Goal: Task Accomplishment & Management: Complete application form

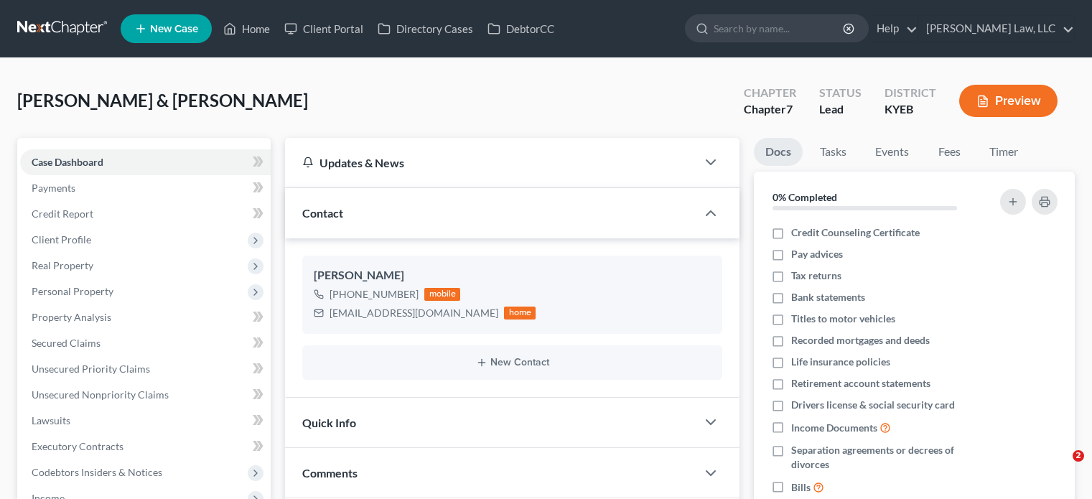
select select "0"
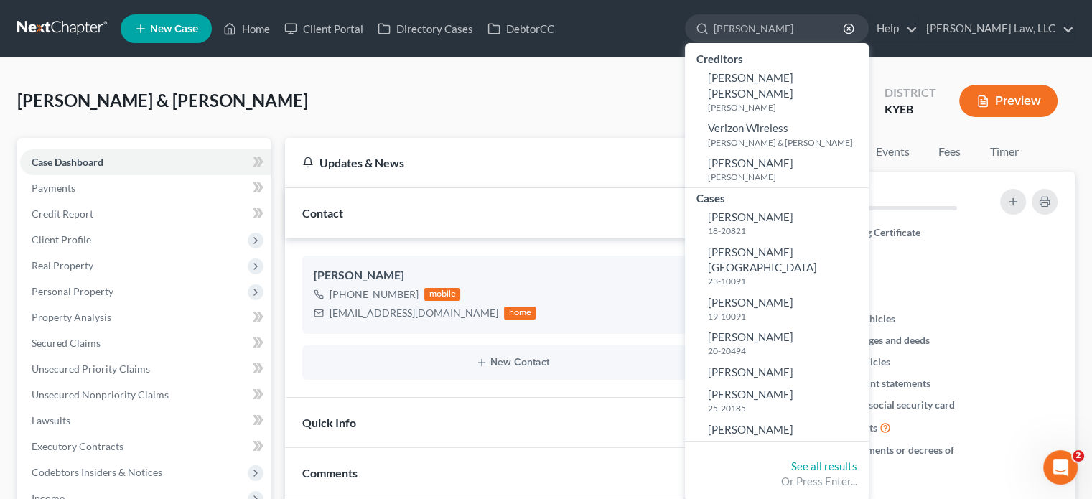
type input "[PERSON_NAME]"
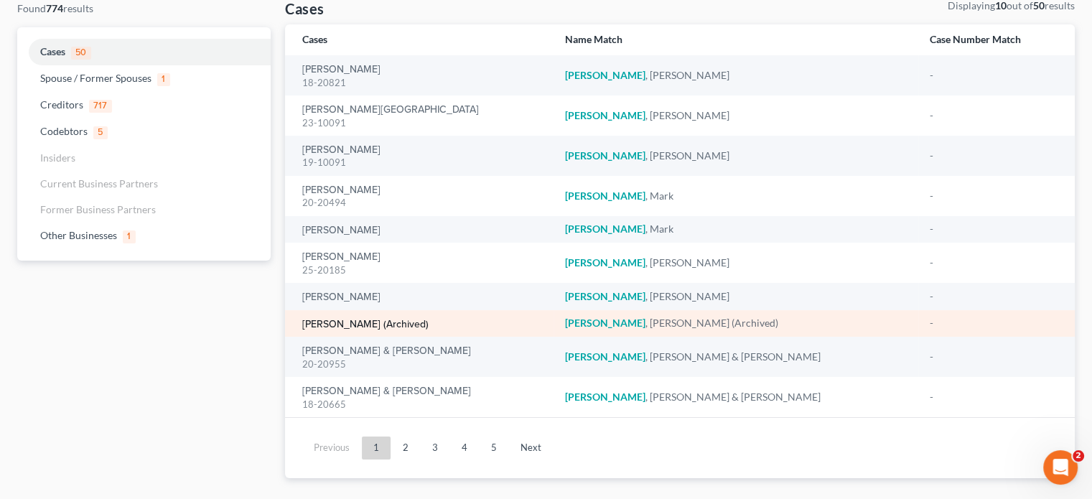
scroll to position [116, 0]
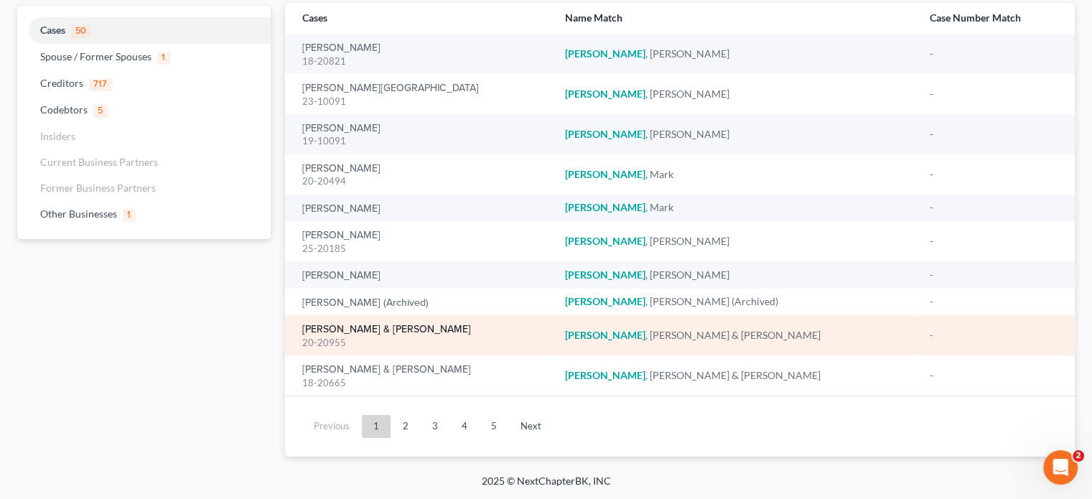
click at [384, 330] on link "[PERSON_NAME] & [PERSON_NAME]" at bounding box center [386, 330] width 169 height 10
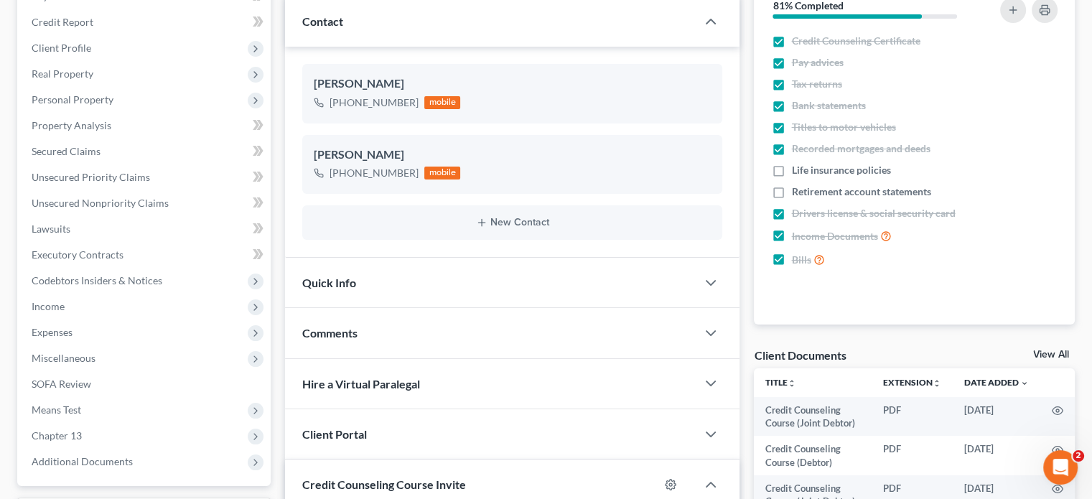
scroll to position [186, 0]
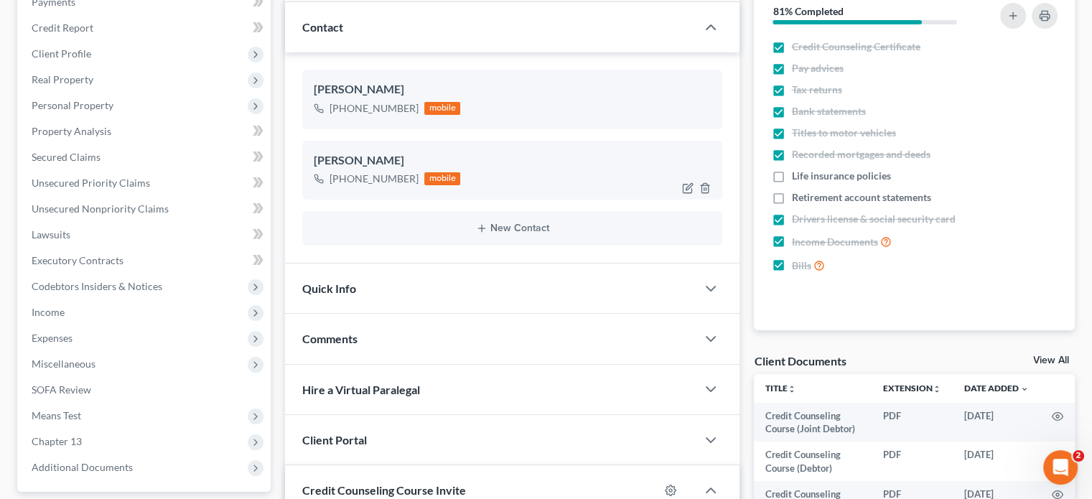
drag, startPoint x: 414, startPoint y: 177, endPoint x: 345, endPoint y: 184, distance: 69.3
click at [345, 184] on div "[PHONE_NUMBER] mobile" at bounding box center [387, 178] width 146 height 19
copy div "[PHONE_NUMBER]"
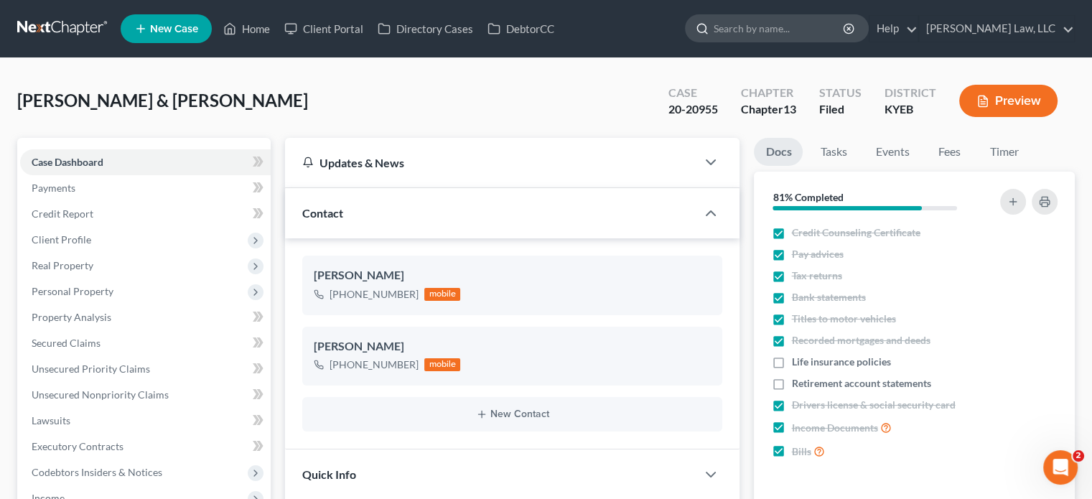
click at [767, 25] on input "search" at bounding box center [779, 28] width 131 height 27
type input "[PERSON_NAME]"
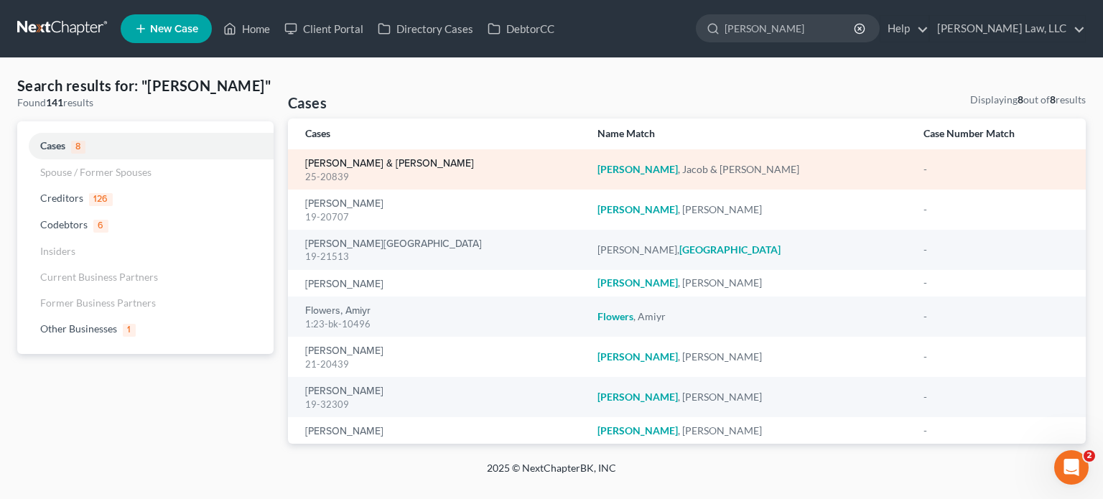
click at [423, 160] on link "[PERSON_NAME] & [PERSON_NAME]" at bounding box center [389, 164] width 169 height 10
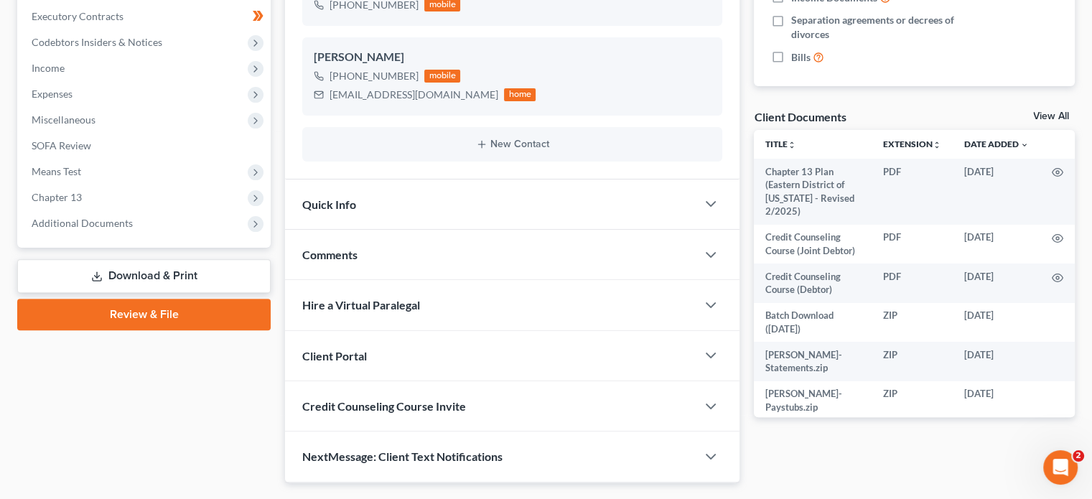
scroll to position [431, 0]
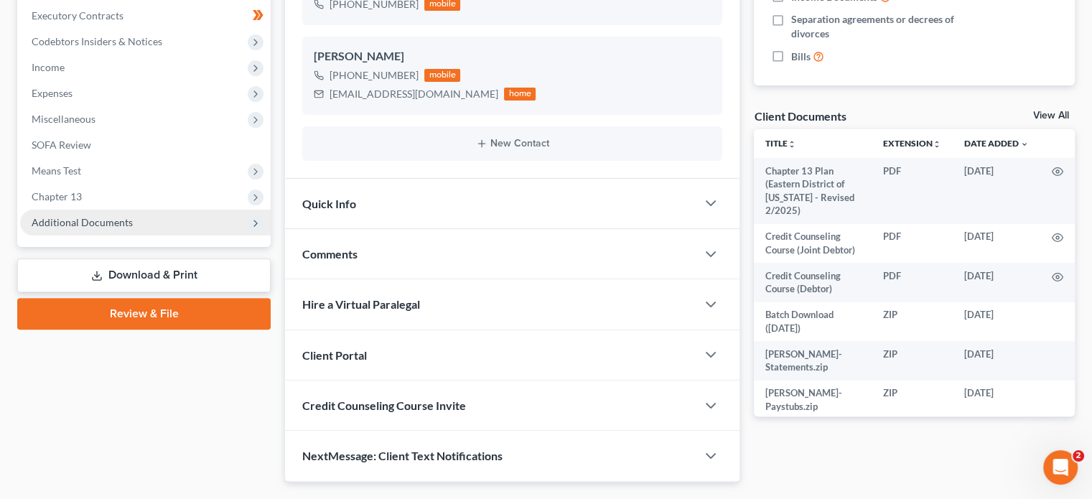
click at [83, 218] on span "Additional Documents" at bounding box center [82, 222] width 101 height 12
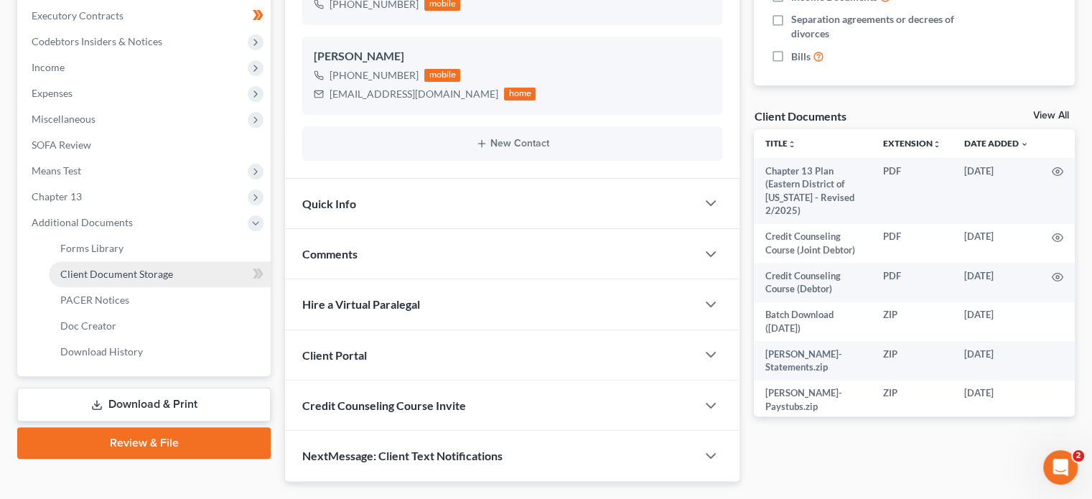
click at [94, 271] on span "Client Document Storage" at bounding box center [116, 274] width 113 height 12
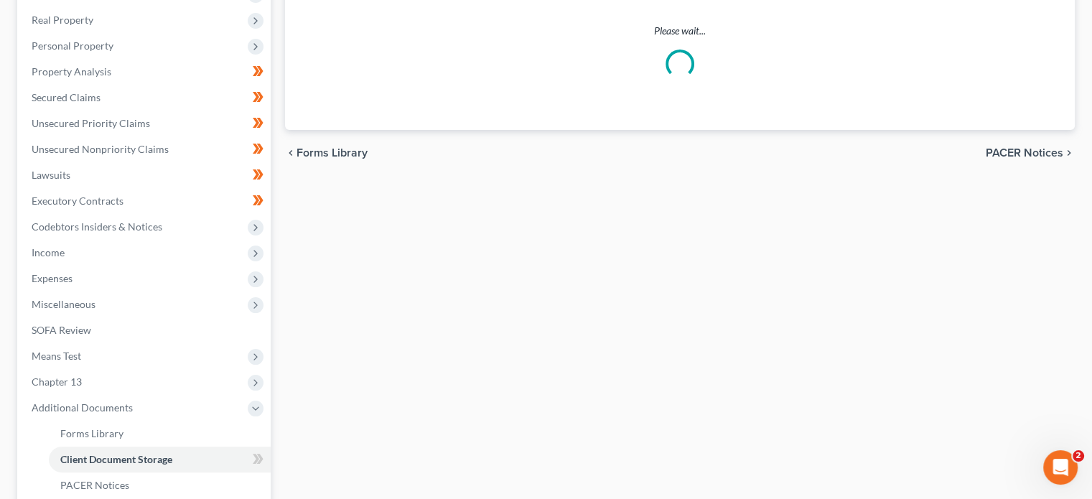
scroll to position [56, 0]
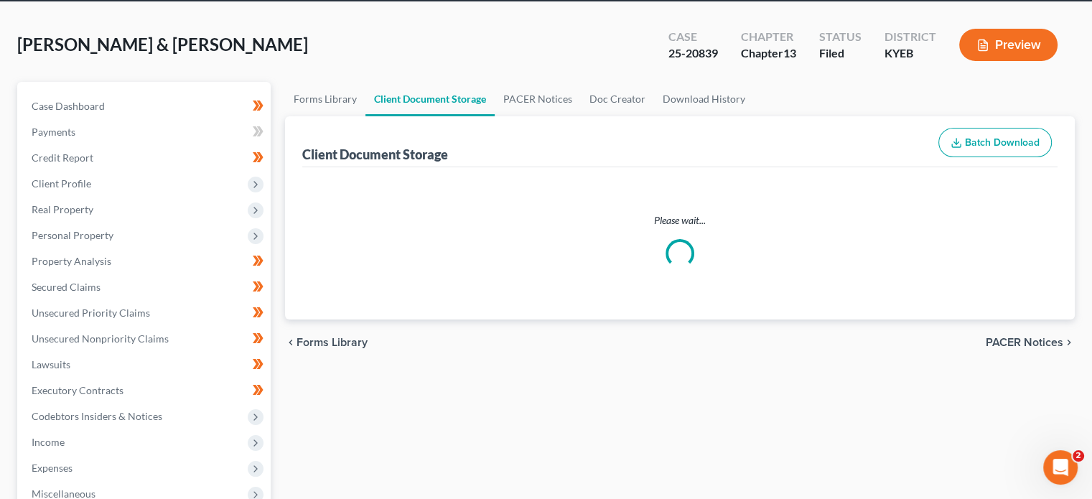
select select "7"
select select "12"
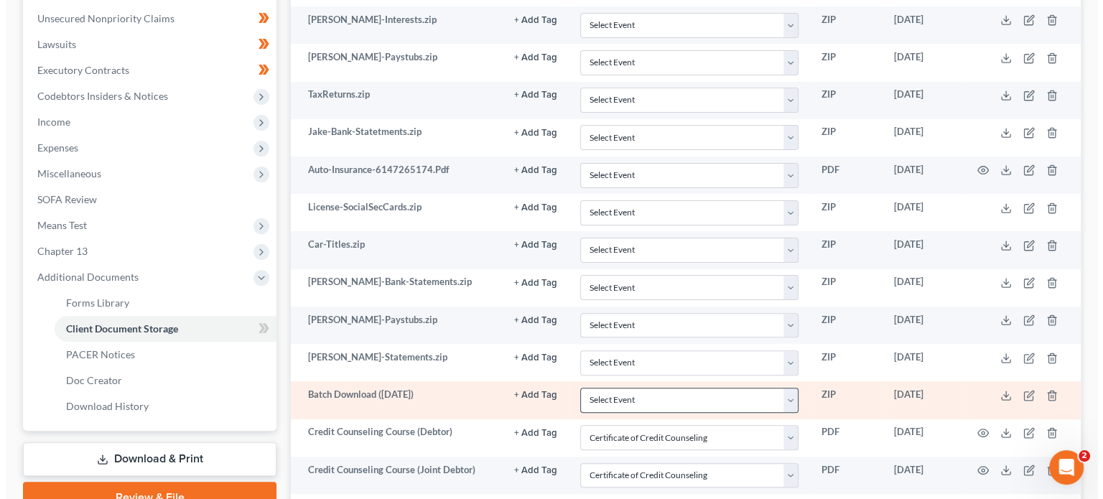
scroll to position [431, 0]
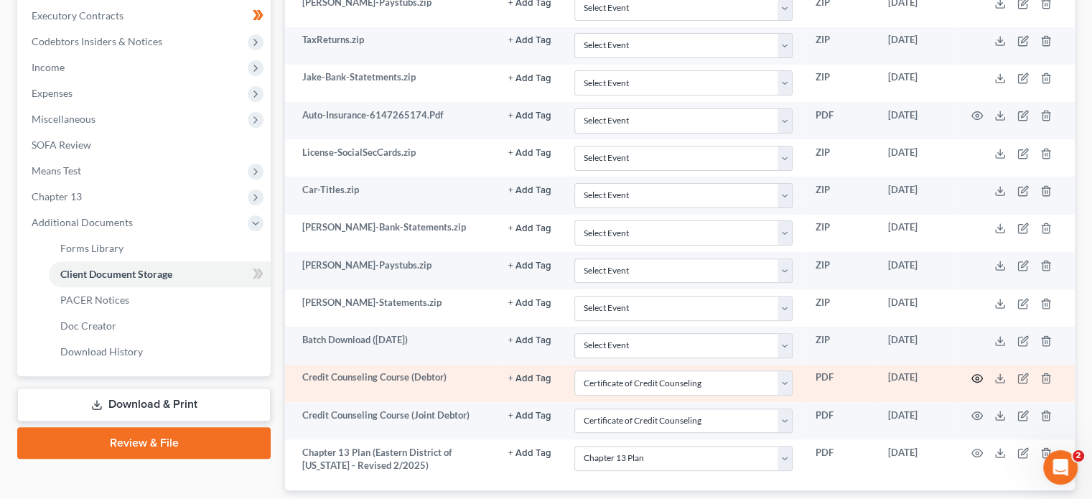
click at [976, 377] on circle "button" at bounding box center [977, 378] width 3 height 3
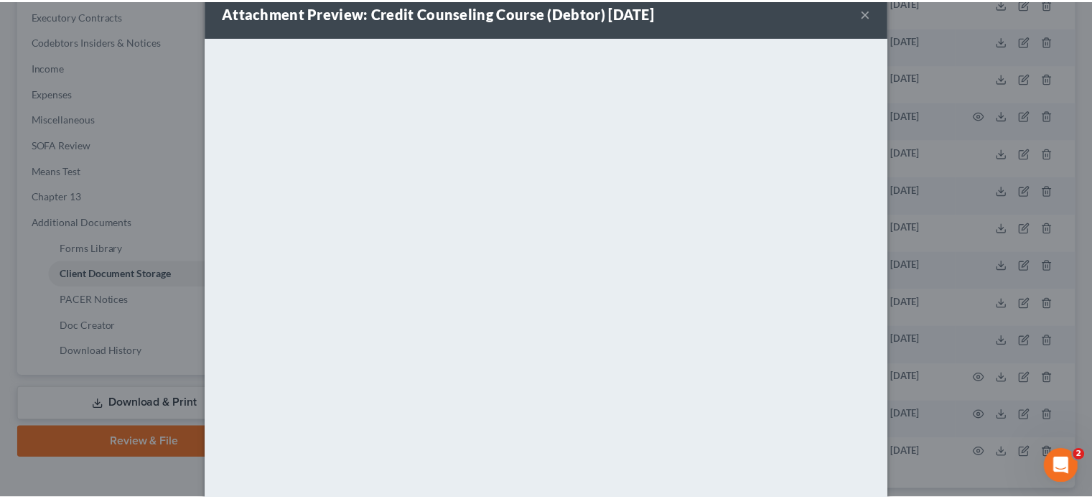
scroll to position [0, 0]
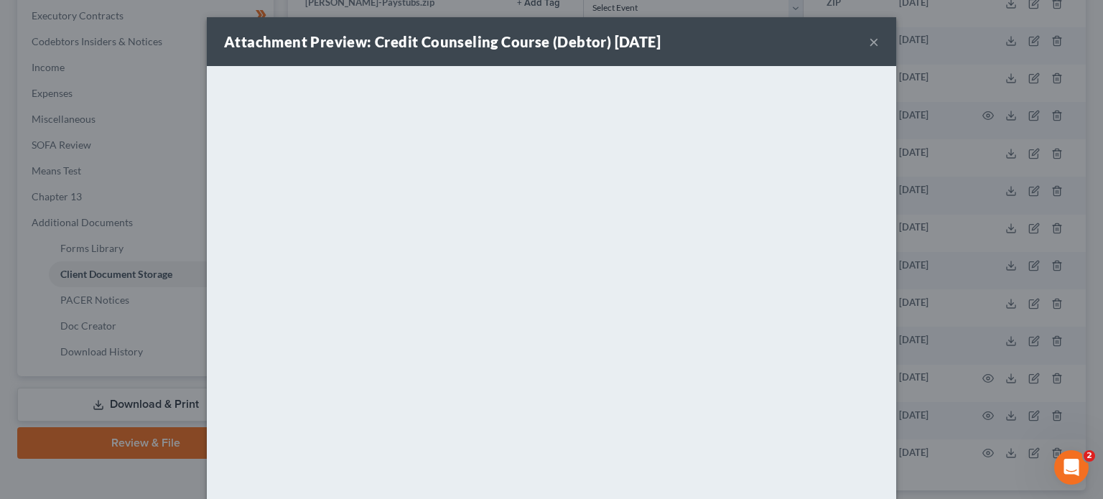
click at [872, 44] on button "×" at bounding box center [874, 41] width 10 height 17
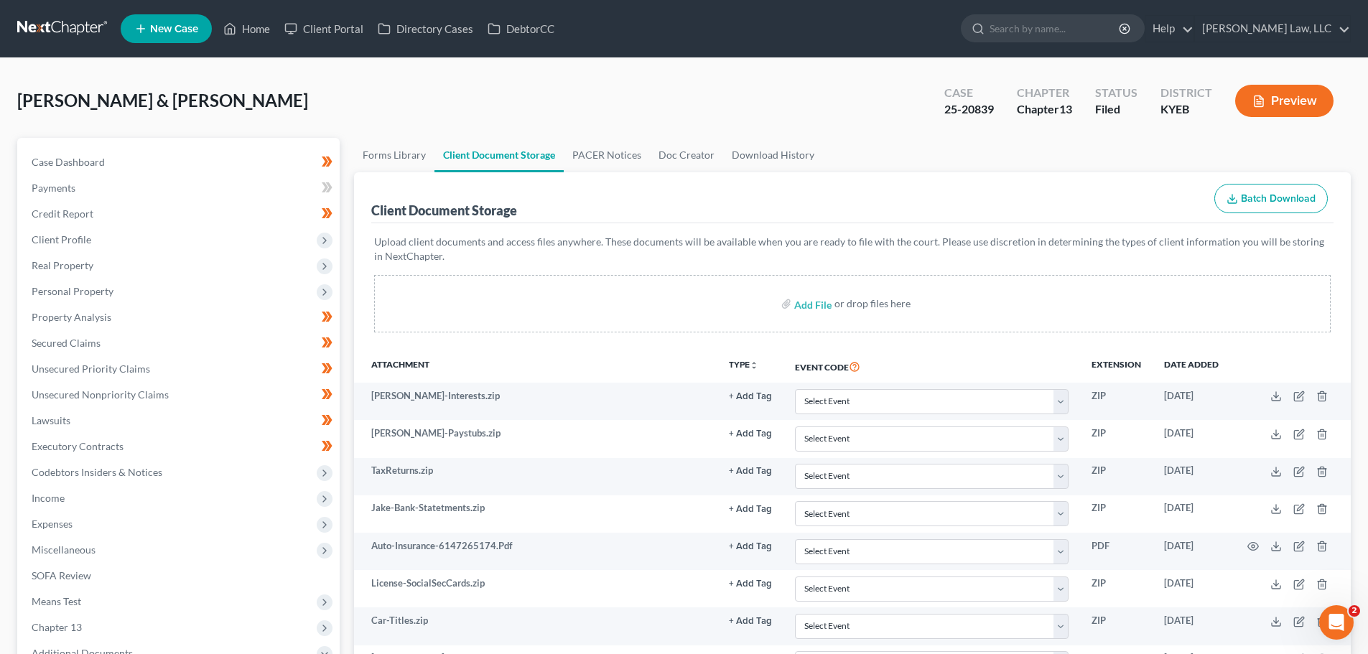
click at [71, 27] on link at bounding box center [63, 29] width 92 height 26
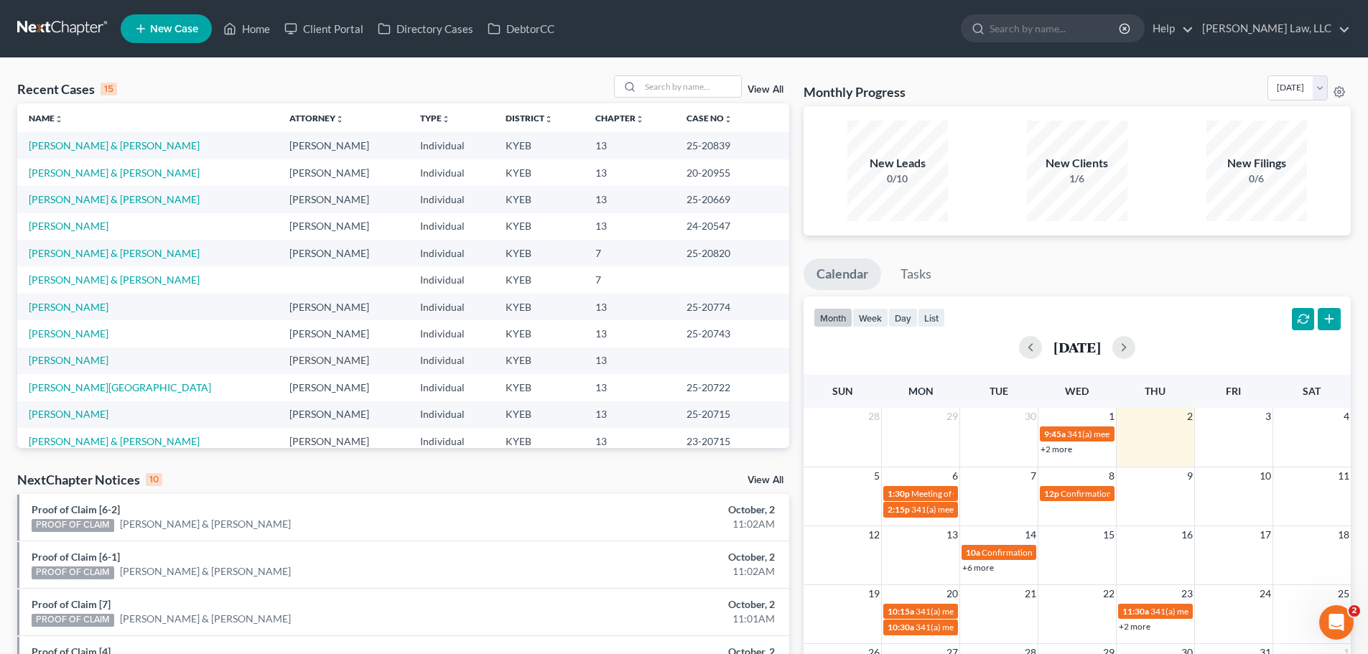
click at [63, 370] on td "Lawrence, Brandy" at bounding box center [147, 361] width 261 height 27
click at [63, 363] on link "Lawrence, Brandy" at bounding box center [69, 360] width 80 height 12
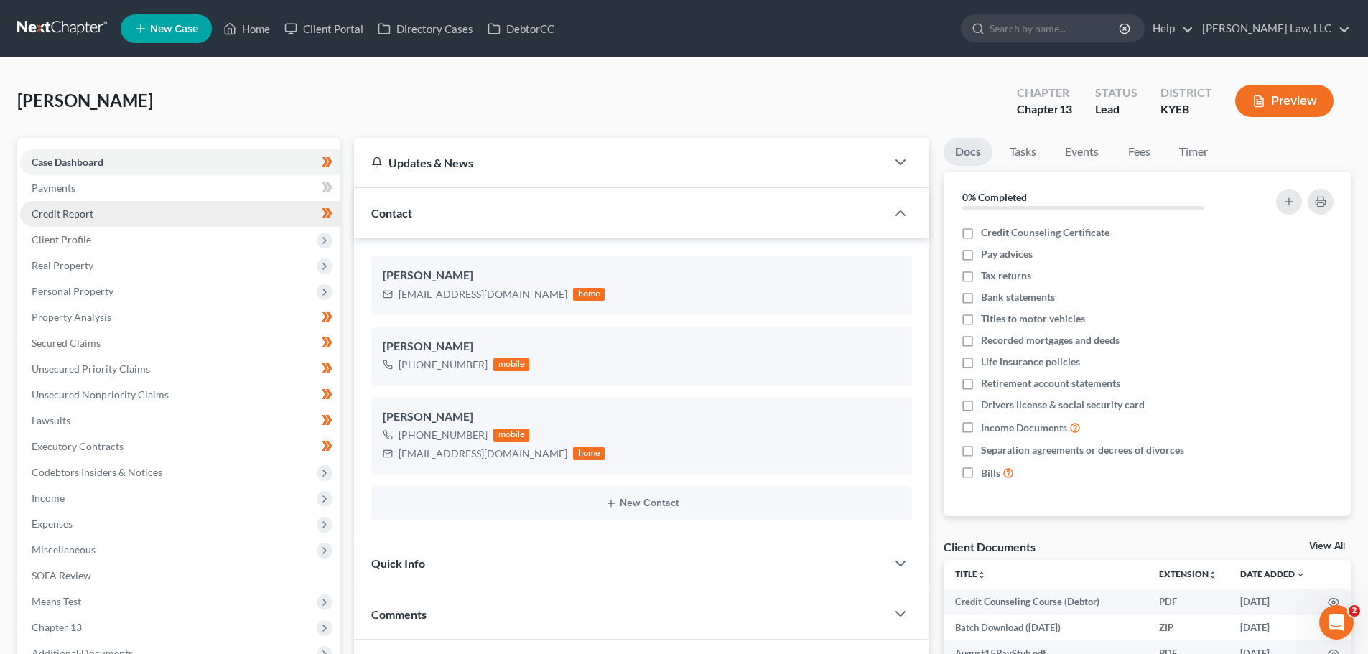
click at [70, 212] on span "Credit Report" at bounding box center [63, 214] width 62 height 12
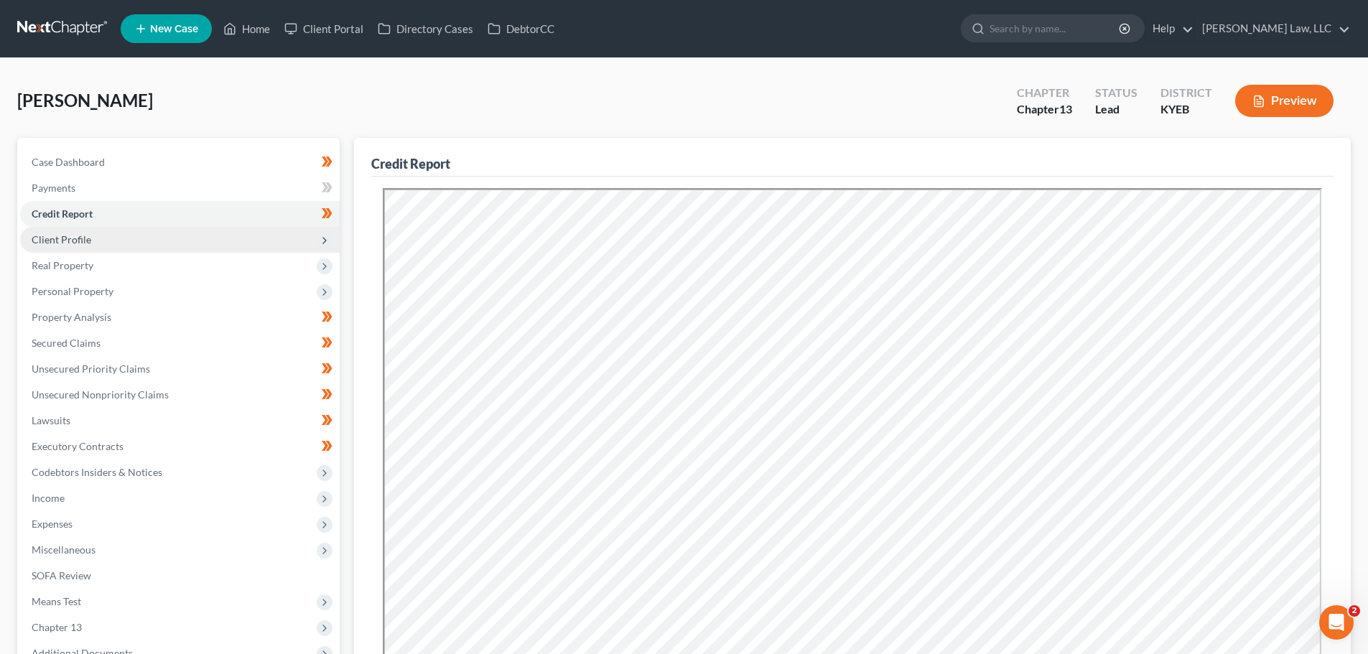
click at [72, 235] on span "Client Profile" at bounding box center [62, 239] width 60 height 12
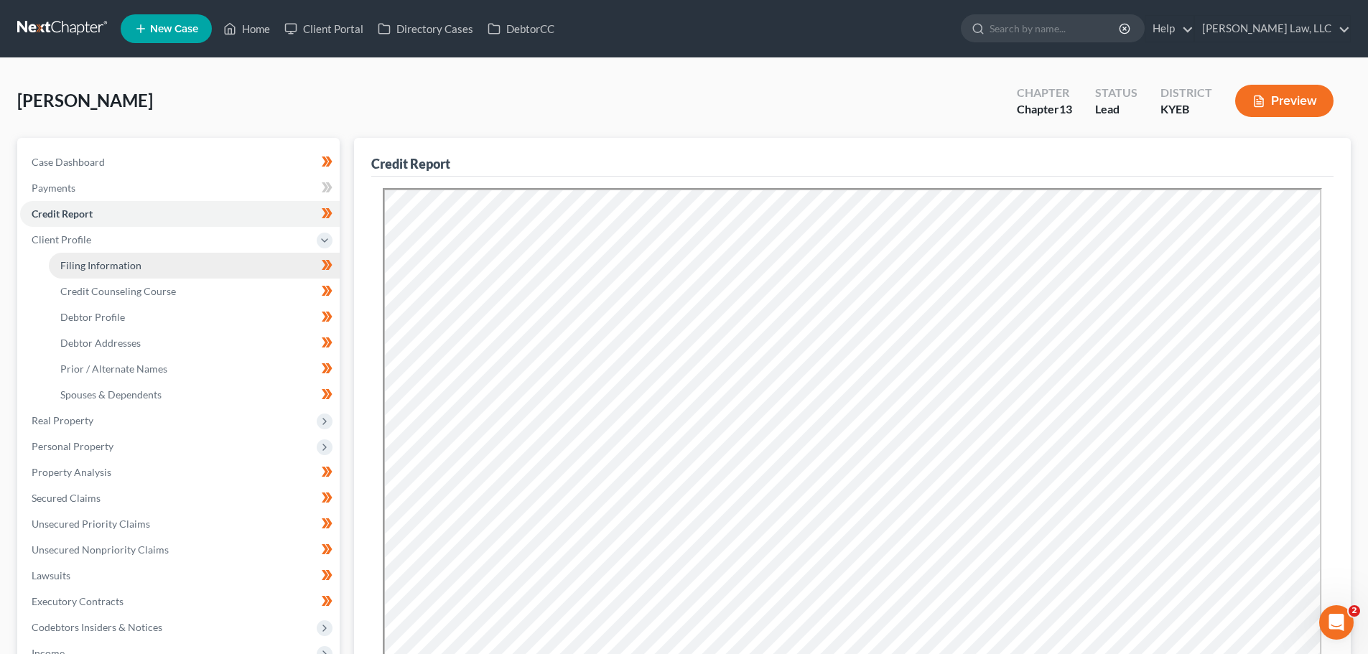
click at [88, 266] on span "Filing Information" at bounding box center [100, 265] width 81 height 12
select select "1"
select select "0"
select select "3"
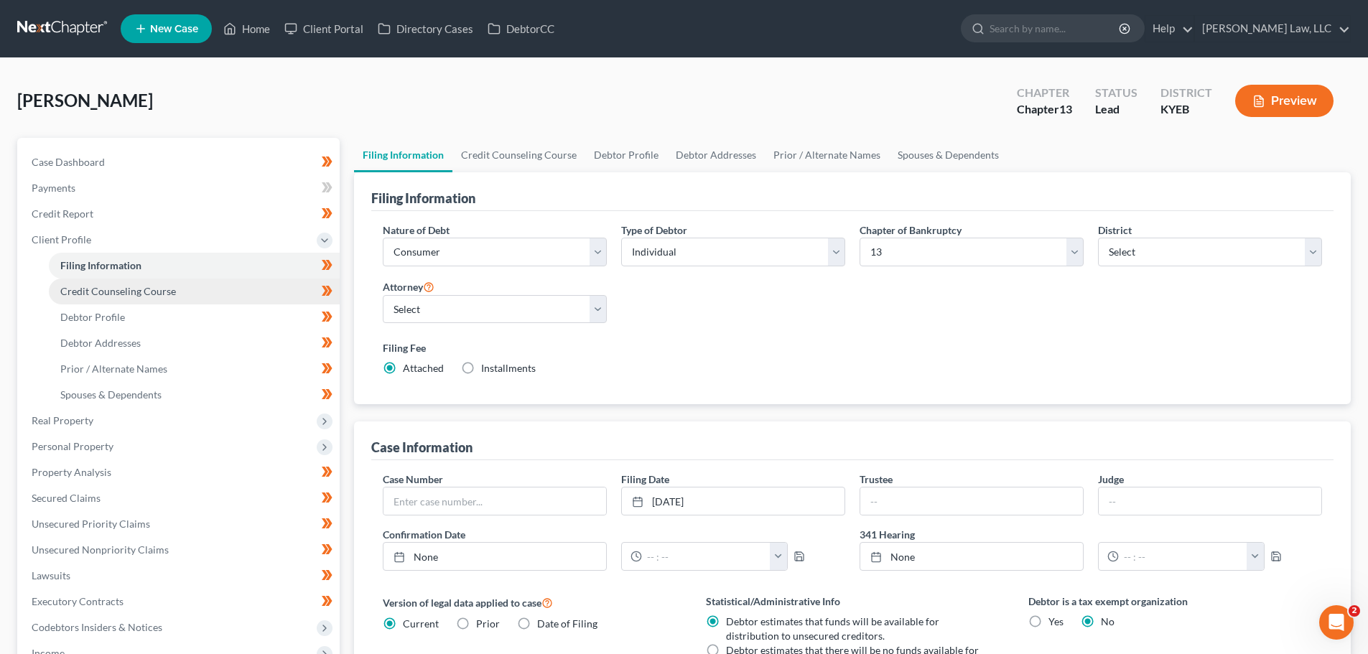
click at [122, 296] on span "Credit Counseling Course" at bounding box center [118, 291] width 116 height 12
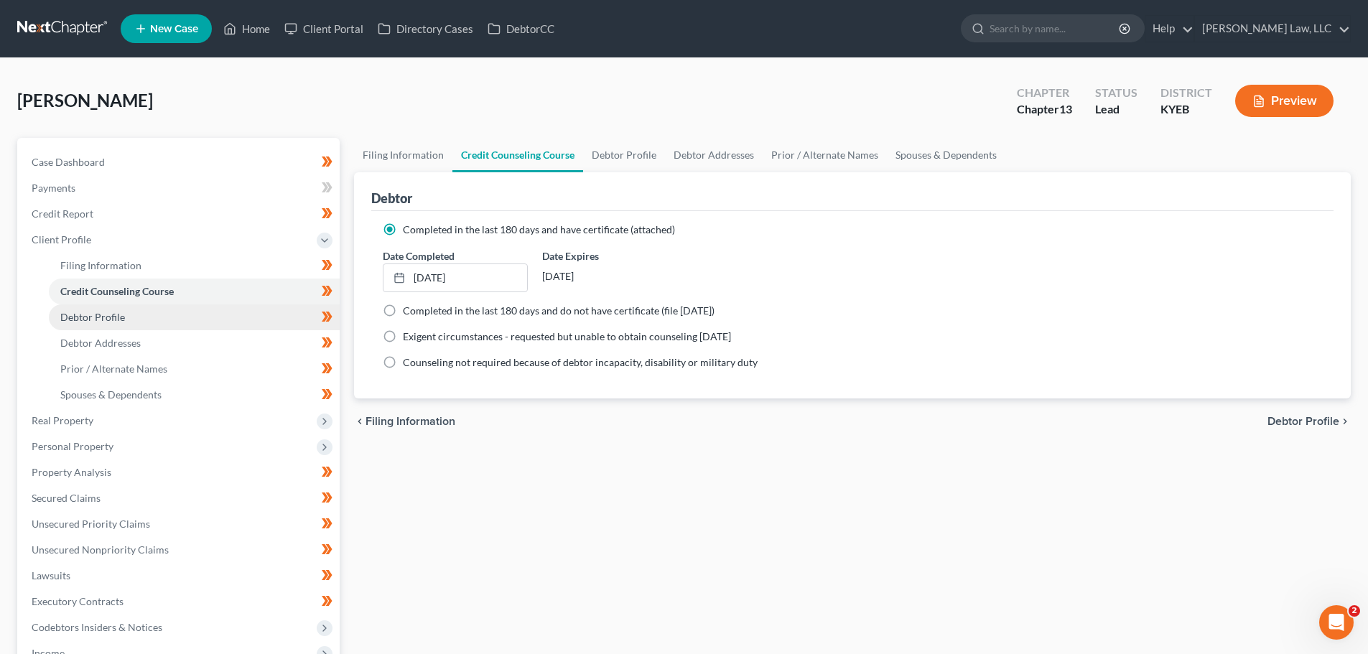
click at [111, 315] on span "Debtor Profile" at bounding box center [92, 317] width 65 height 12
select select "3"
select select "2"
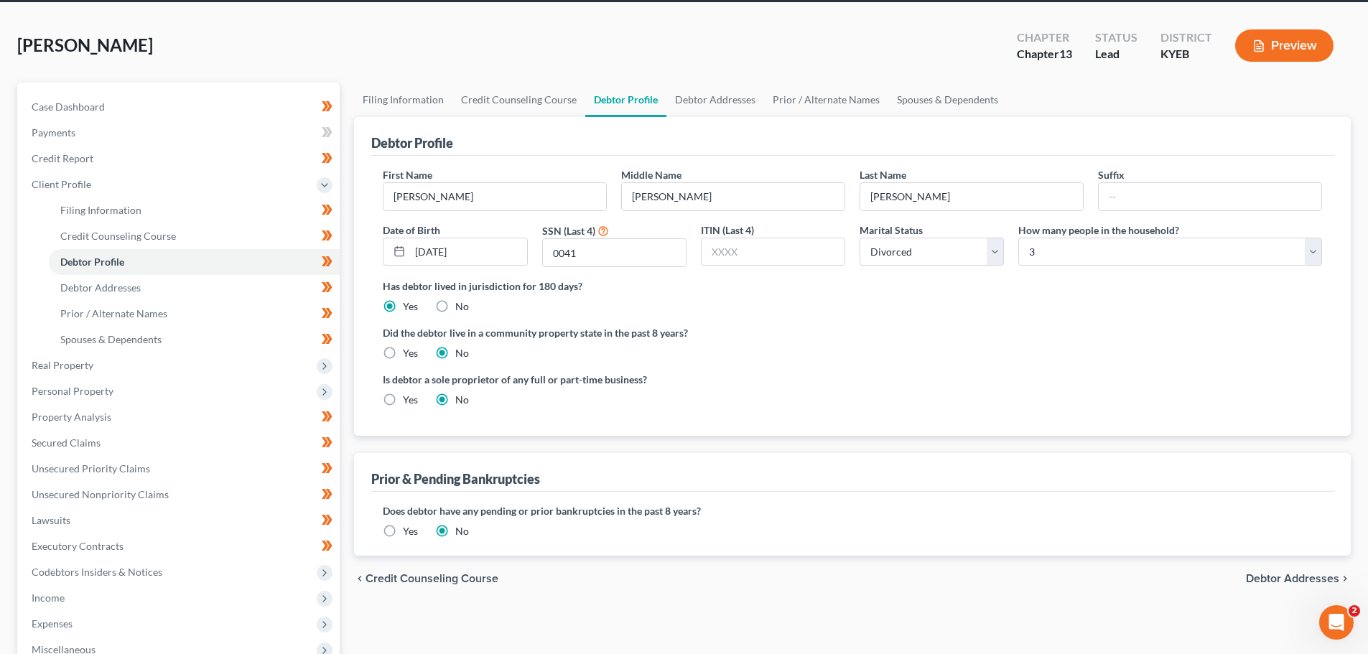
scroll to position [72, 0]
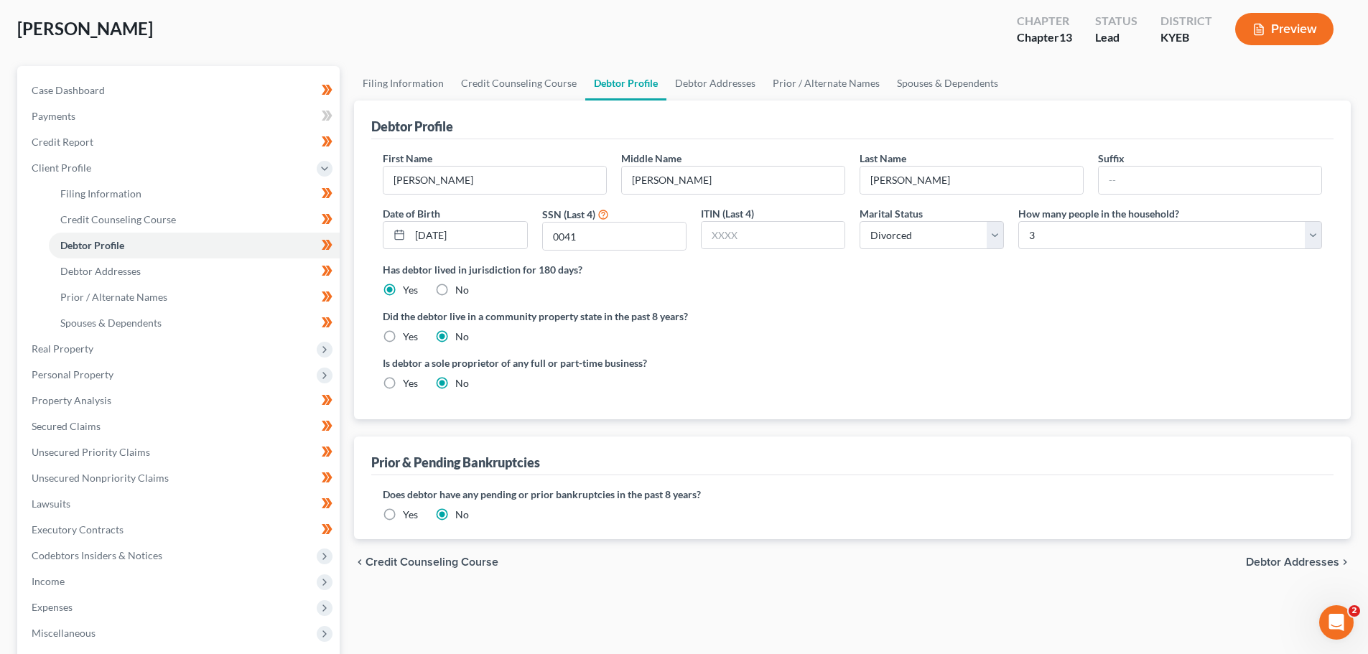
click at [403, 512] on label "Yes" at bounding box center [410, 515] width 15 height 14
click at [409, 512] on input "Yes" at bounding box center [413, 512] width 9 height 9
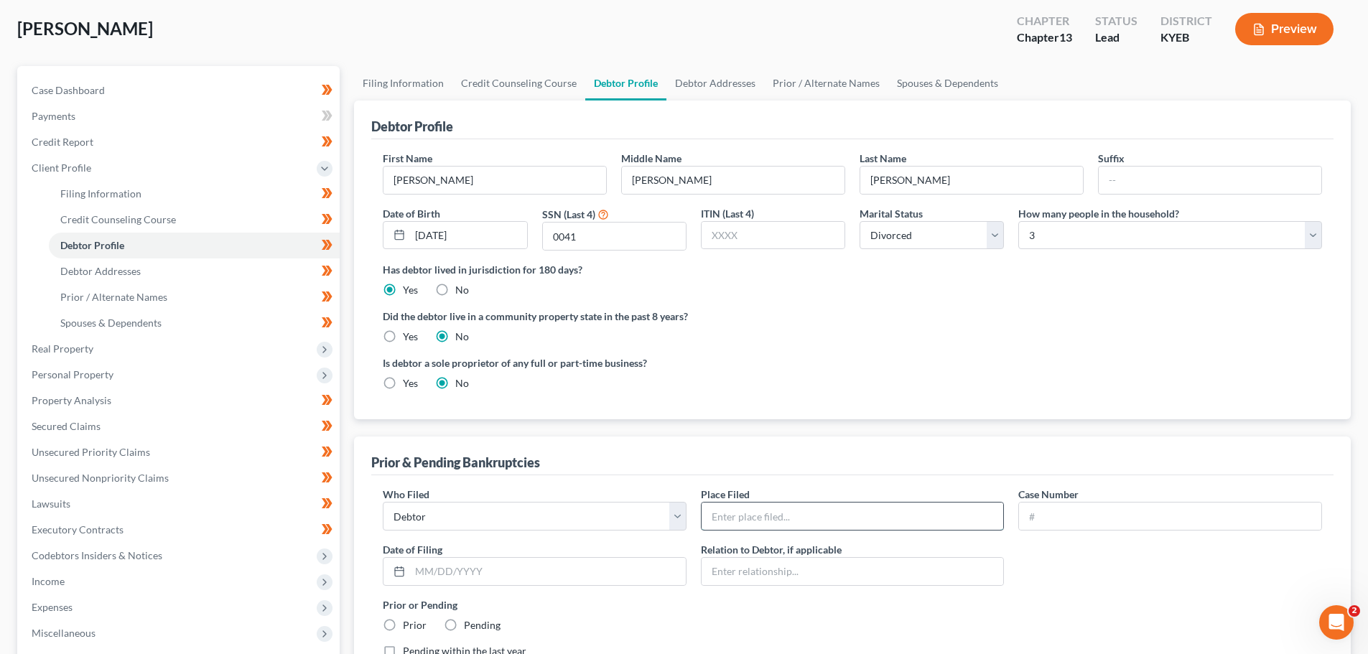
click at [732, 523] on input "text" at bounding box center [852, 516] width 302 height 27
type input "EDKY"
click at [1045, 513] on input "text" at bounding box center [1170, 516] width 302 height 27
click at [1044, 524] on input "text" at bounding box center [1170, 516] width 302 height 27
type input "23-20221"
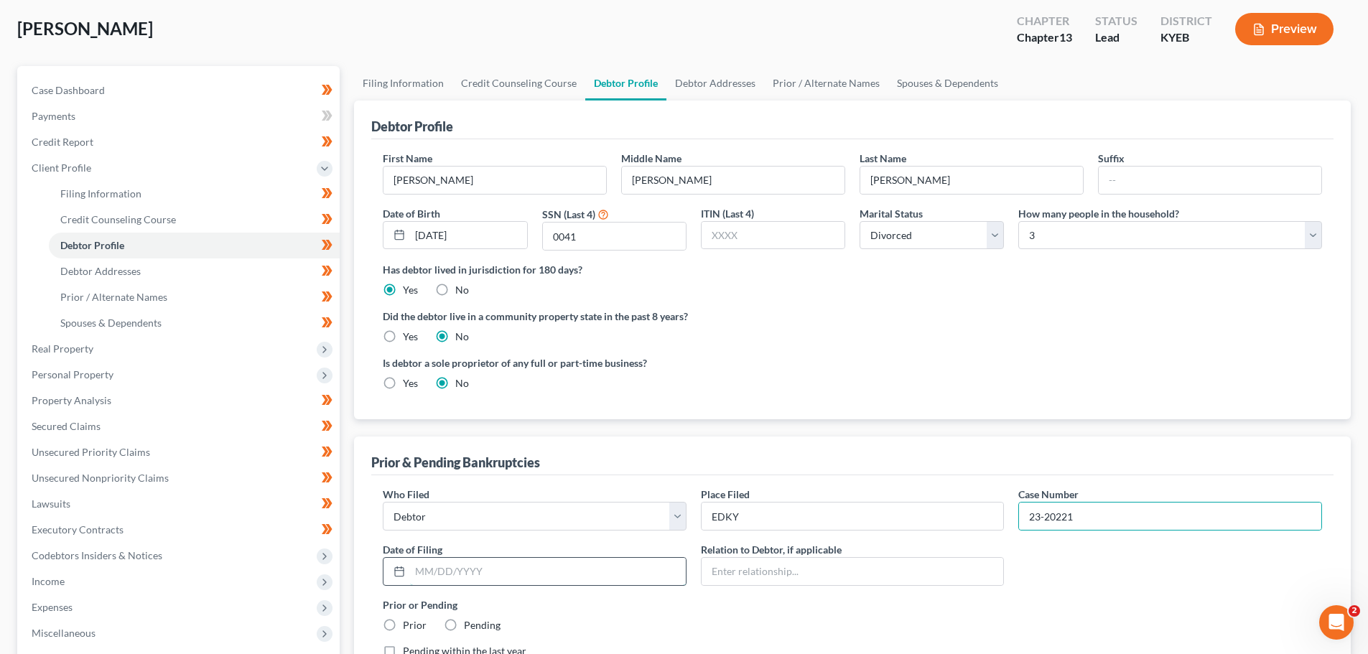
click at [597, 575] on input "text" at bounding box center [548, 571] width 276 height 27
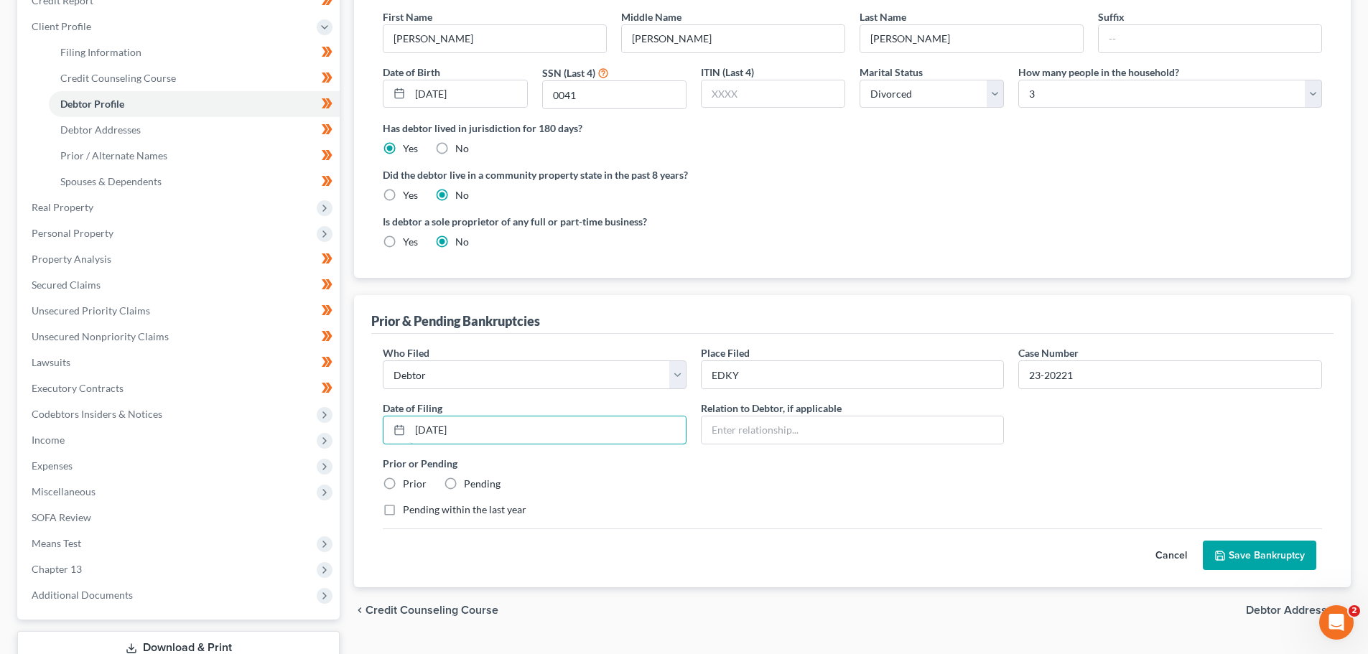
scroll to position [215, 0]
type input "03/30/2023"
click at [403, 478] on label "Prior" at bounding box center [415, 482] width 24 height 14
click at [409, 478] on input "Prior" at bounding box center [413, 479] width 9 height 9
radio input "true"
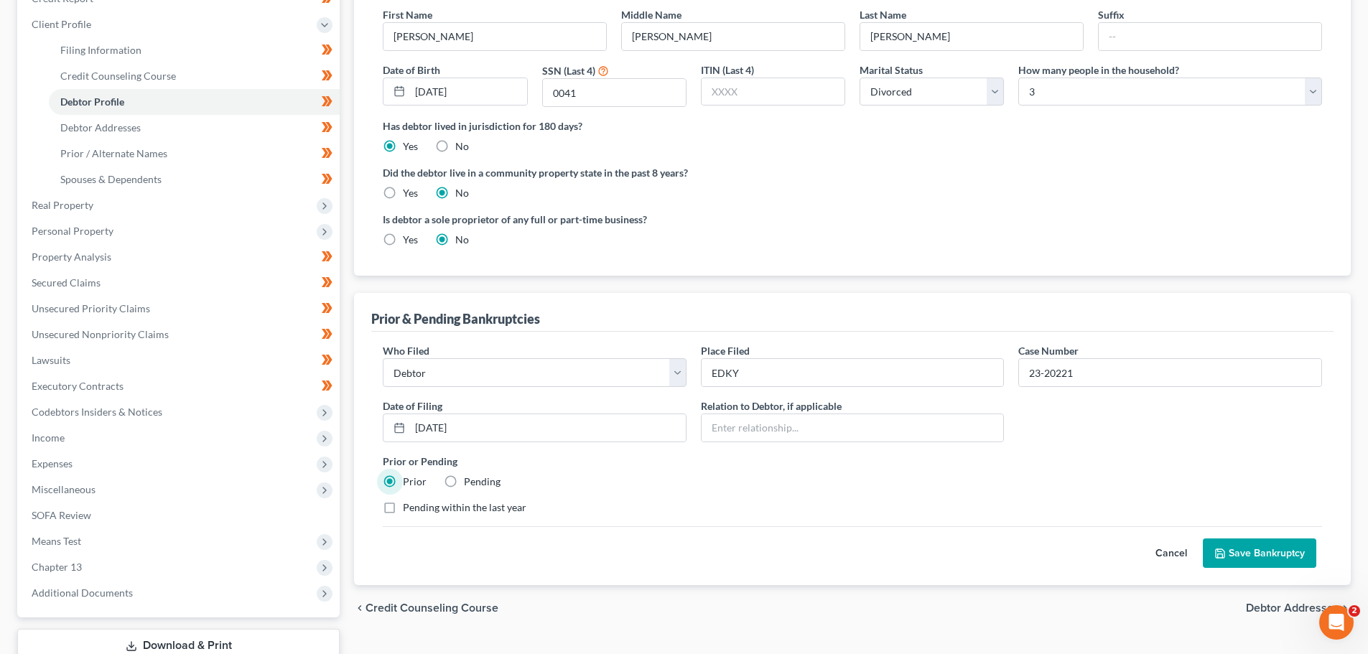
click at [653, 491] on div "Who Filed * Debtor Other Place Filed * EDKY Case Number 23-20221 Date of Filing…" at bounding box center [853, 434] width 954 height 183
click at [1226, 554] on button "Save Bankruptcy" at bounding box center [1259, 554] width 113 height 30
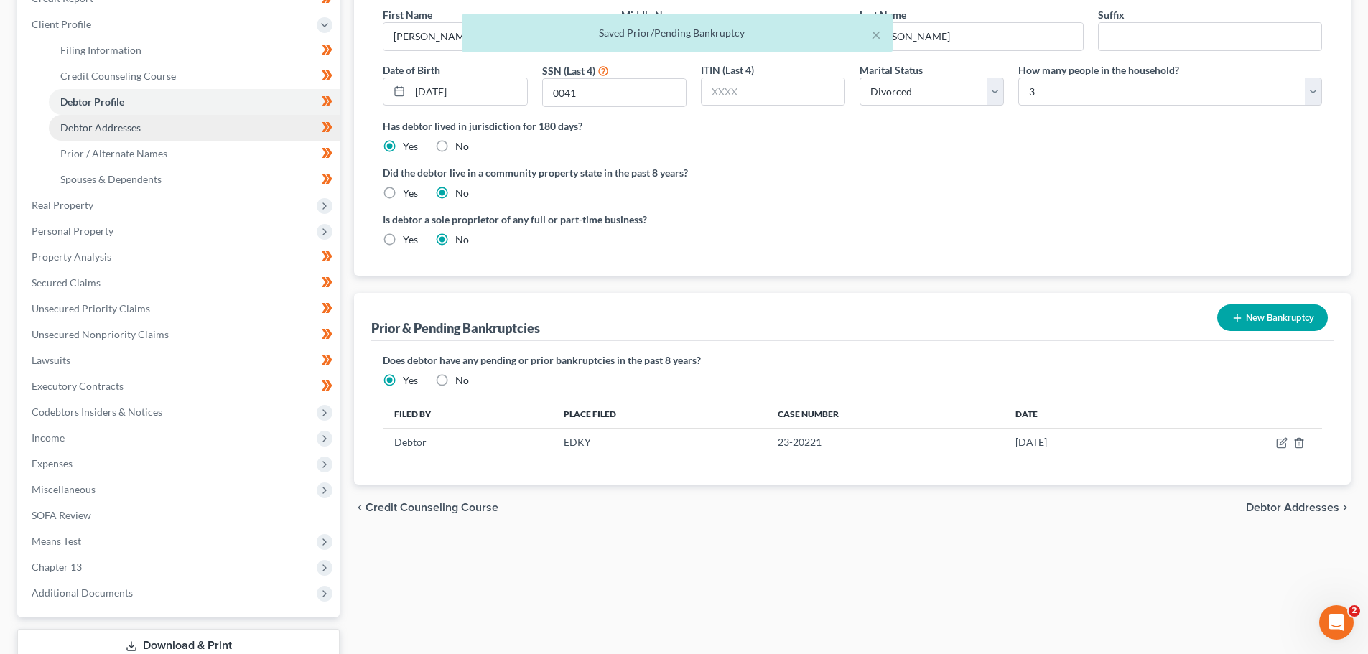
click at [151, 136] on link "Debtor Addresses" at bounding box center [194, 128] width 291 height 26
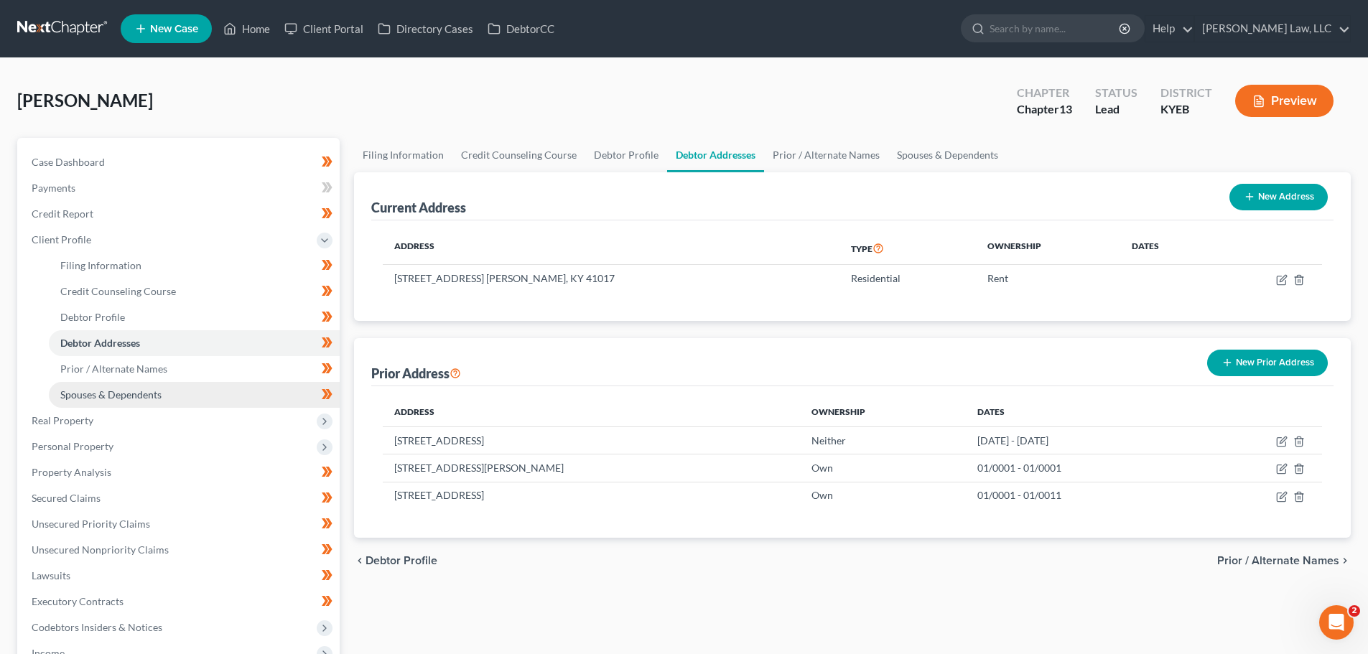
click at [139, 383] on link "Spouses & Dependents" at bounding box center [194, 395] width 291 height 26
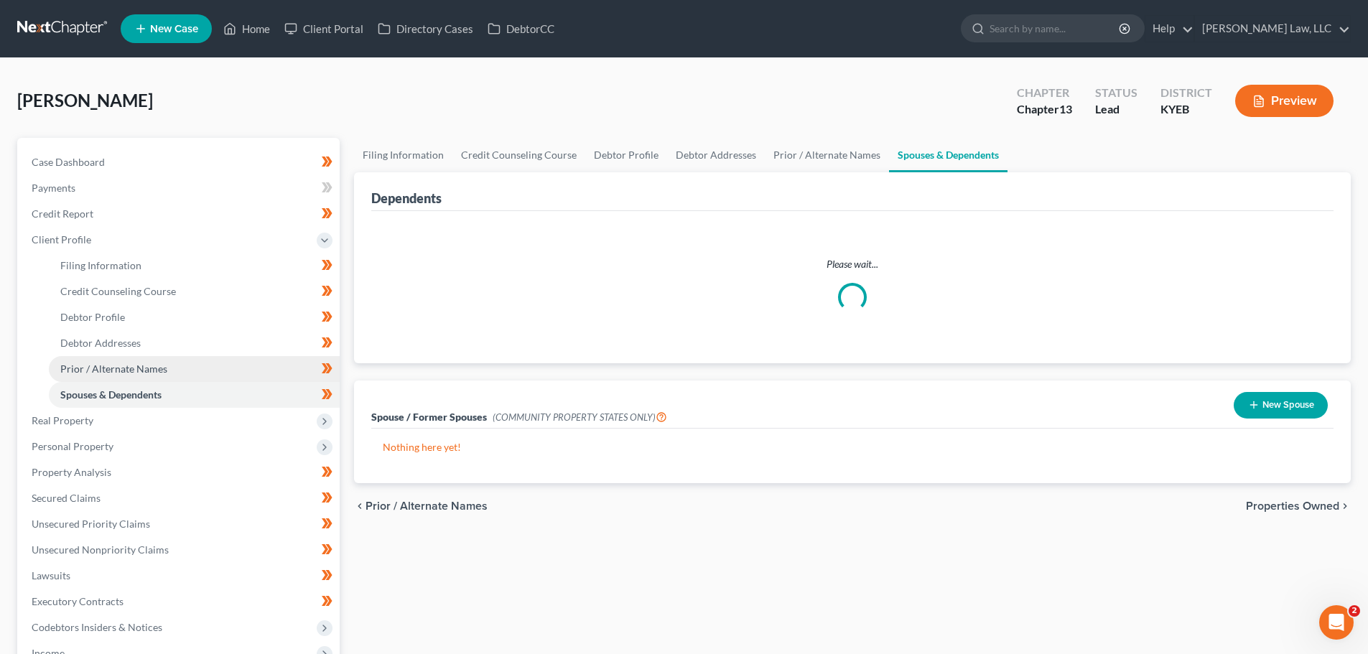
click at [137, 373] on span "Prior / Alternate Names" at bounding box center [113, 369] width 107 height 12
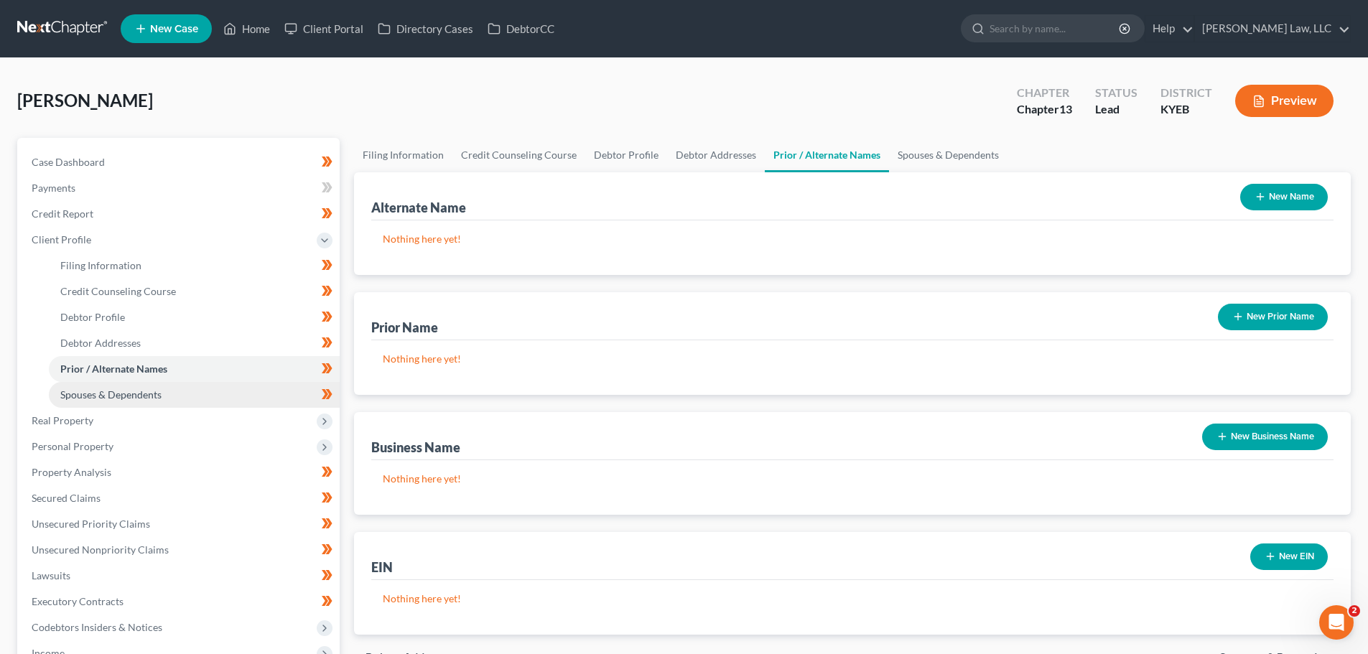
click at [137, 392] on span "Spouses & Dependents" at bounding box center [110, 394] width 101 height 12
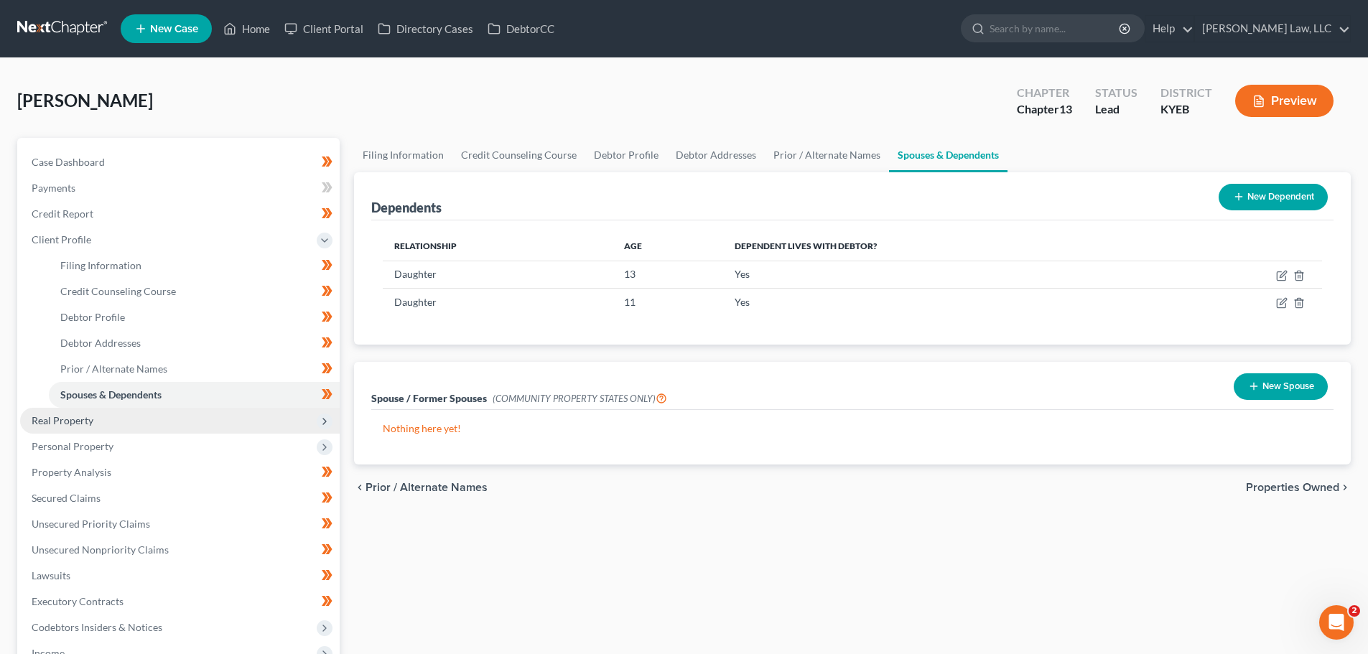
click at [126, 416] on span "Real Property" at bounding box center [180, 421] width 320 height 26
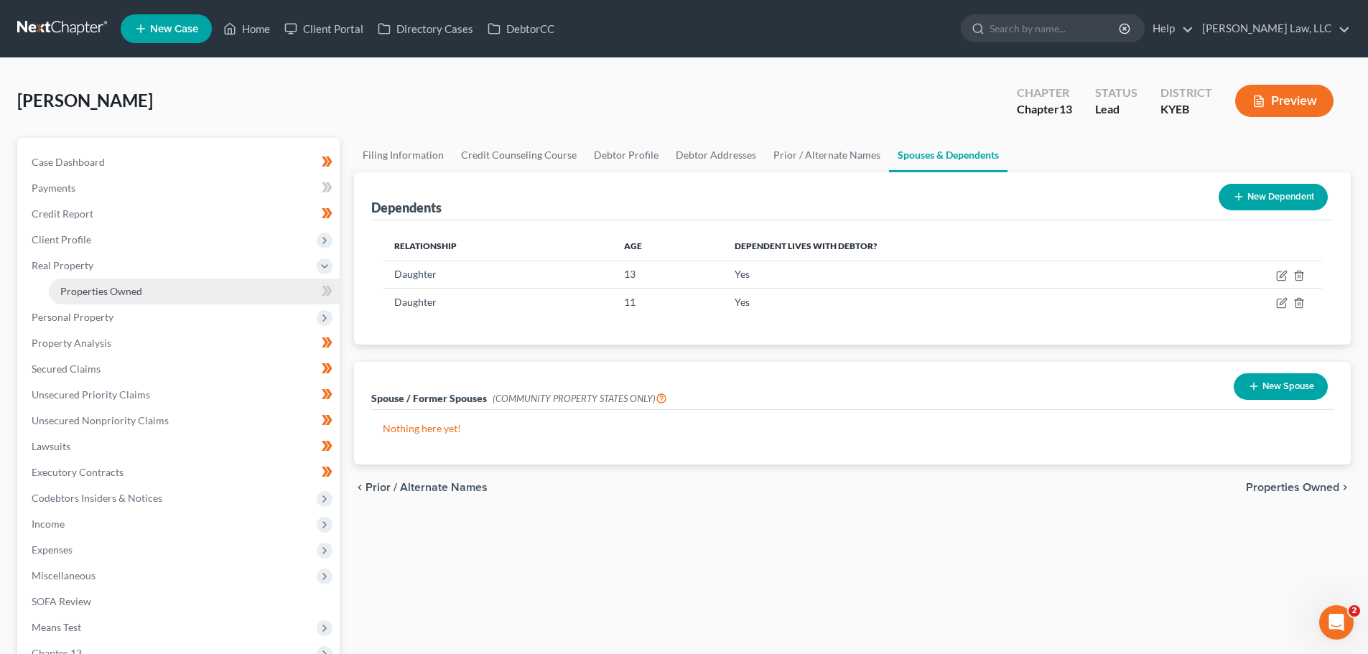
click at [118, 289] on span "Properties Owned" at bounding box center [101, 291] width 82 height 12
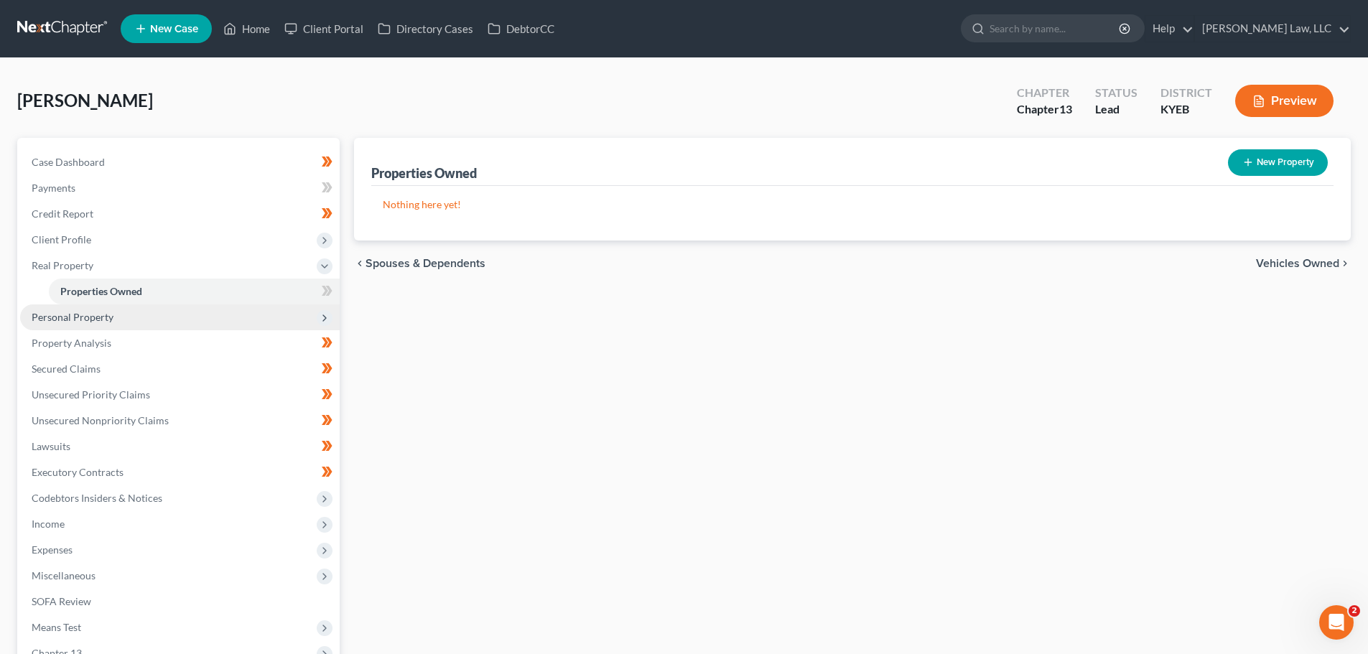
click at [106, 311] on span "Personal Property" at bounding box center [73, 317] width 82 height 12
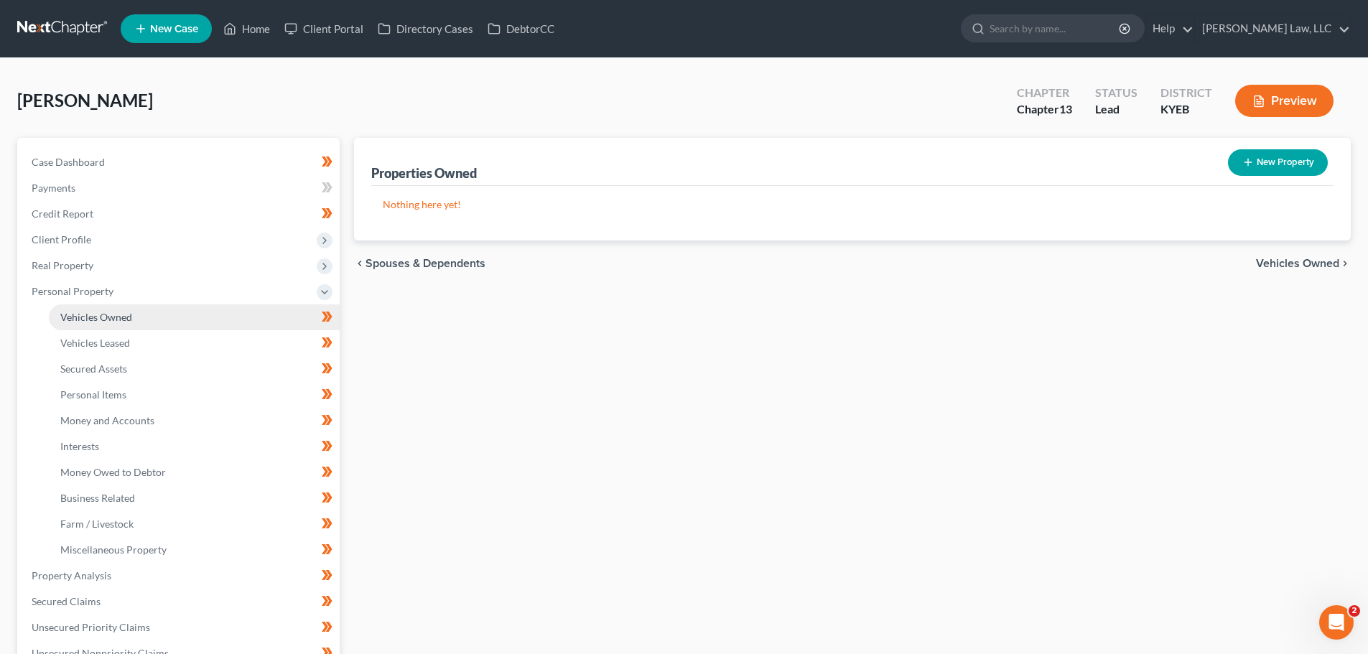
click at [111, 315] on span "Vehicles Owned" at bounding box center [96, 317] width 72 height 12
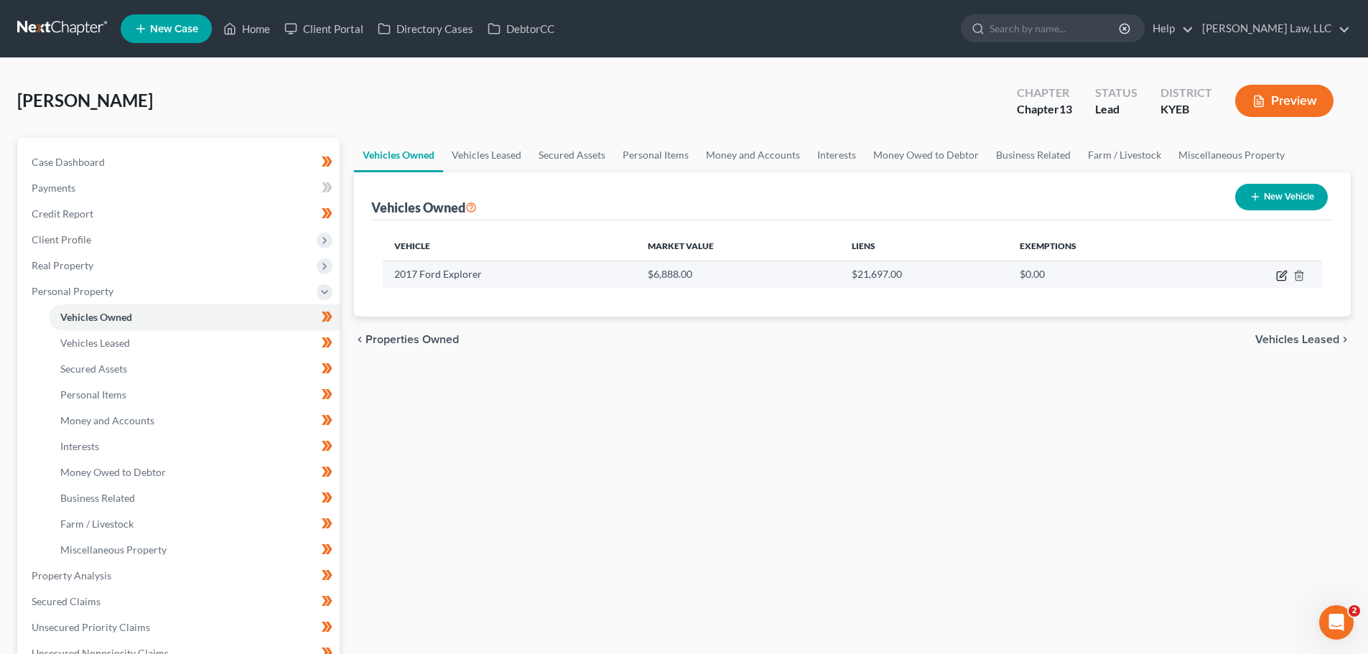
click at [1282, 278] on icon "button" at bounding box center [1281, 275] width 11 height 11
select select "0"
select select "9"
select select "3"
select select "0"
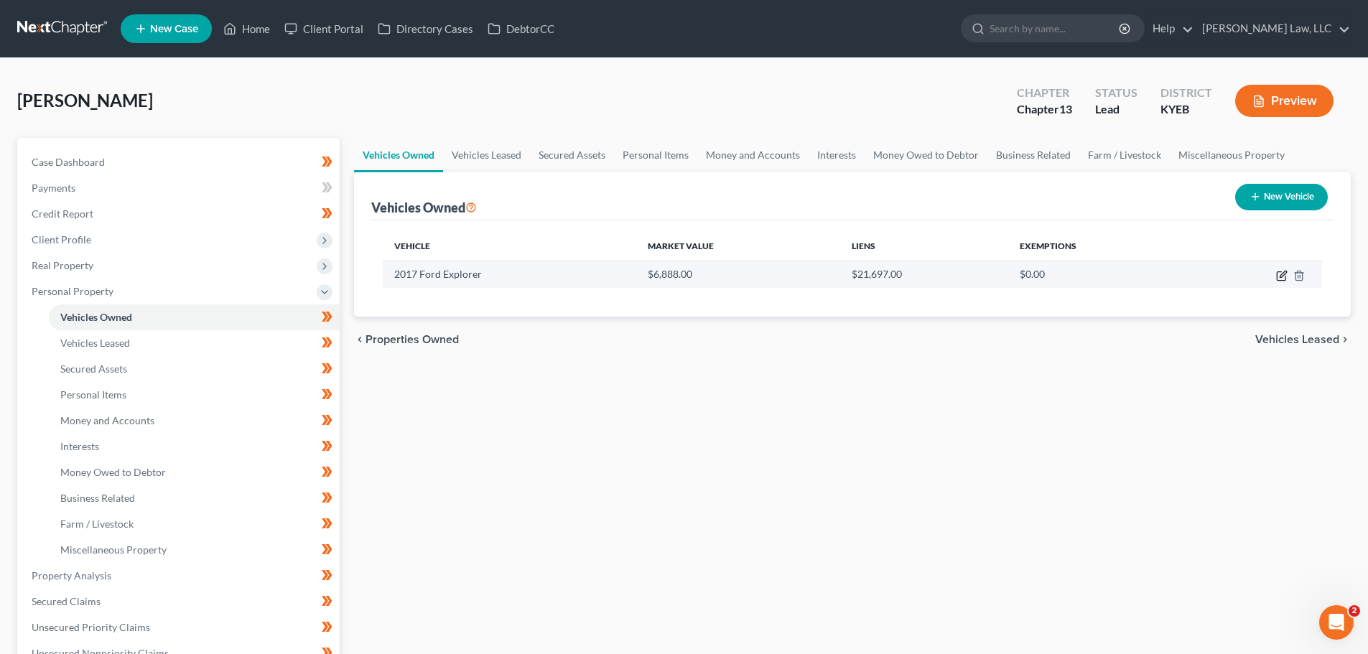
select select "36"
select select "0"
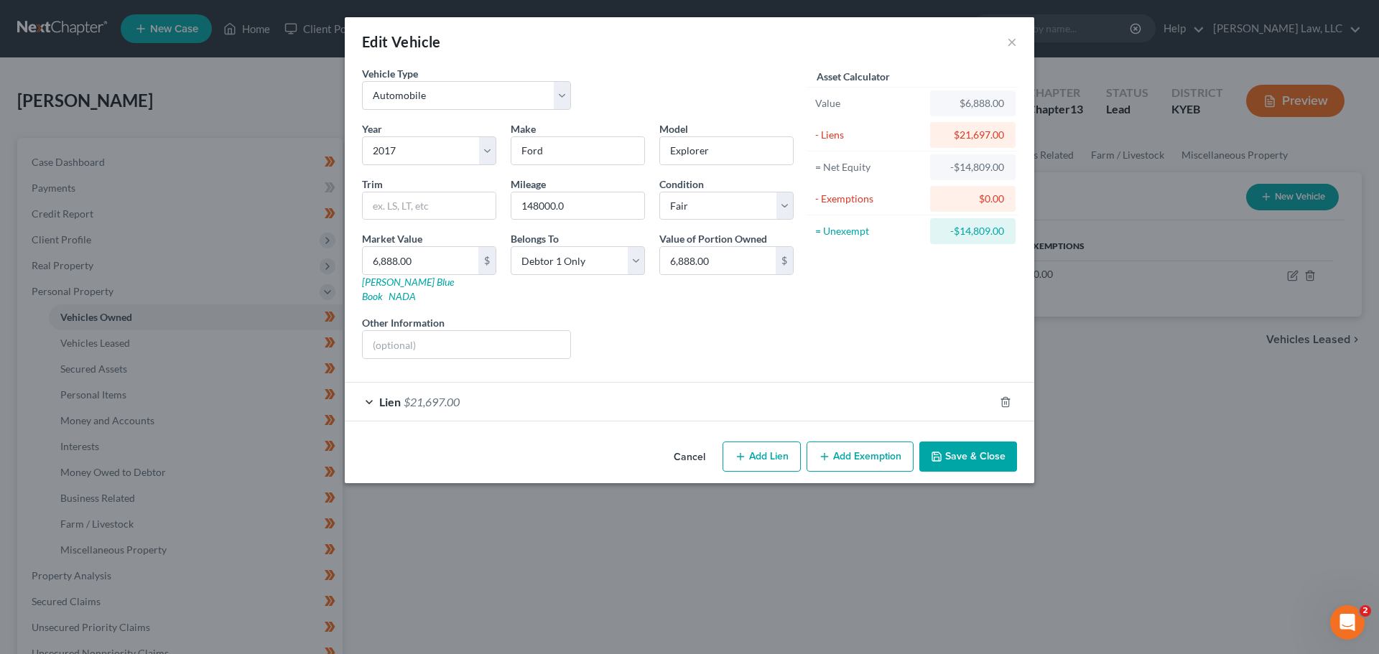
click at [618, 385] on div "Lien $21,697.00" at bounding box center [669, 402] width 649 height 38
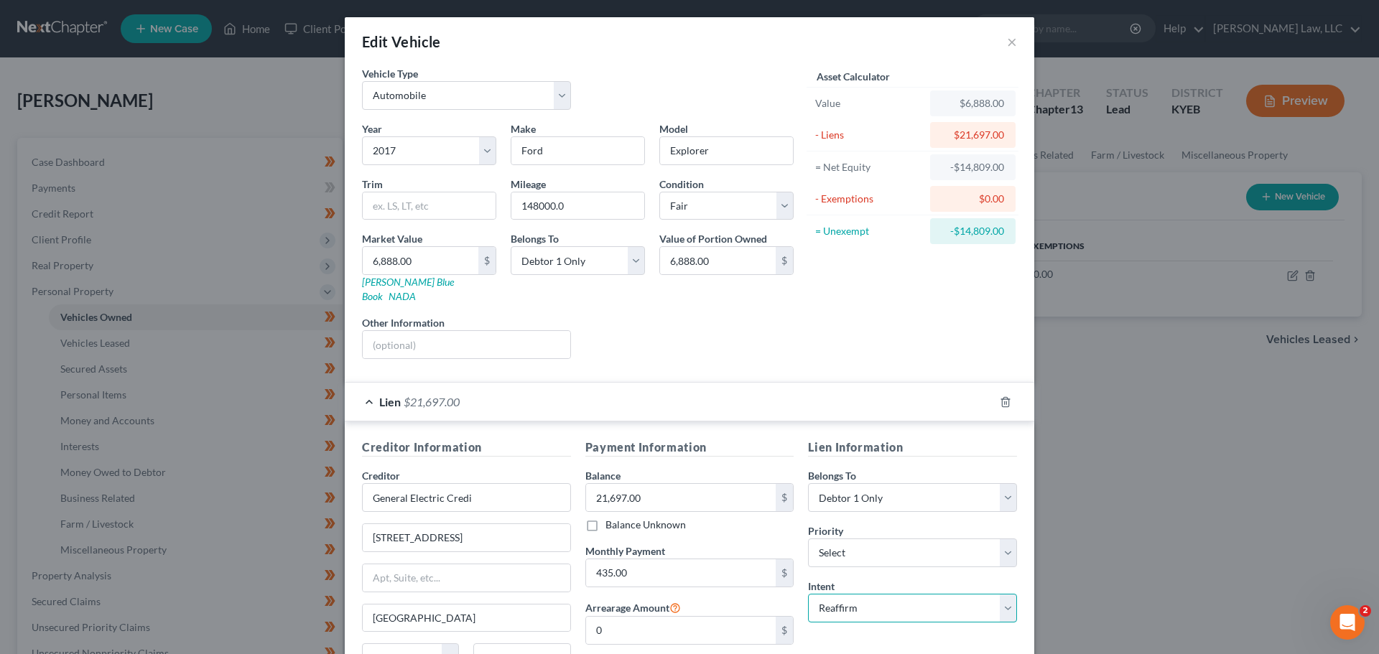
click at [852, 597] on select "Select Surrender Redeem Reaffirm Avoid Other" at bounding box center [912, 608] width 209 height 29
click at [785, 523] on div "Payment Information Balance 21,697.00 $ Balance Unknown Balance Undetermined 21…" at bounding box center [689, 574] width 223 height 271
click at [844, 594] on select "Select Surrender Redeem Reaffirm Avoid Other" at bounding box center [912, 608] width 209 height 29
select select "0"
click at [808, 594] on select "Select Surrender Redeem Reaffirm Avoid Other" at bounding box center [912, 608] width 209 height 29
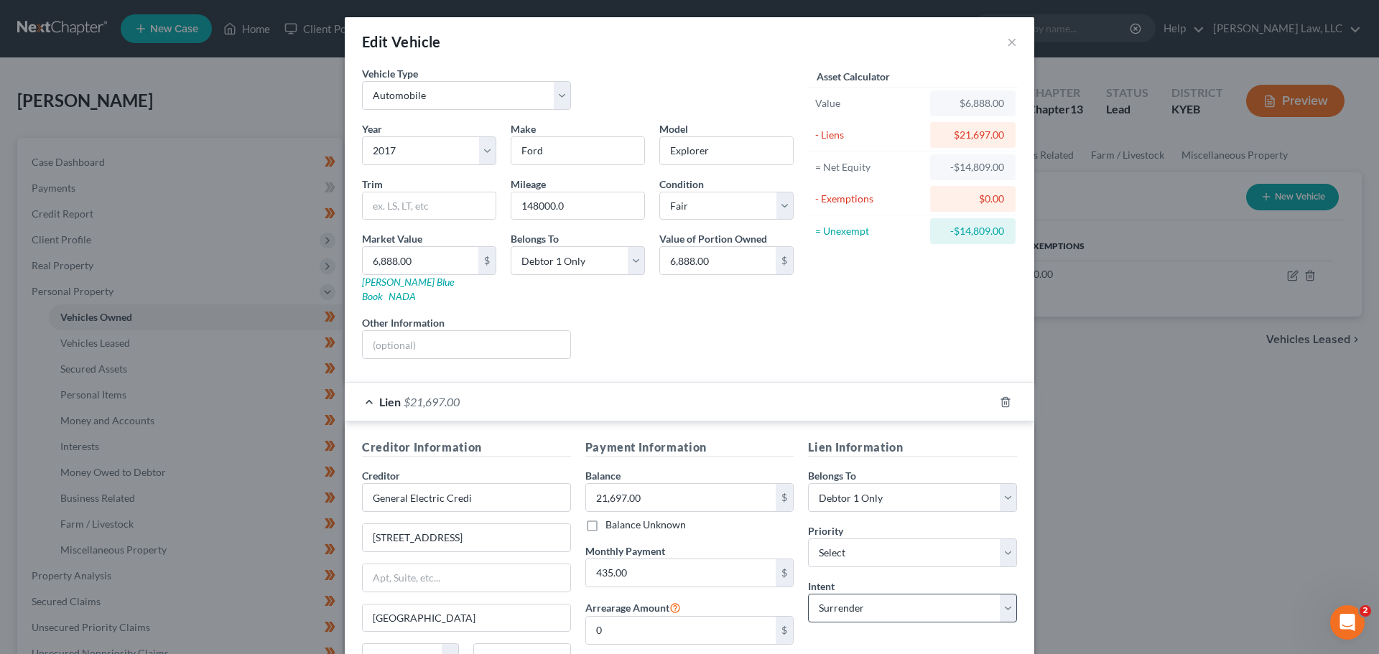
drag, startPoint x: 818, startPoint y: 624, endPoint x: 836, endPoint y: 586, distance: 42.4
click at [819, 624] on div "Lien Information Belongs To * Select Debtor 1 Only Debtor 2 Only Debtor 1 And D…" at bounding box center [912, 574] width 223 height 271
drag, startPoint x: 848, startPoint y: 544, endPoint x: 846, endPoint y: 528, distance: 15.2
click at [848, 544] on select "Select 1st 2nd 3rd 4th 5th 6th 7th 8th 9th 10th 11th 12th 13th 14th 15th 16th 1…" at bounding box center [912, 553] width 209 height 29
select select "0"
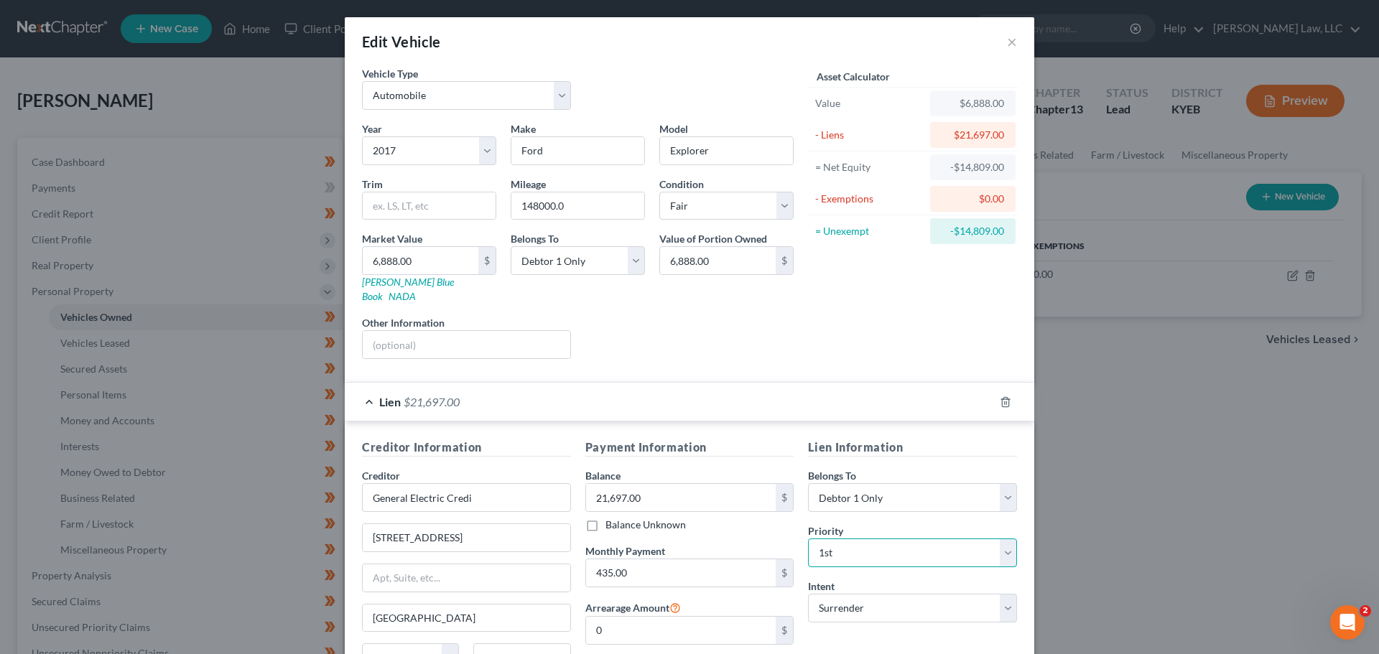
click at [808, 539] on select "Select 1st 2nd 3rd 4th 5th 6th 7th 8th 9th 10th 11th 12th 13th 14th 15th 16th 1…" at bounding box center [912, 553] width 209 height 29
click at [647, 350] on div "Year Select 2026 2025 2024 2023 2022 2021 2020 2019 2018 2017 2016 2015 2014 20…" at bounding box center [578, 245] width 446 height 249
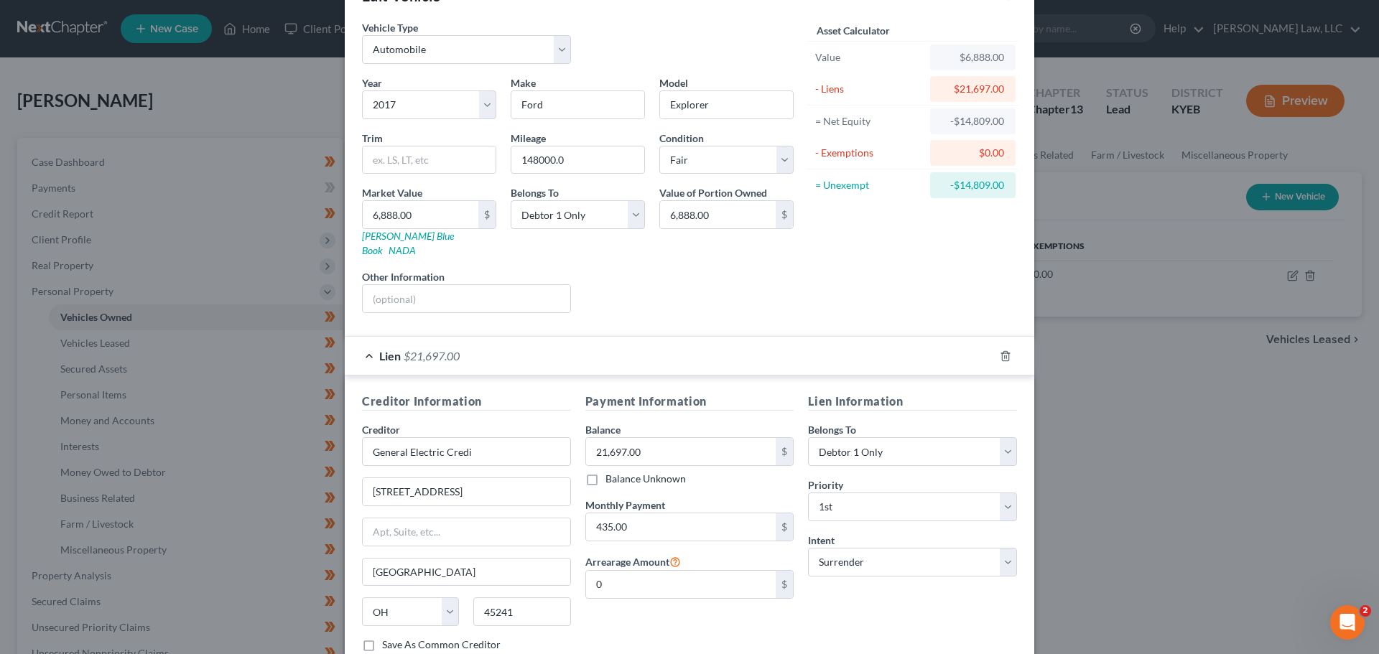
scroll to position [72, 0]
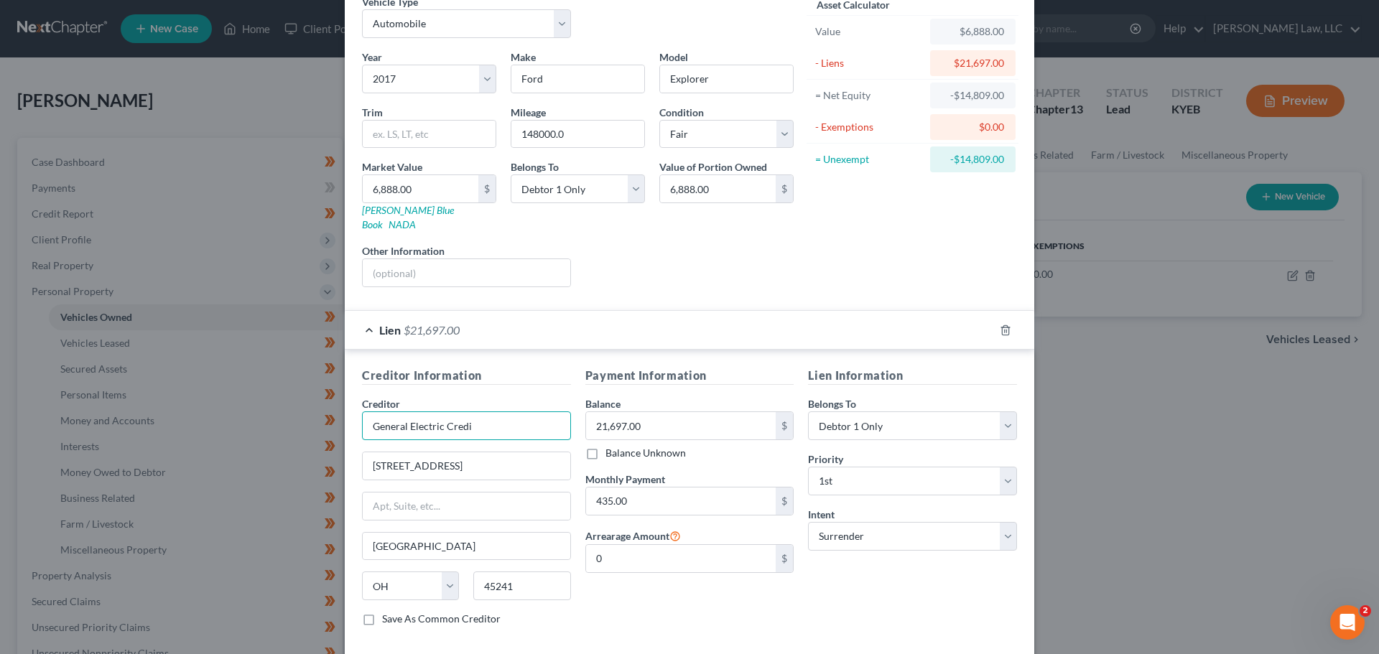
click at [488, 414] on input "General Electric Credi" at bounding box center [466, 425] width 209 height 29
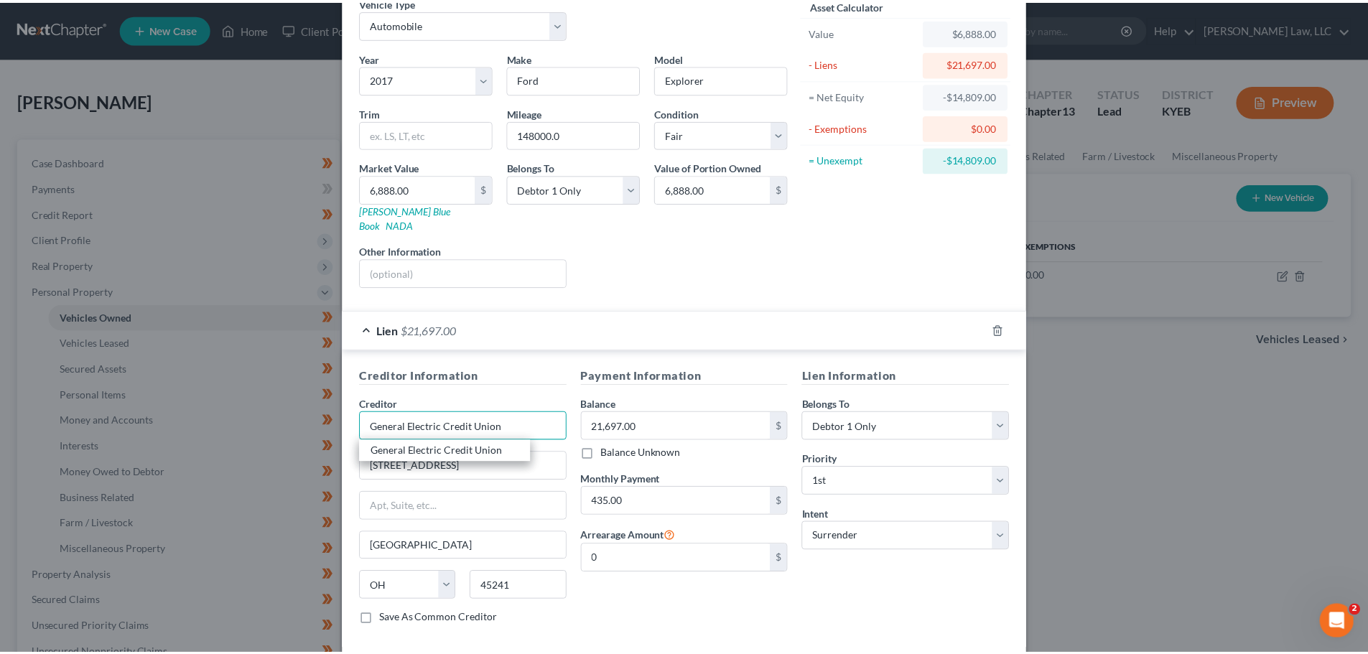
scroll to position [131, 0]
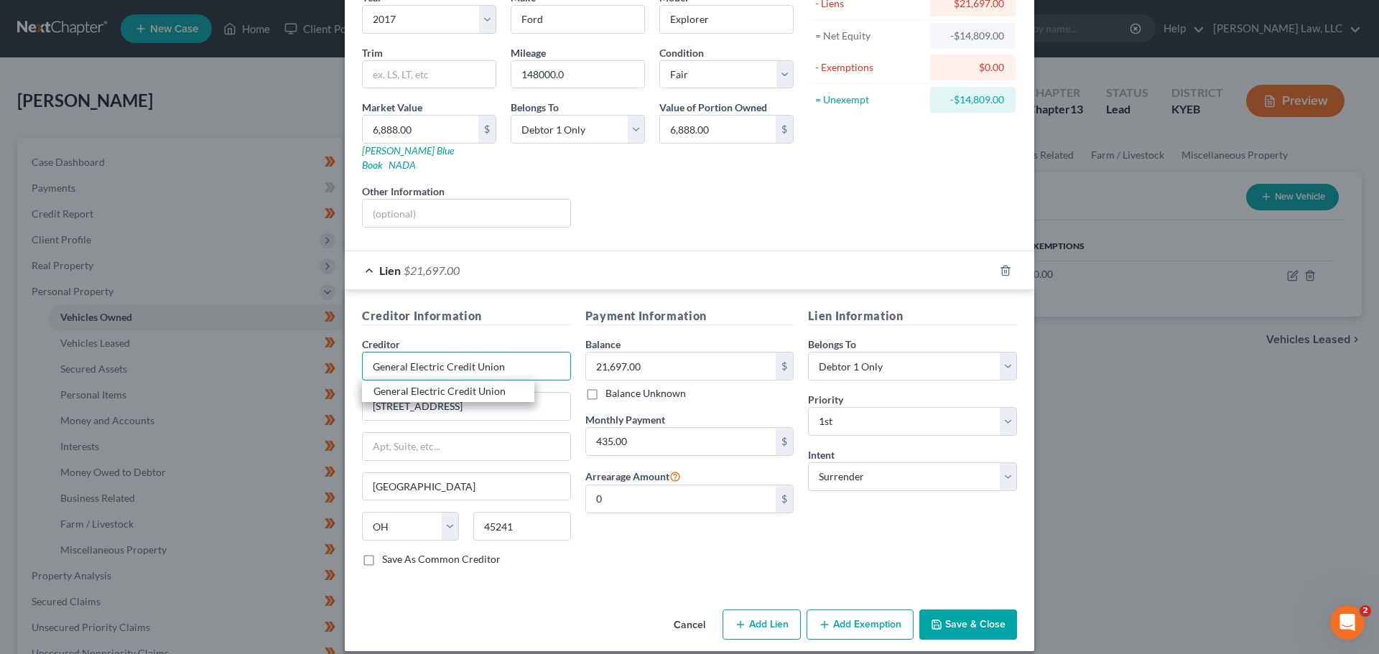
type input "General Electric Credit Union"
click at [962, 610] on button "Save & Close" at bounding box center [968, 625] width 98 height 30
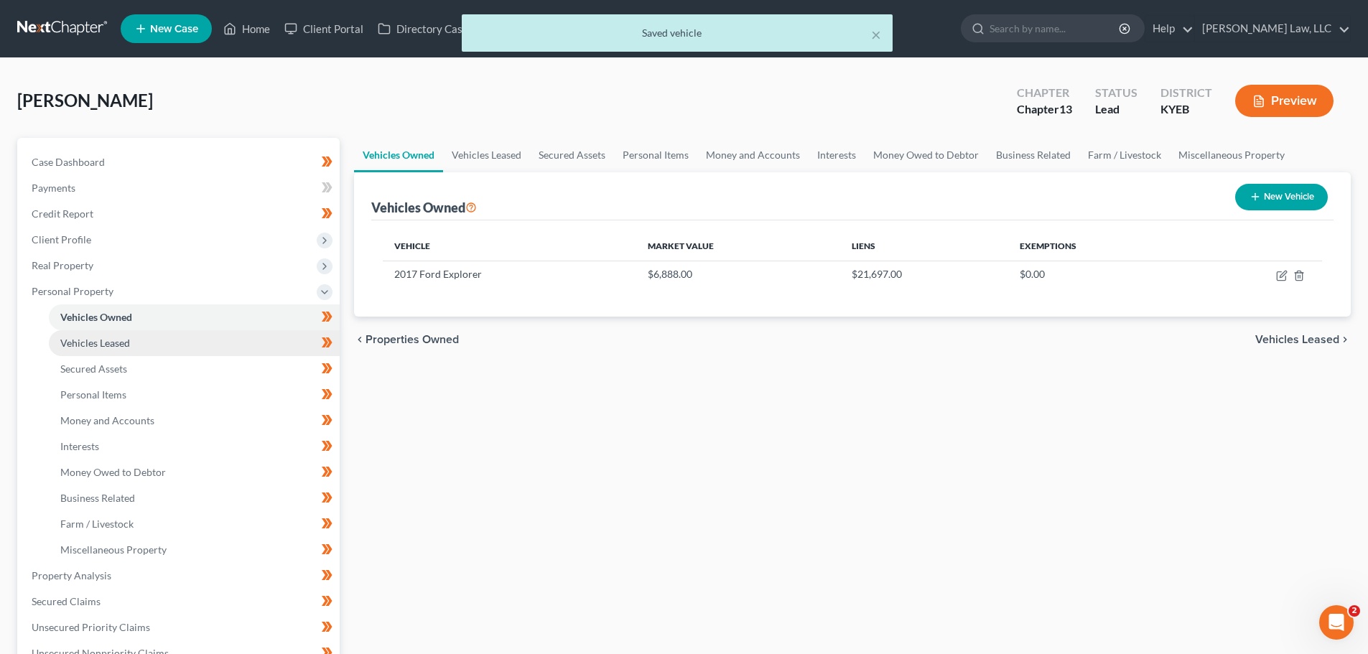
click at [119, 339] on span "Vehicles Leased" at bounding box center [95, 343] width 70 height 12
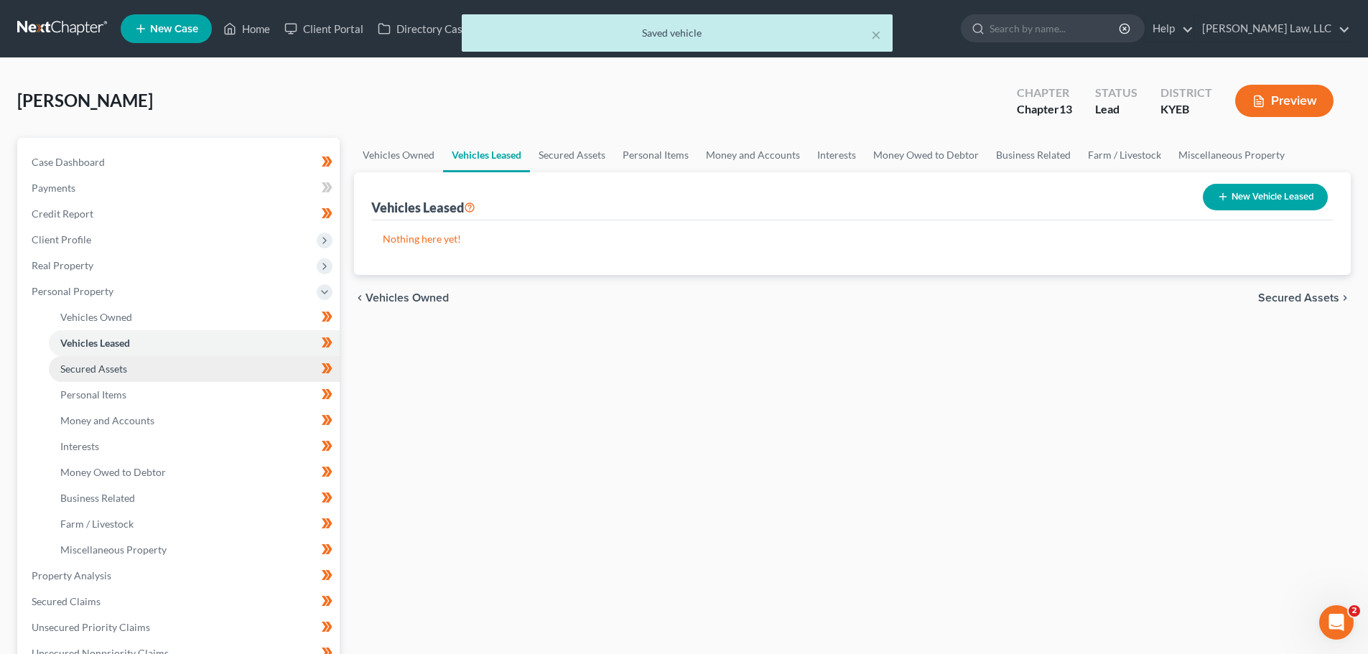
click at [119, 369] on span "Secured Assets" at bounding box center [93, 369] width 67 height 12
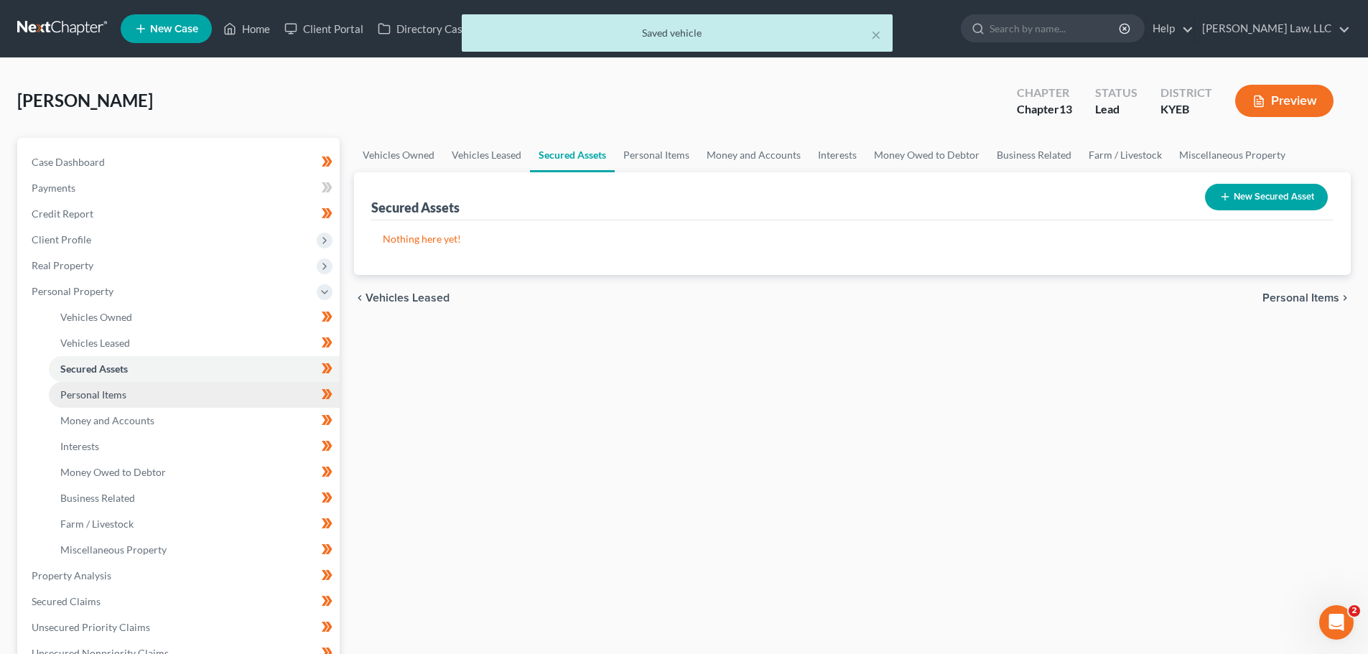
click at [118, 393] on span "Personal Items" at bounding box center [93, 394] width 66 height 12
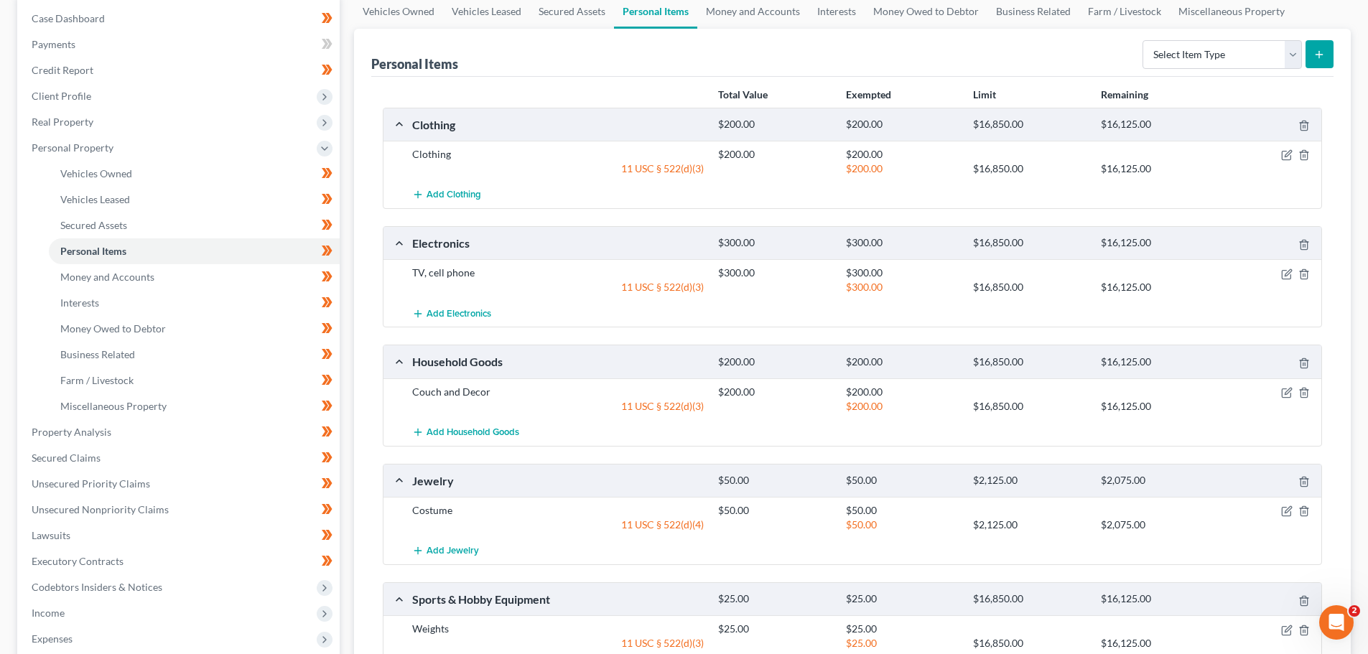
scroll to position [215, 0]
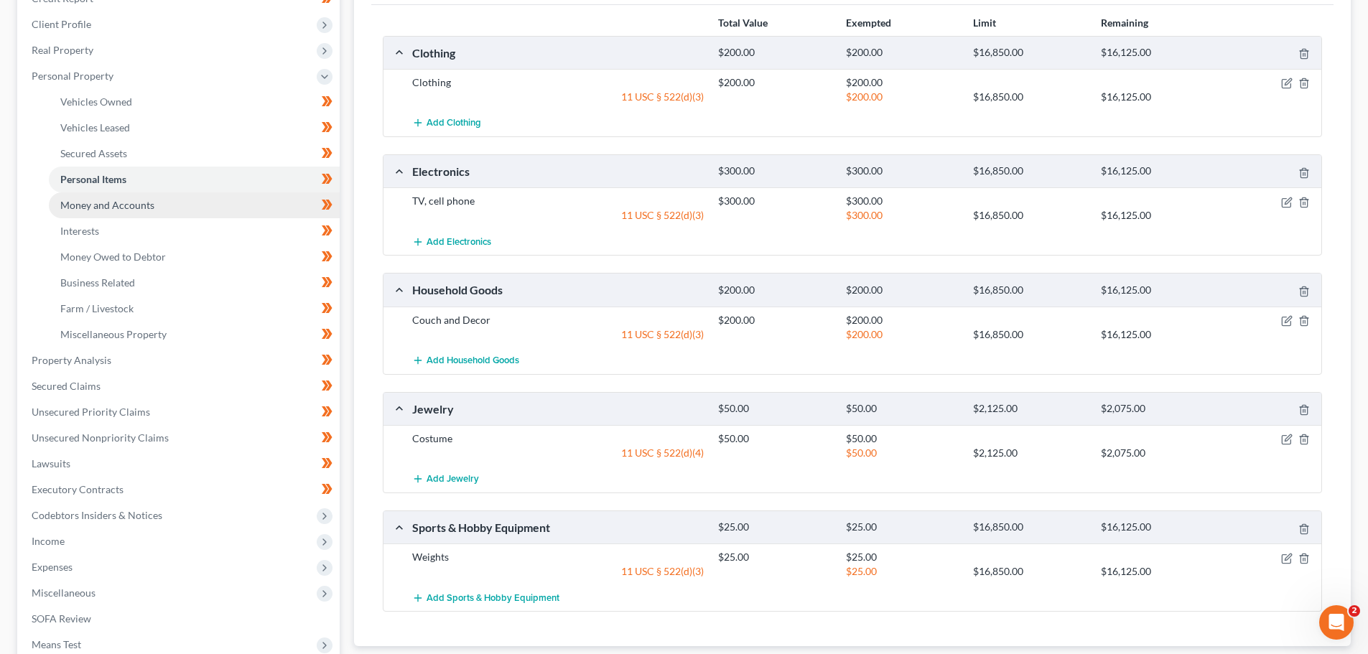
click at [74, 210] on span "Money and Accounts" at bounding box center [107, 205] width 94 height 12
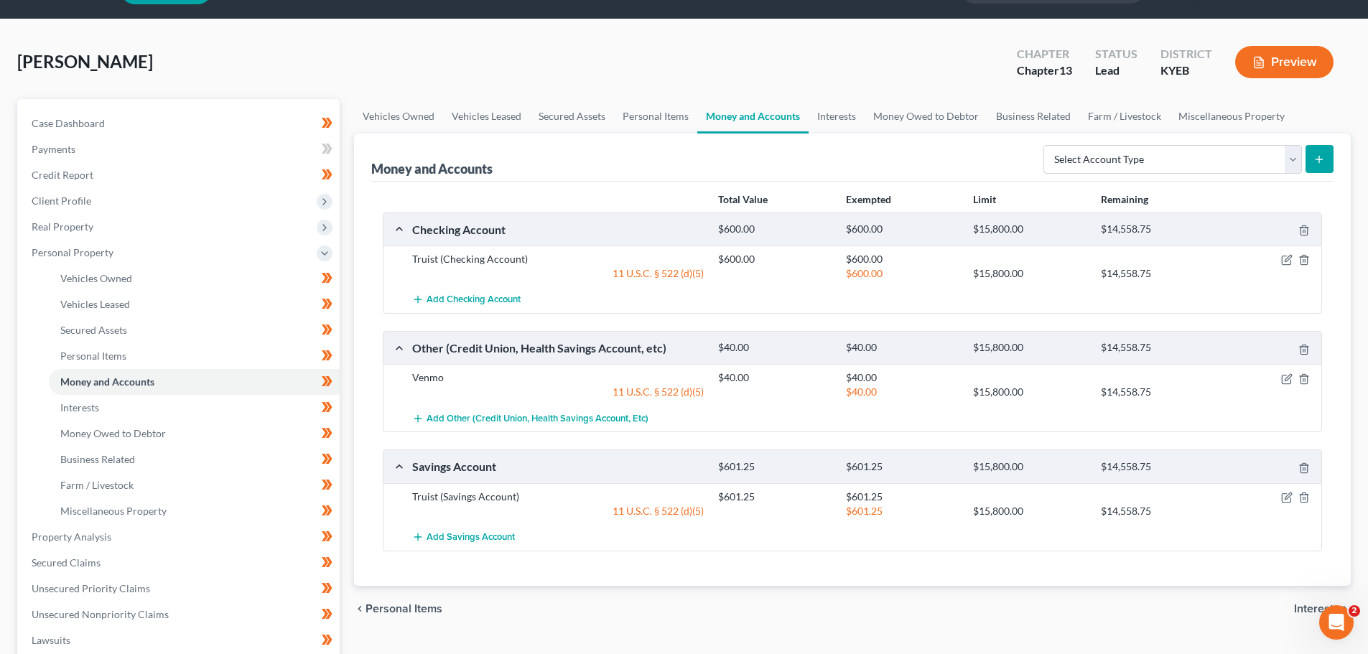
scroll to position [72, 0]
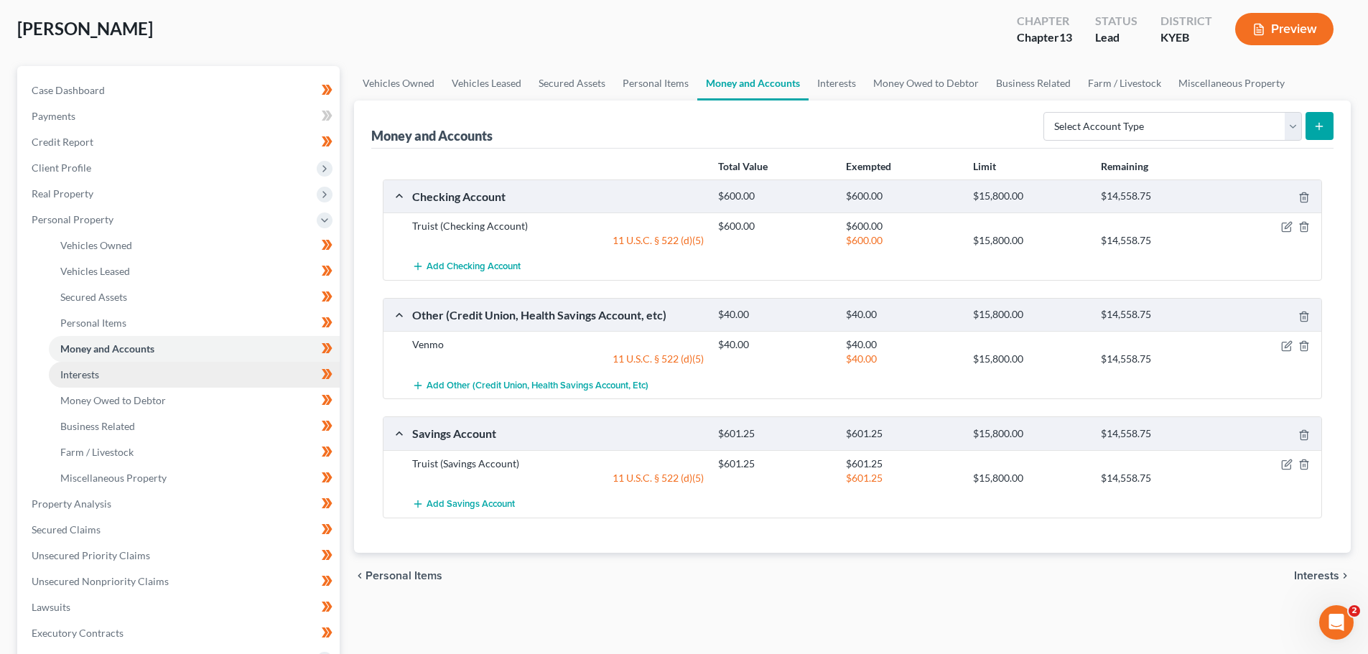
click at [113, 365] on link "Interests" at bounding box center [194, 375] width 291 height 26
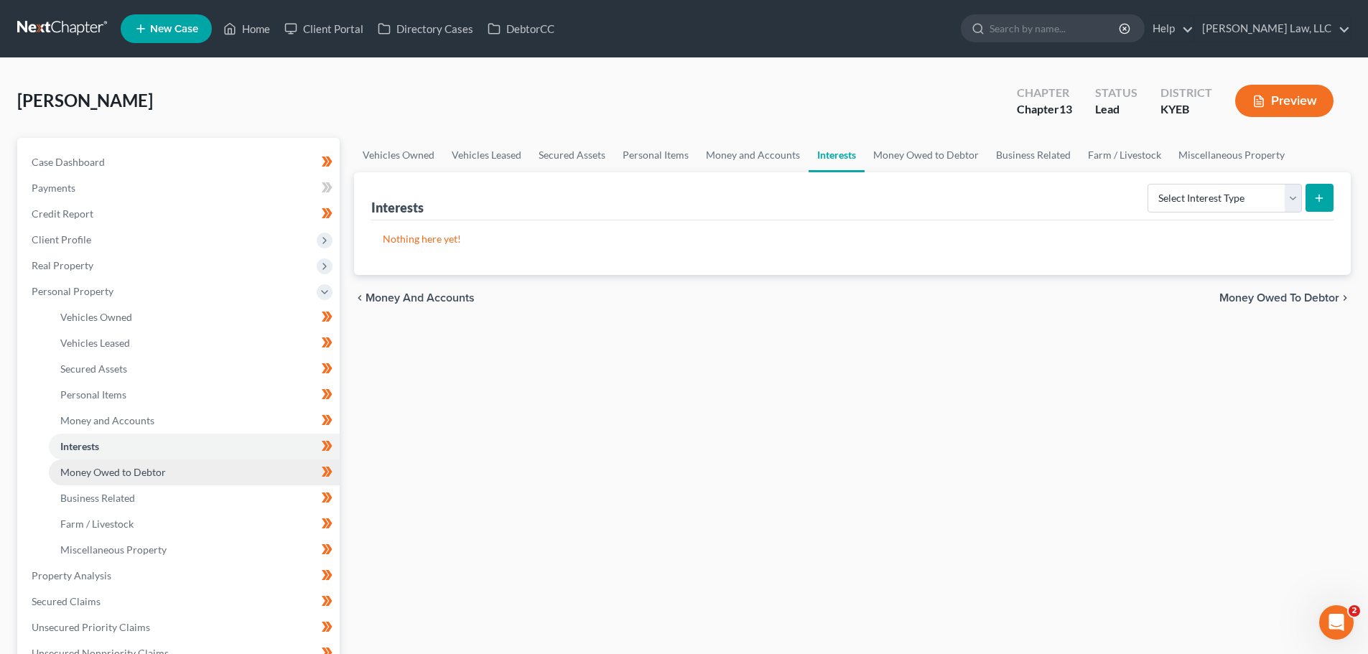
click at [139, 475] on span "Money Owed to Debtor" at bounding box center [113, 472] width 106 height 12
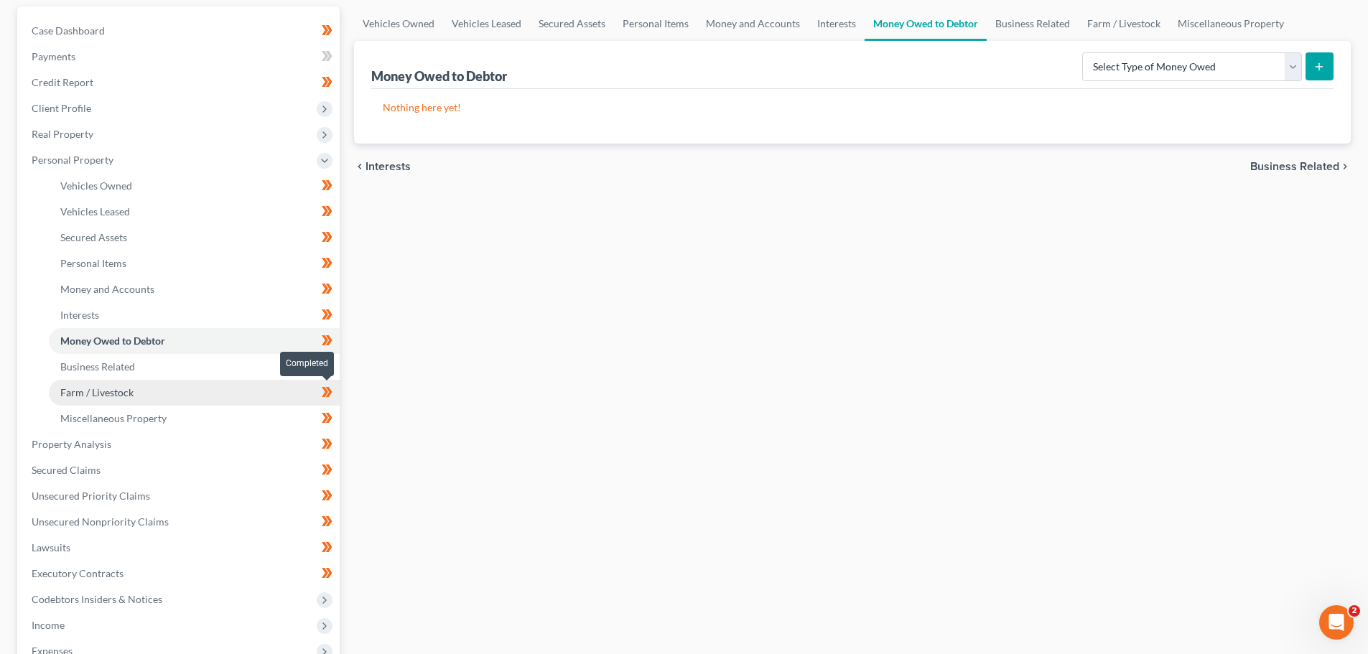
scroll to position [144, 0]
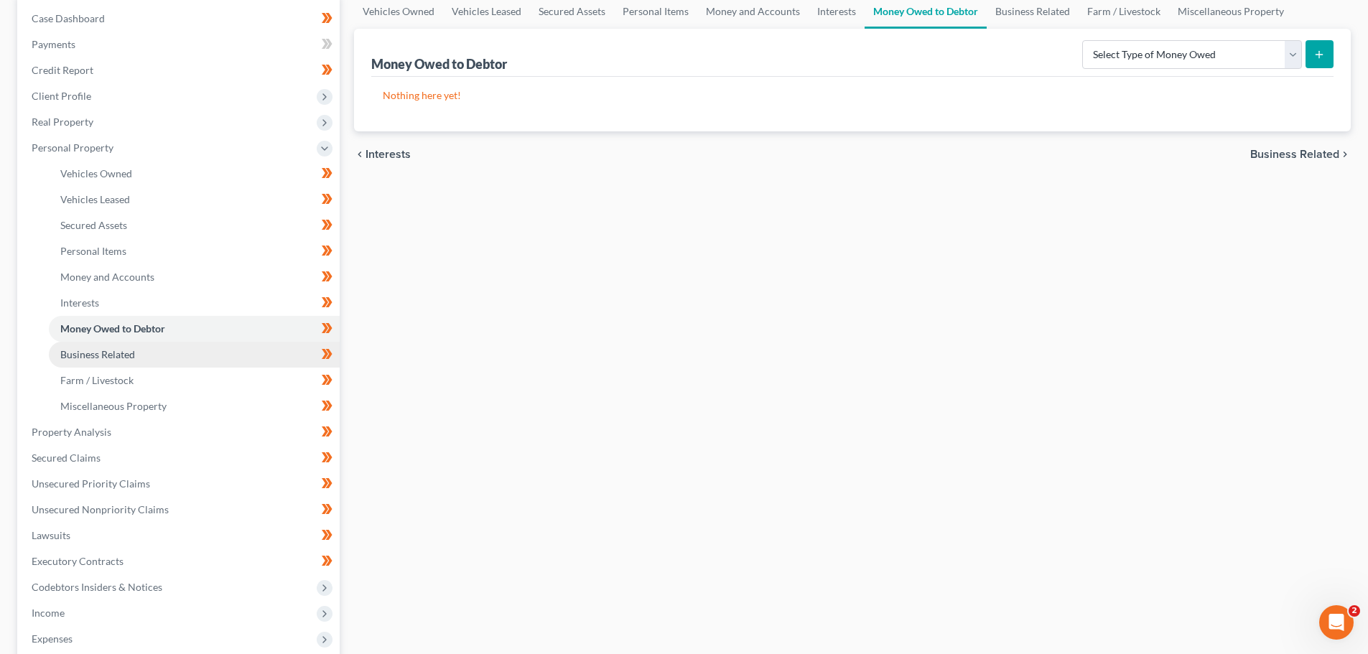
click at [116, 363] on link "Business Related" at bounding box center [194, 355] width 291 height 26
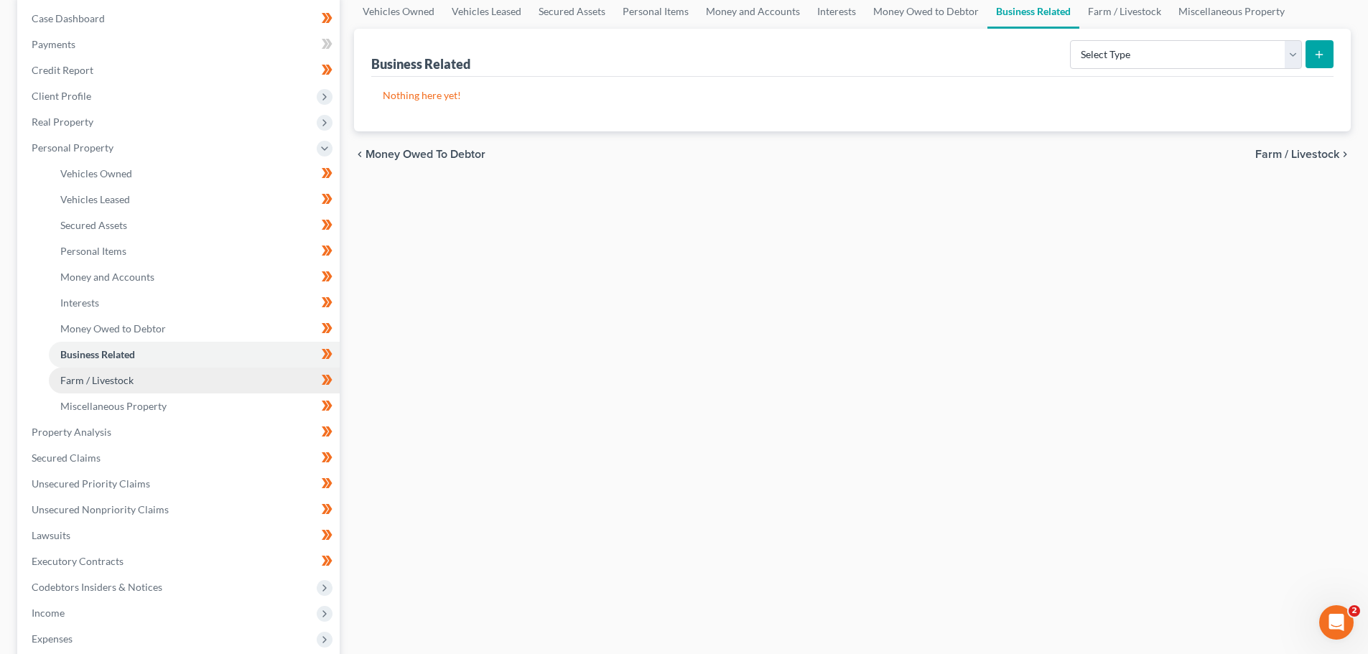
click at [150, 371] on link "Farm / Livestock" at bounding box center [194, 381] width 291 height 26
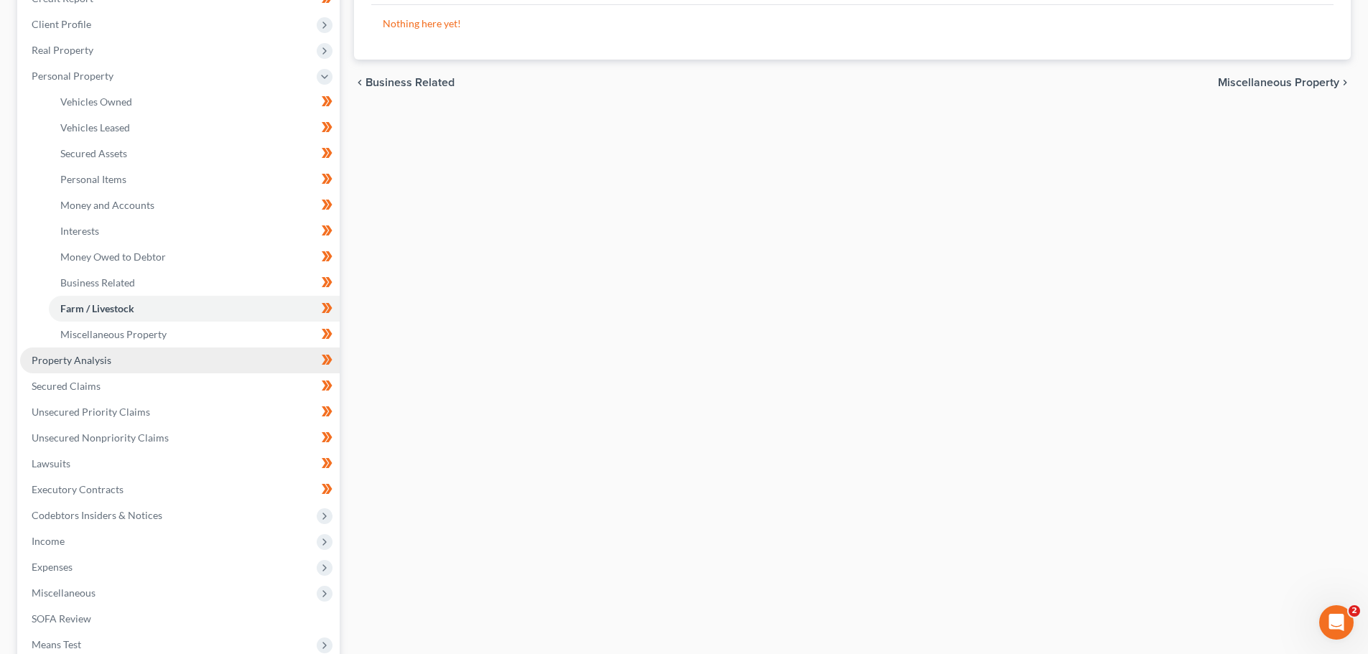
click at [100, 356] on span "Property Analysis" at bounding box center [72, 360] width 80 height 12
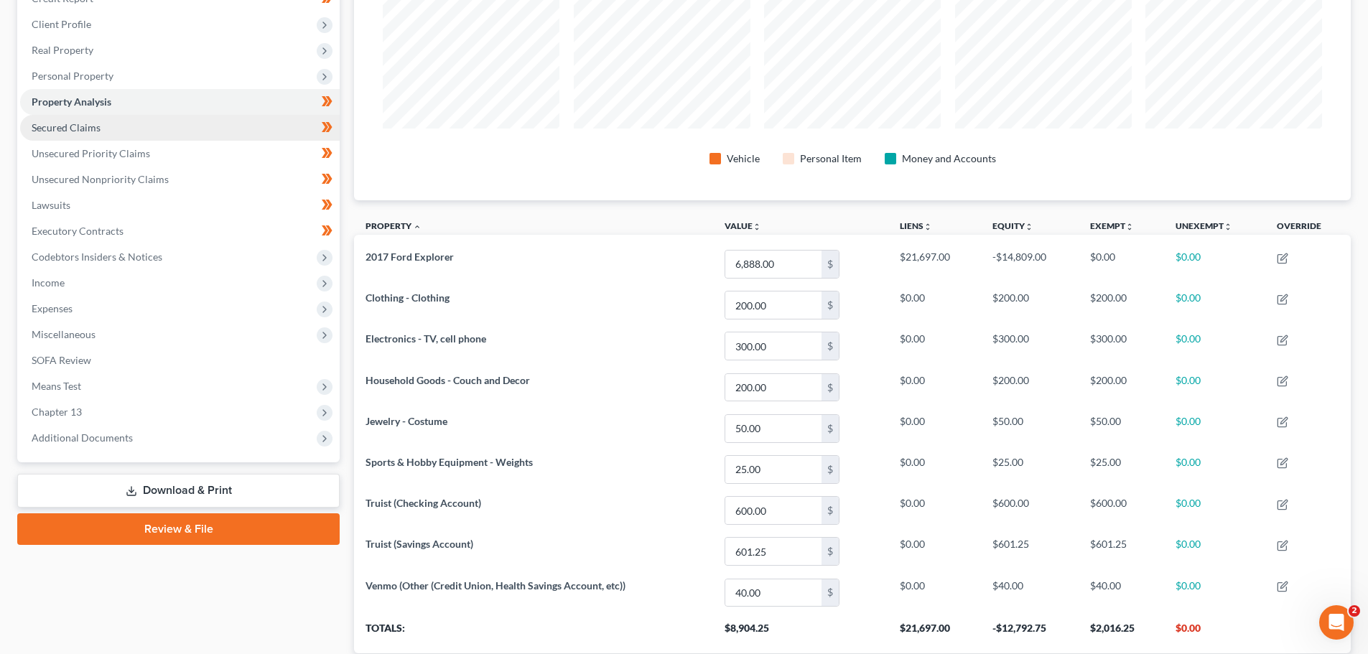
click at [63, 129] on span "Secured Claims" at bounding box center [66, 127] width 69 height 12
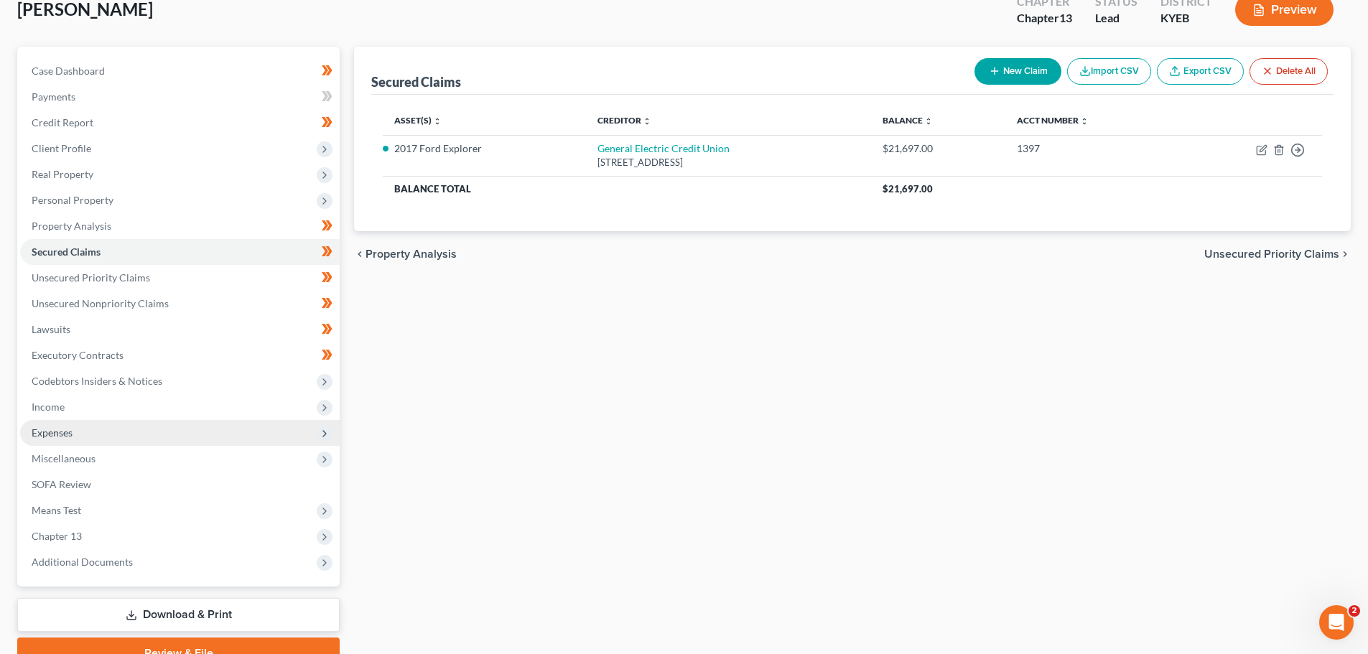
scroll to position [144, 0]
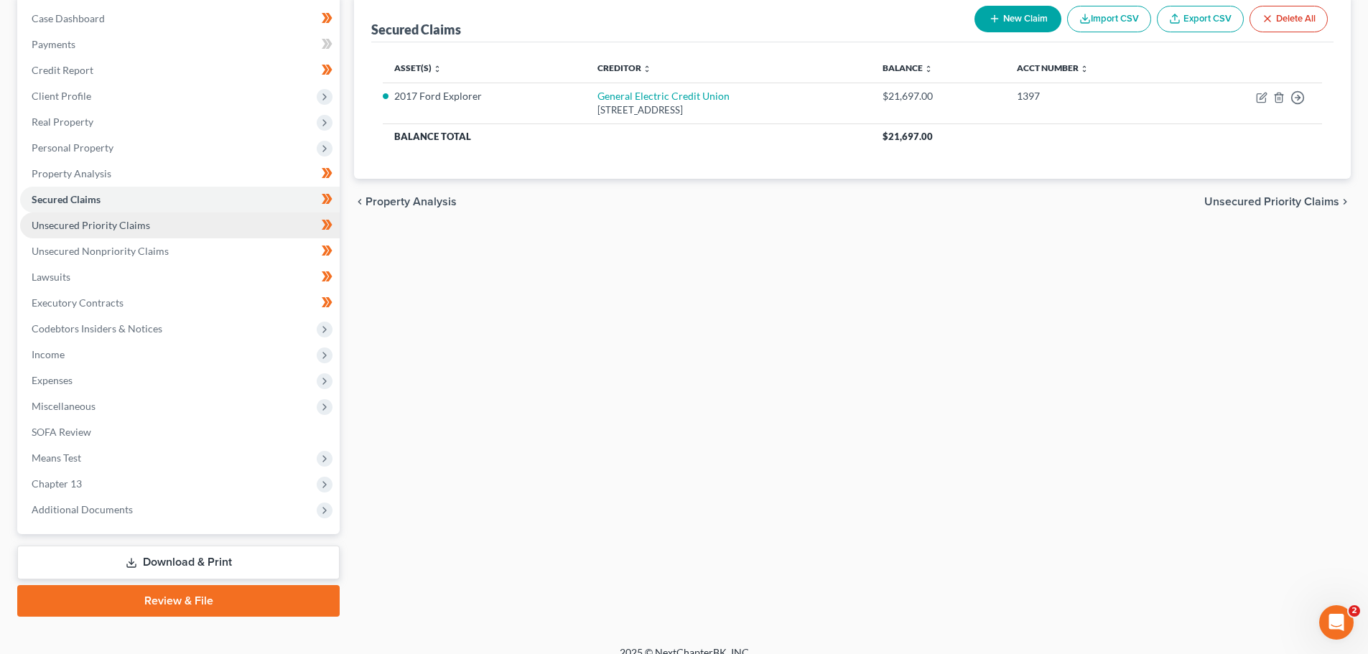
click at [66, 219] on span "Unsecured Priority Claims" at bounding box center [91, 225] width 118 height 12
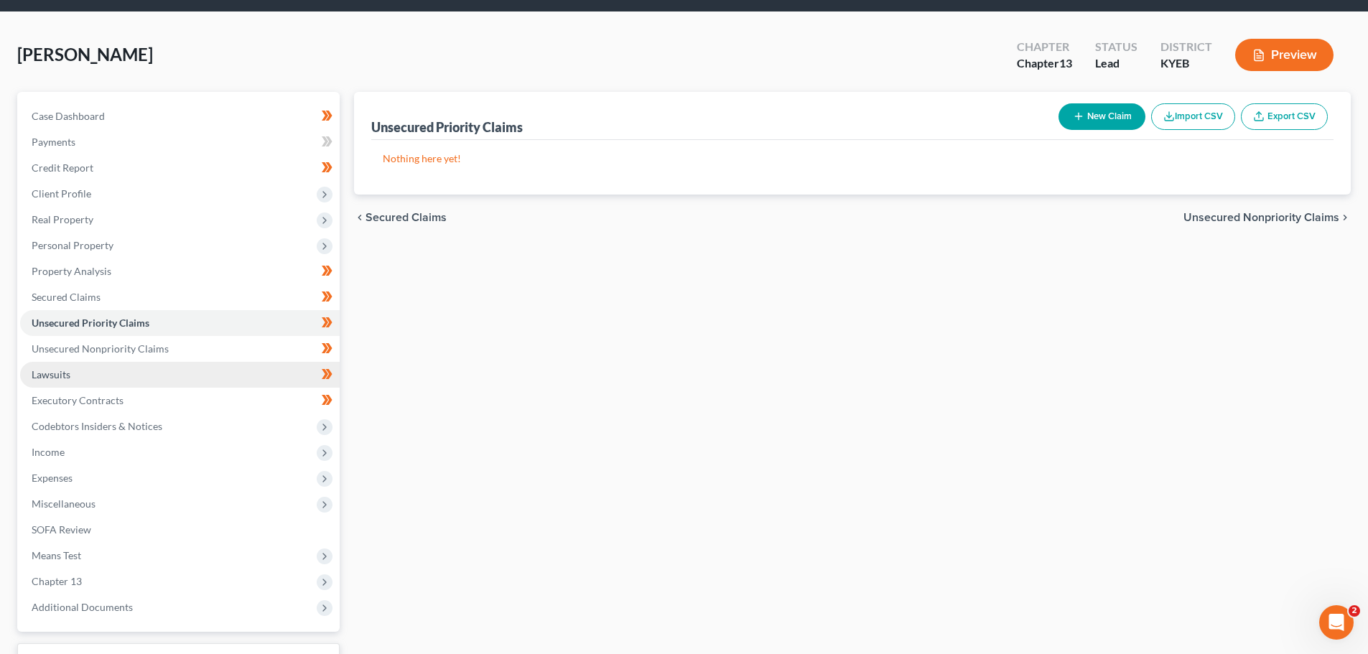
scroll to position [72, 0]
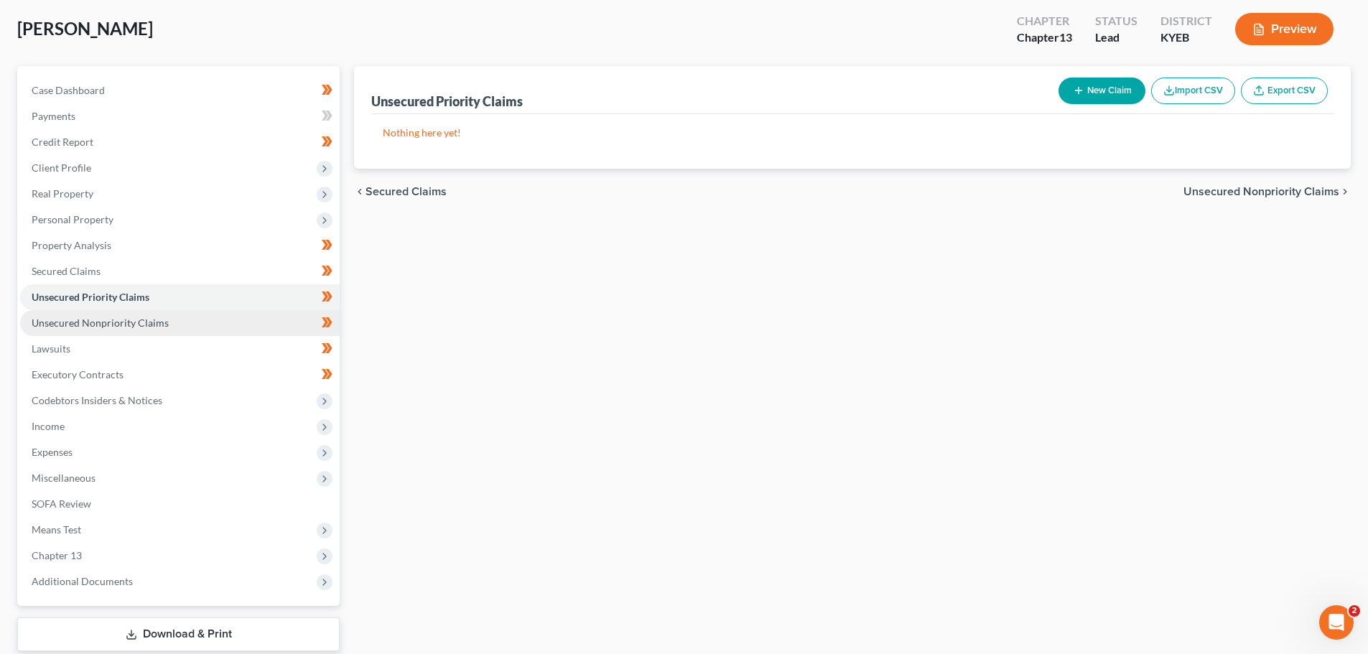
click at [135, 320] on span "Unsecured Nonpriority Claims" at bounding box center [100, 323] width 137 height 12
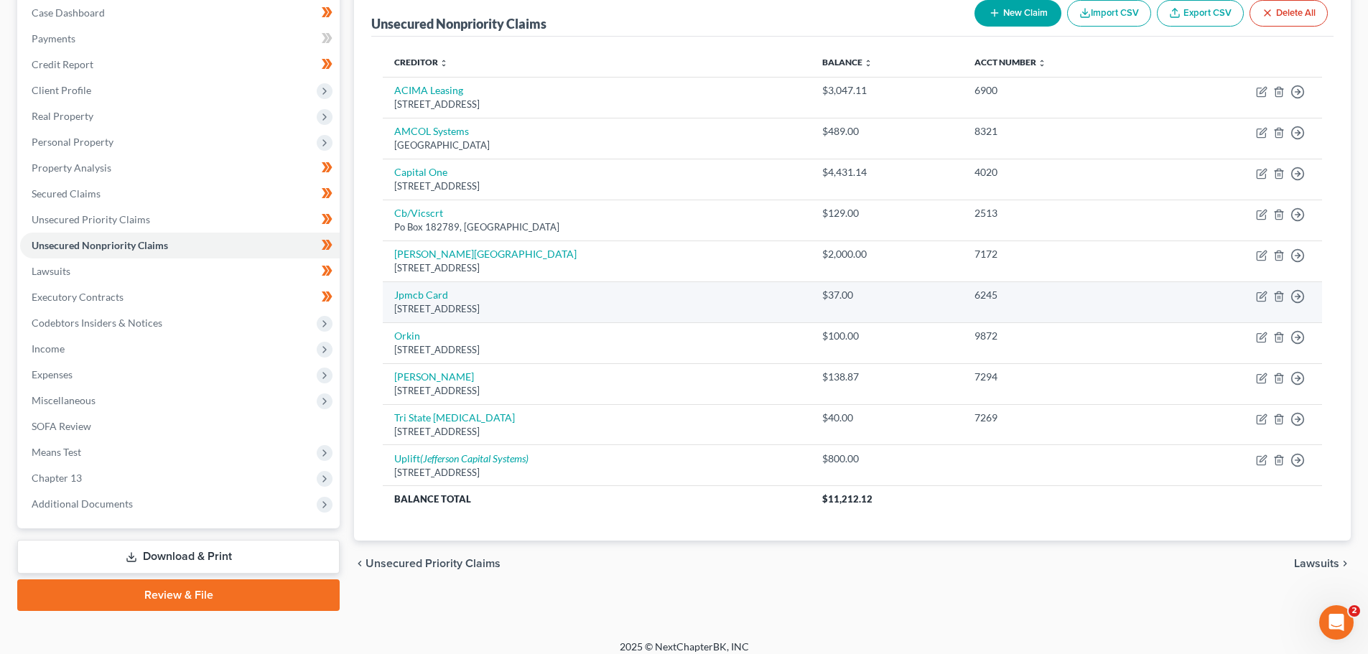
scroll to position [161, 0]
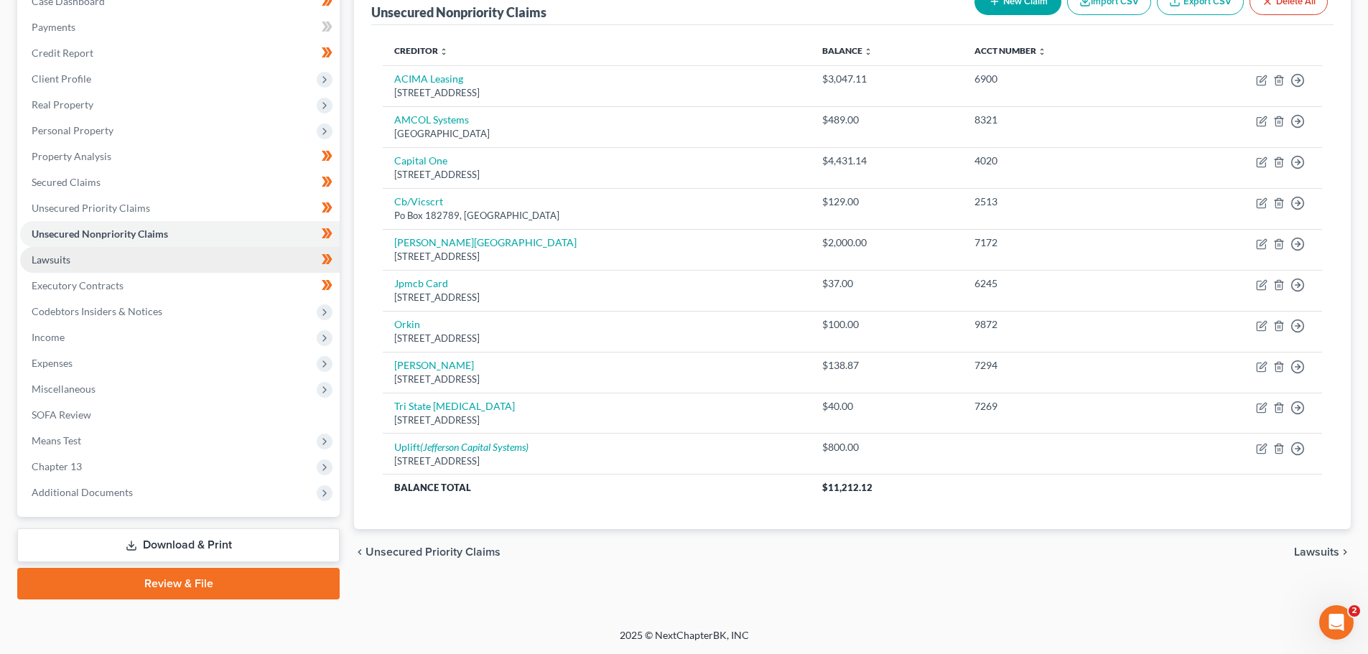
click at [125, 266] on link "Lawsuits" at bounding box center [180, 260] width 320 height 26
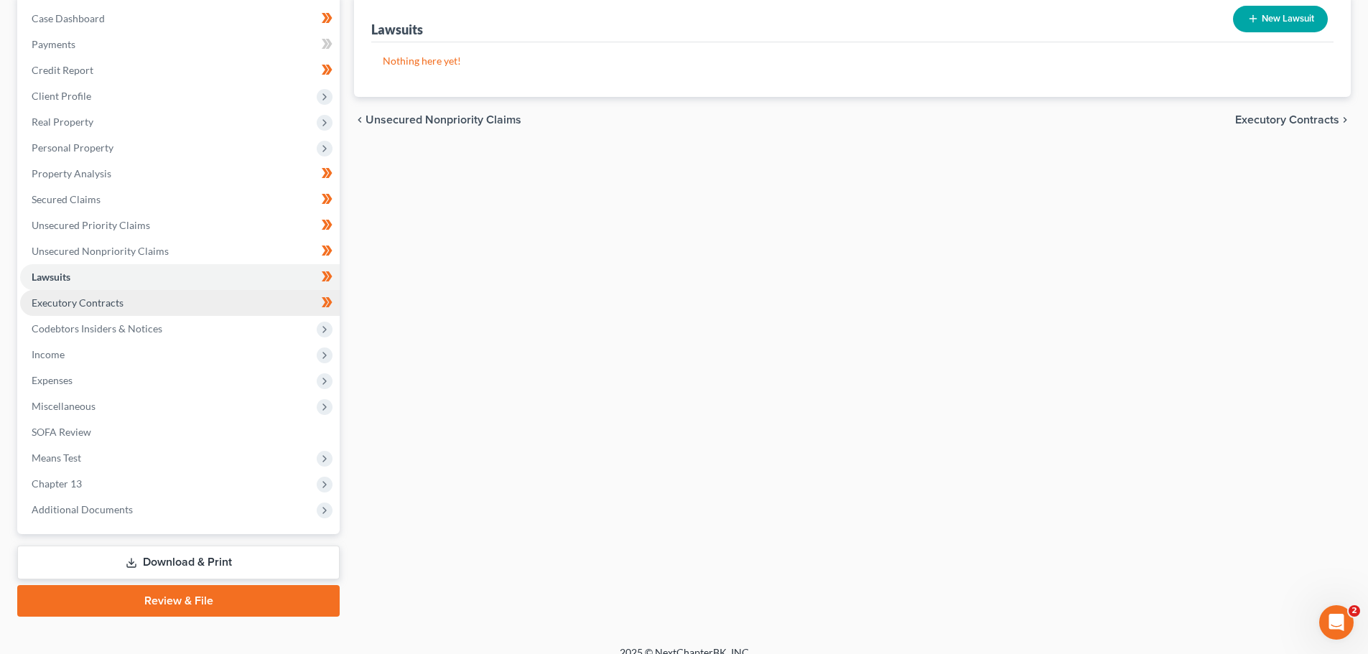
click at [103, 297] on span "Executory Contracts" at bounding box center [78, 303] width 92 height 12
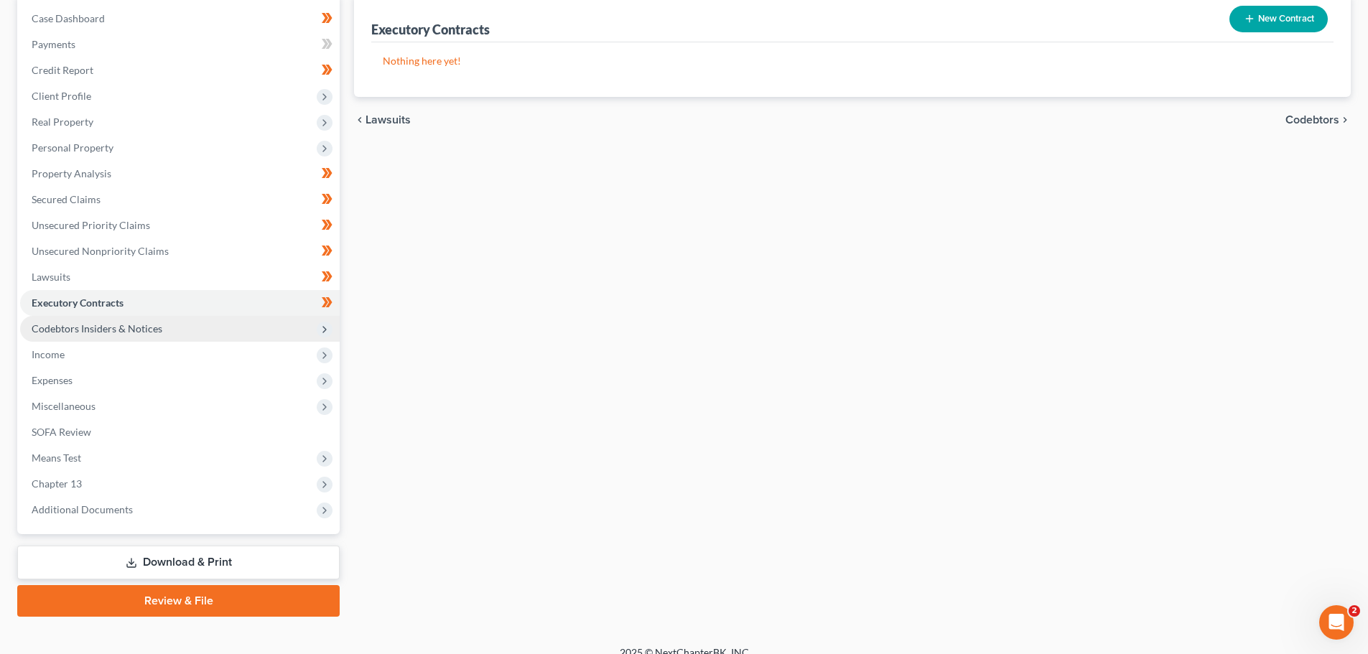
click at [103, 327] on span "Codebtors Insiders & Notices" at bounding box center [97, 328] width 131 height 12
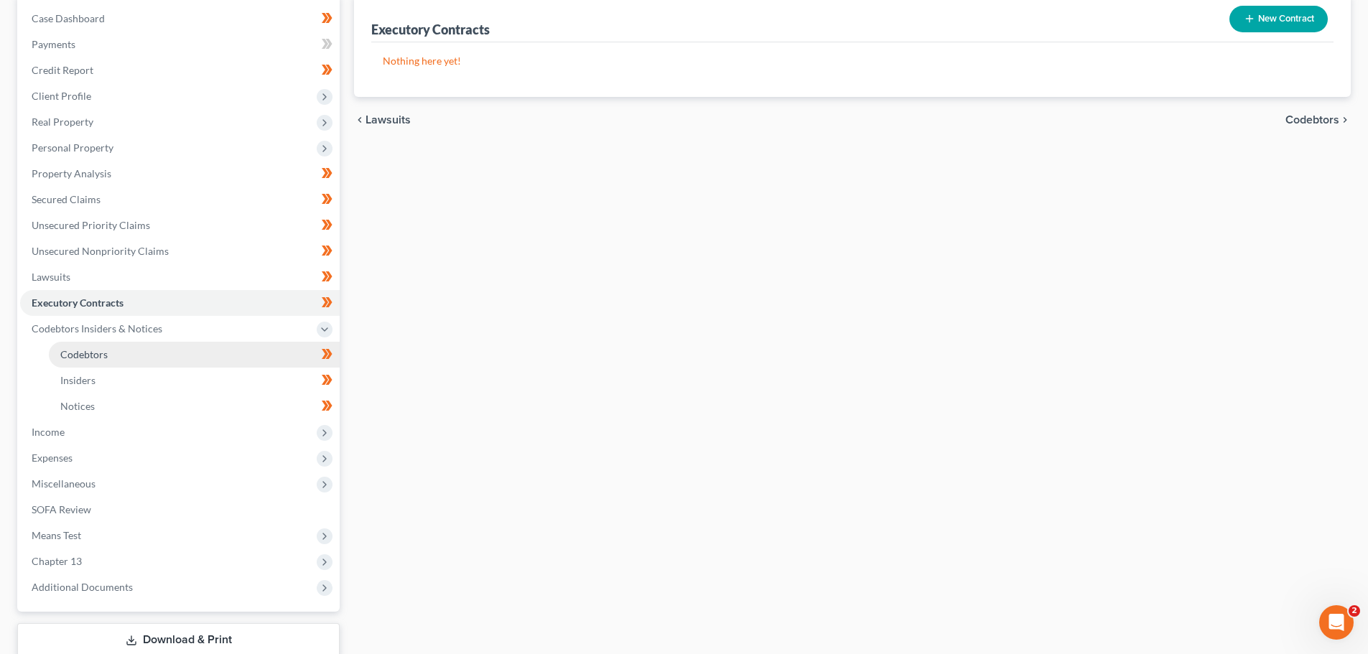
click at [112, 344] on link "Codebtors" at bounding box center [194, 355] width 291 height 26
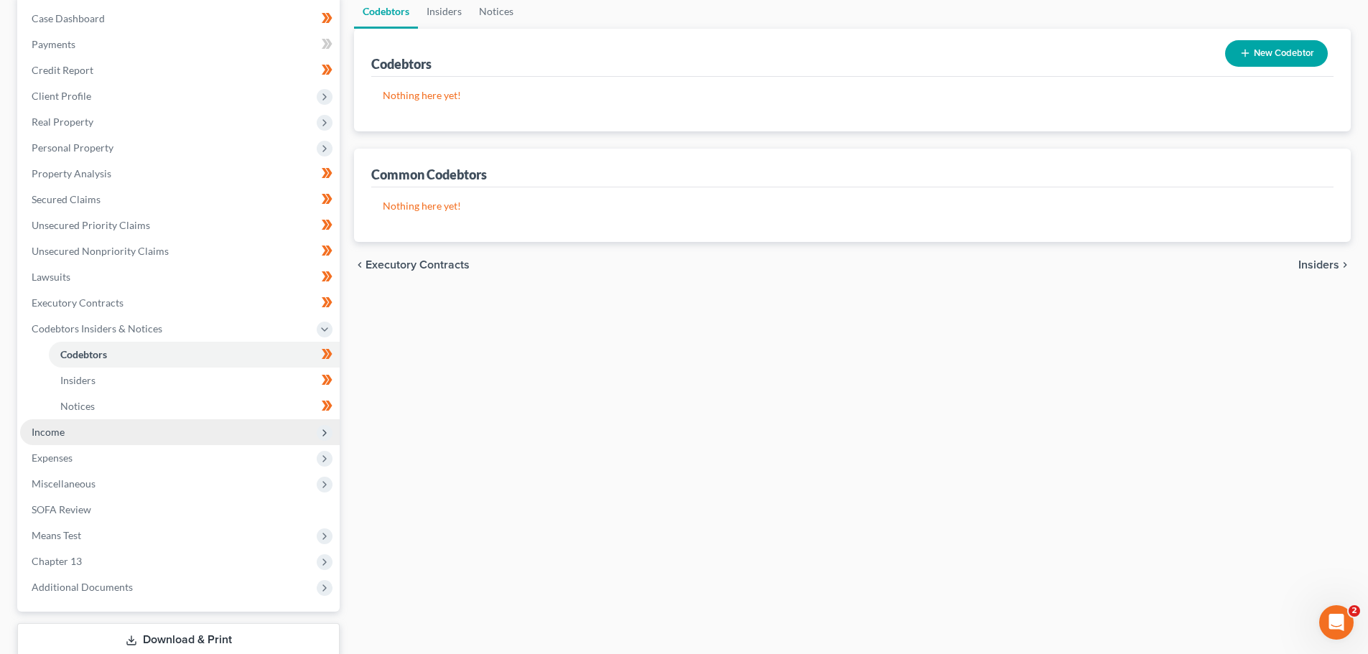
click at [99, 428] on span "Income" at bounding box center [180, 432] width 320 height 26
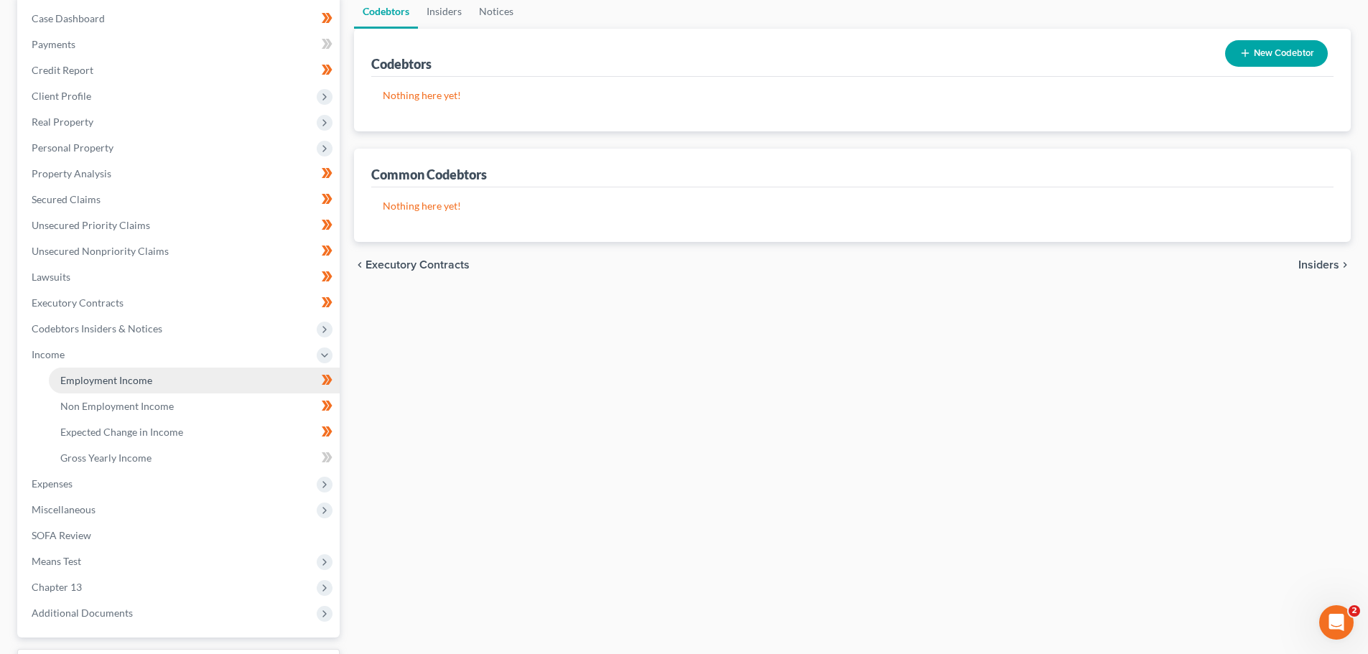
click at [103, 386] on link "Employment Income" at bounding box center [194, 381] width 291 height 26
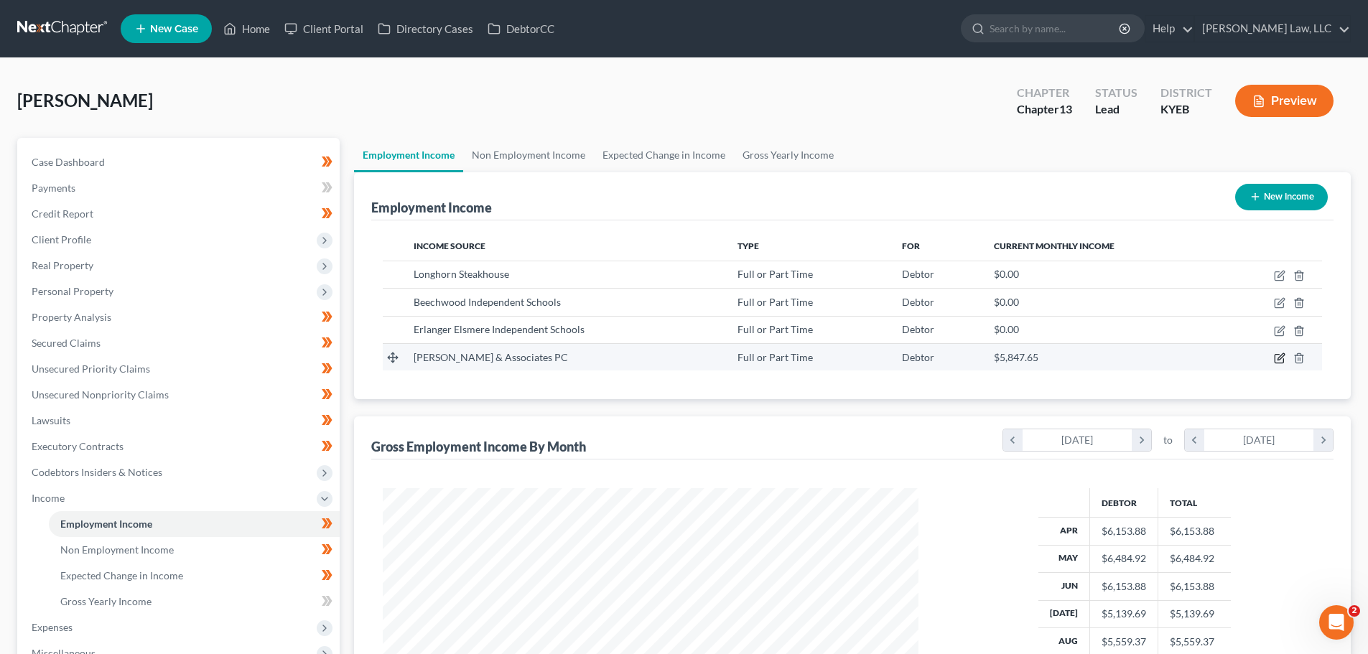
click at [1280, 361] on icon "button" at bounding box center [1279, 358] width 11 height 11
select select "0"
select select "18"
select select "0"
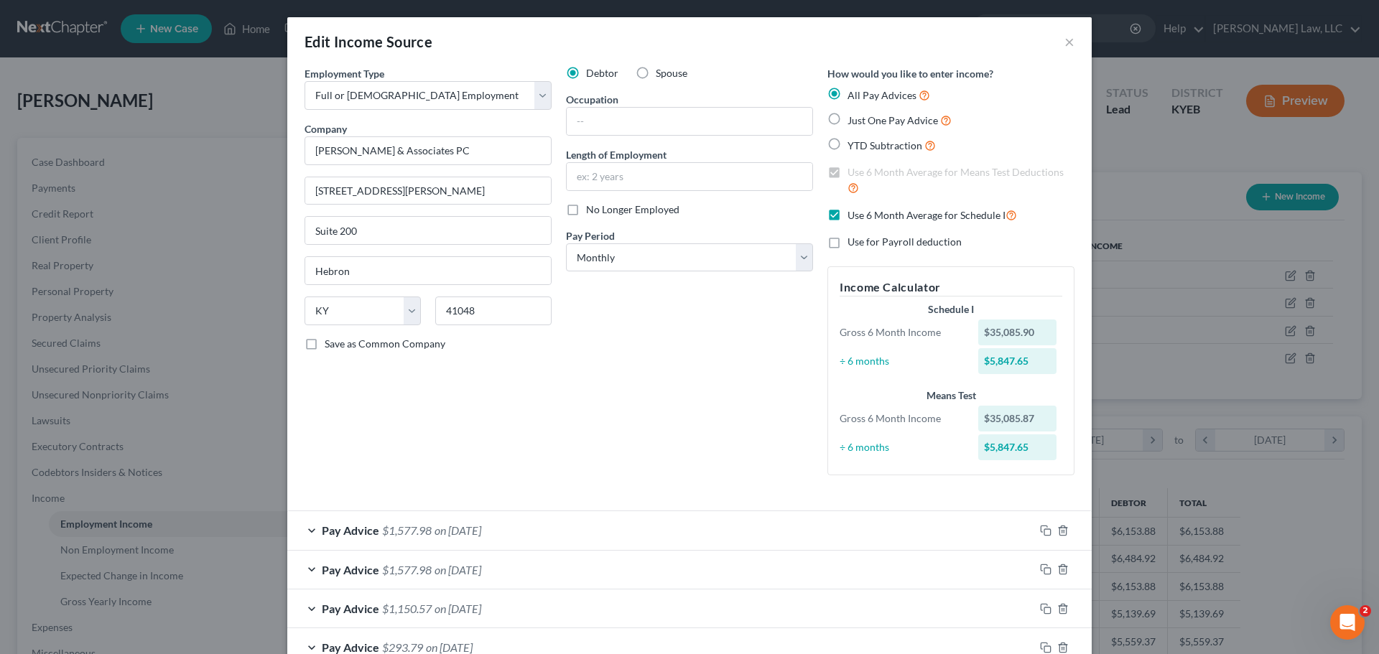
click at [586, 208] on label "No Longer Employed" at bounding box center [632, 209] width 93 height 14
click at [592, 208] on input "No Longer Employed" at bounding box center [596, 206] width 9 height 9
checkbox input "true"
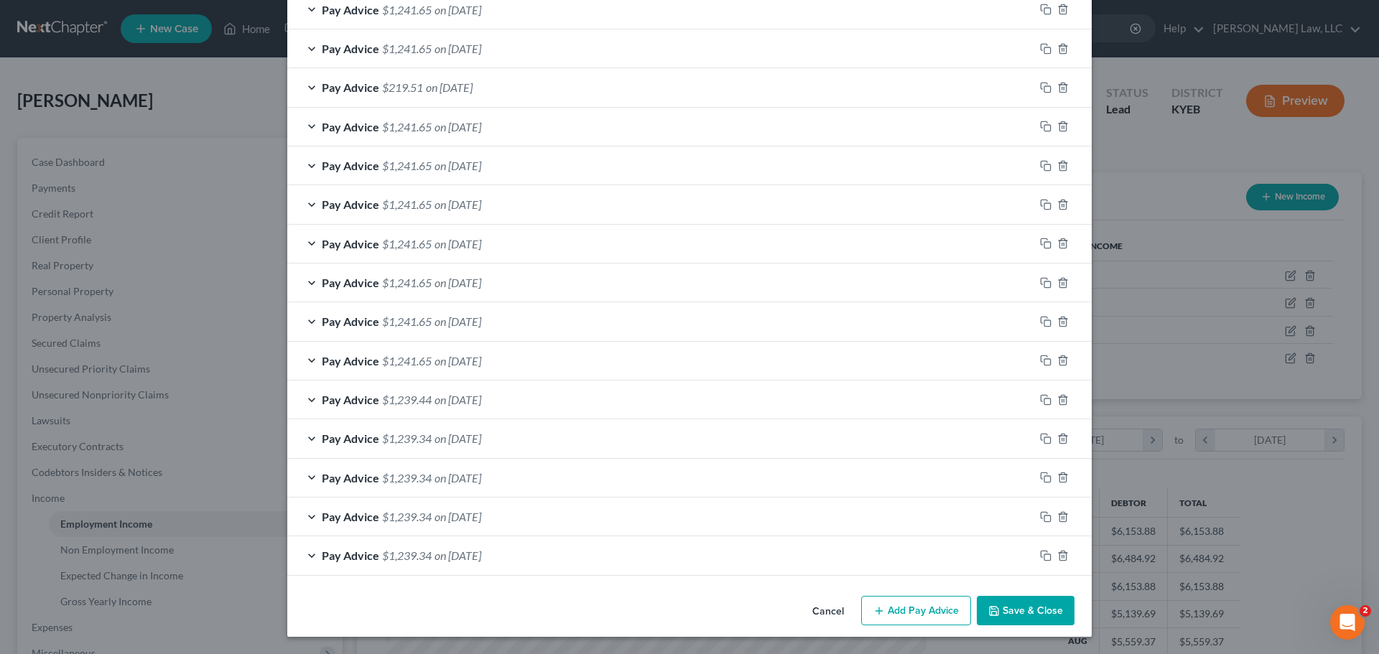
click at [1062, 614] on button "Save & Close" at bounding box center [1025, 611] width 98 height 30
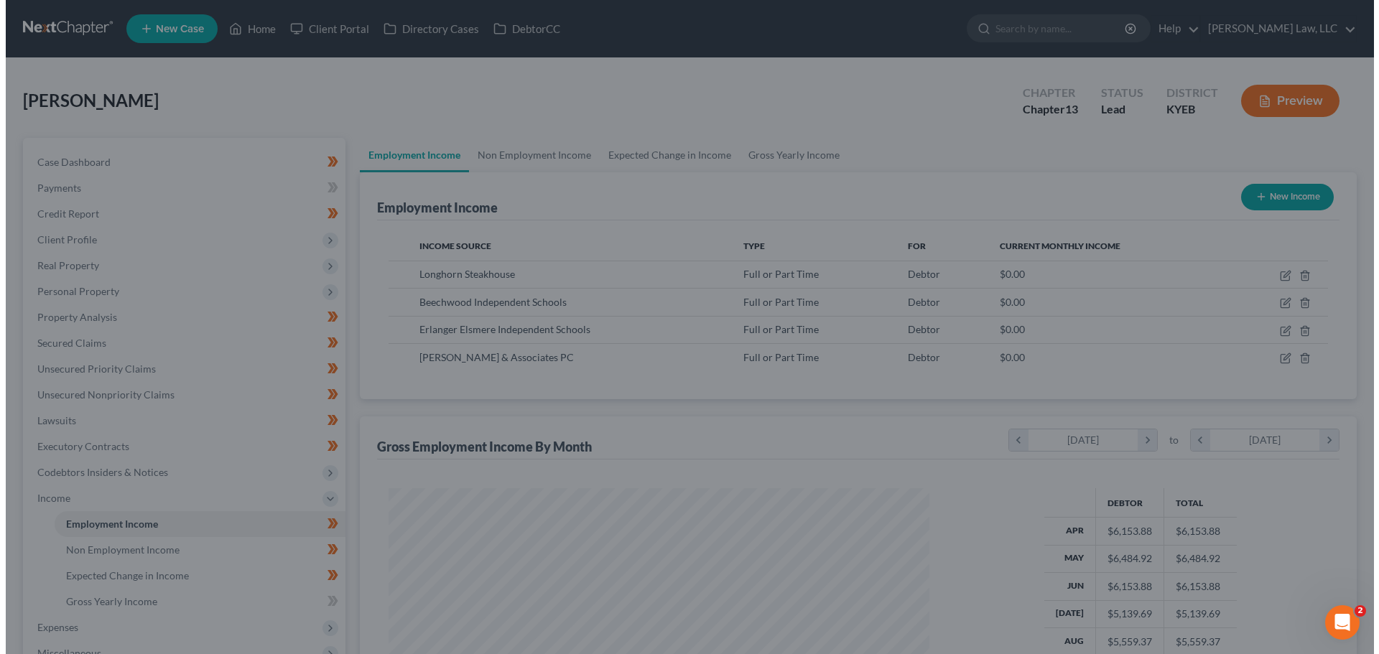
scroll to position [717736, 717439]
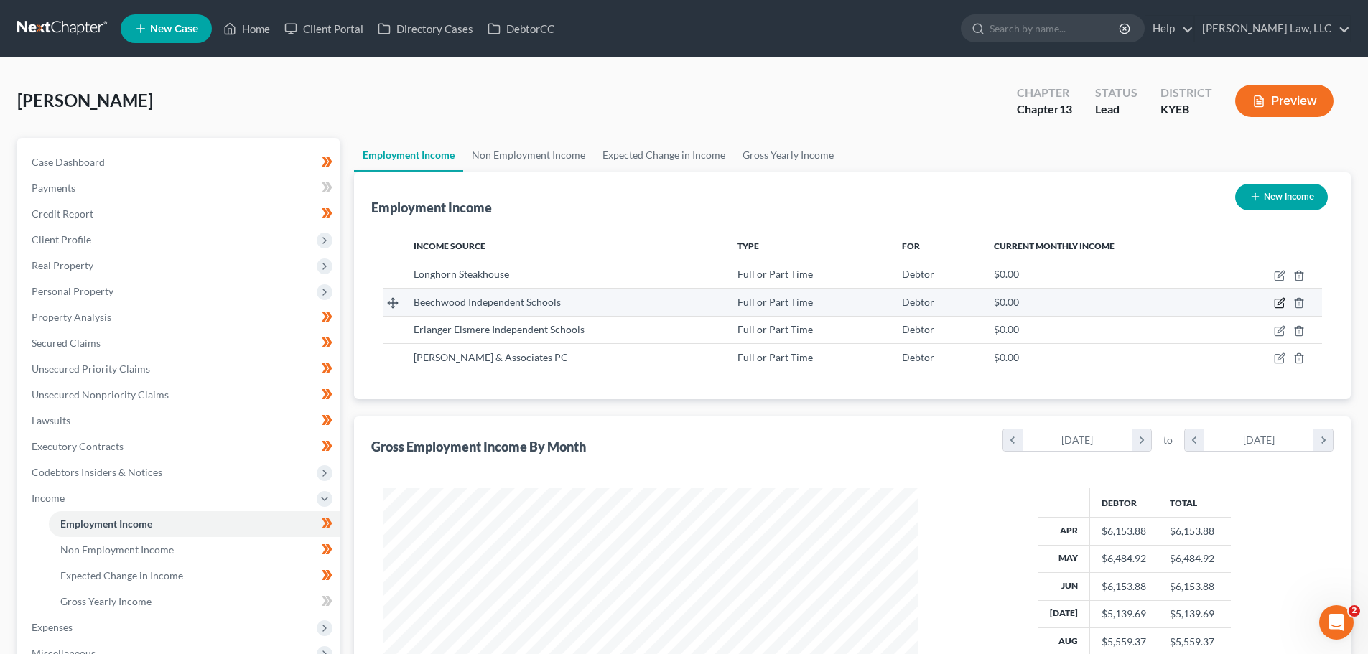
click at [1279, 300] on icon "button" at bounding box center [1279, 302] width 11 height 11
select select "0"
select select "18"
select select "2"
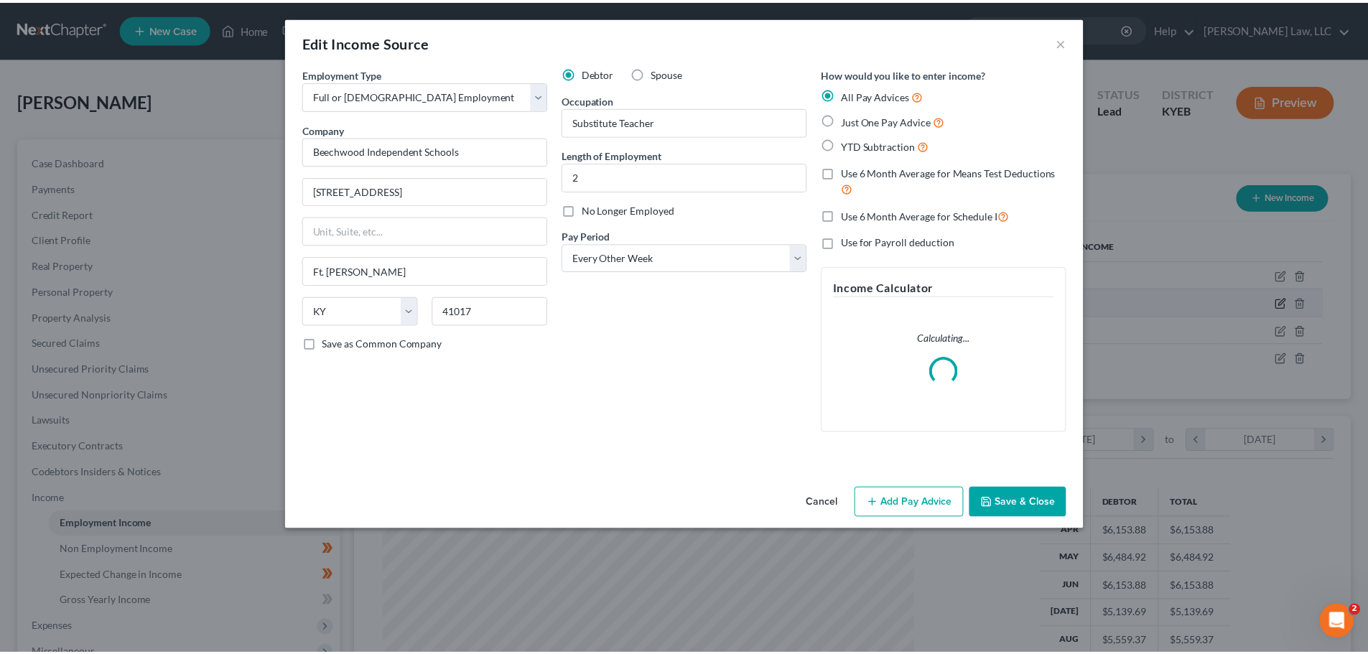
scroll to position [270, 569]
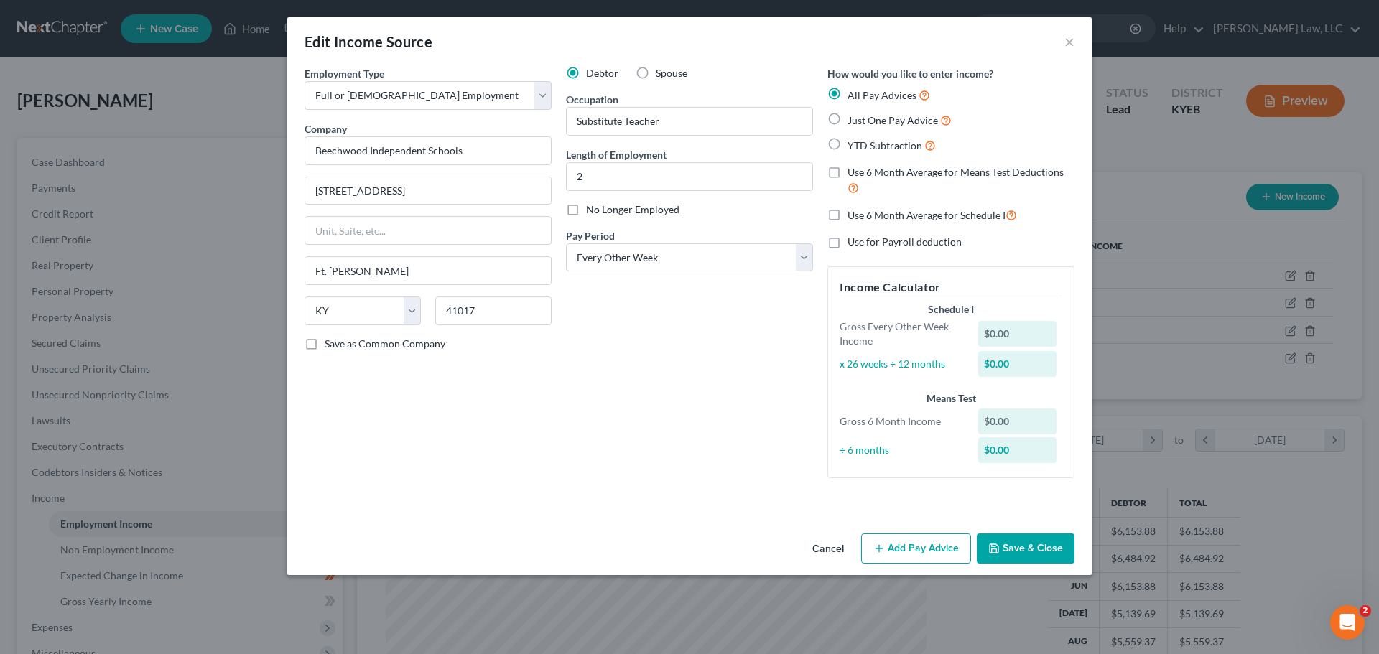
click at [847, 171] on label "Use 6 Month Average for Means Test Deductions" at bounding box center [960, 180] width 227 height 31
click at [853, 171] on input "Use 6 Month Average for Means Test Deductions" at bounding box center [857, 169] width 9 height 9
click at [847, 171] on label "Use 6 Month Average for Means Test Deductions" at bounding box center [960, 180] width 227 height 31
click at [853, 171] on input "Use 6 Month Average for Means Test Deductions" at bounding box center [857, 169] width 9 height 9
checkbox input "false"
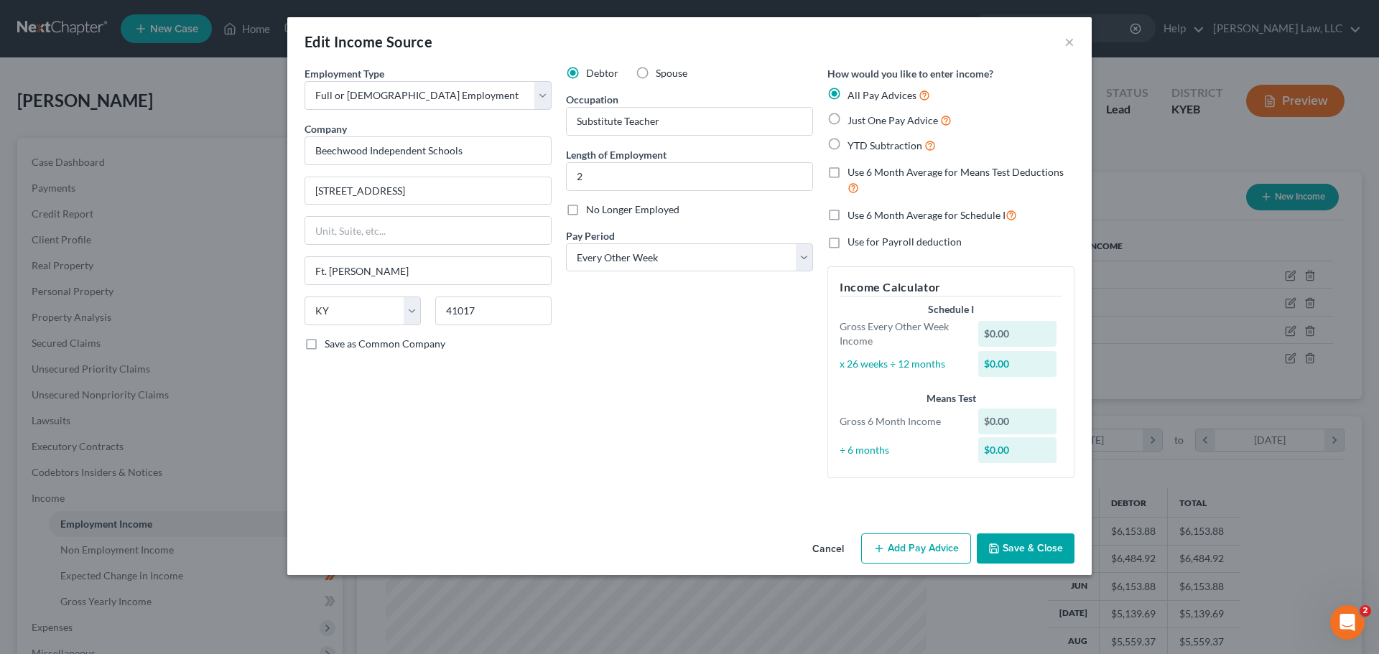
click at [1008, 534] on button "Save & Close" at bounding box center [1025, 548] width 98 height 30
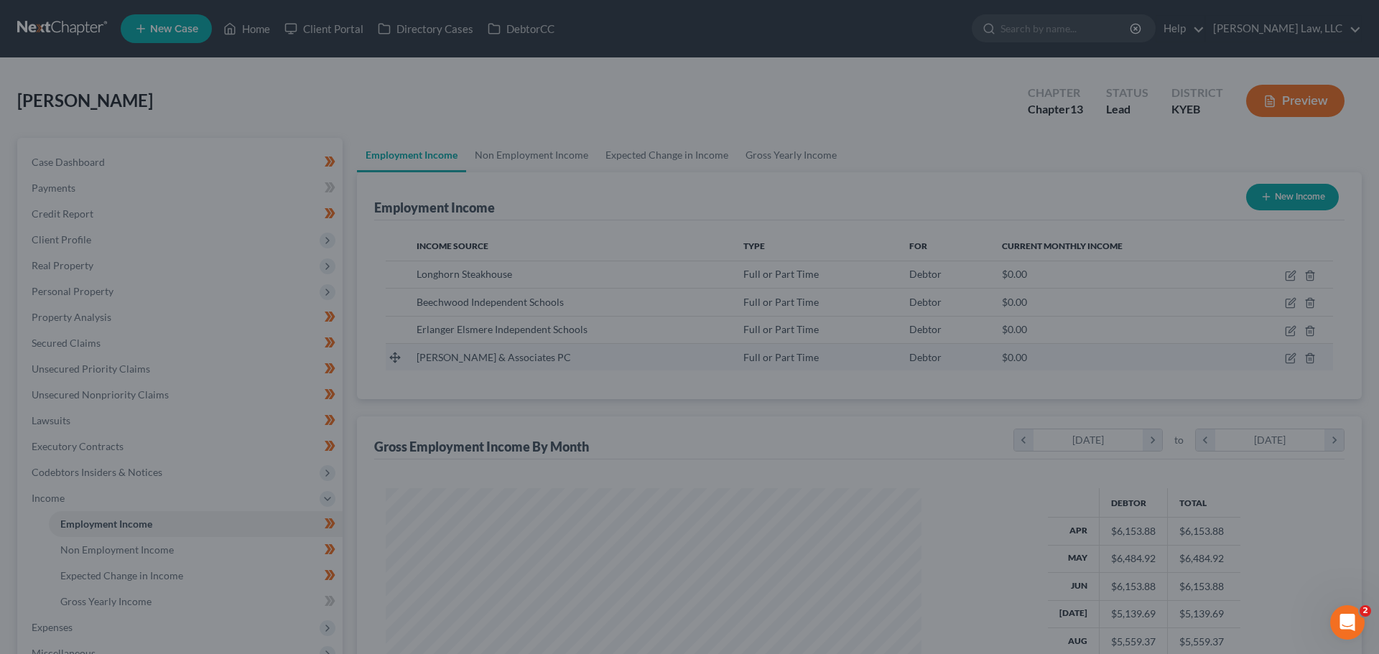
scroll to position [717736, 717439]
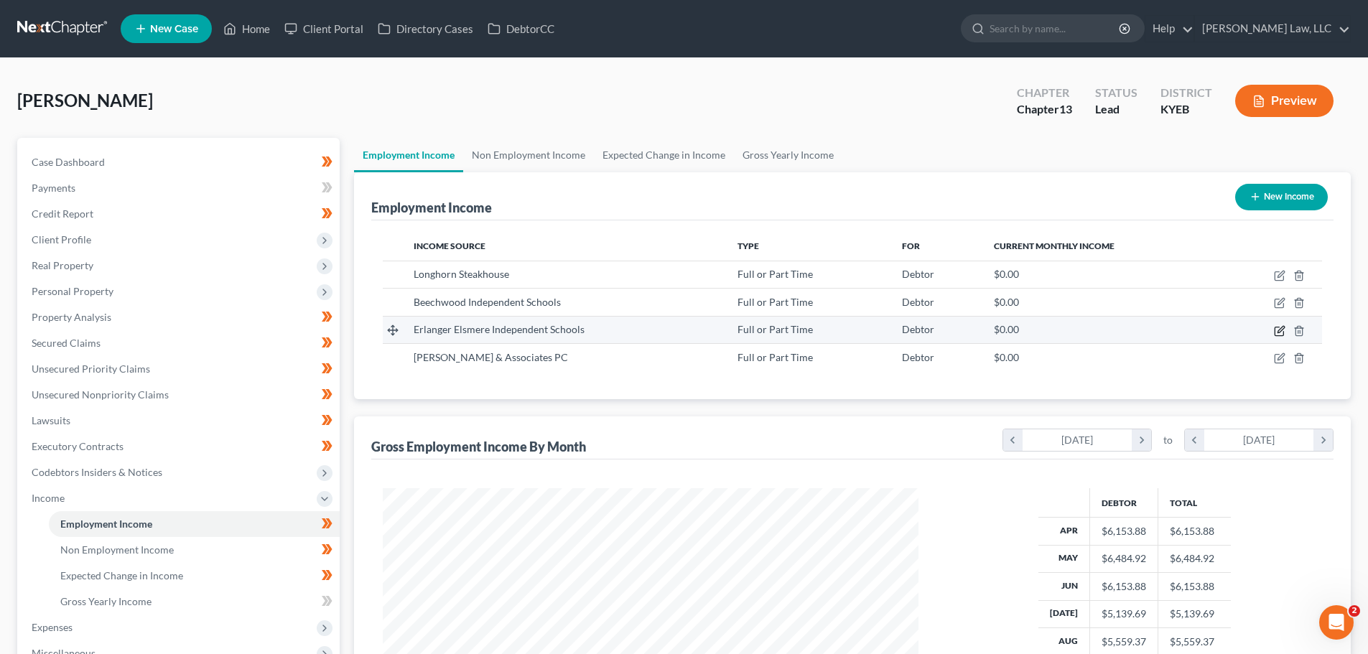
click at [1279, 326] on icon "button" at bounding box center [1279, 330] width 11 height 11
select select "0"
select select "18"
select select "2"
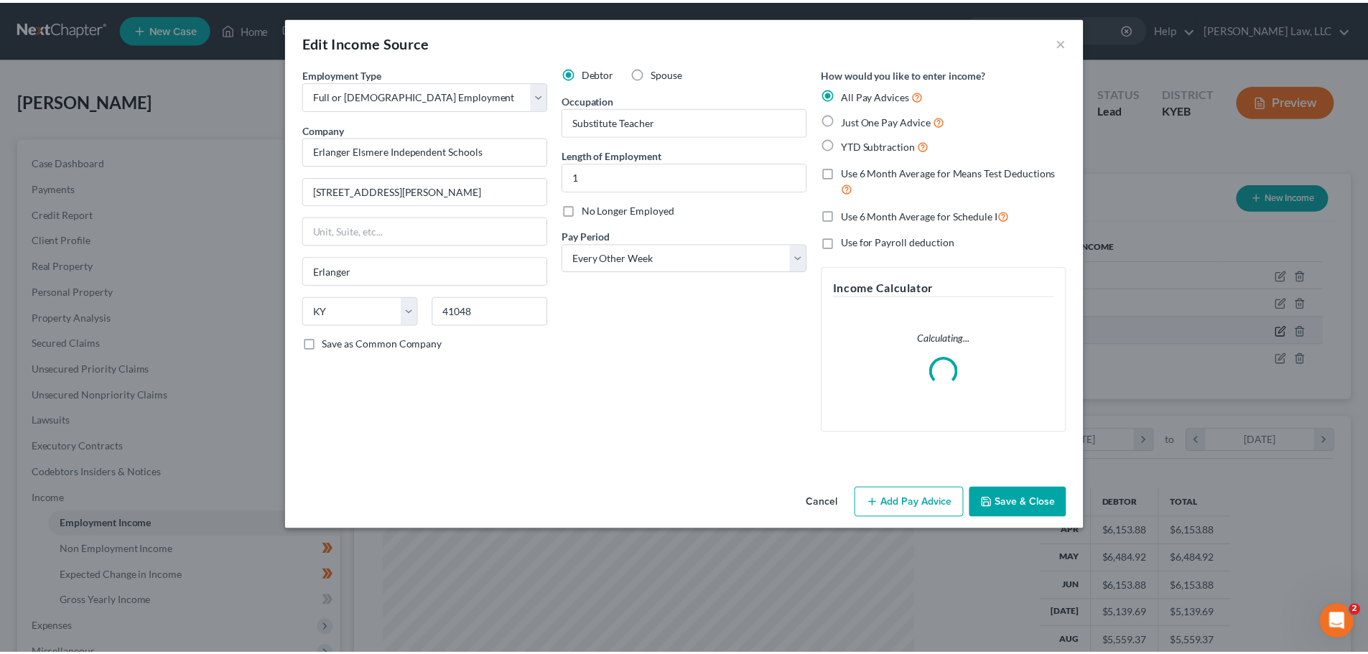
scroll to position [270, 569]
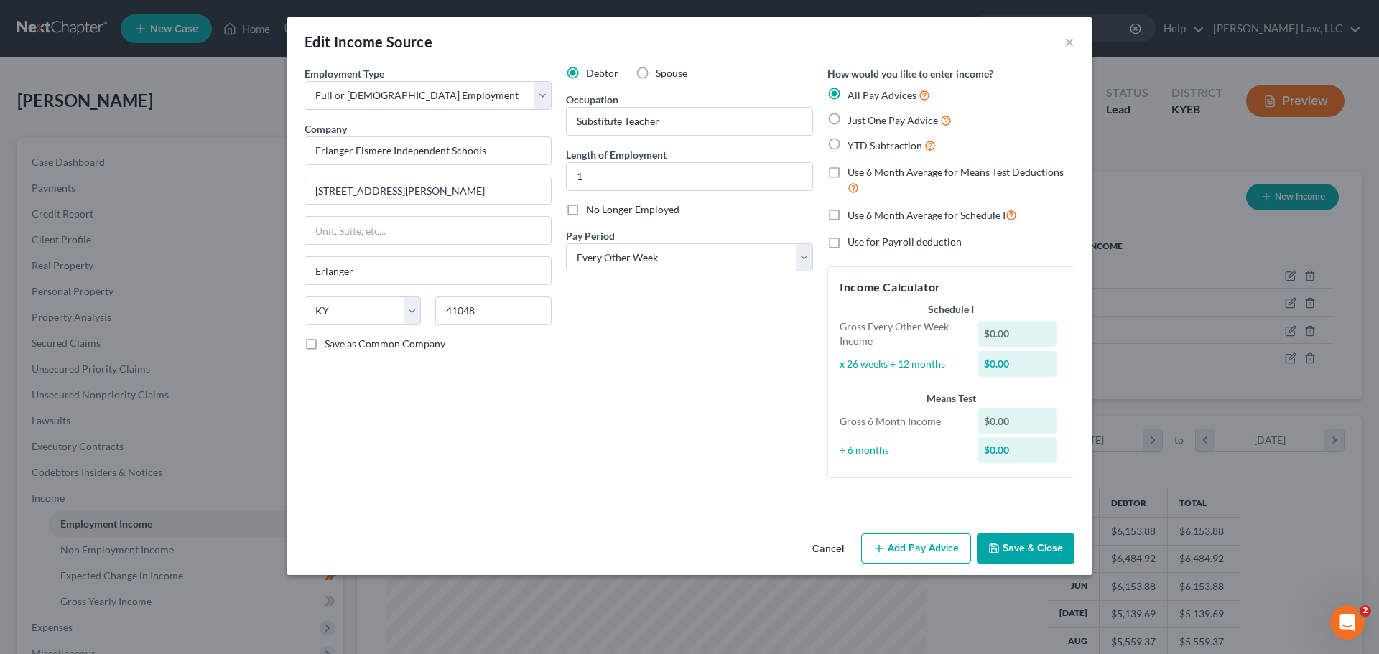
click at [1039, 542] on button "Save & Close" at bounding box center [1025, 548] width 98 height 30
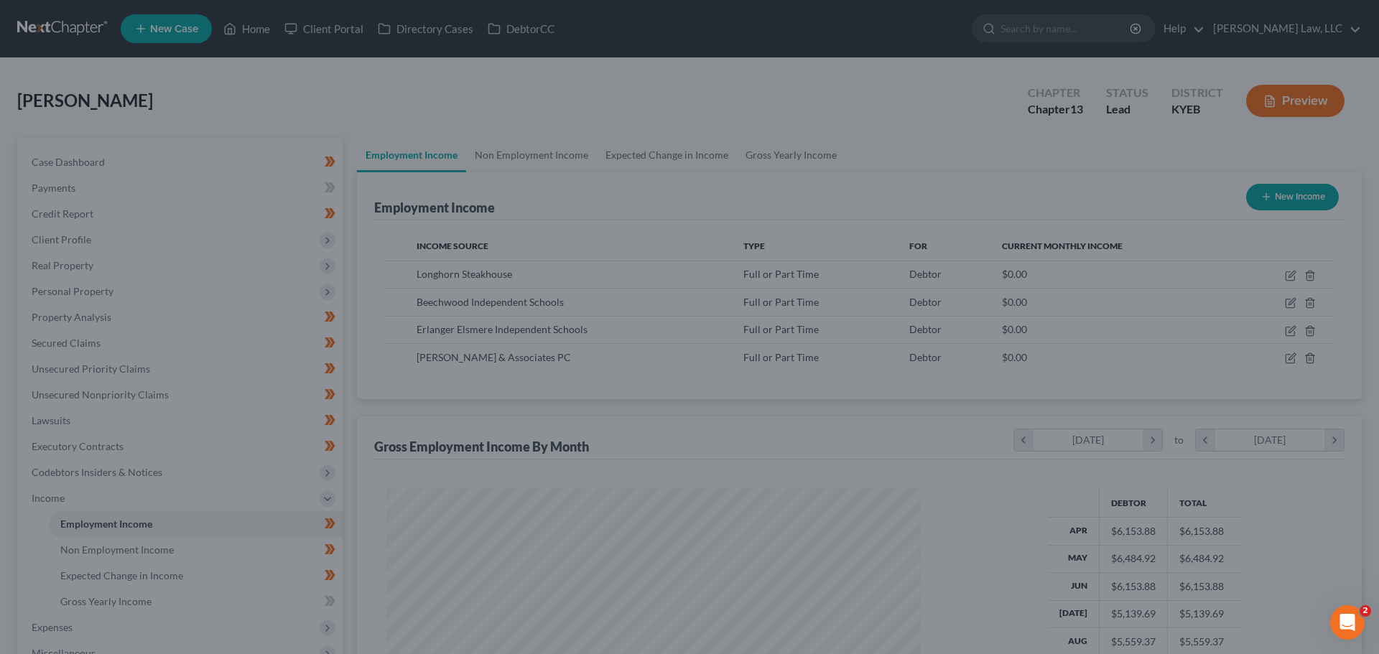
scroll to position [717736, 717439]
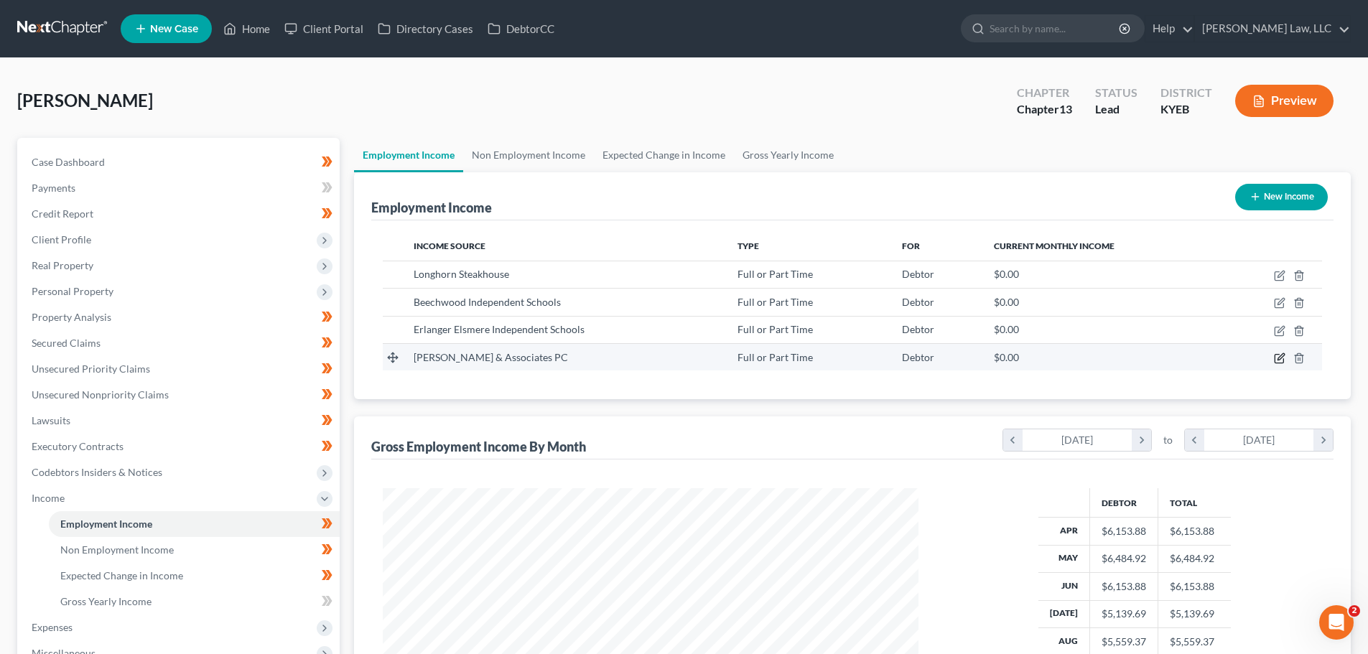
click at [1278, 359] on icon "button" at bounding box center [1280, 356] width 6 height 6
select select "0"
select select "18"
select select "0"
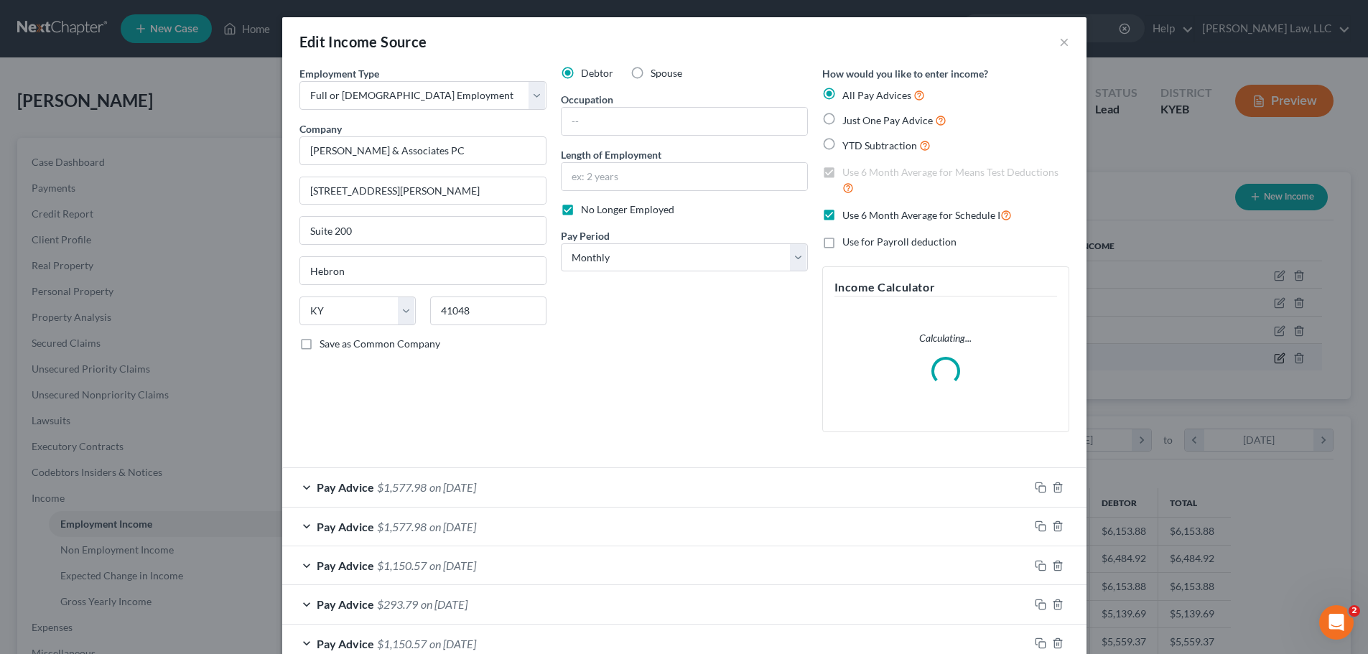
scroll to position [270, 569]
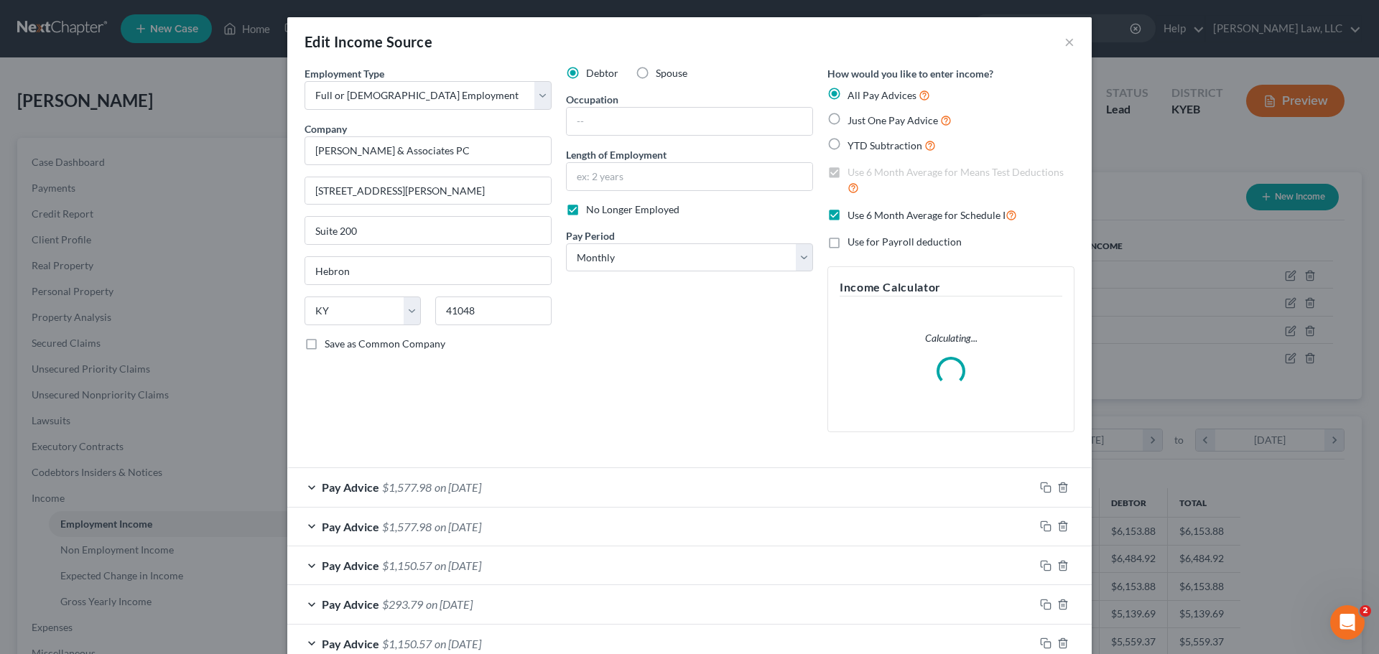
click at [1056, 41] on div "Edit Income Source ×" at bounding box center [689, 41] width 804 height 49
click at [1064, 41] on button "×" at bounding box center [1069, 41] width 10 height 17
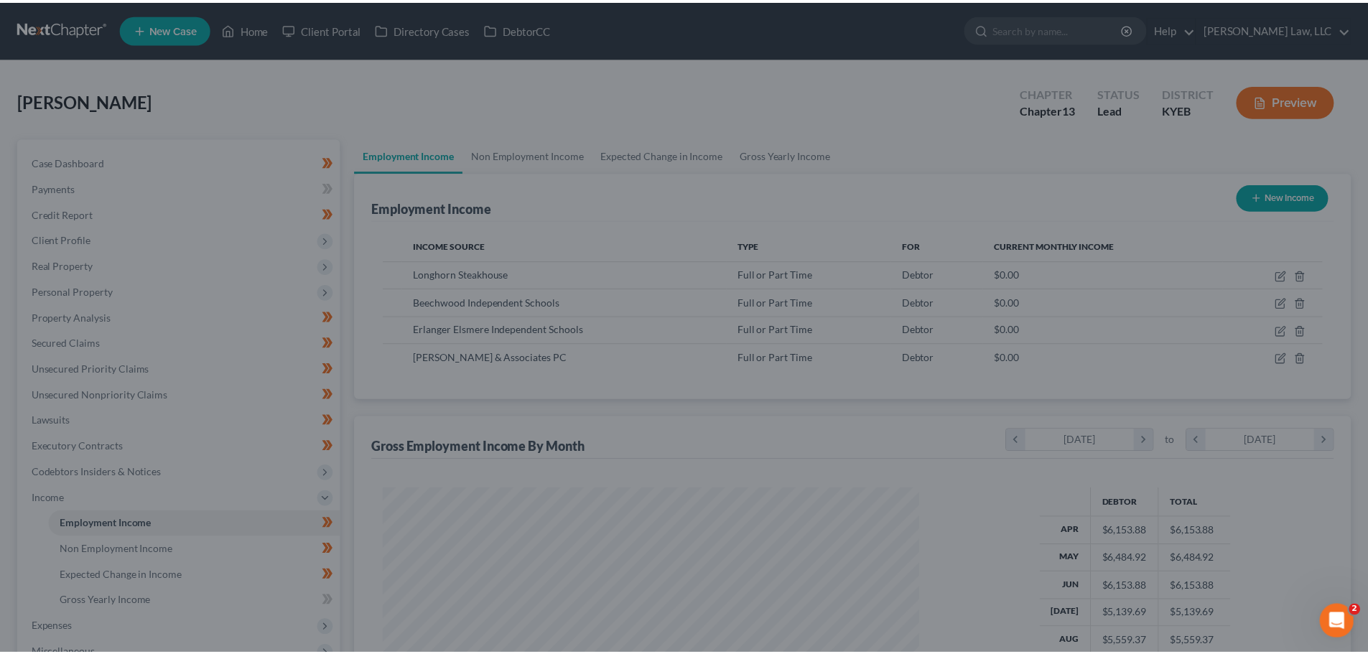
scroll to position [268, 564]
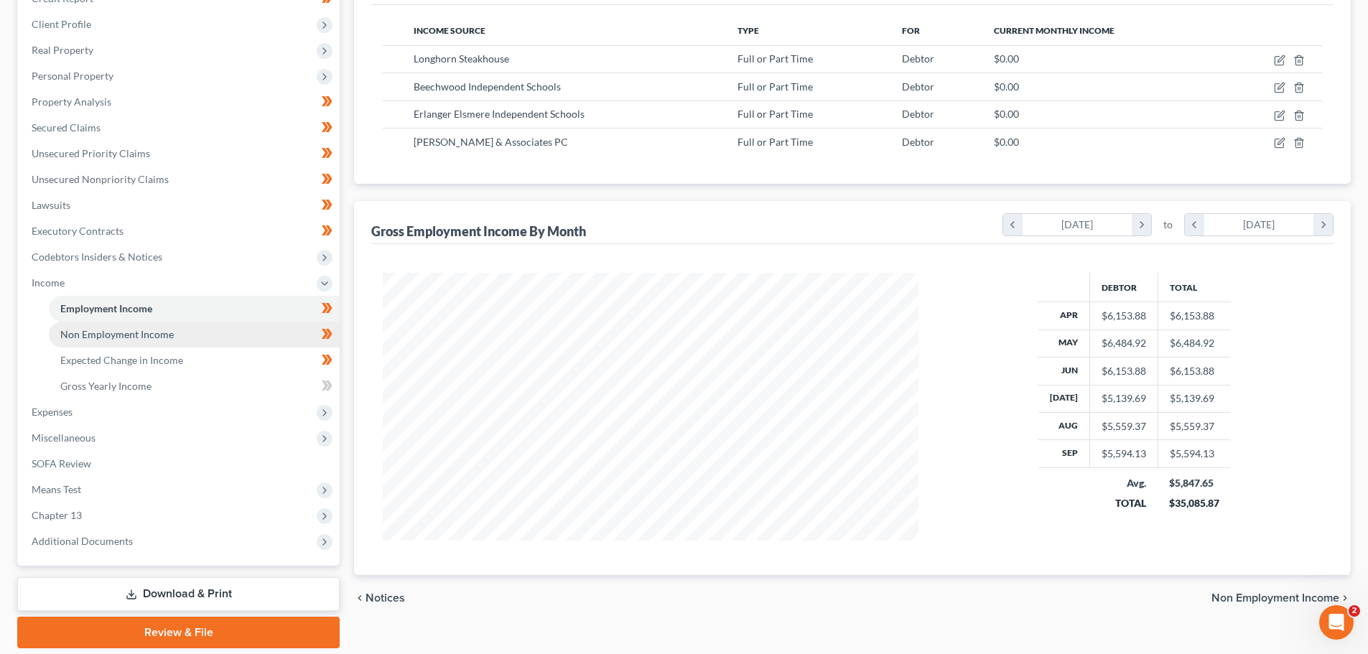
click at [103, 333] on span "Non Employment Income" at bounding box center [116, 334] width 113 height 12
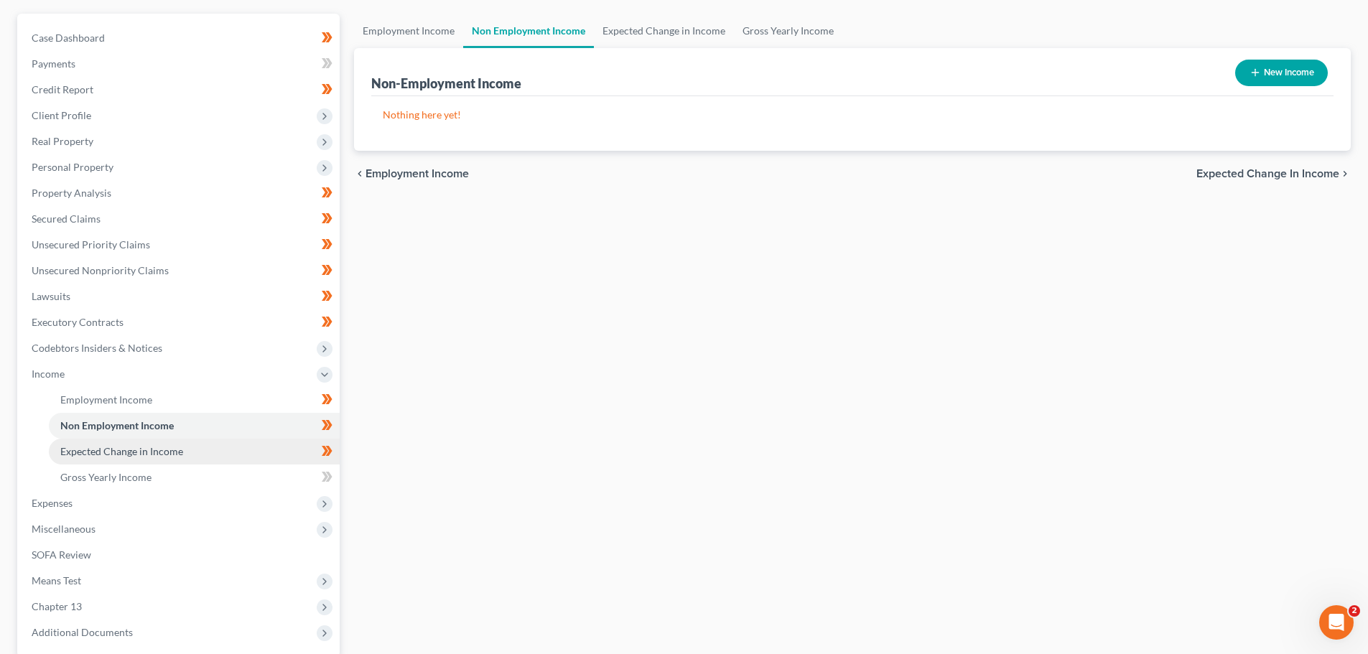
scroll to position [215, 0]
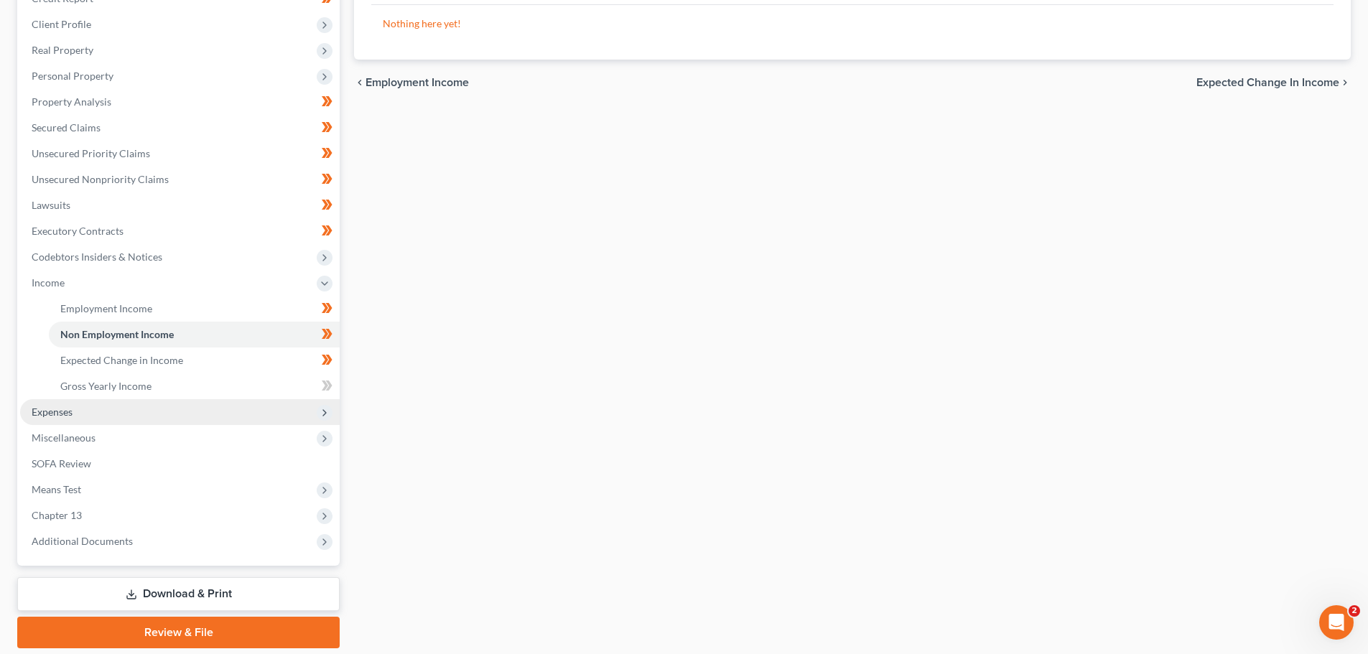
click at [144, 414] on span "Expenses" at bounding box center [180, 412] width 320 height 26
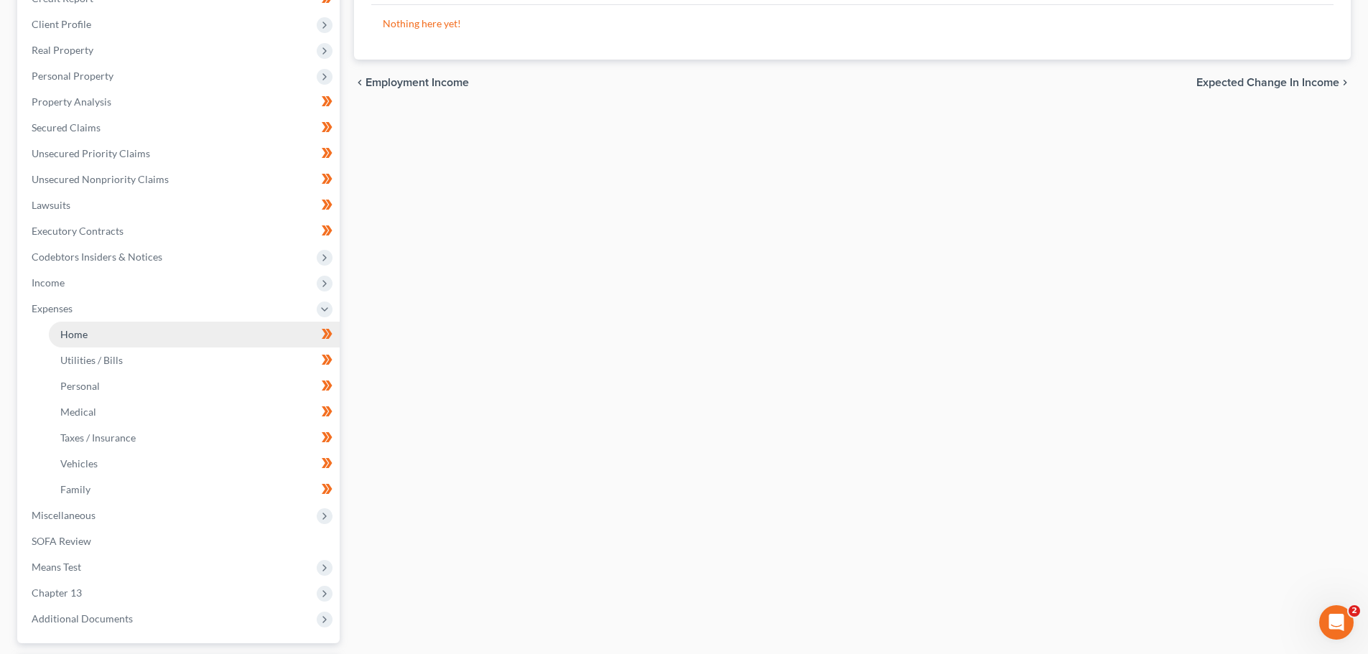
click at [130, 346] on link "Home" at bounding box center [194, 335] width 291 height 26
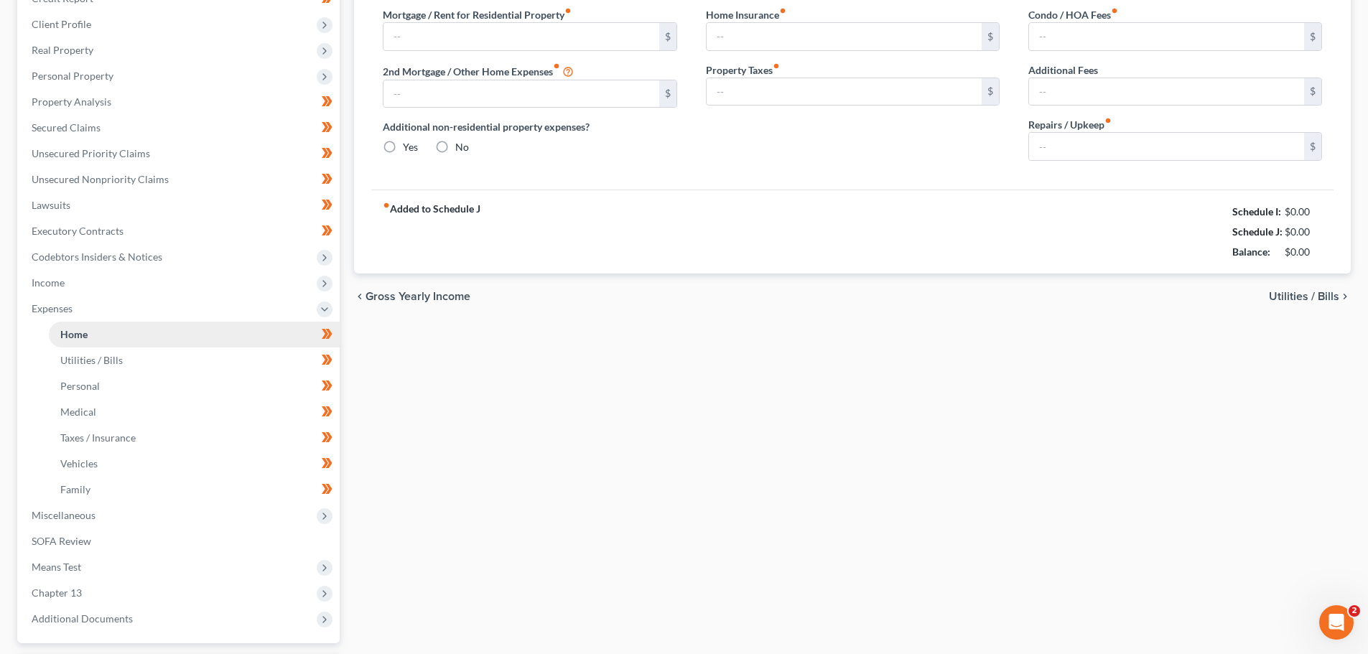
type input "1,200.00"
type input "0.00"
radio input "true"
type input "10.00"
type input "0.00"
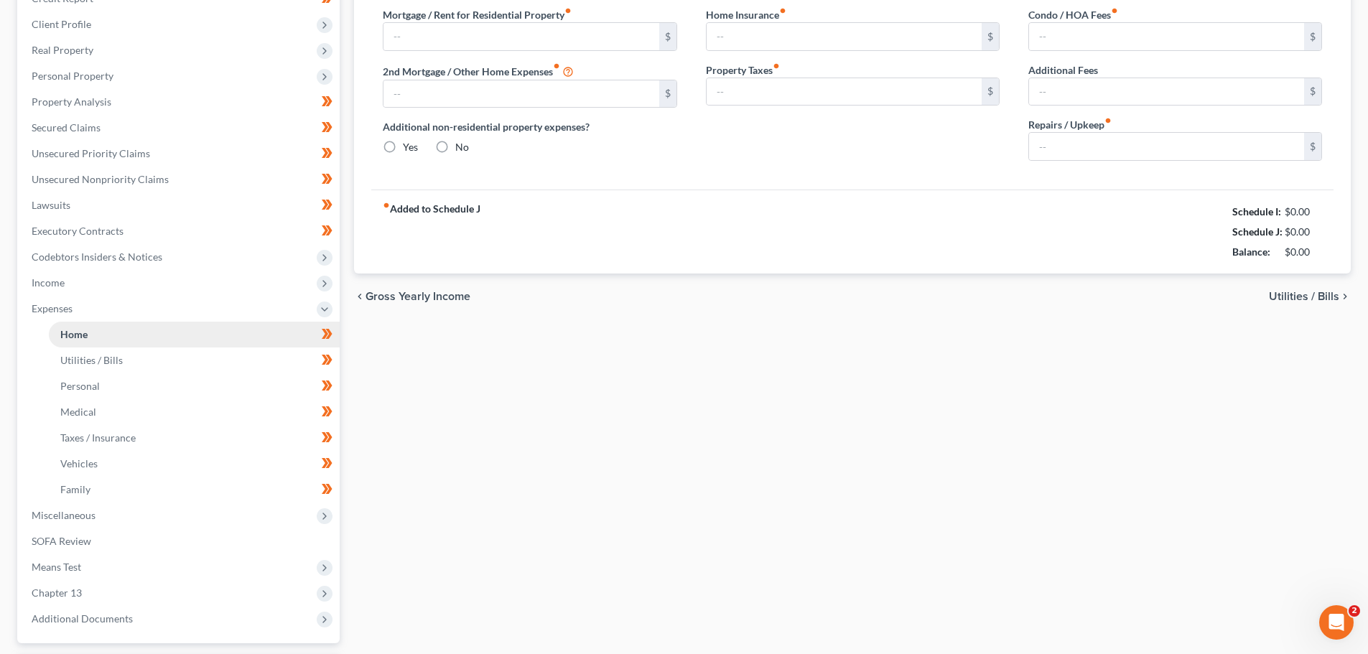
type input "0.00"
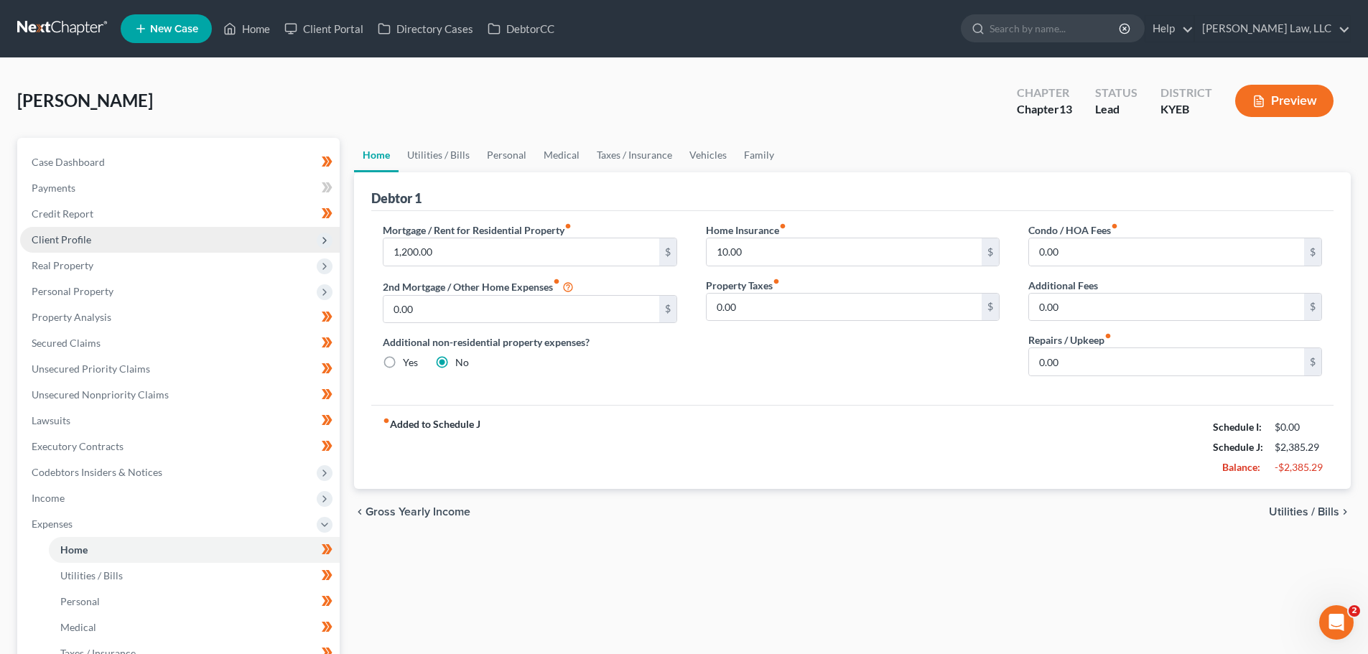
click at [92, 236] on span "Client Profile" at bounding box center [180, 240] width 320 height 26
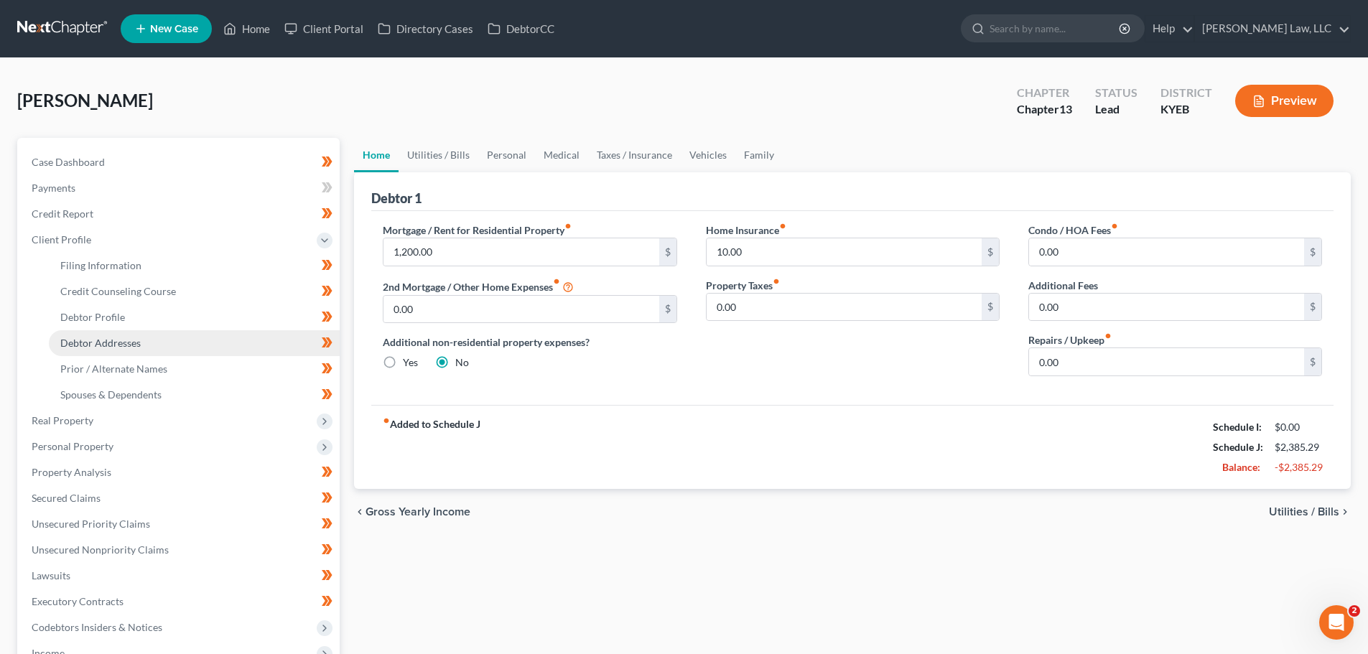
click at [110, 345] on span "Debtor Addresses" at bounding box center [100, 343] width 80 height 12
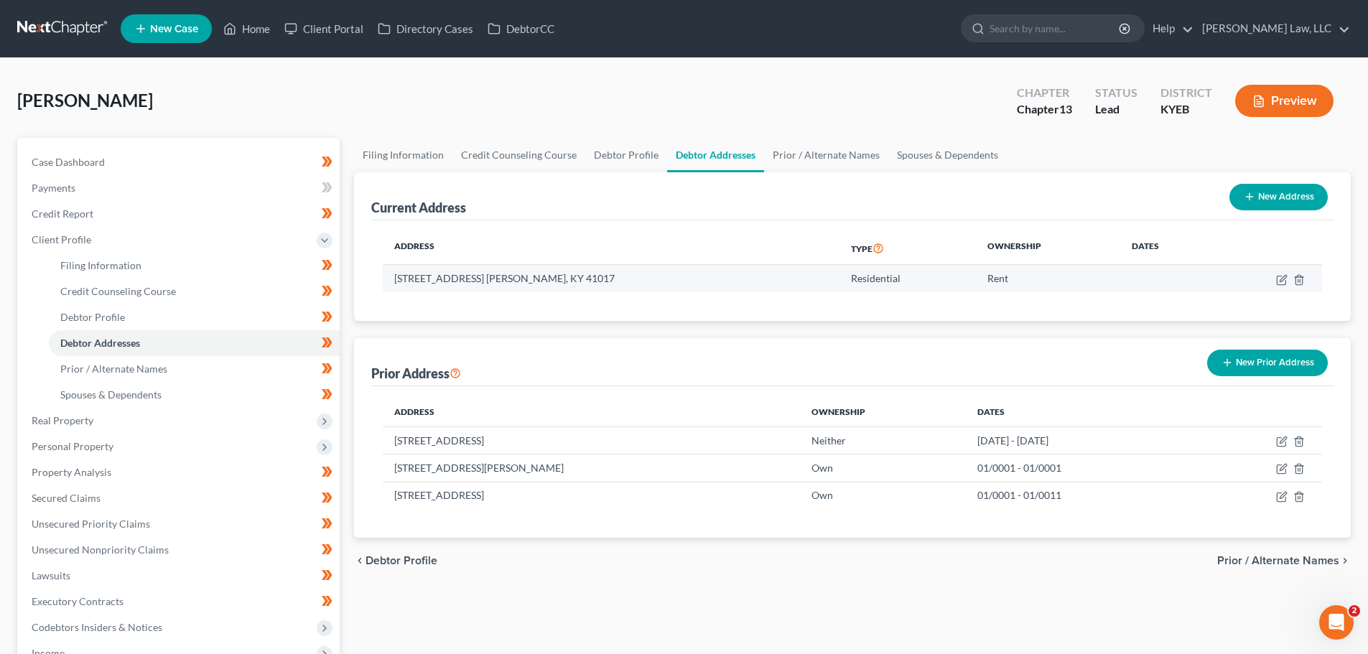
drag, startPoint x: 643, startPoint y: 279, endPoint x: 393, endPoint y: 279, distance: 249.9
click at [393, 279] on td "10 Requardt Lane, Apt 4, Ft. Mitchell, KY 41017" at bounding box center [611, 278] width 457 height 27
copy td "10 Requardt Lane, Apt 4, Ft. Mitchell, KY 41017"
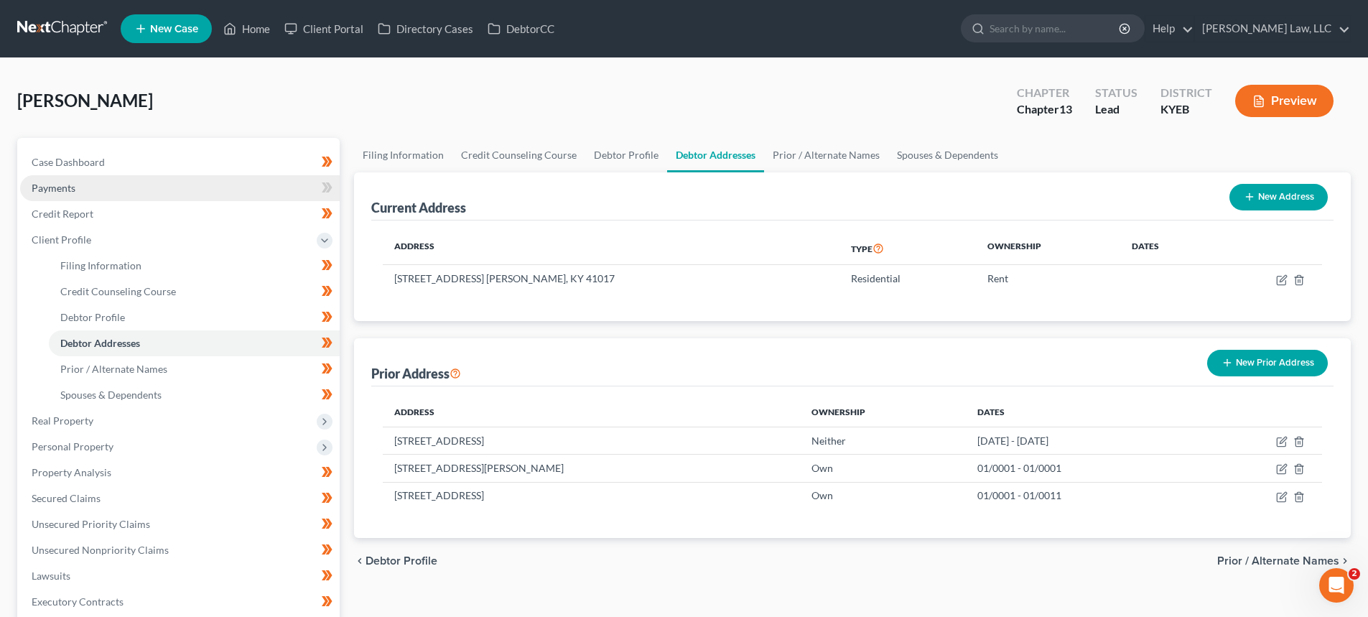
click at [56, 182] on span "Payments" at bounding box center [54, 188] width 44 height 12
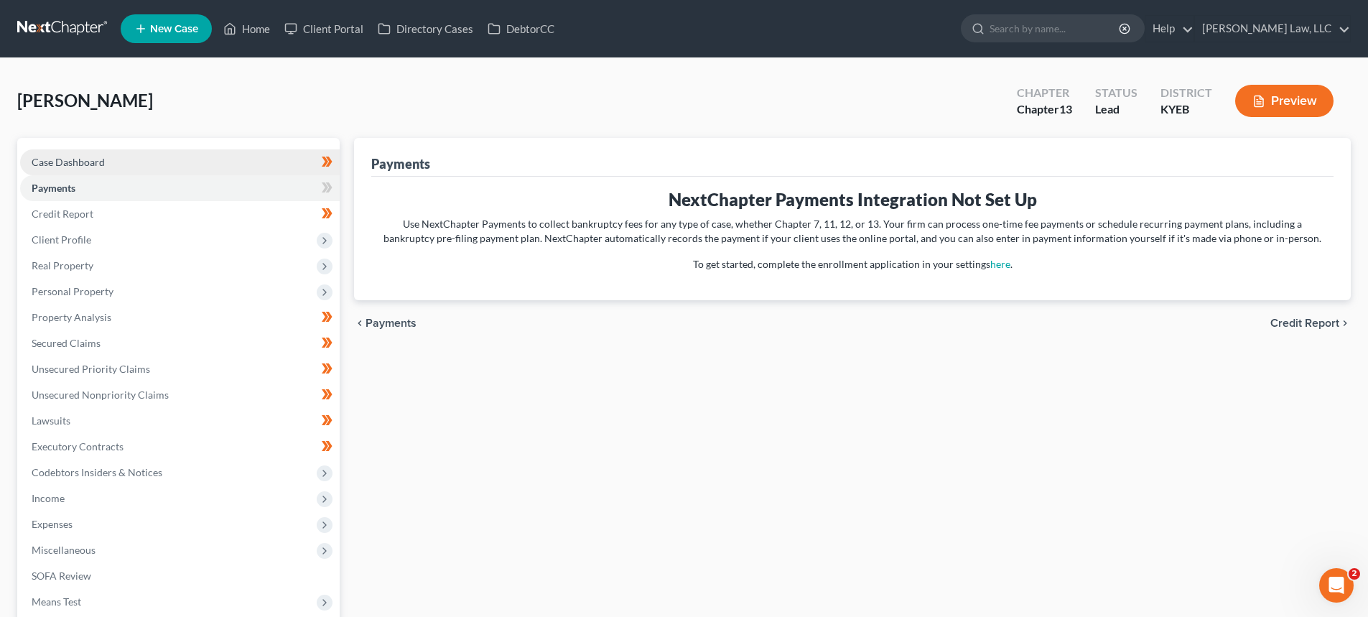
click at [57, 168] on link "Case Dashboard" at bounding box center [180, 162] width 320 height 26
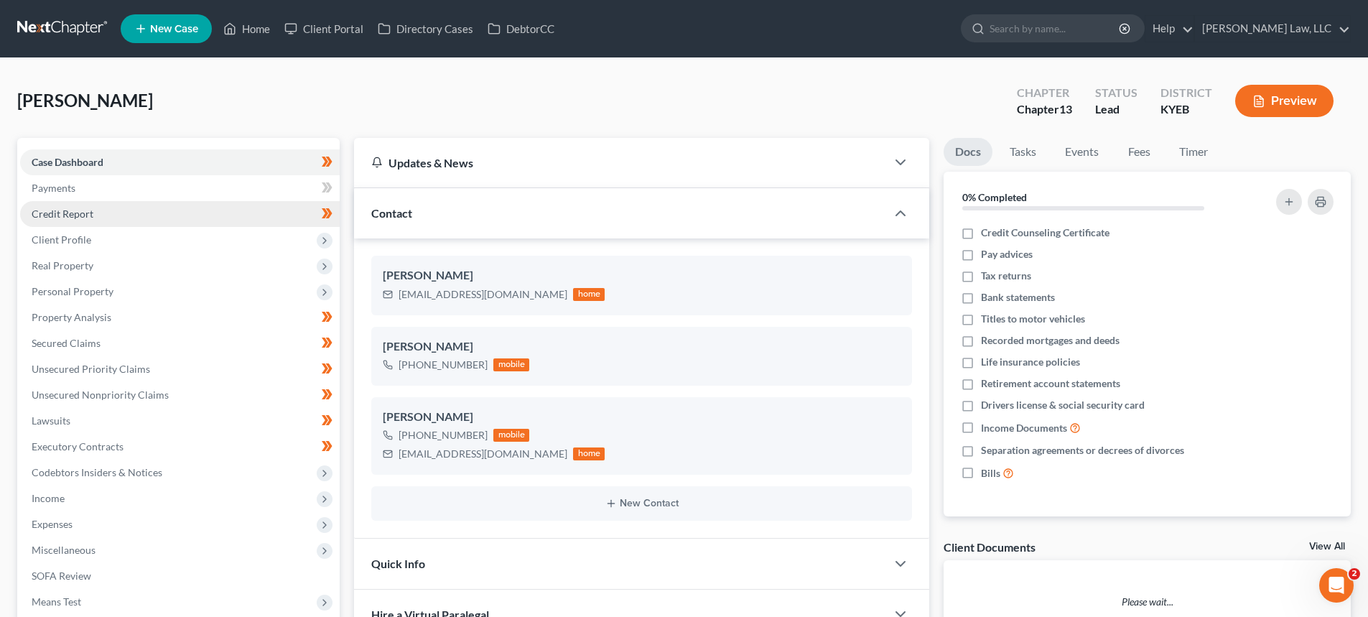
click at [66, 205] on link "Credit Report" at bounding box center [180, 214] width 320 height 26
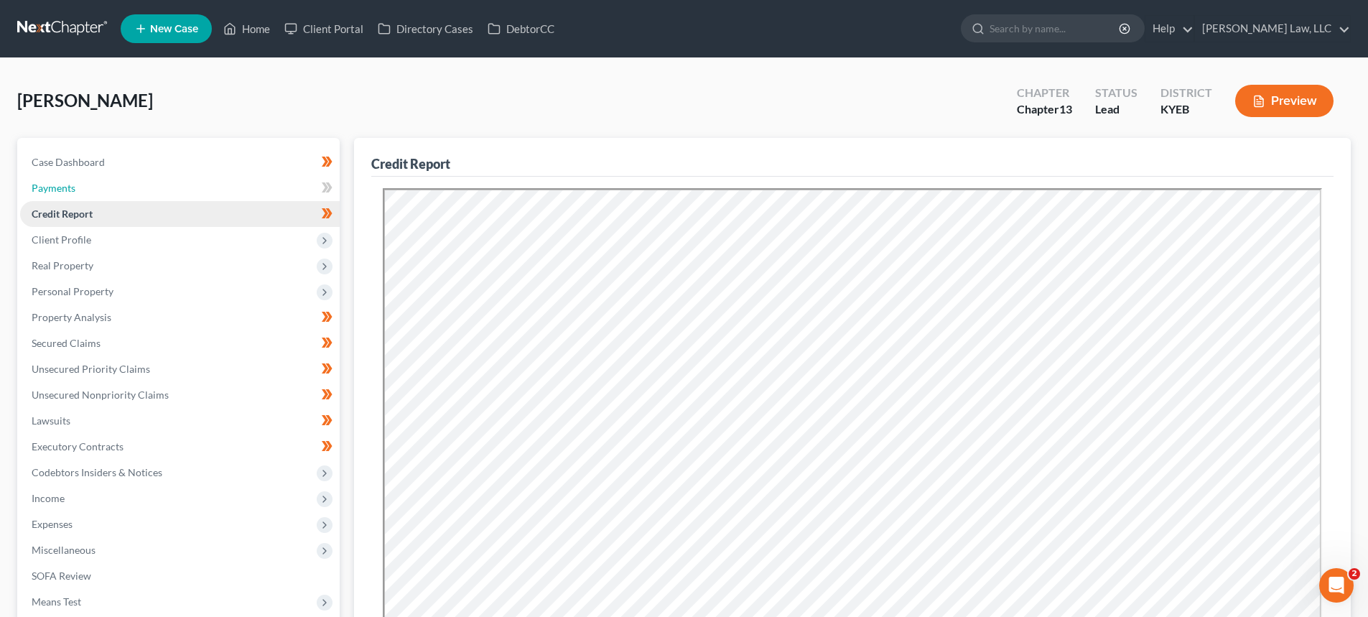
drag, startPoint x: 78, startPoint y: 197, endPoint x: 80, endPoint y: 208, distance: 11.1
click at [78, 197] on link "Payments" at bounding box center [180, 188] width 320 height 26
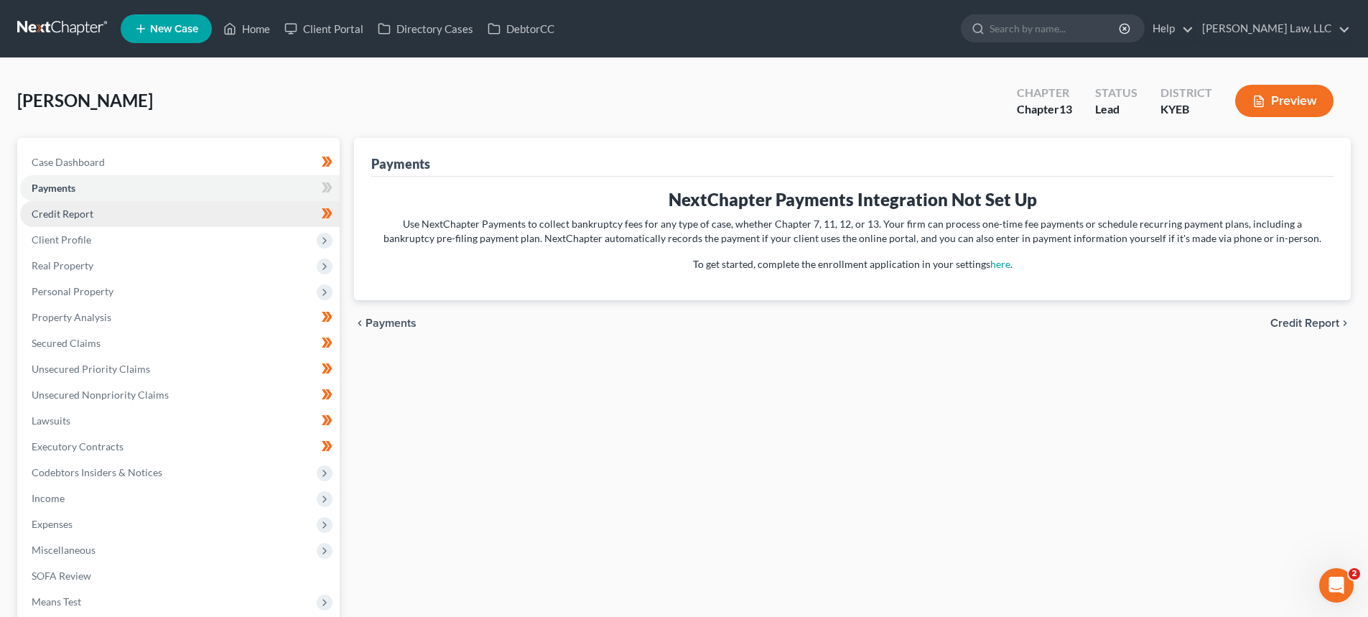
click at [144, 215] on link "Credit Report" at bounding box center [180, 214] width 320 height 26
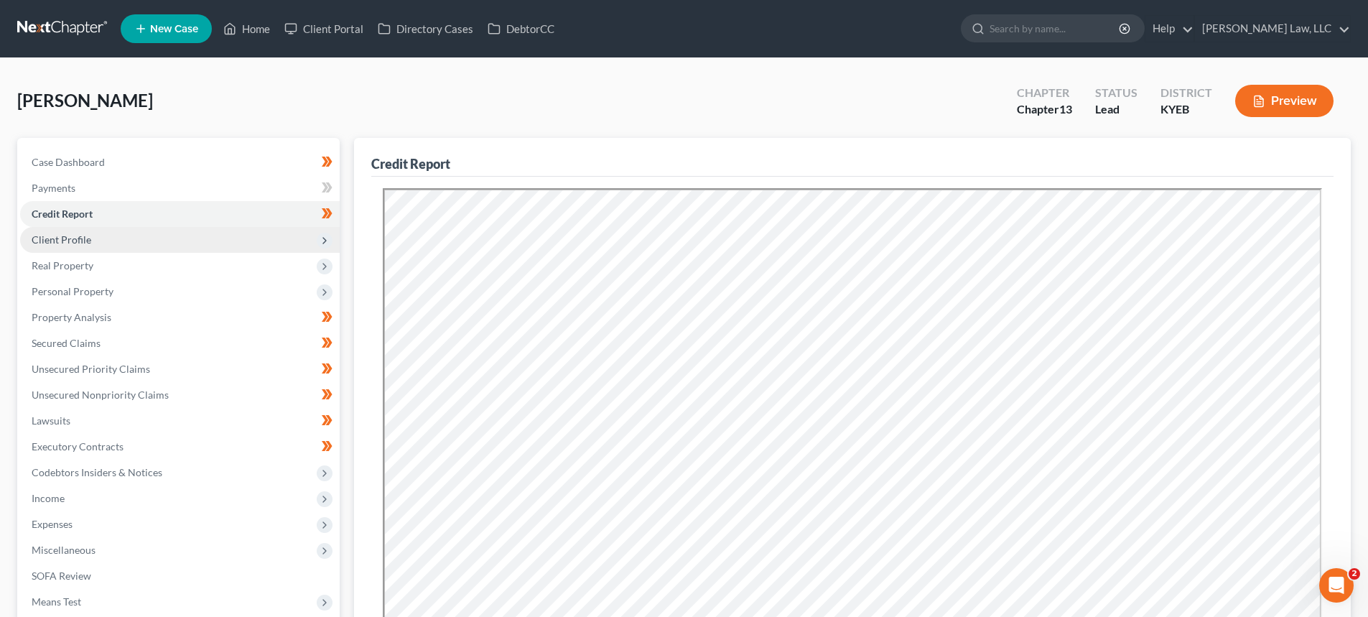
click at [67, 236] on span "Client Profile" at bounding box center [62, 239] width 60 height 12
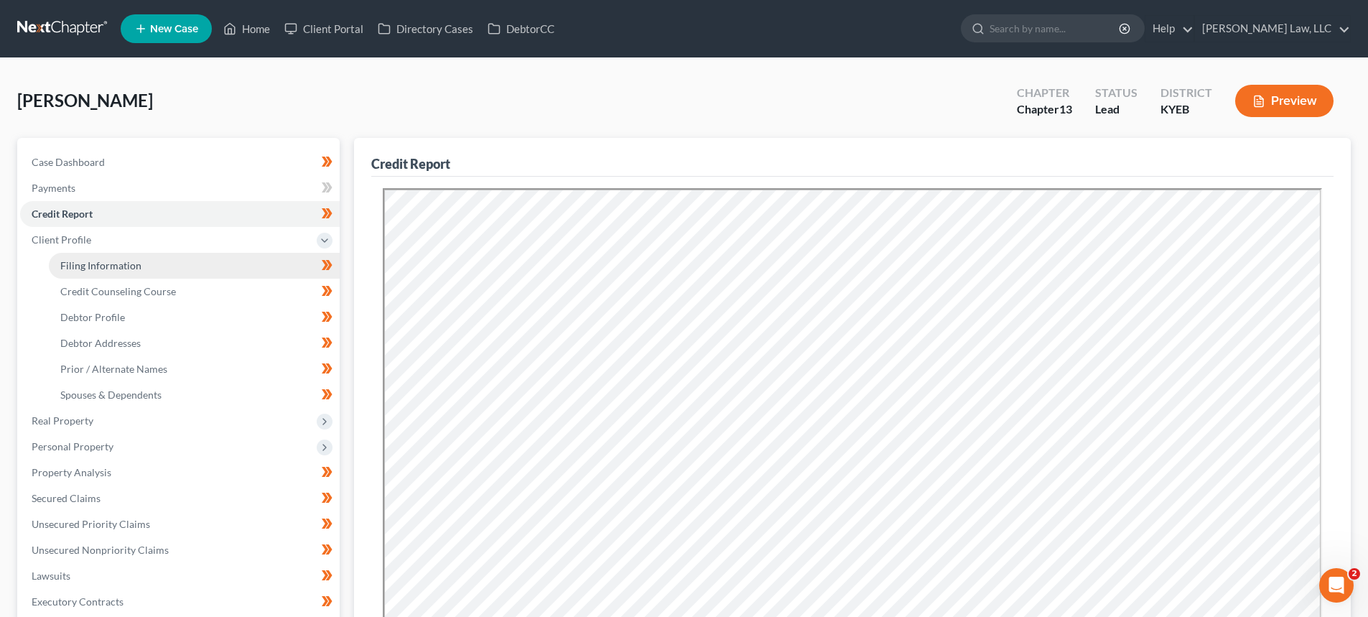
click at [80, 271] on link "Filing Information" at bounding box center [194, 266] width 291 height 26
select select "1"
select select "0"
select select "3"
select select "32"
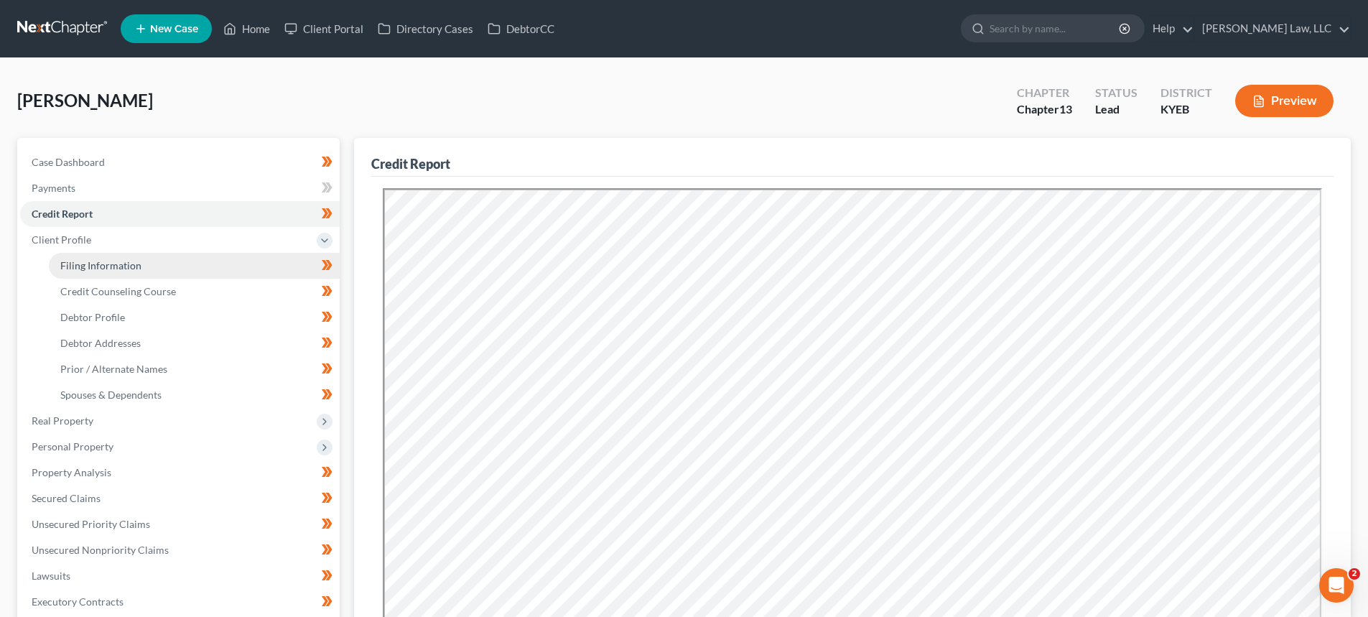
select select "0"
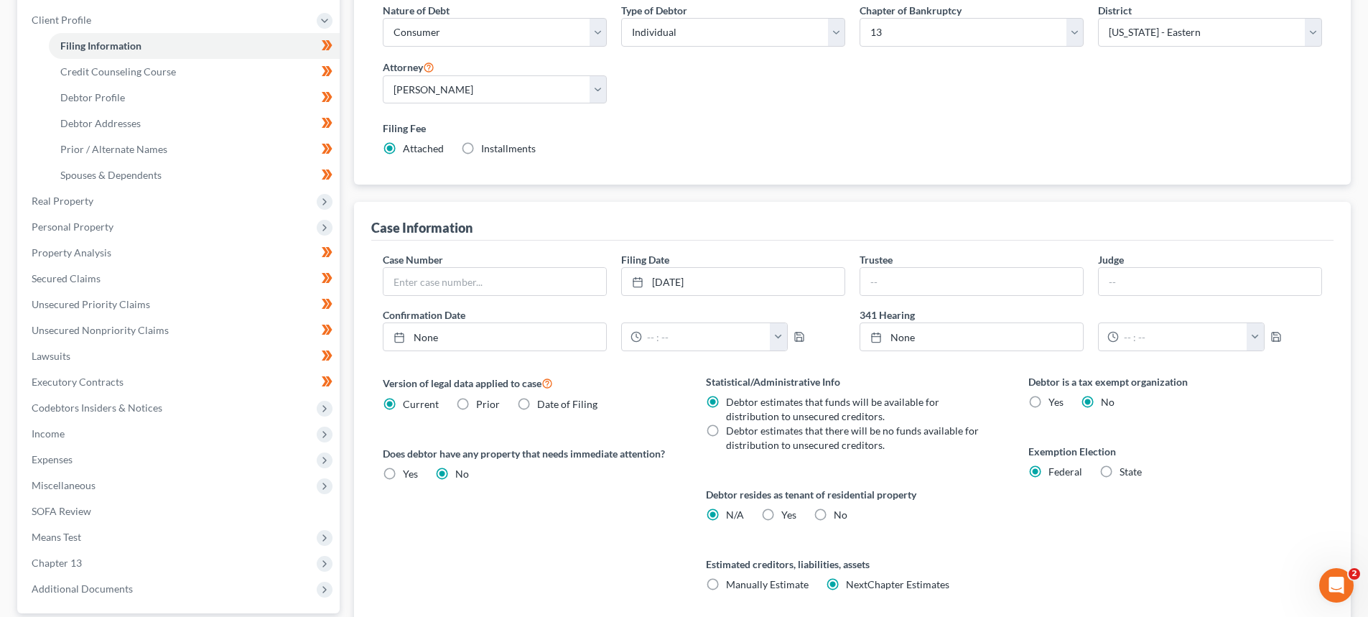
scroll to position [72, 0]
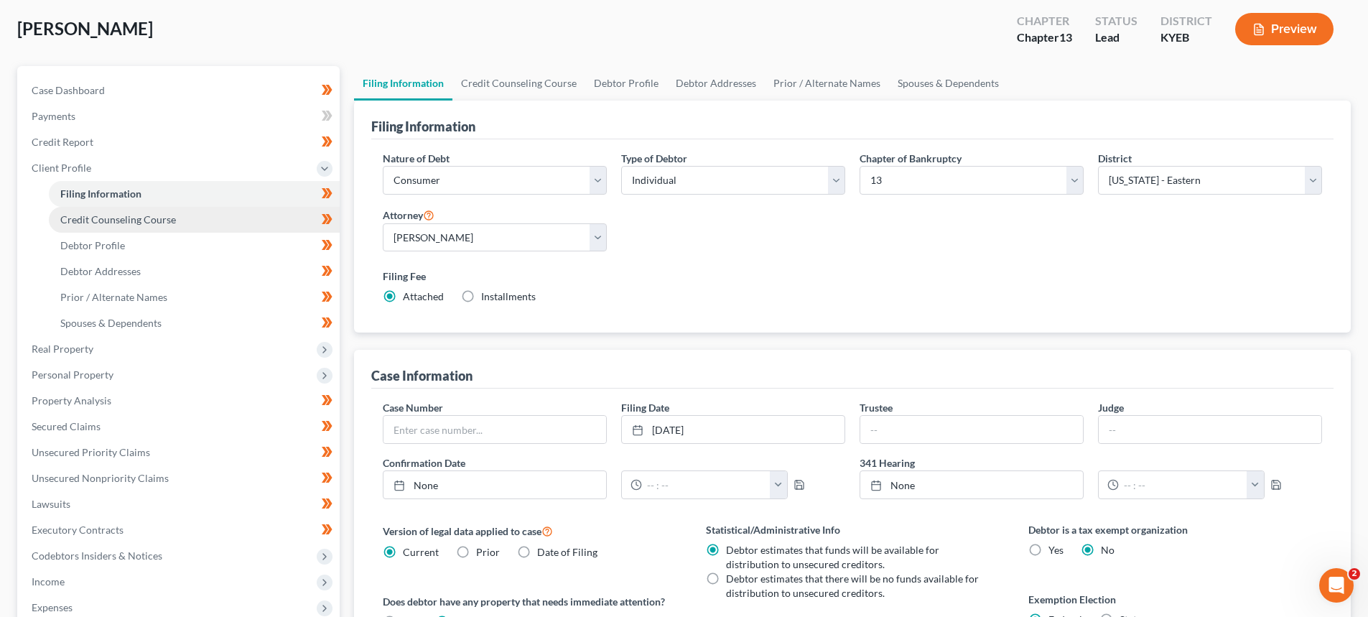
click at [120, 214] on span "Credit Counseling Course" at bounding box center [118, 219] width 116 height 12
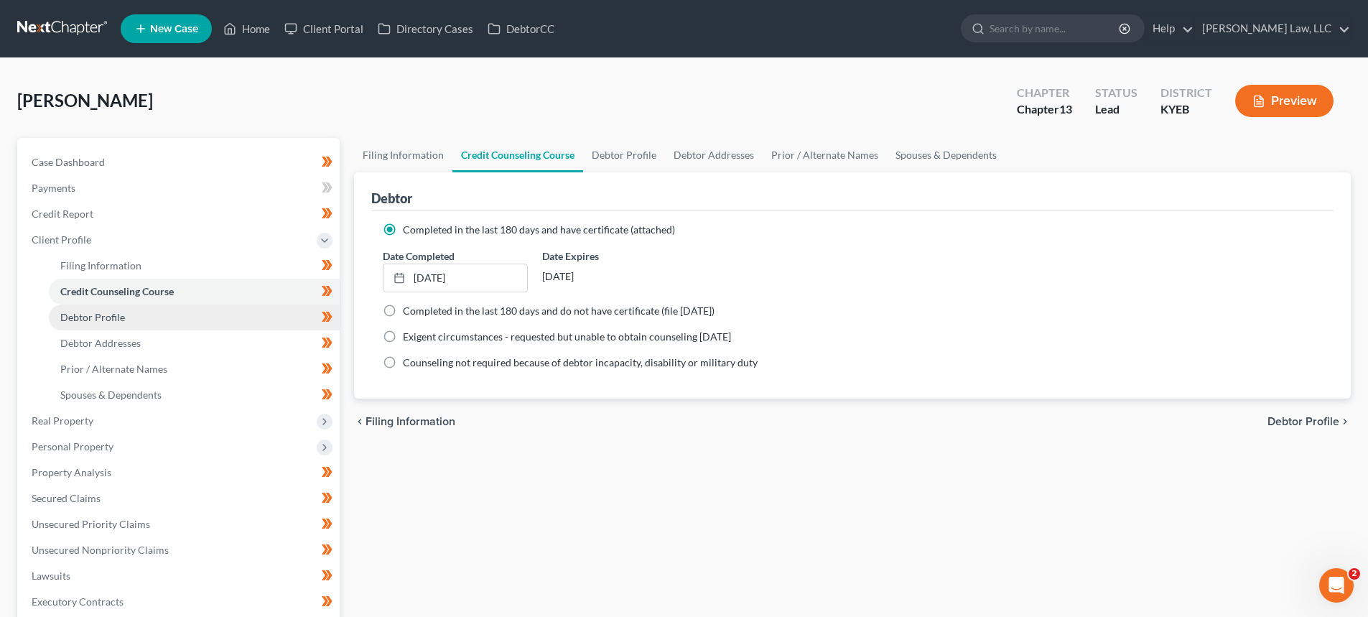
click at [97, 322] on span "Debtor Profile" at bounding box center [92, 317] width 65 height 12
select select "3"
select select "2"
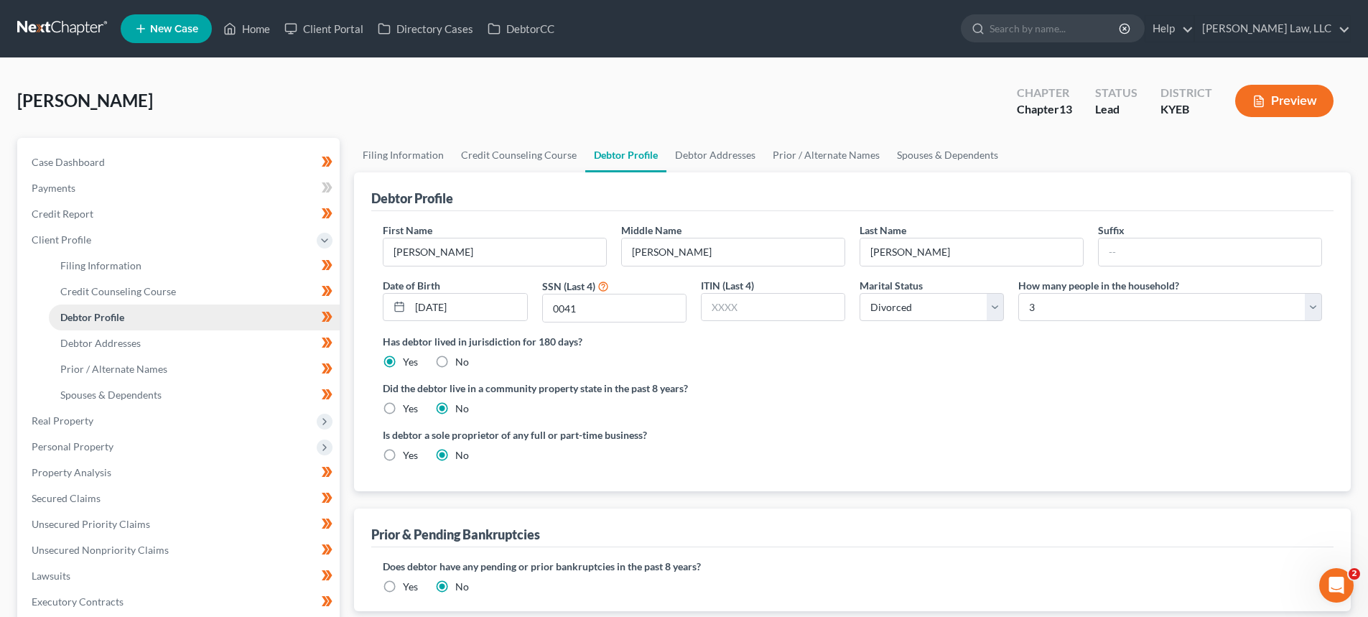
radio input "true"
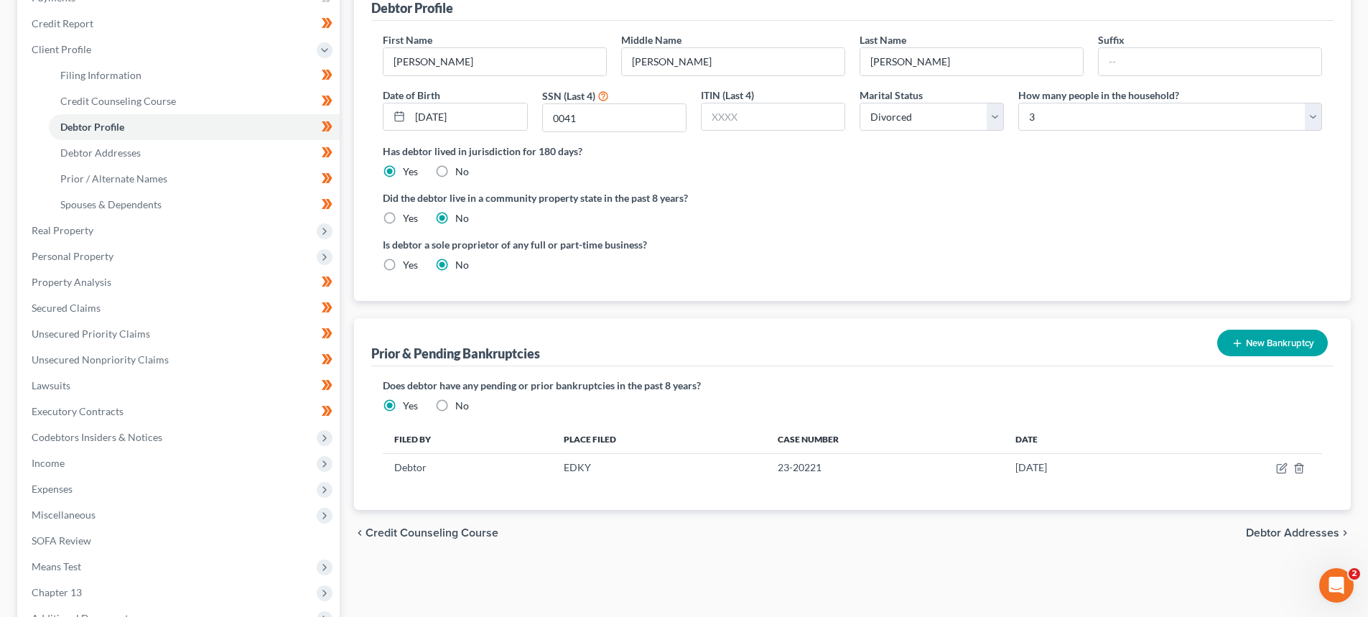
scroll to position [215, 0]
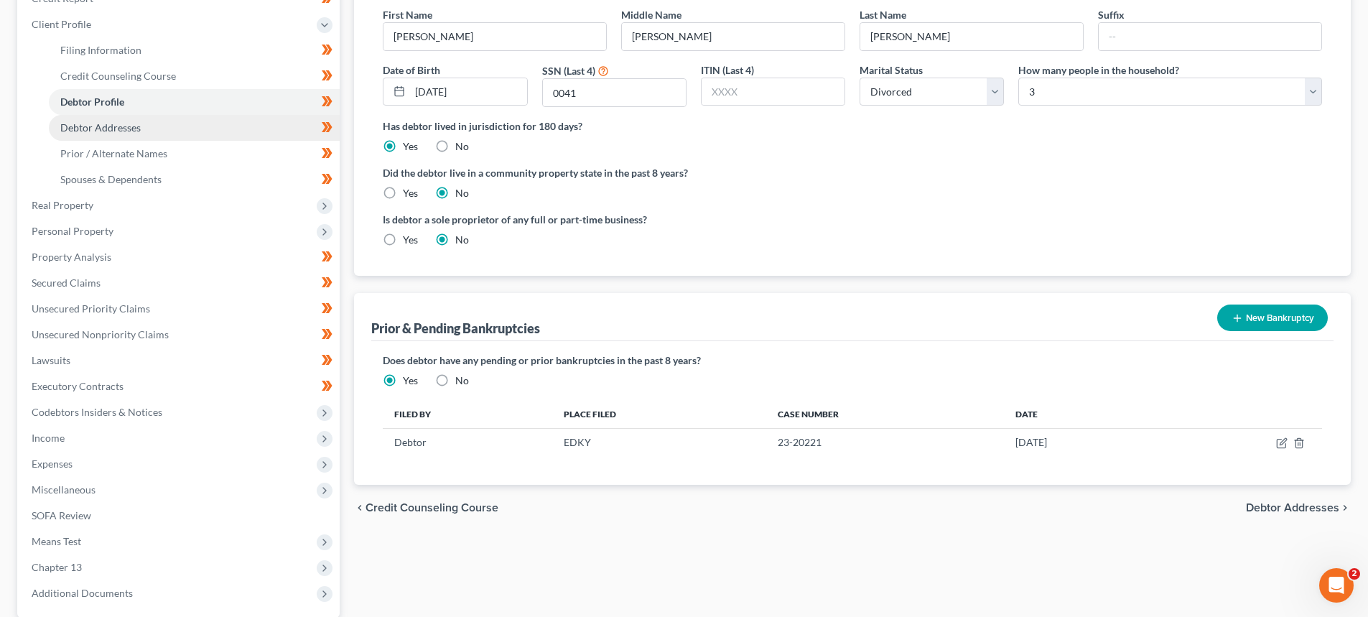
click at [93, 123] on span "Debtor Addresses" at bounding box center [100, 127] width 80 height 12
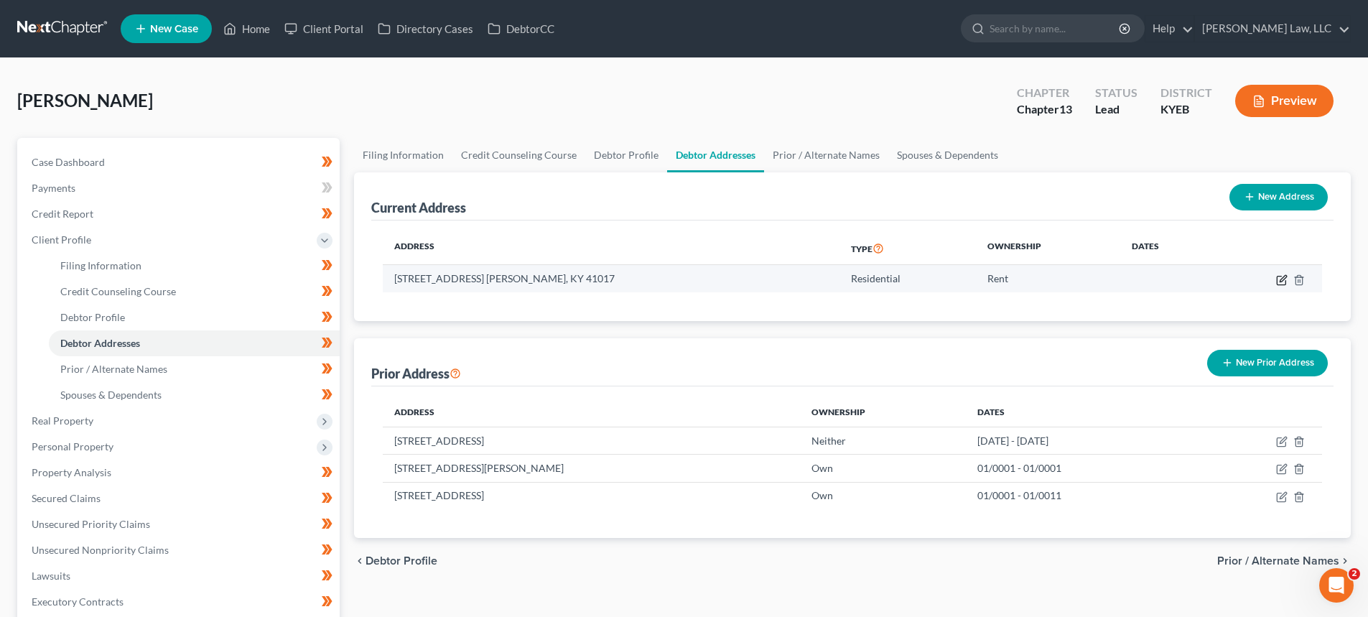
click at [1276, 276] on td at bounding box center [1268, 278] width 108 height 27
click at [1284, 280] on icon "button" at bounding box center [1281, 279] width 11 height 11
select select "18"
select select "58"
select select "0"
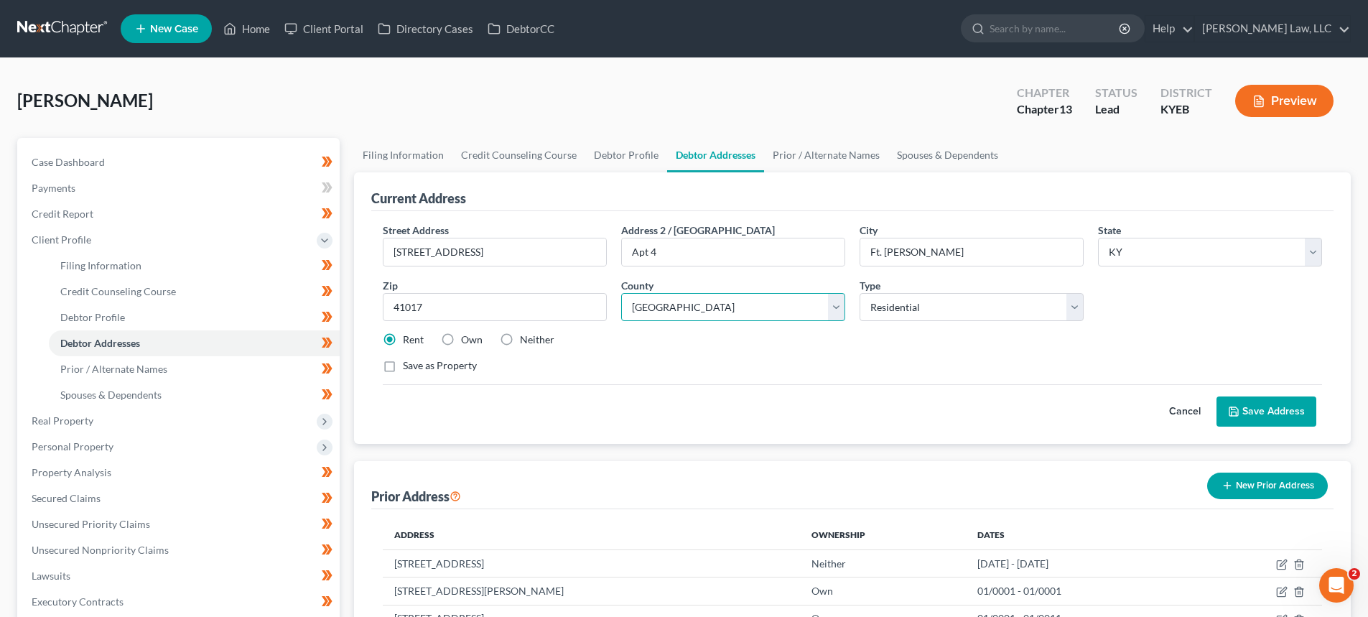
click at [662, 317] on select "County Adair County Allen County Anderson County Ballard County Barren County B…" at bounding box center [733, 307] width 224 height 29
click at [621, 293] on select "County Adair County Allen County Anderson County Ballard County Barren County B…" at bounding box center [733, 307] width 224 height 29
click at [697, 352] on div "Street Address * 10 Requardt Lane Address 2 / PO Box Apt 4 City * Ft. Mitchell …" at bounding box center [853, 304] width 954 height 162
drag, startPoint x: 1264, startPoint y: 411, endPoint x: 462, endPoint y: 398, distance: 802.1
click at [1264, 411] on button "Save Address" at bounding box center [1266, 411] width 100 height 30
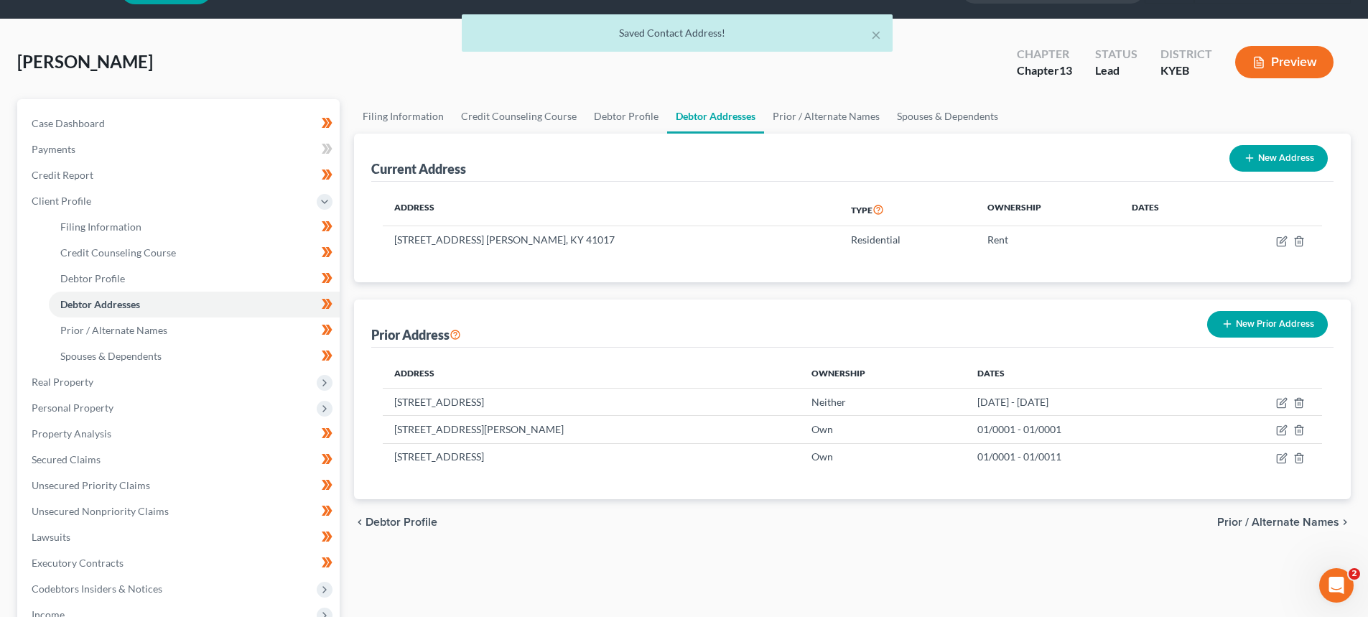
scroll to position [144, 0]
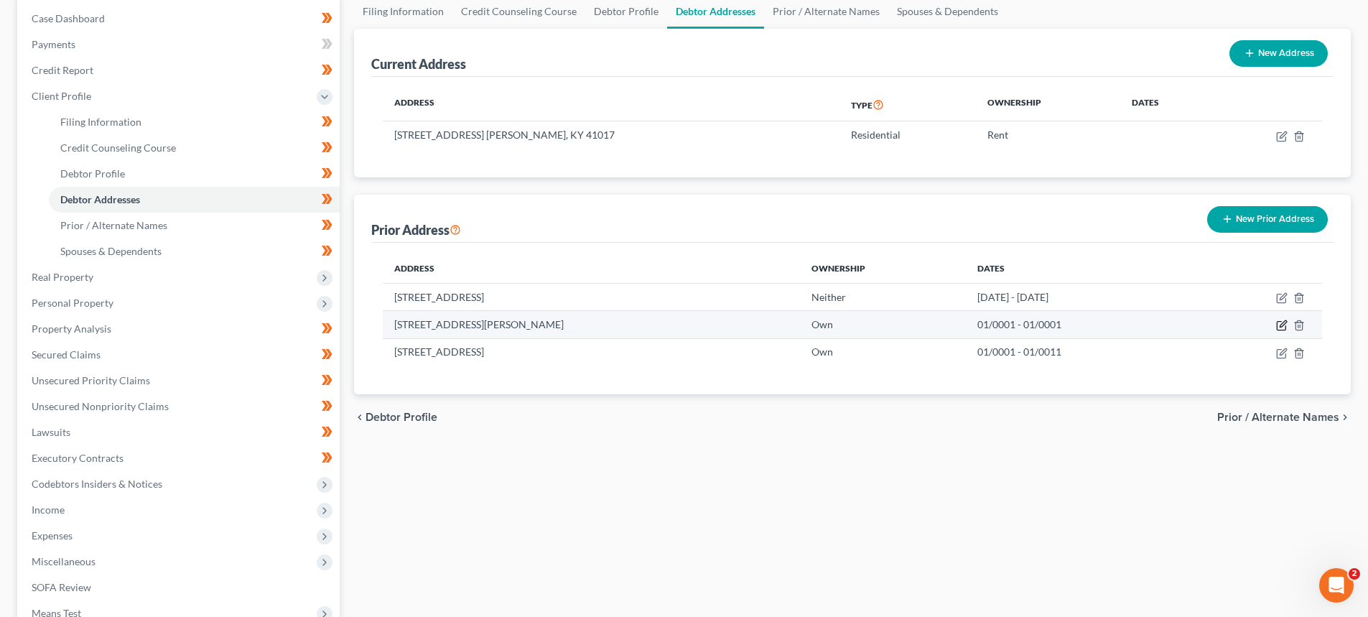
click at [1280, 327] on icon "button" at bounding box center [1282, 324] width 6 height 6
select select "18"
select select "58"
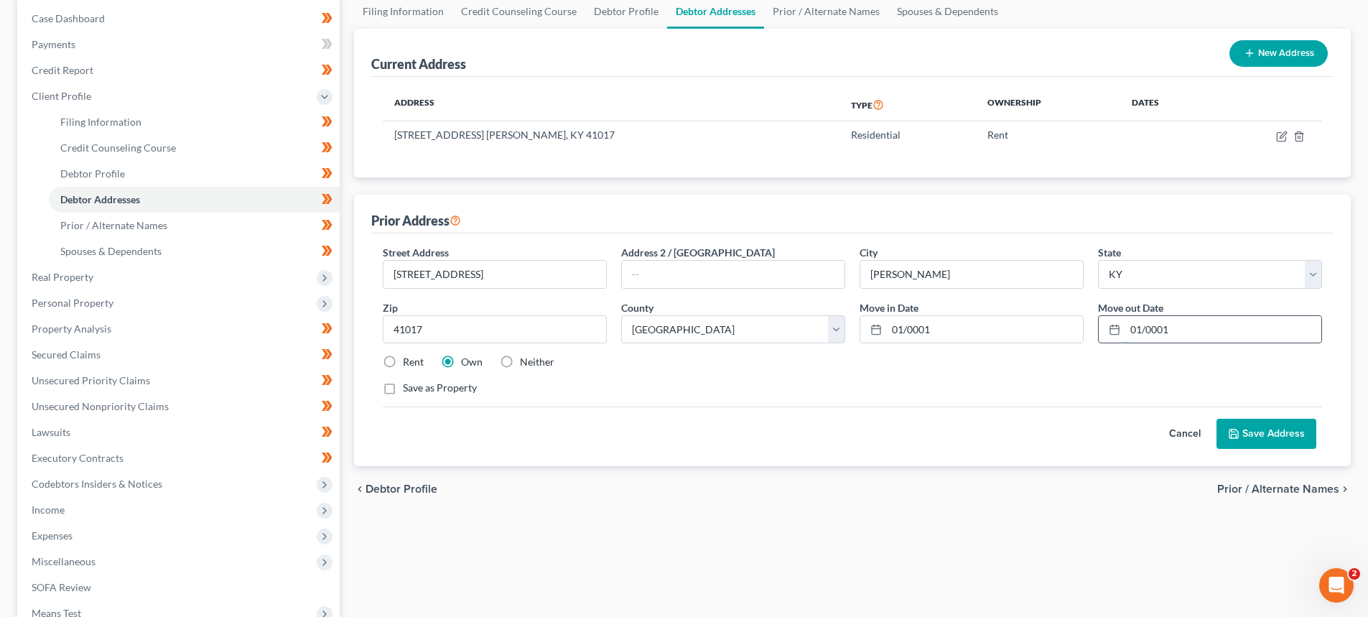
click at [1201, 336] on input "01/0001" at bounding box center [1223, 329] width 196 height 27
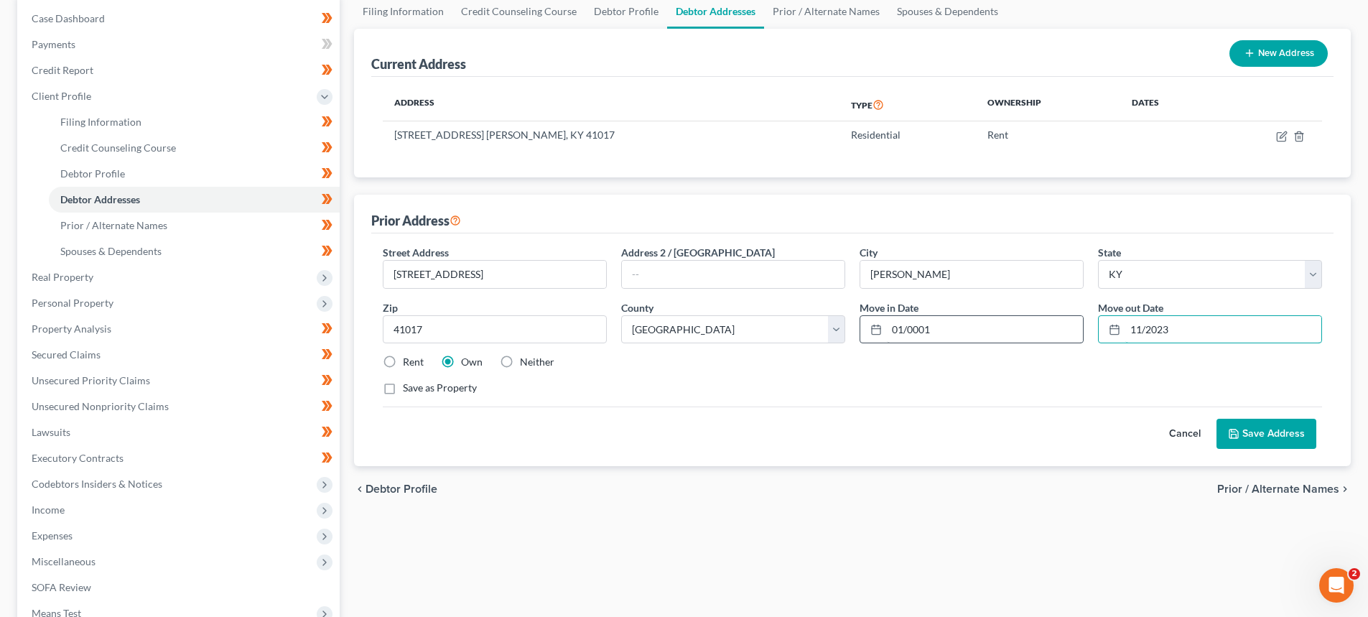
type input "11/2023"
drag, startPoint x: 976, startPoint y: 327, endPoint x: 746, endPoint y: 334, distance: 230.6
click at [746, 334] on div "Street Address * 117 Highland Avenue Address 2 / PO Box City * Ft Mitchell Stat…" at bounding box center [853, 326] width 954 height 162
type input "01/2021"
click at [1279, 428] on button "Save Address" at bounding box center [1266, 434] width 100 height 30
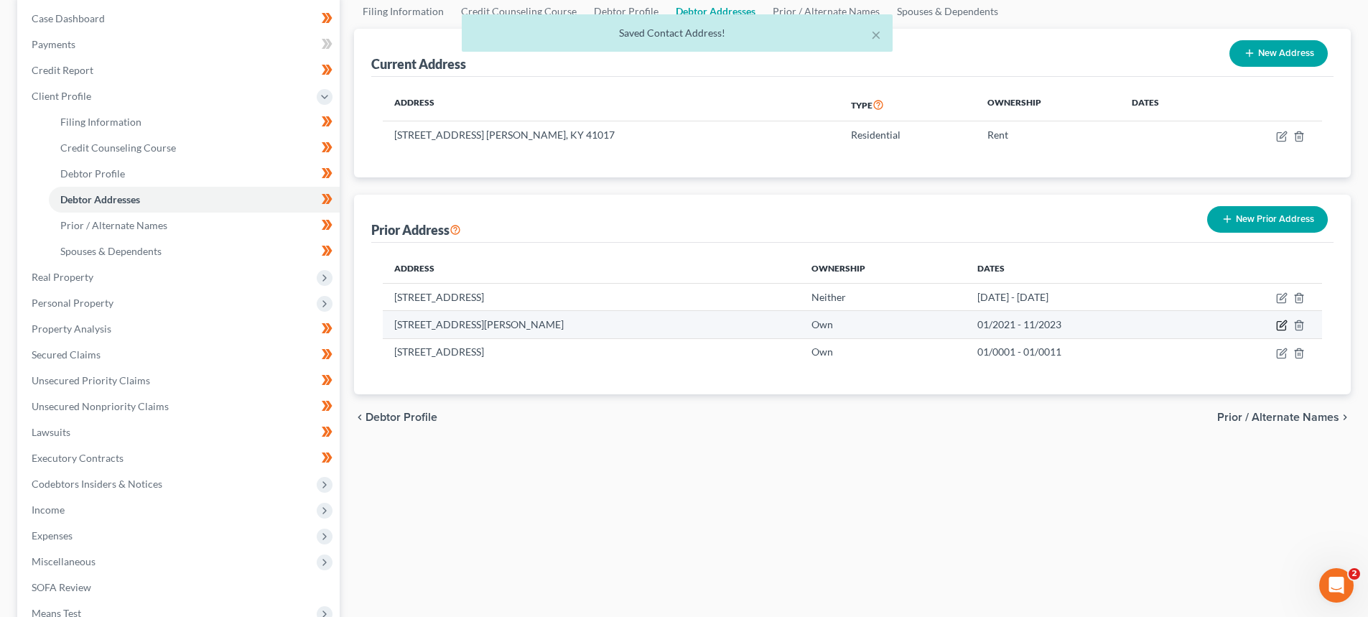
click at [1277, 325] on icon "button" at bounding box center [1281, 326] width 9 height 9
select select "18"
select select "58"
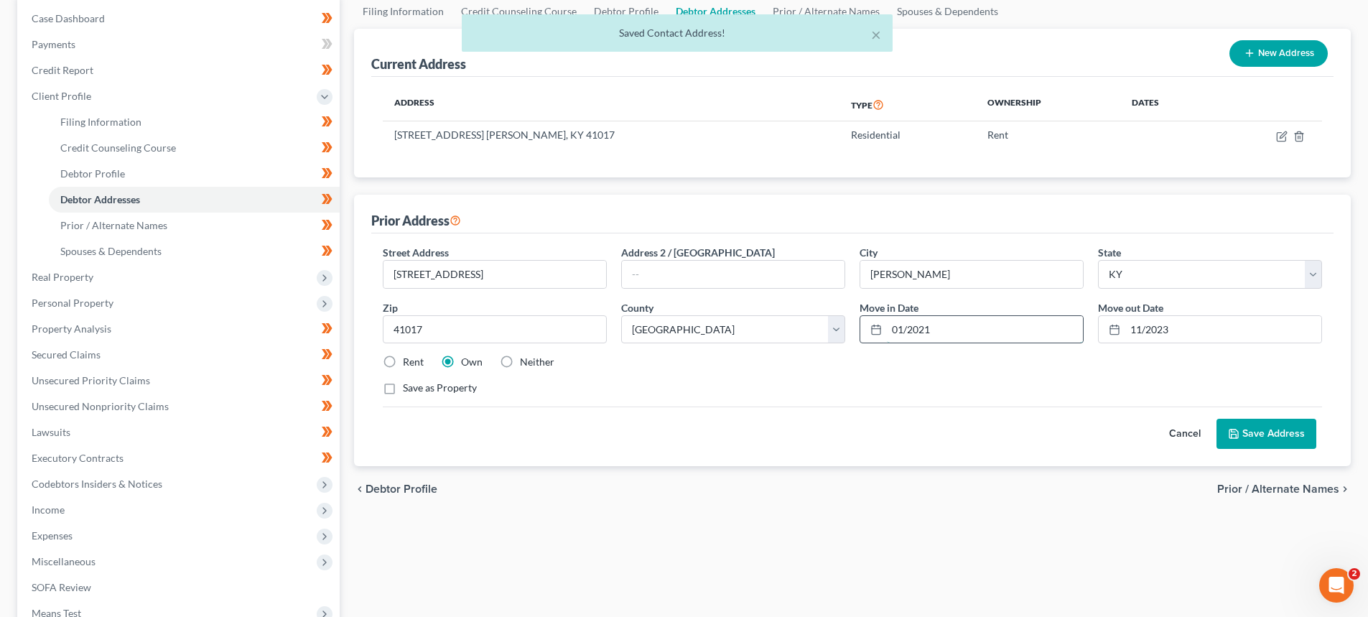
click at [964, 332] on input "01/2021" at bounding box center [985, 329] width 196 height 27
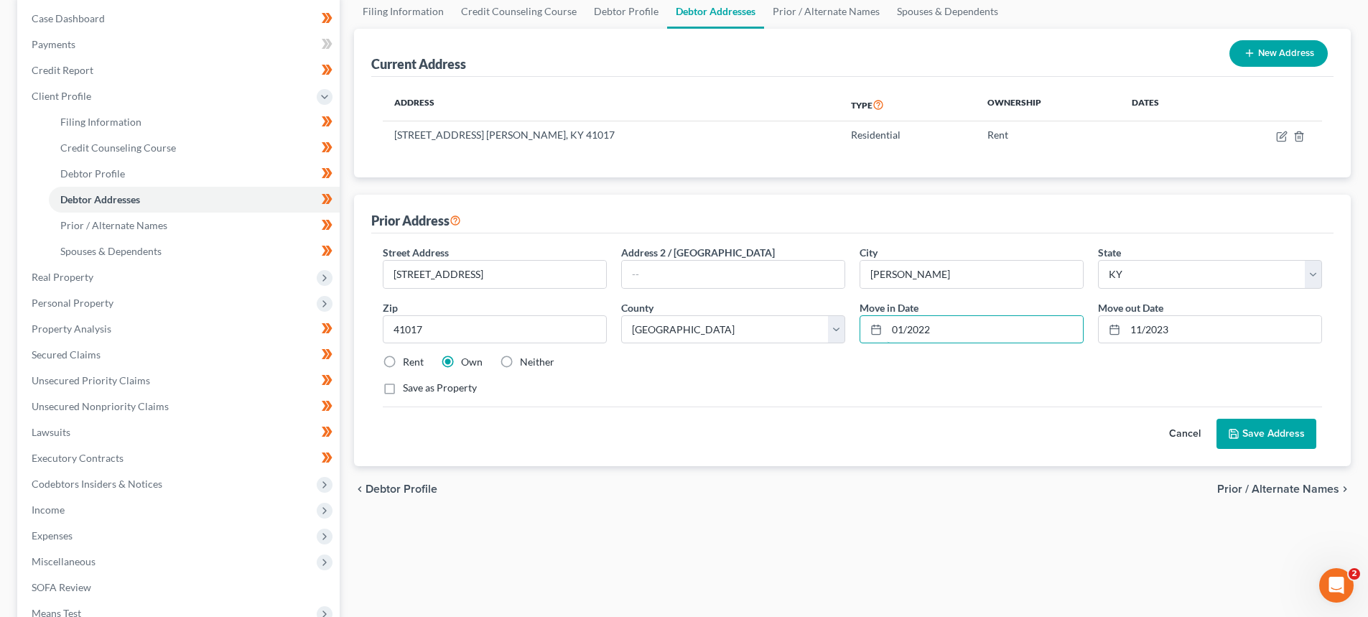
type input "01/2022"
click at [1246, 422] on button "Save Address" at bounding box center [1266, 434] width 100 height 30
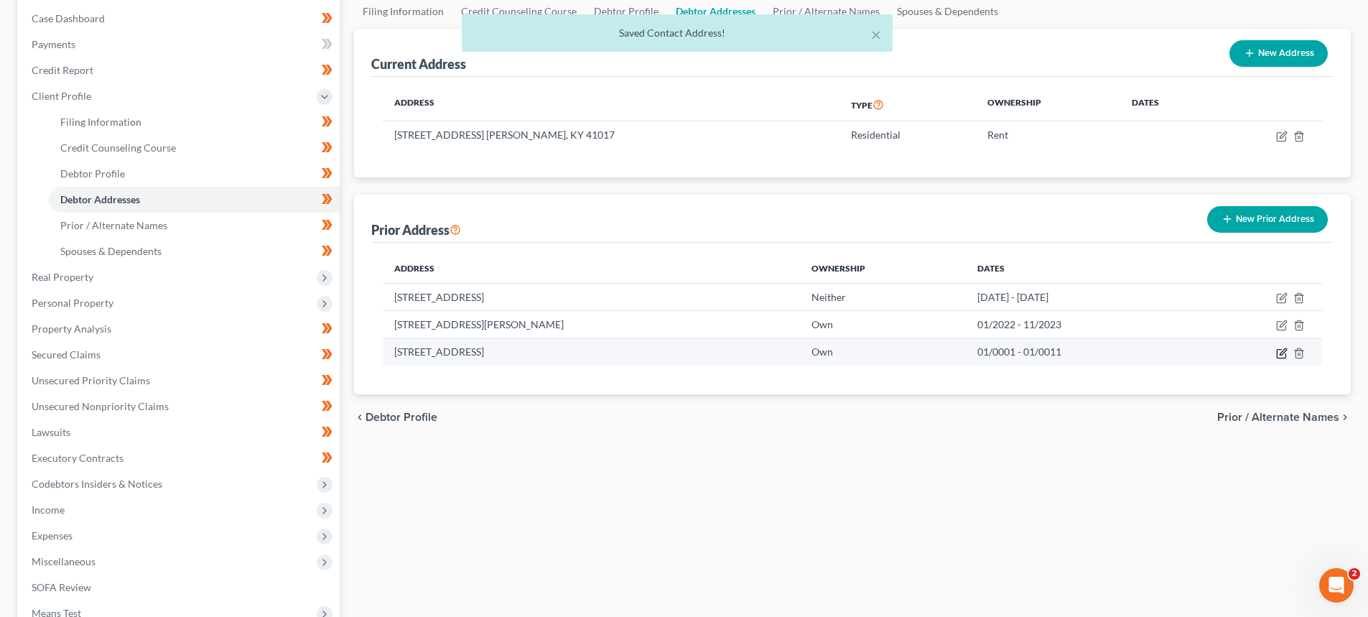
click at [1285, 353] on icon "button" at bounding box center [1281, 353] width 11 height 11
select select "18"
select select "7"
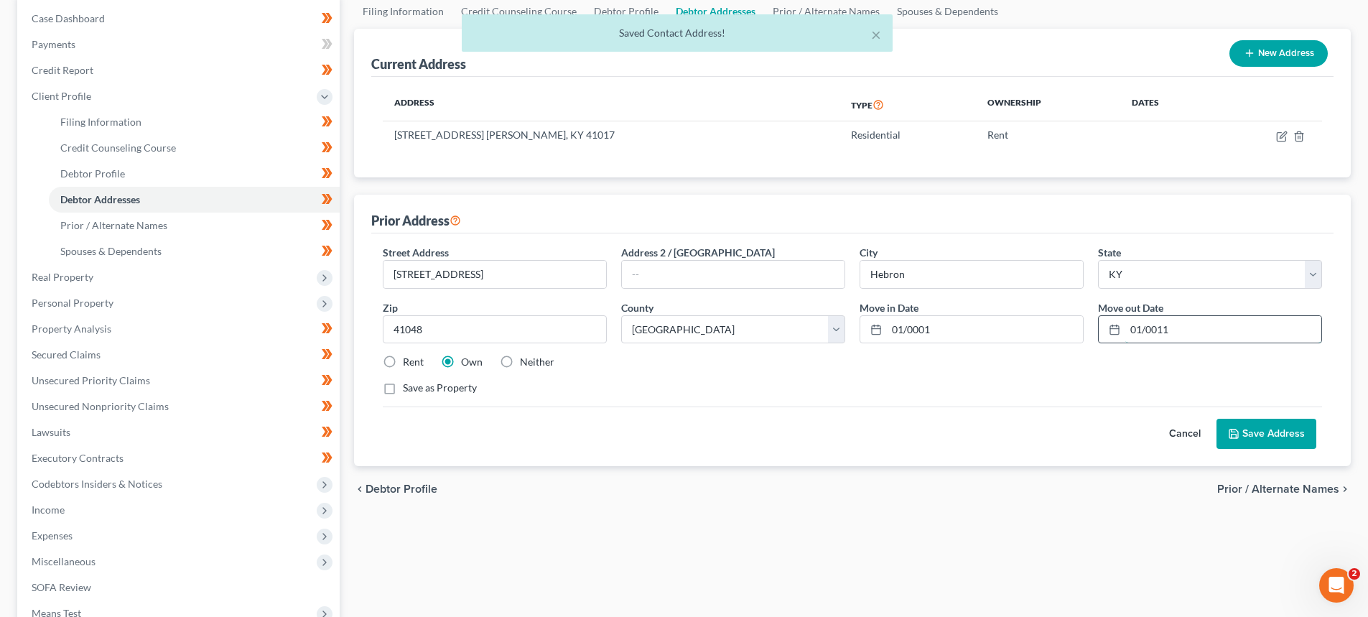
click at [1234, 340] on input "01/0011" at bounding box center [1223, 329] width 196 height 27
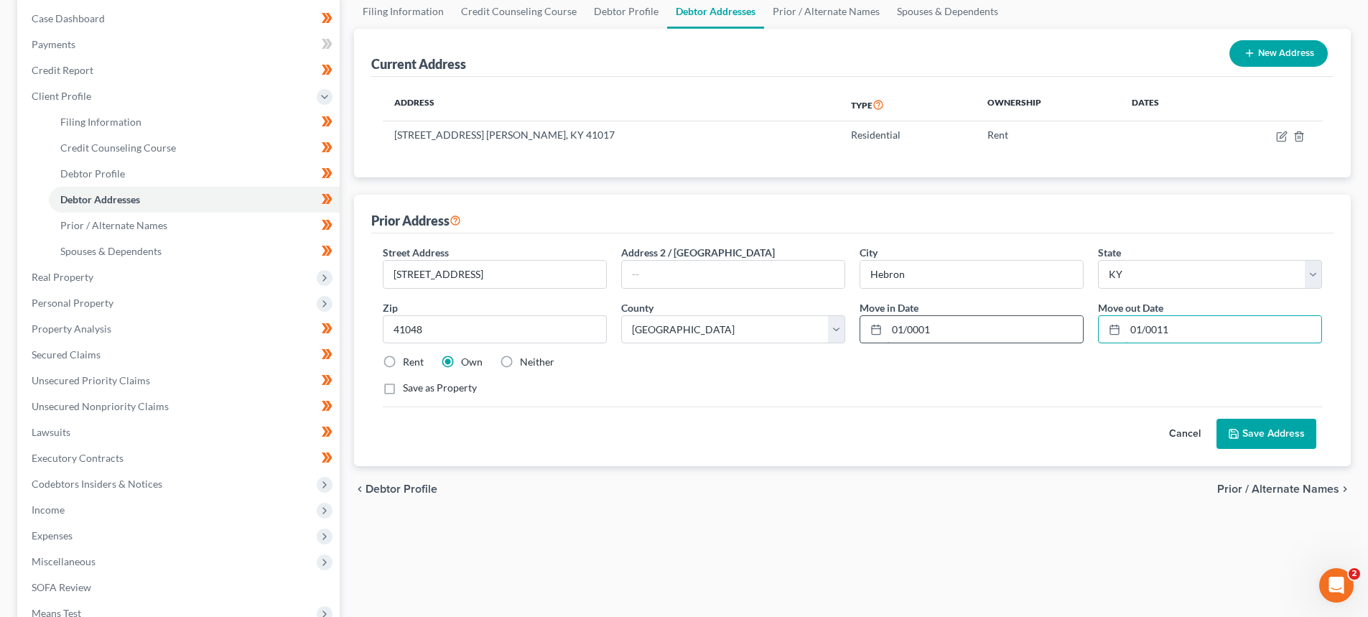
drag, startPoint x: 1214, startPoint y: 336, endPoint x: 1075, endPoint y: 339, distance: 139.3
click at [1075, 339] on div "Street Address * 21 Gray Court Address 2 / PO Box City * Hebron State * State A…" at bounding box center [853, 326] width 954 height 162
type input "01/2022"
click at [928, 326] on input "01/0001" at bounding box center [985, 329] width 196 height 27
drag, startPoint x: 960, startPoint y: 328, endPoint x: 829, endPoint y: 342, distance: 132.2
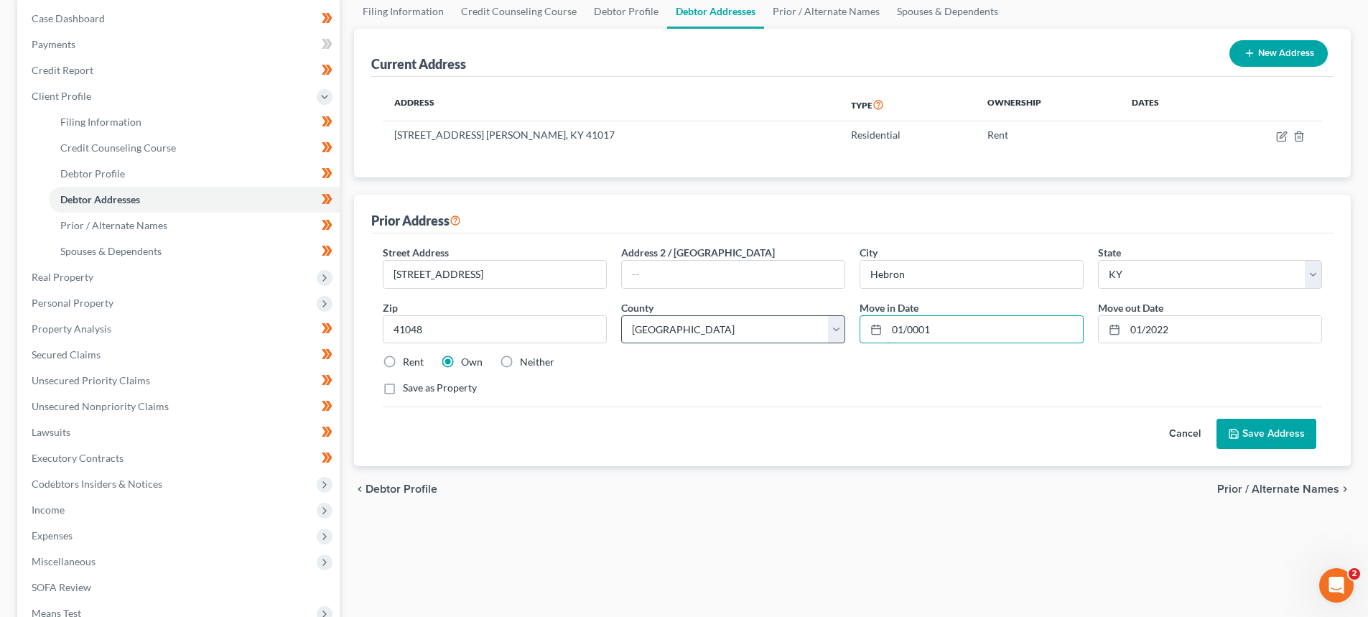
click at [833, 342] on div "Street Address * 21 Gray Court Address 2 / PO Box City * Hebron State * State A…" at bounding box center [853, 326] width 954 height 162
type input "1"
type input "05/2020"
click at [1293, 441] on button "Save Address" at bounding box center [1266, 434] width 100 height 30
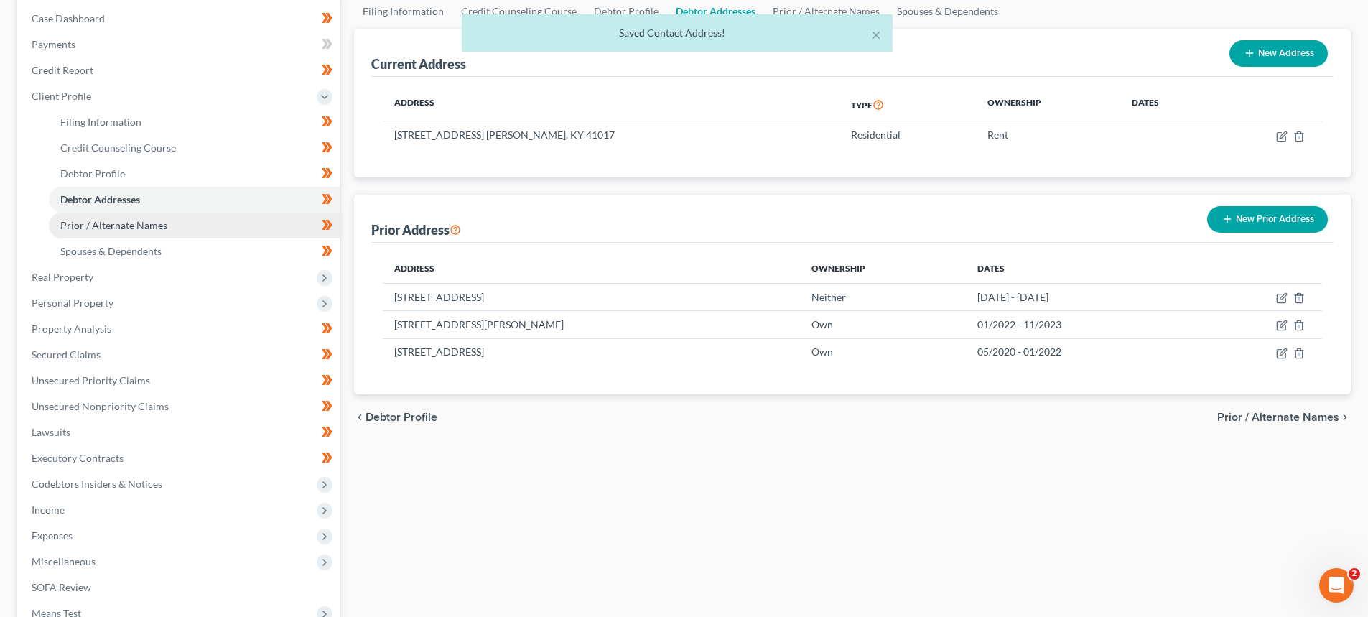
click at [68, 233] on link "Prior / Alternate Names" at bounding box center [194, 226] width 291 height 26
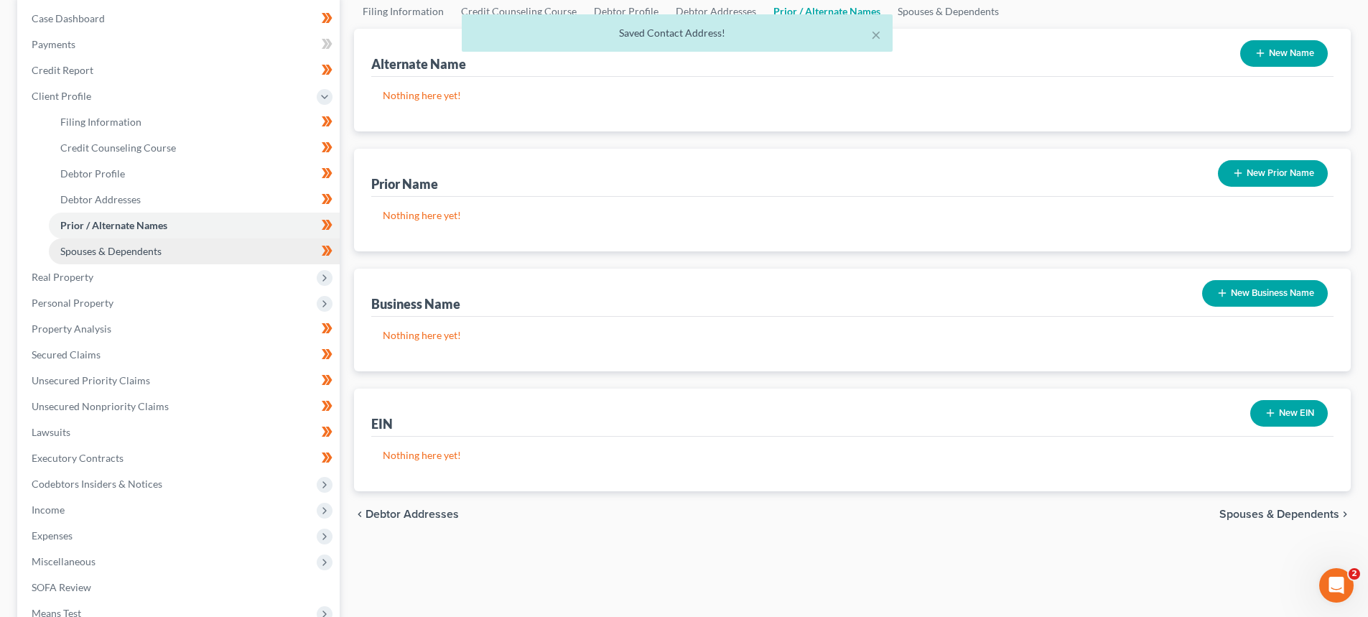
click at [85, 256] on span "Spouses & Dependents" at bounding box center [110, 251] width 101 height 12
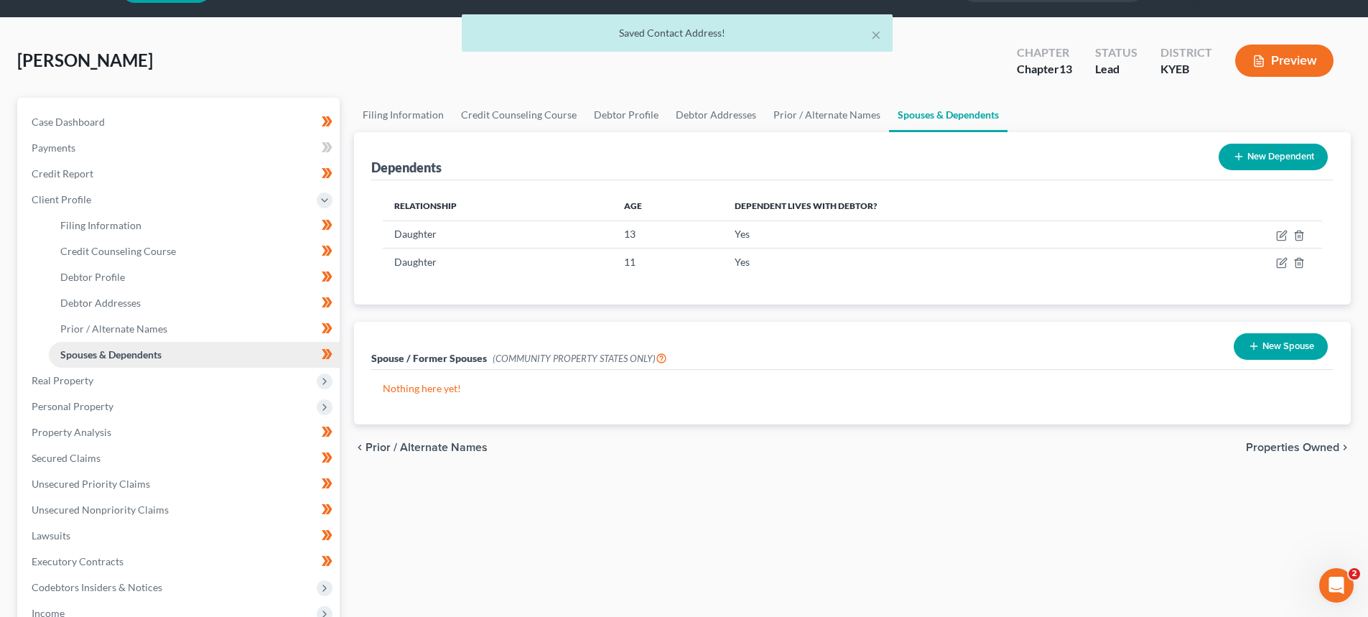
scroll to position [72, 0]
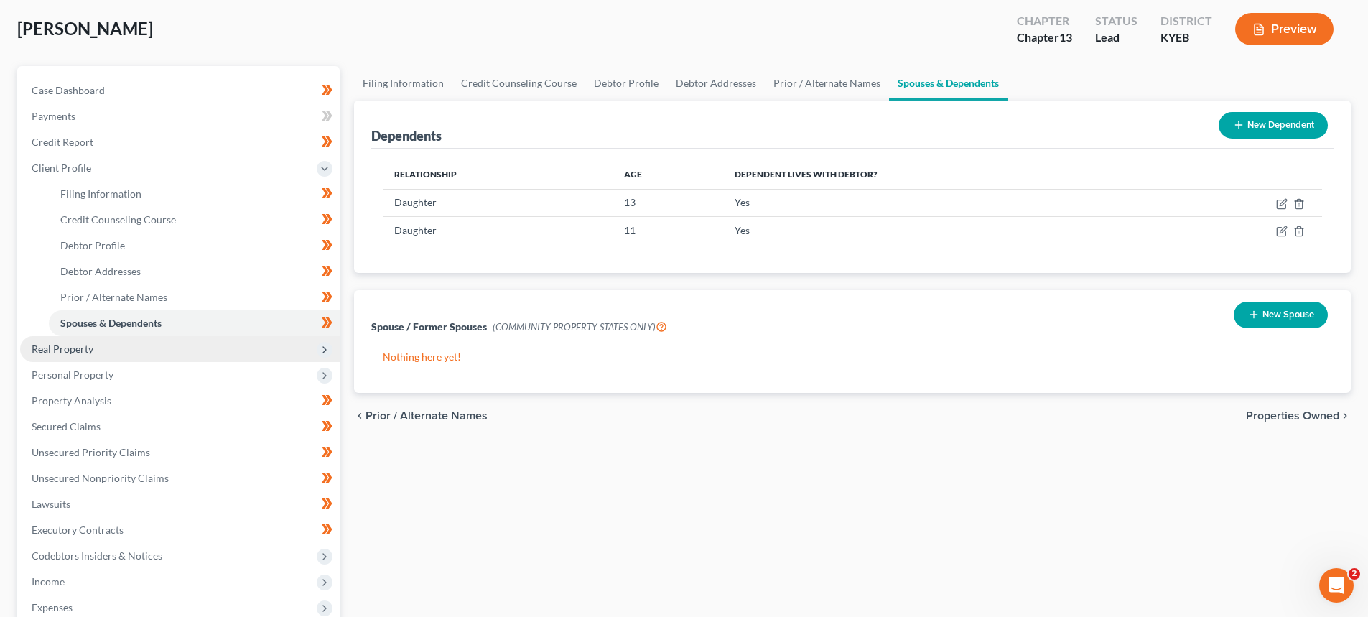
click at [77, 348] on span "Real Property" at bounding box center [63, 348] width 62 height 12
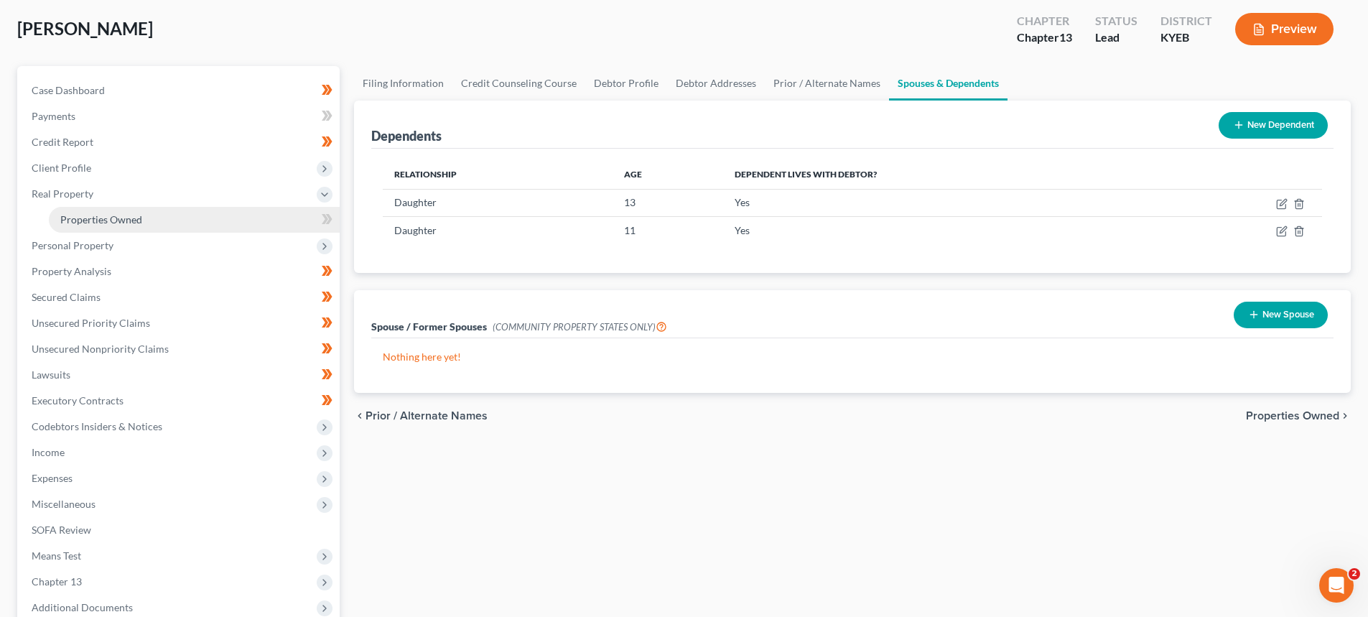
click at [104, 220] on span "Properties Owned" at bounding box center [101, 219] width 82 height 12
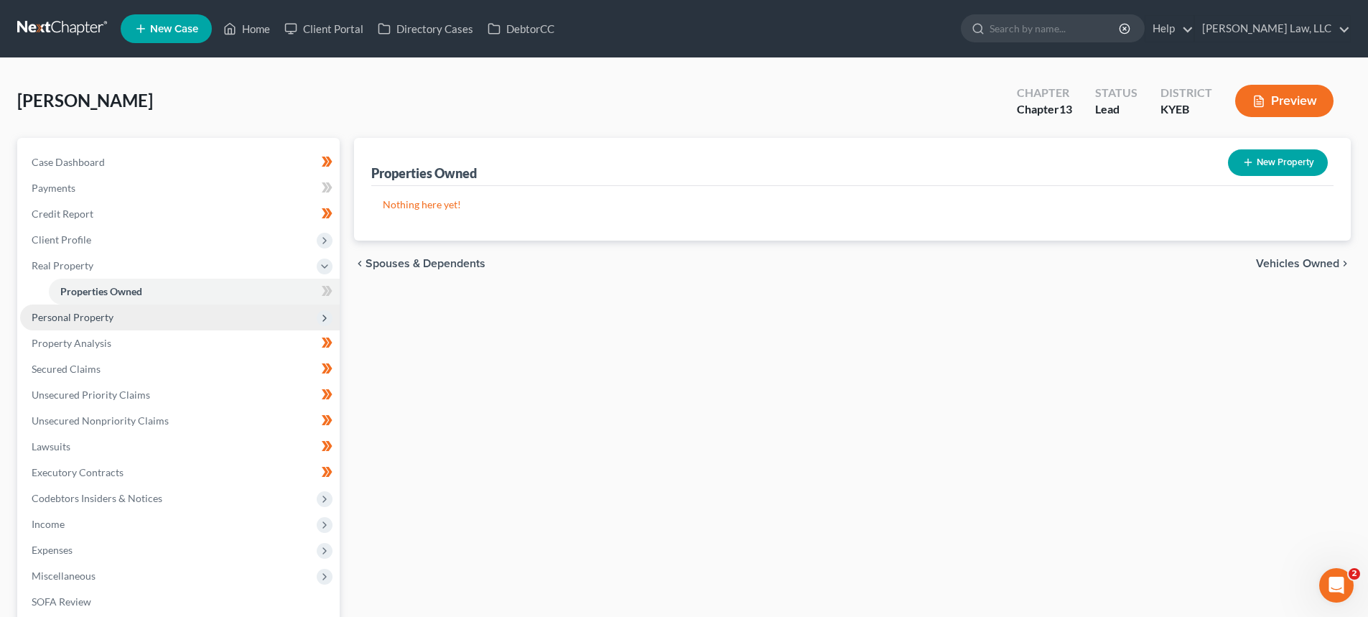
click at [87, 320] on span "Personal Property" at bounding box center [73, 317] width 82 height 12
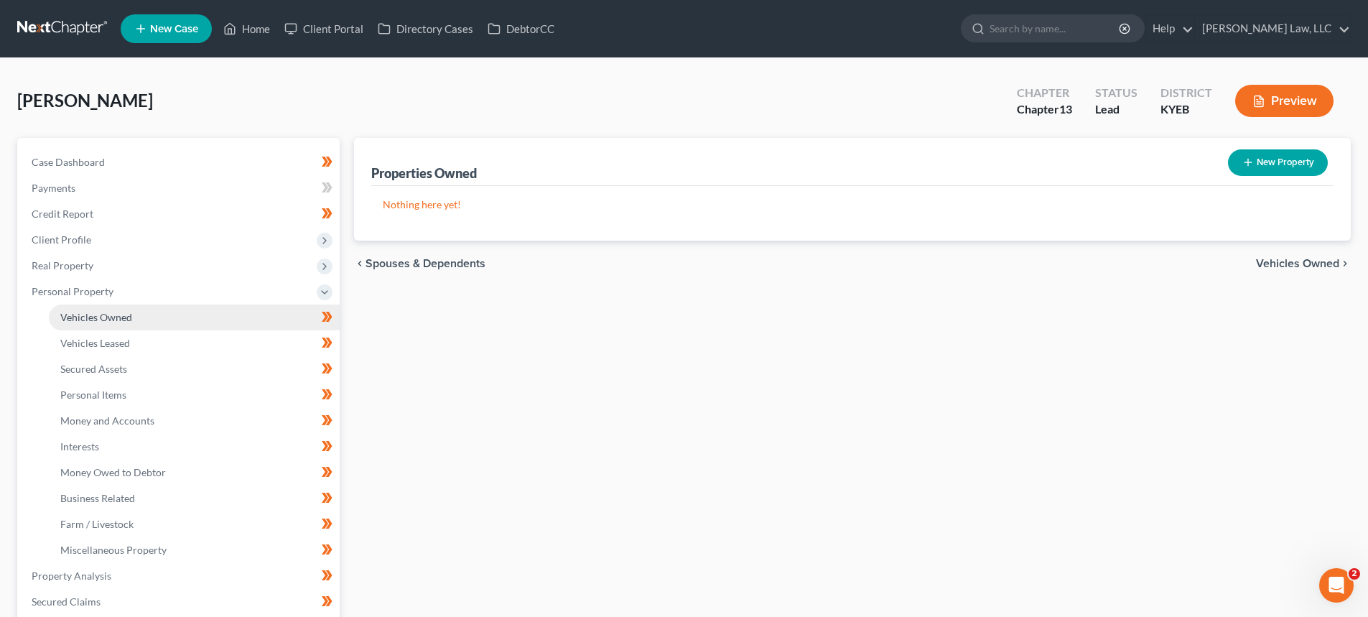
drag, startPoint x: 98, startPoint y: 314, endPoint x: 116, endPoint y: 304, distance: 20.2
click at [98, 314] on span "Vehicles Owned" at bounding box center [96, 317] width 72 height 12
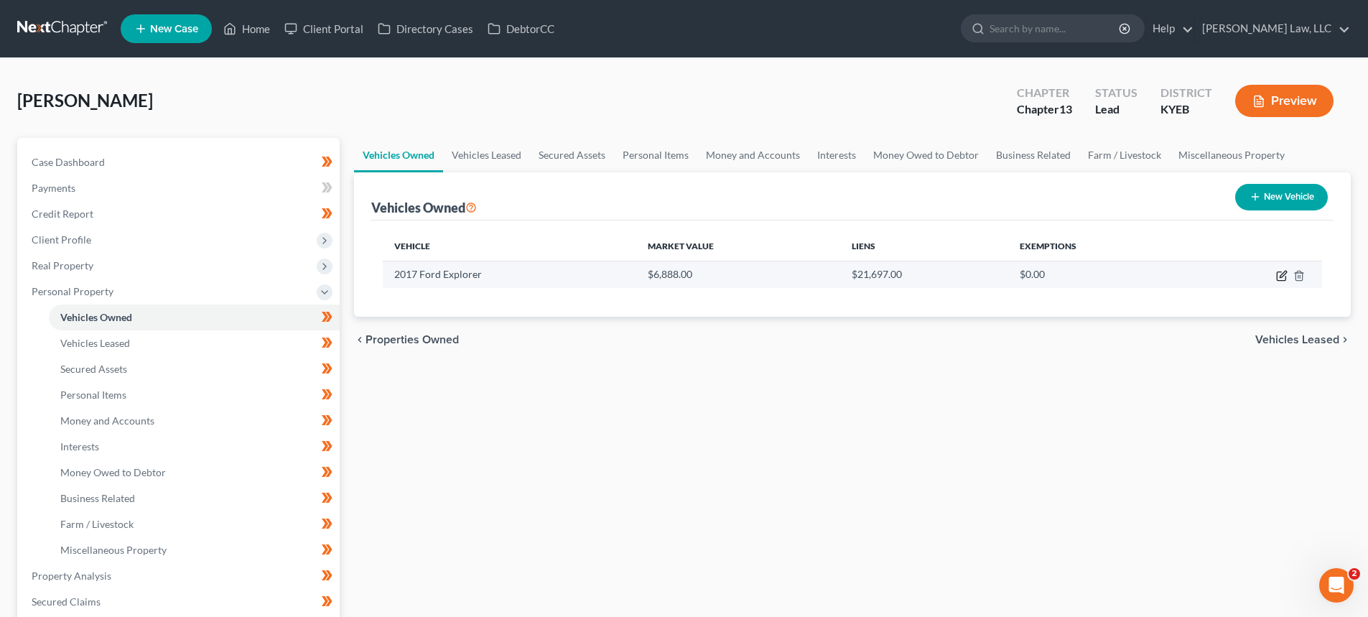
click at [1285, 276] on icon "button" at bounding box center [1281, 276] width 9 height 9
select select "0"
select select "9"
select select "3"
select select "0"
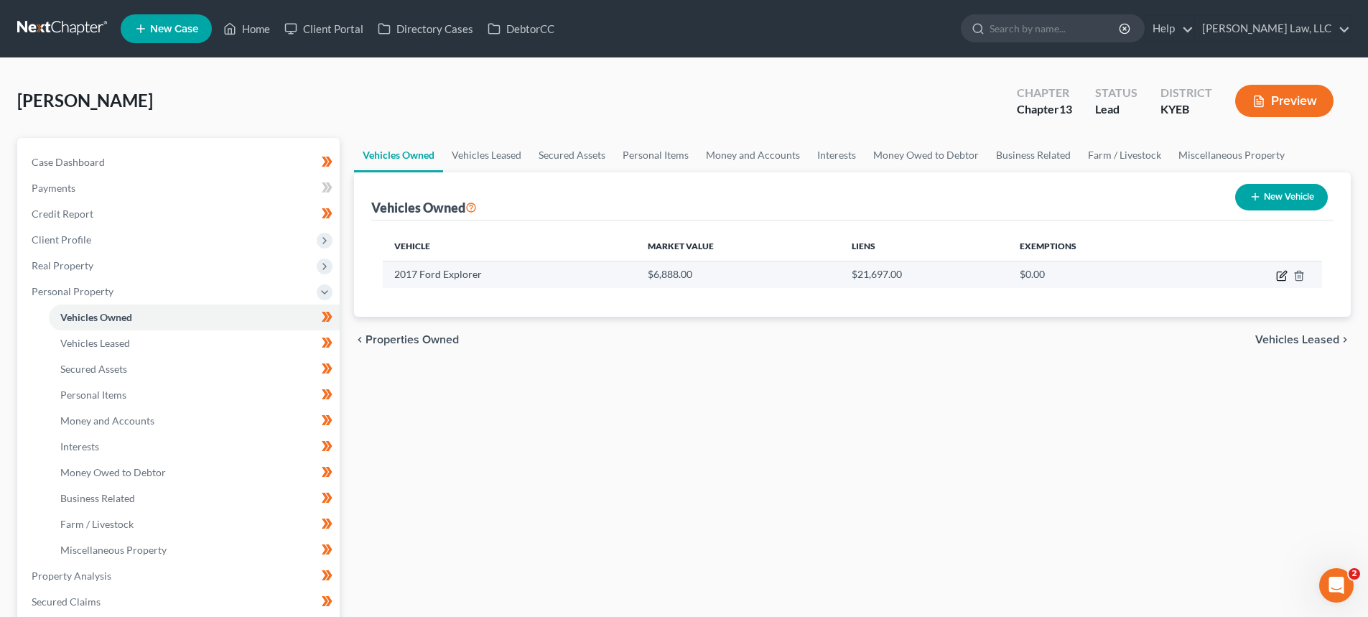
select select "36"
select select "0"
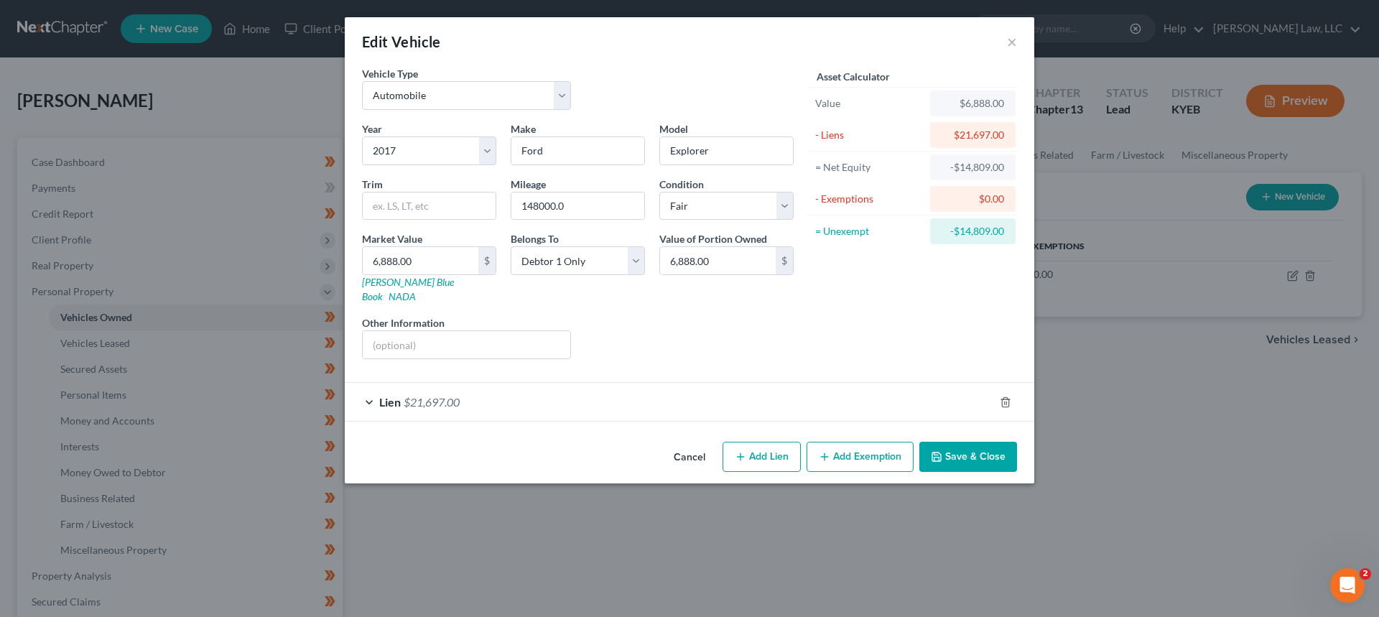
click at [460, 395] on div "Lien $21,697.00" at bounding box center [669, 402] width 649 height 38
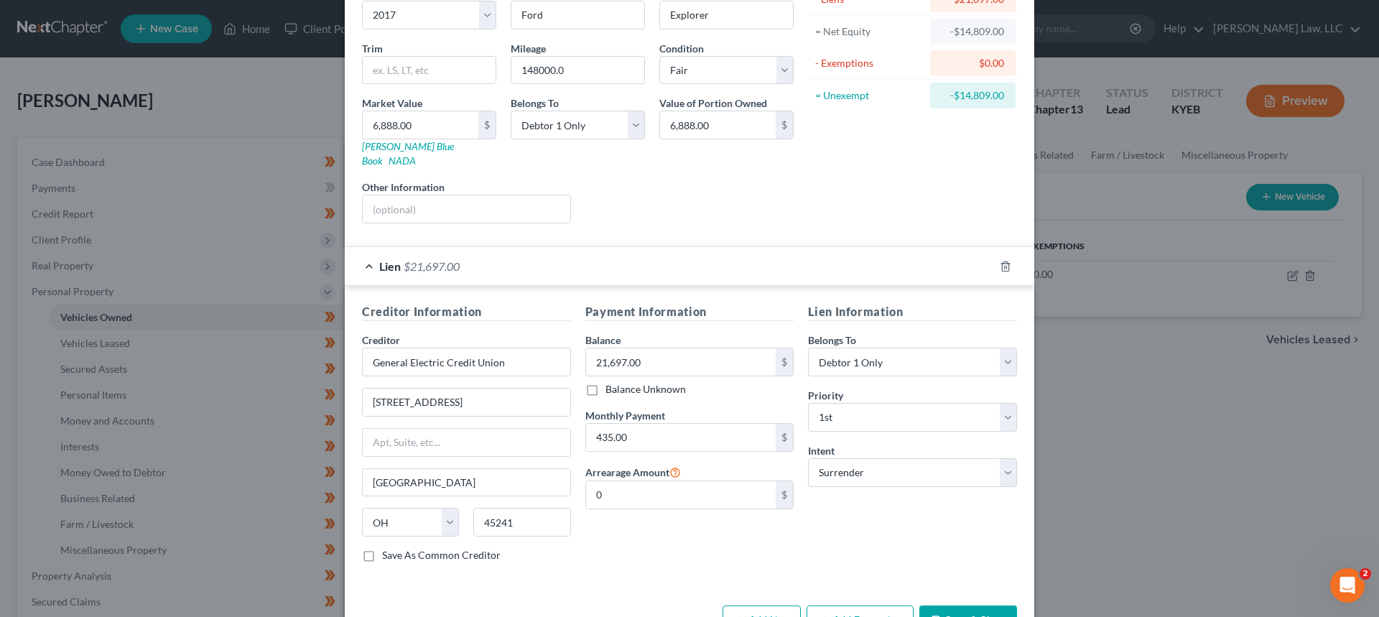
scroll to position [144, 0]
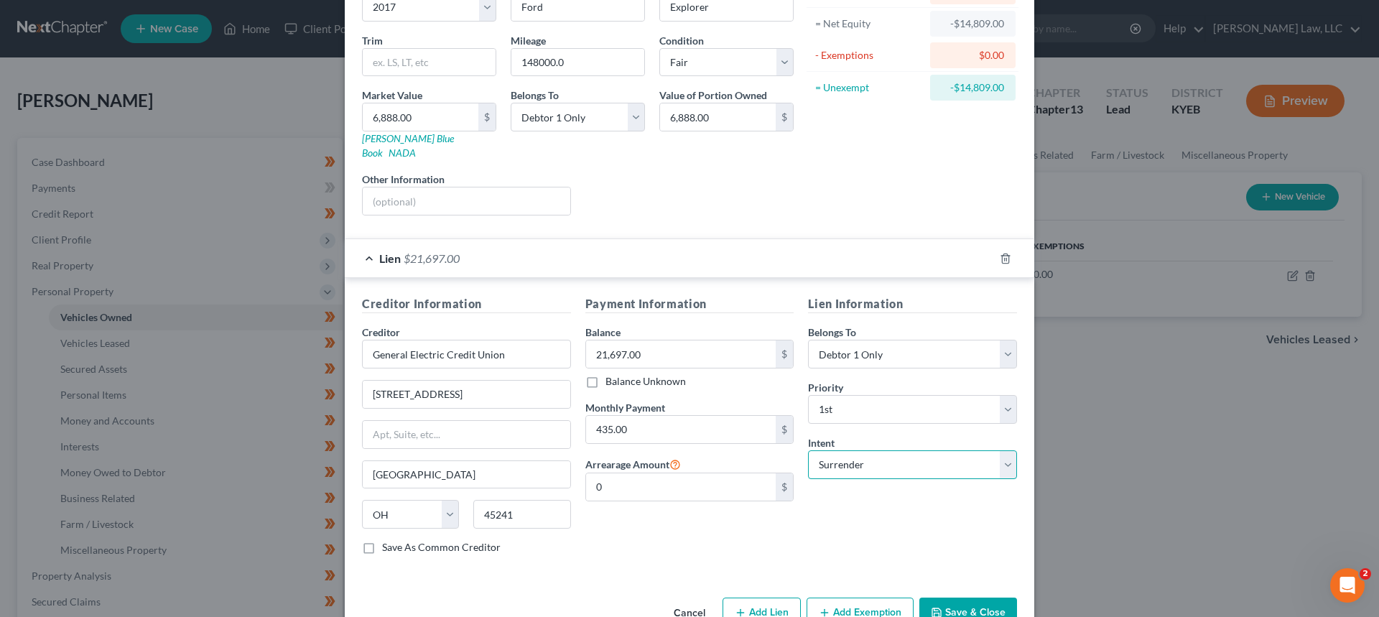
click at [823, 458] on select "Select Surrender Redeem Reaffirm Avoid Other" at bounding box center [912, 464] width 209 height 29
click at [808, 450] on select "Select Surrender Redeem Reaffirm Avoid Other" at bounding box center [912, 464] width 209 height 29
drag, startPoint x: 720, startPoint y: 527, endPoint x: 722, endPoint y: 499, distance: 28.1
click at [721, 527] on div "Payment Information Balance 21,697.00 $ Balance Unknown Balance Undetermined 21…" at bounding box center [689, 430] width 223 height 271
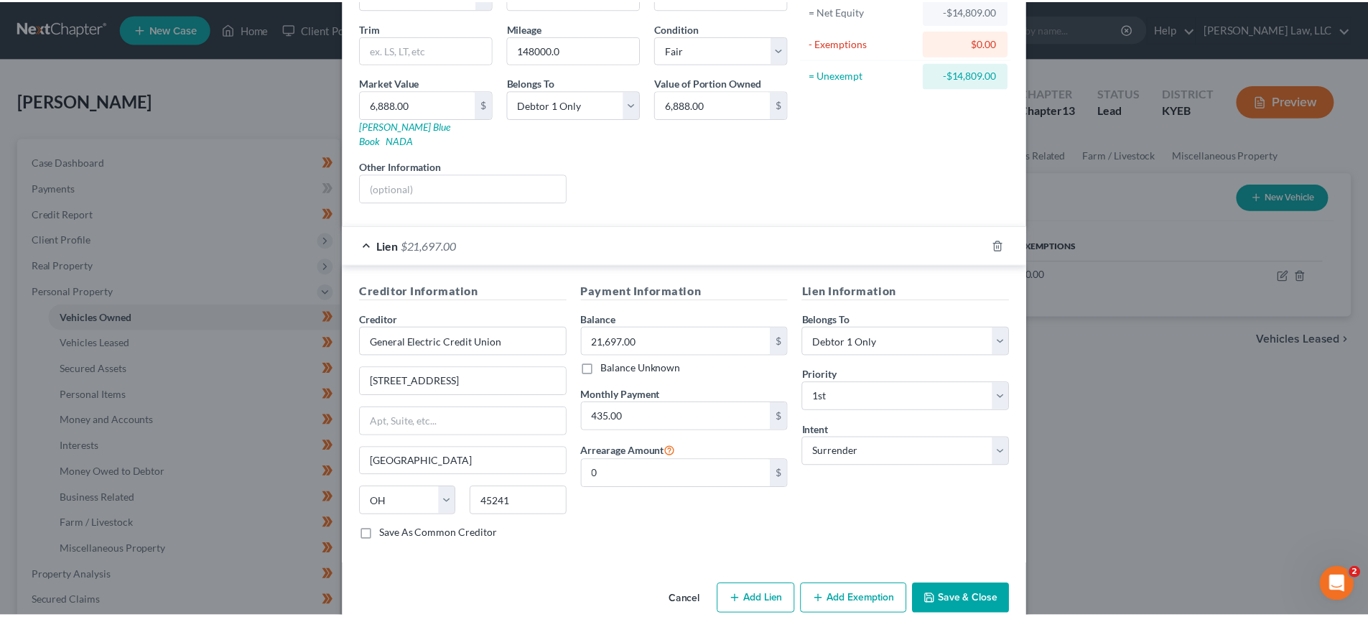
scroll to position [169, 0]
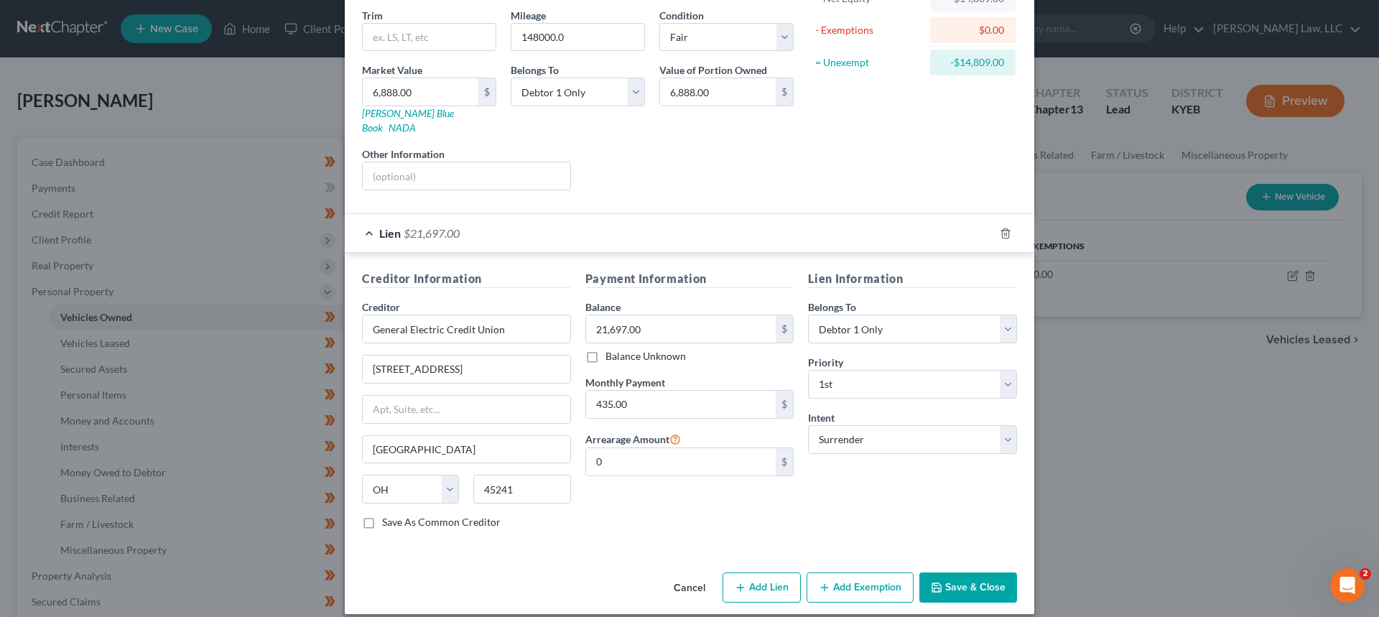
click at [975, 572] on button "Save & Close" at bounding box center [968, 587] width 98 height 30
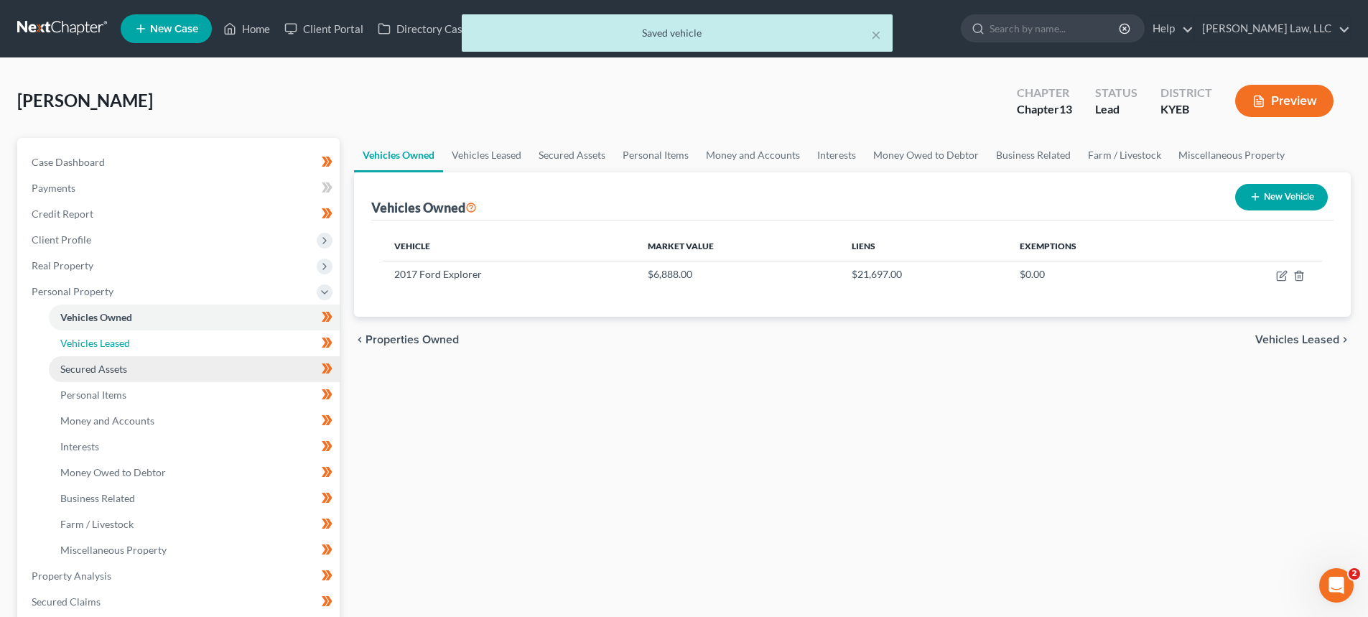
drag, startPoint x: 95, startPoint y: 342, endPoint x: 106, endPoint y: 364, distance: 23.8
click at [95, 342] on span "Vehicles Leased" at bounding box center [95, 343] width 70 height 12
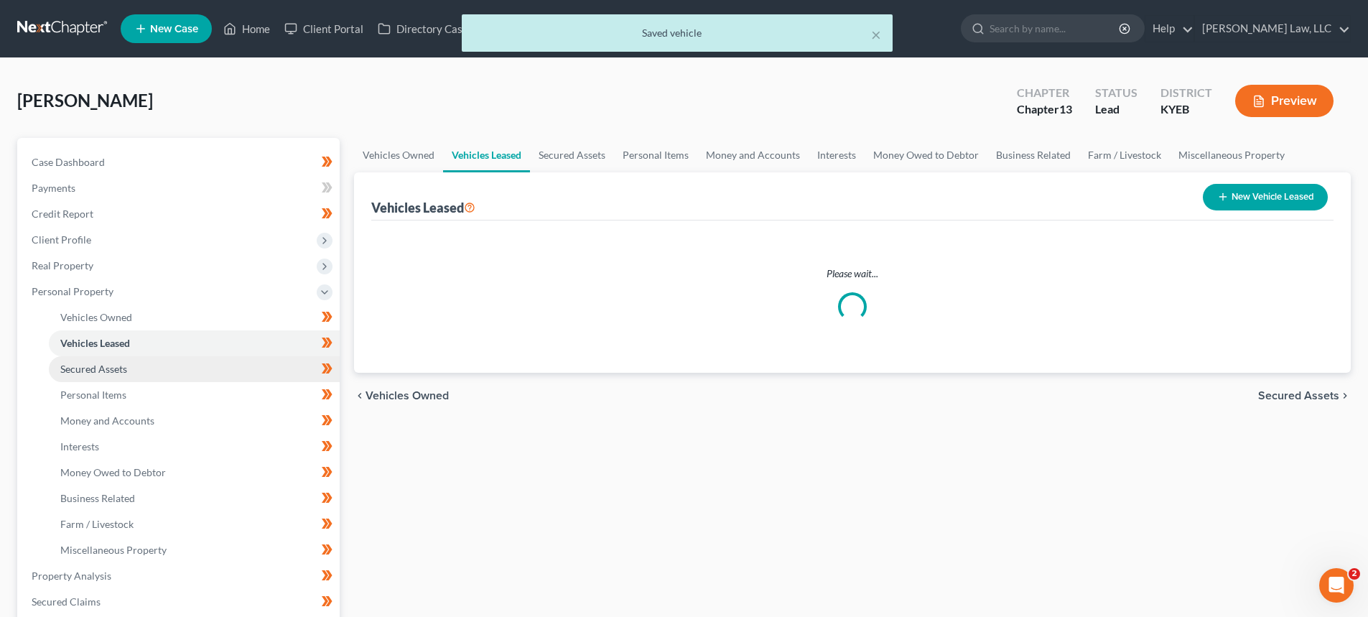
click at [106, 365] on span "Secured Assets" at bounding box center [93, 369] width 67 height 12
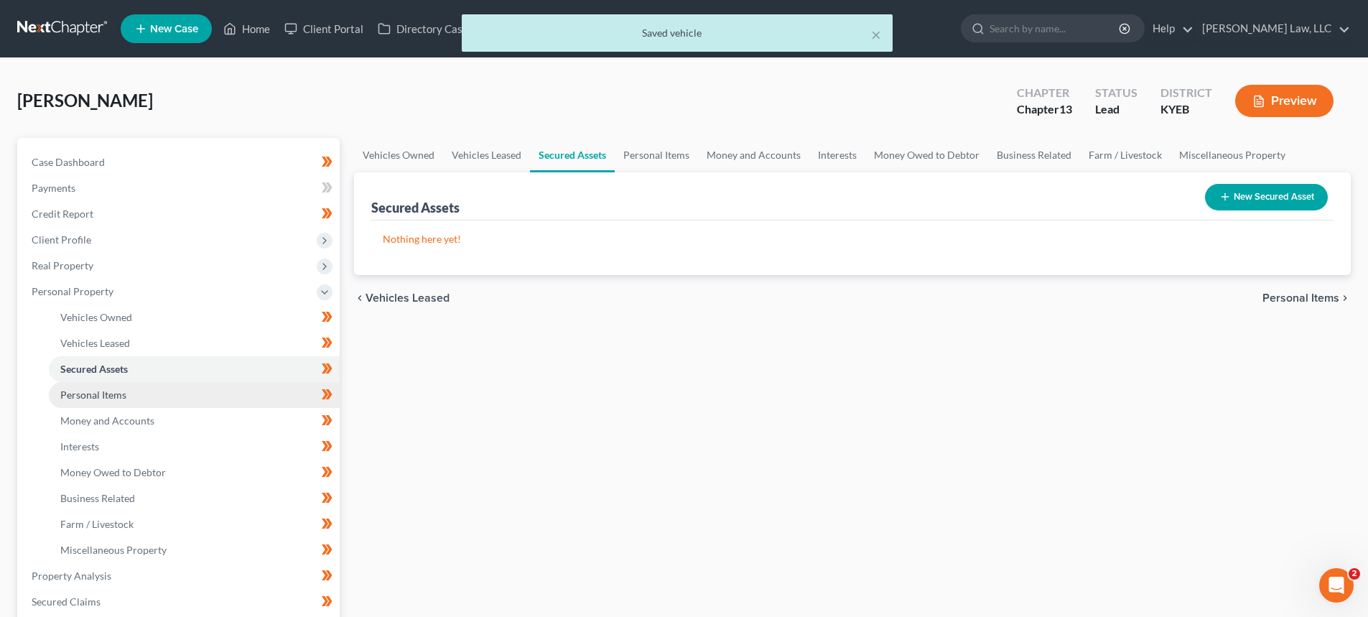
click at [107, 388] on span "Personal Items" at bounding box center [93, 394] width 66 height 12
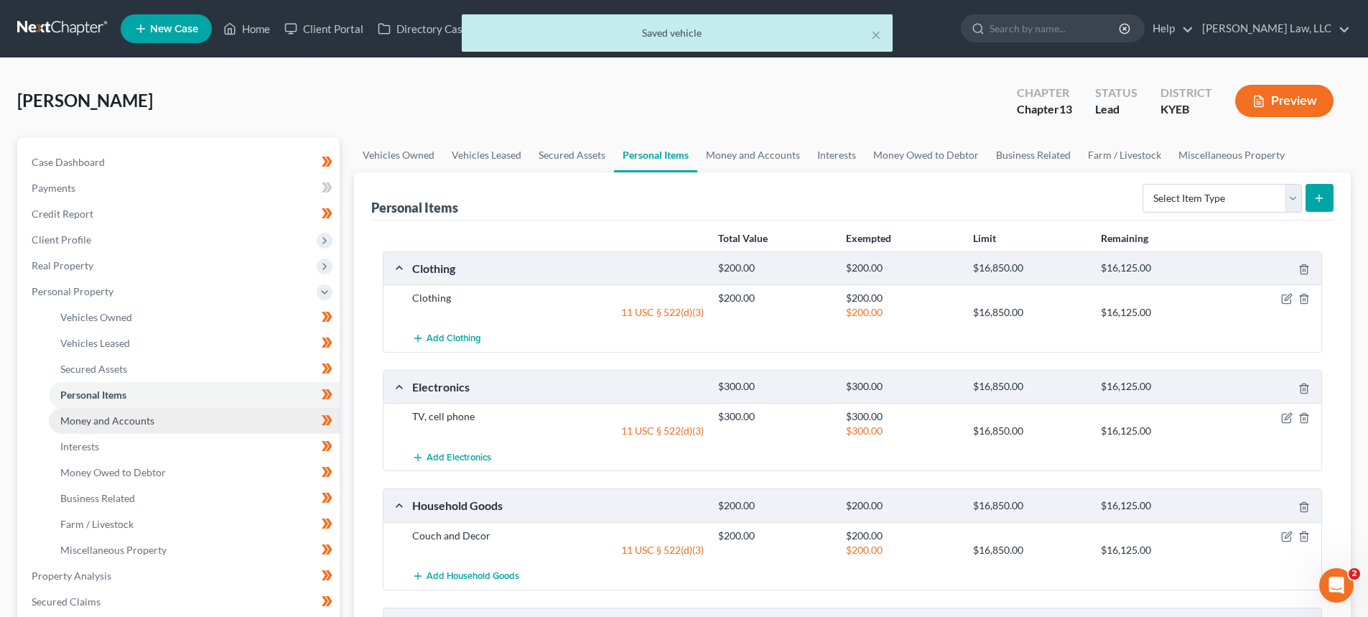
click at [117, 421] on span "Money and Accounts" at bounding box center [107, 420] width 94 height 12
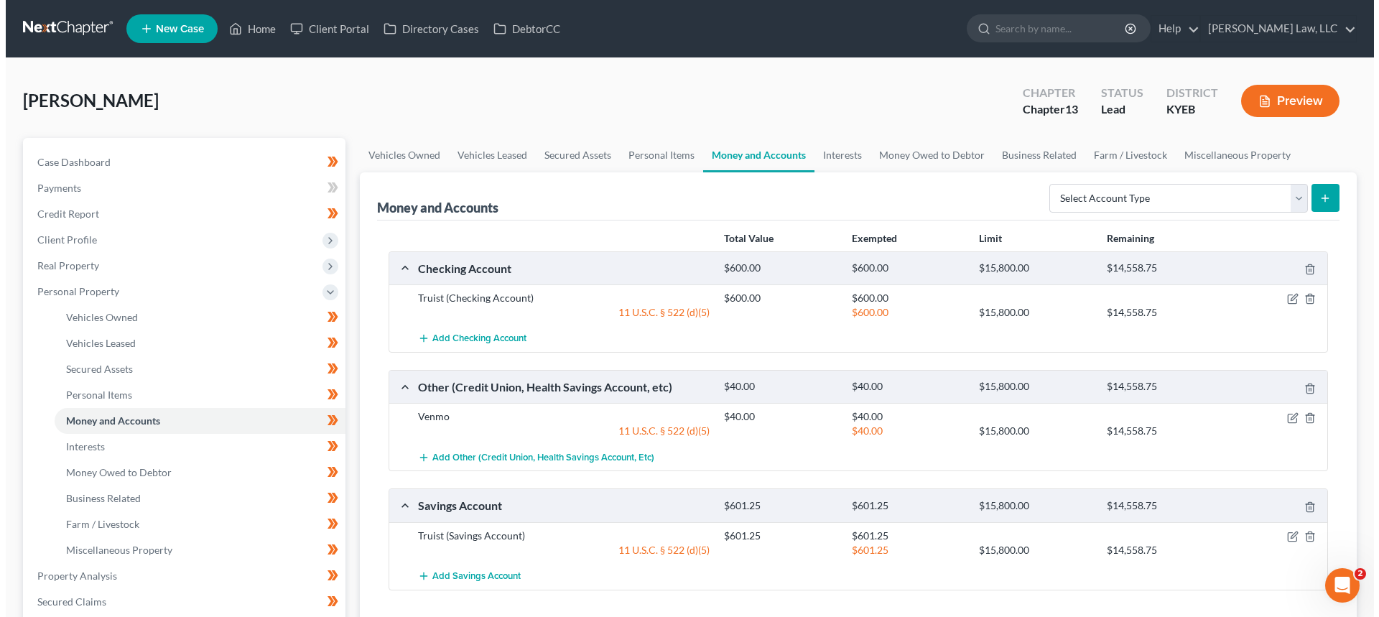
scroll to position [72, 0]
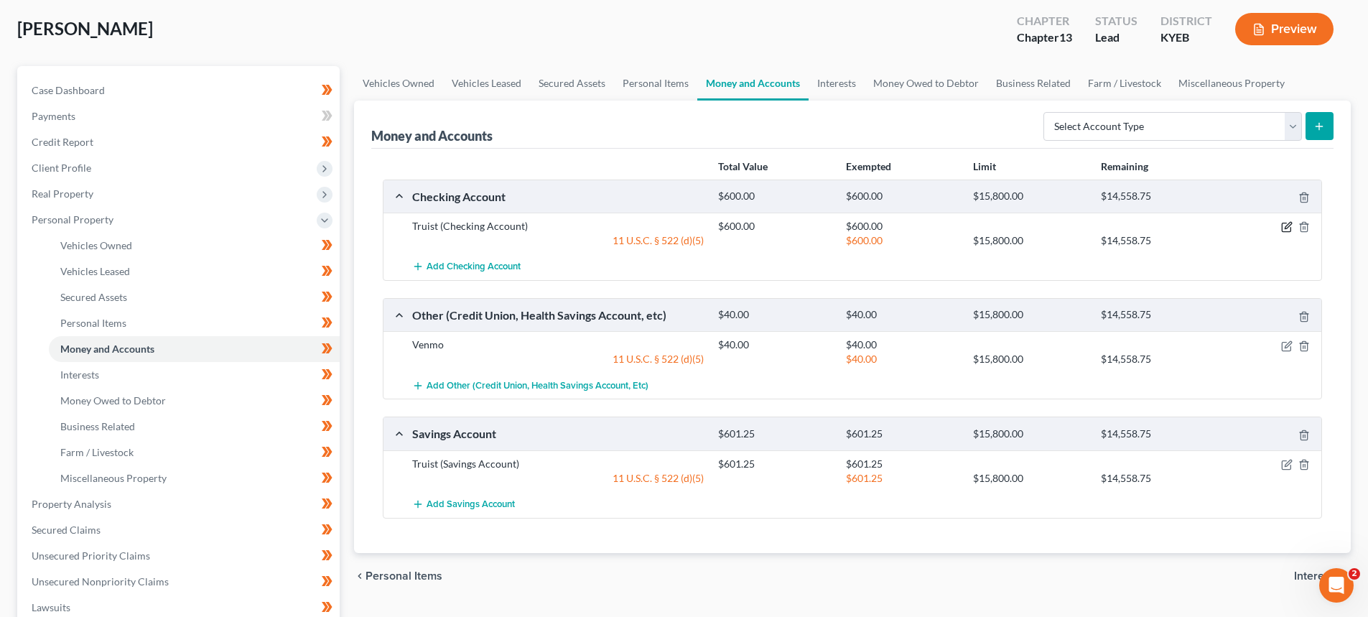
click at [1290, 226] on icon "button" at bounding box center [1288, 226] width 6 height 6
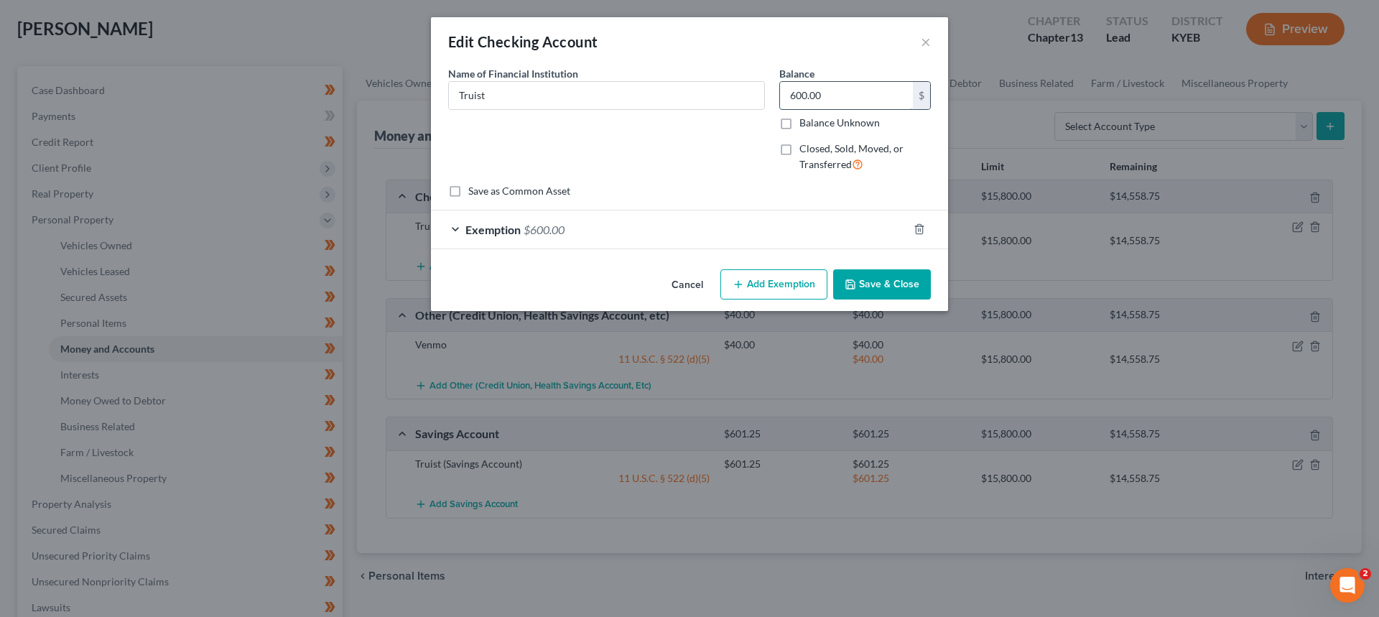
click at [862, 99] on input "600.00" at bounding box center [846, 95] width 133 height 27
type input "4,500.00"
click at [558, 233] on span "$600.00" at bounding box center [543, 230] width 41 height 14
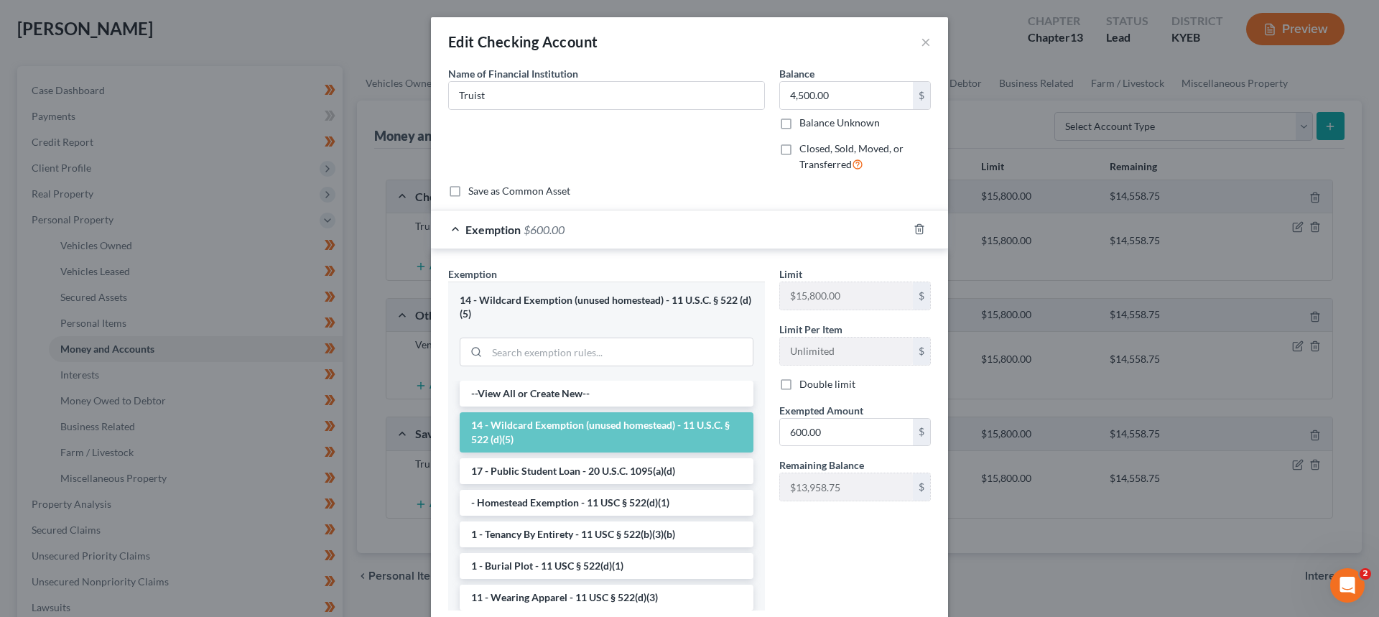
click at [666, 433] on li "14 - Wildcard Exemption (unused homestead) - 11 U.S.C. § 522 (d)(5)" at bounding box center [607, 432] width 294 height 40
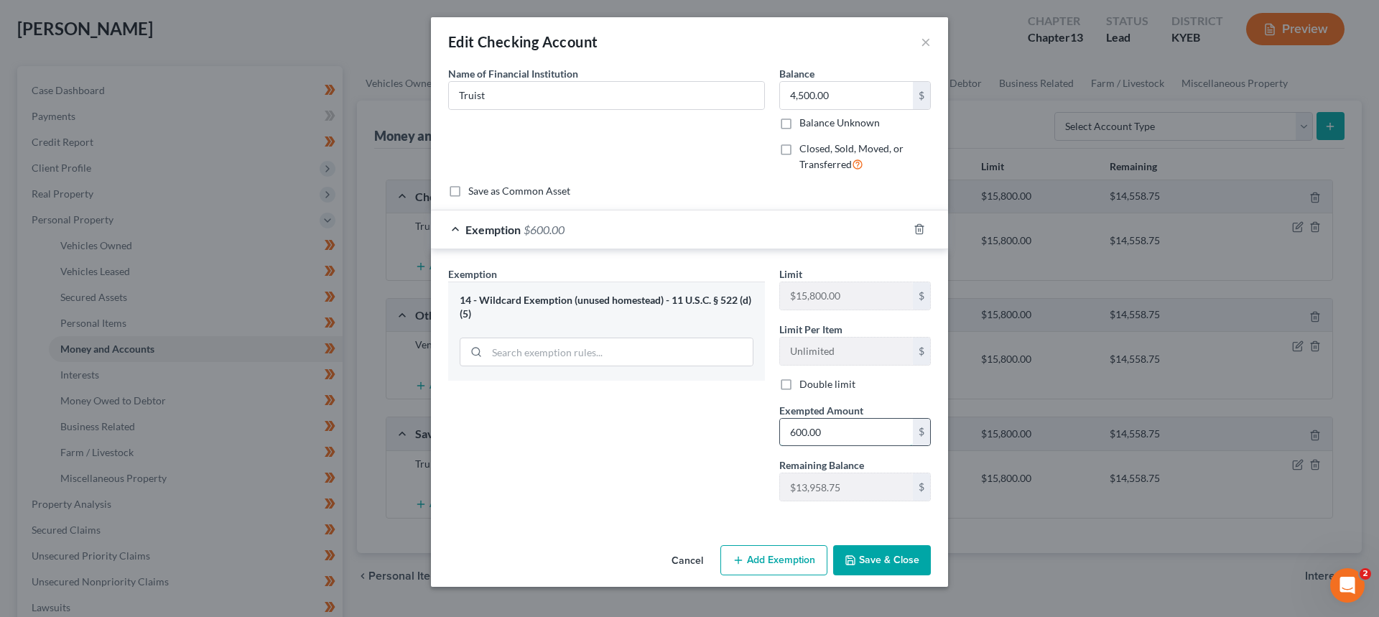
click at [878, 431] on input "600.00" at bounding box center [846, 432] width 133 height 27
type input "4,500.00"
click at [900, 566] on button "Save & Close" at bounding box center [882, 560] width 98 height 30
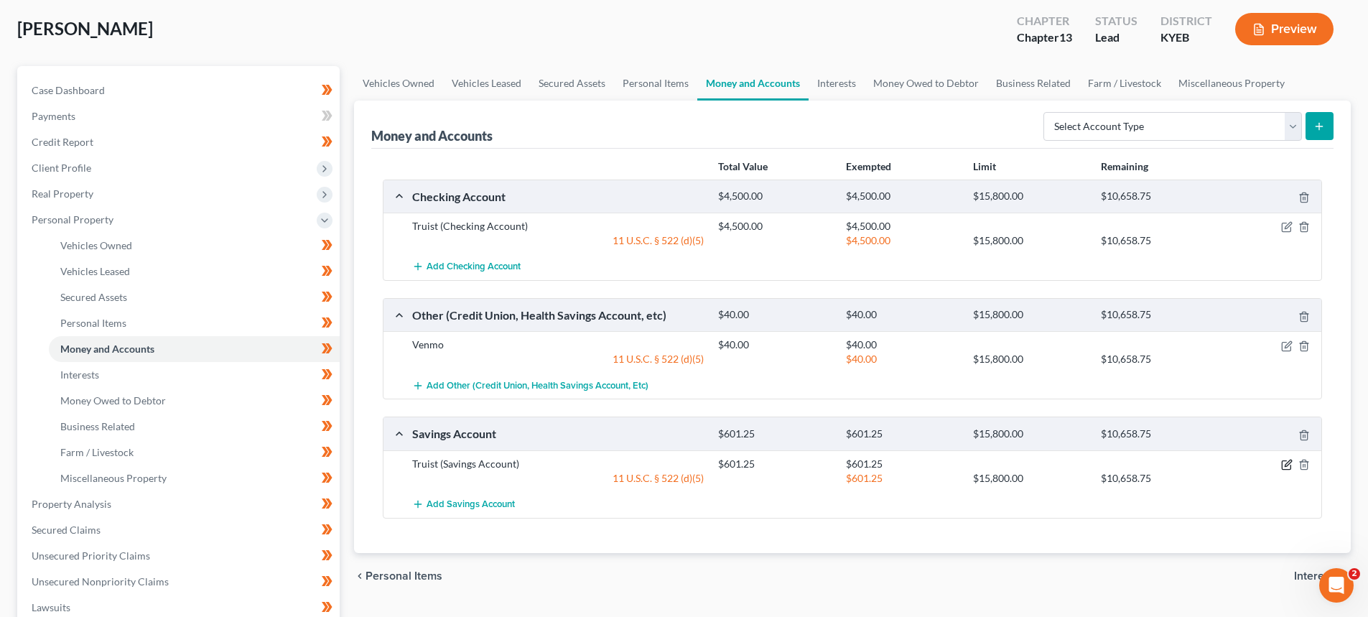
click at [1291, 461] on icon "button" at bounding box center [1288, 463] width 6 height 6
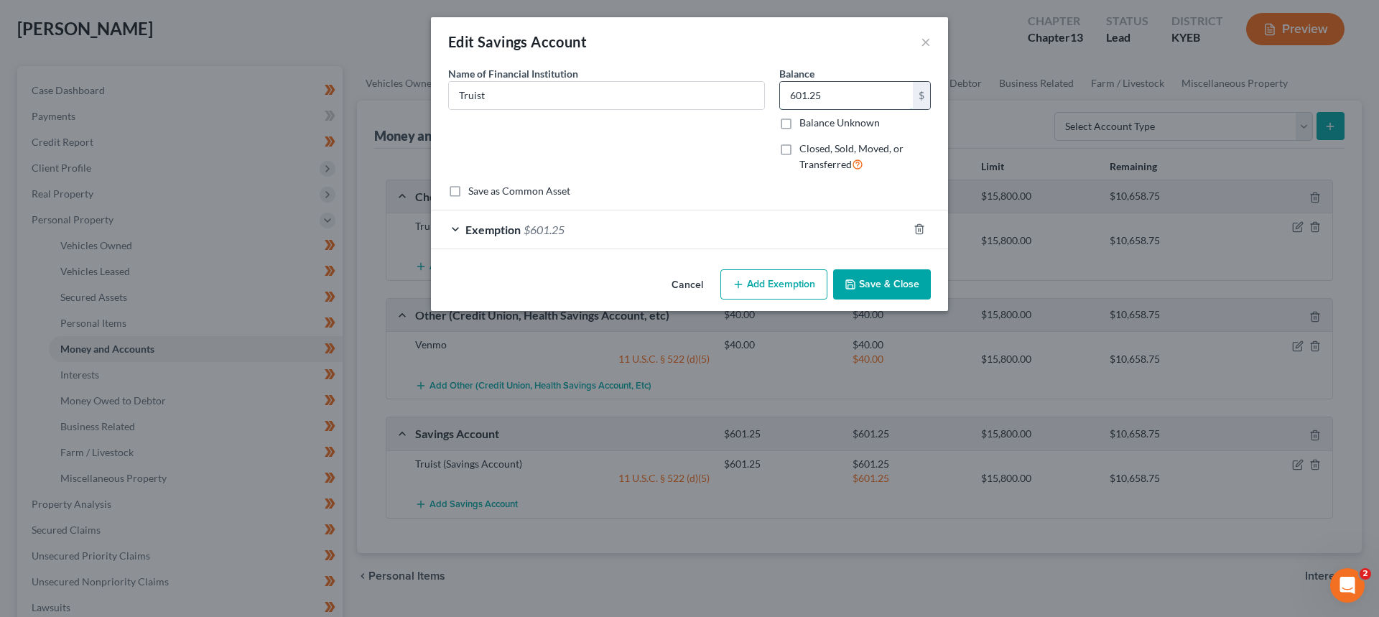
click at [844, 87] on input "601.25" at bounding box center [846, 95] width 133 height 27
type input "1,200.00"
click at [517, 234] on span "Exemption" at bounding box center [492, 230] width 55 height 14
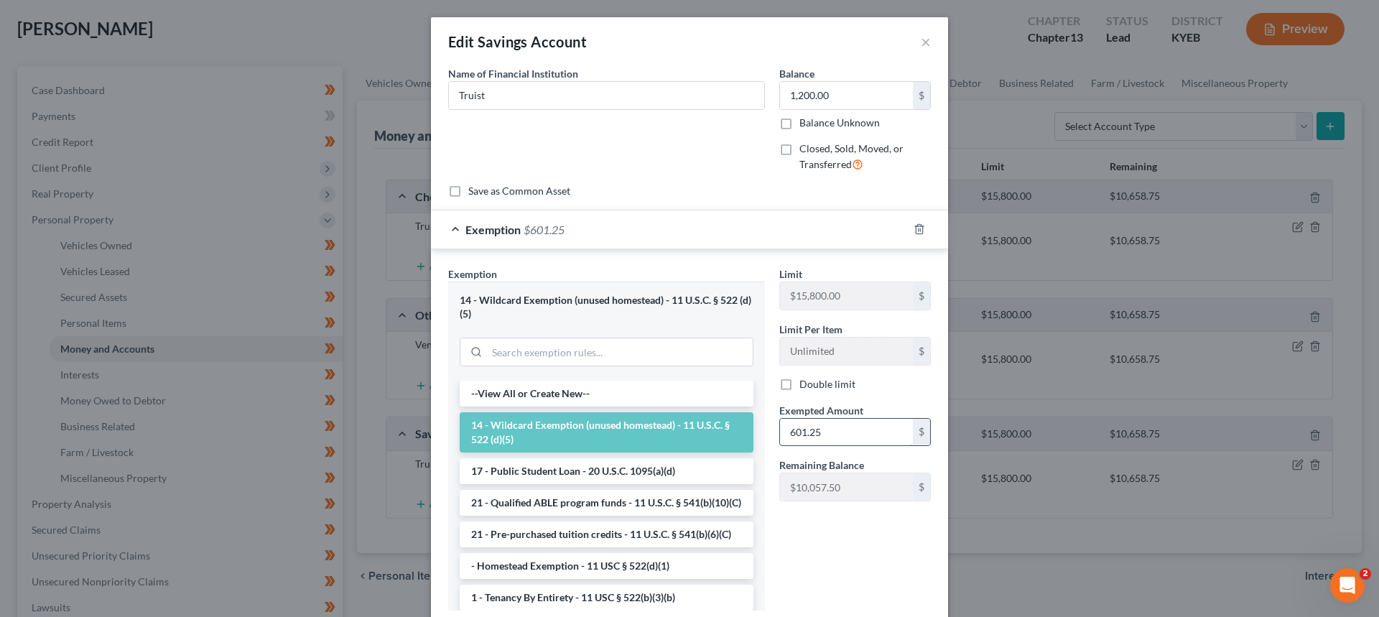
click at [826, 434] on input "601.25" at bounding box center [846, 432] width 133 height 27
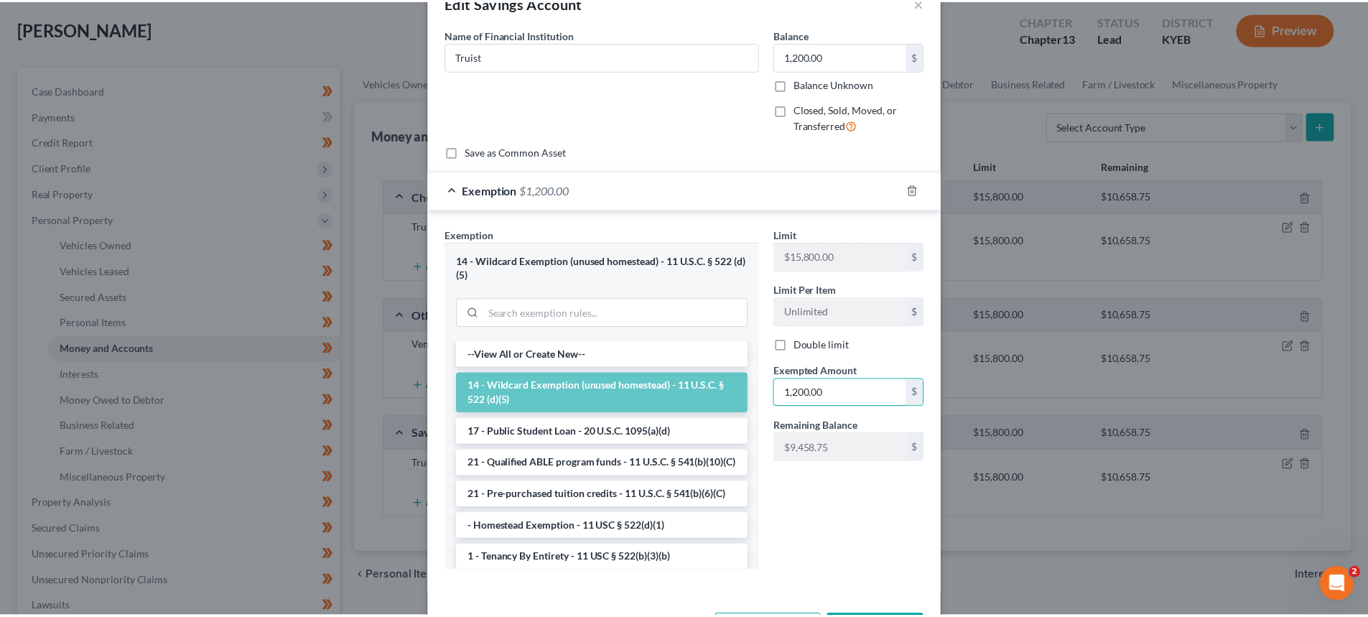
scroll to position [96, 0]
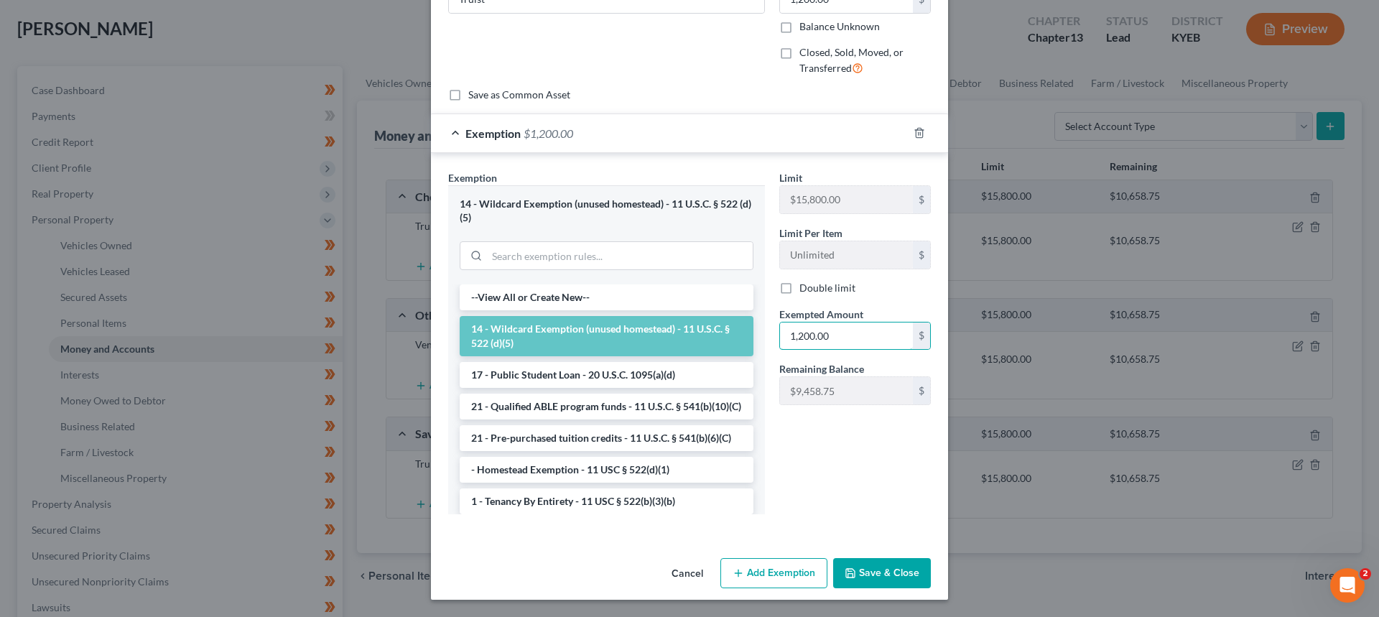
type input "1,200.00"
drag, startPoint x: 885, startPoint y: 570, endPoint x: 864, endPoint y: 569, distance: 20.9
click at [883, 570] on button "Save & Close" at bounding box center [882, 573] width 98 height 30
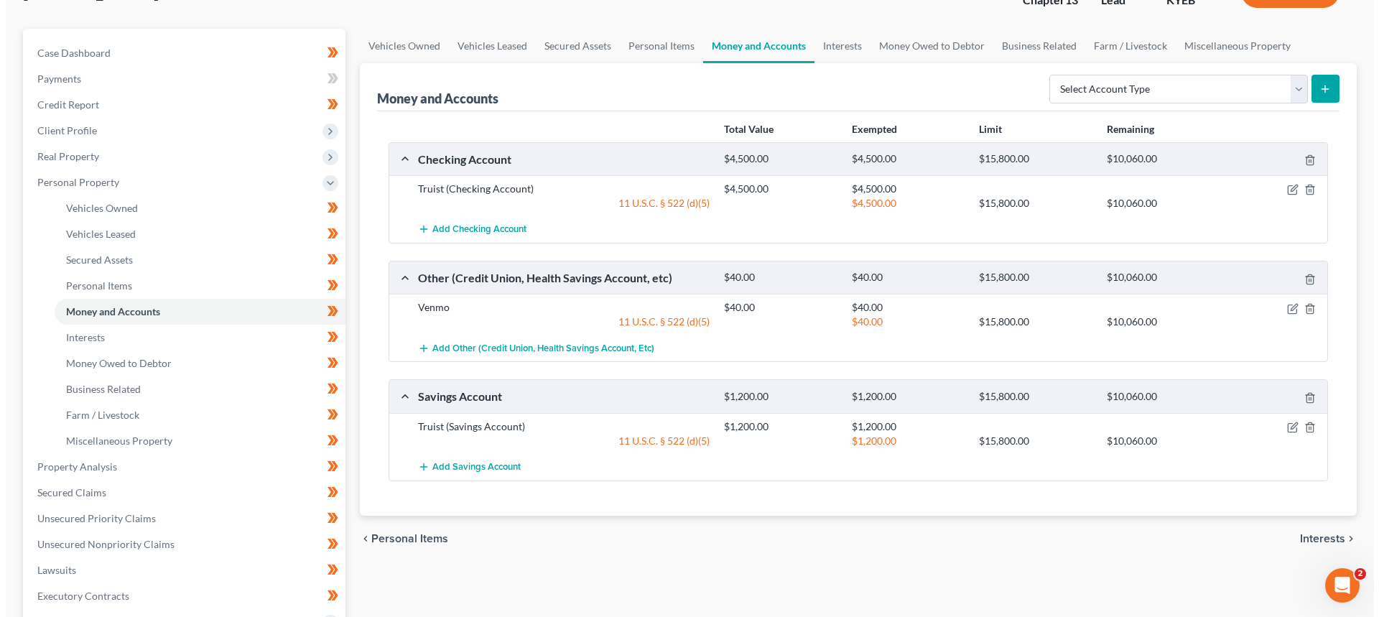
scroll to position [144, 0]
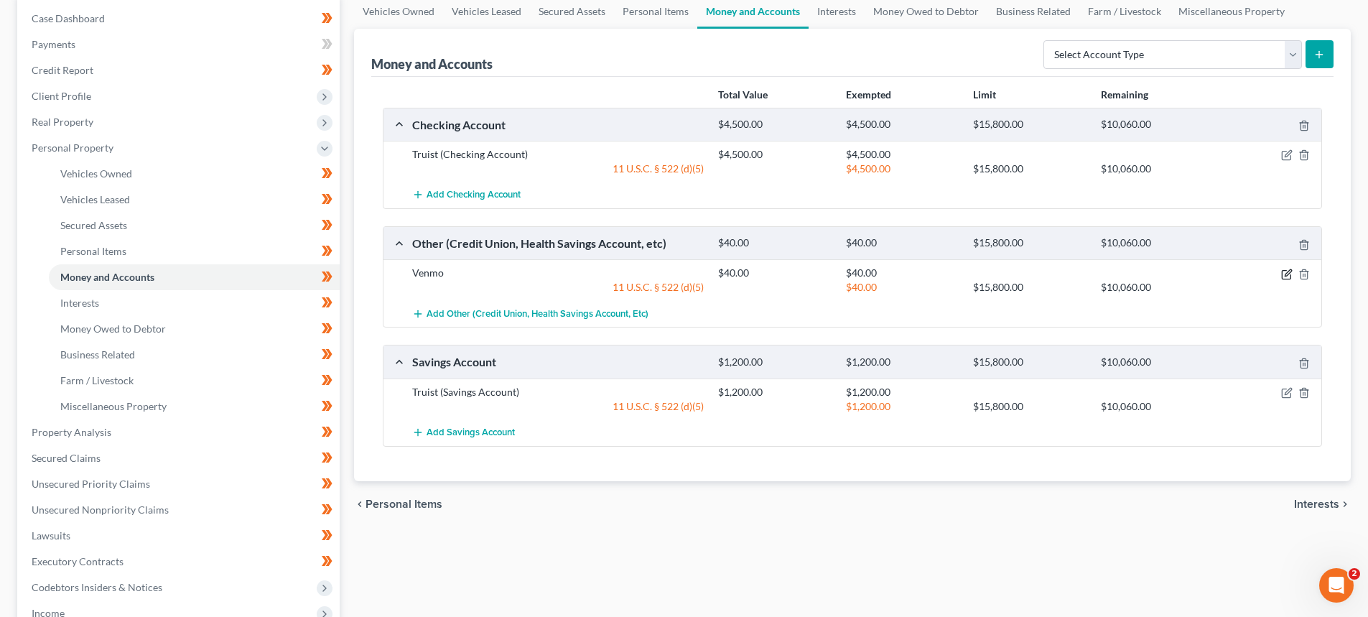
click at [1287, 274] on icon "button" at bounding box center [1288, 272] width 6 height 6
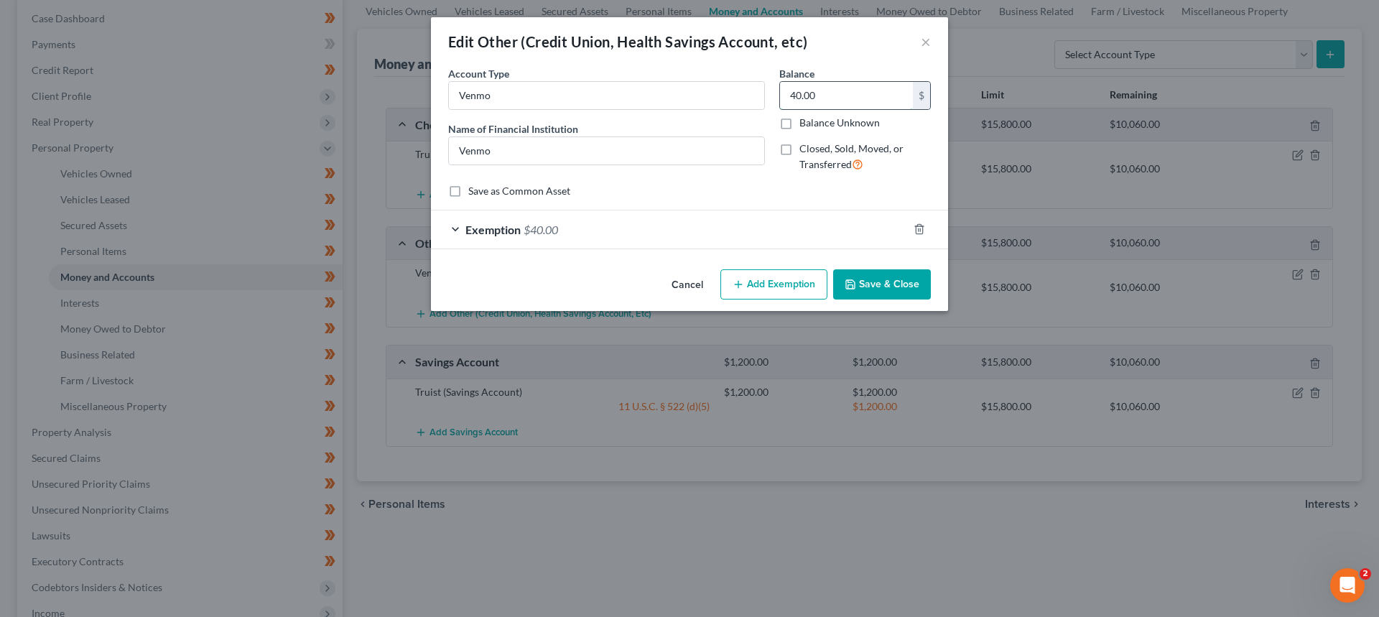
click at [849, 99] on input "40.00" at bounding box center [846, 95] width 133 height 27
drag, startPoint x: 849, startPoint y: 99, endPoint x: 710, endPoint y: 93, distance: 139.4
click at [710, 93] on div "Account Type Venmo Name of Financial Institution * Venmo Balance 0.00 $ Balance…" at bounding box center [689, 125] width 497 height 118
type input "42.00"
click at [508, 220] on div "Exemption $40.00" at bounding box center [669, 229] width 477 height 38
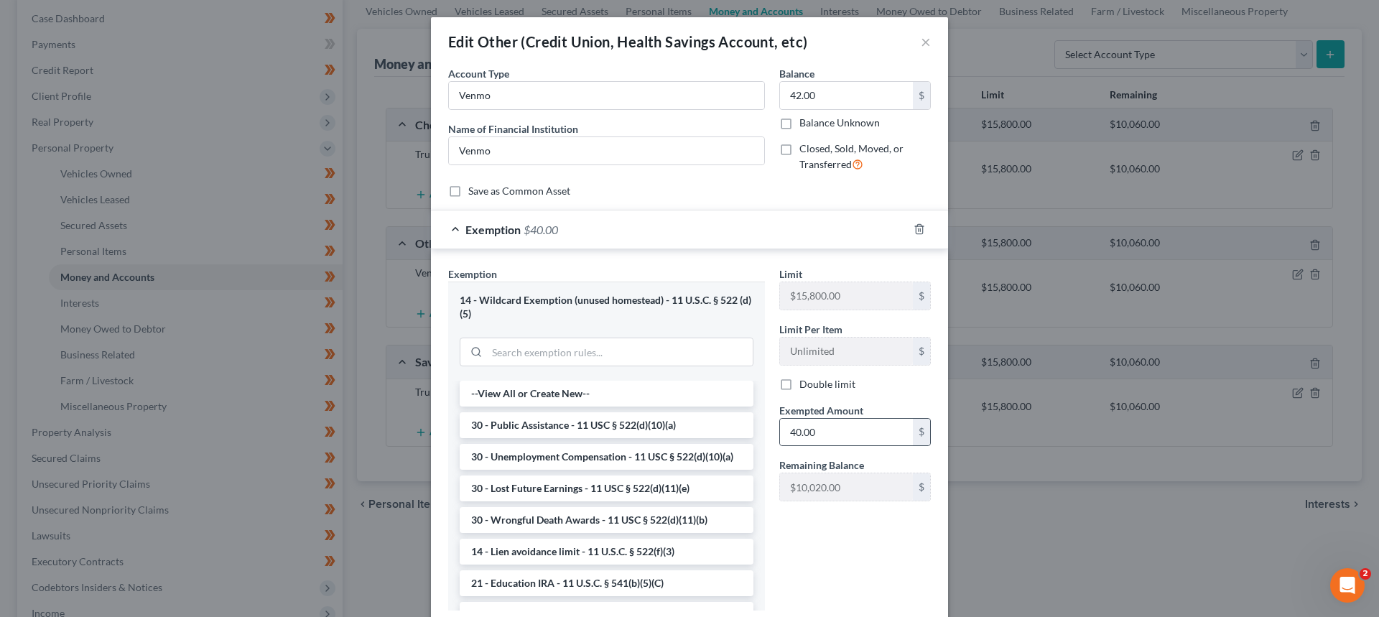
click at [853, 446] on div "40.00 $" at bounding box center [854, 432] width 151 height 29
click at [852, 437] on input "40.00" at bounding box center [846, 432] width 133 height 27
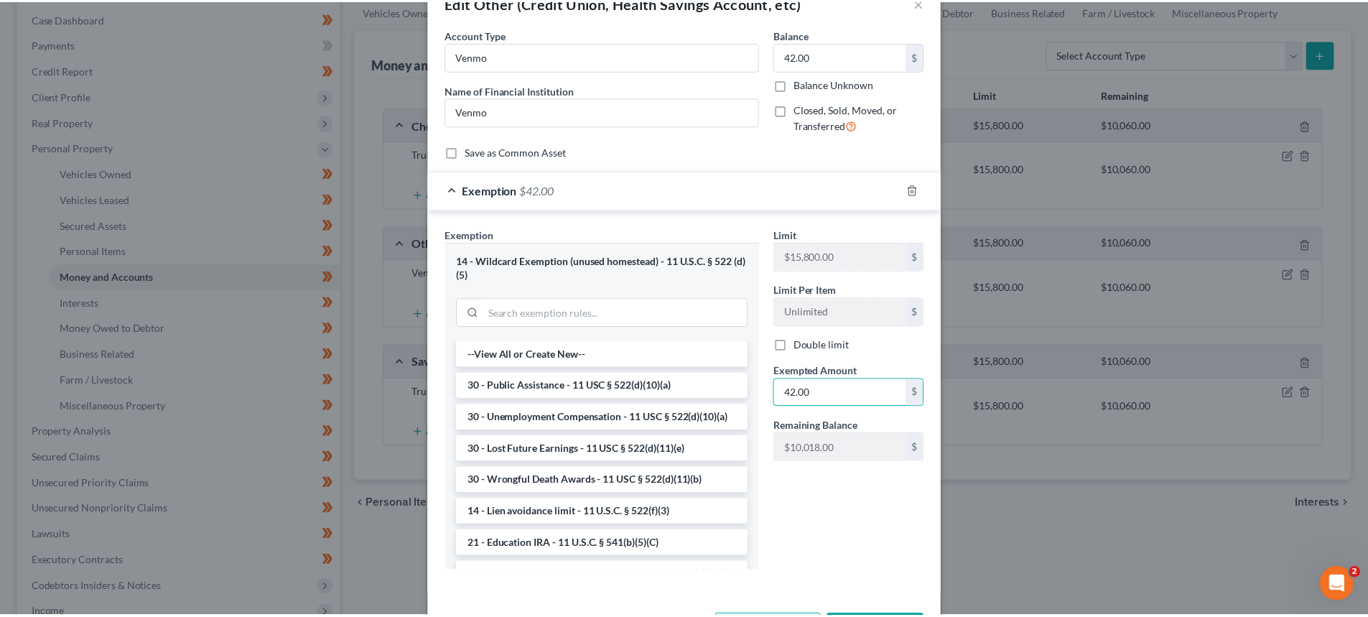
scroll to position [72, 0]
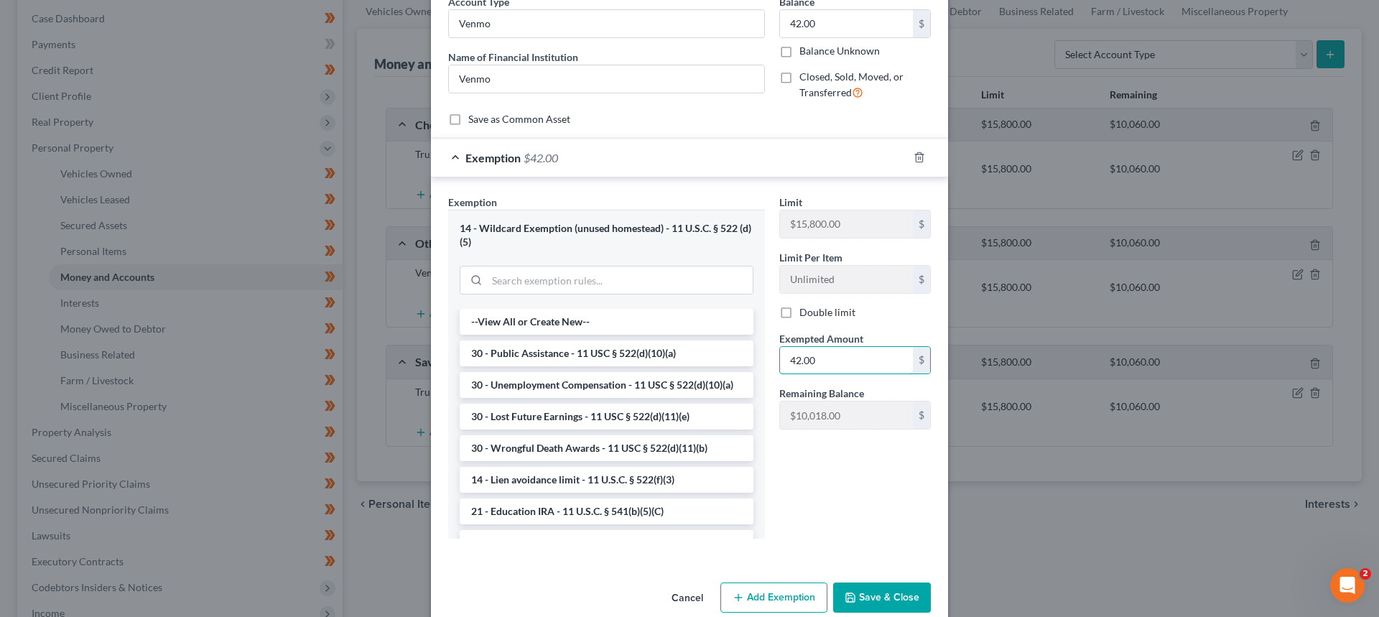
type input "42.00"
click at [887, 606] on button "Save & Close" at bounding box center [882, 597] width 98 height 30
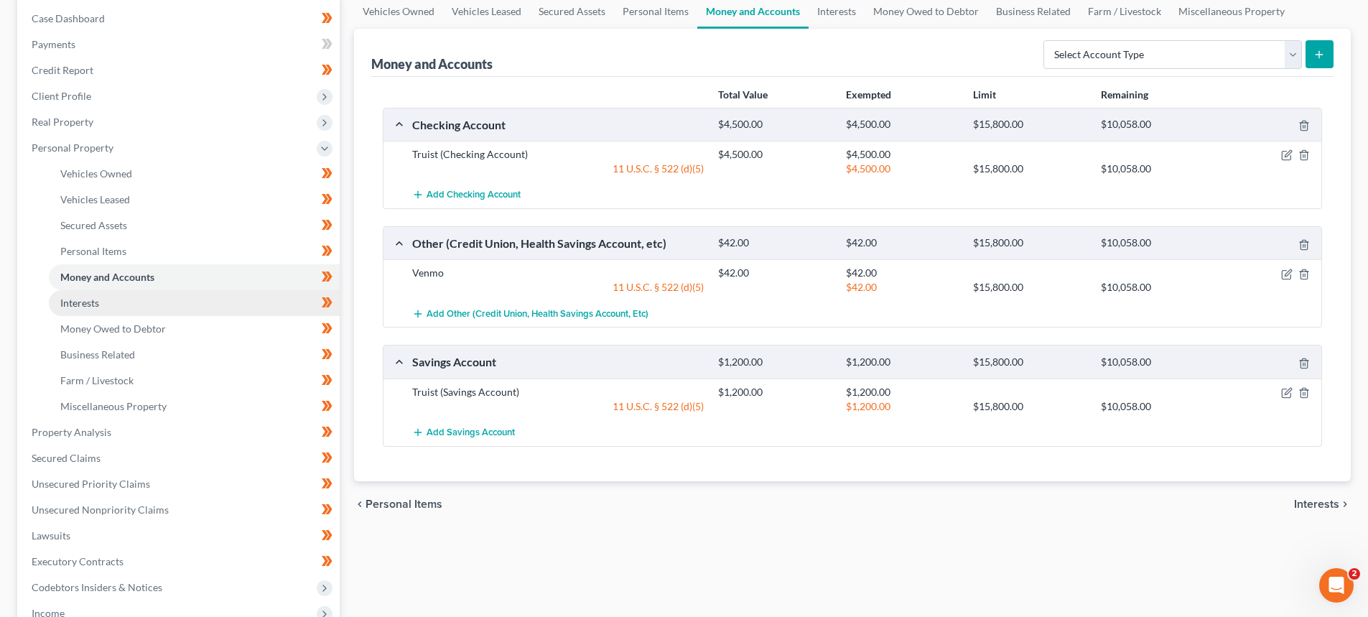
click at [86, 301] on span "Interests" at bounding box center [79, 303] width 39 height 12
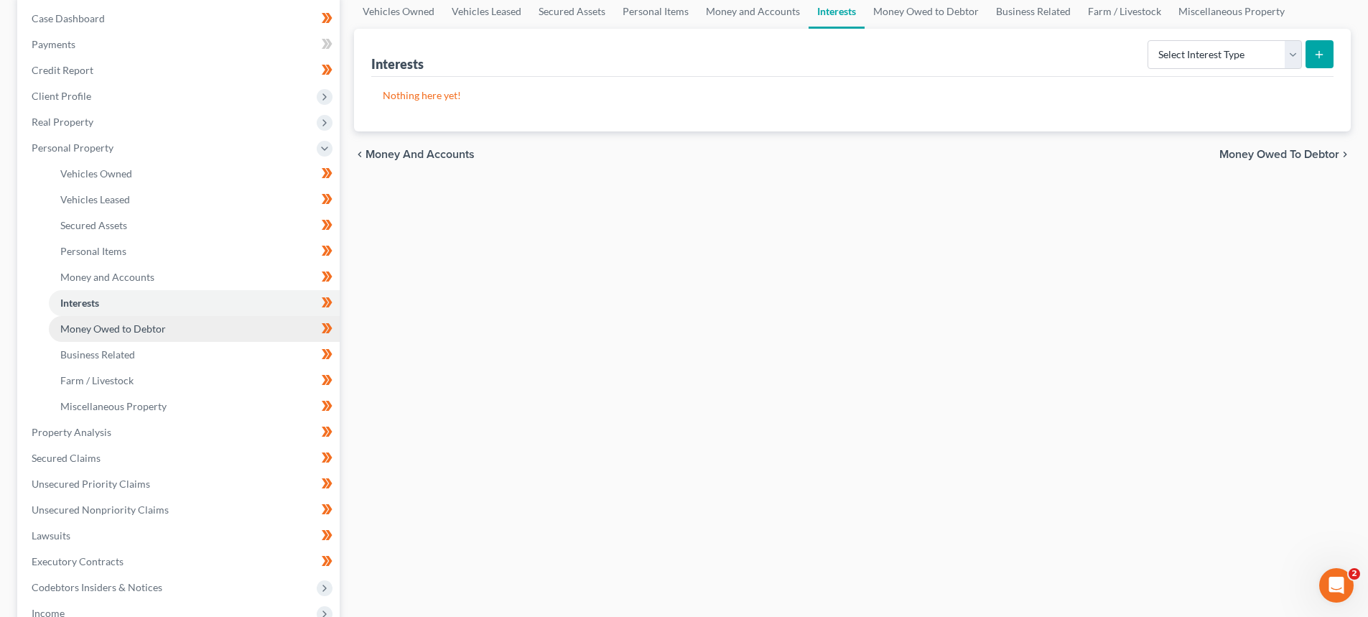
click at [154, 327] on span "Money Owed to Debtor" at bounding box center [113, 328] width 106 height 12
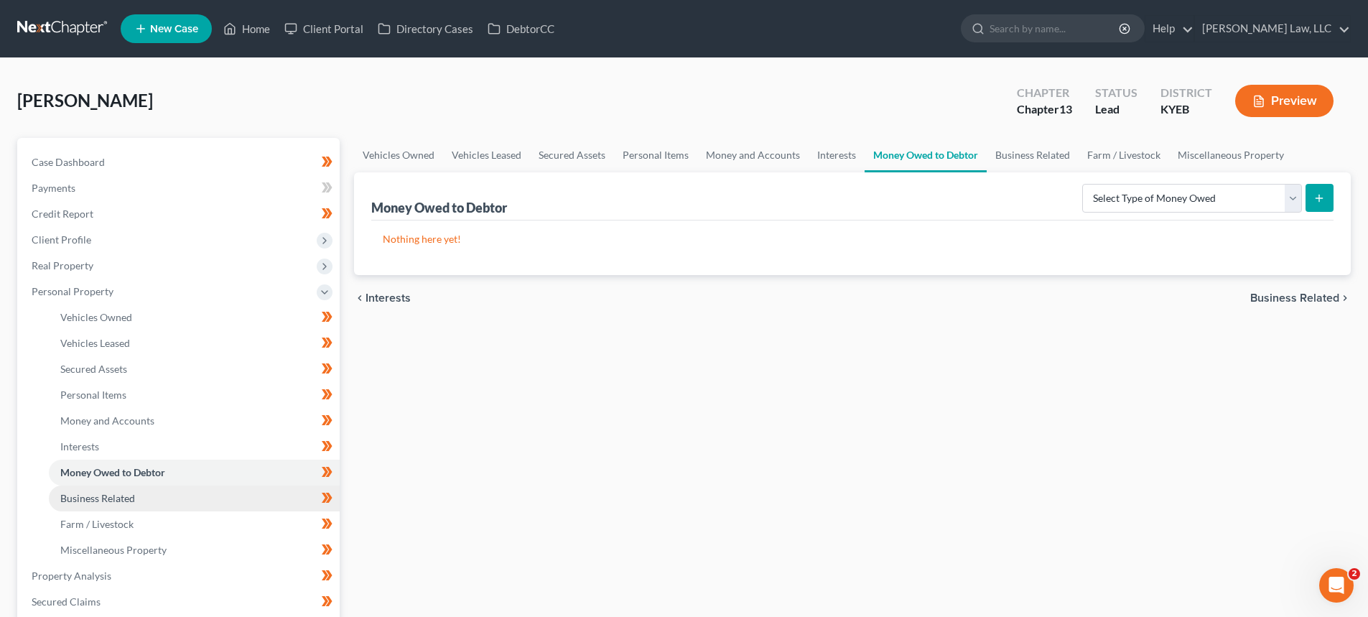
click at [141, 497] on link "Business Related" at bounding box center [194, 498] width 291 height 26
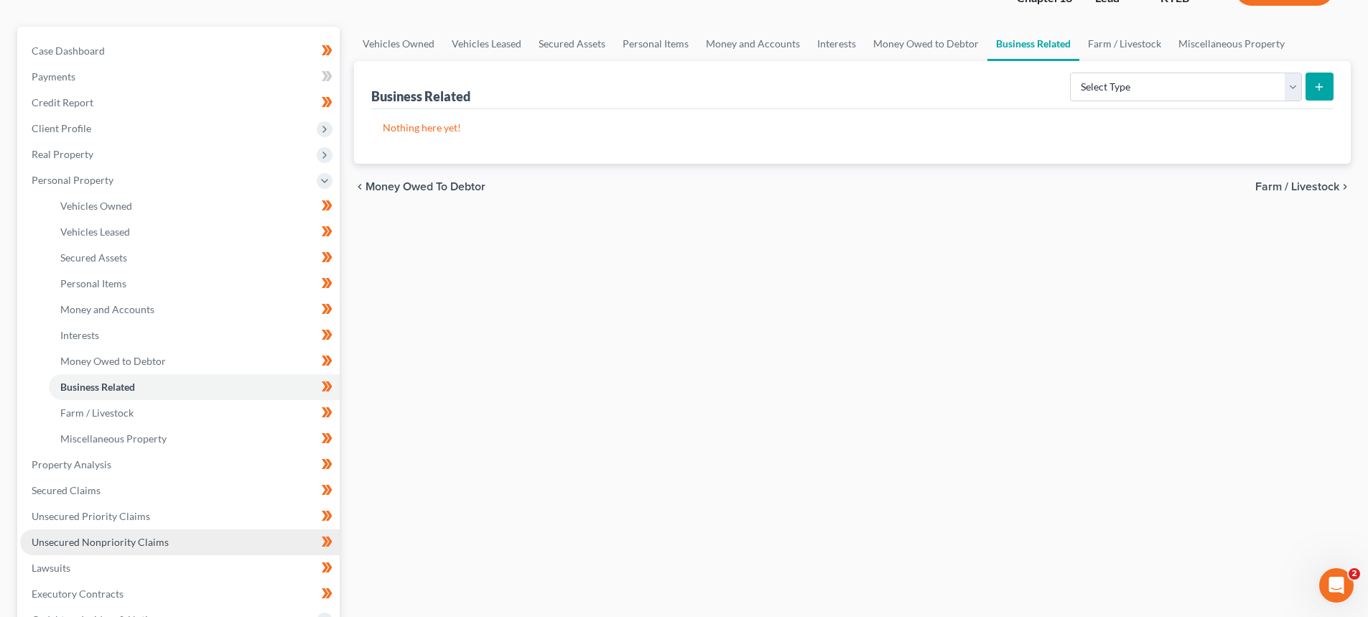
scroll to position [144, 0]
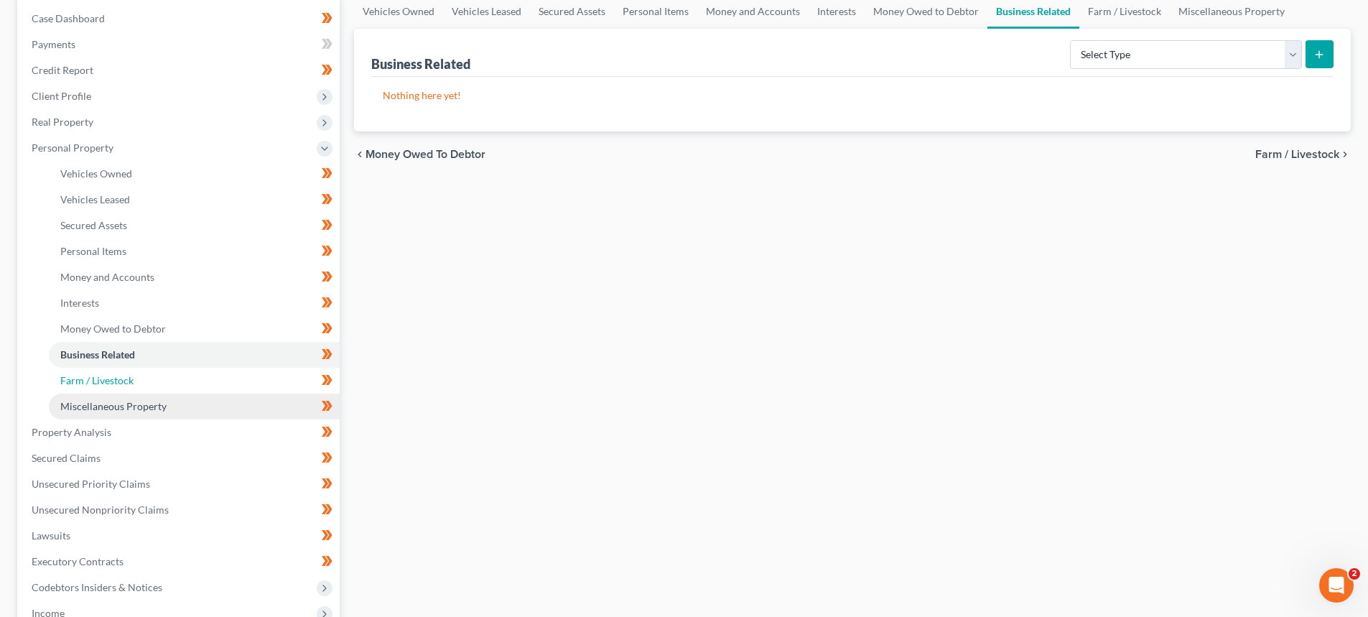
drag, startPoint x: 128, startPoint y: 370, endPoint x: 131, endPoint y: 393, distance: 23.3
click at [128, 370] on link "Farm / Livestock" at bounding box center [194, 381] width 291 height 26
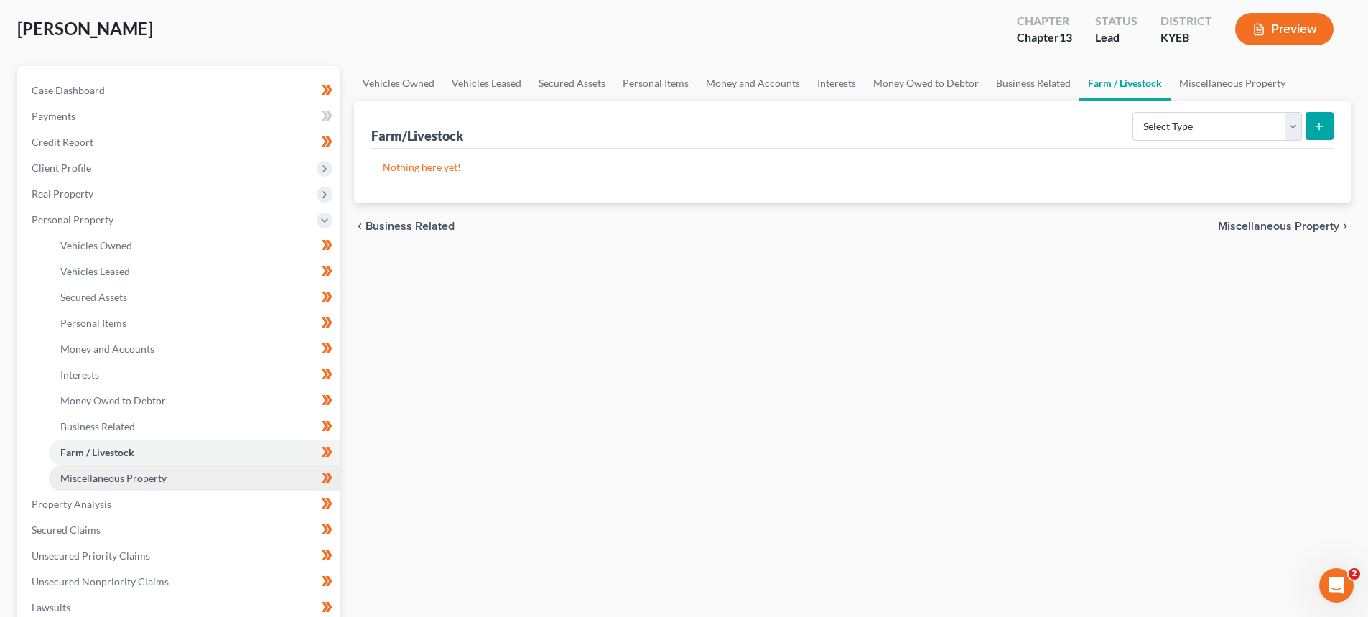
click at [132, 473] on span "Miscellaneous Property" at bounding box center [113, 478] width 106 height 12
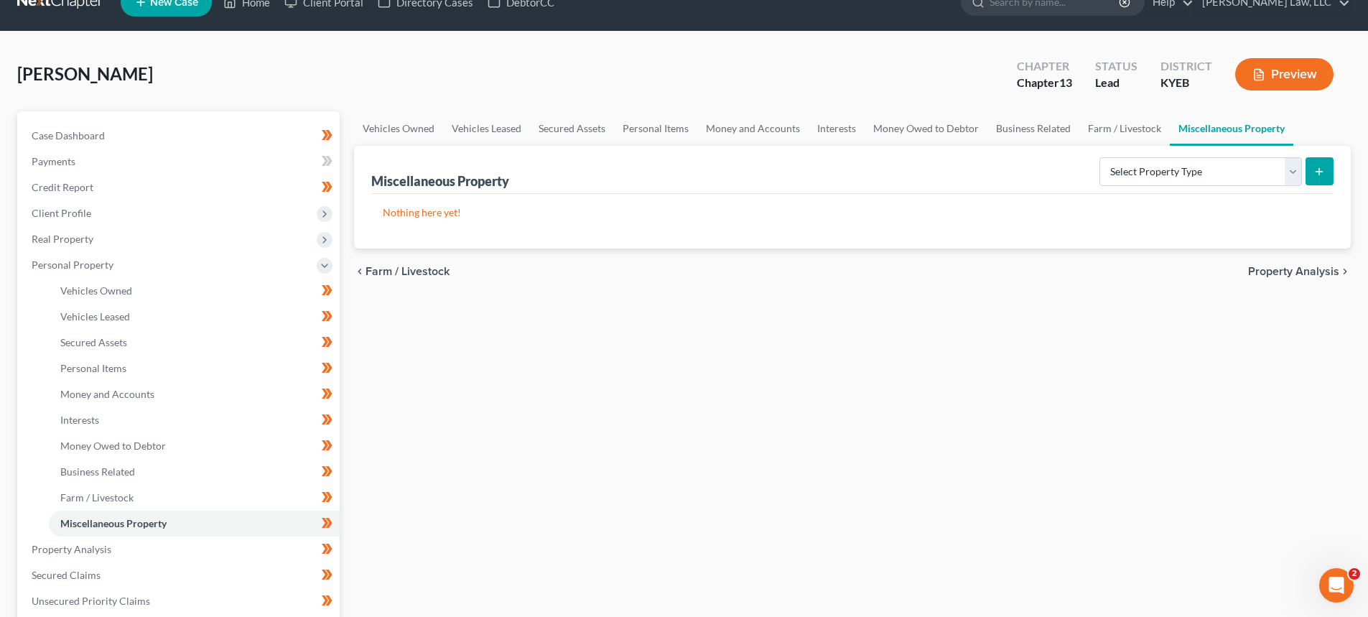
scroll to position [72, 0]
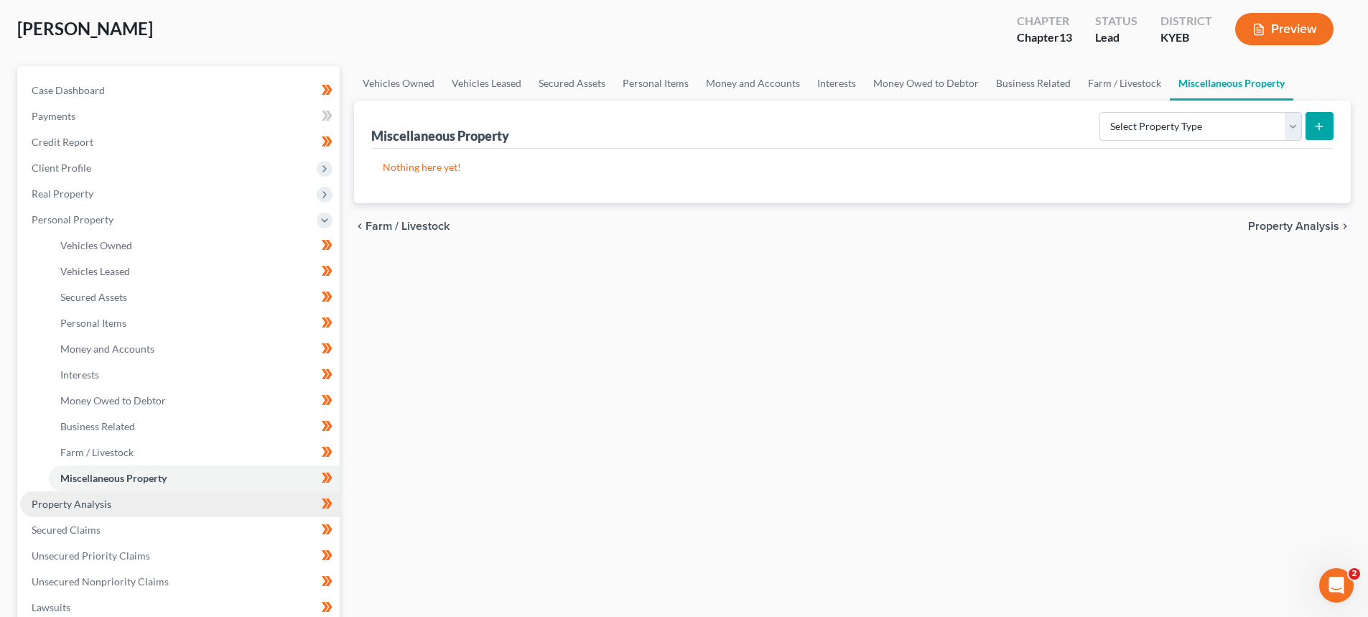
click at [77, 502] on span "Property Analysis" at bounding box center [72, 504] width 80 height 12
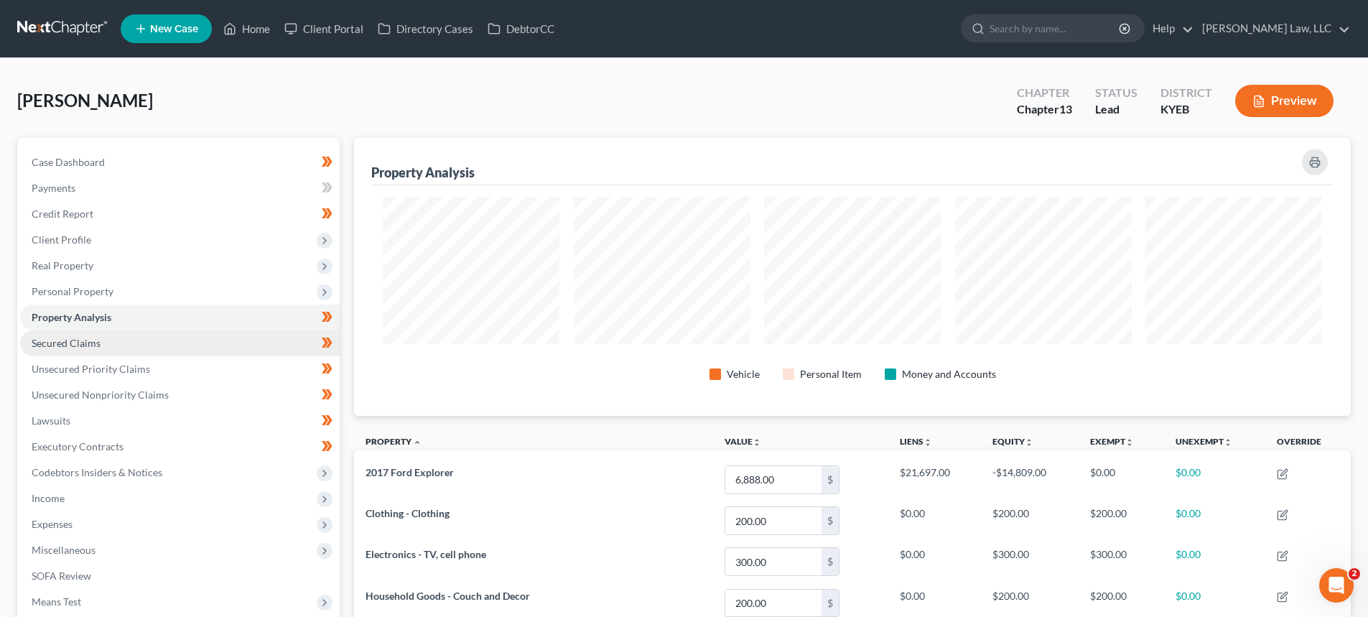
click at [63, 345] on span "Secured Claims" at bounding box center [66, 343] width 69 height 12
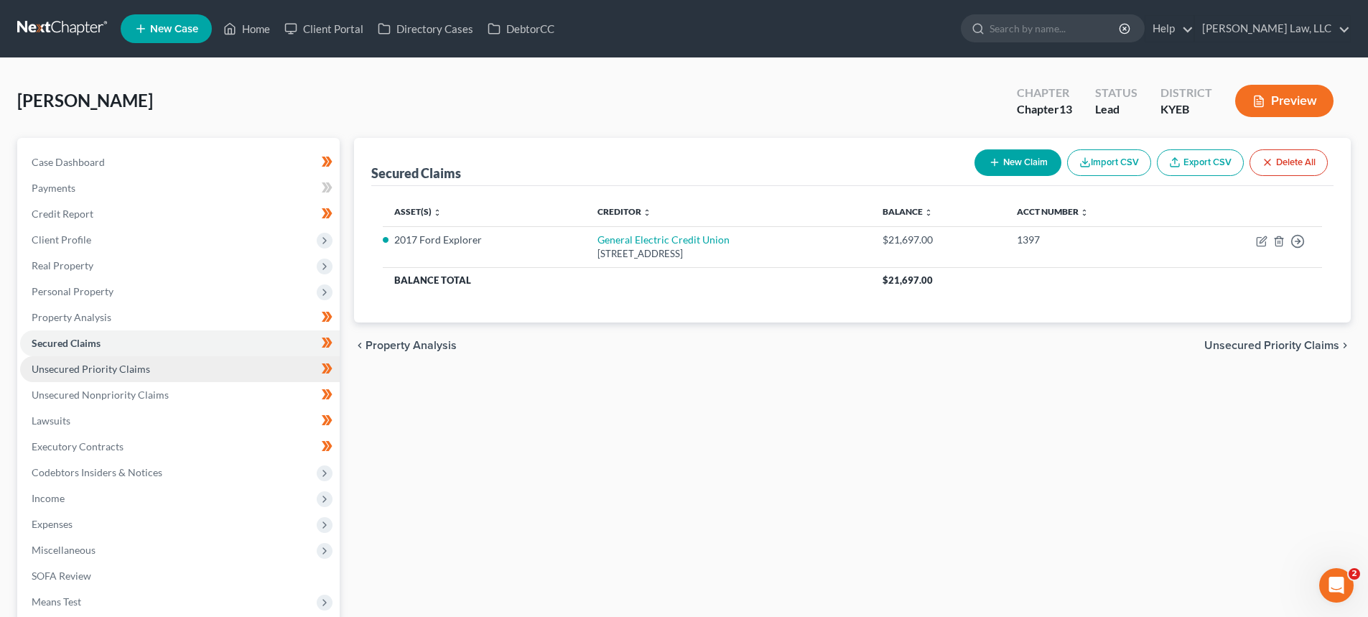
click at [146, 373] on span "Unsecured Priority Claims" at bounding box center [91, 369] width 118 height 12
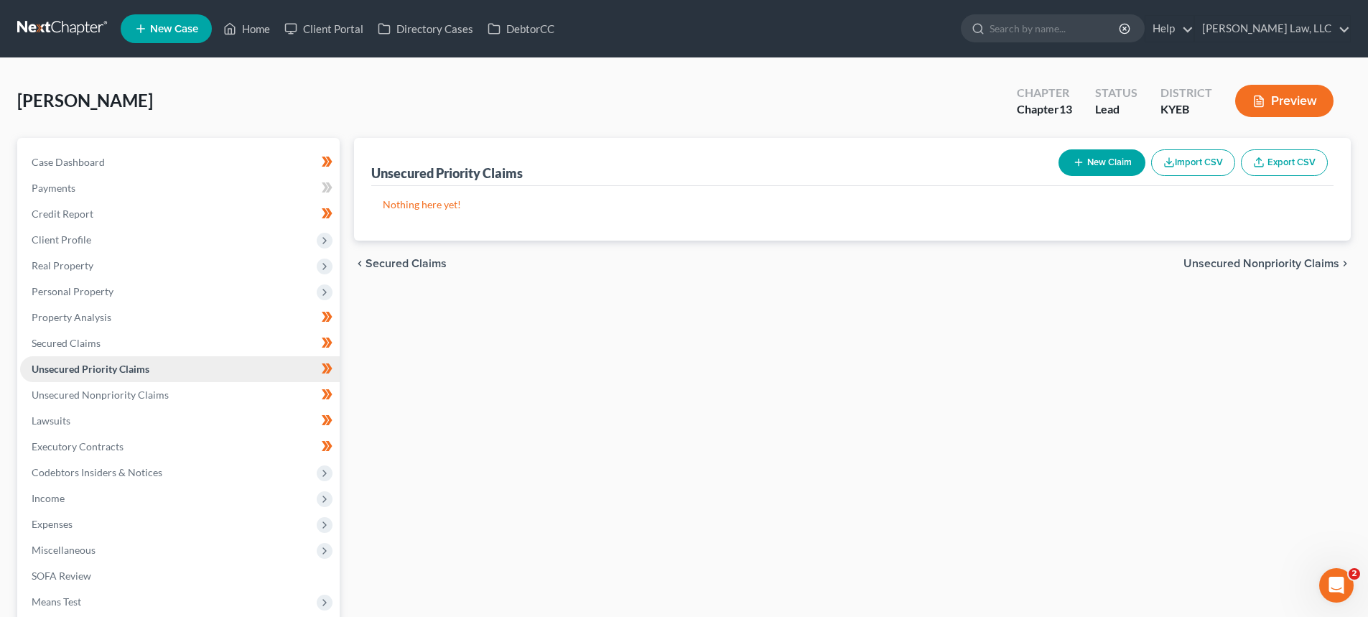
click at [160, 368] on link "Unsecured Priority Claims" at bounding box center [180, 369] width 320 height 26
click at [141, 396] on span "Unsecured Nonpriority Claims" at bounding box center [100, 394] width 137 height 12
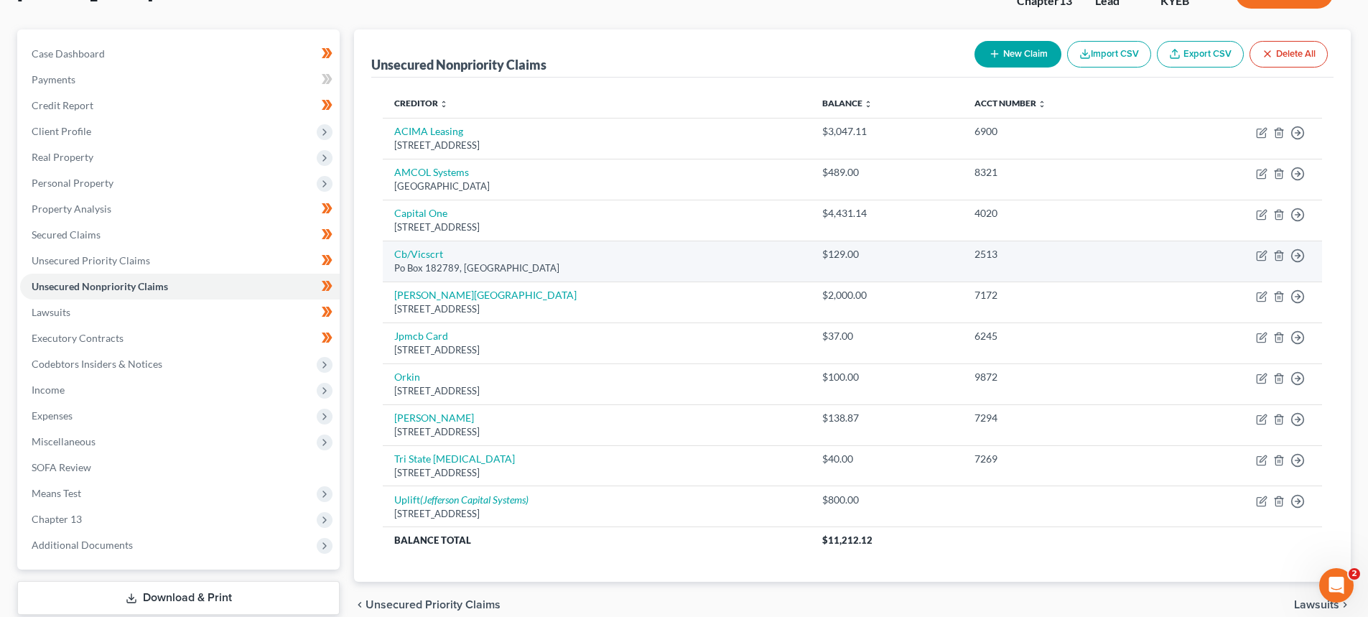
scroll to position [144, 0]
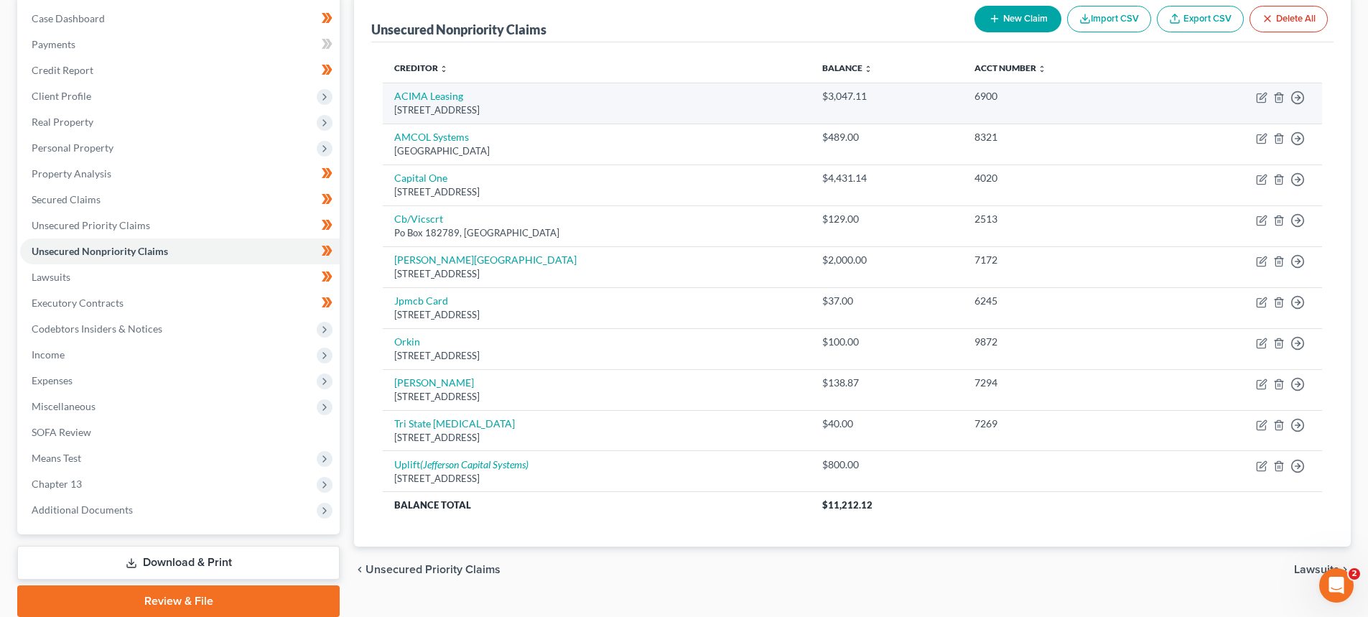
click at [477, 110] on div "PO Box 1667, Draper, UT 84020" at bounding box center [596, 110] width 405 height 14
click at [476, 93] on td "ACIMA Leasing PO Box 1667, Draper, UT 84020" at bounding box center [597, 103] width 428 height 41
click at [1297, 93] on icon "button" at bounding box center [1297, 97] width 14 height 14
drag, startPoint x: 882, startPoint y: 101, endPoint x: 834, endPoint y: 99, distance: 48.8
click at [834, 99] on div "$3,047.11" at bounding box center [886, 96] width 129 height 14
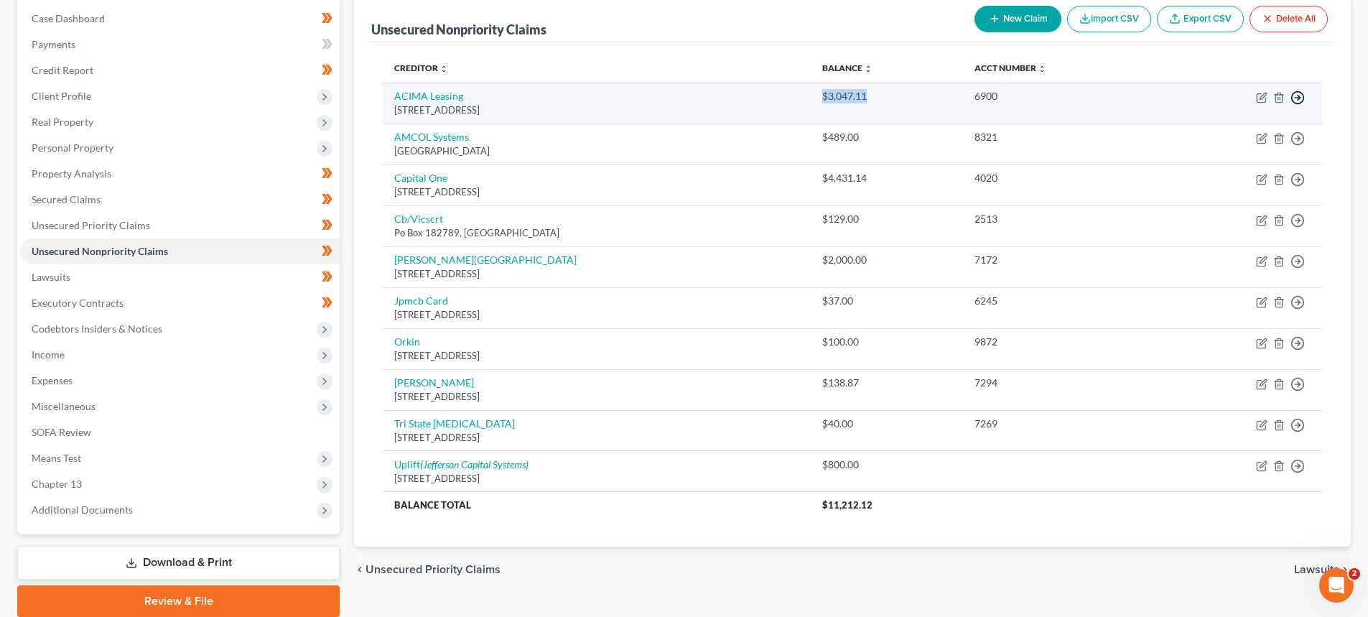
click at [1297, 90] on icon "button" at bounding box center [1297, 97] width 14 height 14
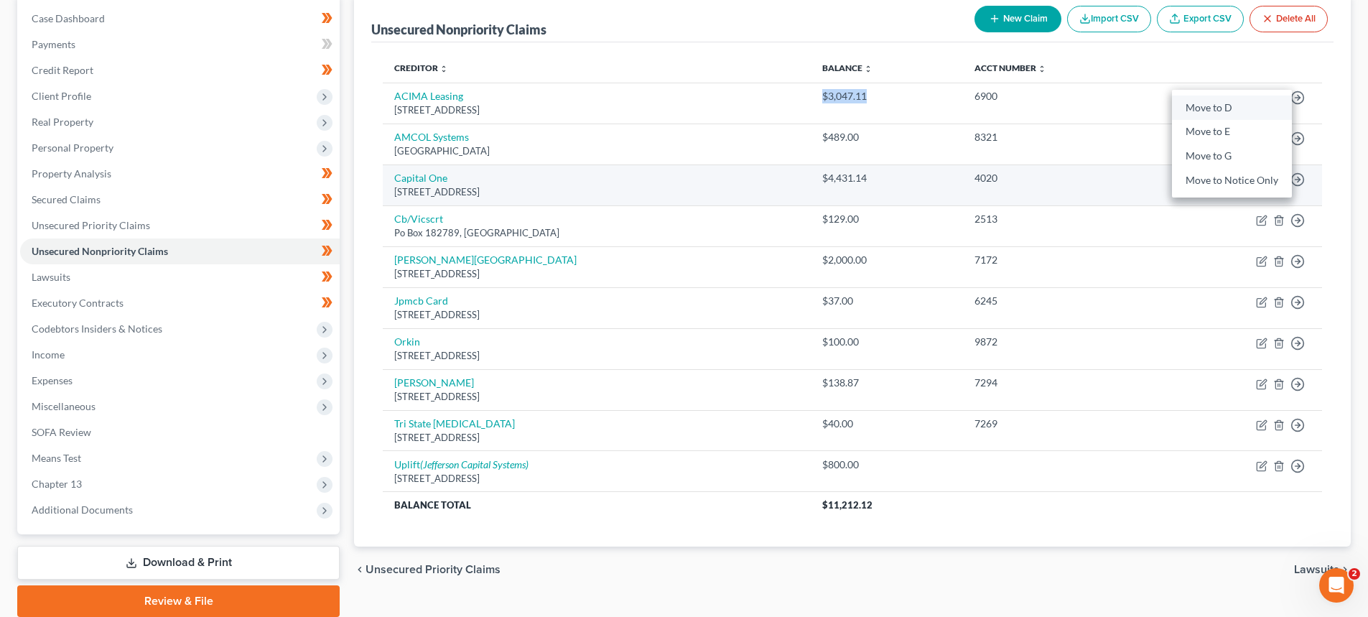
drag, startPoint x: 1232, startPoint y: 106, endPoint x: 535, endPoint y: 191, distance: 702.3
click at [1232, 106] on link "Move to D" at bounding box center [1232, 107] width 120 height 24
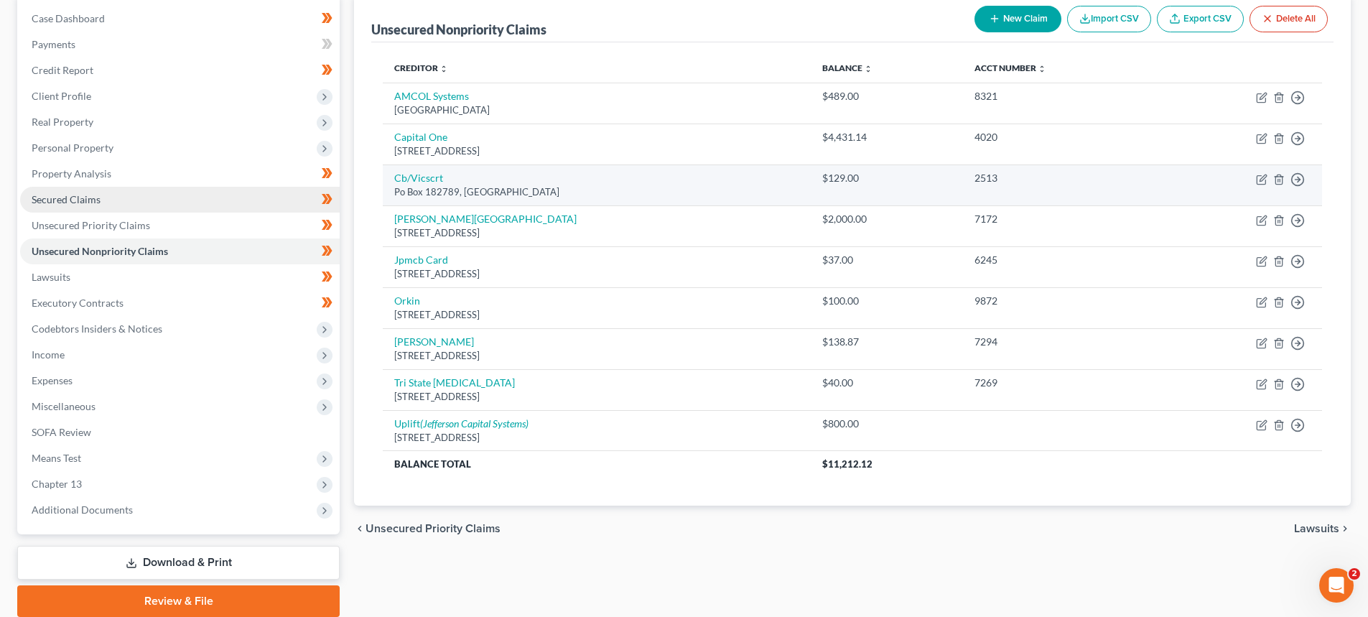
click at [117, 202] on link "Secured Claims" at bounding box center [180, 200] width 320 height 26
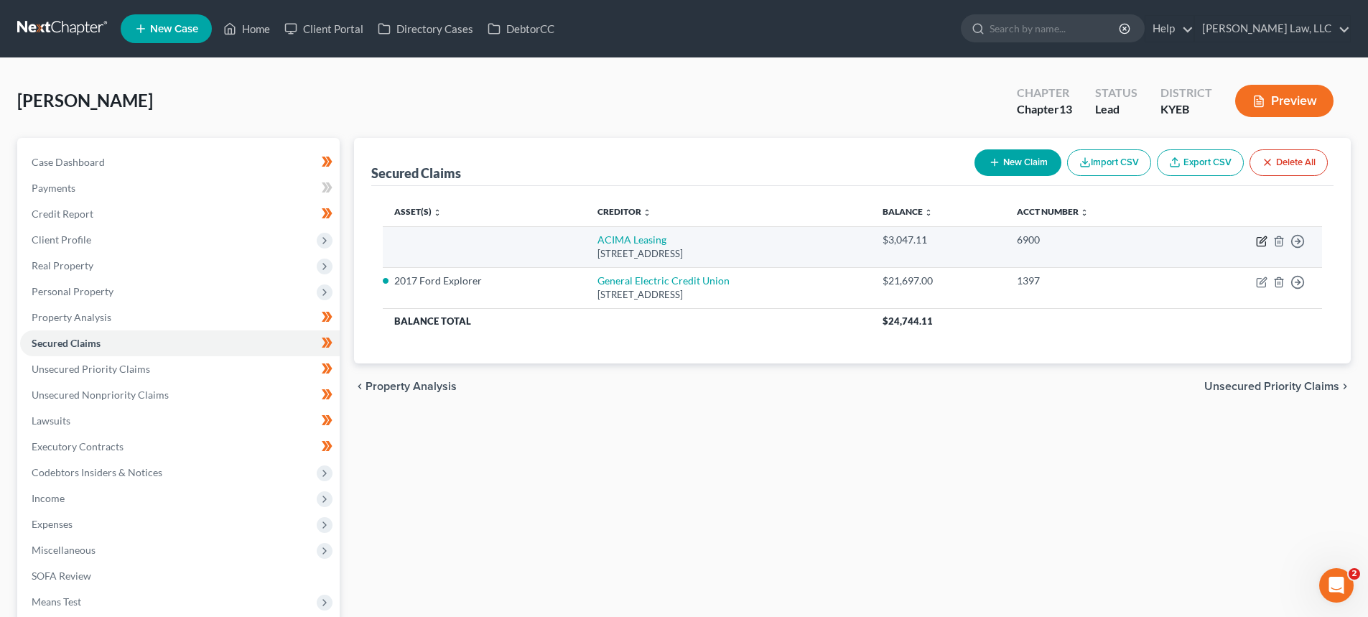
click at [1257, 238] on icon "button" at bounding box center [1261, 242] width 9 height 9
select select "46"
select select "0"
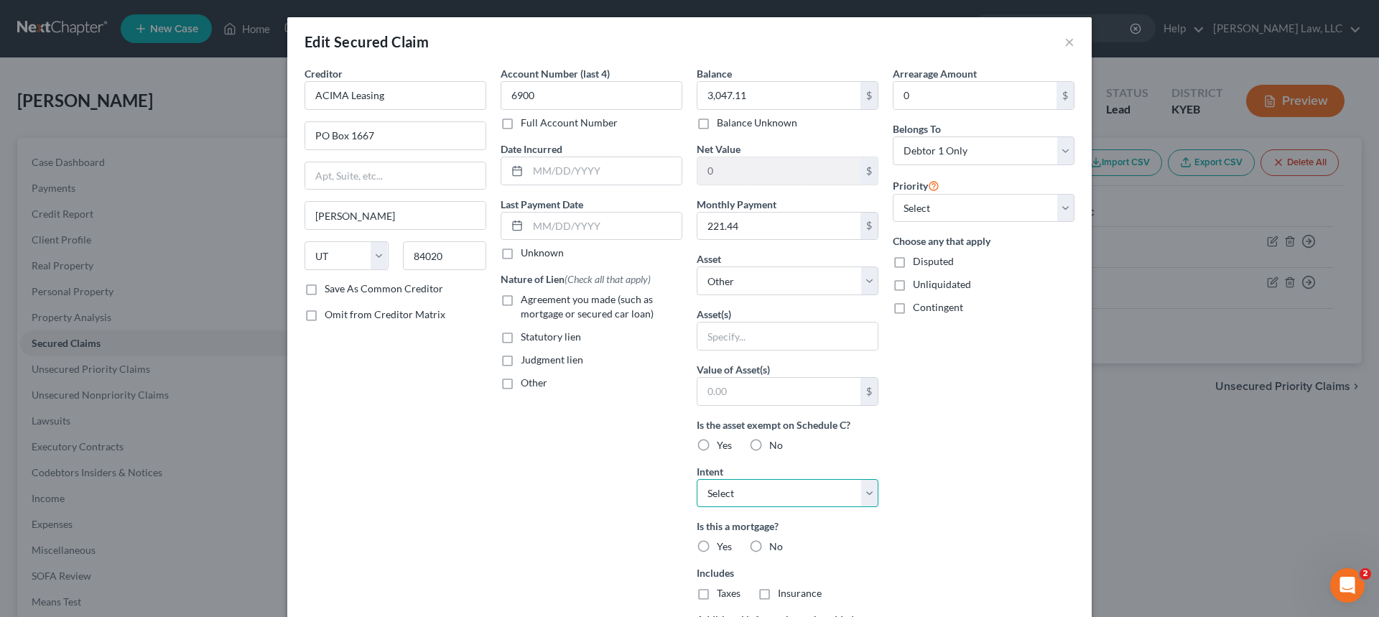
drag, startPoint x: 732, startPoint y: 482, endPoint x: 732, endPoint y: 503, distance: 20.1
click at [732, 482] on select "Select Surrender Redeem Reaffirm Avoid Other" at bounding box center [787, 493] width 182 height 29
select select "2"
click at [696, 479] on select "Select Surrender Redeem Reaffirm Avoid Other" at bounding box center [787, 493] width 182 height 29
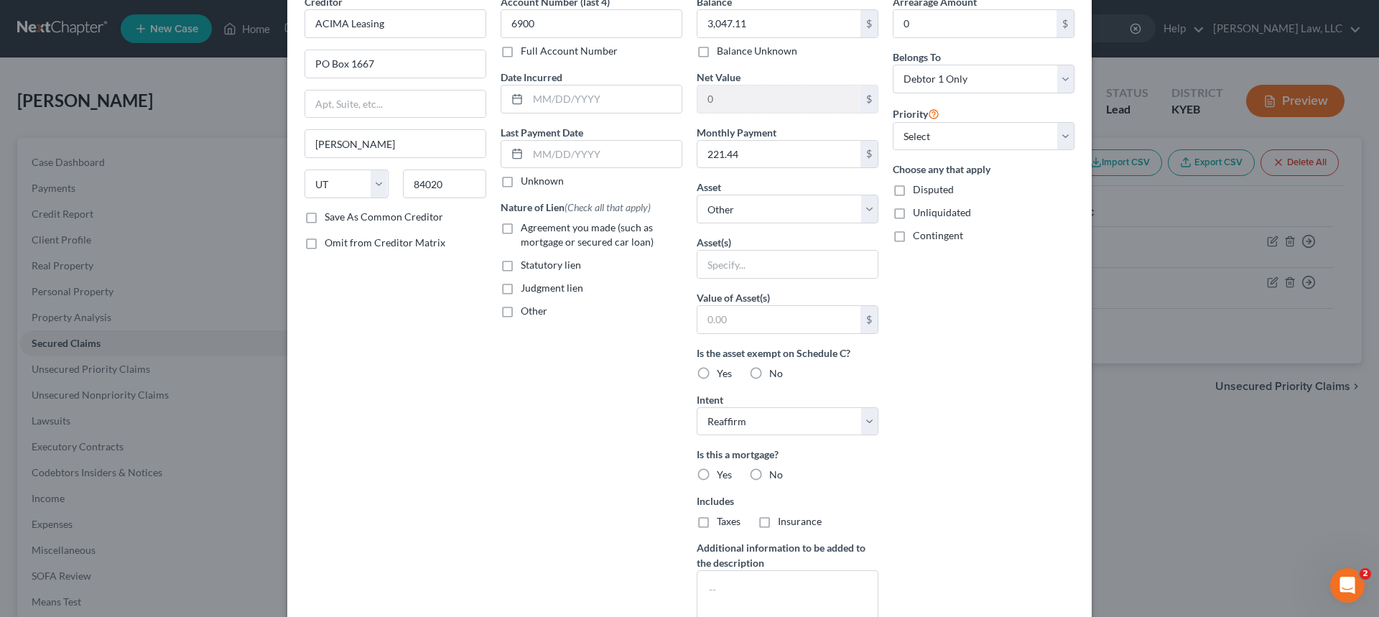
click at [731, 193] on div "Asset * Select Other Multiple Assets 2017 Ford Explorer - $6888.0 Electronics -…" at bounding box center [787, 202] width 182 height 44
click at [727, 201] on select "Select Other Multiple Assets 2017 Ford Explorer - $6888.0 Electronics - TV, cel…" at bounding box center [787, 209] width 182 height 29
click at [1103, 367] on div "Edit Secured Claim × Creditor * ACIMA Leasing PO Box 1667 Draper State AL AK AR…" at bounding box center [689, 308] width 1379 height 617
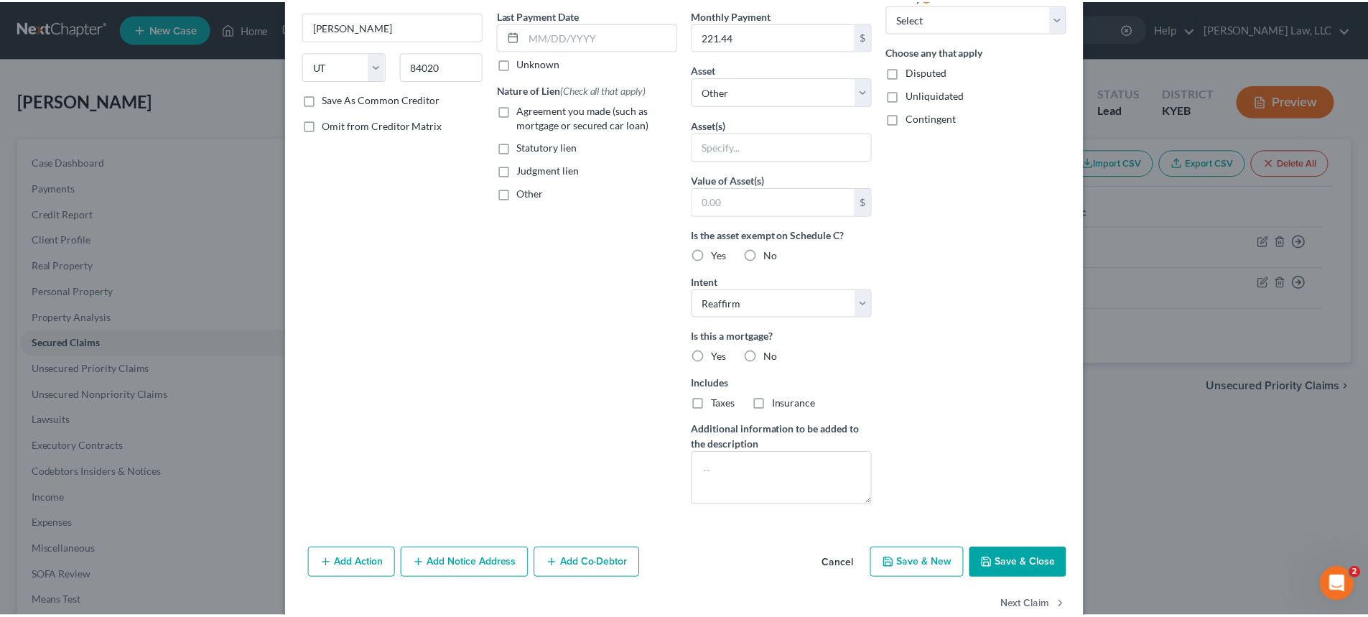
scroll to position [222, 0]
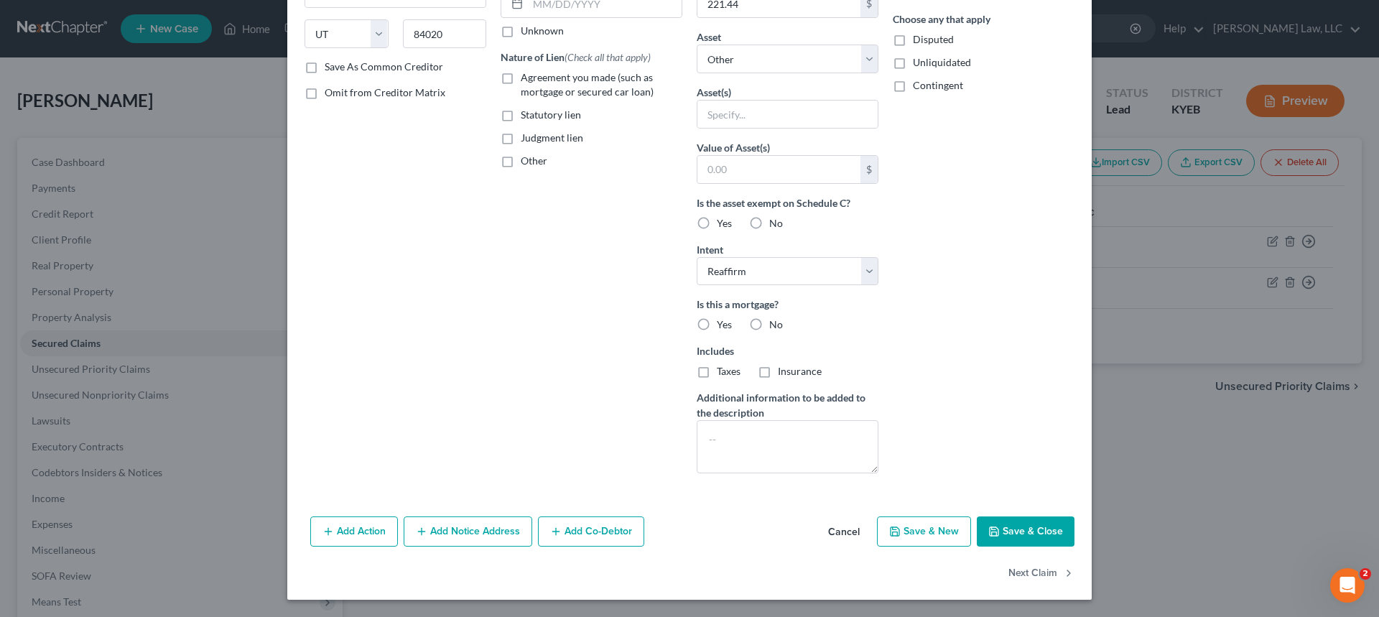
click at [1026, 536] on button "Save & Close" at bounding box center [1025, 531] width 98 height 30
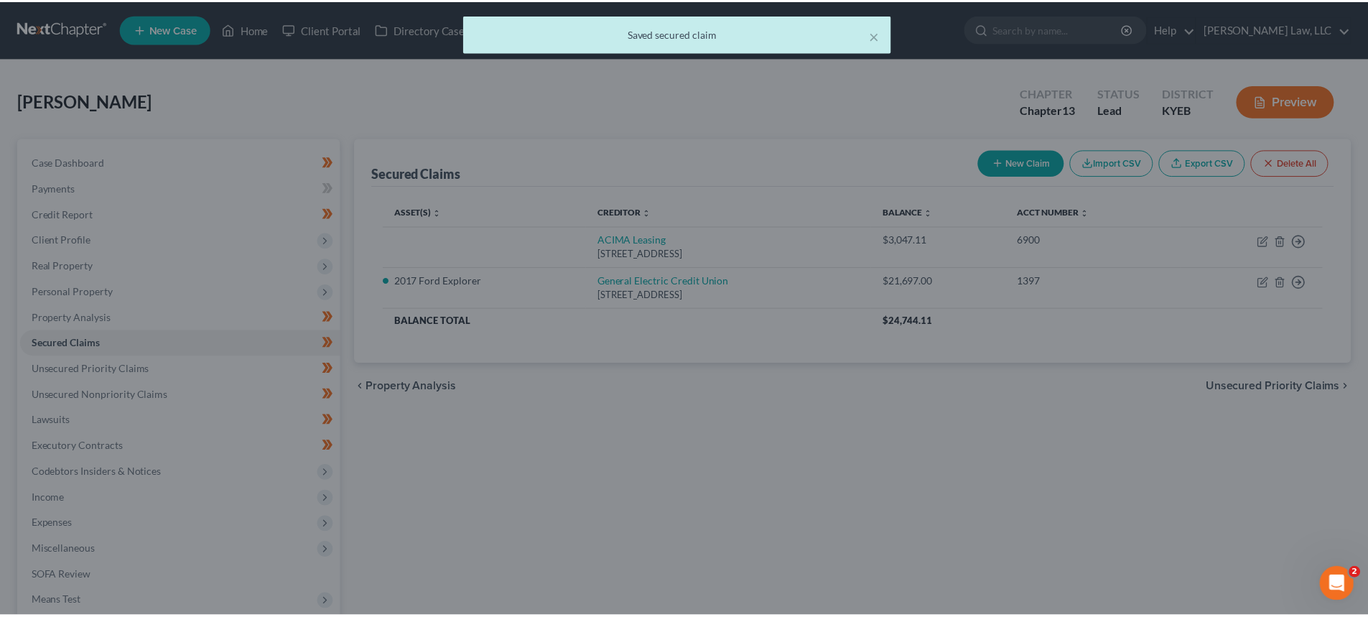
scroll to position [0, 0]
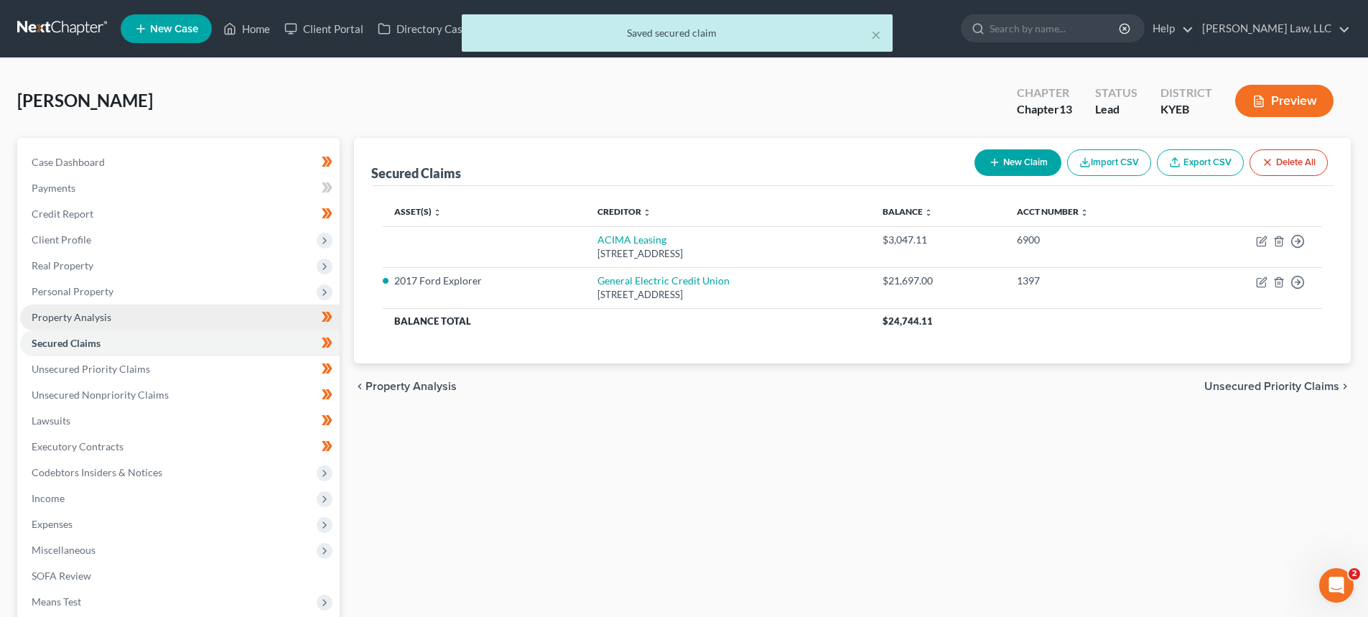
click at [70, 318] on span "Property Analysis" at bounding box center [72, 317] width 80 height 12
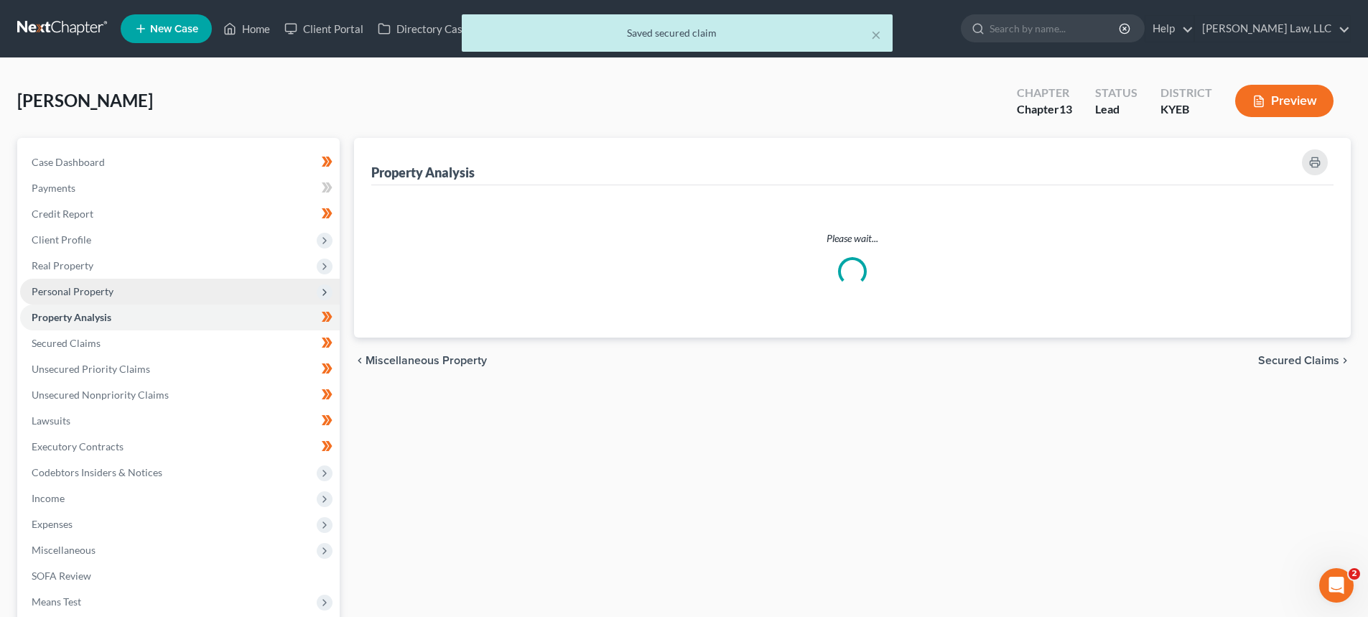
click at [66, 302] on span "Personal Property" at bounding box center [180, 292] width 320 height 26
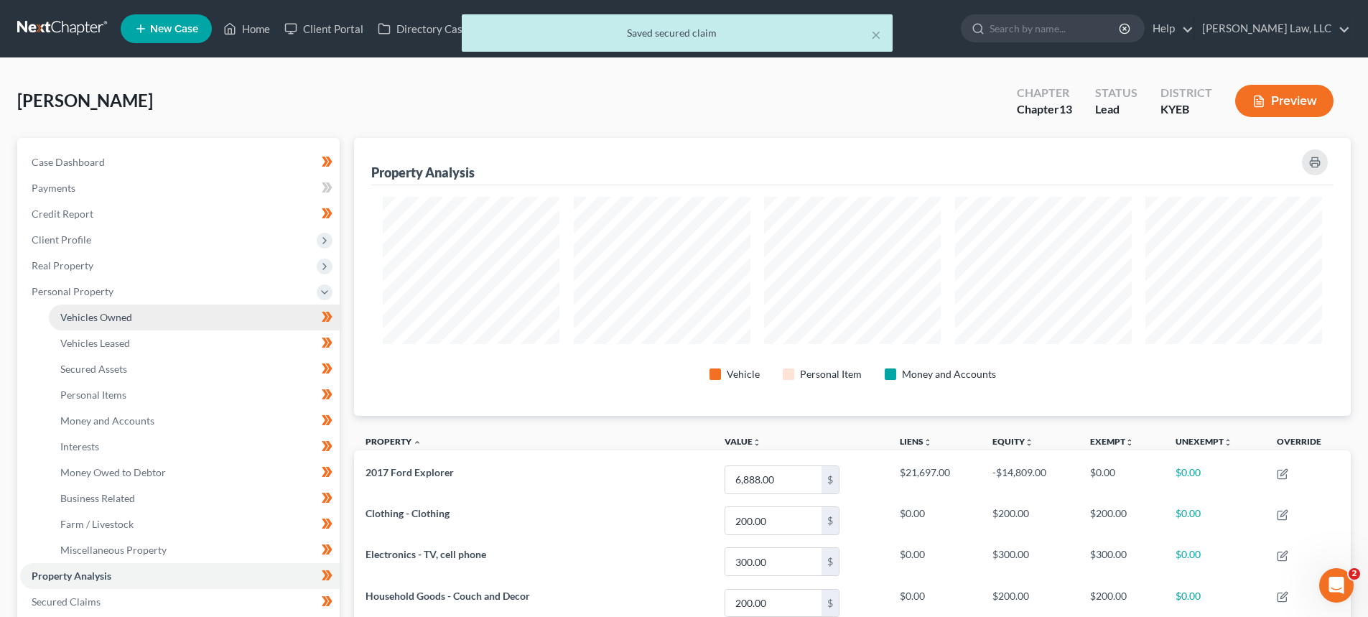
scroll to position [278, 997]
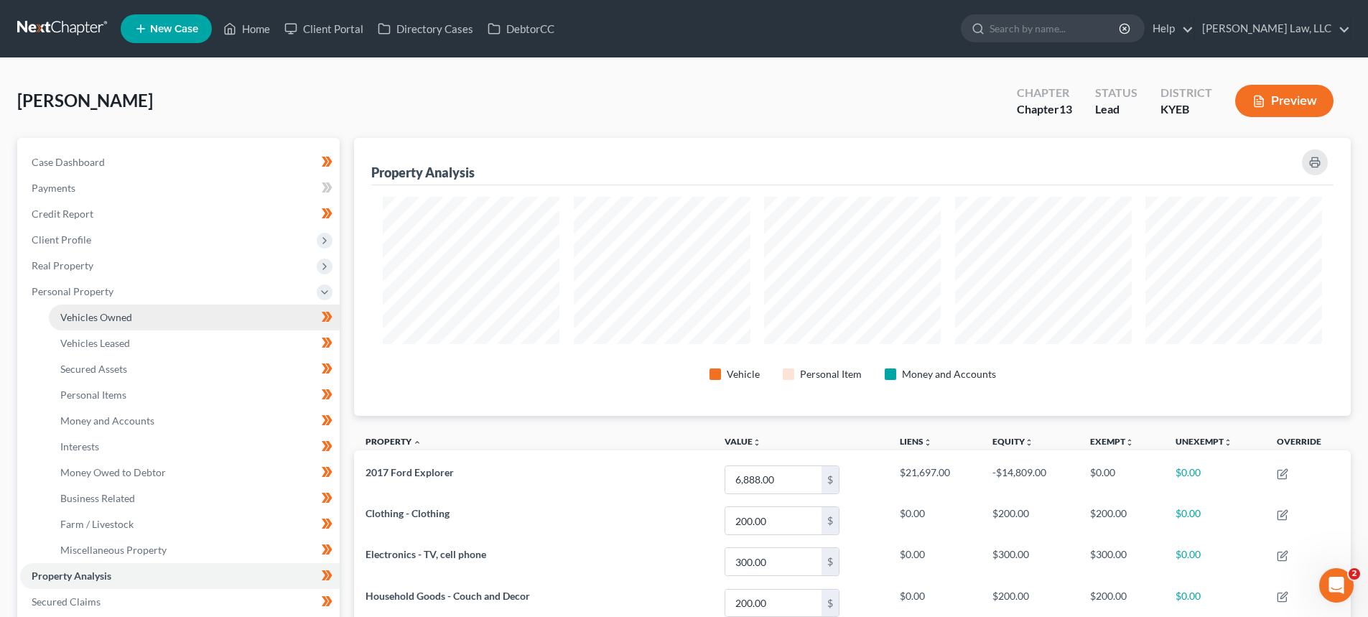
click at [118, 325] on link "Vehicles Owned" at bounding box center [194, 317] width 291 height 26
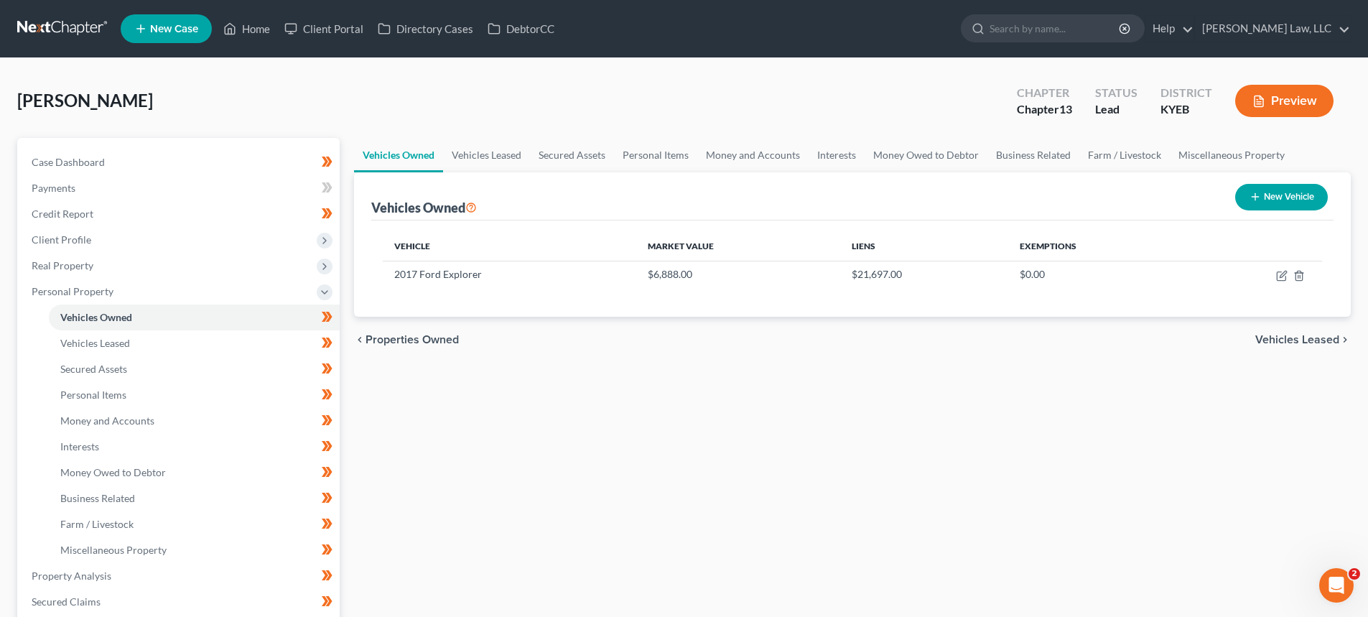
click at [1255, 201] on icon "button" at bounding box center [1254, 196] width 11 height 11
select select "0"
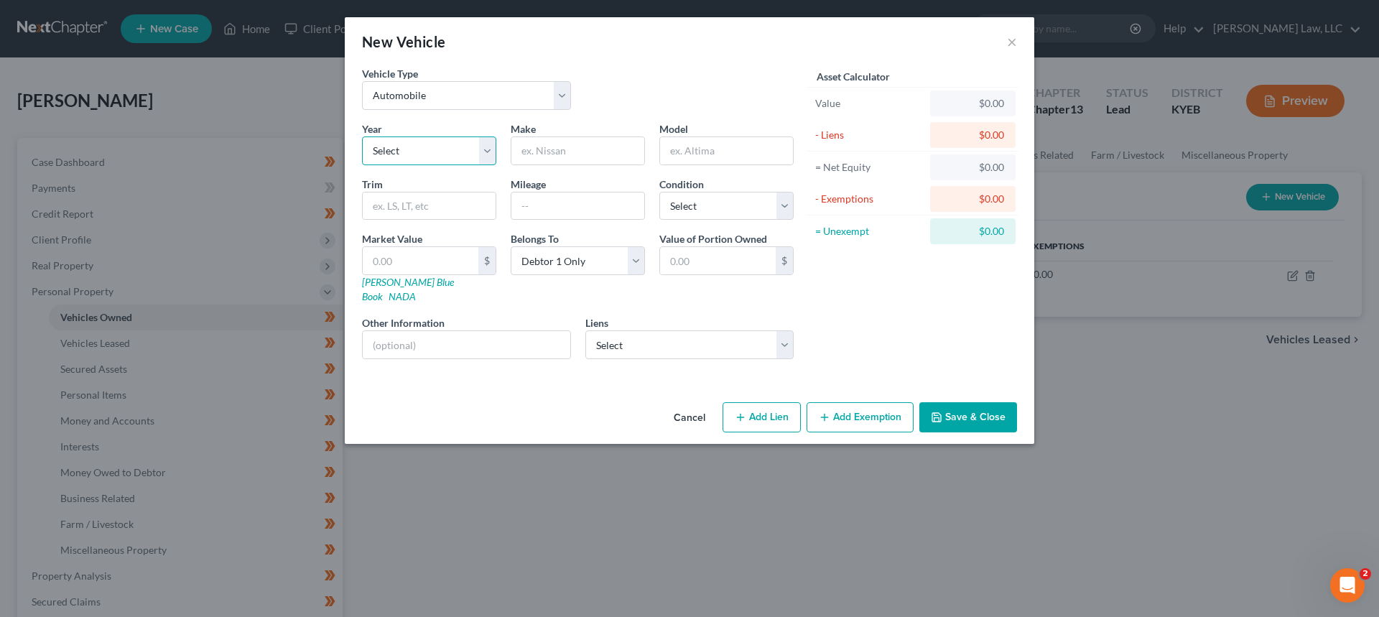
drag, startPoint x: 398, startPoint y: 156, endPoint x: 403, endPoint y: 162, distance: 8.2
click at [398, 156] on select "Select 2026 2025 2024 2023 2022 2021 2020 2019 2018 2017 2016 2015 2014 2013 20…" at bounding box center [429, 150] width 134 height 29
click at [439, 123] on div "Year Select 2026 2025 2024 2023 2022 2021 2020 2019 2018 2017 2016 2015 2014 20…" at bounding box center [429, 143] width 149 height 44
click at [686, 404] on button "Cancel" at bounding box center [689, 418] width 55 height 29
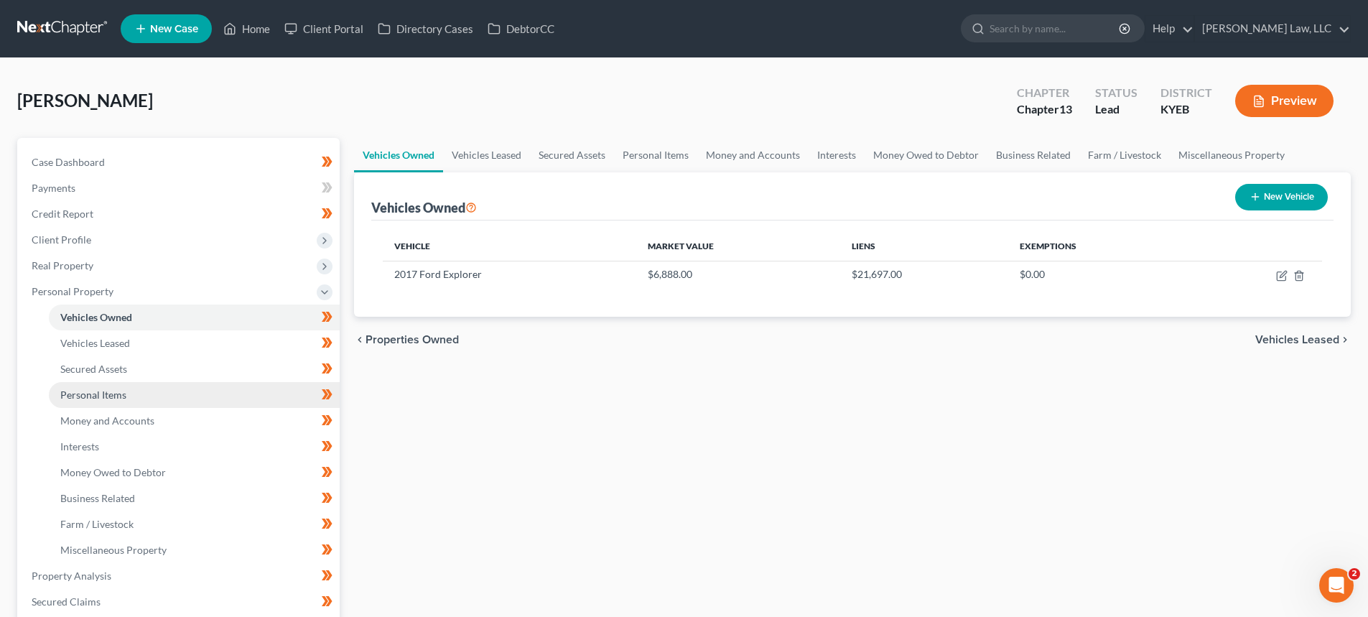
click at [85, 389] on span "Personal Items" at bounding box center [93, 394] width 66 height 12
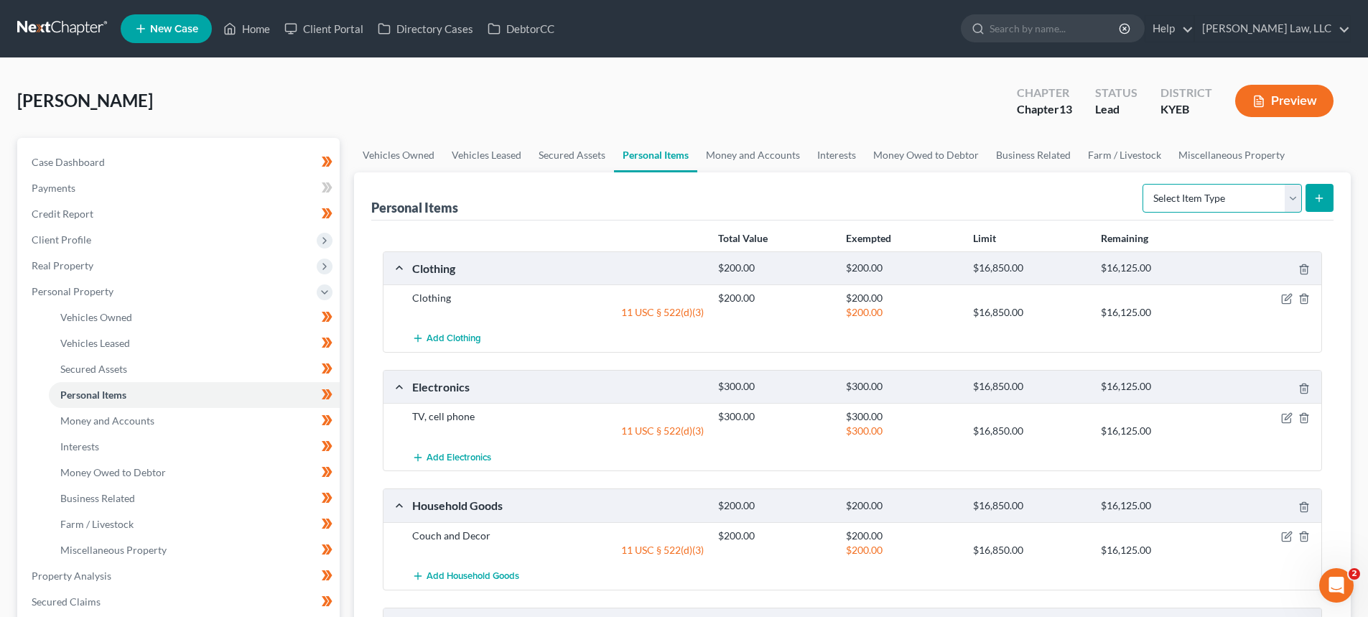
click at [1259, 201] on select "Select Item Type Clothing Collectibles Of Value Electronics Firearms Household …" at bounding box center [1221, 198] width 159 height 29
select select "household_goods"
click at [1144, 184] on select "Select Item Type Clothing Collectibles Of Value Electronics Firearms Household …" at bounding box center [1221, 198] width 159 height 29
click at [1320, 199] on icon "submit" at bounding box center [1318, 197] width 11 height 11
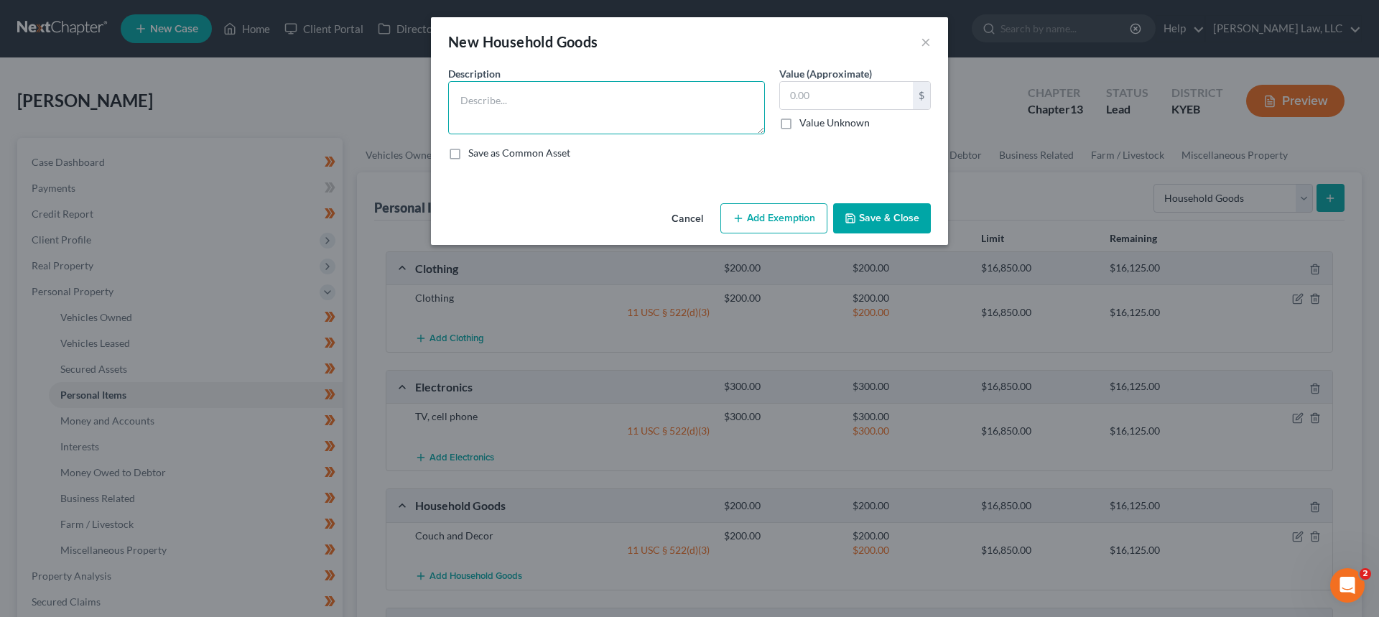
click at [513, 120] on textarea at bounding box center [606, 107] width 317 height 53
type textarea "Couch, 3 mattresses"
type input "1,000.00"
click at [772, 206] on button "Add Exemption" at bounding box center [773, 218] width 107 height 30
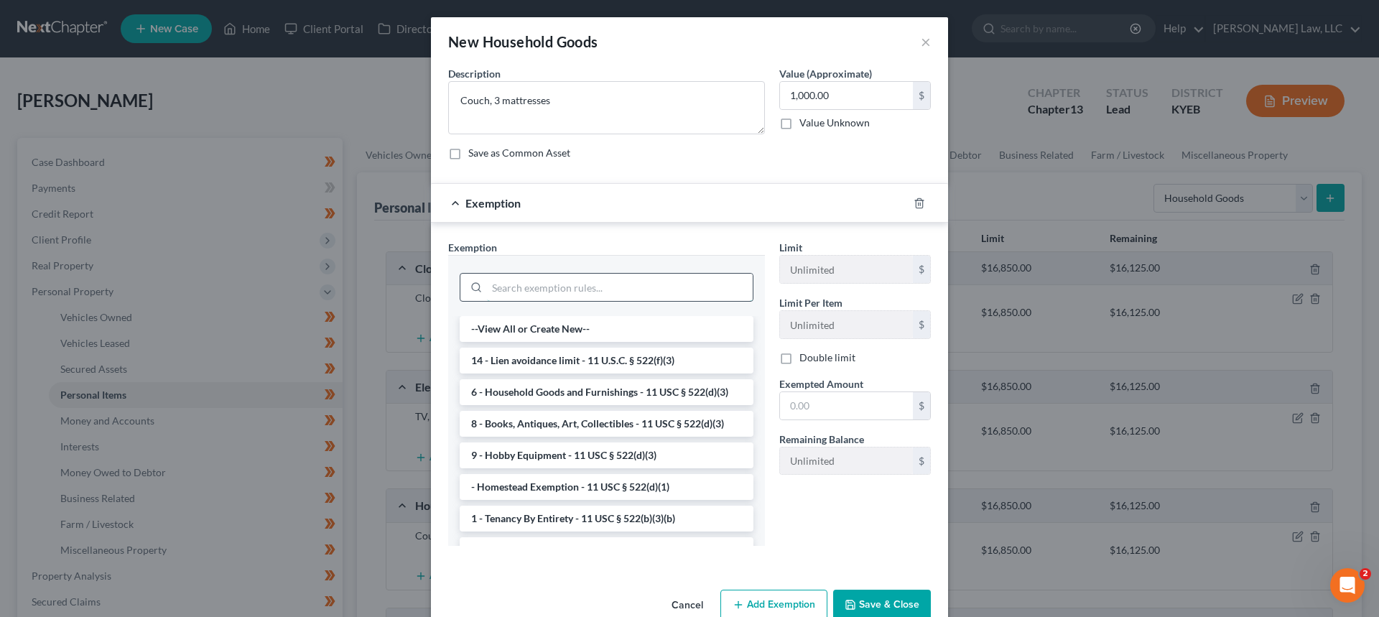
click at [536, 282] on input "search" at bounding box center [620, 287] width 266 height 27
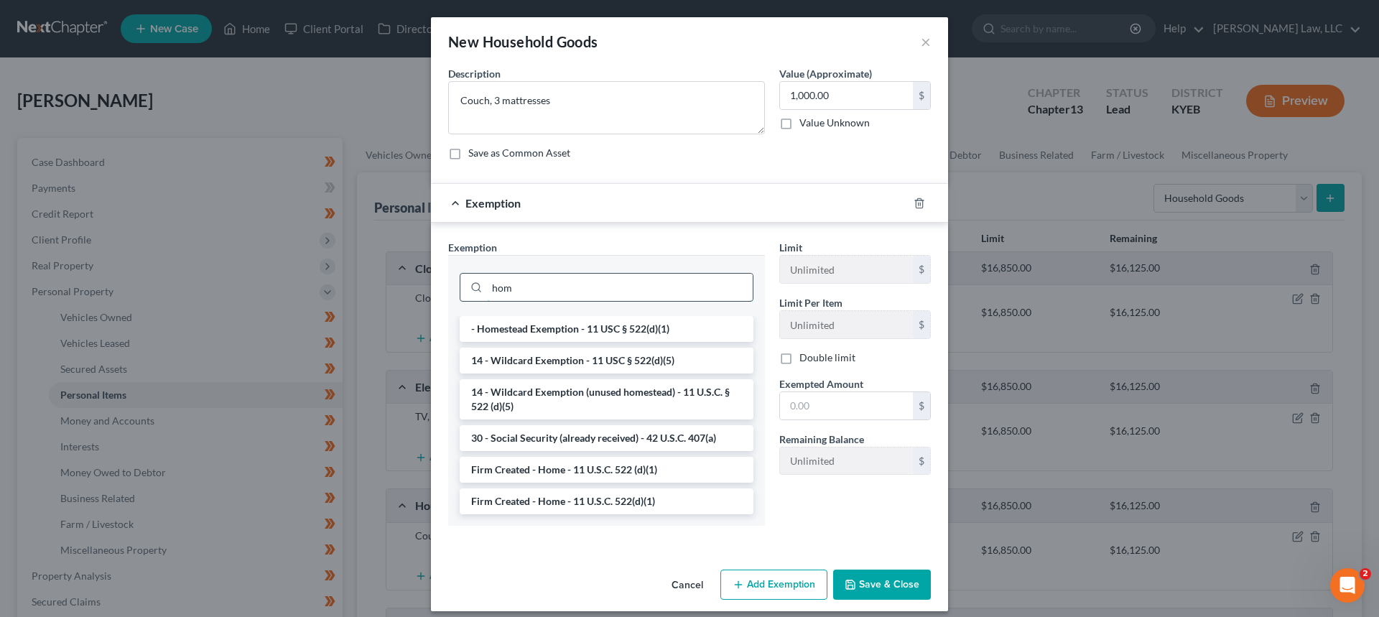
click at [497, 293] on input "hom" at bounding box center [620, 287] width 266 height 27
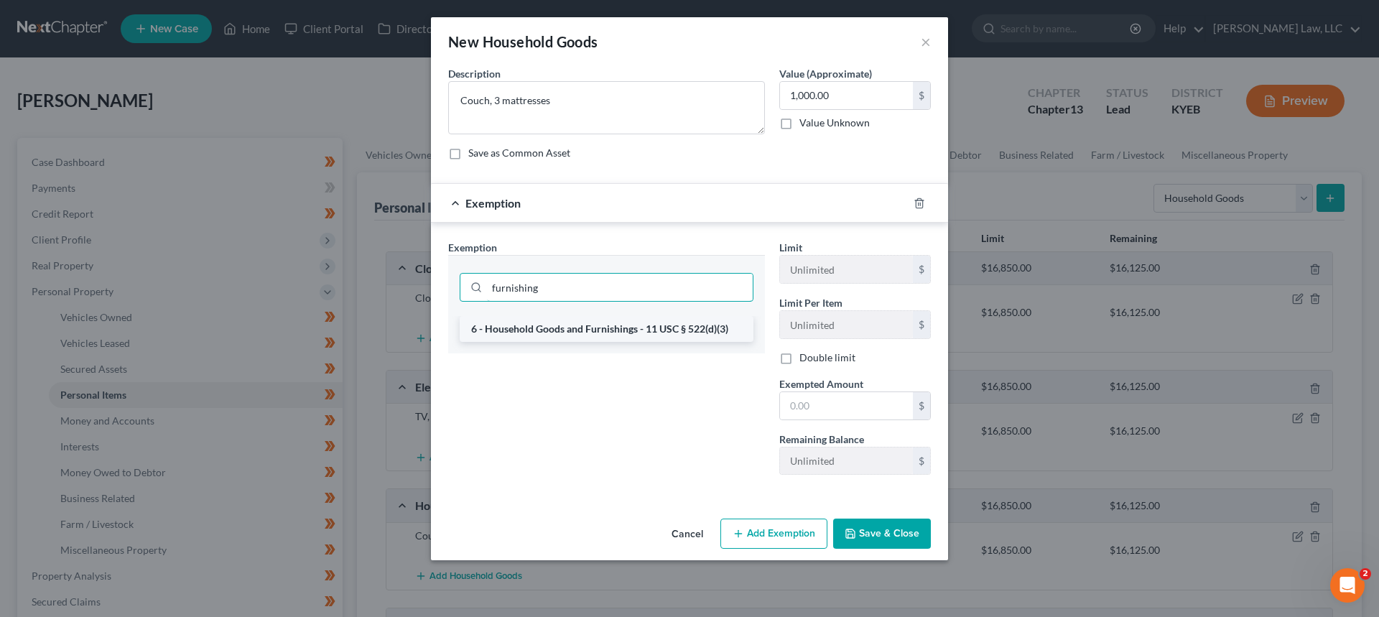
type input "furnishing"
click at [532, 327] on li "6 - Household Goods and Furnishings - 11 USC § 522(d)(3)" at bounding box center [607, 329] width 294 height 26
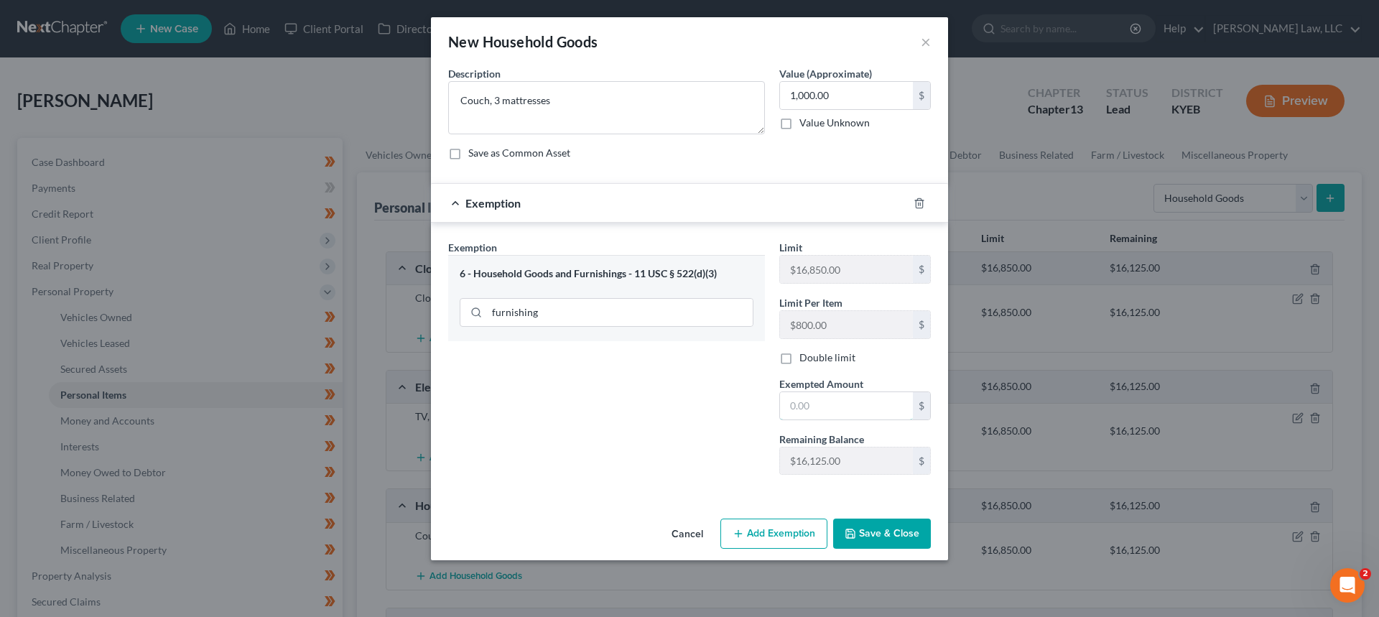
drag, startPoint x: 827, startPoint y: 403, endPoint x: 243, endPoint y: 220, distance: 611.8
click at [827, 403] on input "text" at bounding box center [846, 405] width 133 height 27
type input "1,000.00"
click at [883, 535] on button "Save & Close" at bounding box center [882, 533] width 98 height 30
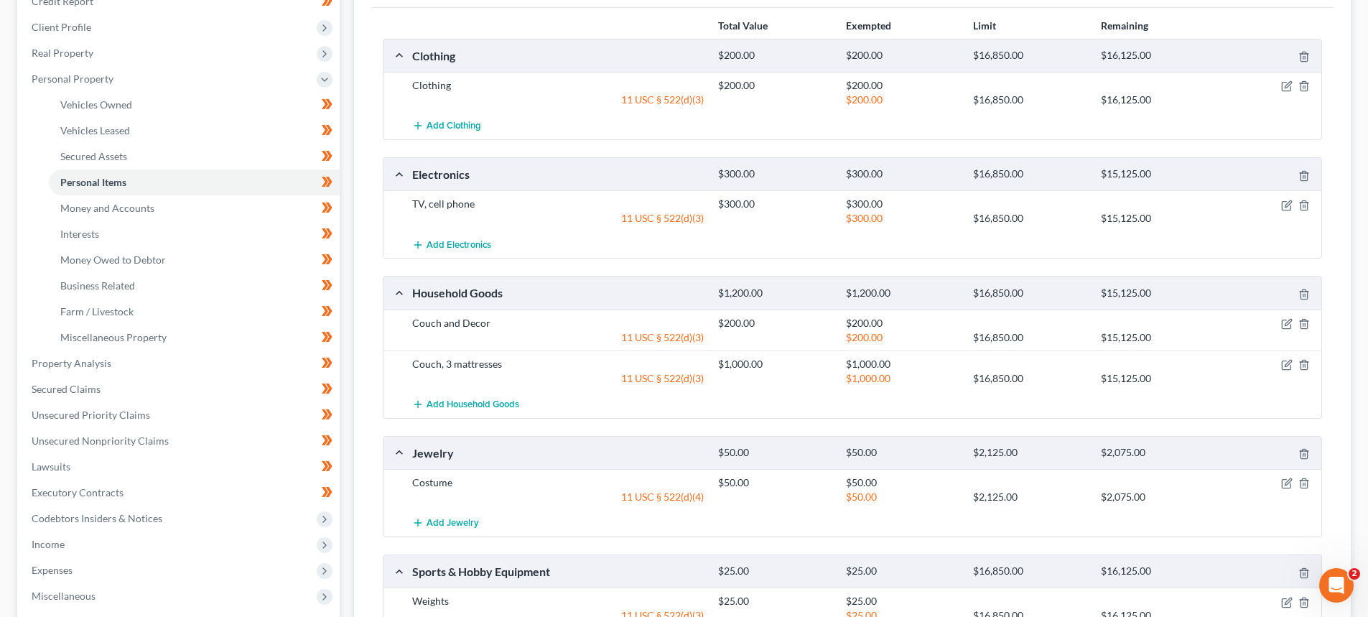
scroll to position [215, 0]
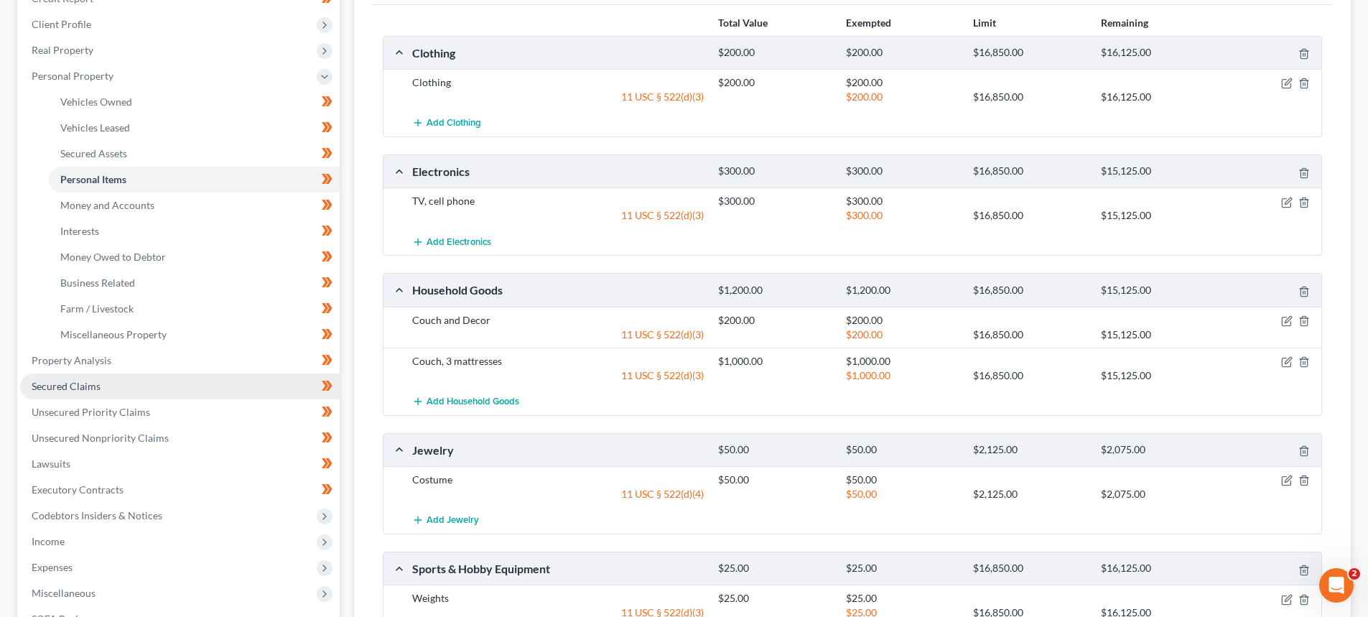
drag, startPoint x: 80, startPoint y: 386, endPoint x: 82, endPoint y: 394, distance: 8.9
click at [80, 386] on span "Secured Claims" at bounding box center [66, 386] width 69 height 12
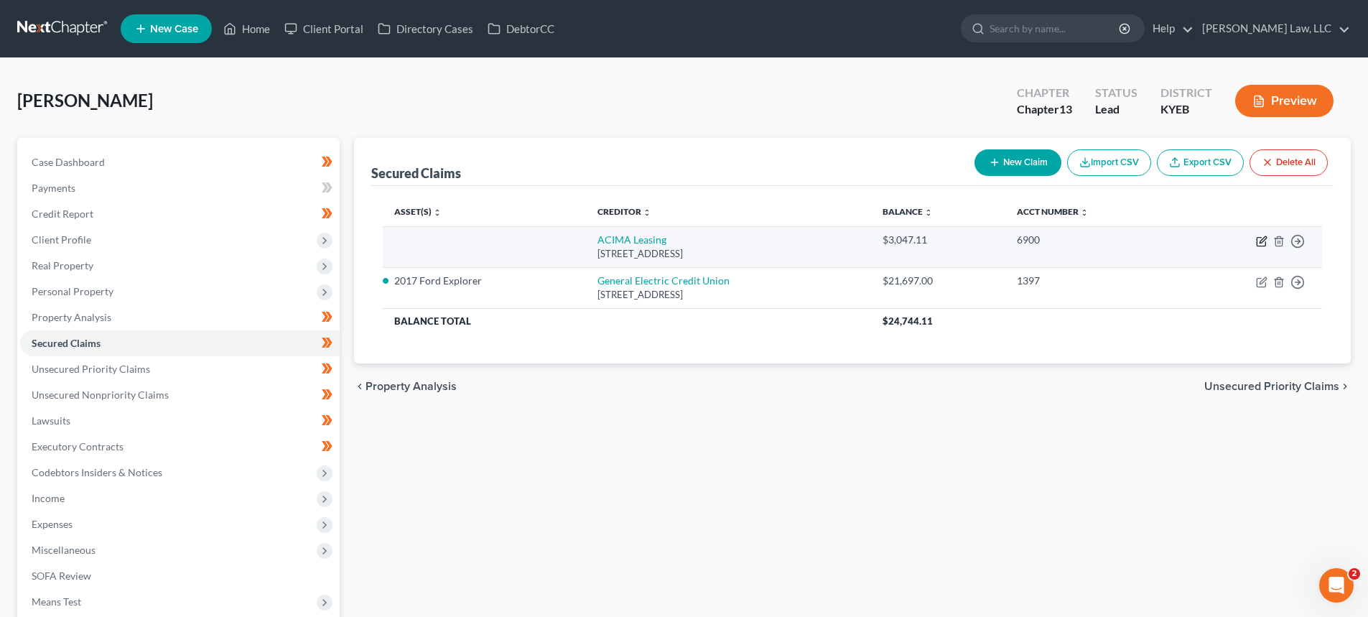
click at [1262, 238] on icon "button" at bounding box center [1261, 241] width 11 height 11
select select "46"
select select "0"
select select "2"
select select "0"
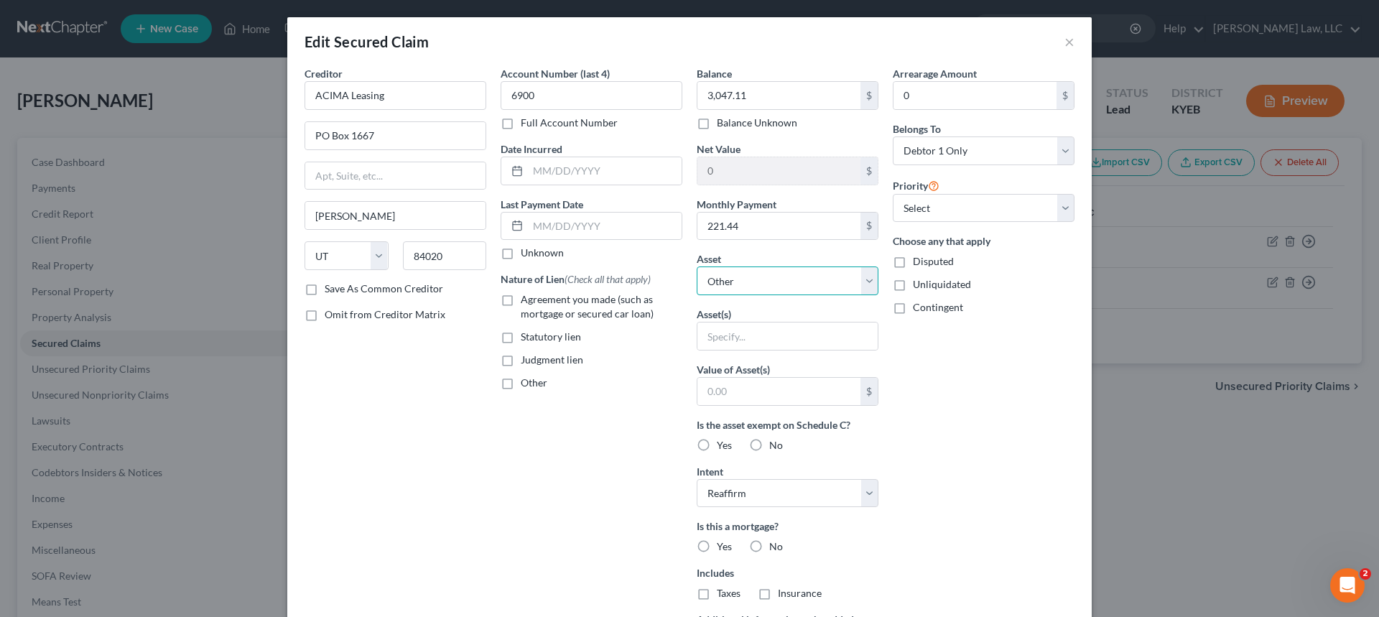
drag, startPoint x: 751, startPoint y: 279, endPoint x: 750, endPoint y: 256, distance: 23.0
click at [751, 279] on select "Select Other Multiple Assets 2017 Ford Explorer - $6888.0 Electronics - TV, cel…" at bounding box center [787, 280] width 182 height 29
drag, startPoint x: 750, startPoint y: 256, endPoint x: 738, endPoint y: 289, distance: 34.5
click at [750, 256] on div "Asset * Select Other Multiple Assets 2017 Ford Explorer - $6888.0 Electronics -…" at bounding box center [787, 273] width 182 height 44
click at [762, 287] on select "Select Other Multiple Assets 2017 Ford Explorer - $6888.0 Electronics - TV, cel…" at bounding box center [787, 280] width 182 height 29
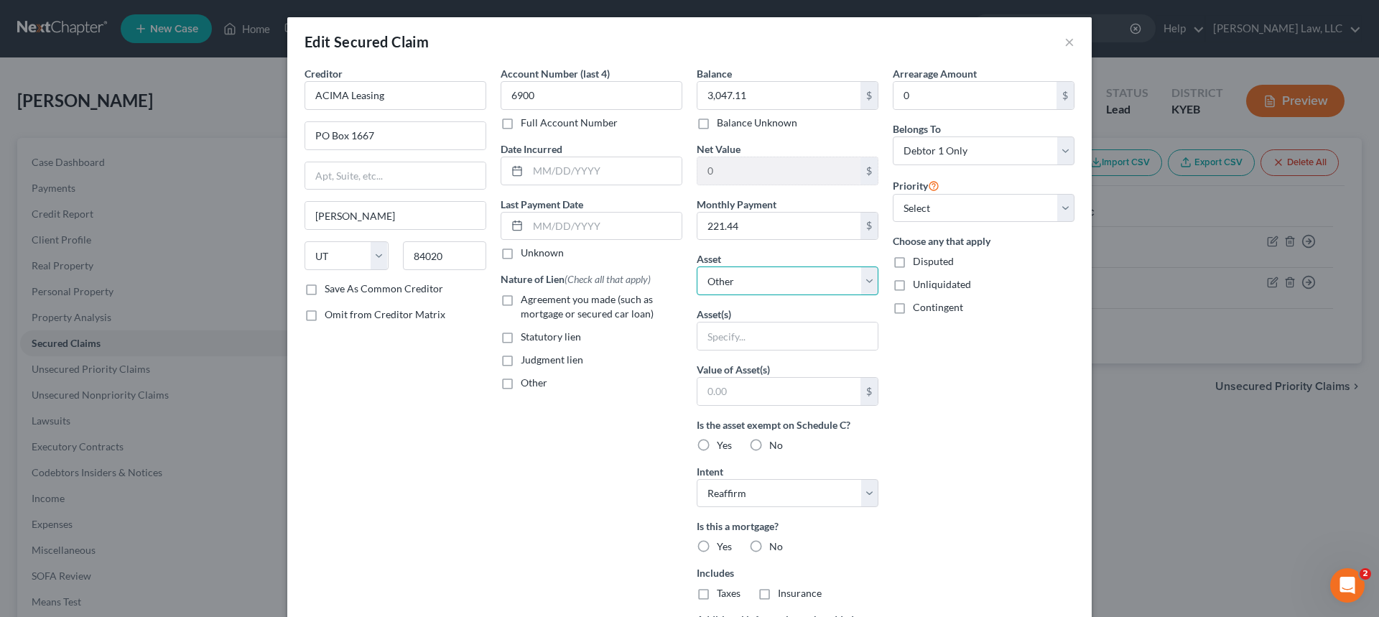
select select "11"
click at [696, 266] on select "Select Other Multiple Assets 2017 Ford Explorer - $6888.0 Electronics - TV, cel…" at bounding box center [787, 280] width 182 height 29
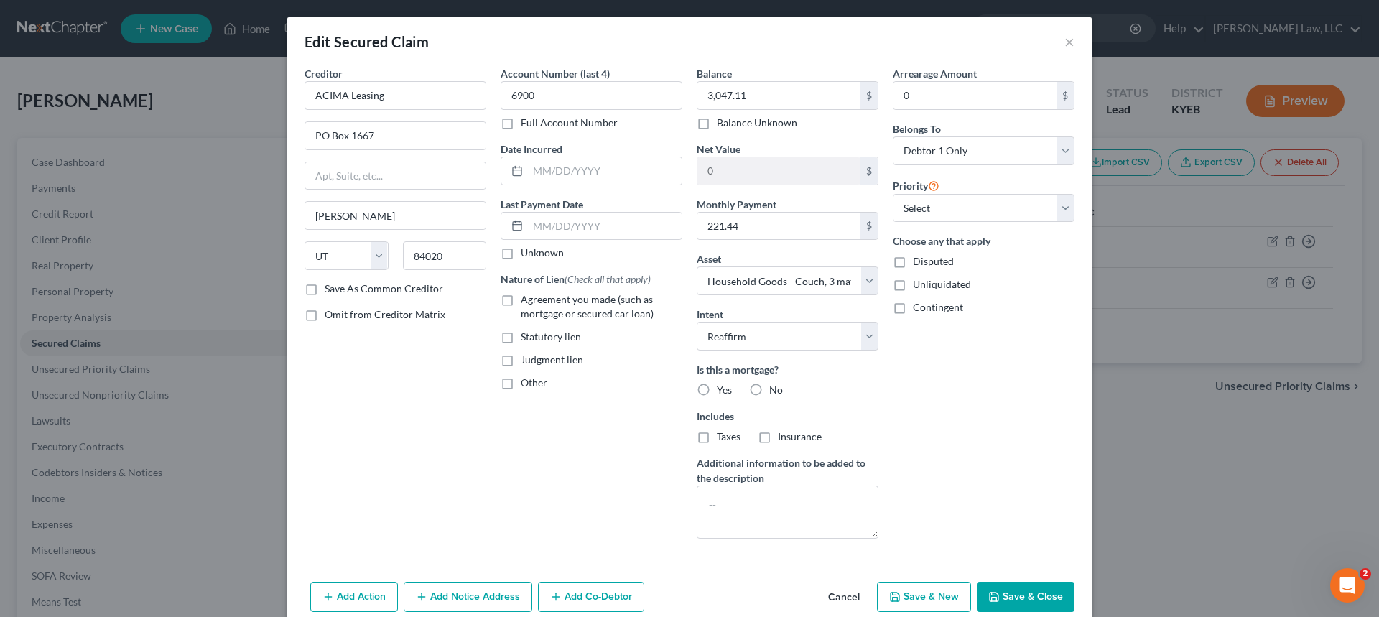
click at [957, 414] on div "Arrearage Amount 0 $ Belongs To * Select Debtor 1 Only Debtor 2 Only Debtor 1 A…" at bounding box center [983, 308] width 196 height 484
drag, startPoint x: 920, startPoint y: 208, endPoint x: 923, endPoint y: 221, distance: 13.2
click at [920, 208] on select "Select 1st 2nd 3rd 4th 5th 6th 7th 8th 9th 10th 11th 12th 13th 14th 15th 16th 1…" at bounding box center [983, 208] width 182 height 29
select select "0"
click at [892, 194] on select "Select 1st 2nd 3rd 4th 5th 6th 7th 8th 9th 10th 11th 12th 13th 14th 15th 16th 1…" at bounding box center [983, 208] width 182 height 29
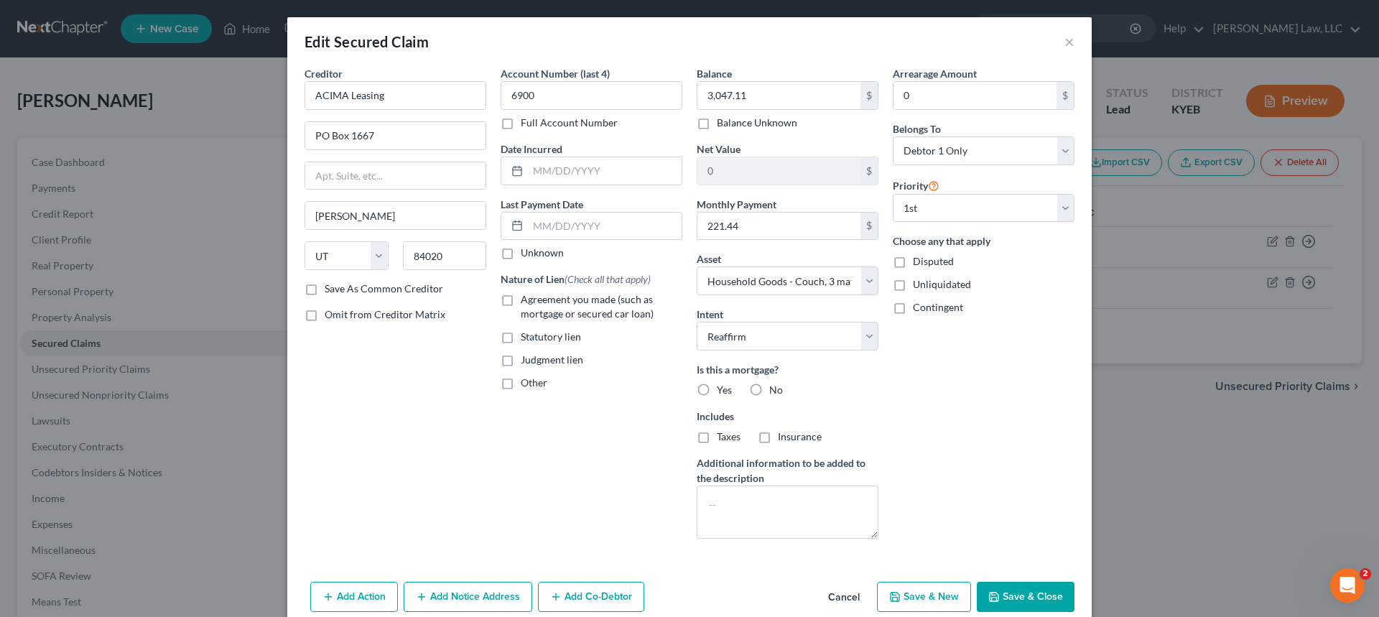
click at [946, 330] on div "Arrearage Amount 0 $ Belongs To * Select Debtor 1 Only Debtor 2 Only Debtor 1 A…" at bounding box center [983, 308] width 196 height 484
click at [521, 301] on label "Agreement you made (such as mortgage or secured car loan)" at bounding box center [602, 306] width 162 height 29
click at [526, 301] on input "Agreement you made (such as mortgage or secured car loan)" at bounding box center [530, 296] width 9 height 9
checkbox input "true"
click at [1004, 598] on button "Save & Close" at bounding box center [1025, 597] width 98 height 30
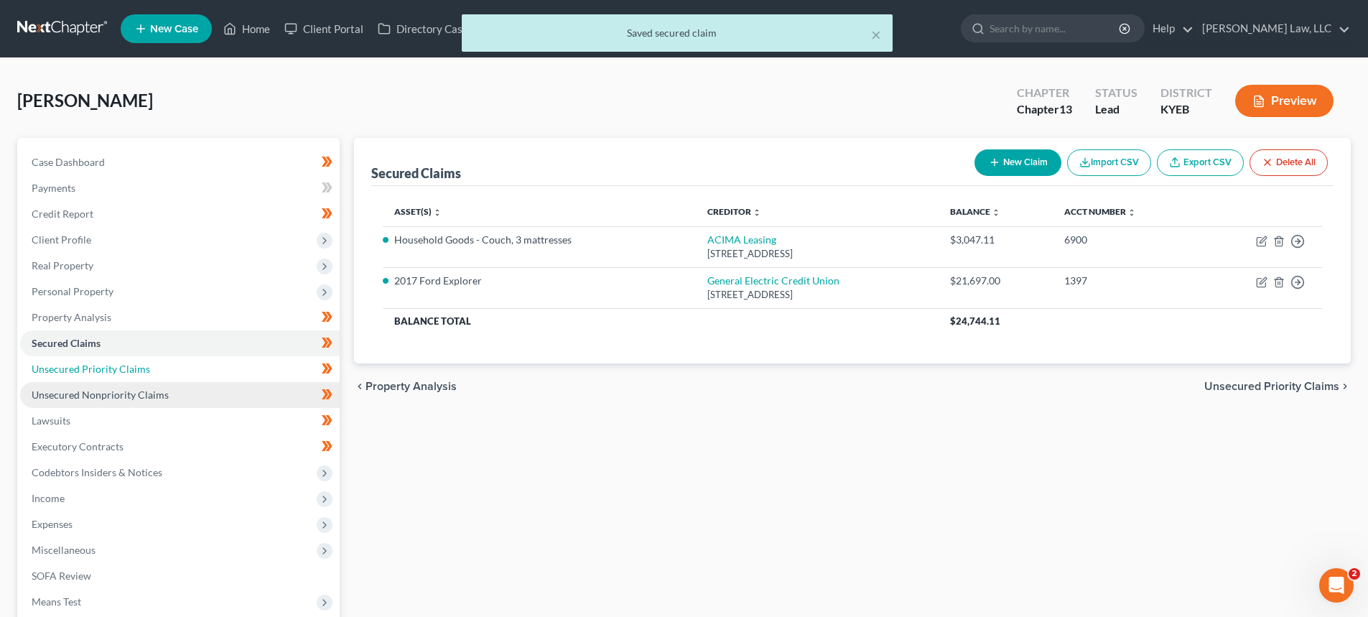
drag, startPoint x: 85, startPoint y: 364, endPoint x: 96, endPoint y: 392, distance: 30.3
click at [85, 364] on span "Unsecured Priority Claims" at bounding box center [91, 369] width 118 height 12
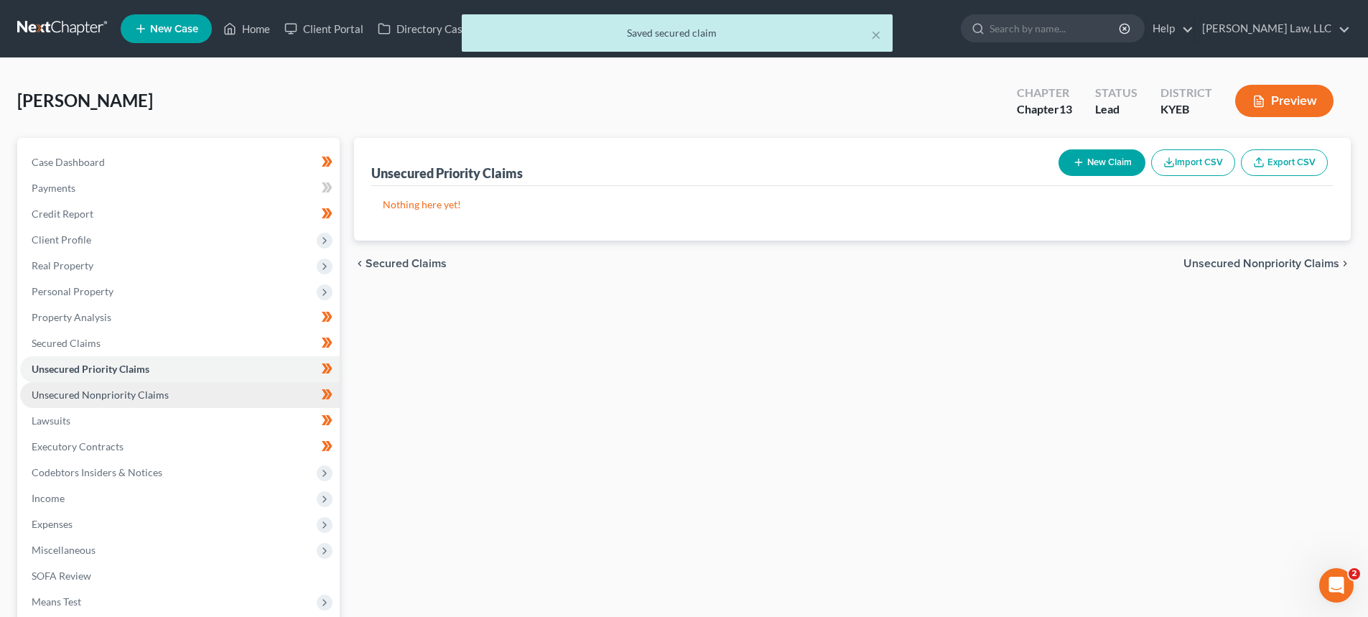
click at [96, 392] on span "Unsecured Nonpriority Claims" at bounding box center [100, 394] width 137 height 12
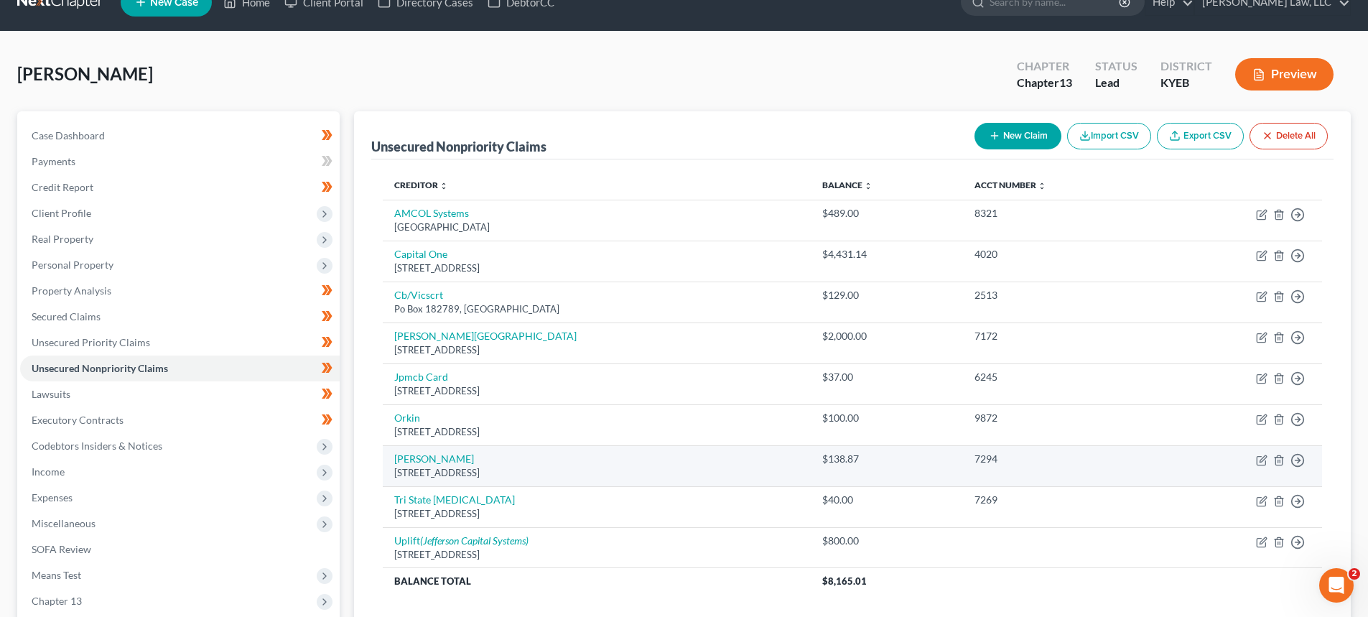
scroll to position [72, 0]
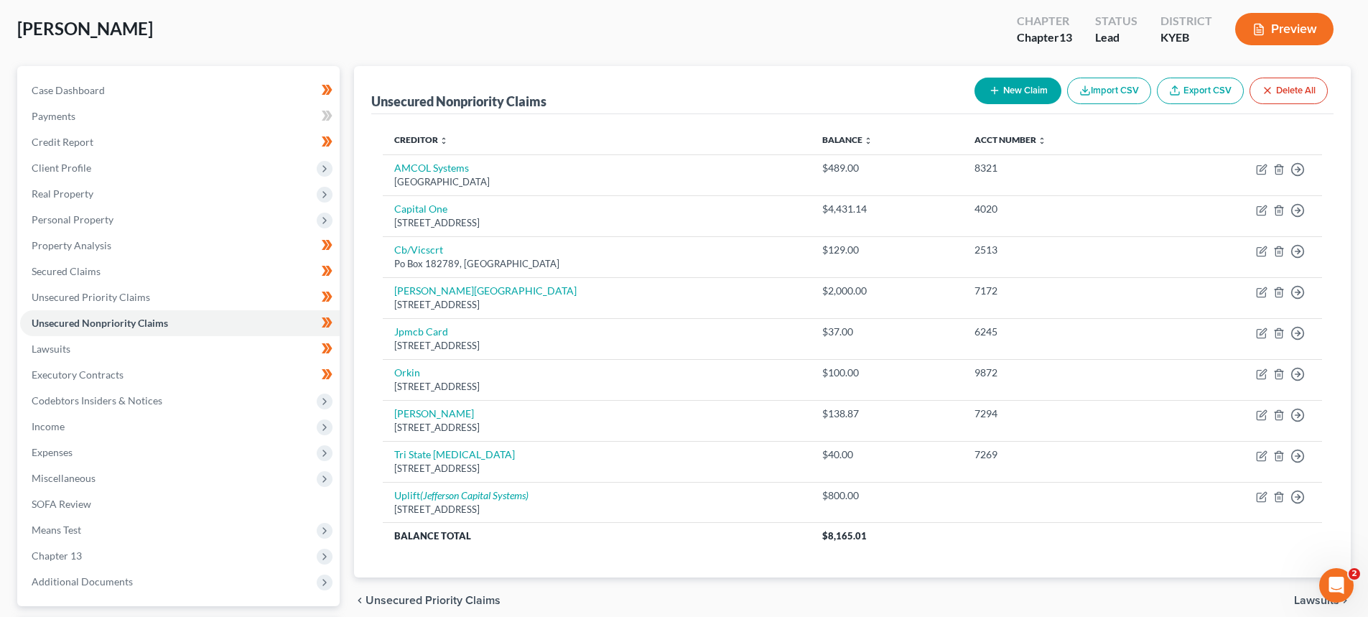
click at [1017, 88] on button "New Claim" at bounding box center [1017, 91] width 87 height 27
select select "0"
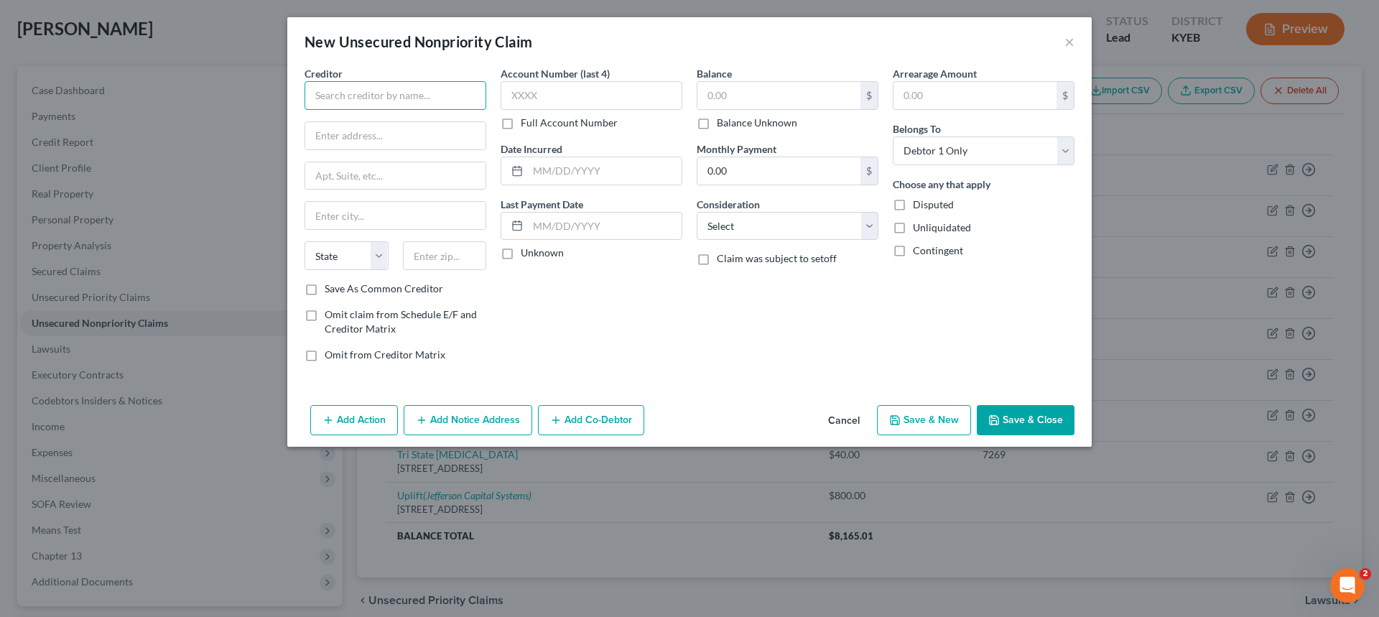
click at [461, 88] on input "text" at bounding box center [395, 95] width 182 height 29
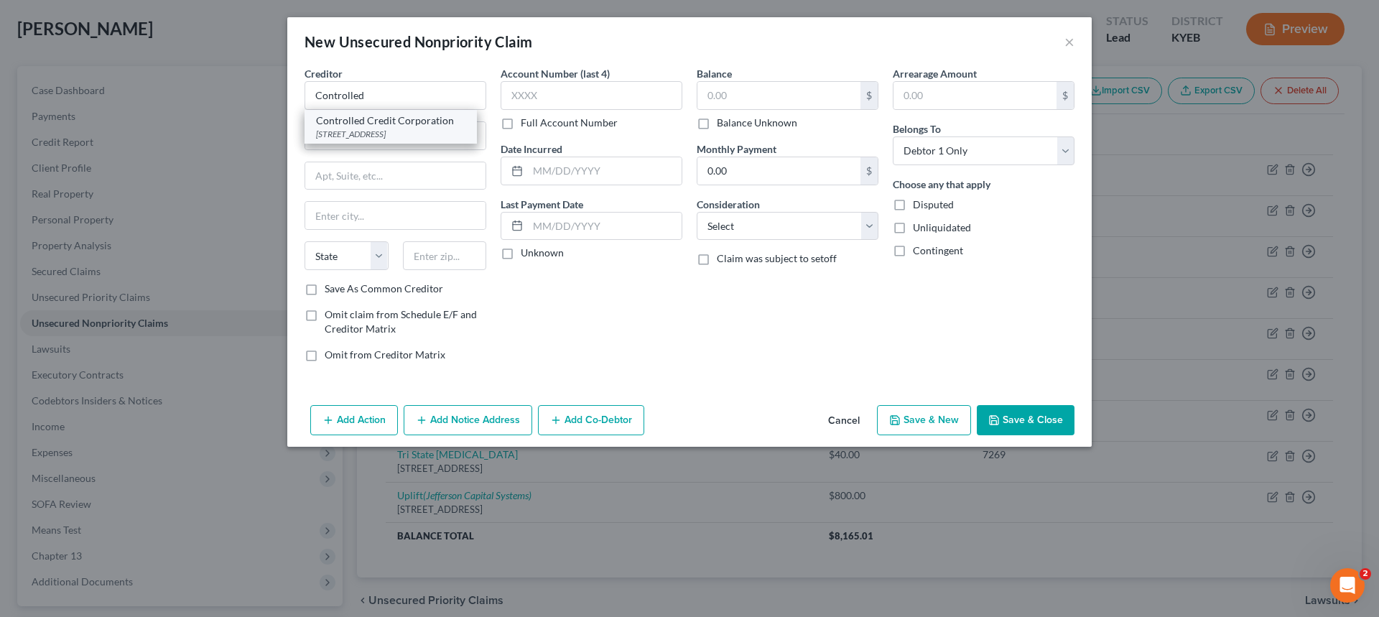
click at [442, 139] on div "644 Linn St. Suite 1105, Cincinnati, OH 45203" at bounding box center [390, 134] width 149 height 12
type input "Controlled Credit Corporation"
type input "644 Linn St. Suite 1105"
type input "Cincinnati"
select select "36"
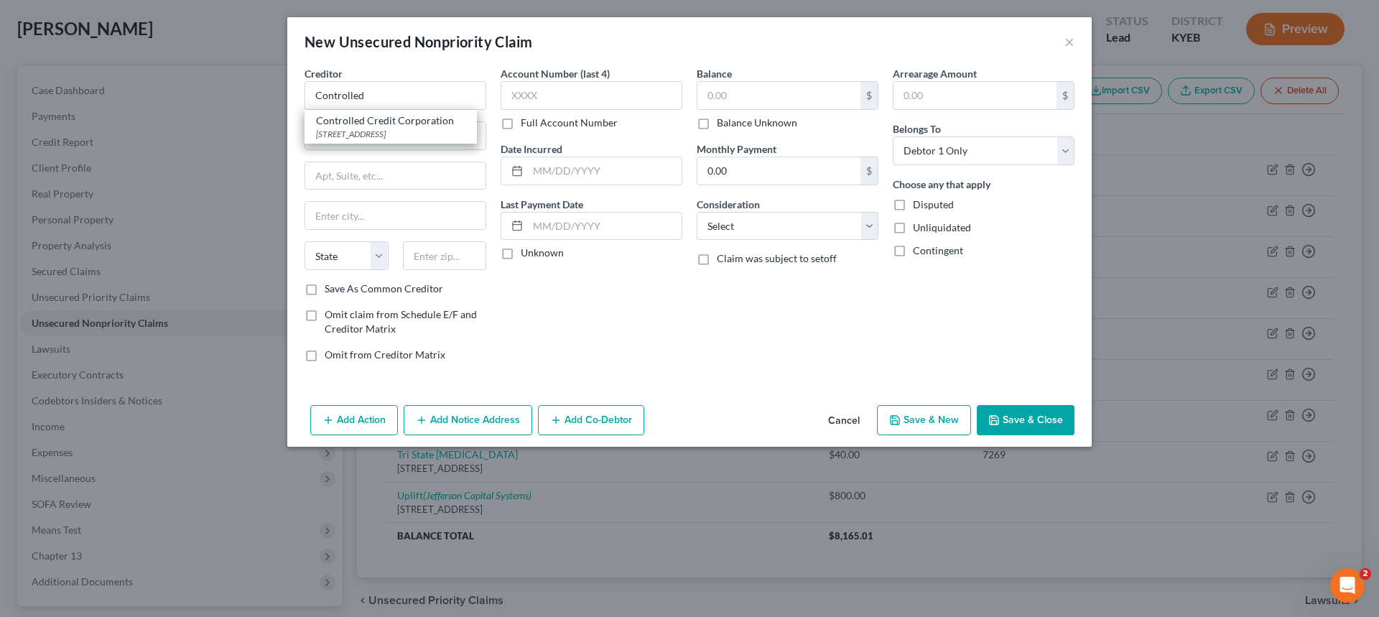
type input "45203"
click at [797, 105] on input "text" at bounding box center [778, 95] width 163 height 27
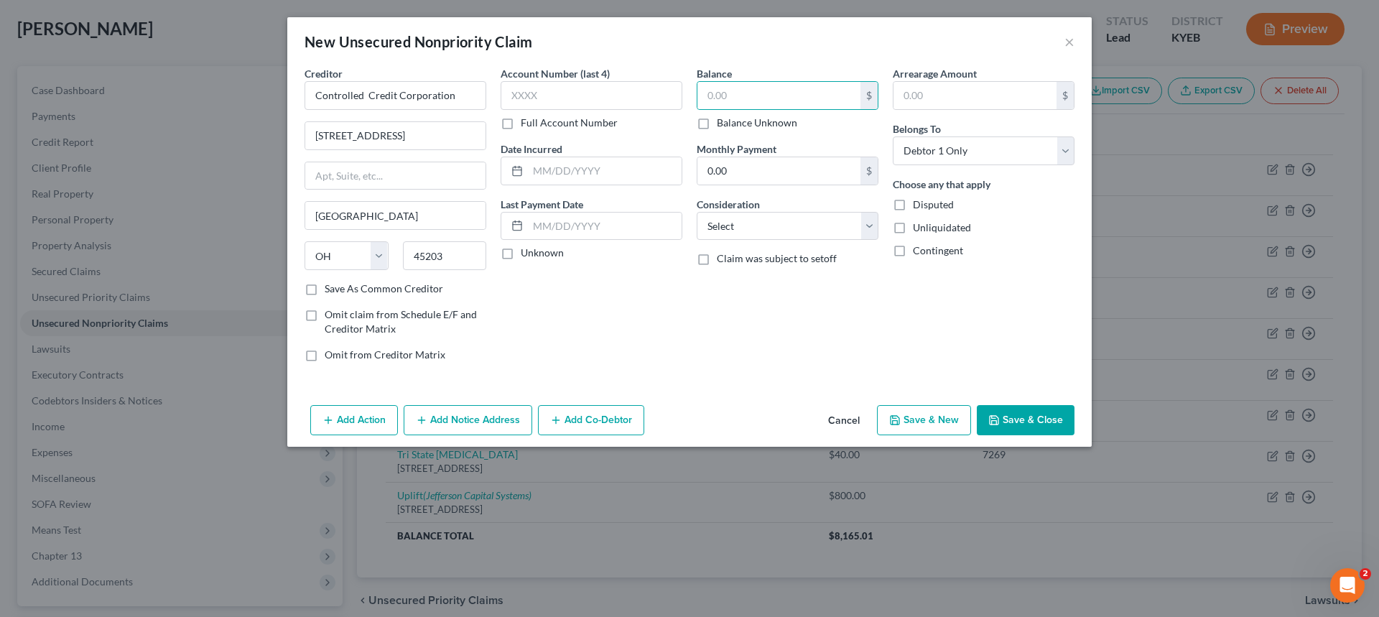
click at [717, 127] on label "Balance Unknown" at bounding box center [757, 123] width 80 height 14
click at [722, 125] on input "Balance Unknown" at bounding box center [726, 120] width 9 height 9
checkbox input "true"
click at [747, 225] on select "Select Cable / Satellite Services Collection Agency Credit Card Debt Debt Couns…" at bounding box center [787, 226] width 182 height 29
type input "0.00"
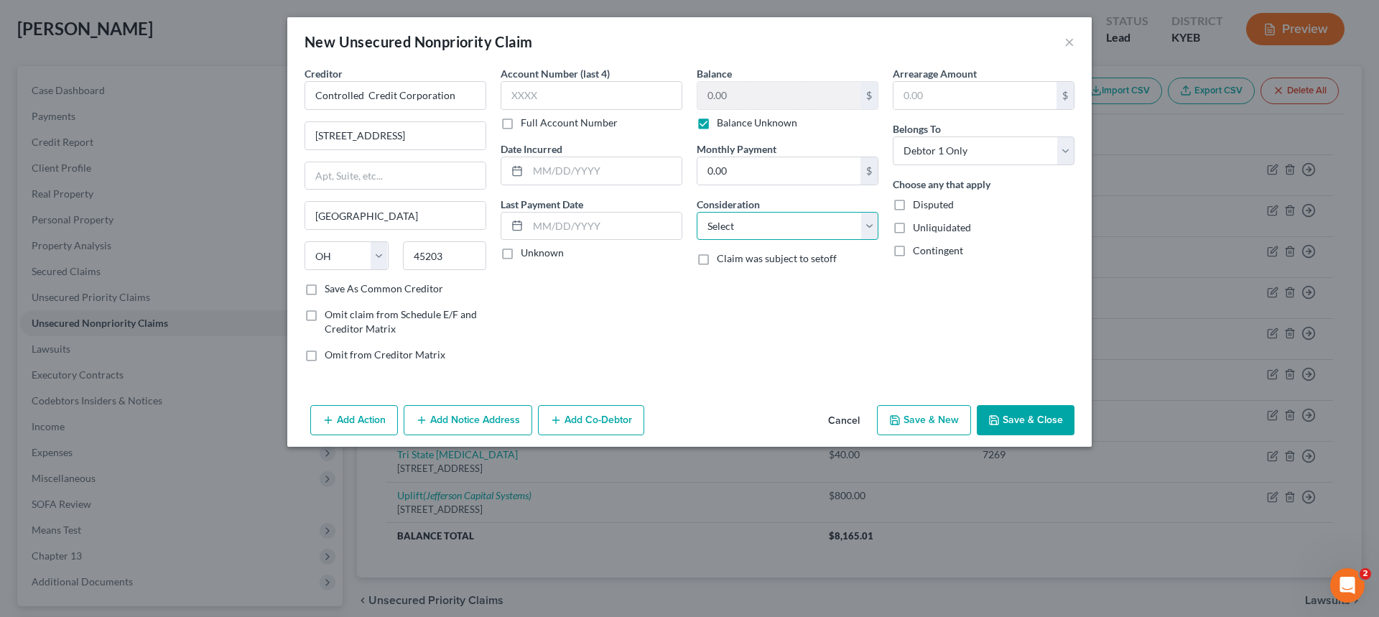
select select "1"
click at [696, 212] on select "Select Cable / Satellite Services Collection Agency Credit Card Debt Debt Couns…" at bounding box center [787, 226] width 182 height 29
click at [1010, 424] on button "Save & Close" at bounding box center [1025, 420] width 98 height 30
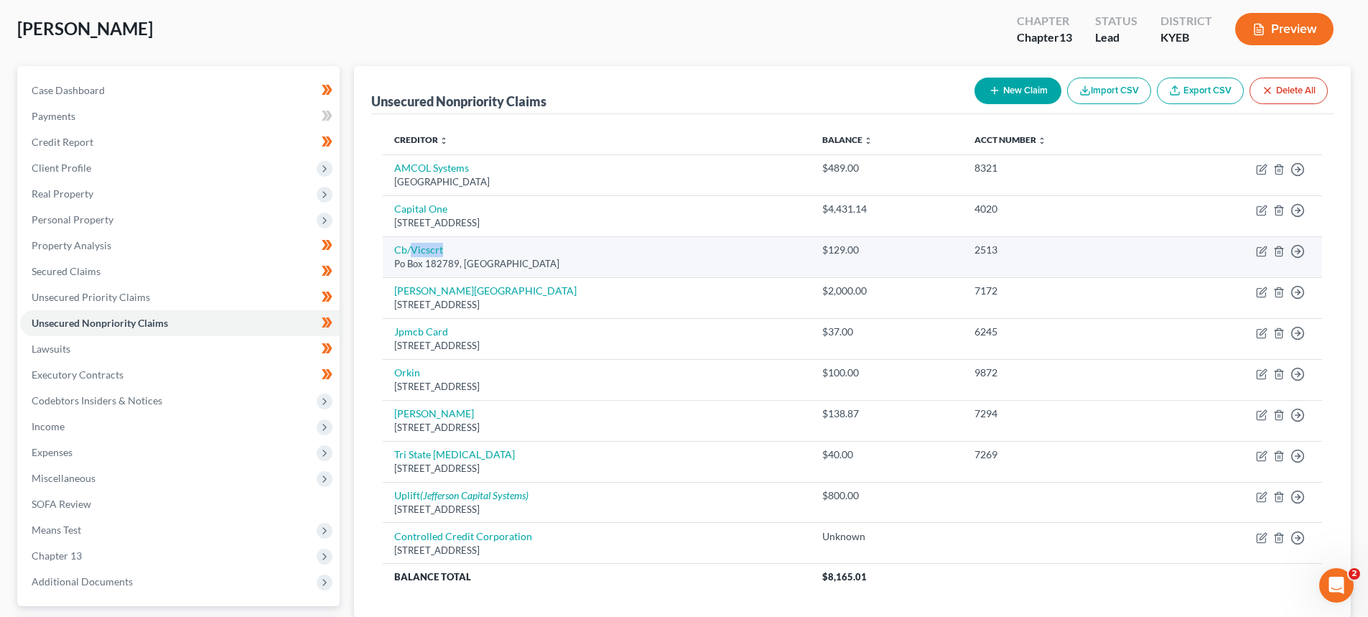
drag, startPoint x: 409, startPoint y: 256, endPoint x: 466, endPoint y: 253, distance: 56.8
click at [446, 248] on td "Cb/Vicscrt Po Box 182789, Columbus, OH 43218" at bounding box center [597, 256] width 428 height 41
drag, startPoint x: 466, startPoint y: 253, endPoint x: 404, endPoint y: 251, distance: 62.5
click at [466, 253] on td "Cb/Vicscrt Po Box 182789, Columbus, OH 43218" at bounding box center [597, 256] width 428 height 41
click at [397, 251] on link "Cb/Vicscrt" at bounding box center [418, 249] width 49 height 12
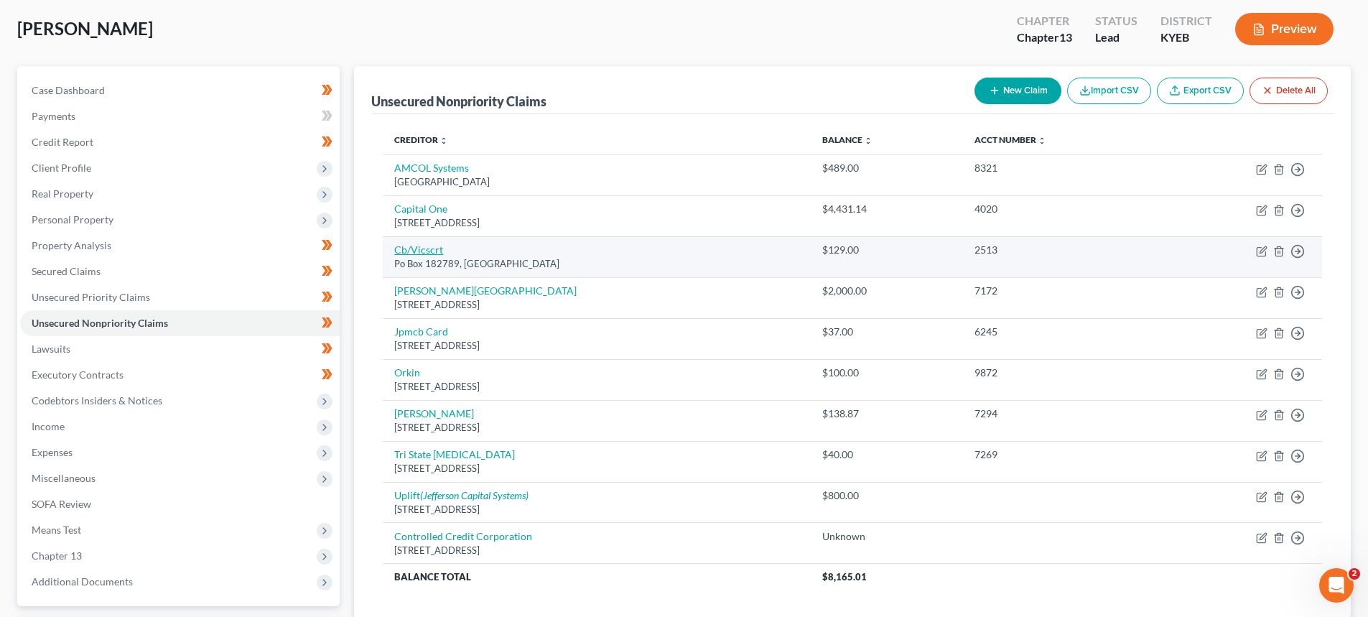
select select "36"
select select "2"
select select "0"
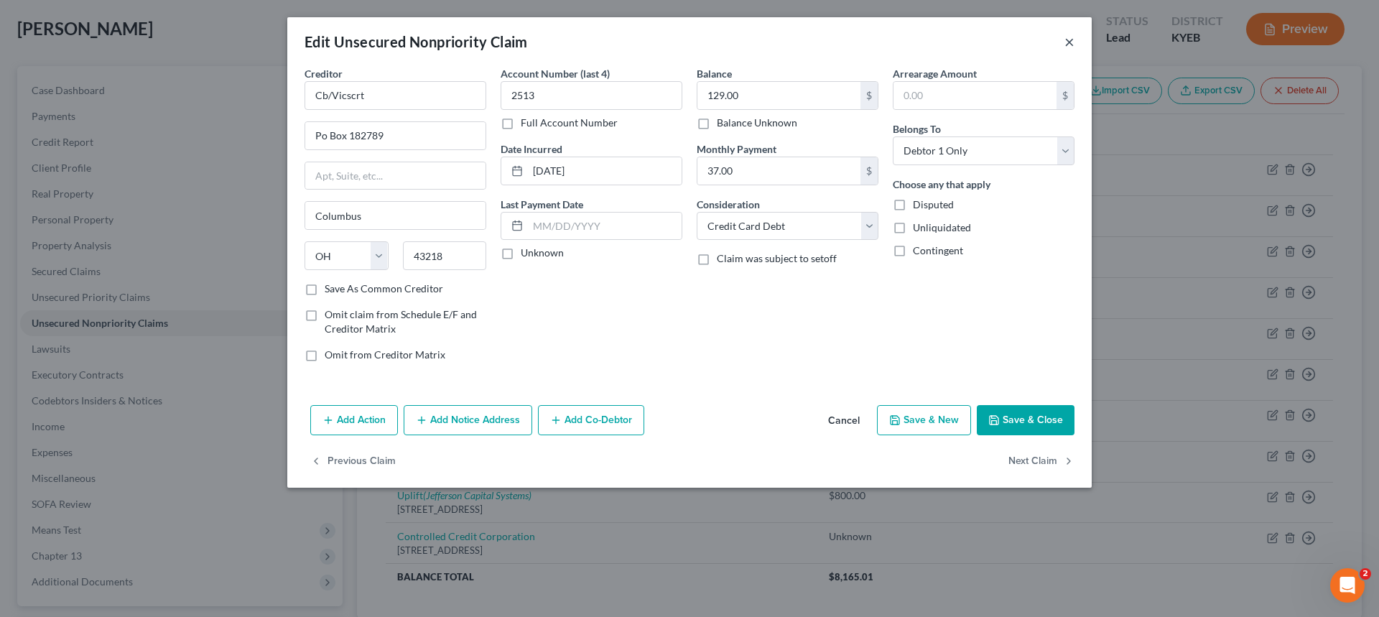
click at [1064, 42] on button "×" at bounding box center [1069, 41] width 10 height 17
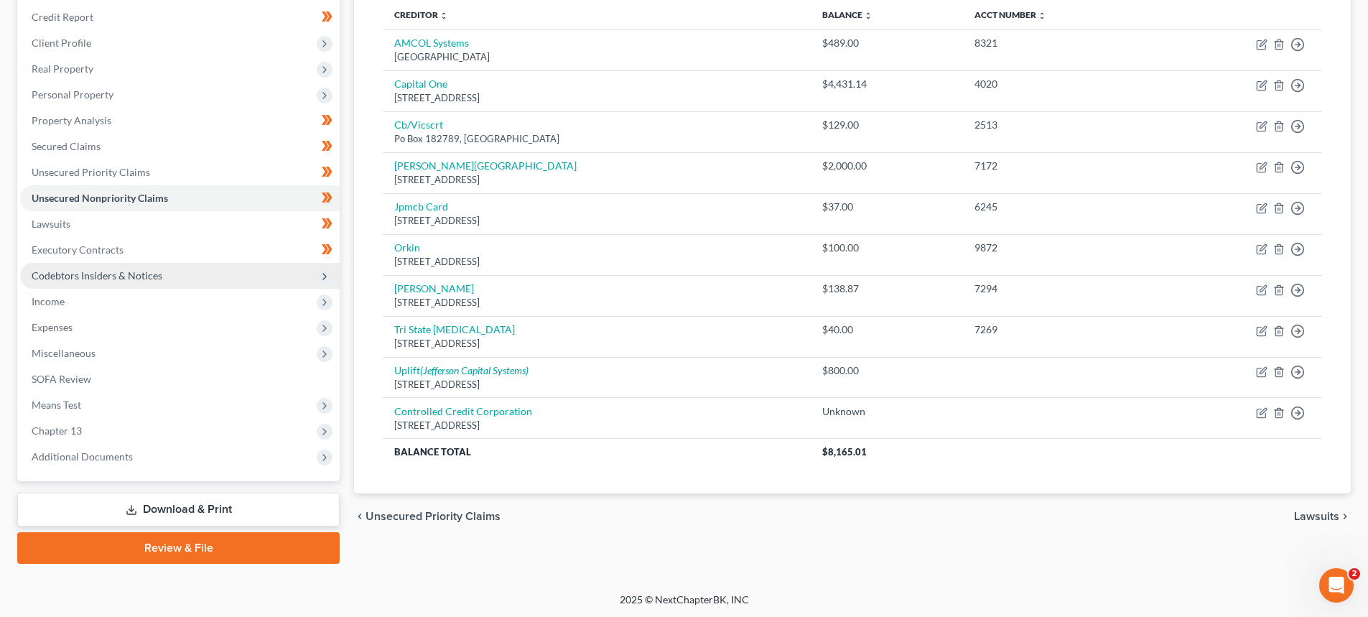
scroll to position [198, 0]
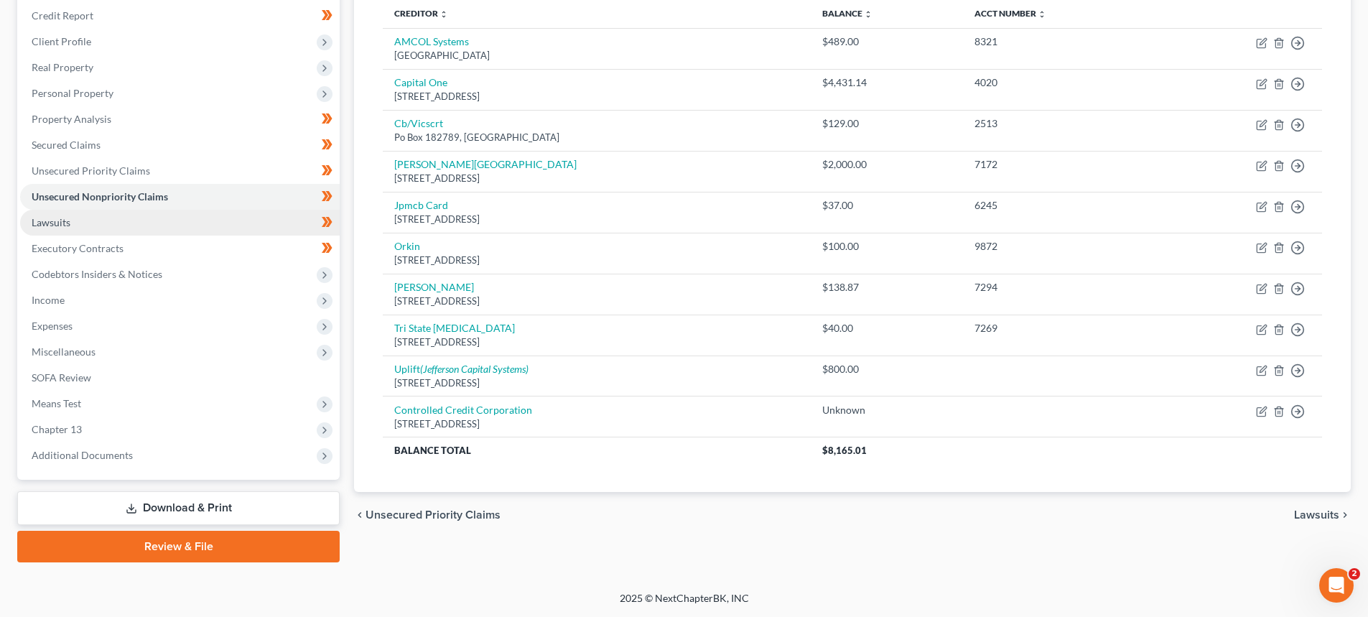
click at [44, 225] on span "Lawsuits" at bounding box center [51, 222] width 39 height 12
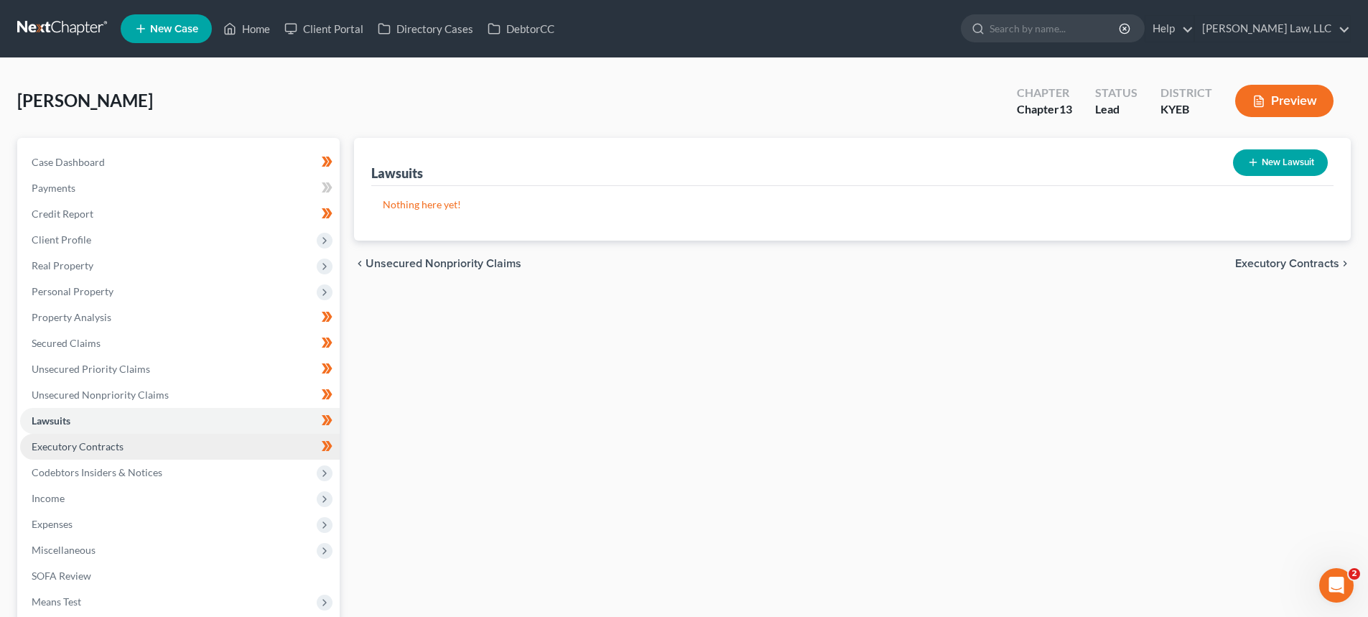
click at [74, 452] on span "Executory Contracts" at bounding box center [78, 446] width 92 height 12
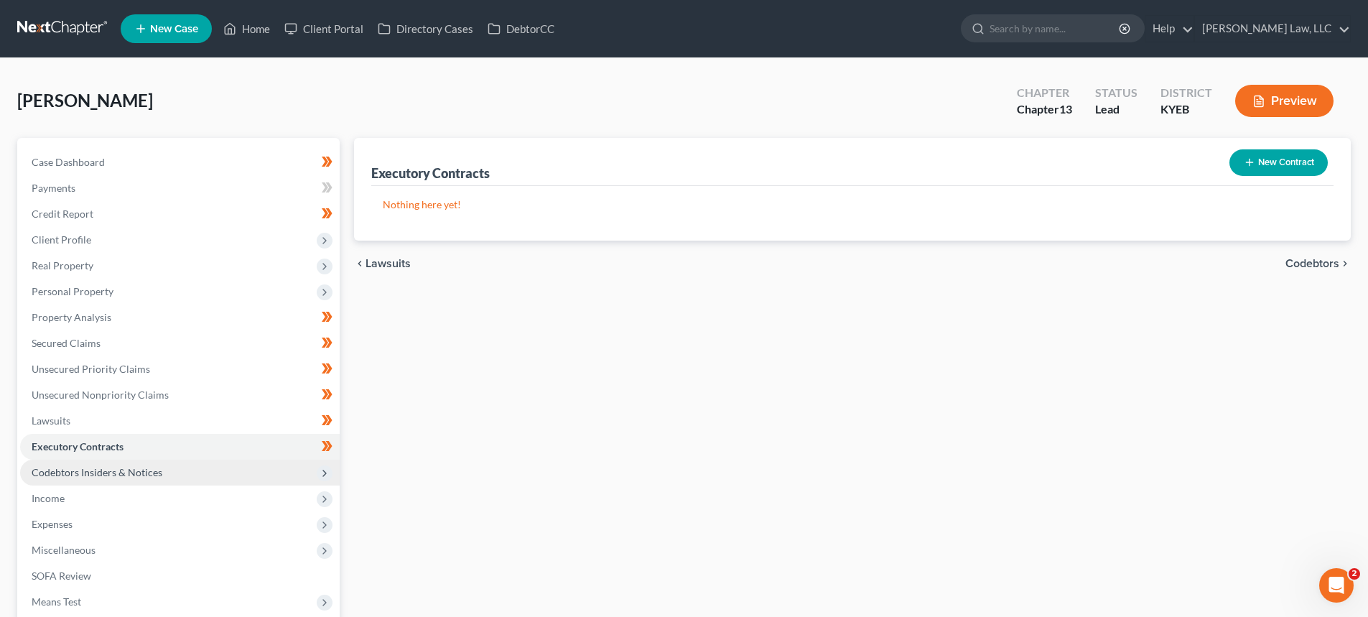
click at [68, 472] on span "Codebtors Insiders & Notices" at bounding box center [97, 472] width 131 height 12
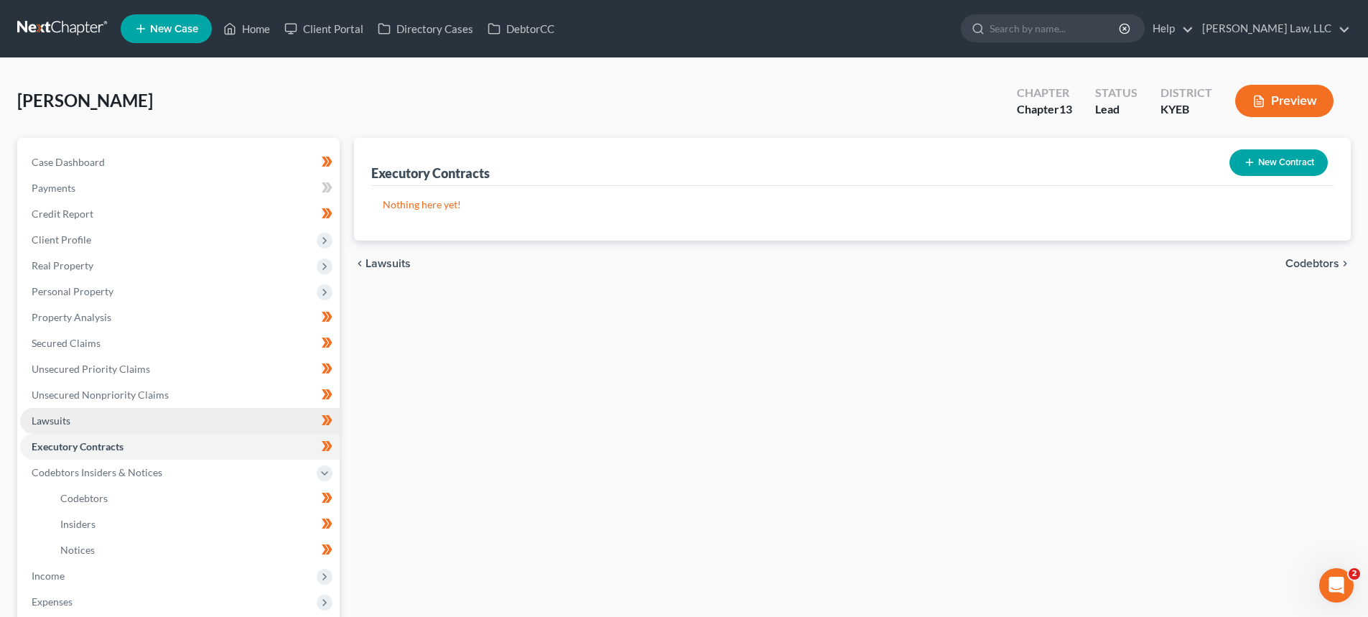
click at [79, 420] on link "Lawsuits" at bounding box center [180, 421] width 320 height 26
click at [93, 437] on link "Executory Contracts" at bounding box center [180, 447] width 320 height 26
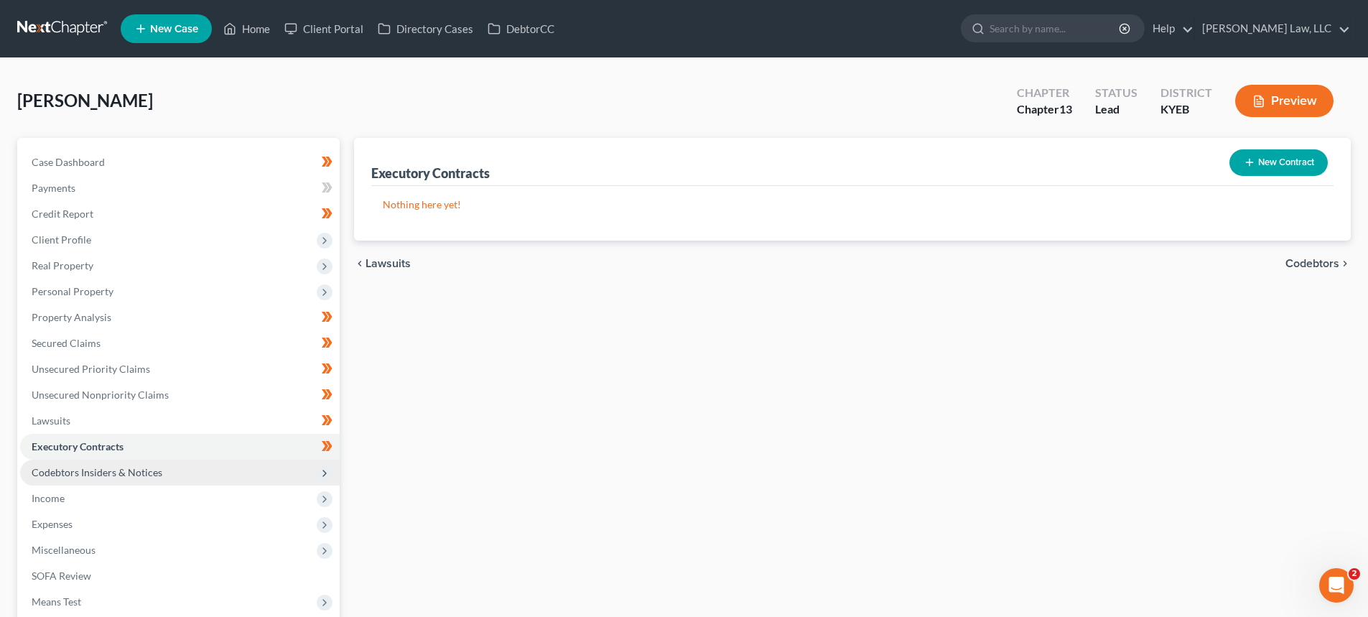
drag, startPoint x: 67, startPoint y: 467, endPoint x: 69, endPoint y: 480, distance: 13.0
click at [67, 467] on span "Codebtors Insiders & Notices" at bounding box center [97, 472] width 131 height 12
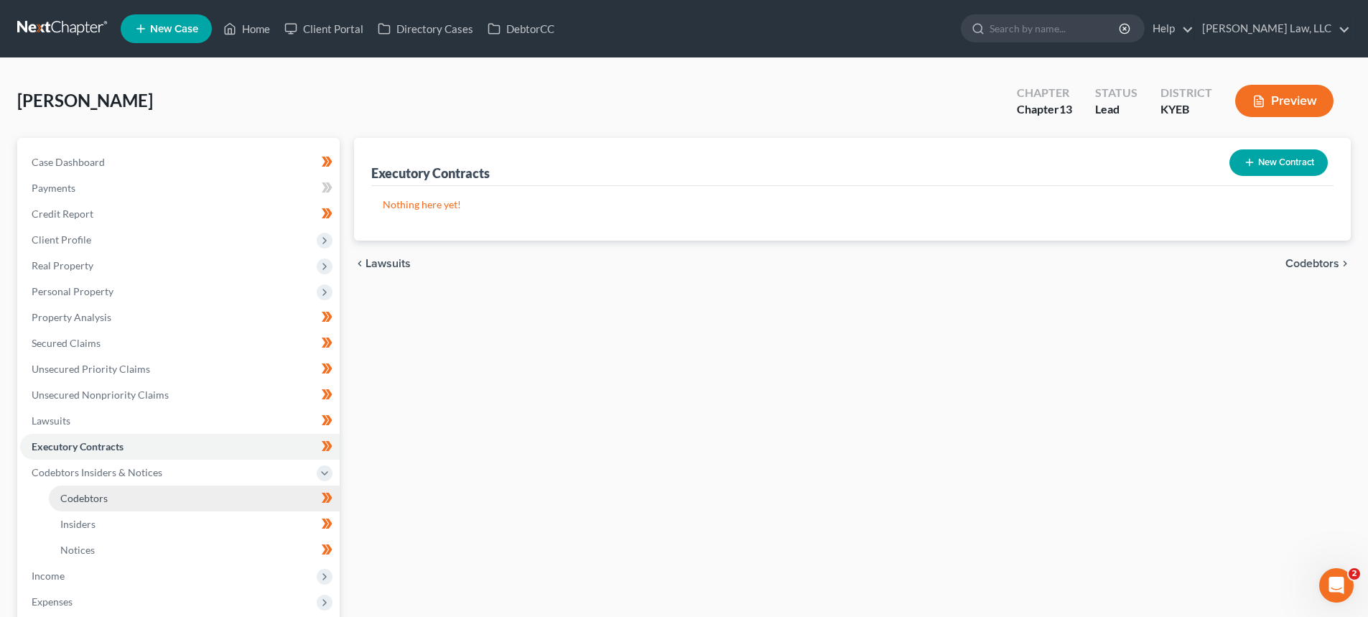
click at [75, 499] on span "Codebtors" at bounding box center [83, 498] width 47 height 12
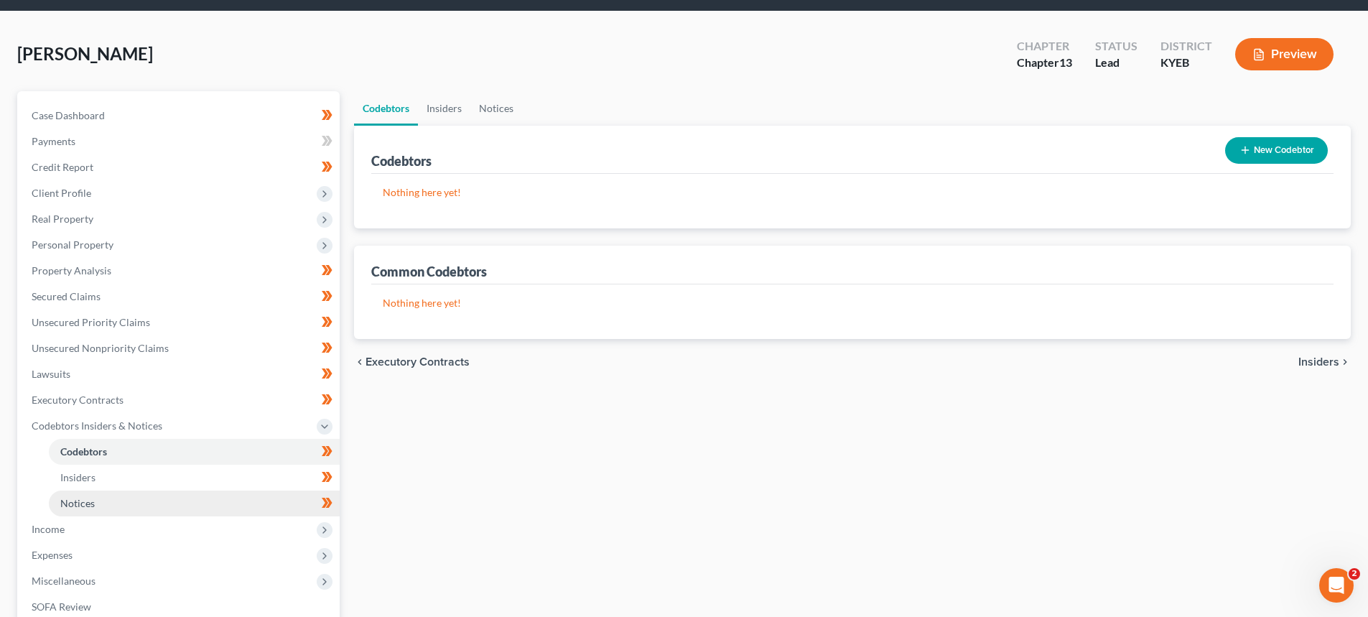
scroll to position [72, 0]
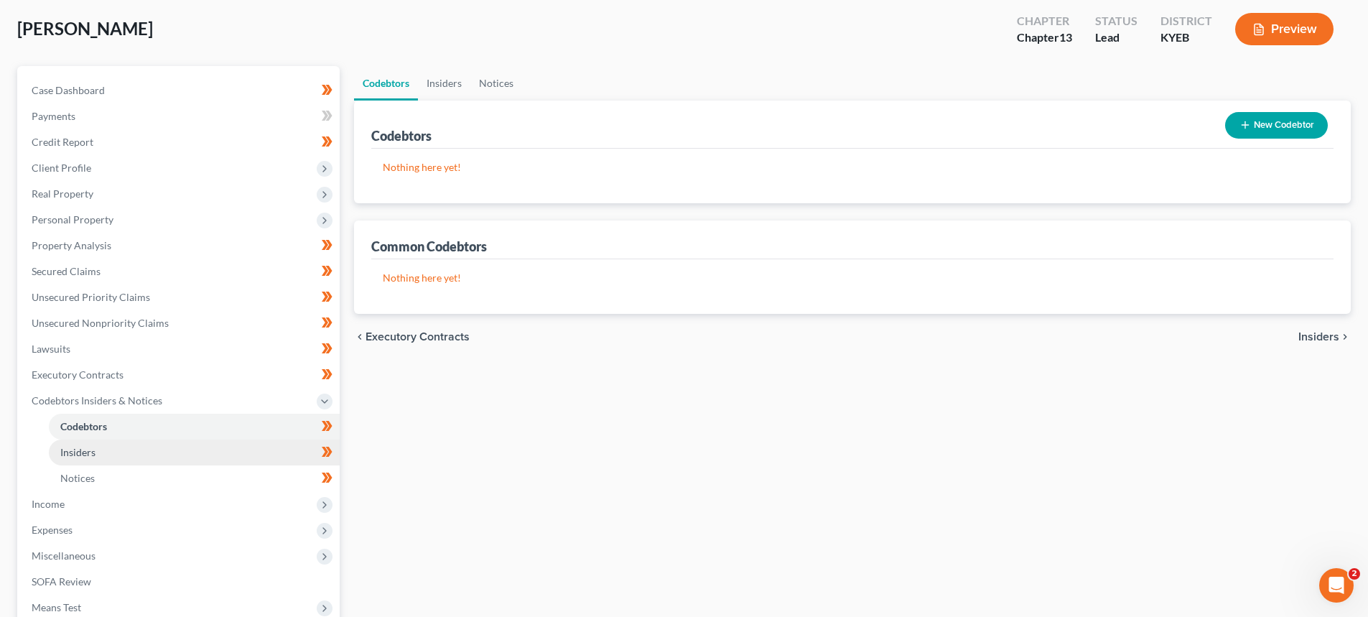
click at [114, 447] on link "Insiders" at bounding box center [194, 452] width 291 height 26
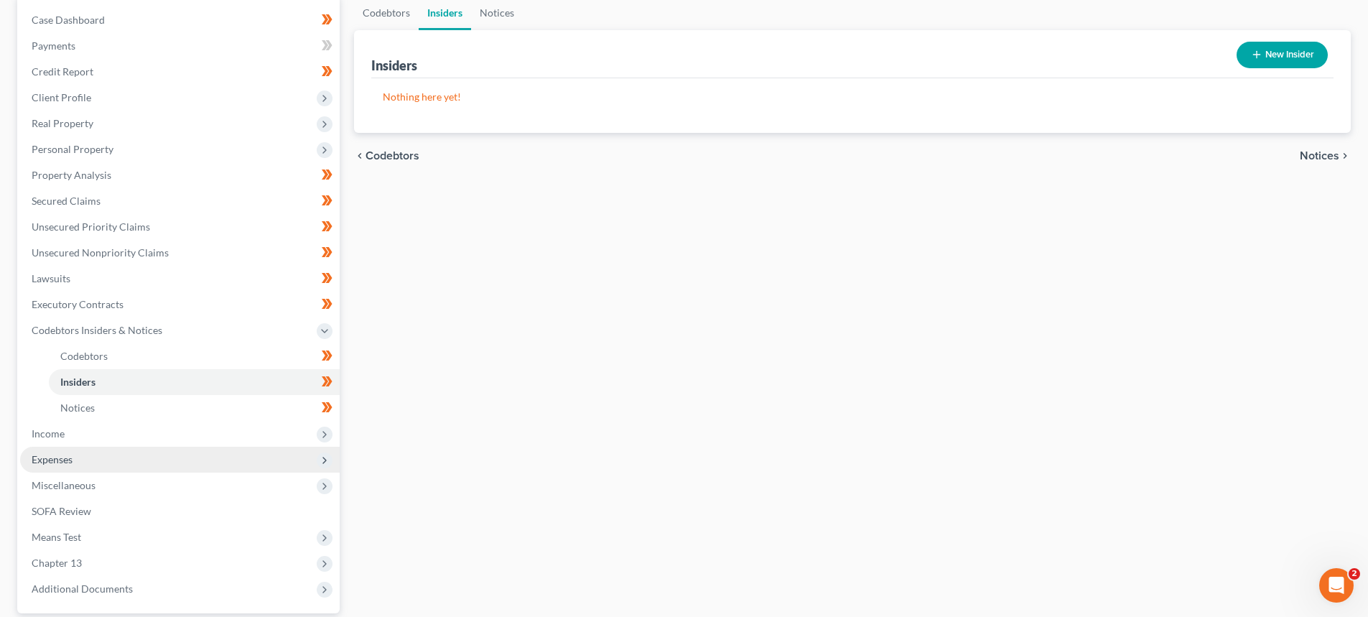
scroll to position [144, 0]
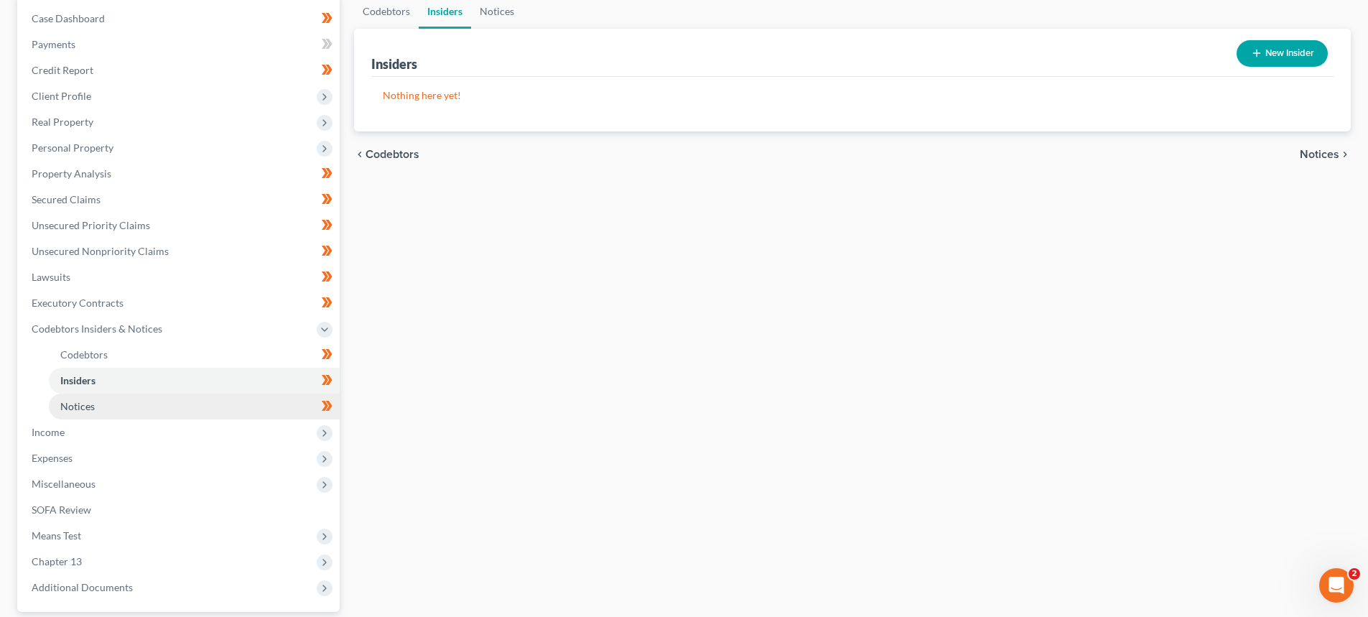
click at [108, 406] on link "Notices" at bounding box center [194, 406] width 291 height 26
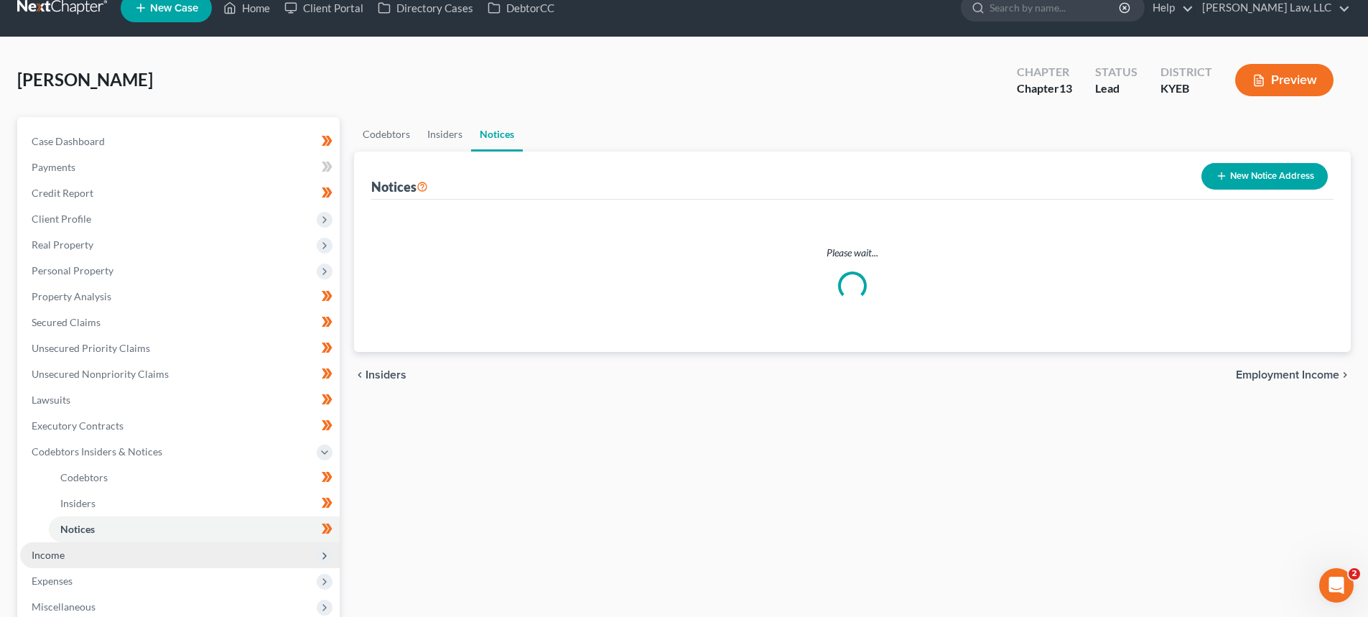
scroll to position [80, 0]
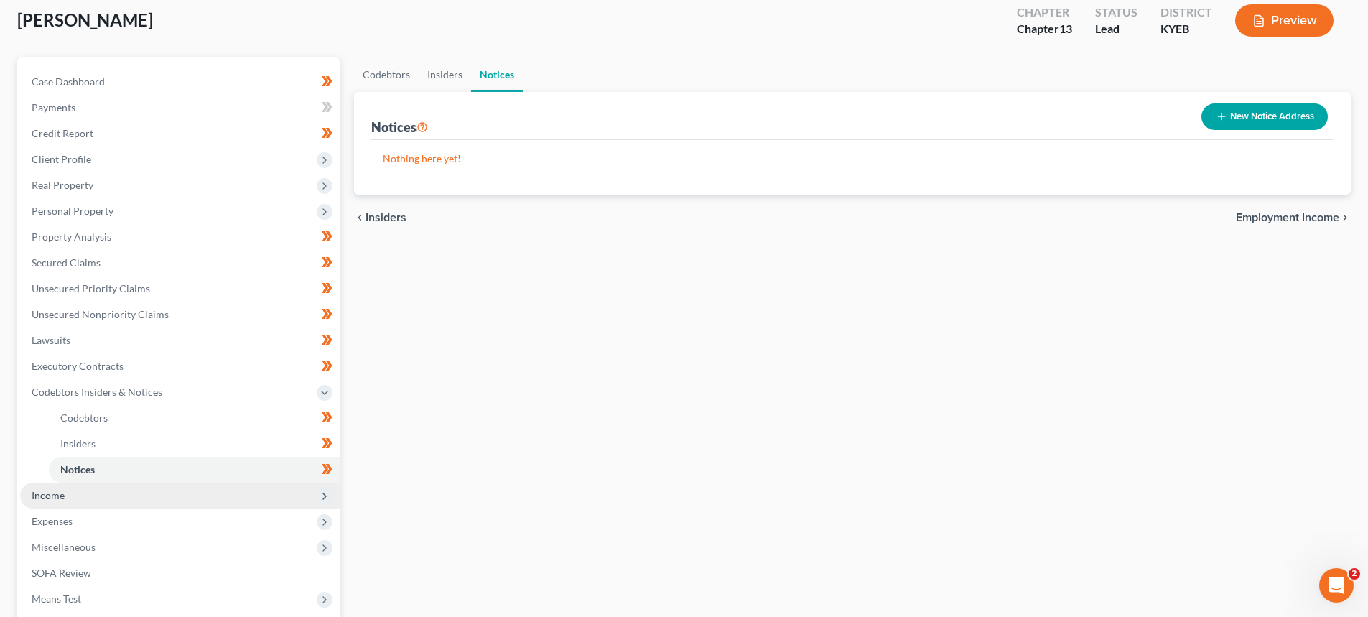
click at [83, 496] on span "Income" at bounding box center [180, 495] width 320 height 26
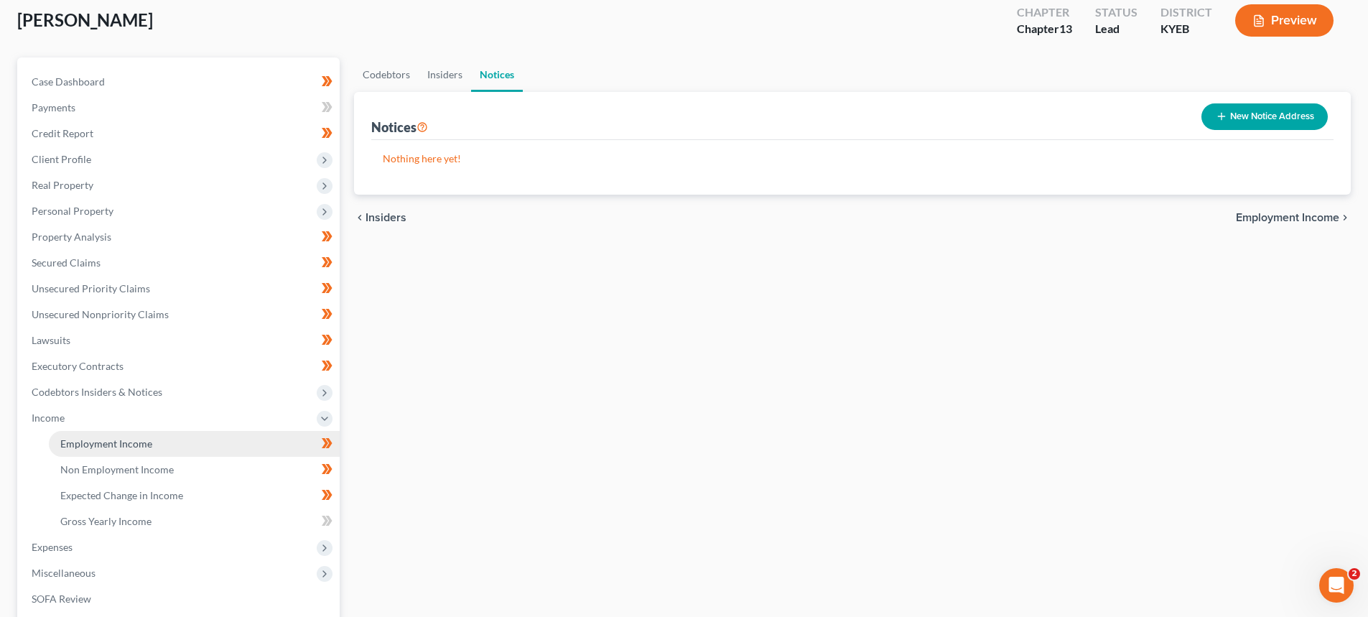
click at [90, 434] on link "Employment Income" at bounding box center [194, 444] width 291 height 26
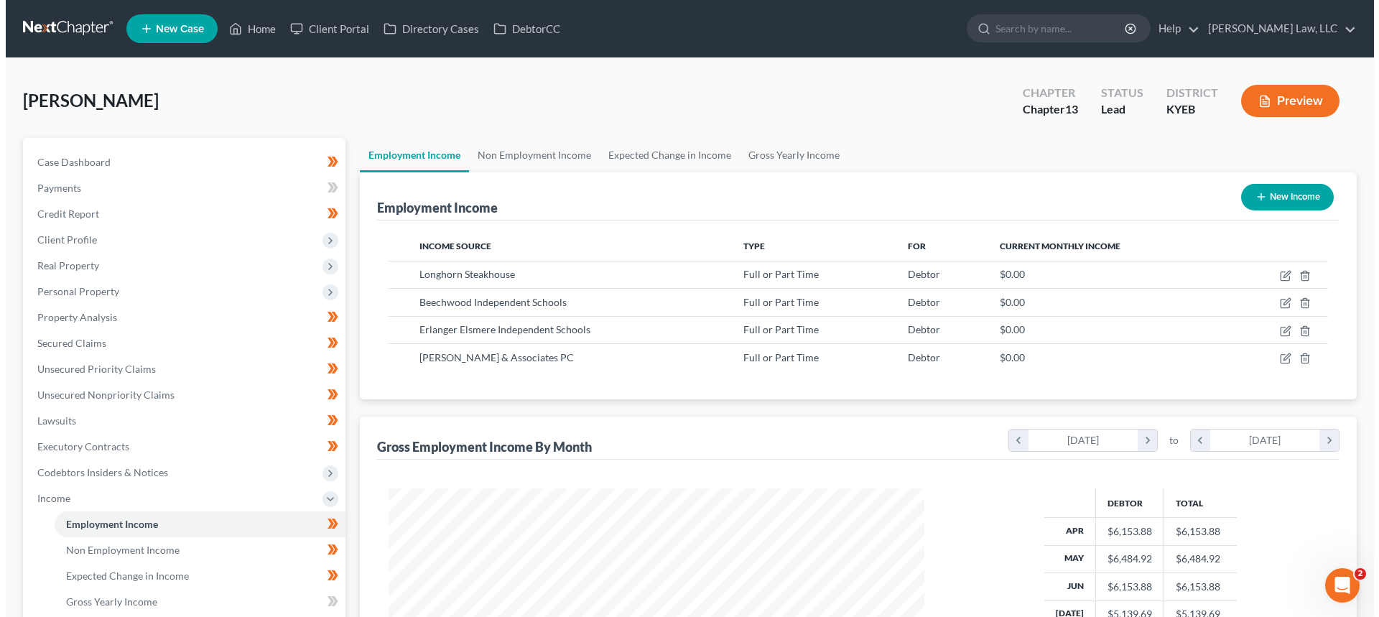
scroll to position [268, 564]
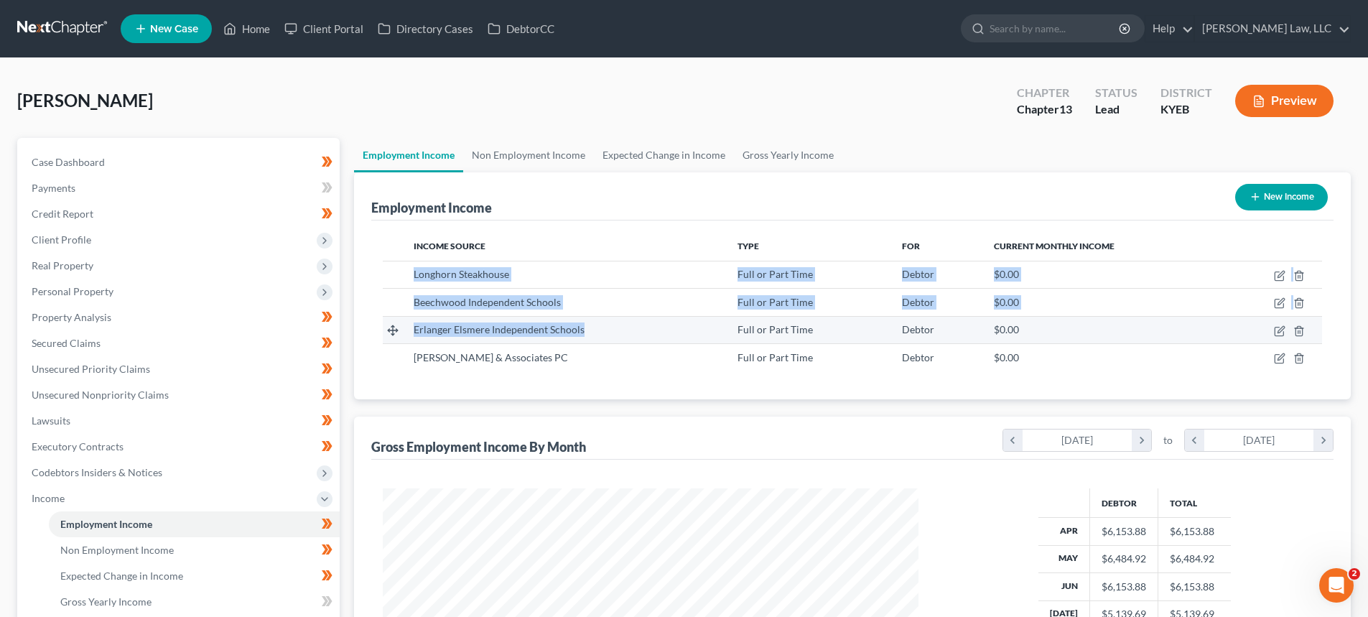
drag, startPoint x: 409, startPoint y: 269, endPoint x: 592, endPoint y: 337, distance: 195.1
click at [592, 337] on tbody "Longhorn Steakhouse Full or Part Time Debtor $0.00 Beechwood Independent School…" at bounding box center [852, 316] width 939 height 110
click at [603, 334] on div "Erlanger Elsmere Independent Schools" at bounding box center [564, 329] width 301 height 14
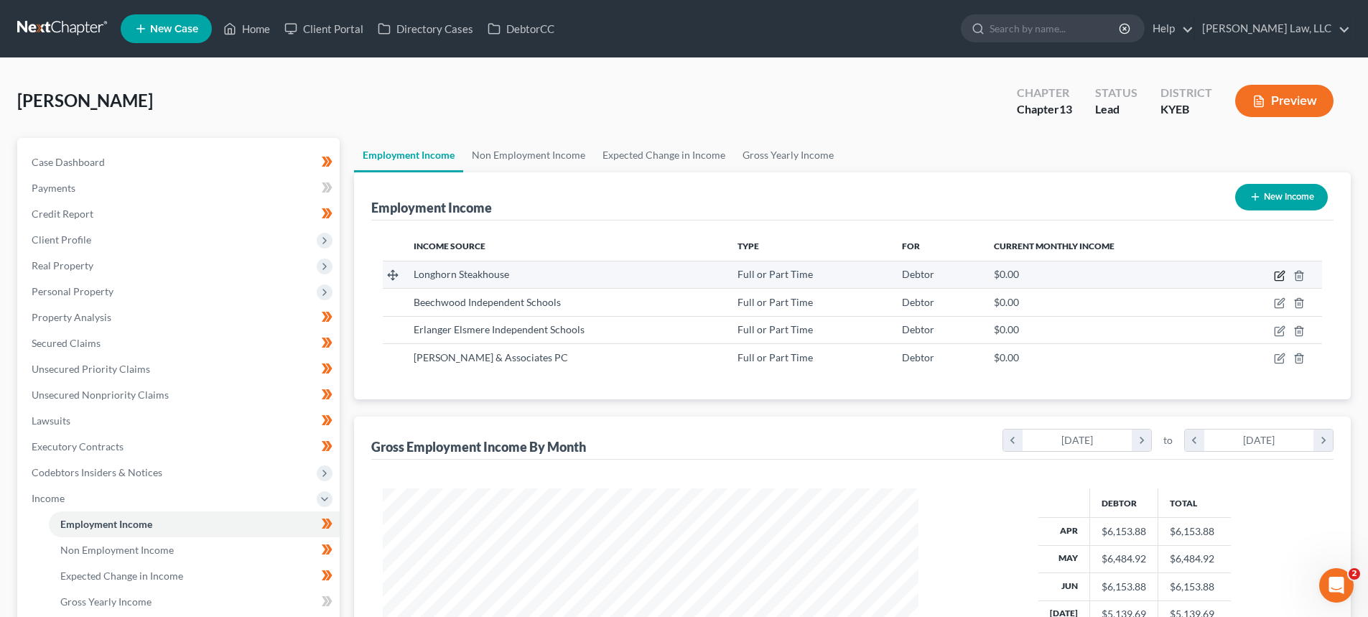
click at [1276, 278] on icon "button" at bounding box center [1279, 275] width 11 height 11
select select "0"
select select "9"
select select "3"
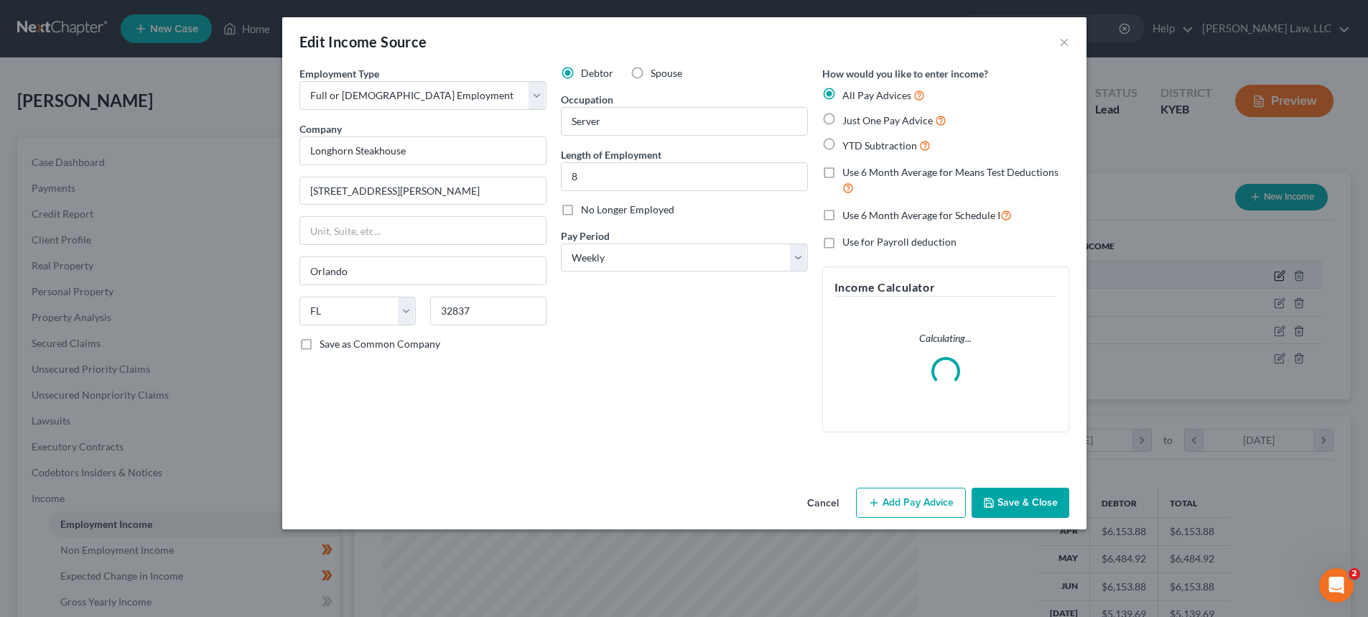
scroll to position [270, 569]
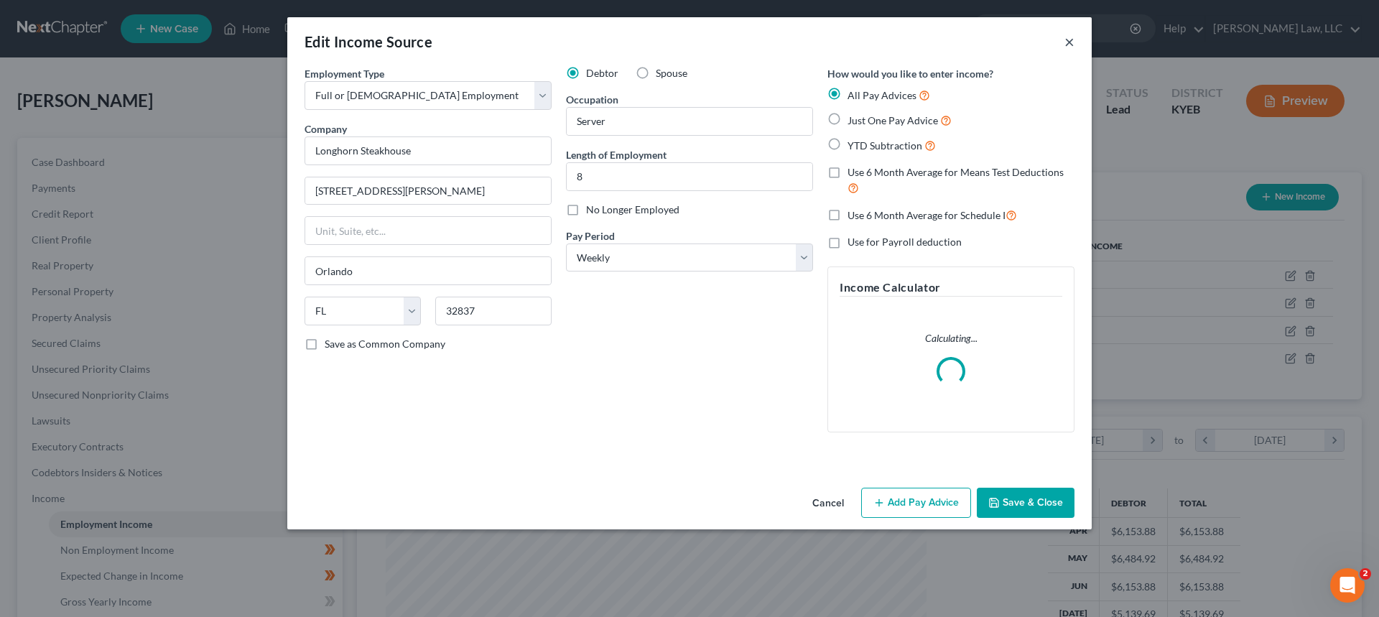
click at [1066, 40] on button "×" at bounding box center [1069, 41] width 10 height 17
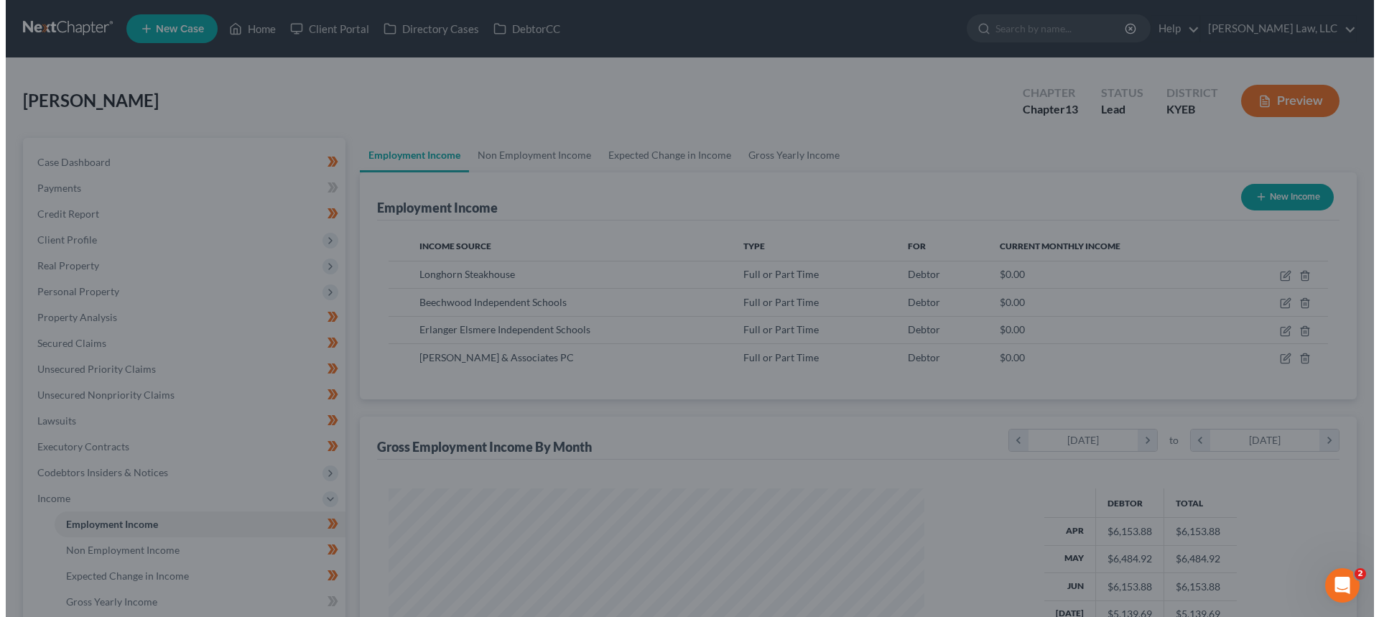
scroll to position [717736, 717439]
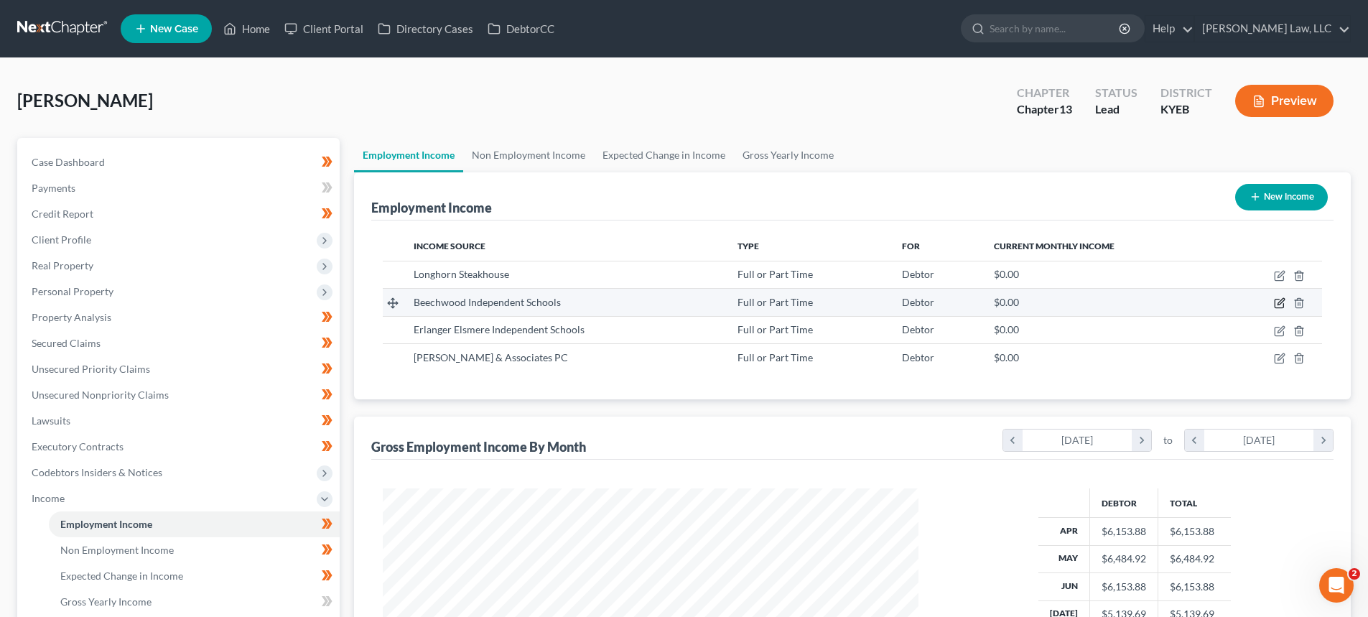
click at [1274, 302] on icon "button" at bounding box center [1278, 303] width 9 height 9
select select "0"
select select "18"
select select "2"
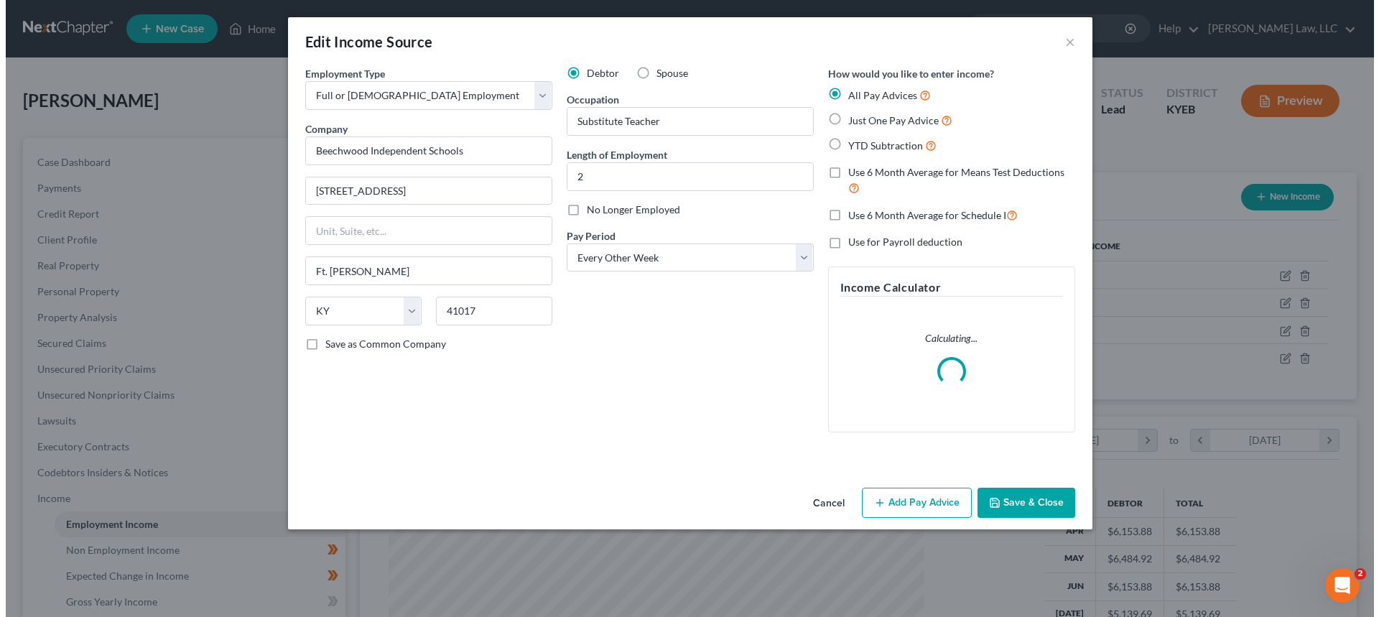
scroll to position [270, 569]
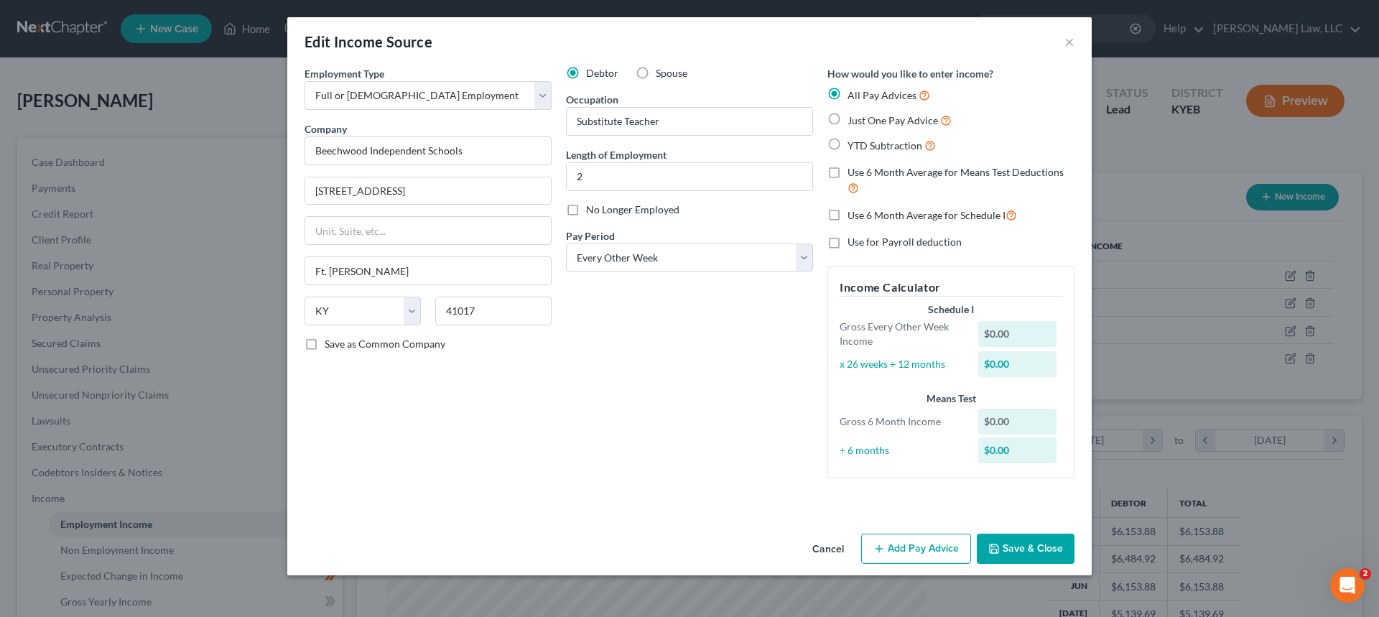
click at [928, 549] on button "Add Pay Advice" at bounding box center [916, 548] width 110 height 30
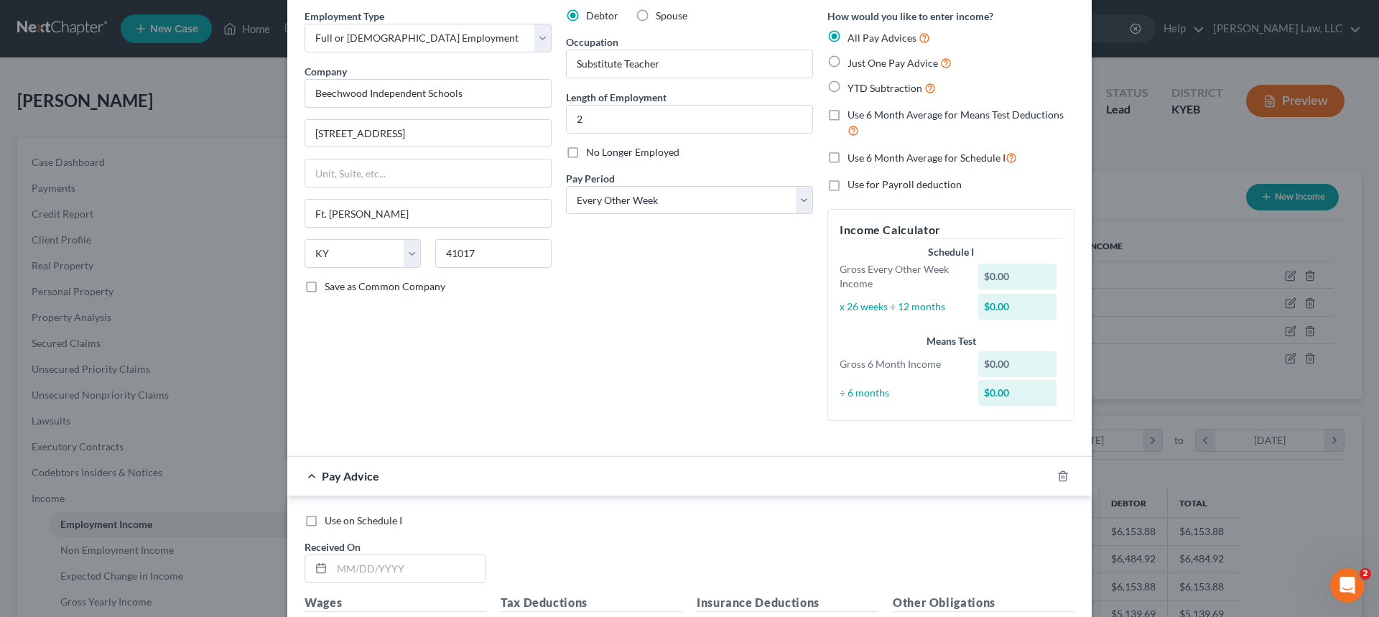
scroll to position [215, 0]
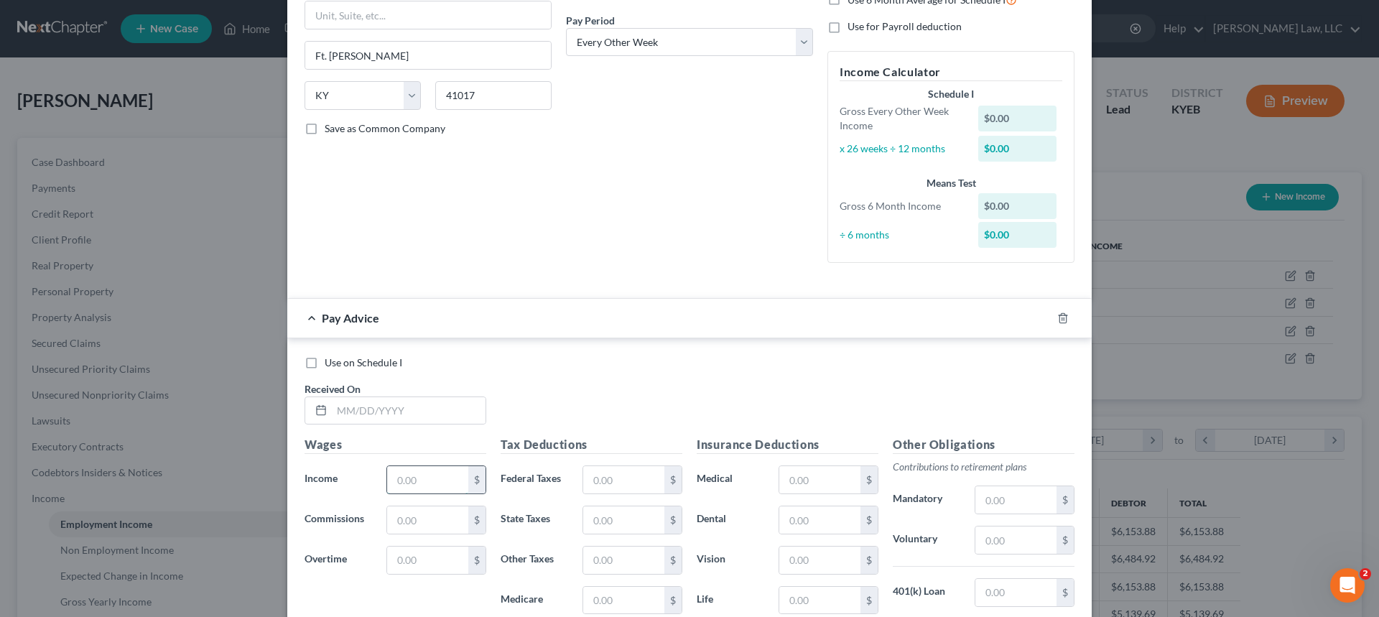
click at [399, 483] on input "text" at bounding box center [427, 479] width 81 height 27
click at [383, 412] on input "text" at bounding box center [409, 410] width 154 height 27
type input "01012001"
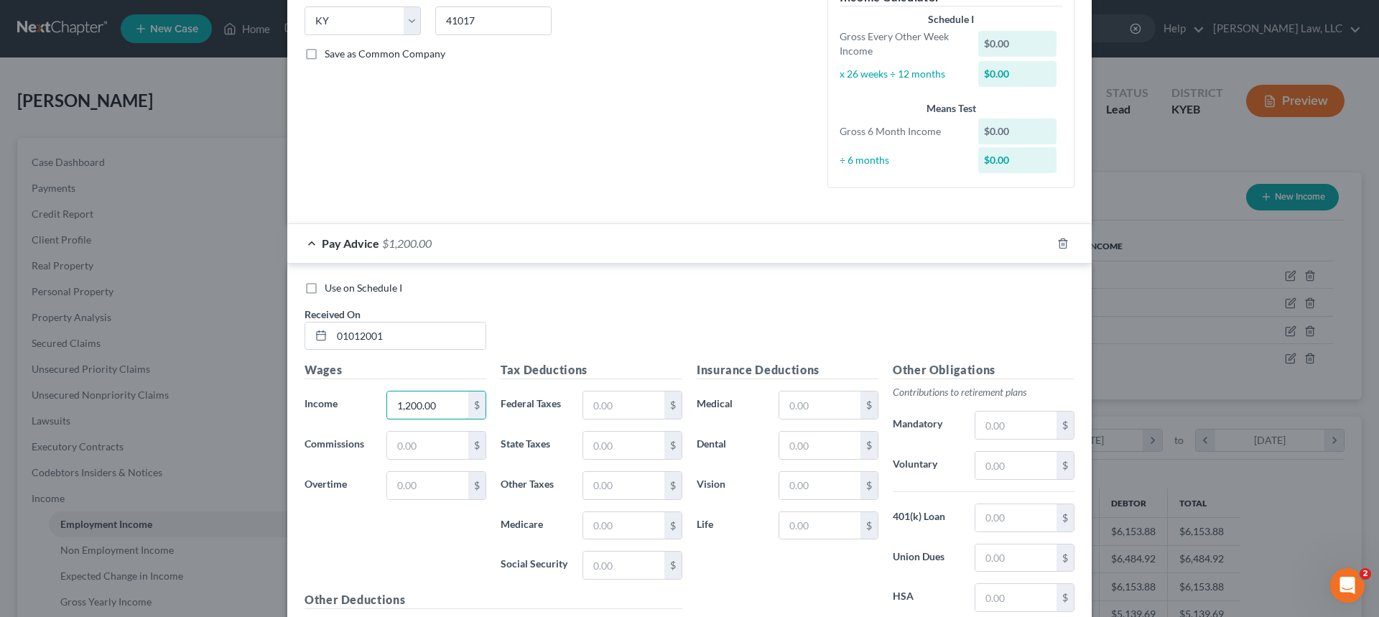
scroll to position [359, 0]
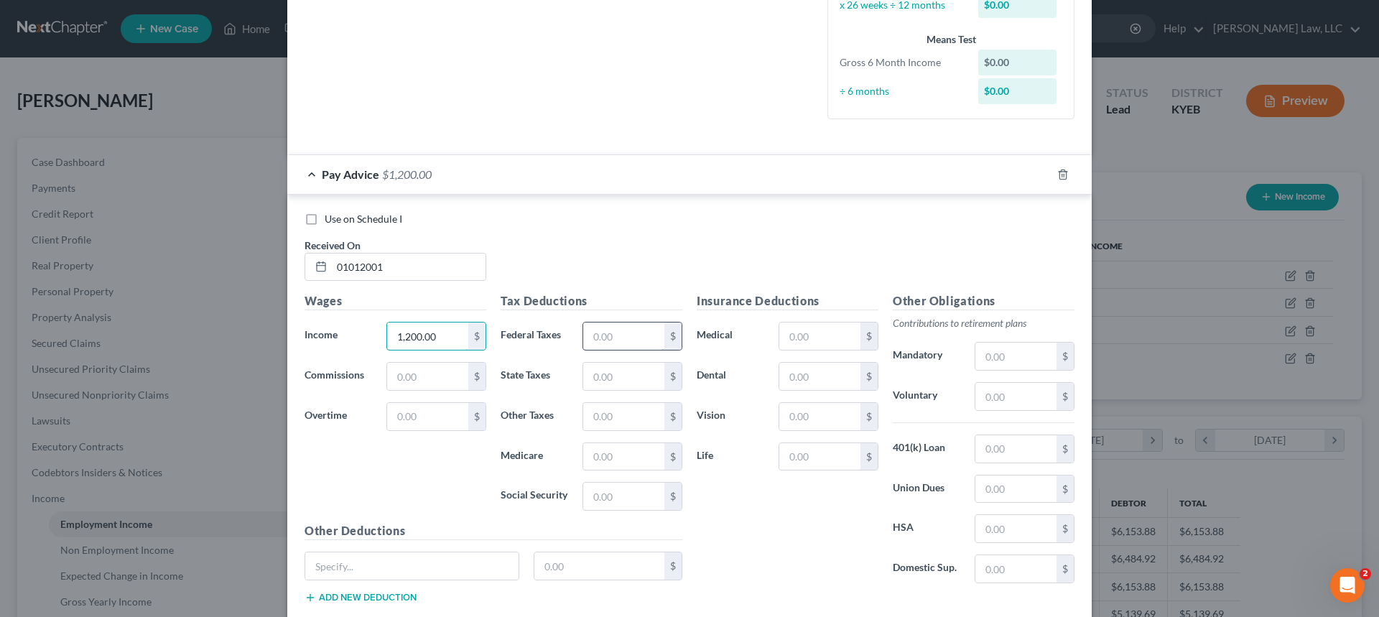
type input "1,200.00"
click at [616, 325] on input "text" at bounding box center [623, 335] width 81 height 27
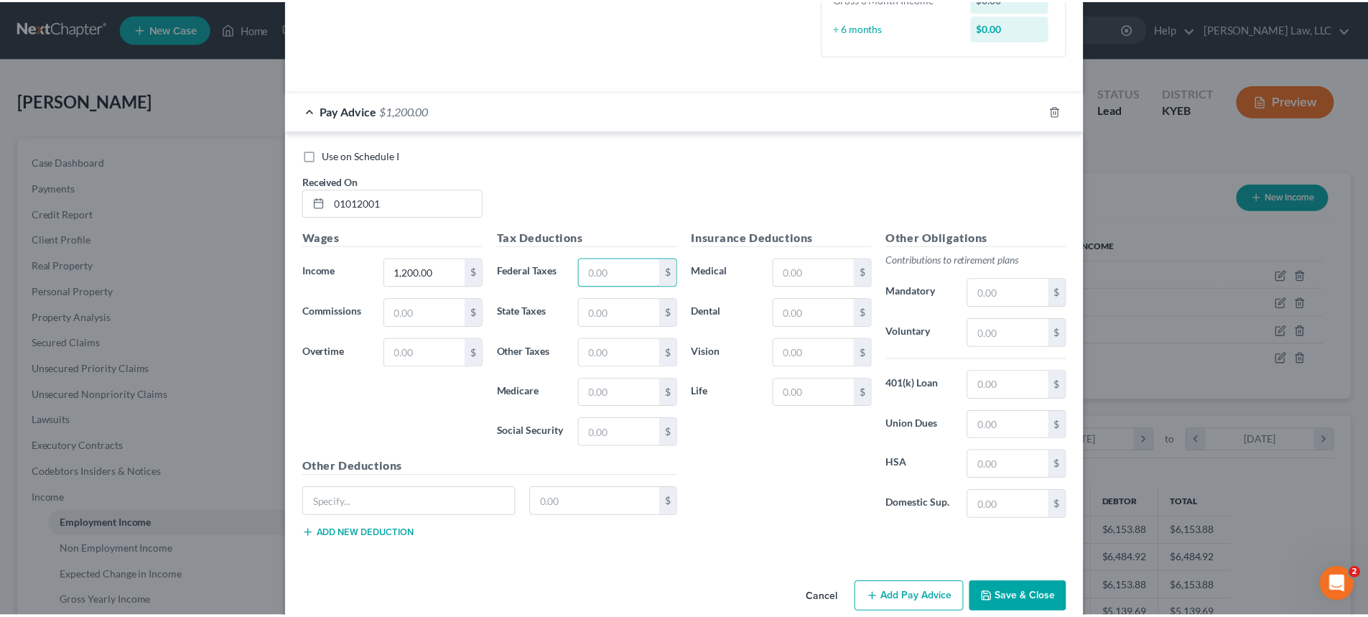
scroll to position [431, 0]
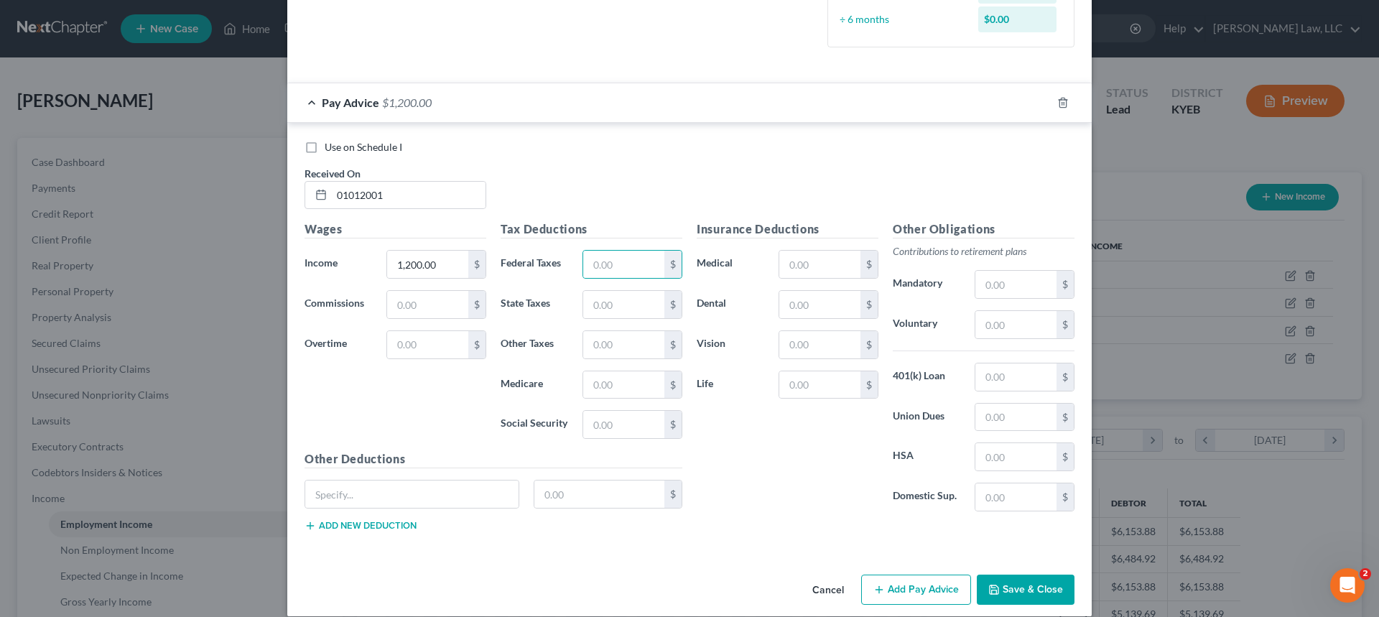
drag, startPoint x: 1040, startPoint y: 577, endPoint x: 1262, endPoint y: 332, distance: 330.4
click at [1040, 577] on button "Save & Close" at bounding box center [1025, 589] width 98 height 30
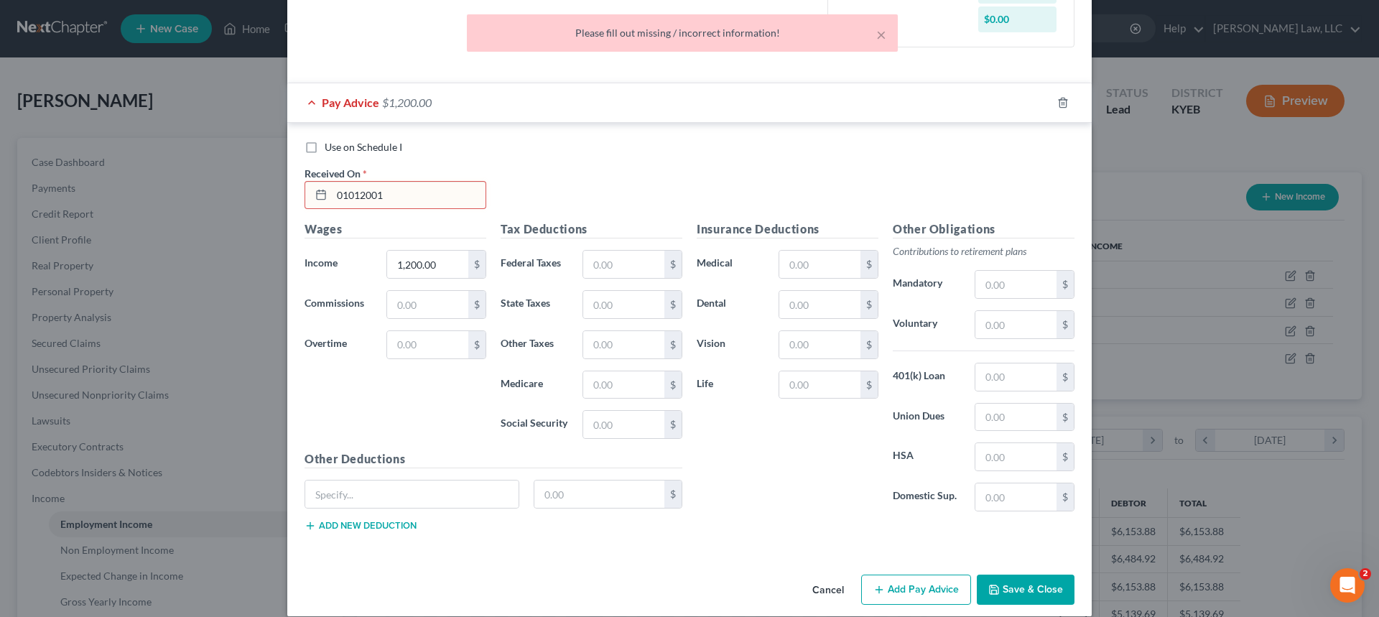
click at [442, 200] on input "01012001" at bounding box center [409, 195] width 154 height 27
click at [341, 195] on input "01012001" at bounding box center [409, 195] width 154 height 27
click at [353, 196] on input "01/012001" at bounding box center [409, 195] width 154 height 27
click at [360, 196] on input "01/012001" at bounding box center [409, 195] width 154 height 27
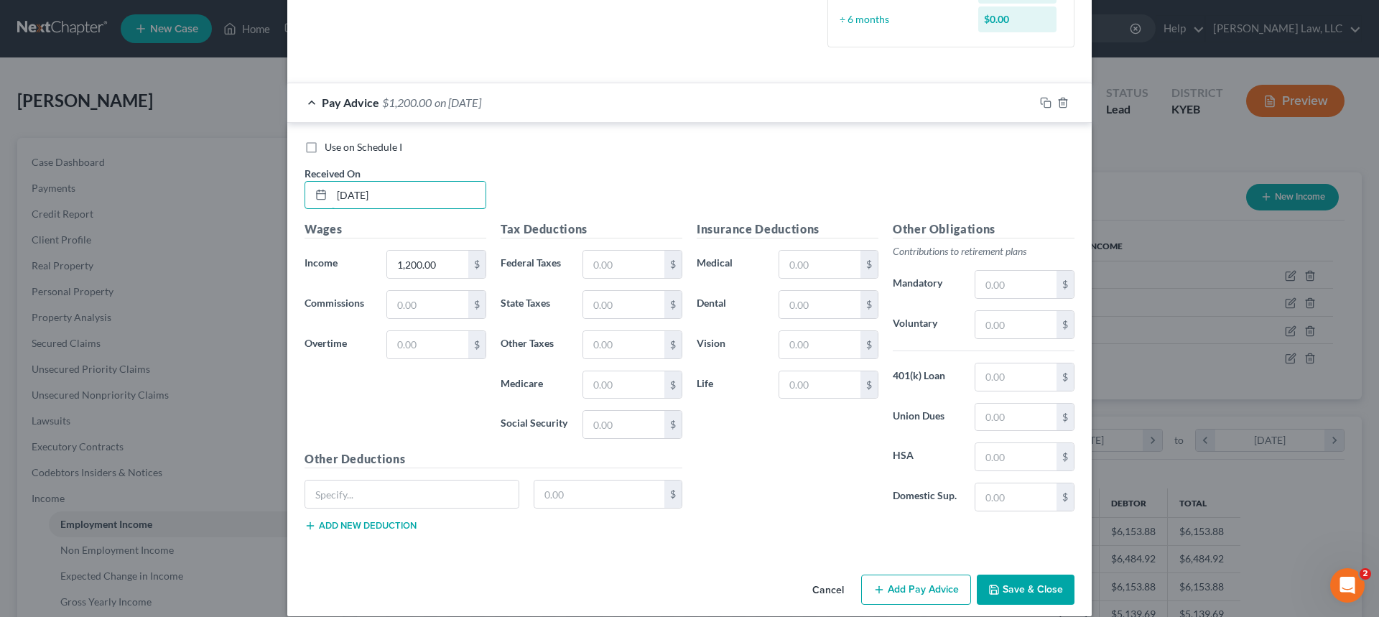
type input "01/01/2001"
click at [1010, 584] on button "Save & Close" at bounding box center [1025, 589] width 98 height 30
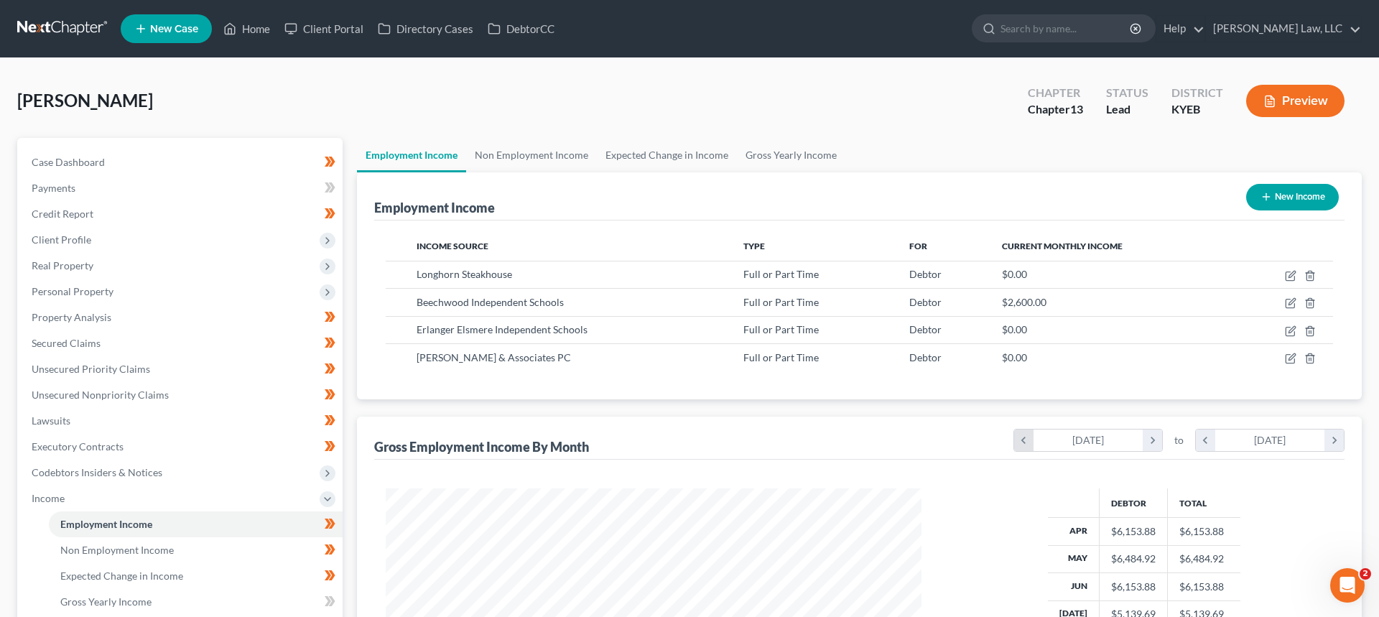
scroll to position [717736, 717439]
click at [1279, 332] on icon "button" at bounding box center [1279, 330] width 11 height 11
select select "0"
select select "18"
select select "2"
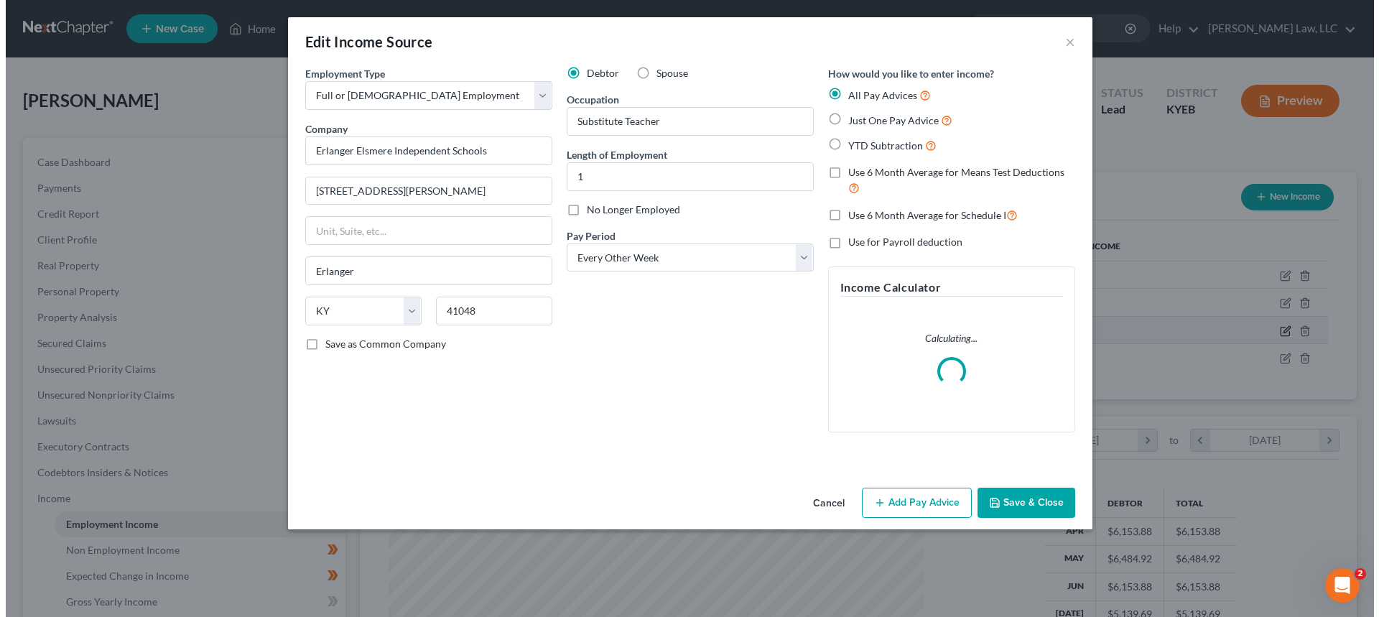
scroll to position [270, 569]
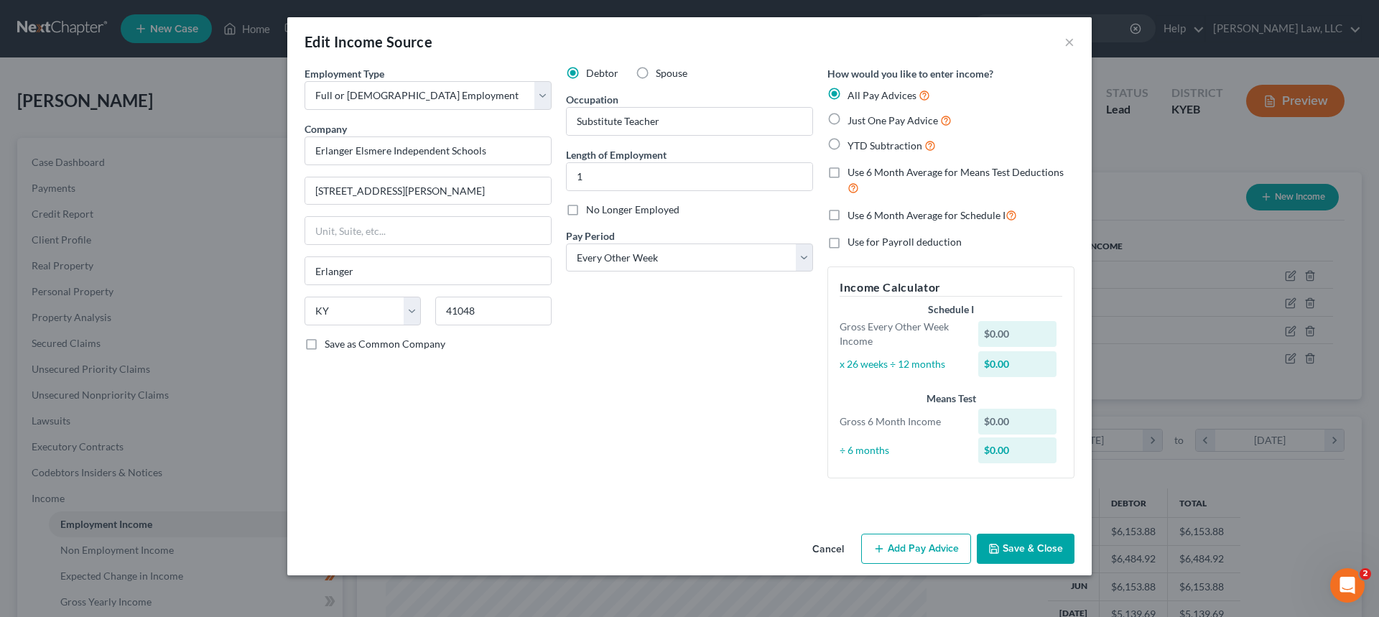
click at [913, 556] on button "Add Pay Advice" at bounding box center [916, 548] width 110 height 30
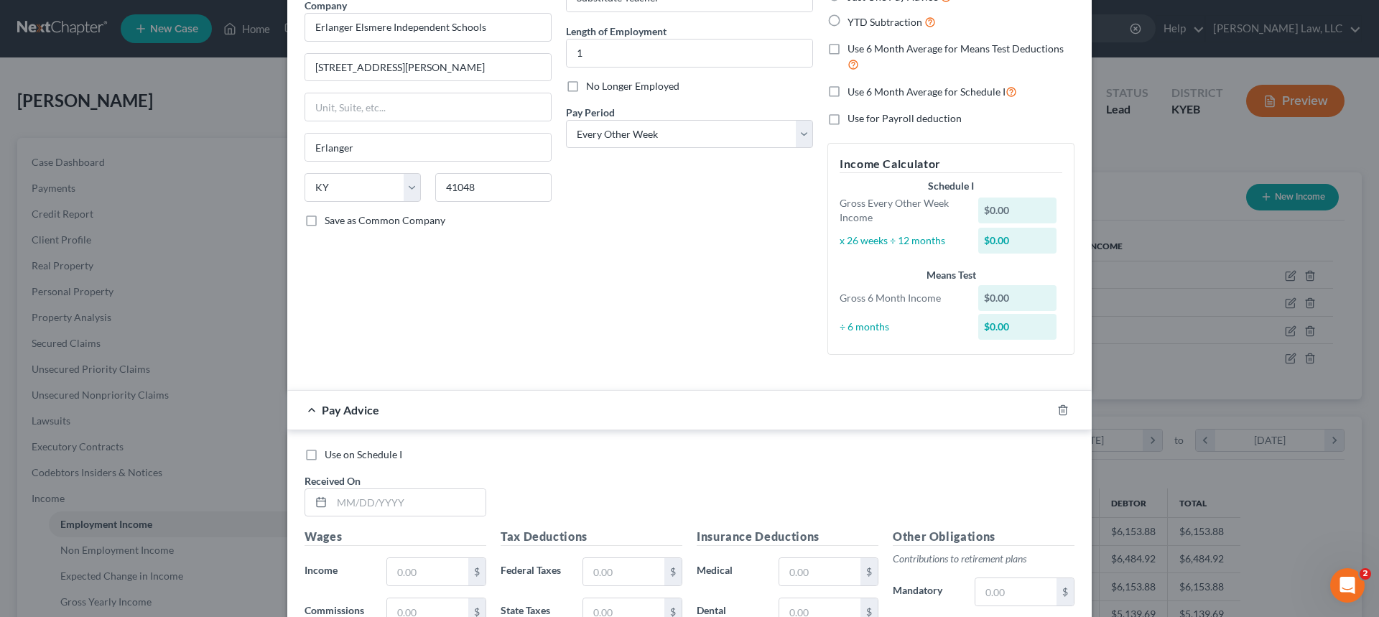
scroll to position [144, 0]
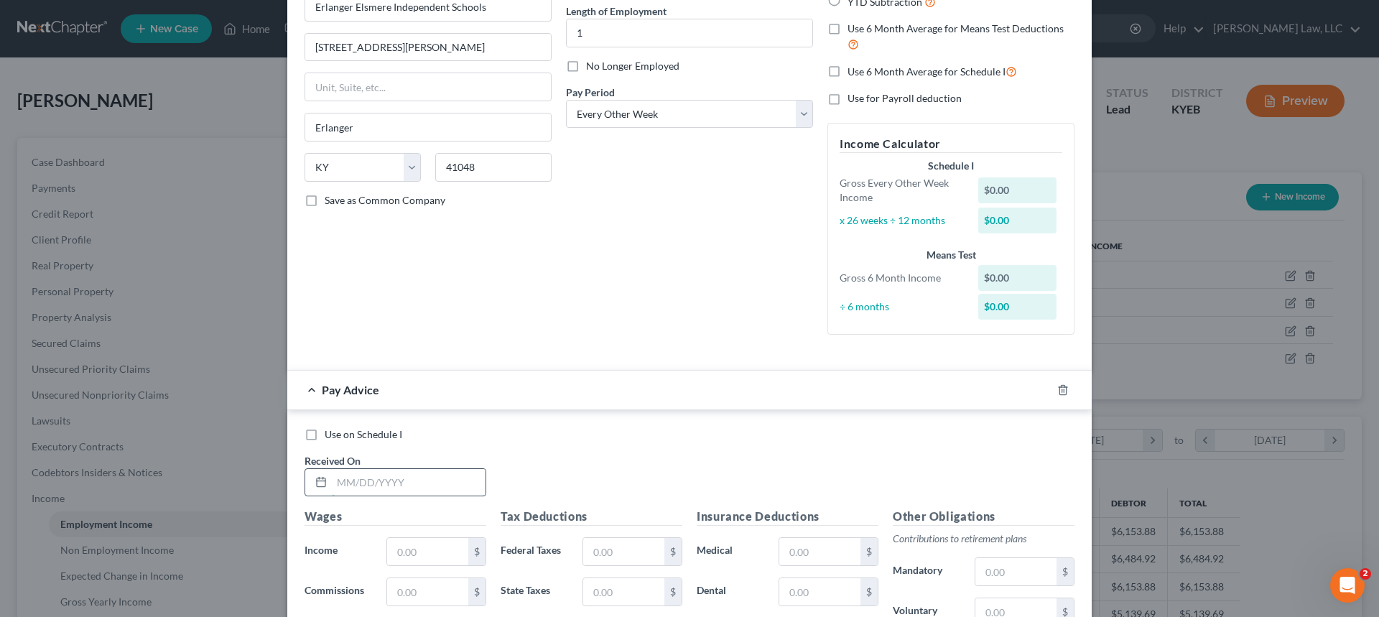
click at [342, 485] on input "text" at bounding box center [409, 482] width 154 height 27
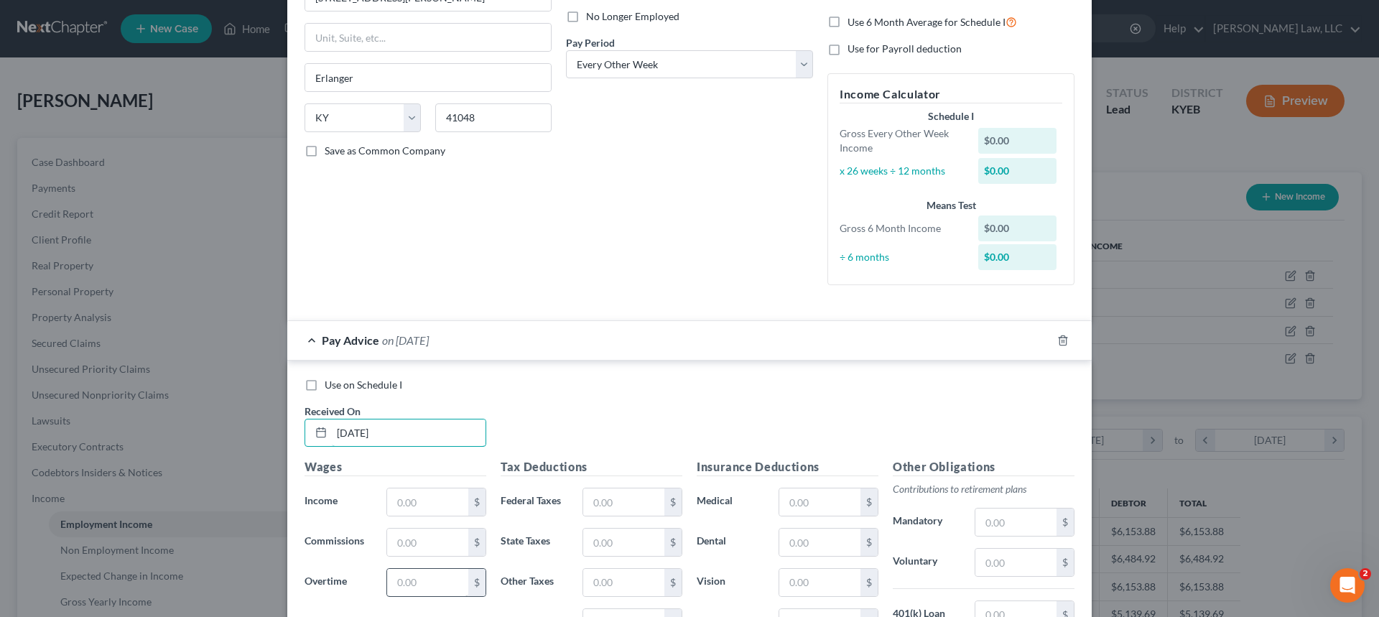
scroll to position [287, 0]
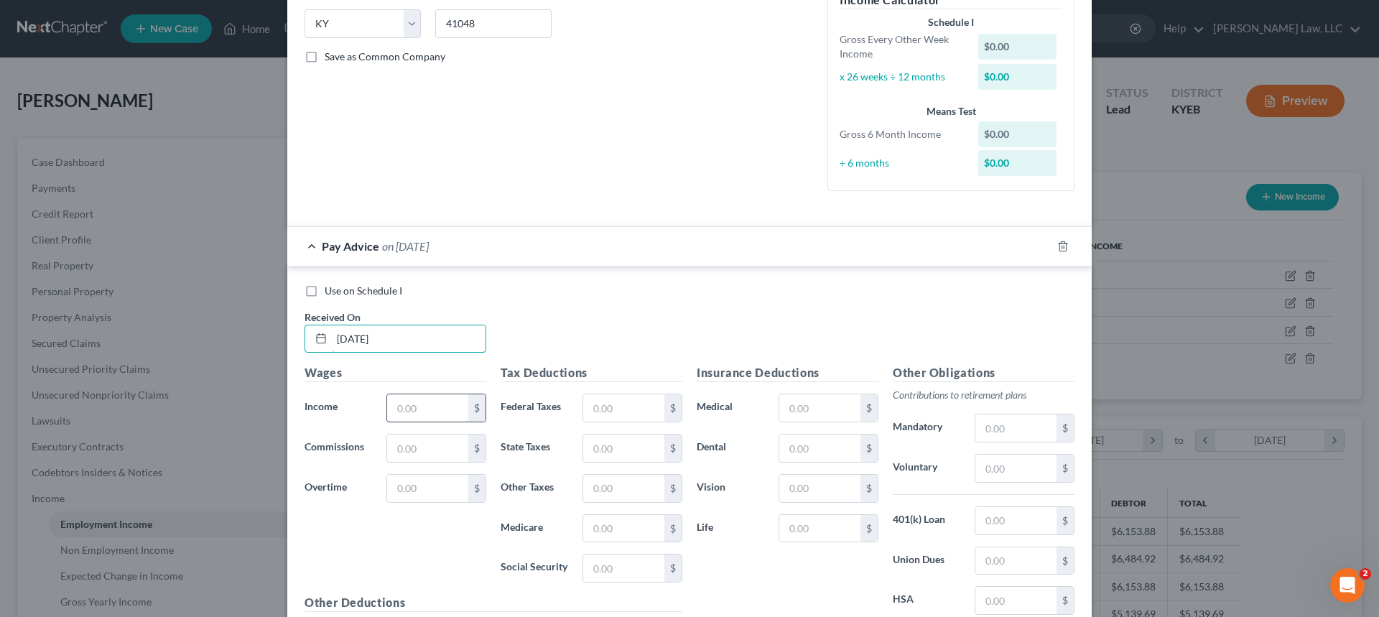
type input "01/01/2001"
click at [444, 401] on input "text" at bounding box center [427, 407] width 81 height 27
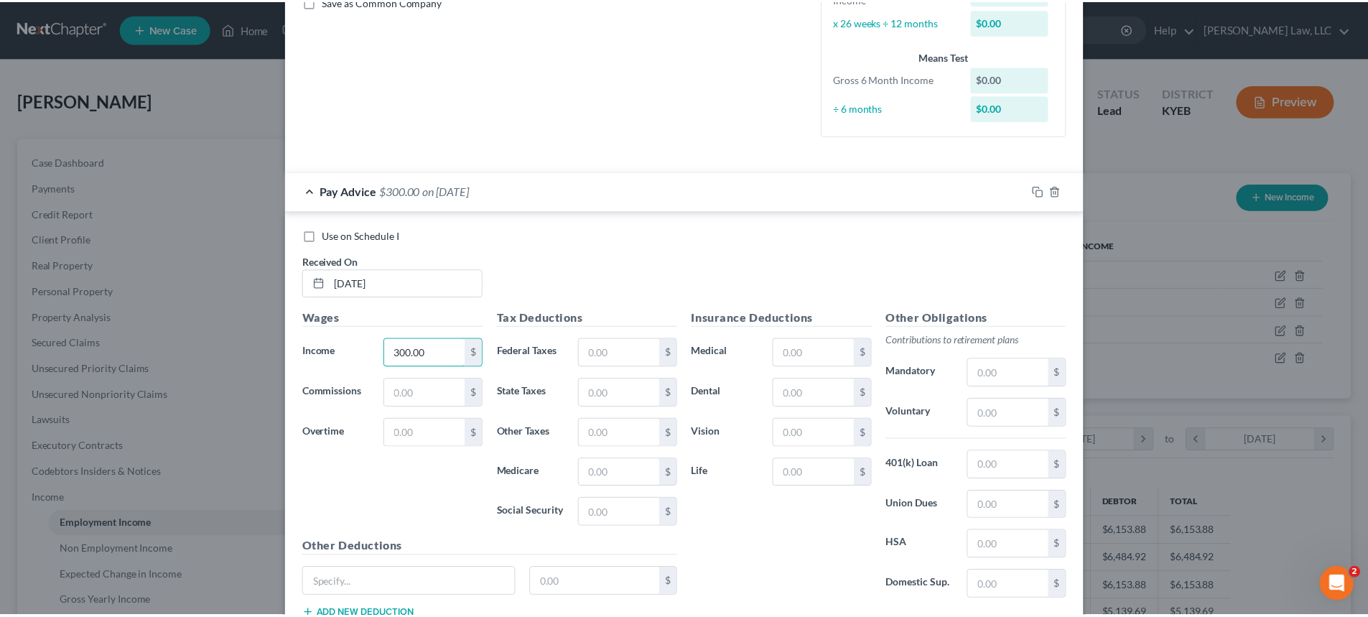
scroll to position [447, 0]
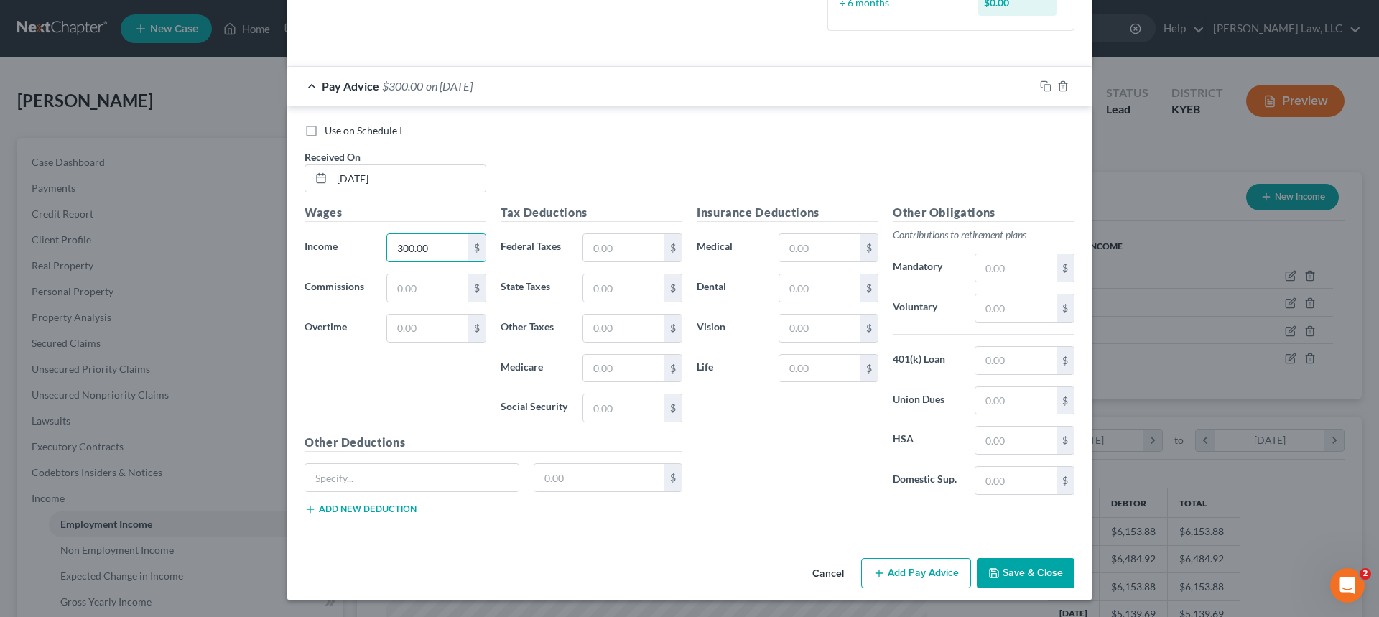
type input "300.00"
click at [1022, 578] on button "Save & Close" at bounding box center [1025, 573] width 98 height 30
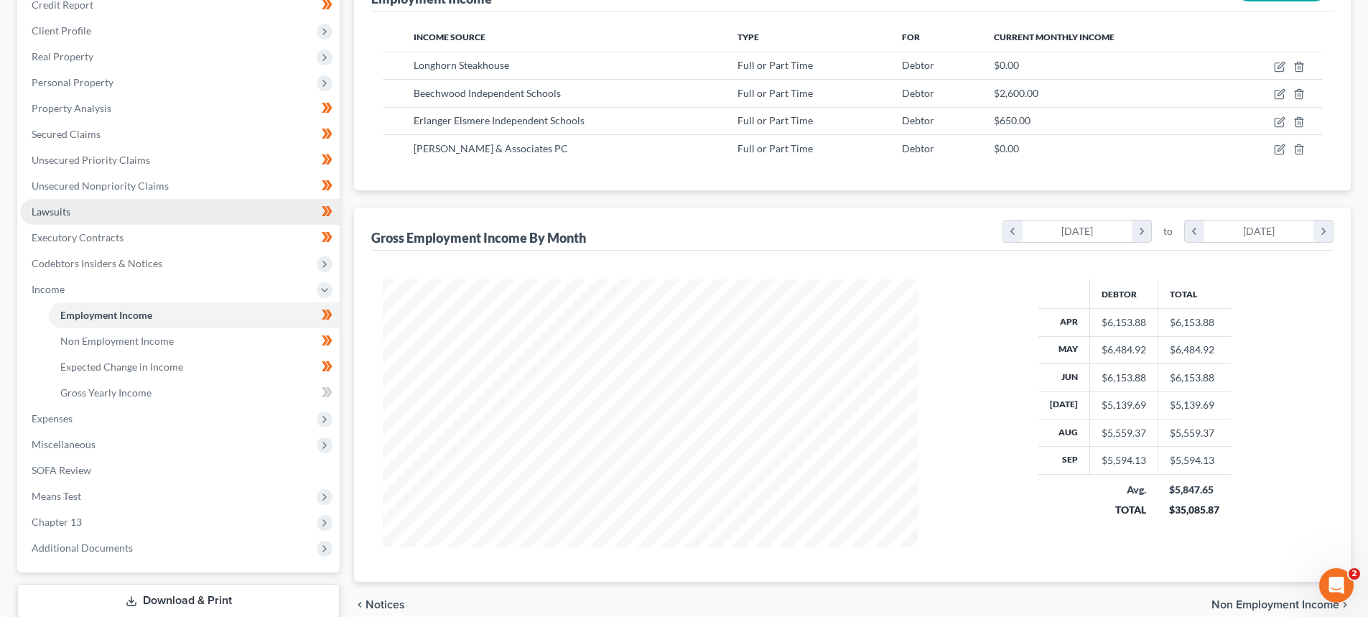
scroll to position [215, 0]
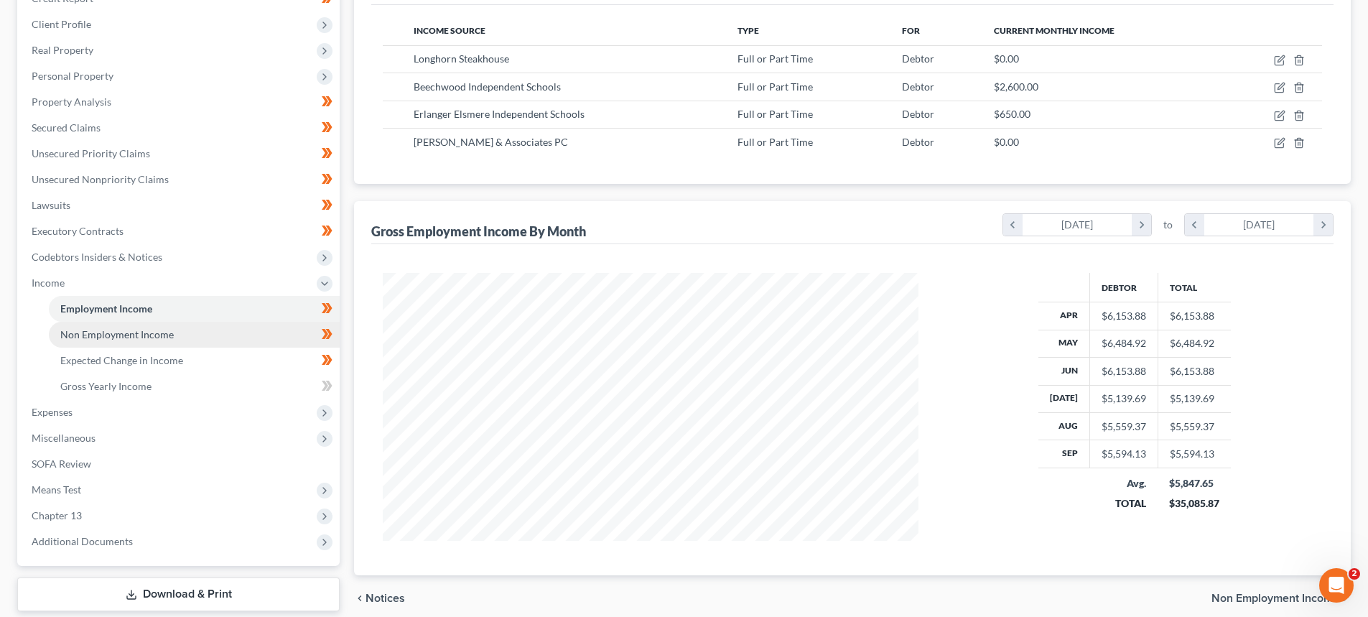
click at [159, 337] on span "Non Employment Income" at bounding box center [116, 334] width 113 height 12
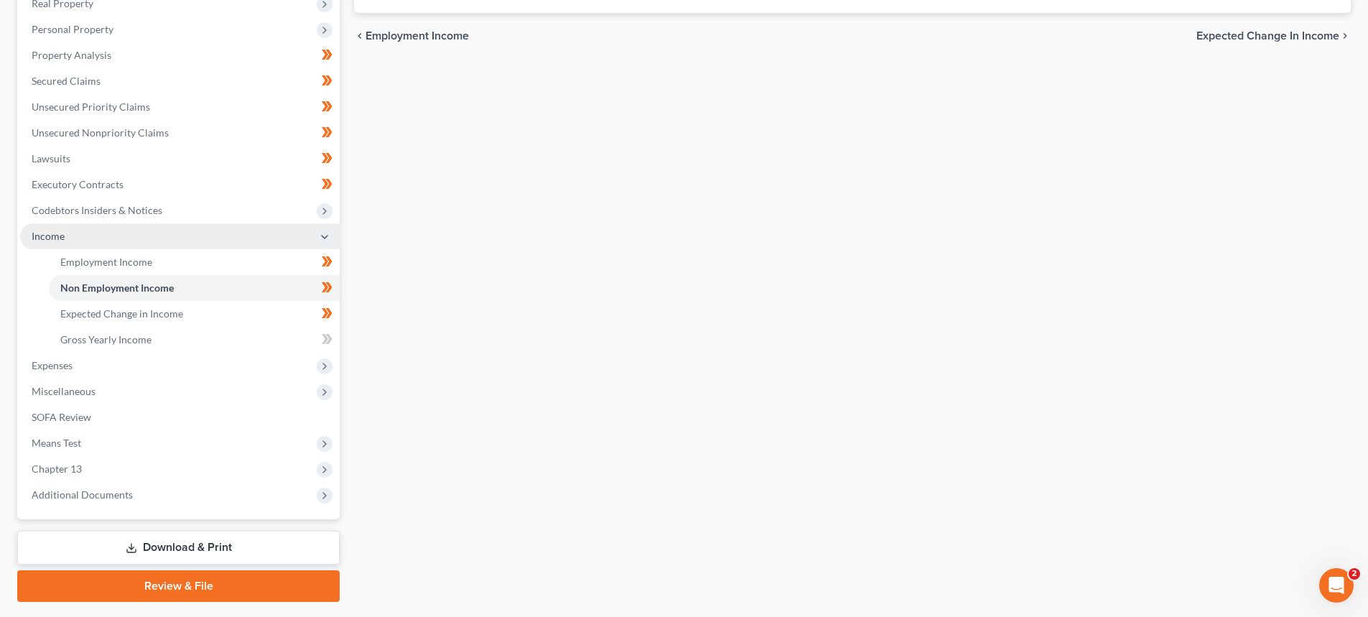
scroll to position [287, 0]
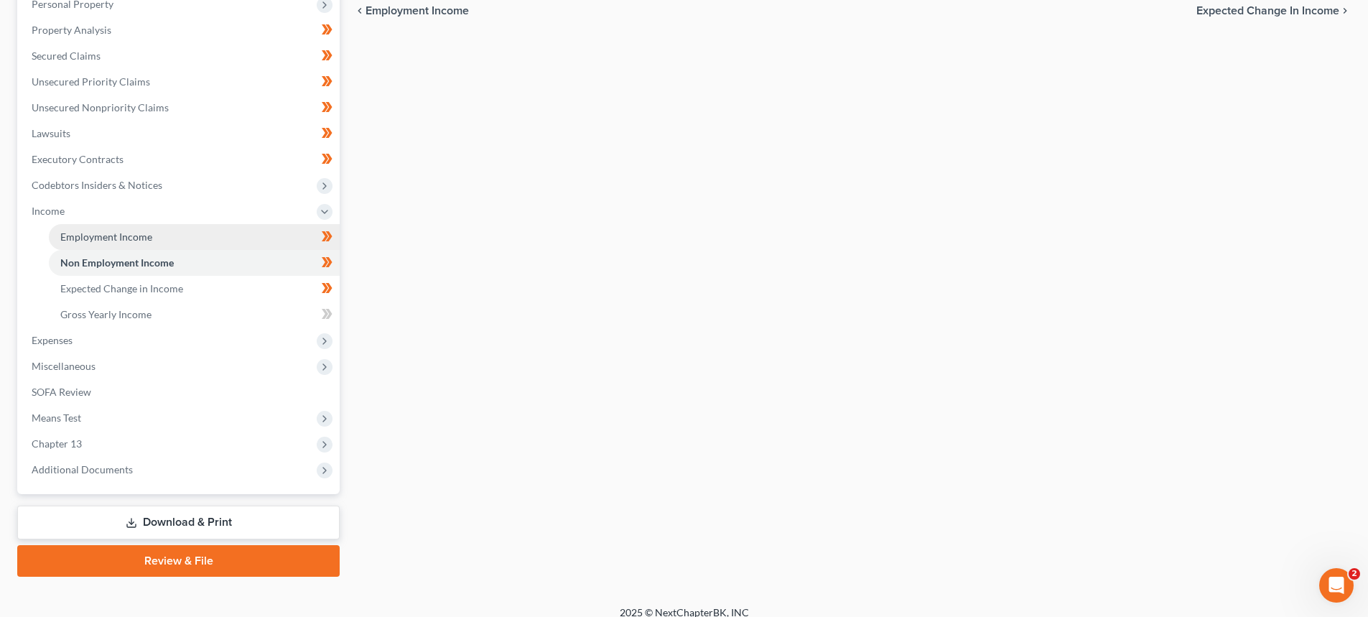
click at [74, 233] on span "Employment Income" at bounding box center [106, 236] width 92 height 12
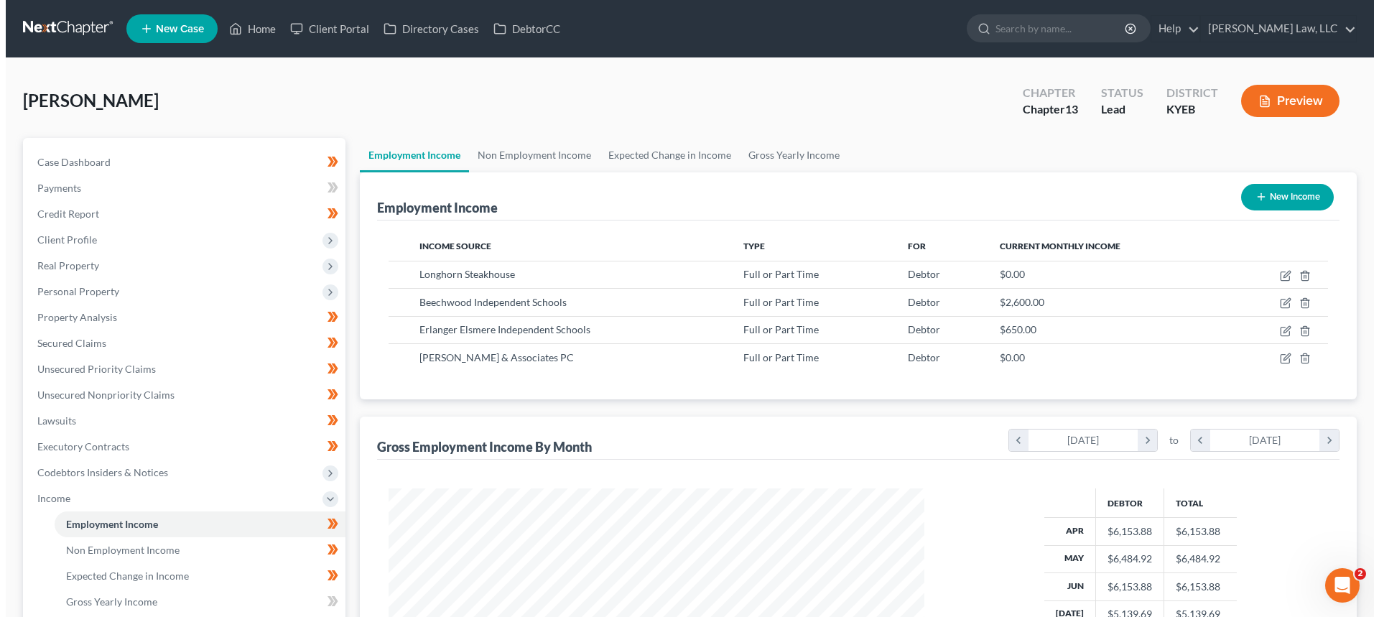
scroll to position [268, 564]
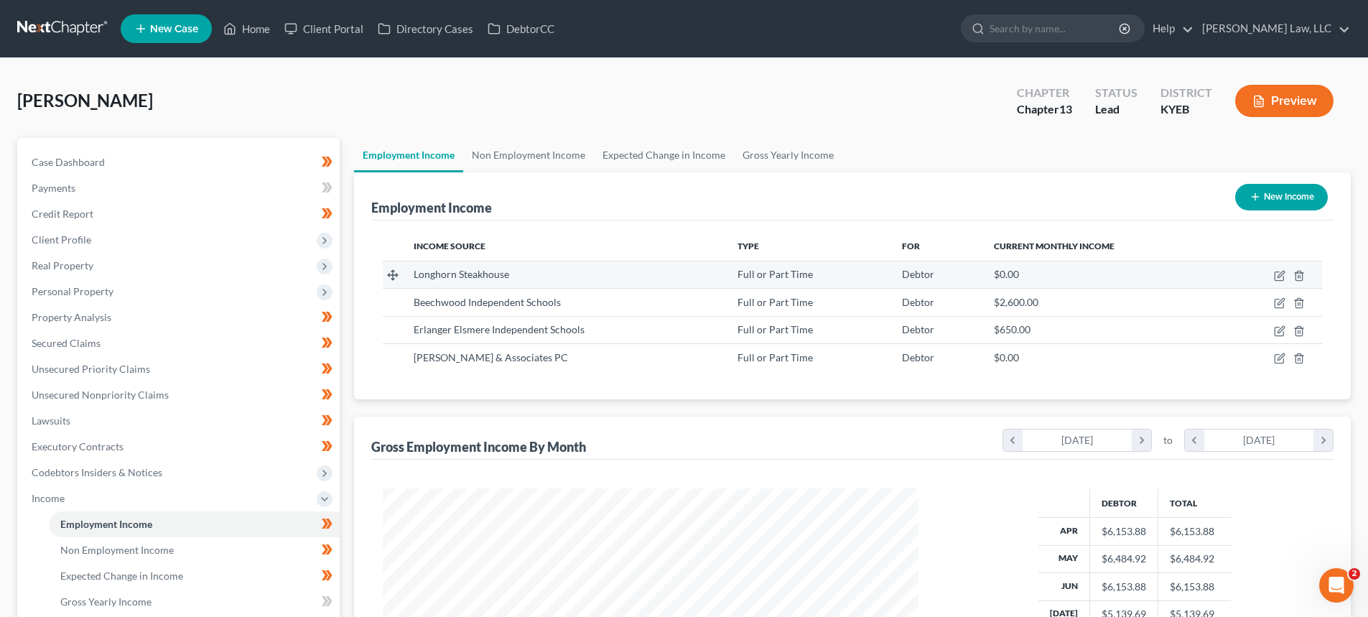
click at [1272, 273] on td at bounding box center [1272, 274] width 100 height 27
click at [1274, 277] on icon "button" at bounding box center [1279, 275] width 11 height 11
select select "0"
select select "9"
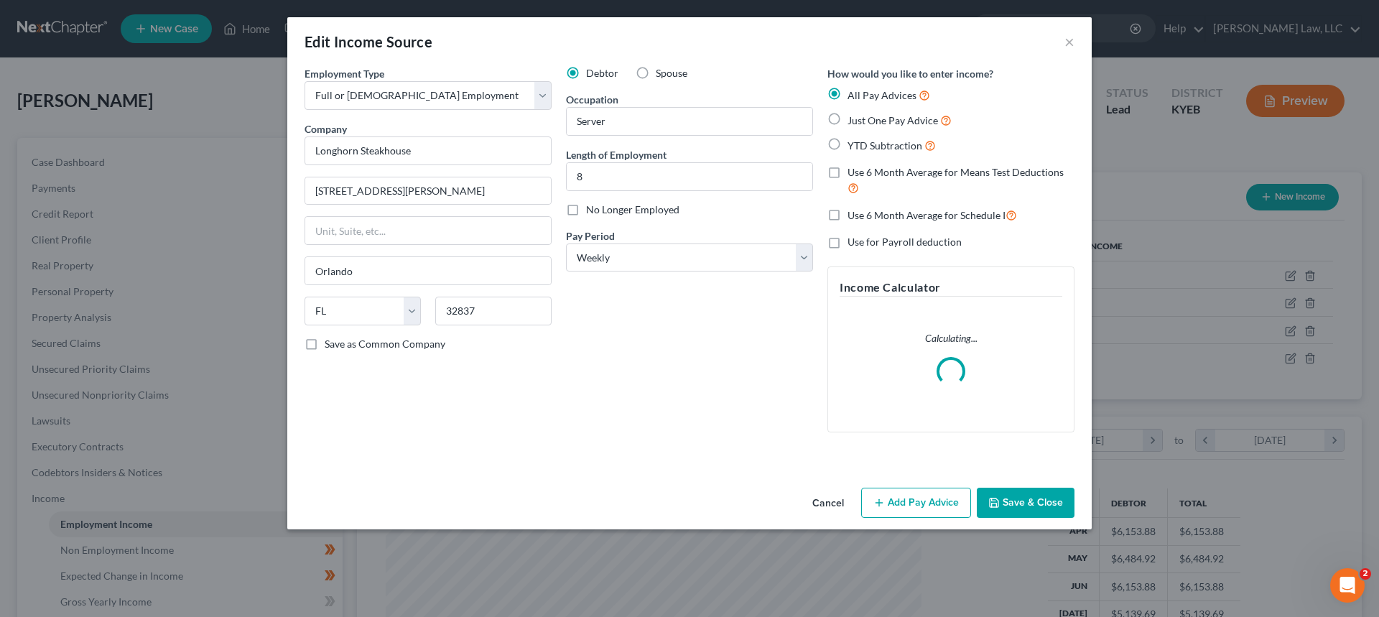
scroll to position [270, 569]
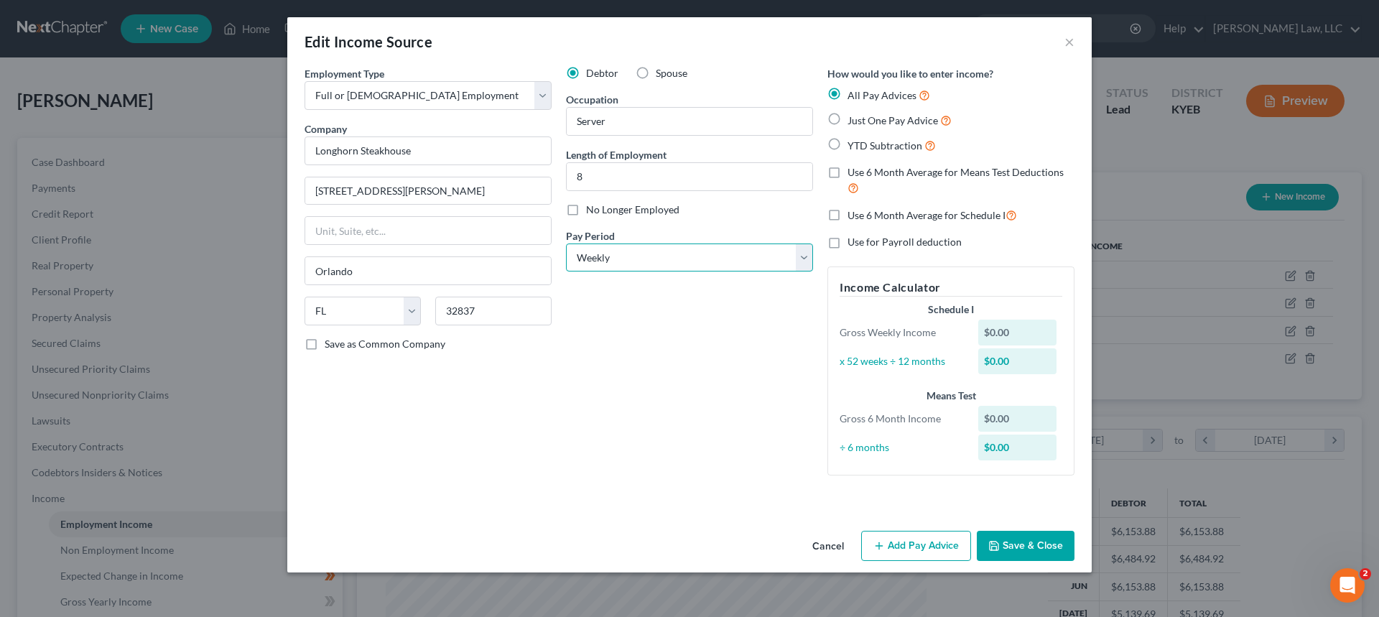
drag, startPoint x: 738, startPoint y: 260, endPoint x: 730, endPoint y: 269, distance: 12.2
click at [738, 261] on select "Select Monthly Twice Monthly Every Other Week Weekly" at bounding box center [689, 257] width 247 height 29
select select "0"
click at [566, 243] on select "Select Monthly Twice Monthly Every Other Week Weekly" at bounding box center [689, 257] width 247 height 29
click at [937, 541] on button "Add Pay Advice" at bounding box center [916, 546] width 110 height 30
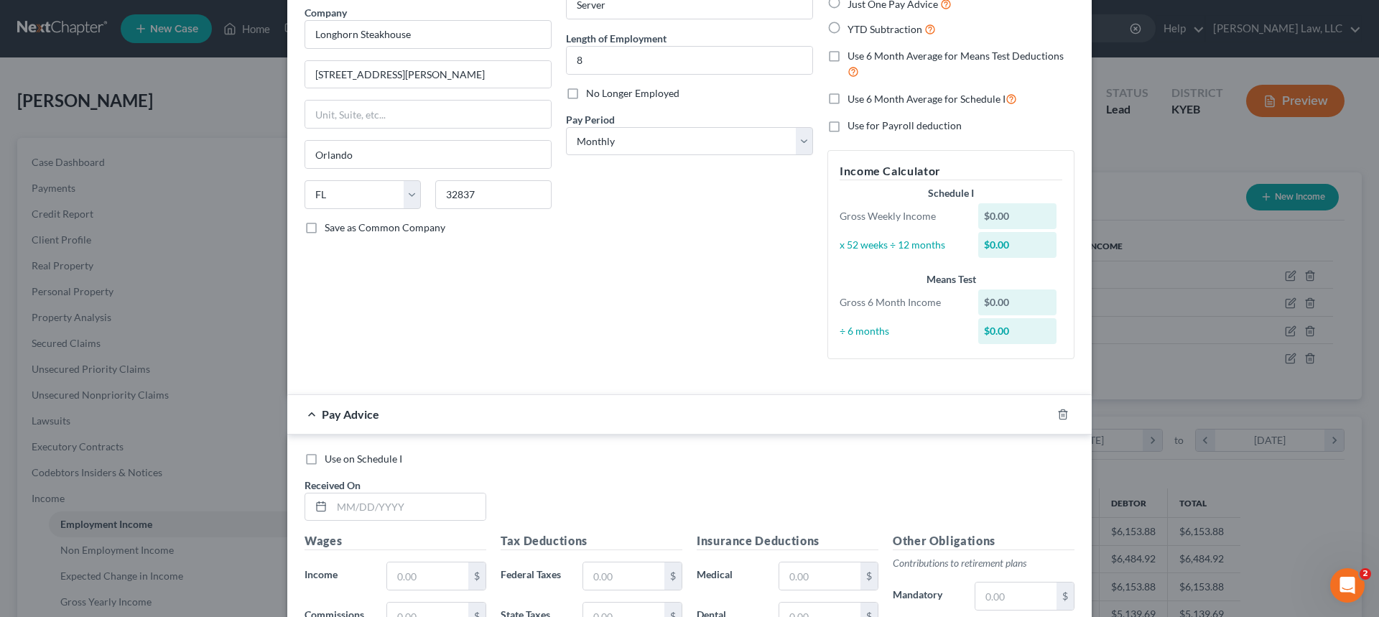
scroll to position [144, 0]
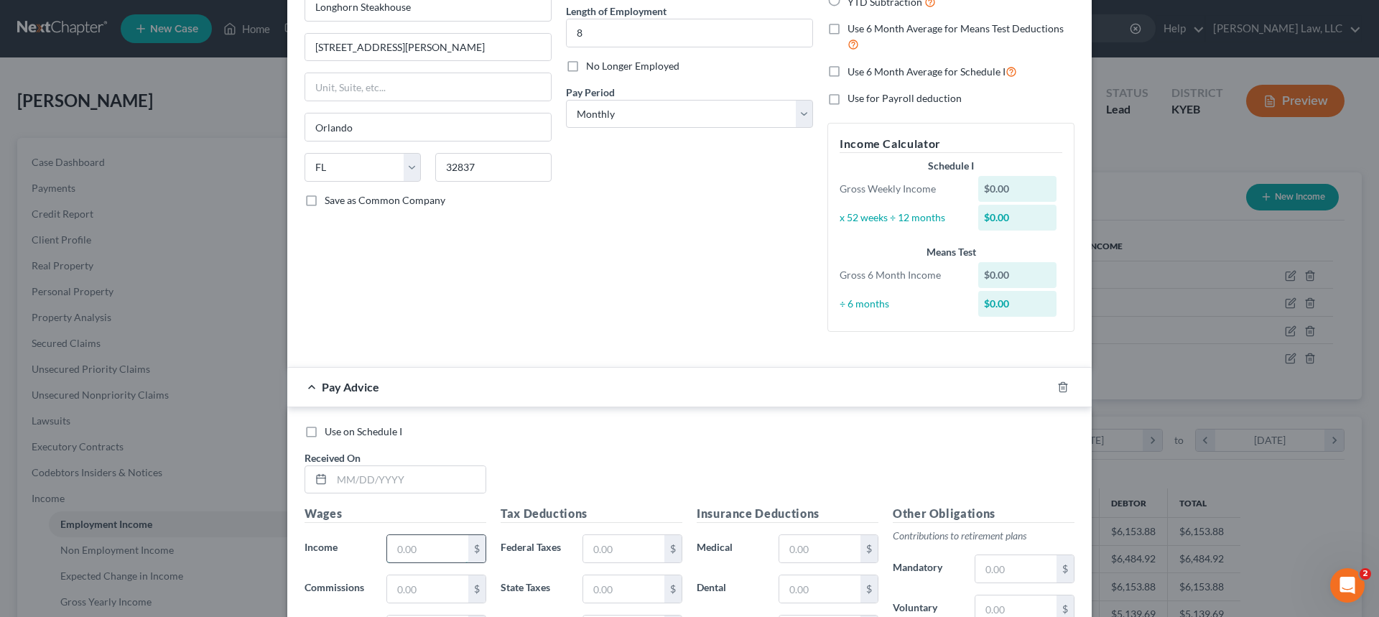
click at [407, 556] on input "text" at bounding box center [427, 548] width 81 height 27
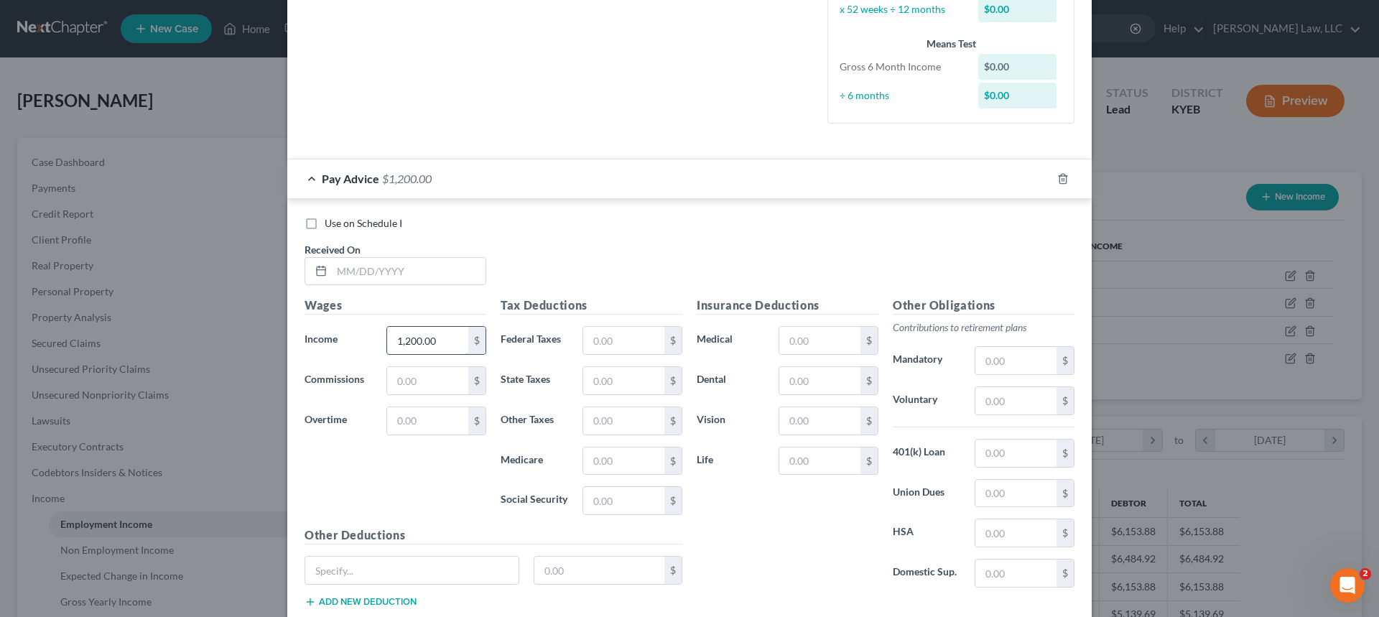
scroll to position [431, 0]
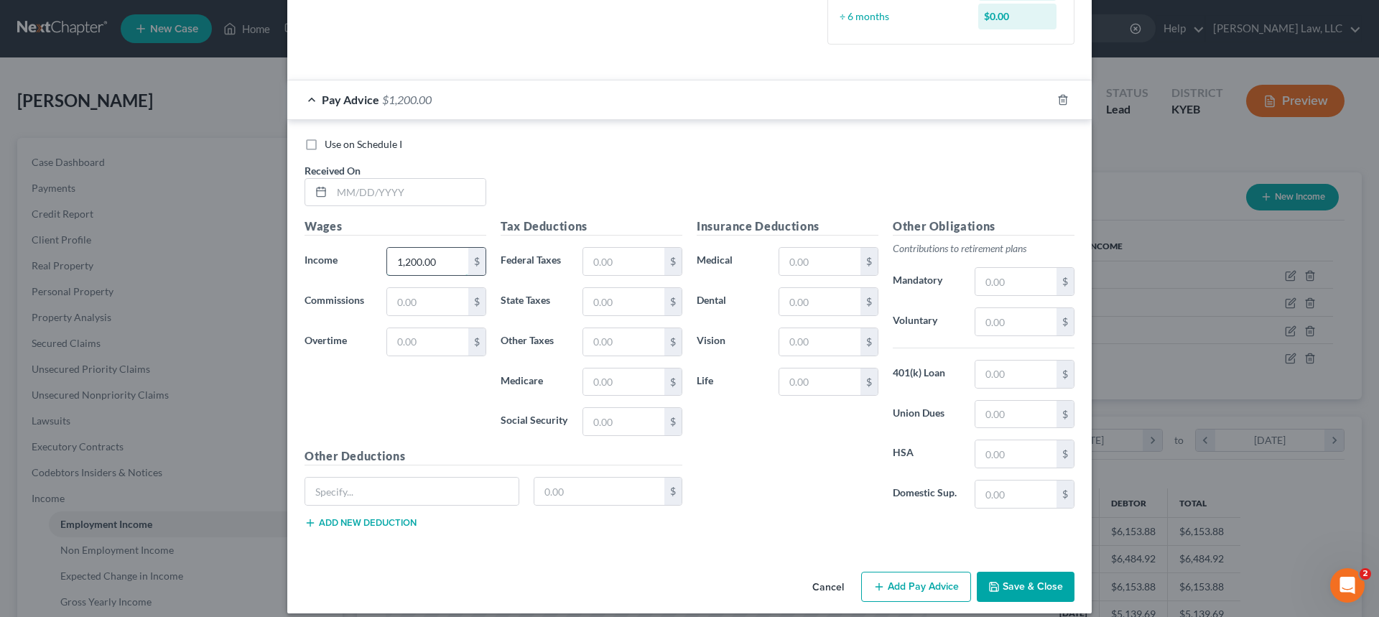
type input "1,200.00"
click at [642, 256] on input "text" at bounding box center [623, 261] width 81 height 27
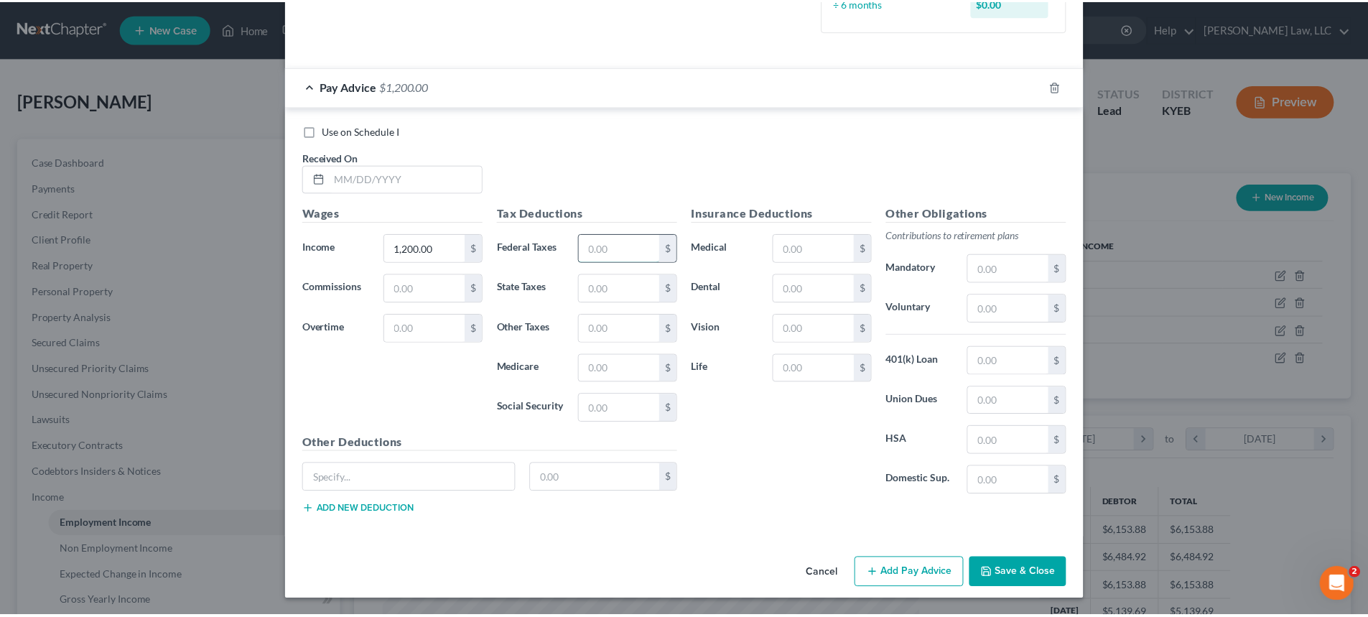
scroll to position [416, 0]
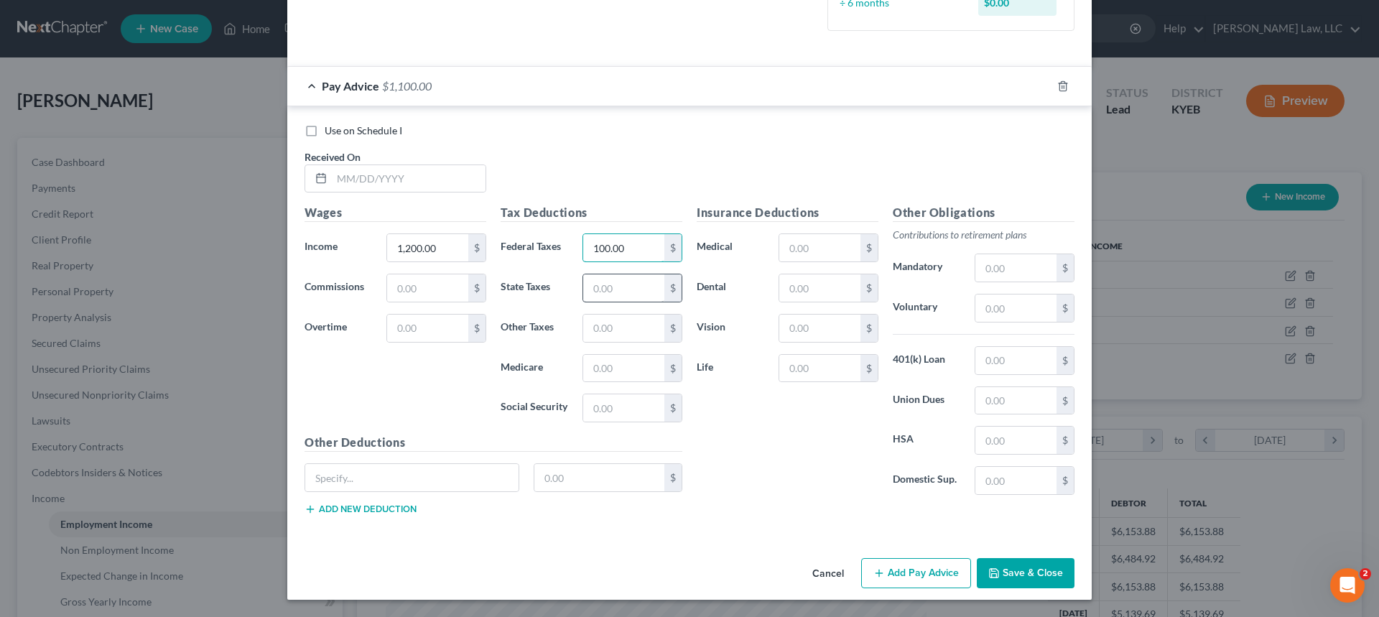
type input "100.00"
click at [642, 292] on input "text" at bounding box center [623, 287] width 81 height 27
type input "50.00"
click at [619, 370] on input "text" at bounding box center [623, 368] width 81 height 27
type input "25.00"
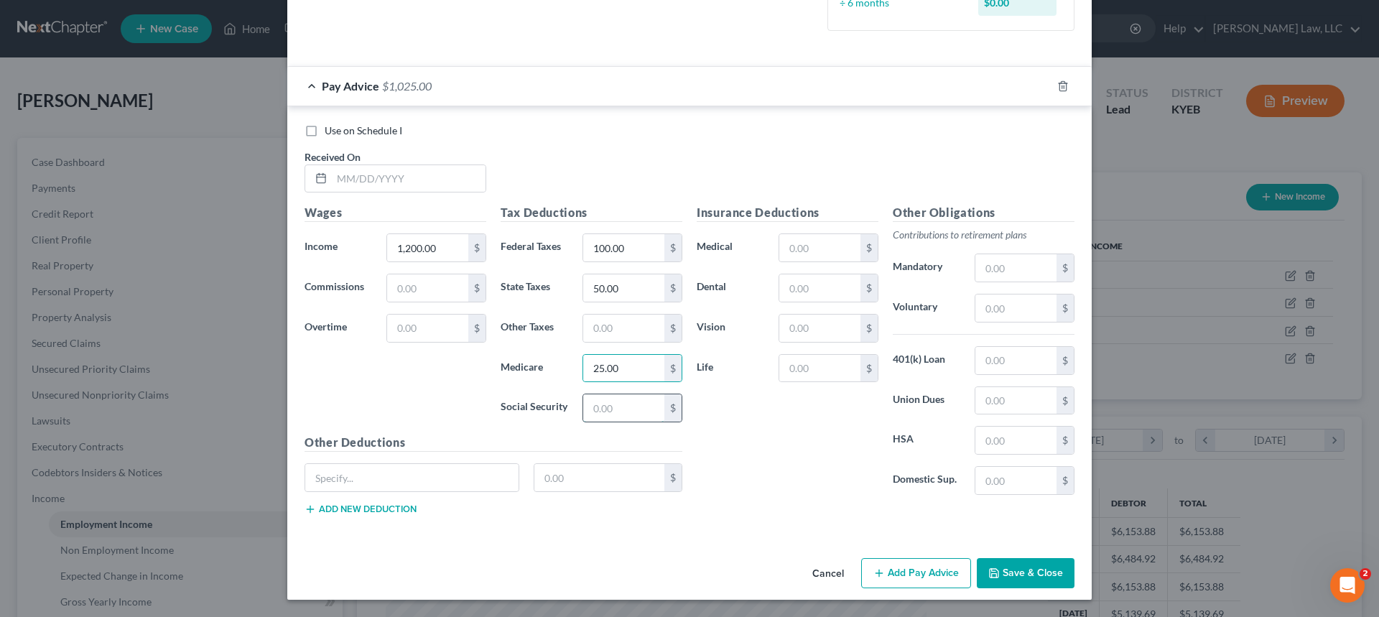
click at [584, 408] on input "text" at bounding box center [623, 407] width 81 height 27
type input "2"
type input "50.00"
click at [1011, 572] on button "Save & Close" at bounding box center [1025, 573] width 98 height 30
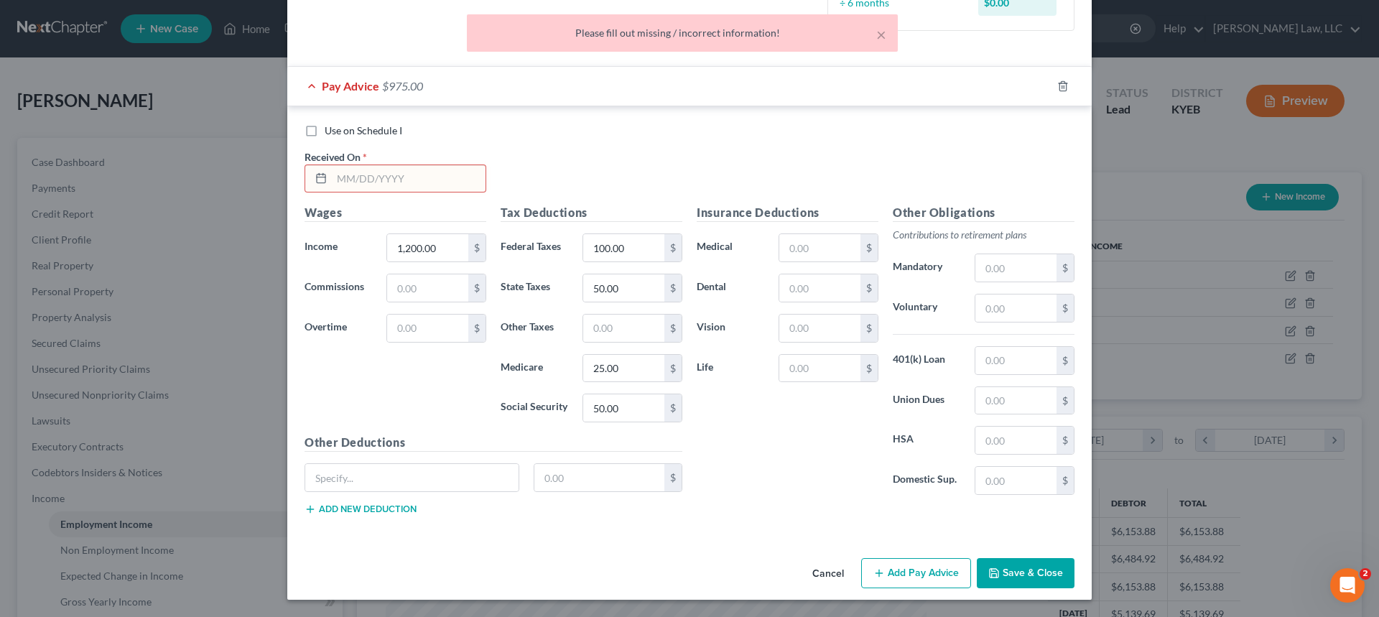
click at [379, 167] on input "text" at bounding box center [409, 178] width 154 height 27
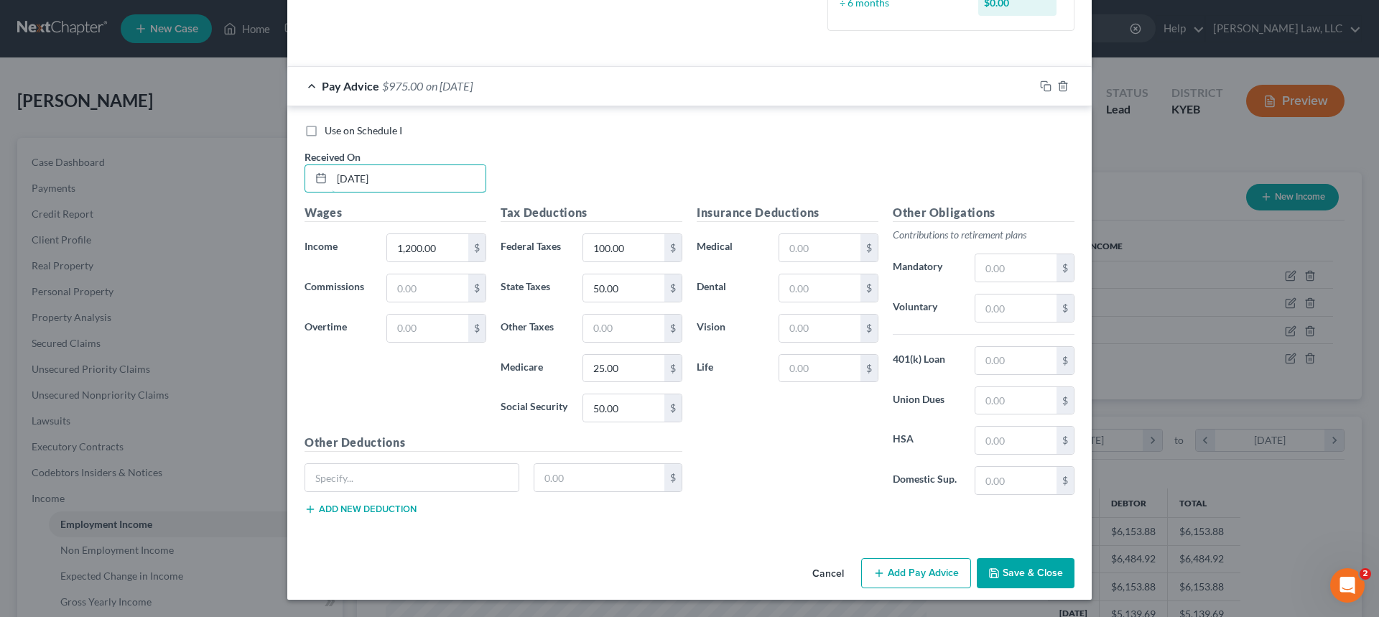
type input "01/01/2025"
click at [1007, 570] on button "Save & Close" at bounding box center [1025, 573] width 98 height 30
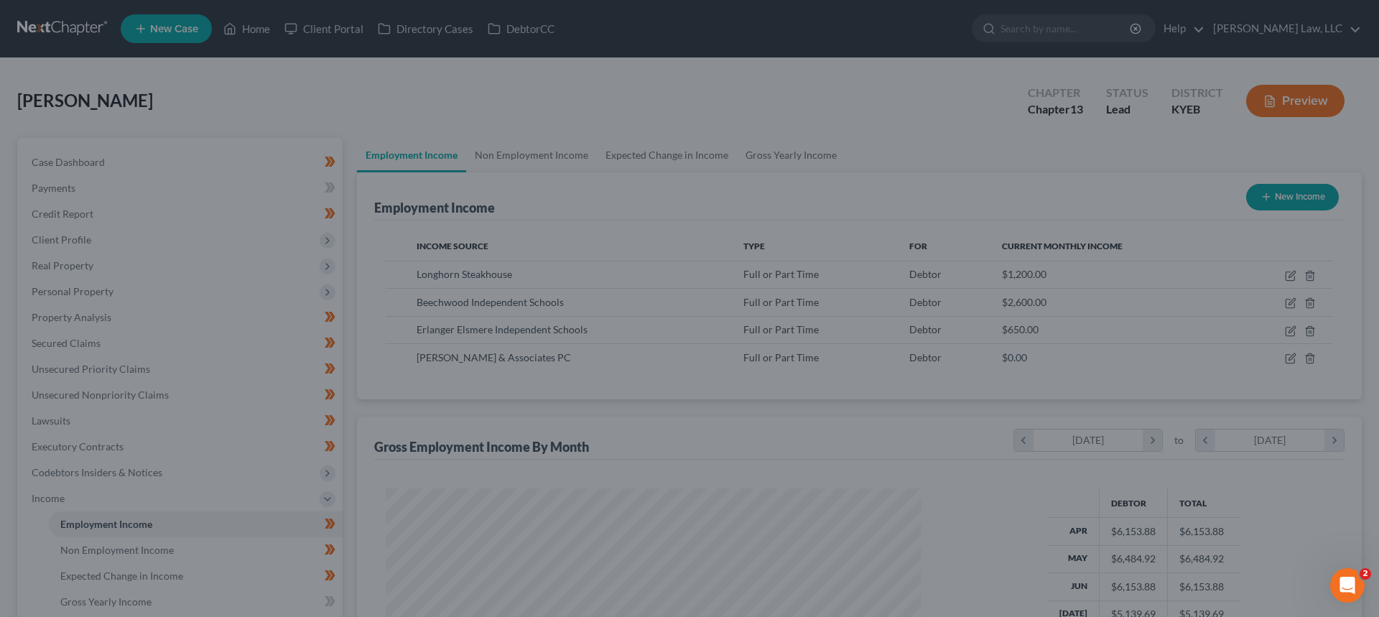
scroll to position [717736, 717439]
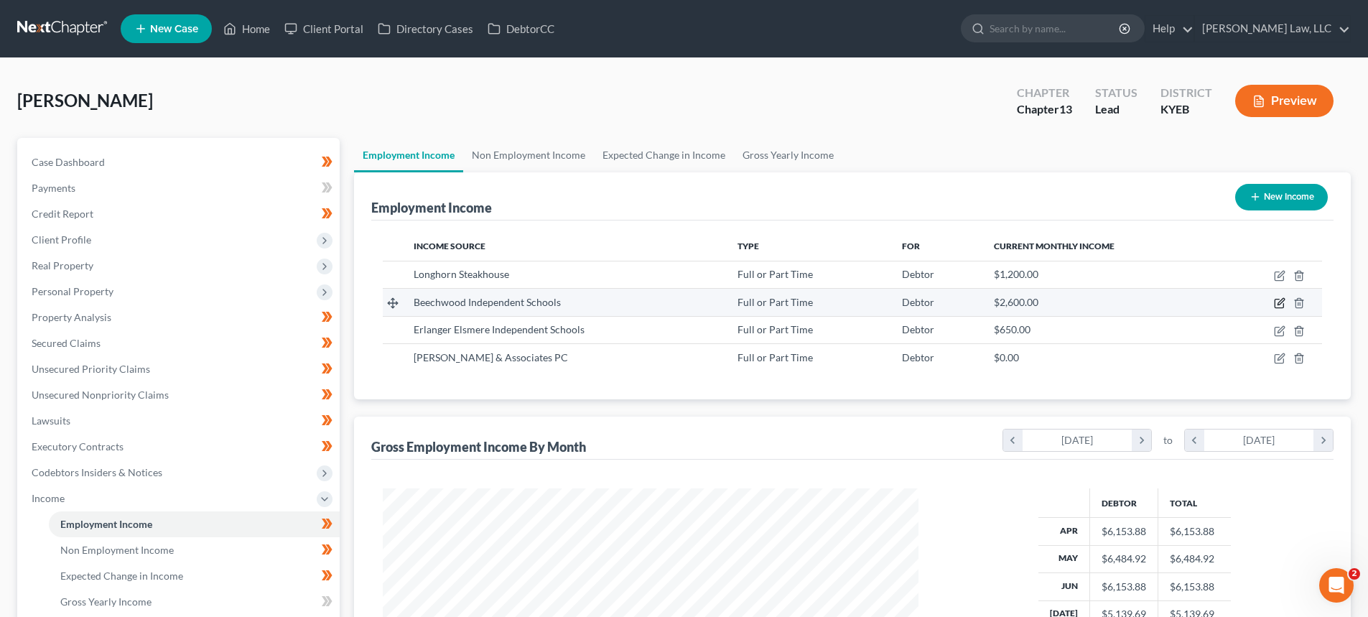
click at [1279, 301] on icon "button" at bounding box center [1279, 302] width 11 height 11
select select "0"
select select "18"
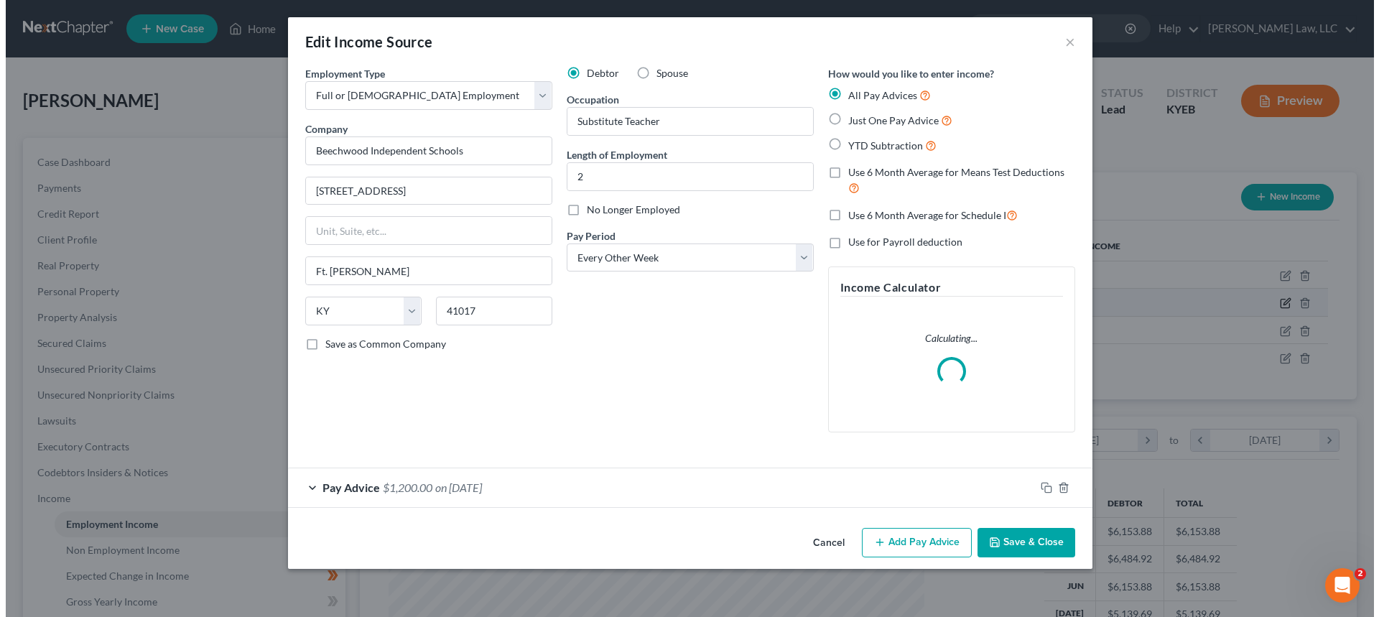
scroll to position [270, 569]
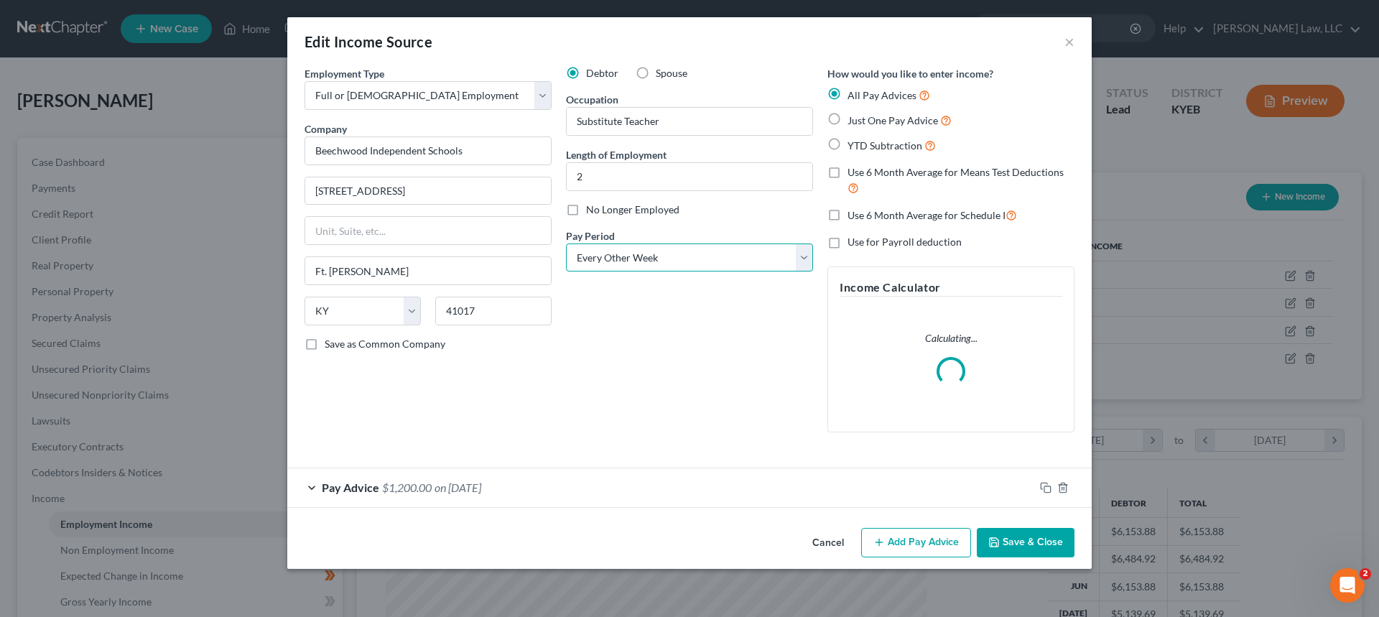
click at [610, 253] on select "Select Monthly Twice Monthly Every Other Week Weekly" at bounding box center [689, 257] width 247 height 29
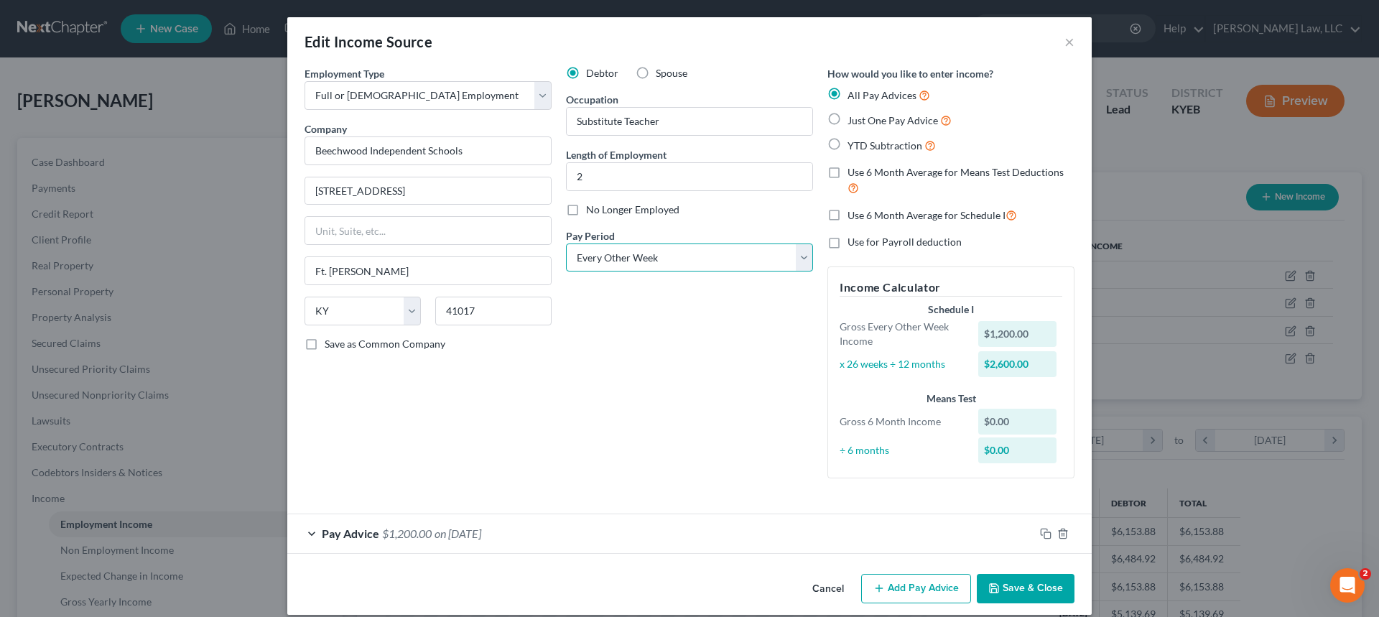
select select "0"
click at [566, 243] on select "Select Monthly Twice Monthly Every Other Week Weekly" at bounding box center [689, 257] width 247 height 29
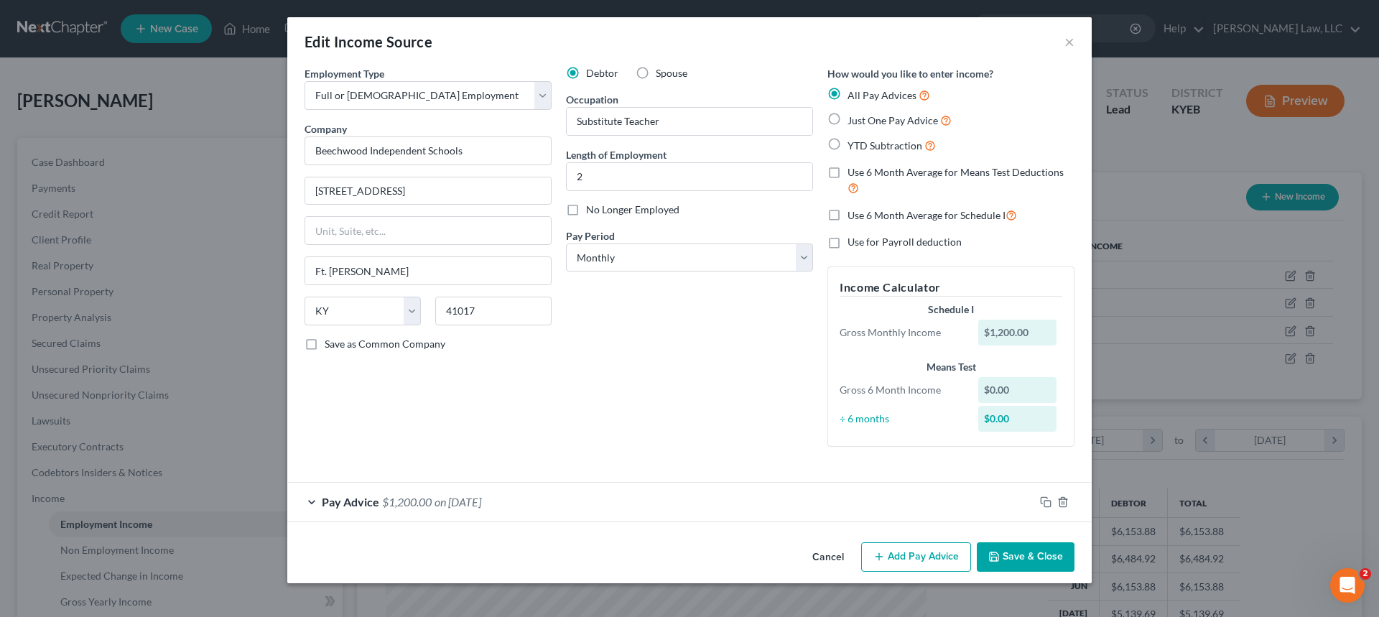
click at [472, 513] on div "Pay Advice $1,200.00 on 01/01/2001" at bounding box center [660, 501] width 747 height 38
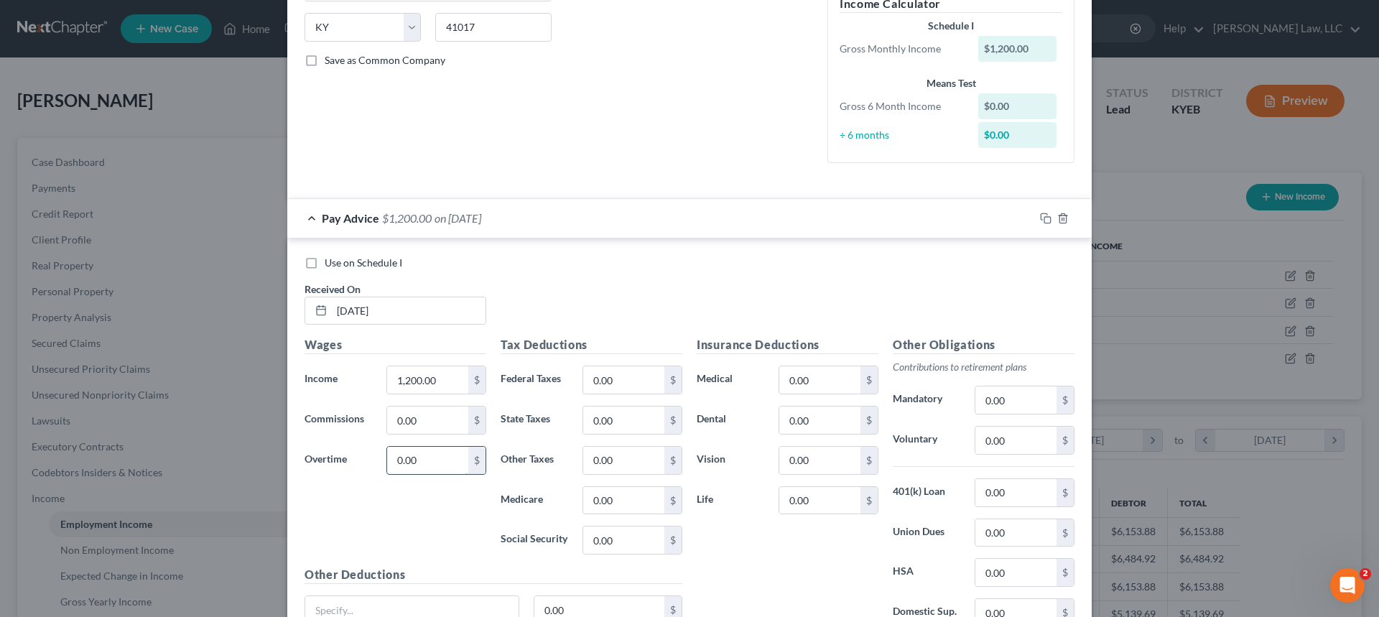
scroll to position [287, 0]
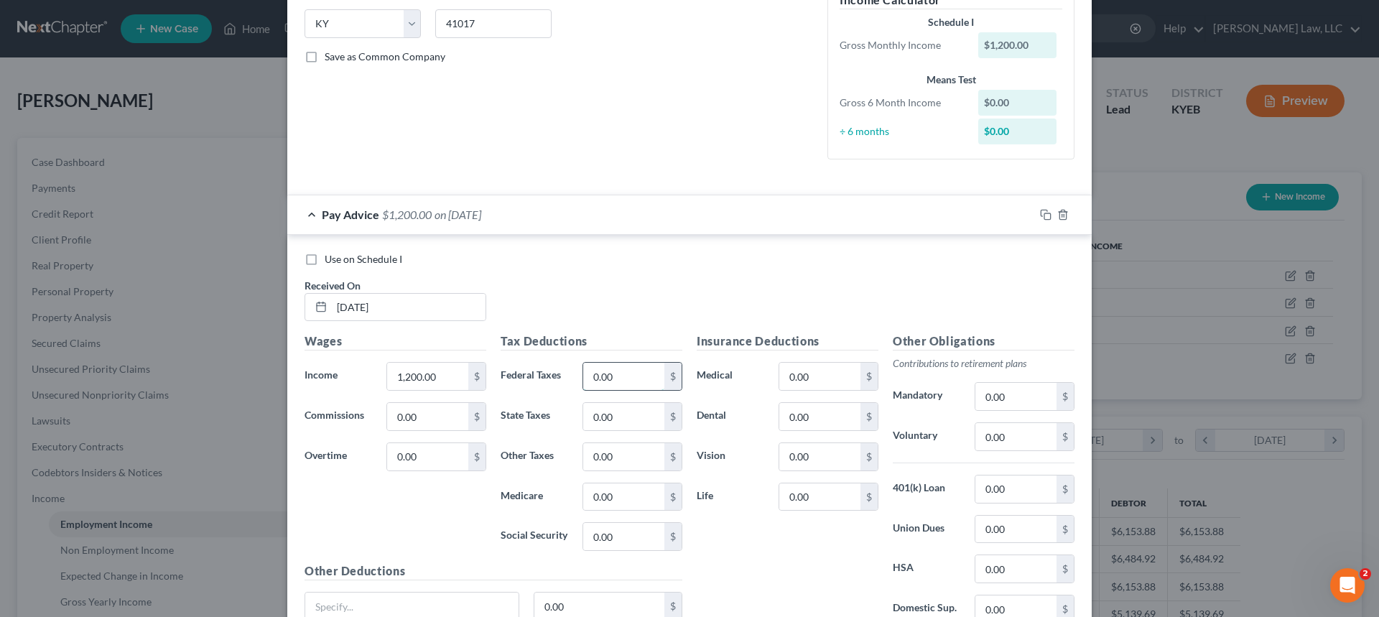
click at [638, 379] on input "0.00" at bounding box center [623, 376] width 81 height 27
type input "100.00"
click at [589, 414] on input "0.00" at bounding box center [623, 416] width 81 height 27
type input "50.00"
click at [589, 503] on input "0.00" at bounding box center [623, 496] width 81 height 27
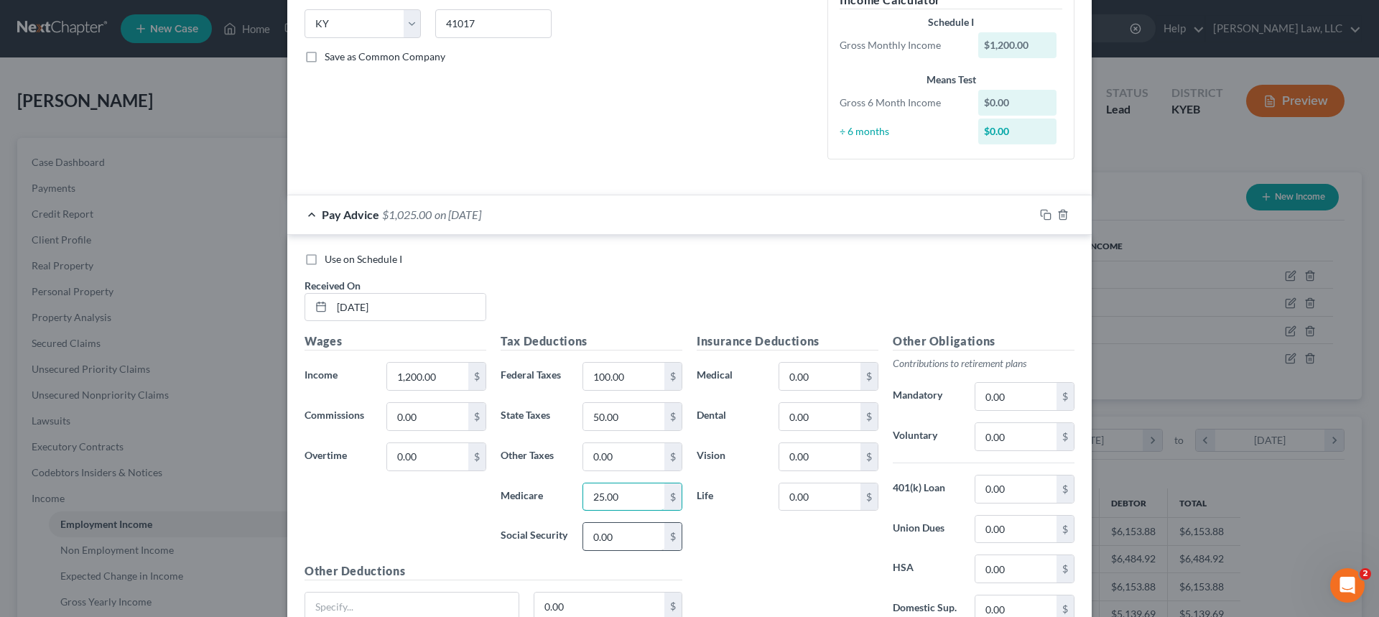
type input "25.00"
click at [589, 532] on input "0.00" at bounding box center [623, 536] width 81 height 27
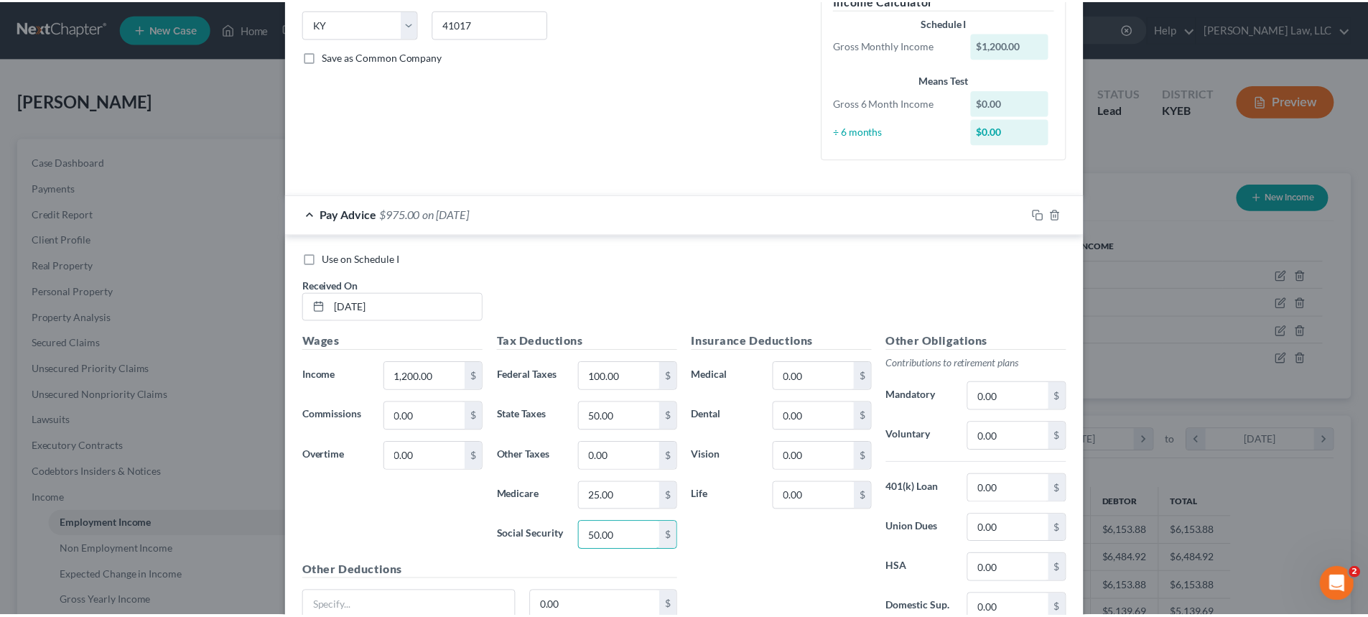
scroll to position [416, 0]
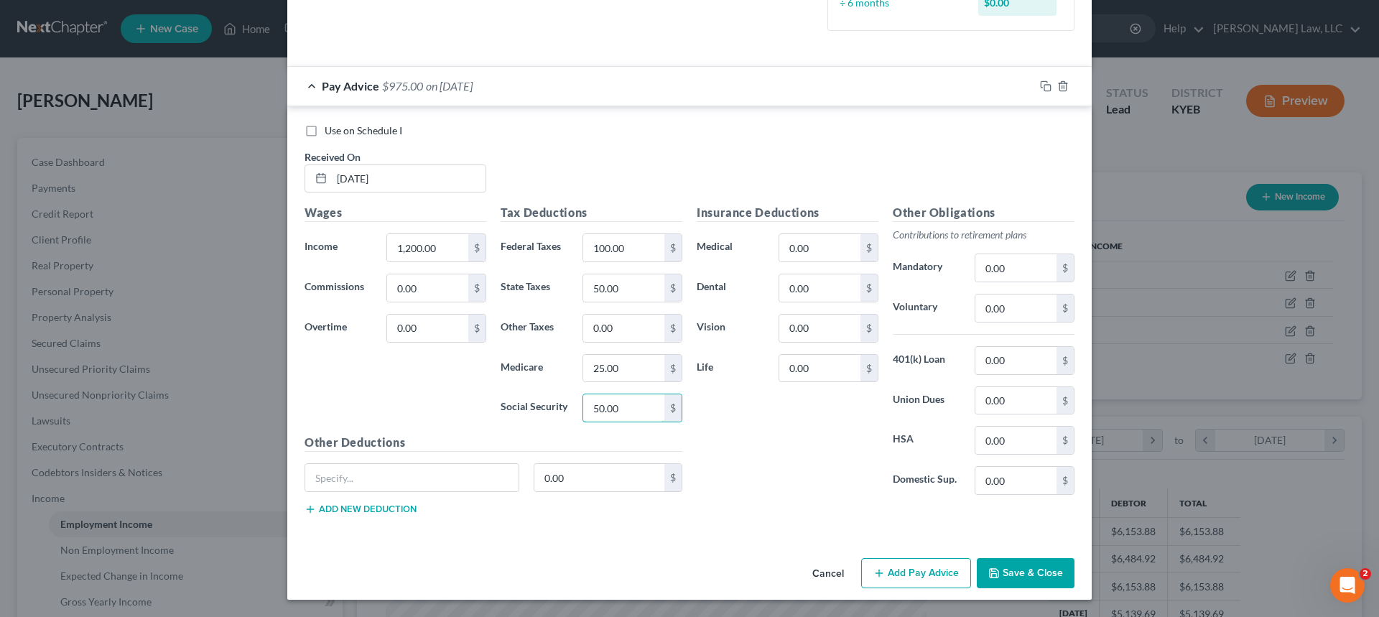
type input "50.00"
click at [1016, 566] on button "Save & Close" at bounding box center [1025, 573] width 98 height 30
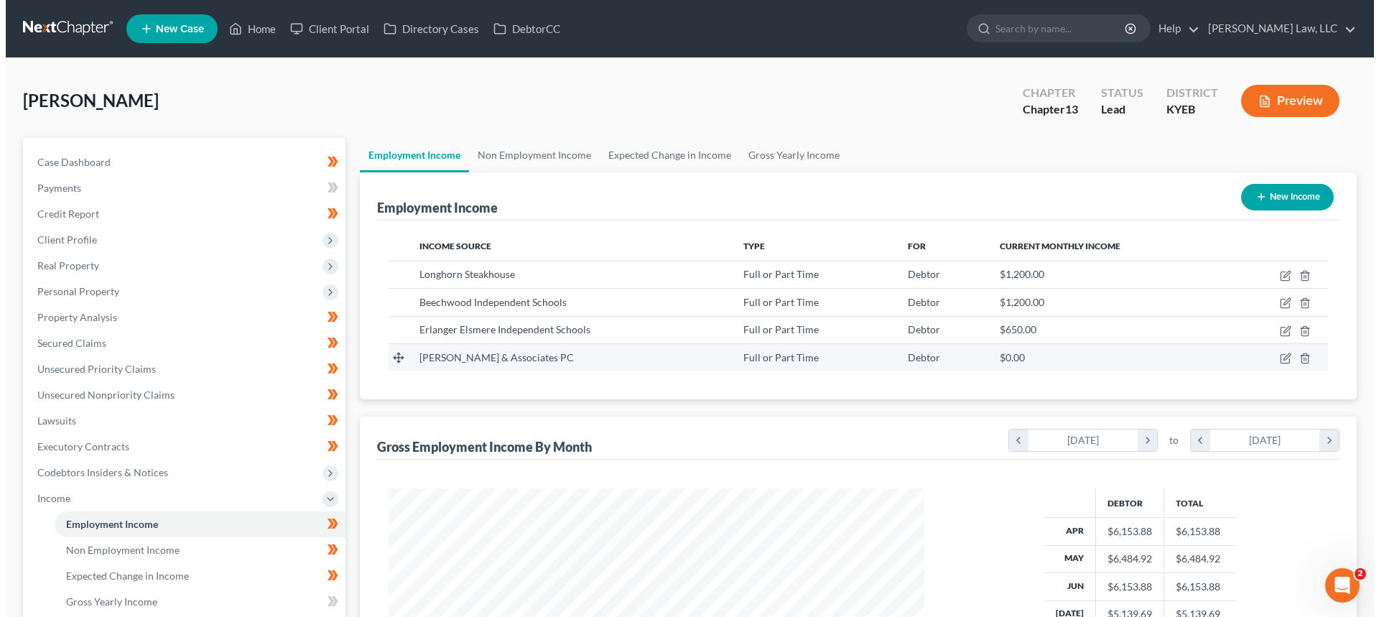
scroll to position [717736, 717439]
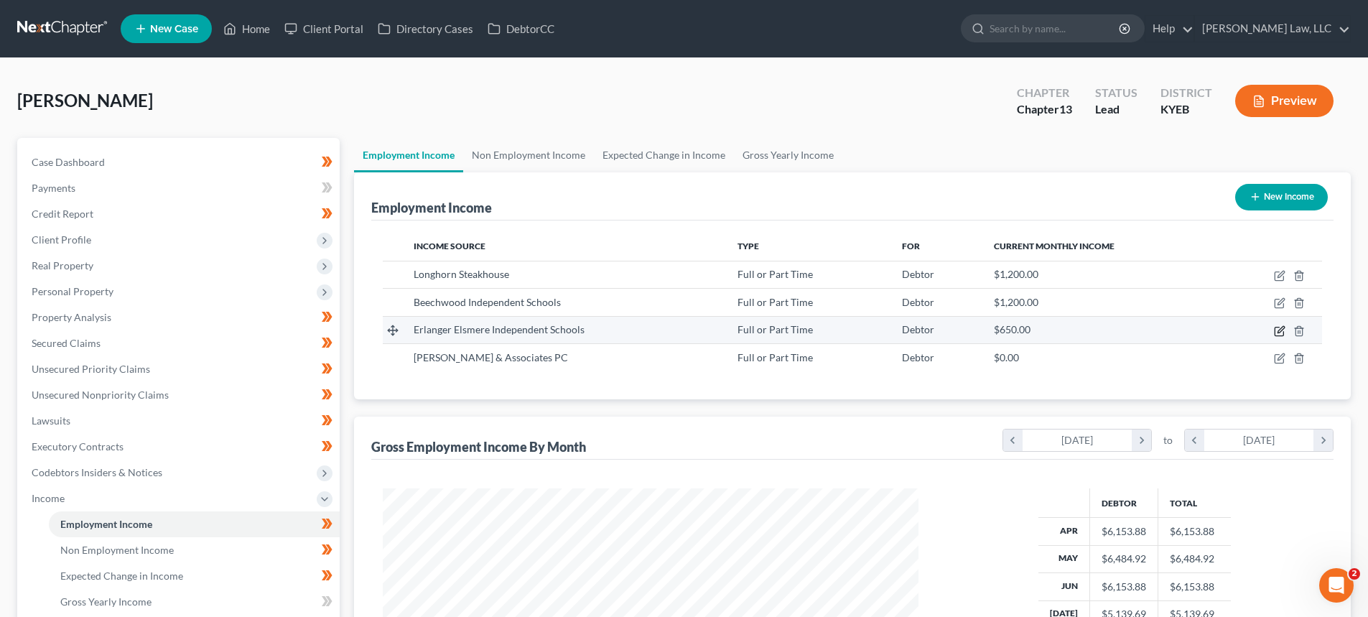
click at [1277, 330] on icon "button" at bounding box center [1279, 330] width 11 height 11
select select "0"
select select "18"
select select "2"
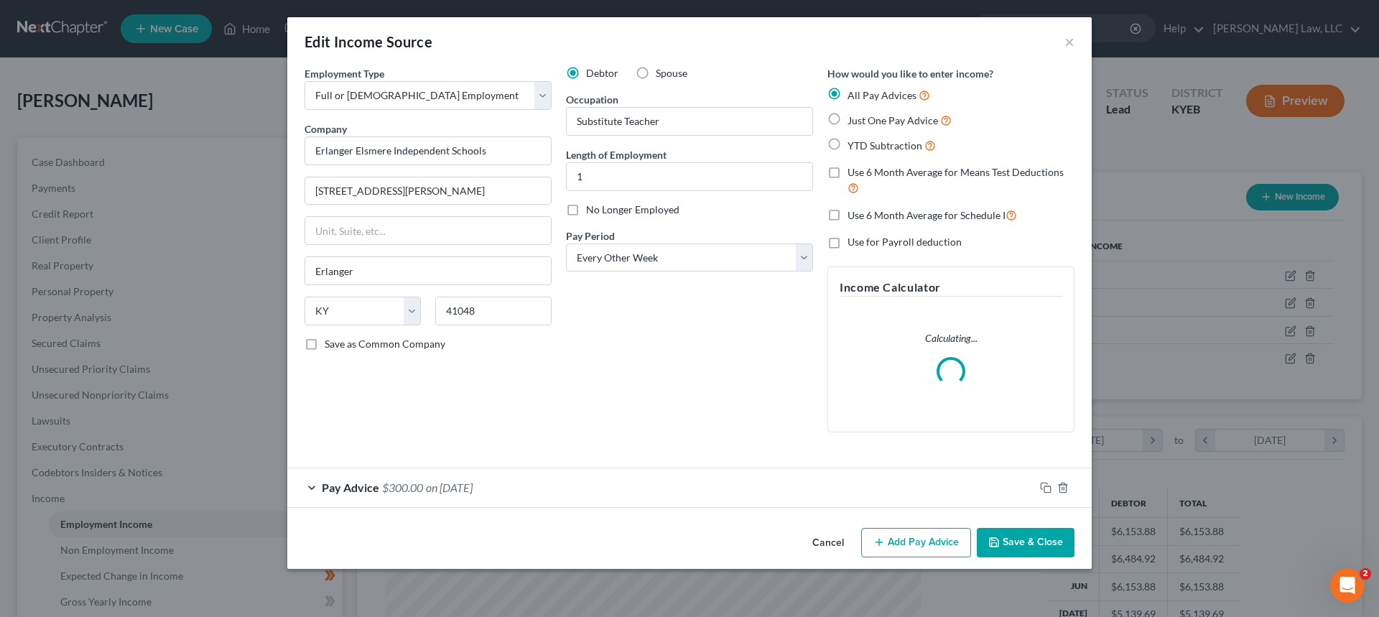
scroll to position [270, 569]
click at [446, 490] on span "on 01/01/2001" at bounding box center [449, 487] width 47 height 14
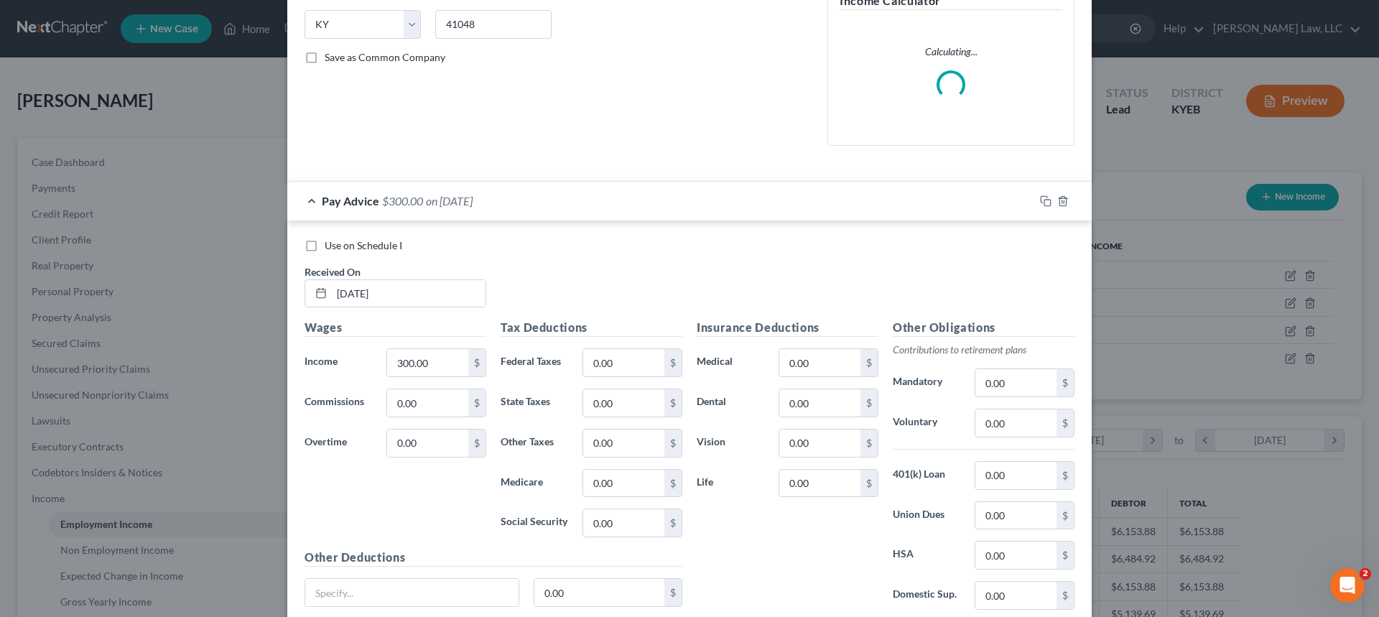
scroll to position [287, 0]
click at [625, 358] on input "0.00" at bounding box center [623, 361] width 81 height 27
type input "50.00"
click at [585, 401] on input "0.00" at bounding box center [623, 401] width 81 height 27
type input "15.00"
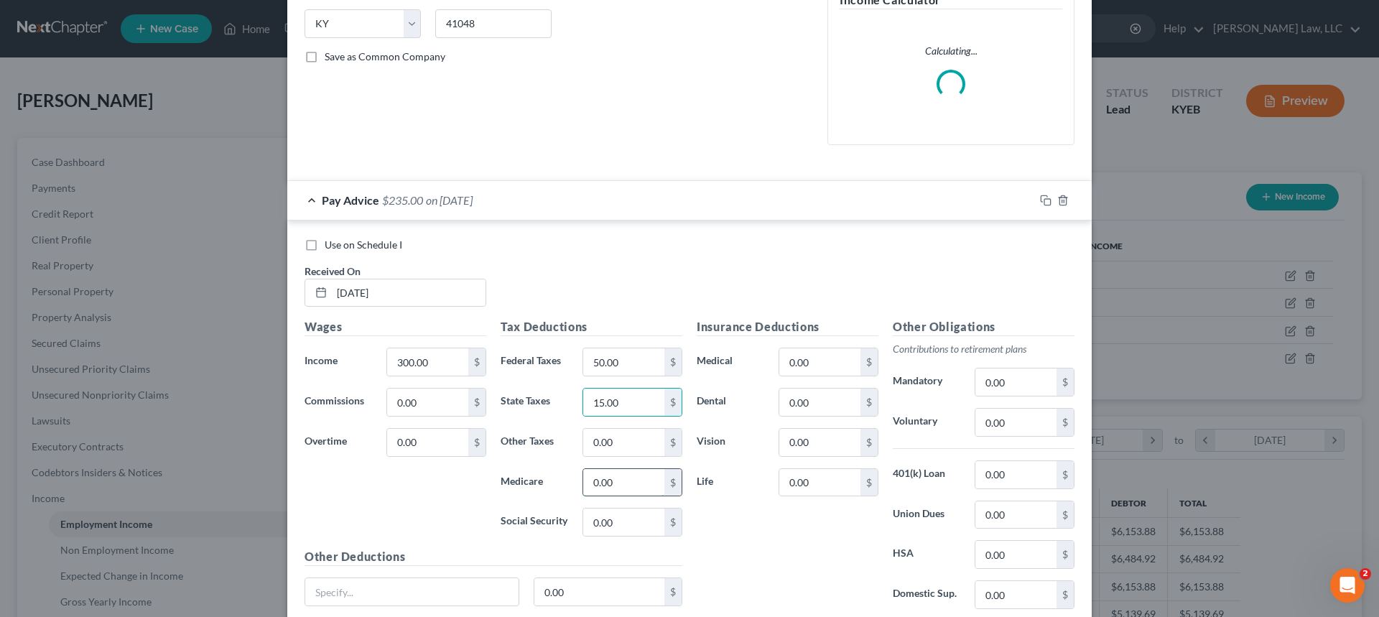
click at [617, 478] on input "0.00" at bounding box center [623, 482] width 81 height 27
type input "10.00"
click at [597, 516] on input "0.00" at bounding box center [623, 521] width 81 height 27
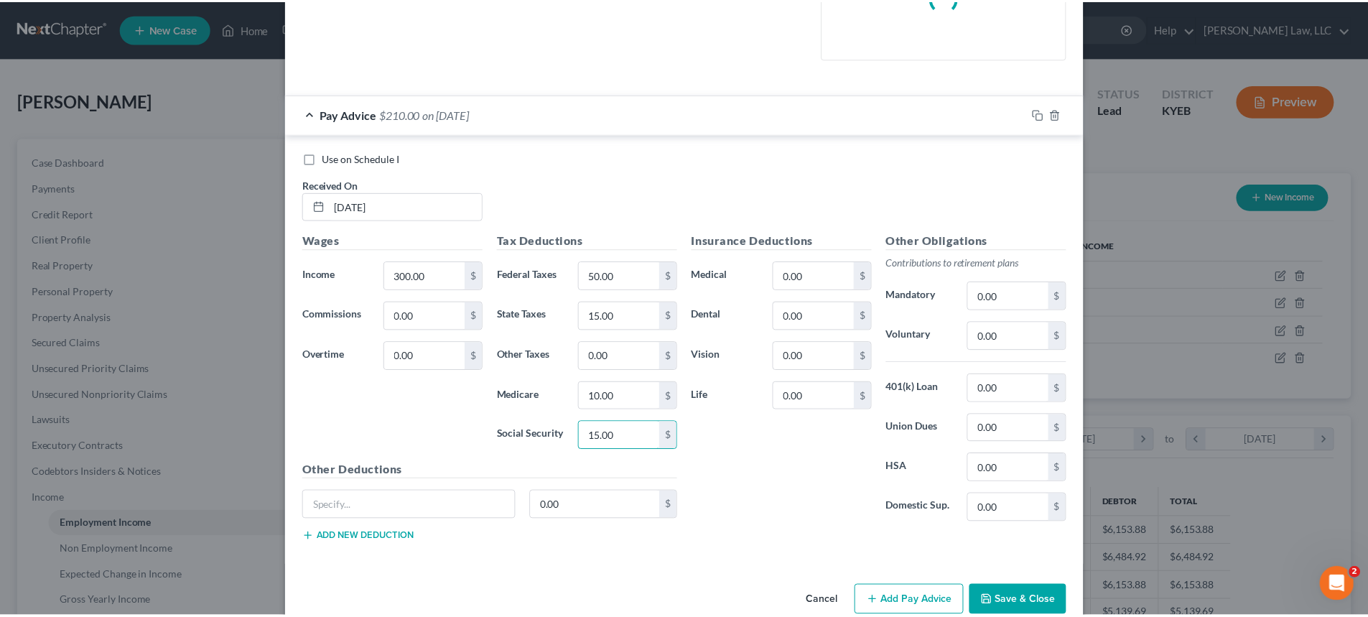
scroll to position [401, 0]
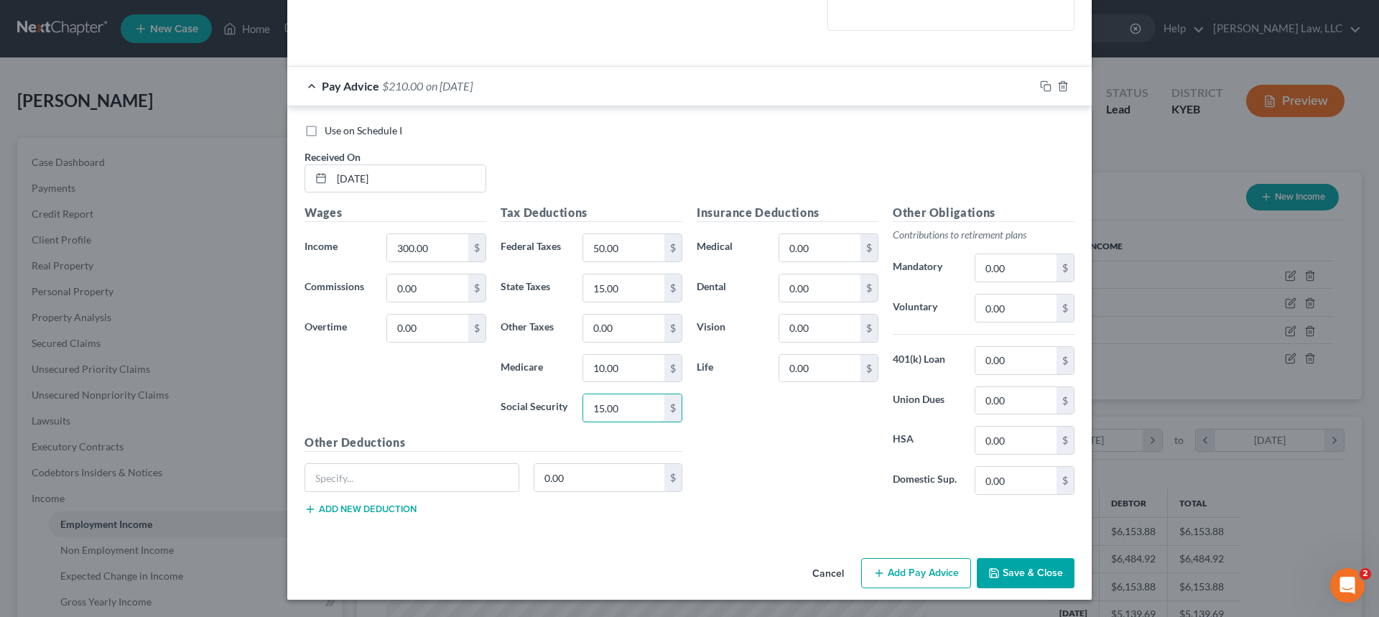
type input "15.00"
click at [1009, 575] on button "Save & Close" at bounding box center [1025, 573] width 98 height 30
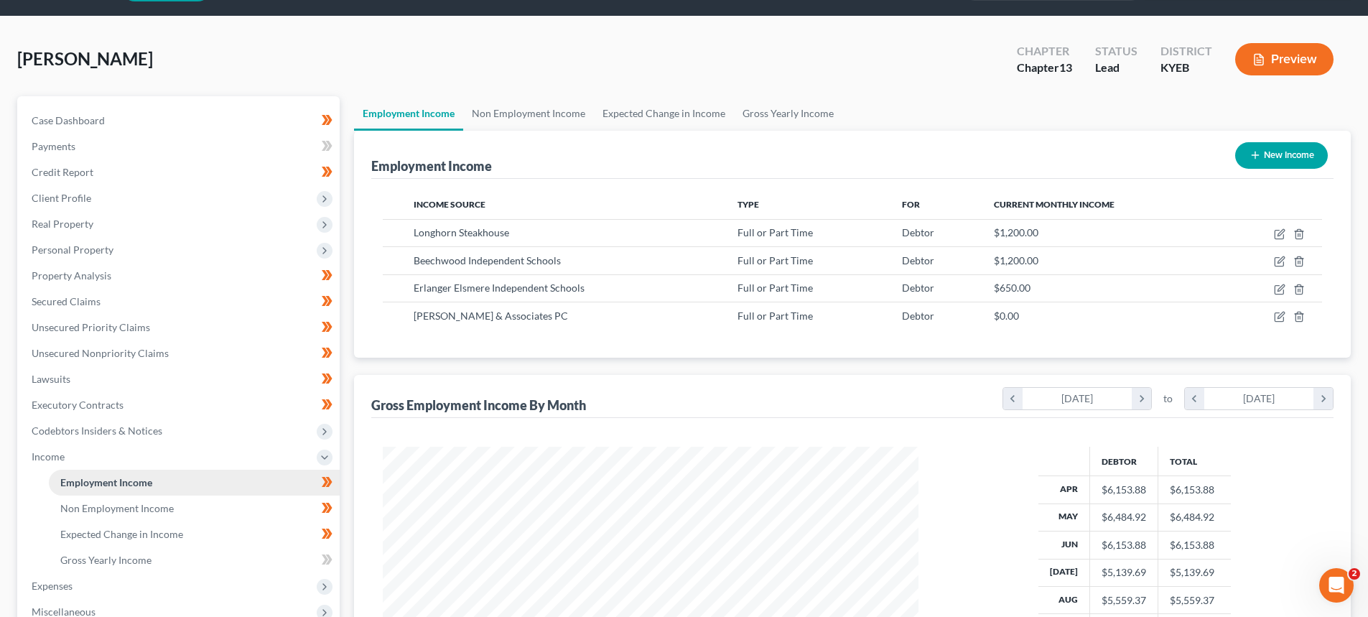
scroll to position [144, 0]
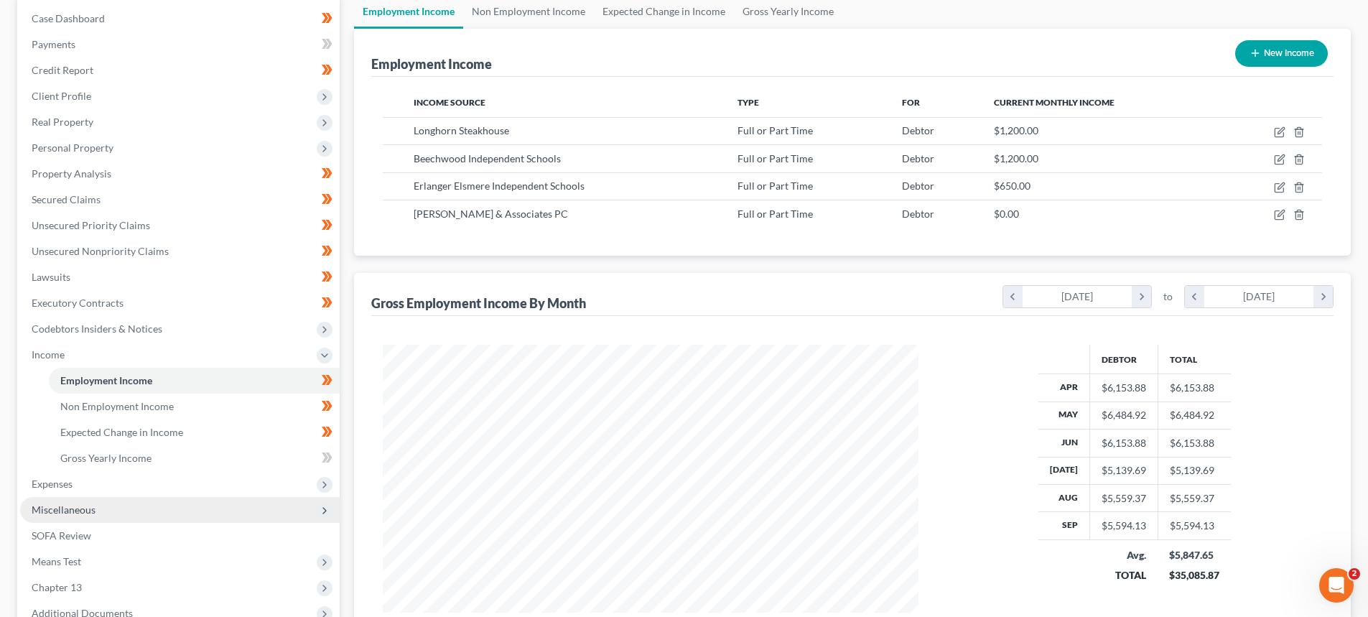
drag, startPoint x: 52, startPoint y: 487, endPoint x: 60, endPoint y: 501, distance: 16.4
click at [52, 487] on span "Expenses" at bounding box center [52, 483] width 41 height 12
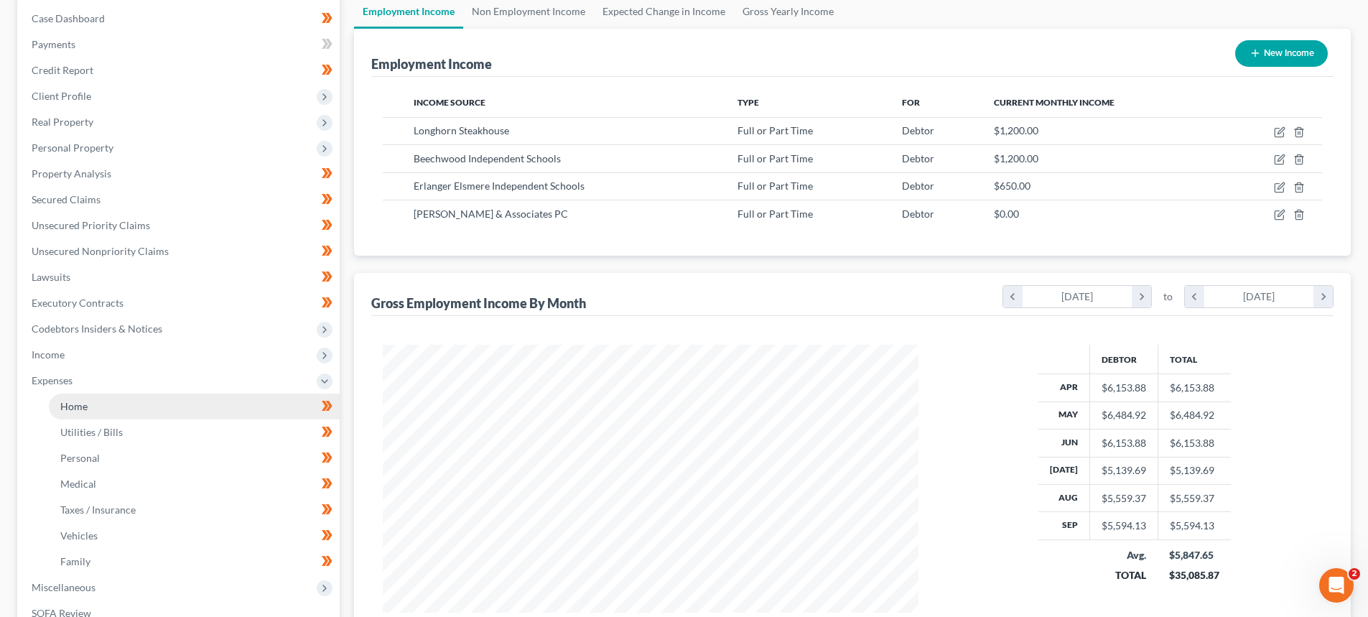
click at [75, 400] on span "Home" at bounding box center [73, 406] width 27 height 12
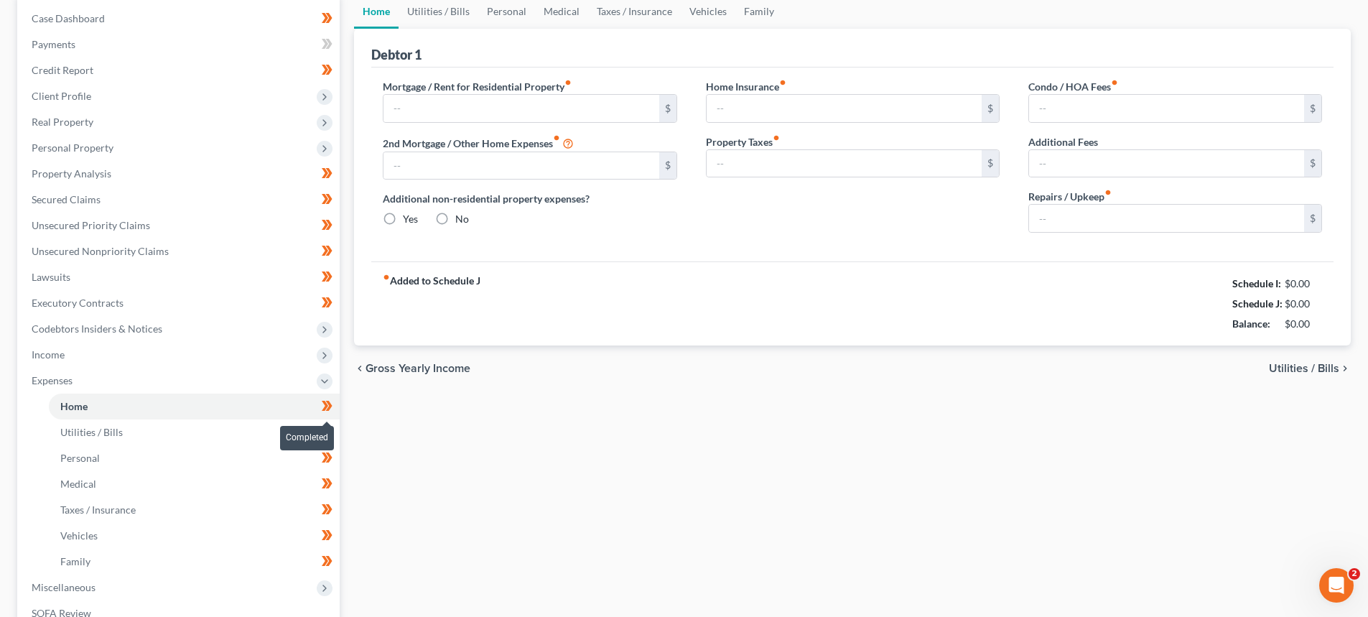
type input "1,200.00"
type input "0.00"
radio input "true"
type input "10.00"
type input "0.00"
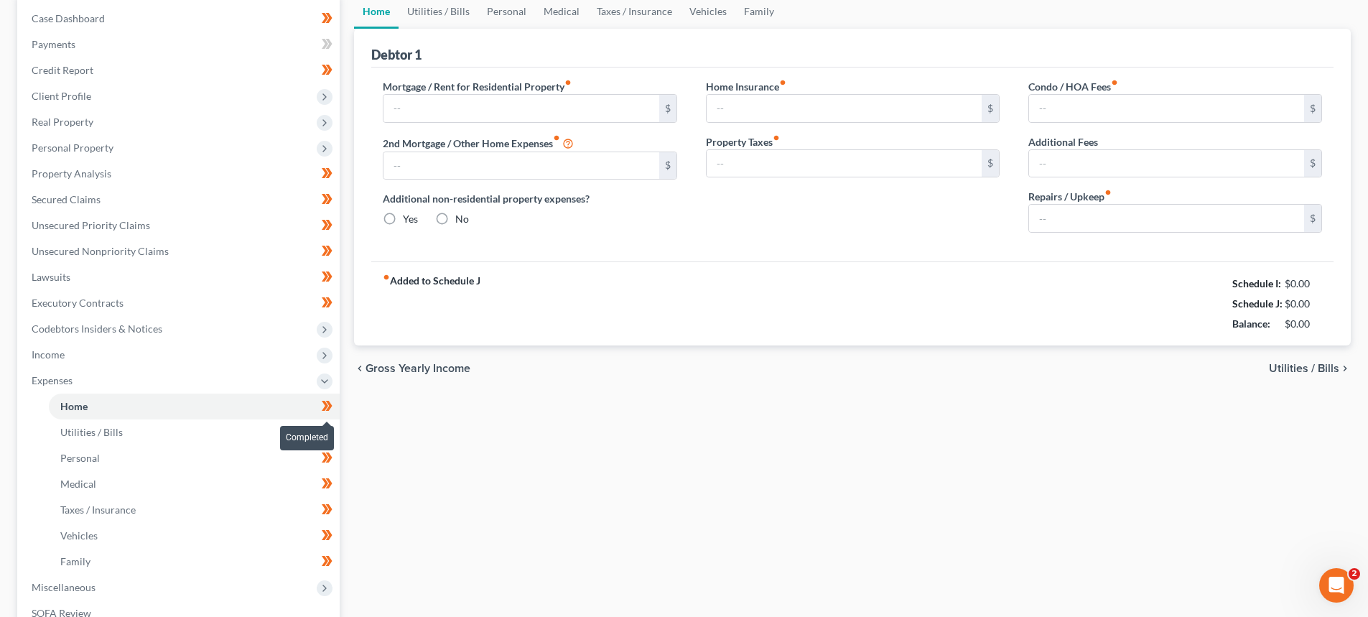
type input "0.00"
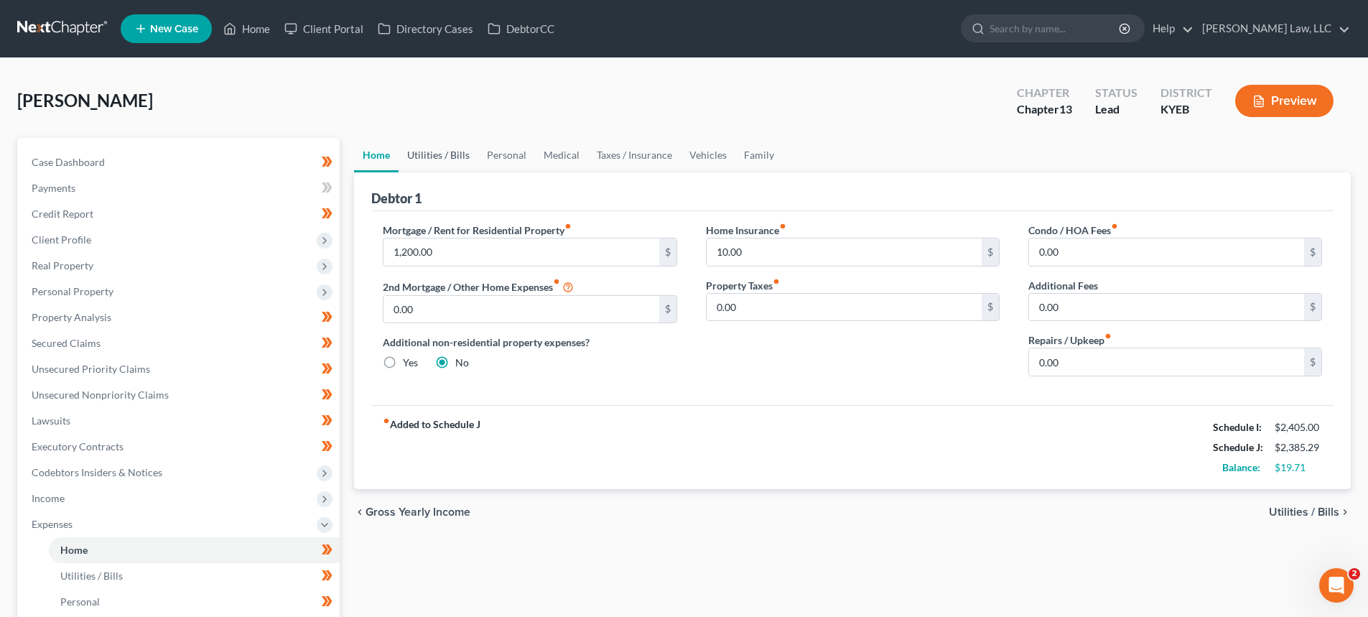
click at [421, 143] on link "Utilities / Bills" at bounding box center [438, 155] width 80 height 34
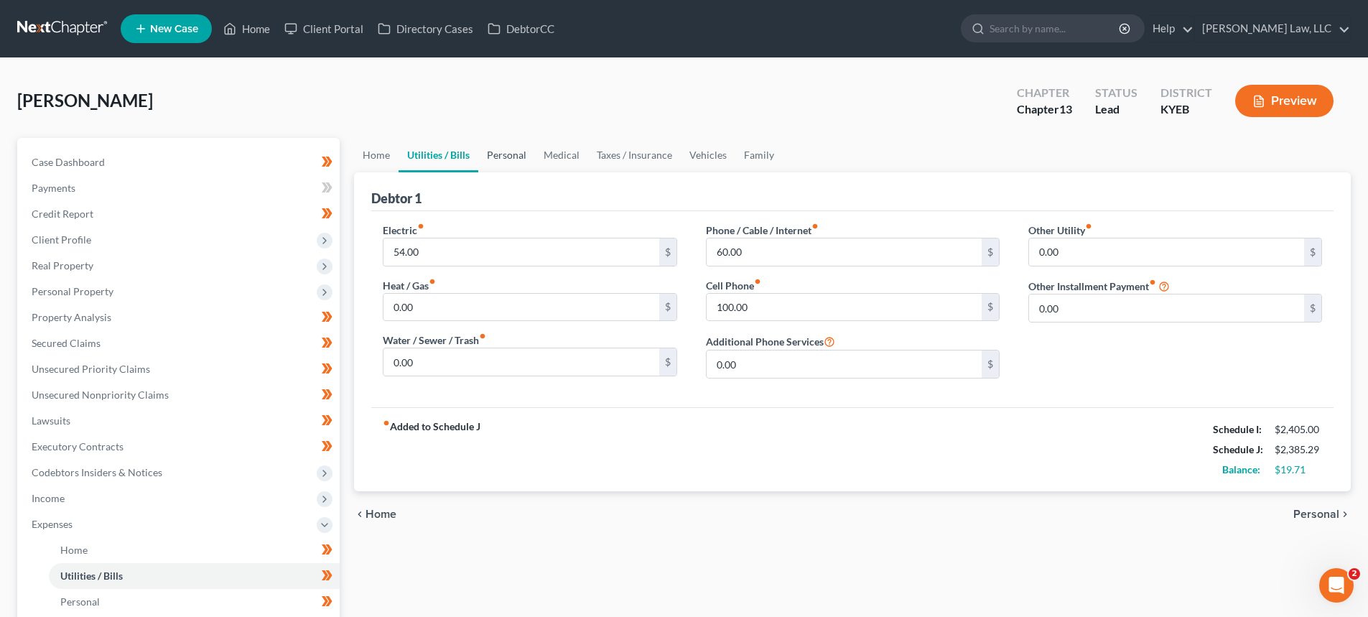
click at [516, 163] on link "Personal" at bounding box center [506, 155] width 57 height 34
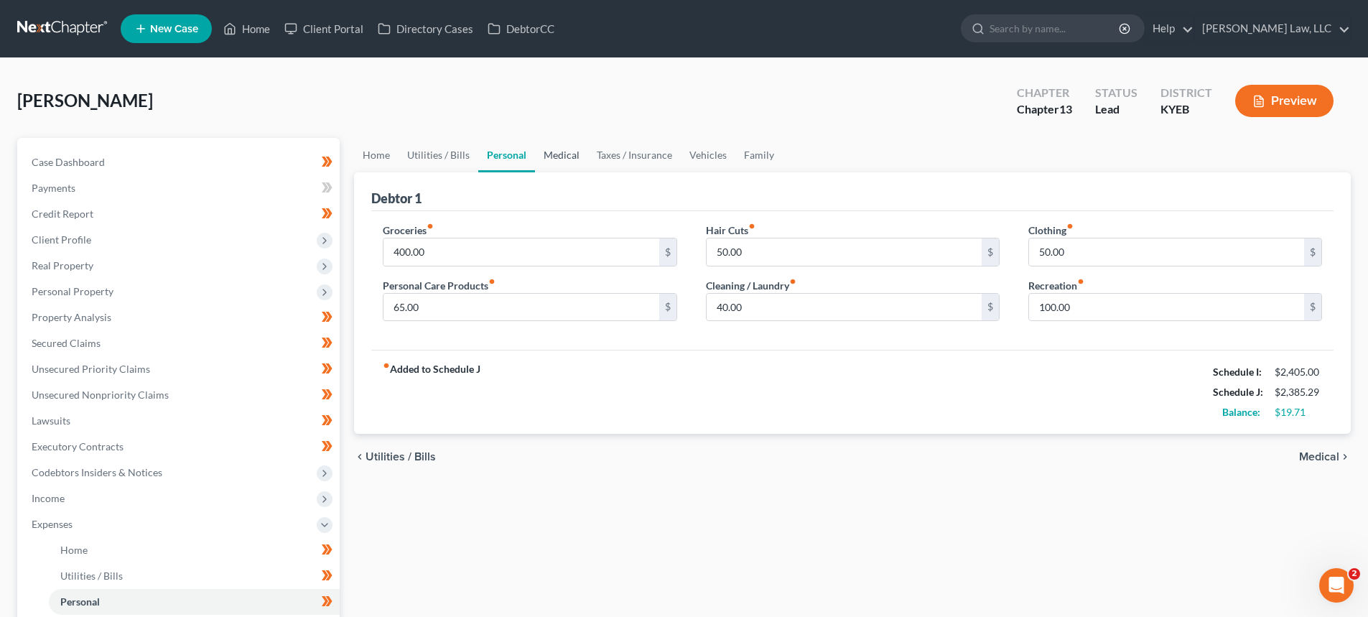
click at [554, 147] on link "Medical" at bounding box center [561, 155] width 53 height 34
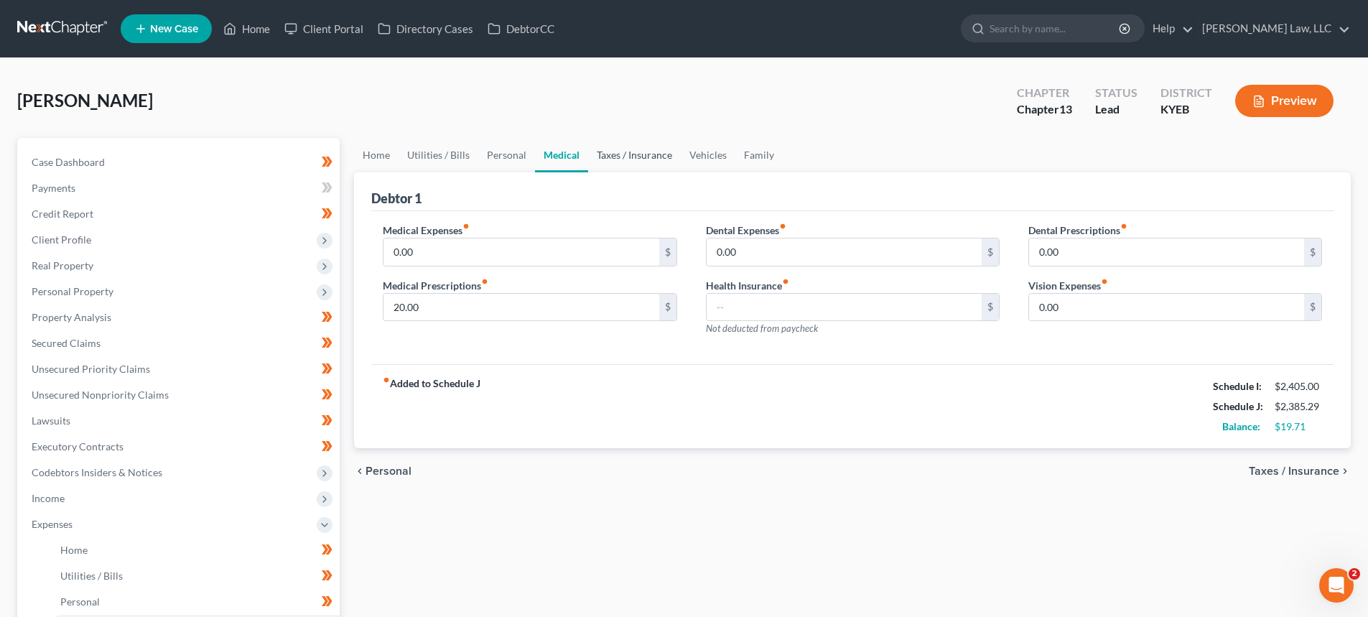
click at [623, 157] on link "Taxes / Insurance" at bounding box center [634, 155] width 93 height 34
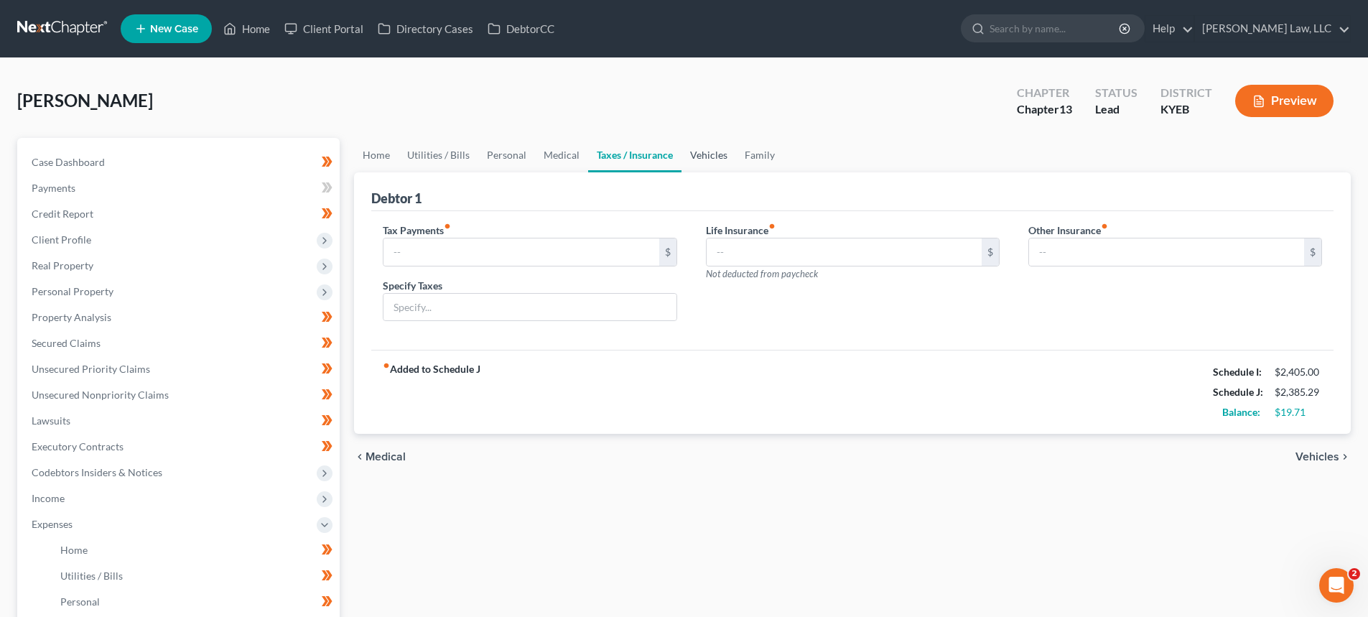
click at [717, 157] on link "Vehicles" at bounding box center [708, 155] width 55 height 34
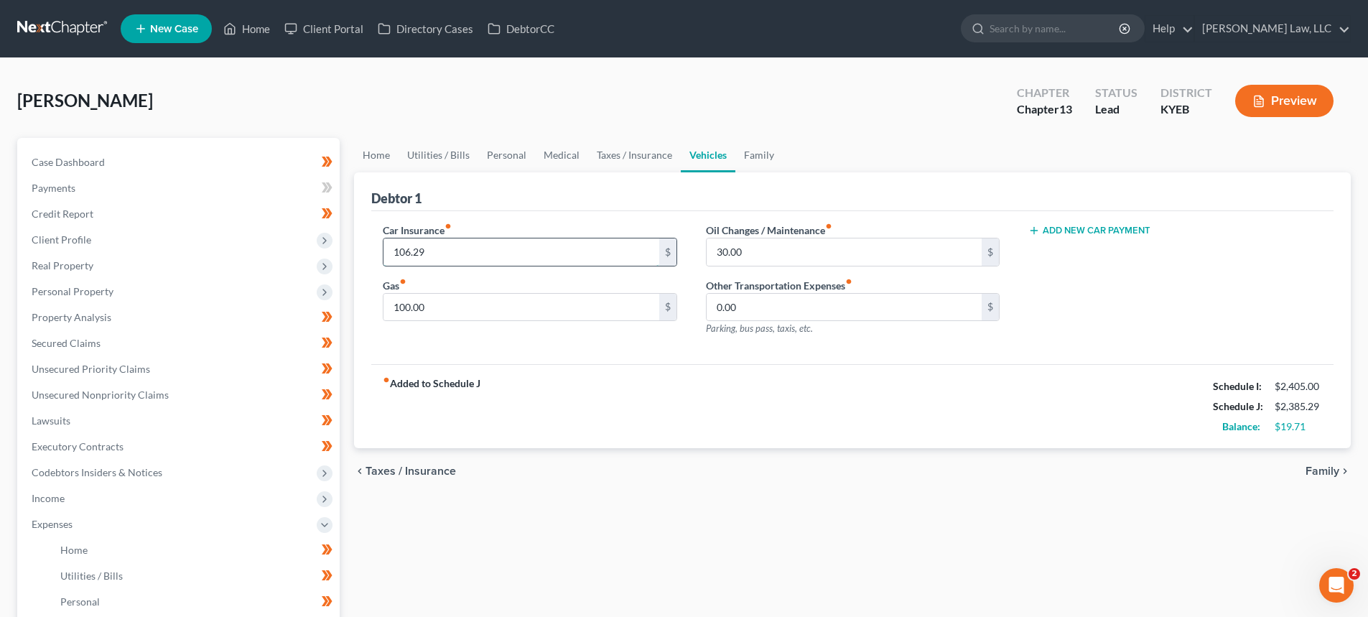
click at [442, 255] on input "106.29" at bounding box center [520, 251] width 275 height 27
click at [463, 307] on input "100.00" at bounding box center [520, 307] width 275 height 27
click at [749, 155] on link "Family" at bounding box center [758, 155] width 47 height 34
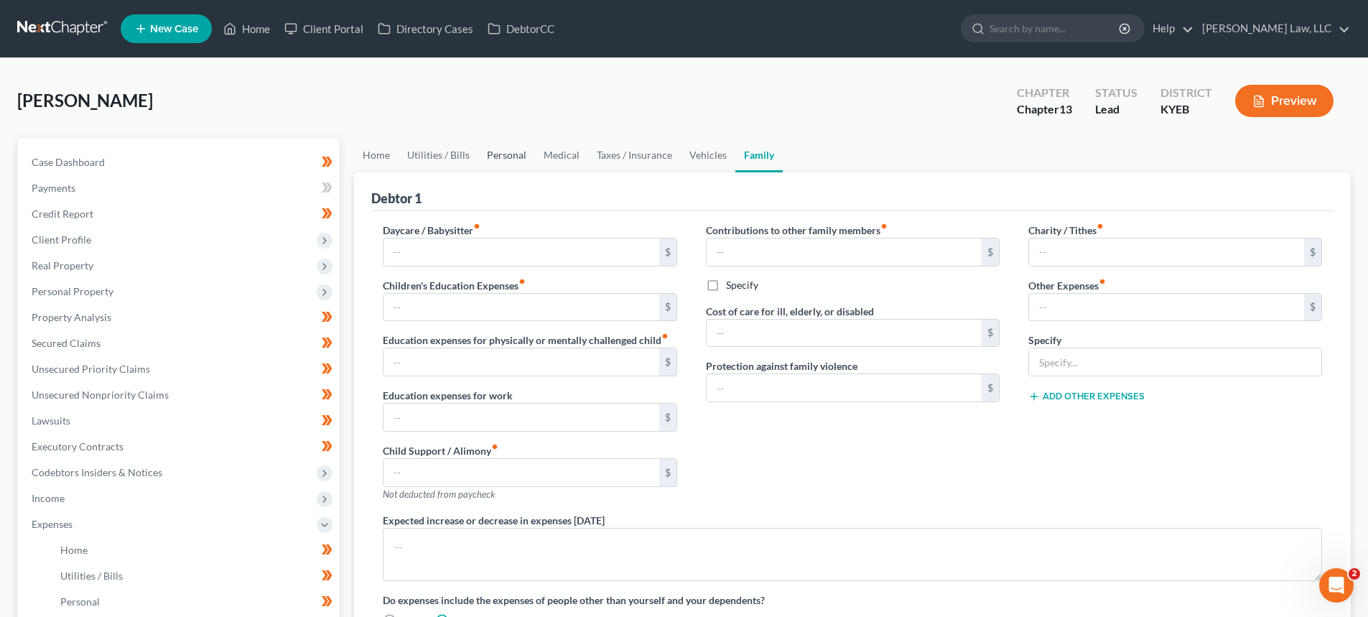
click at [513, 151] on link "Personal" at bounding box center [506, 155] width 57 height 34
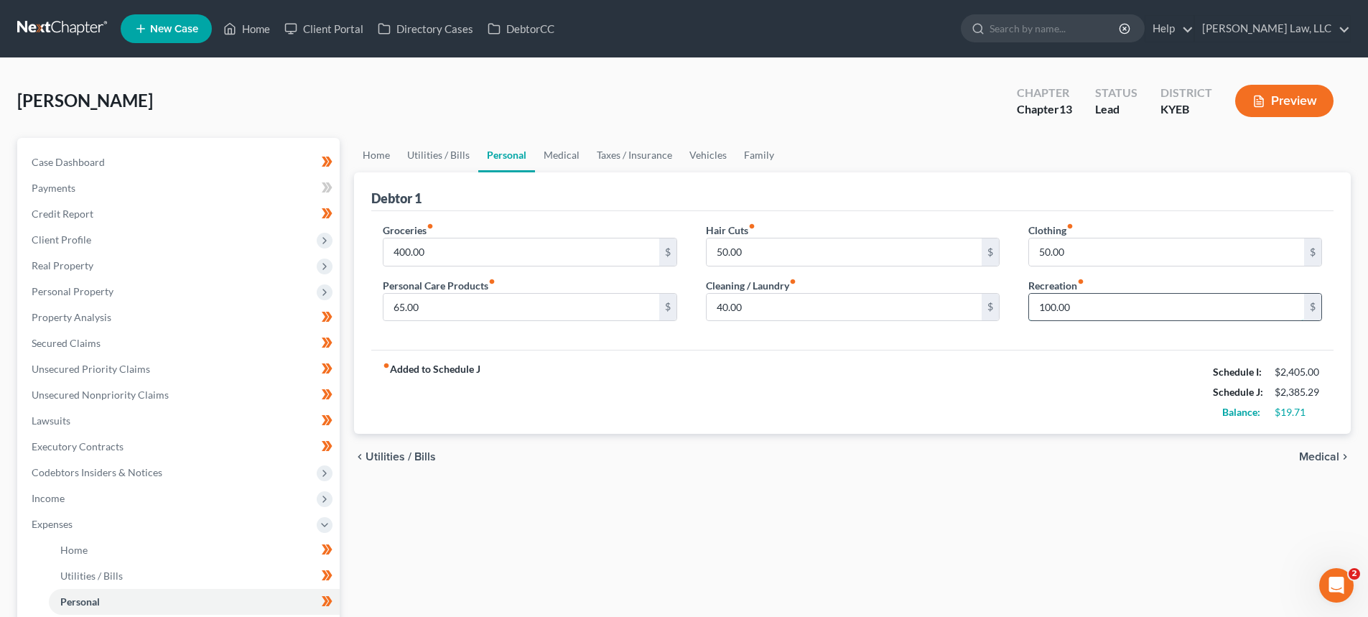
click at [1050, 309] on input "100.00" at bounding box center [1166, 307] width 275 height 27
click at [1053, 305] on input "100.00" at bounding box center [1166, 307] width 275 height 27
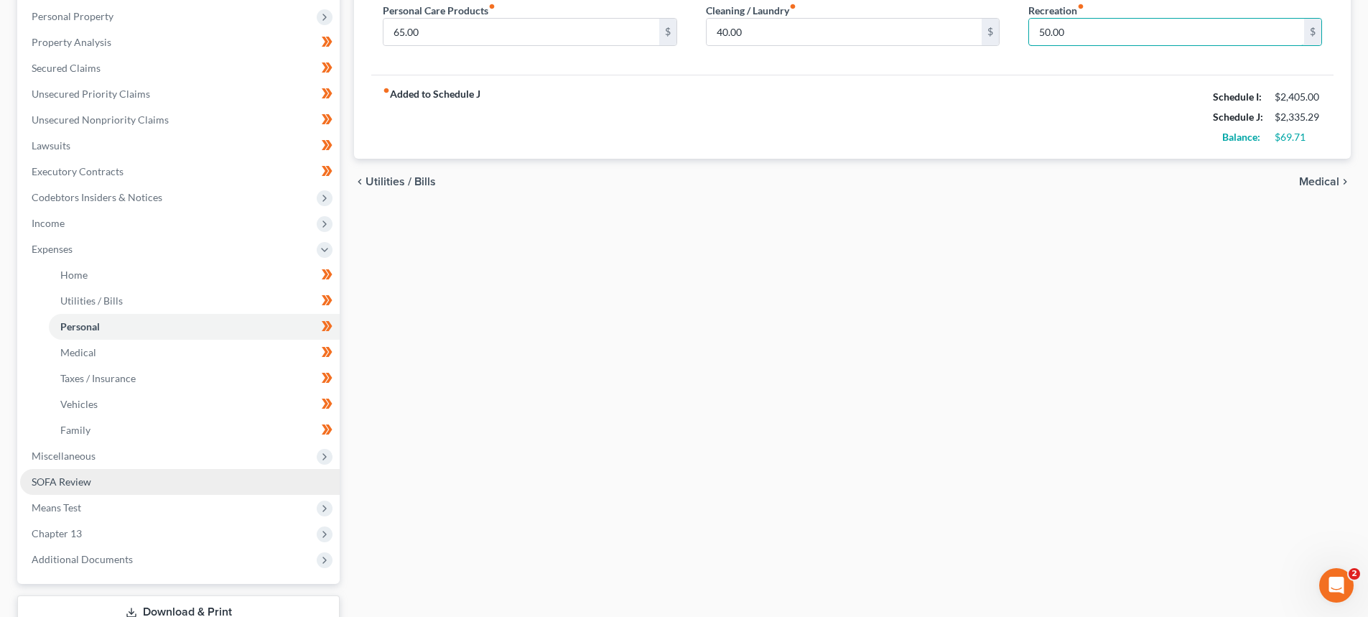
scroll to position [287, 0]
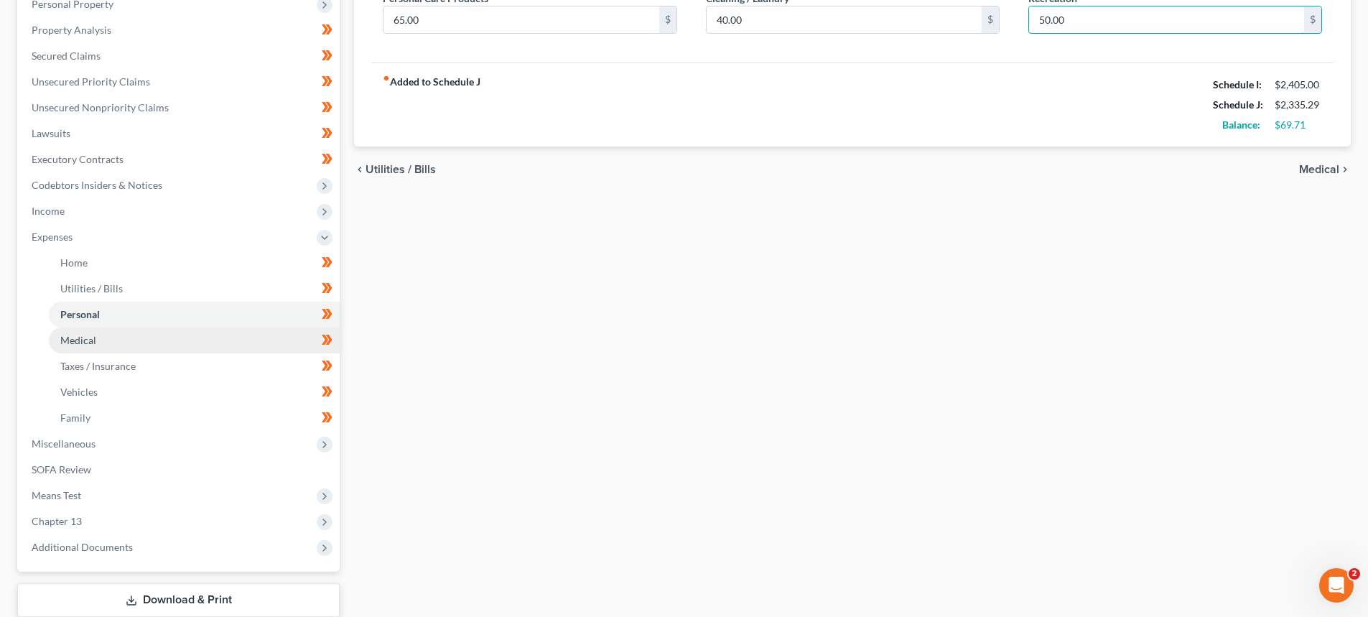
type input "50.00"
click at [98, 342] on link "Medical" at bounding box center [194, 340] width 291 height 26
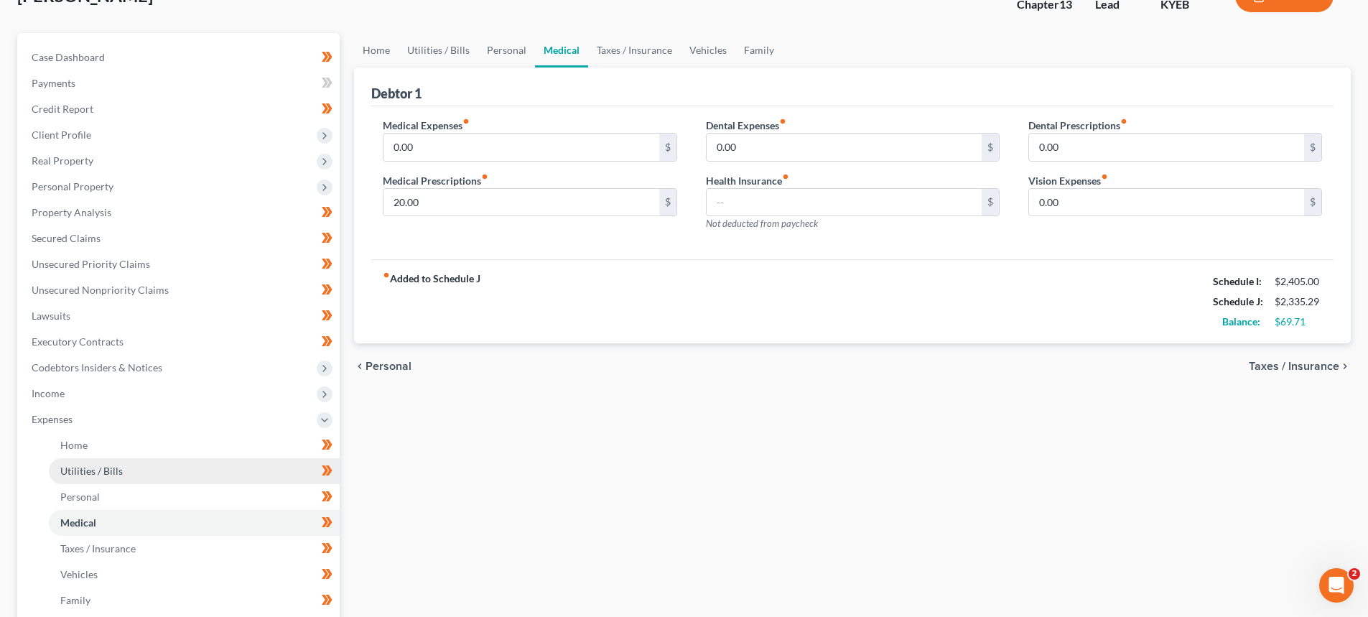
scroll to position [144, 0]
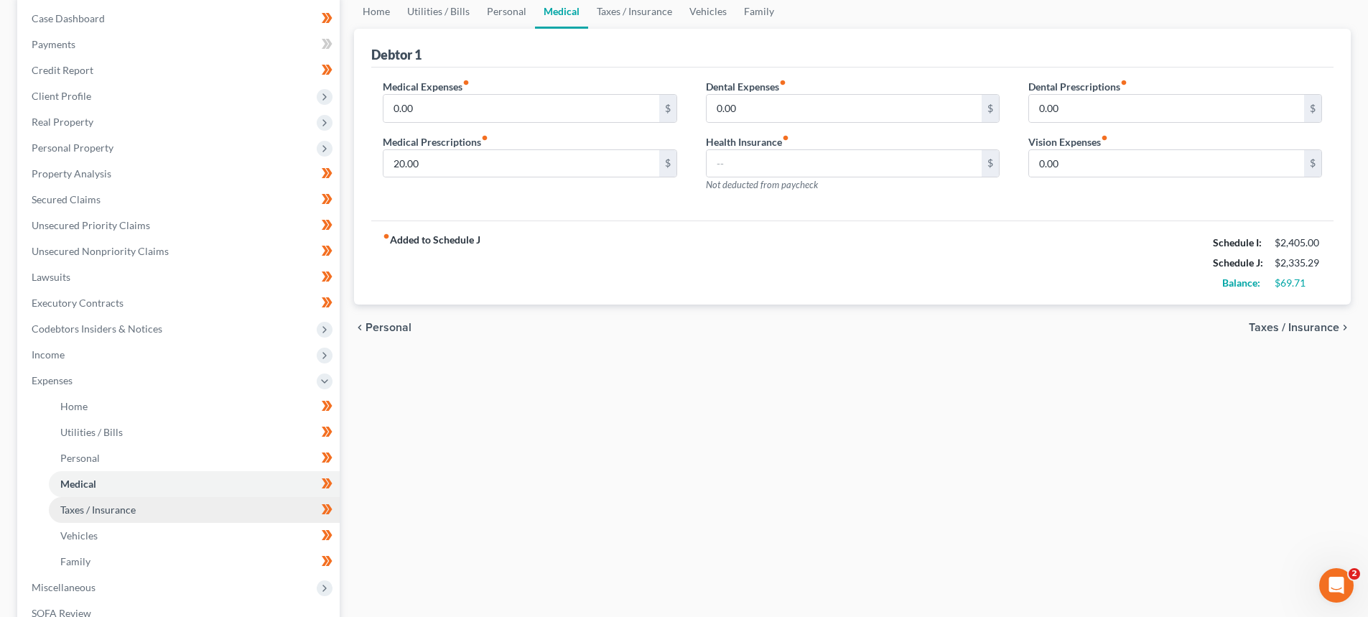
click at [83, 511] on span "Taxes / Insurance" at bounding box center [97, 509] width 75 height 12
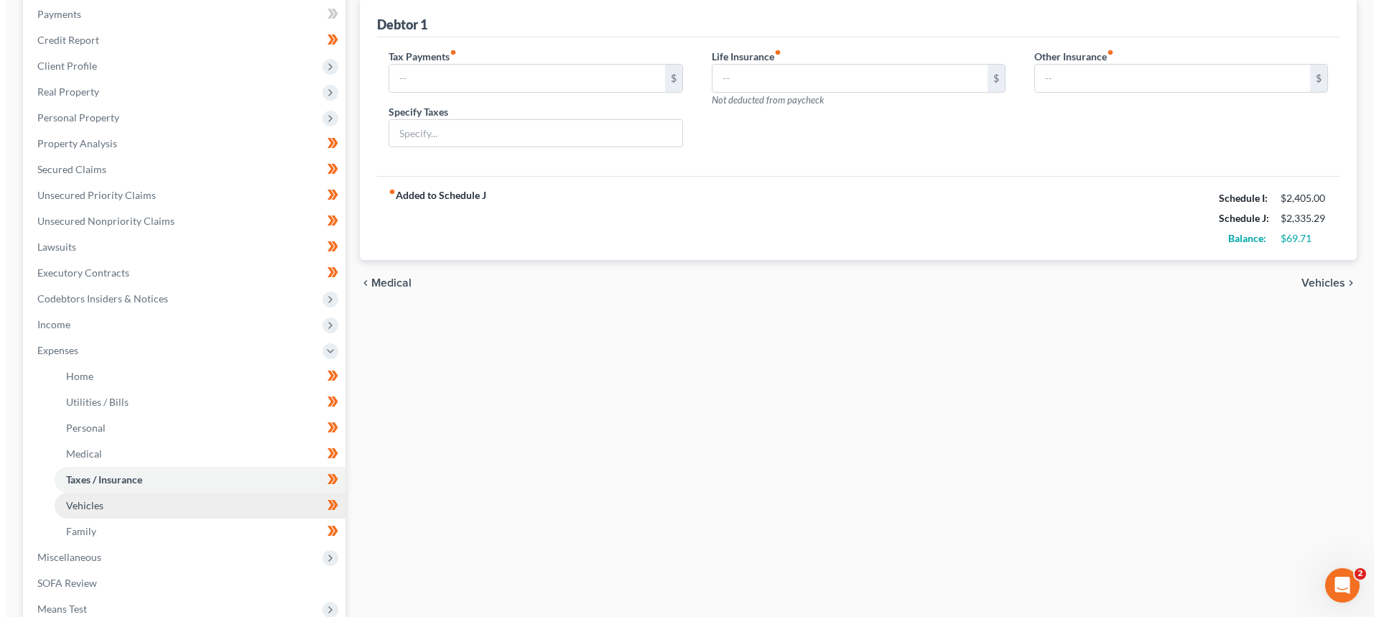
scroll to position [220, 0]
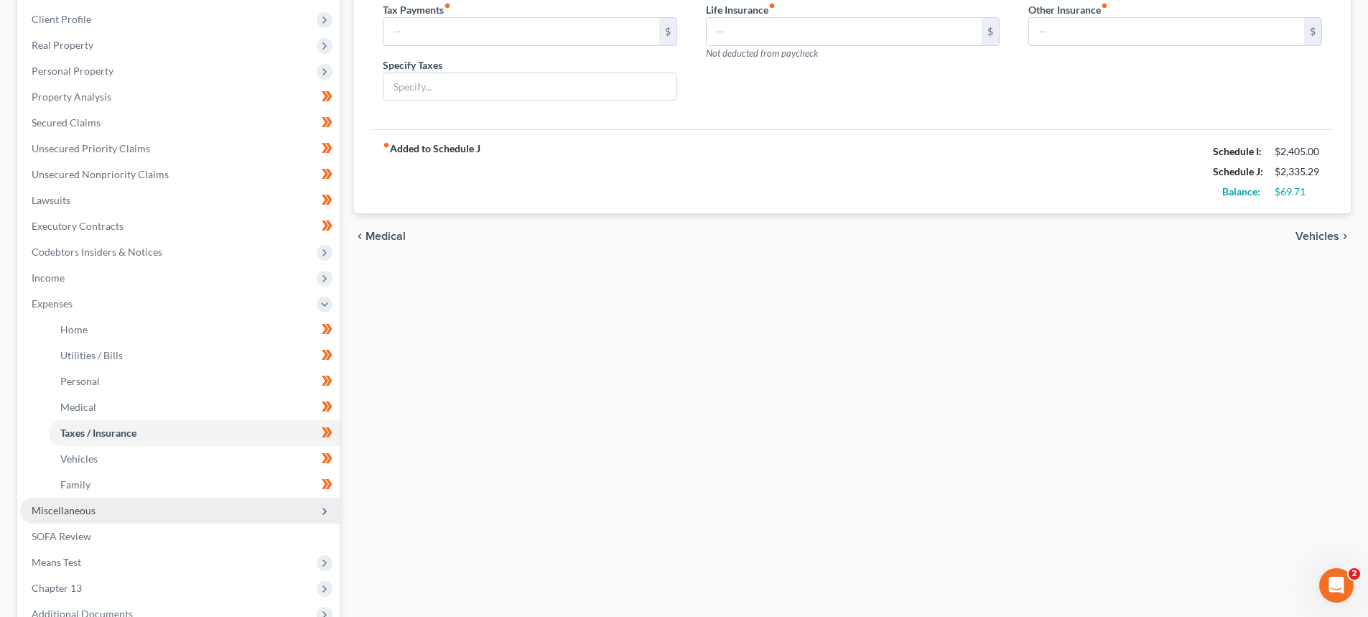
click at [73, 504] on span "Miscellaneous" at bounding box center [64, 510] width 64 height 12
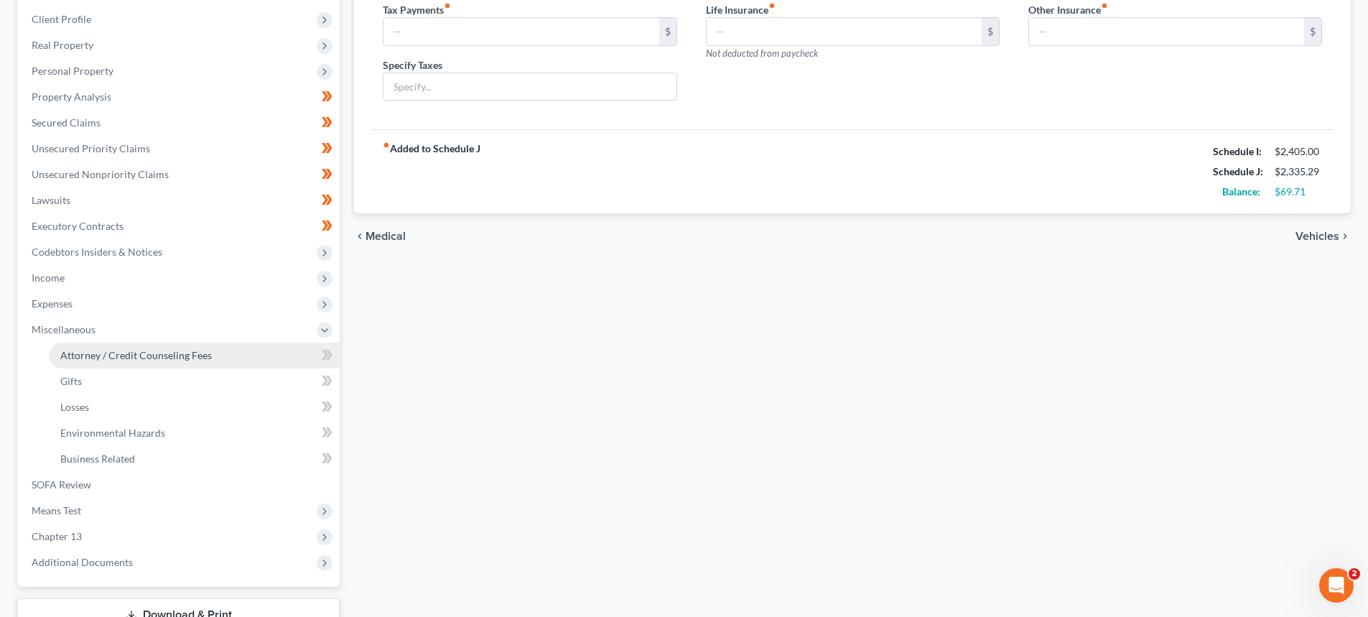
click at [115, 349] on span "Attorney / Credit Counseling Fees" at bounding box center [135, 355] width 151 height 12
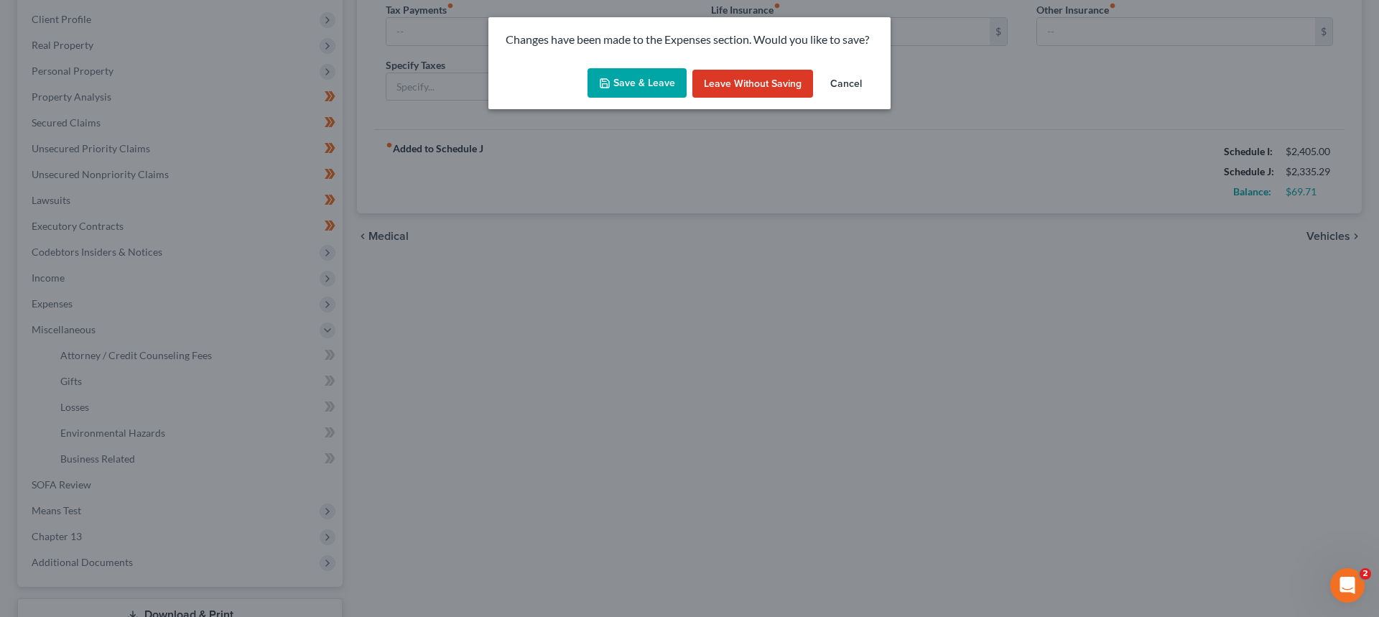
click at [655, 90] on button "Save & Leave" at bounding box center [636, 83] width 99 height 30
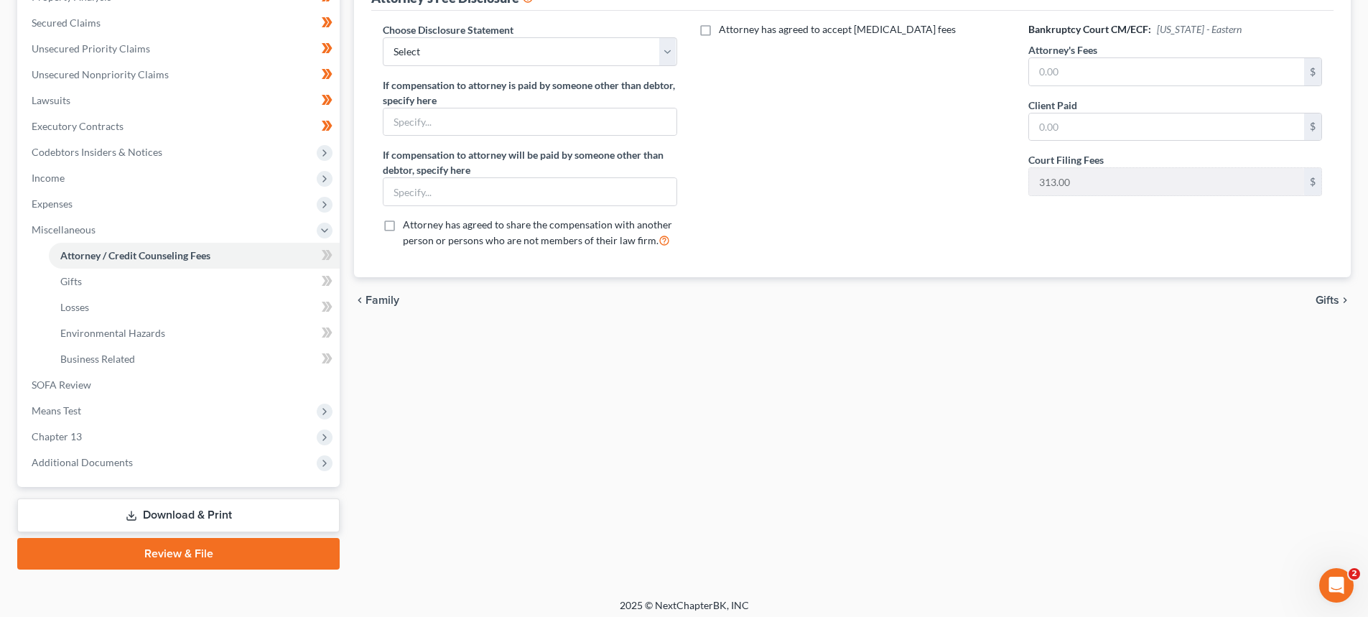
scroll to position [327, 0]
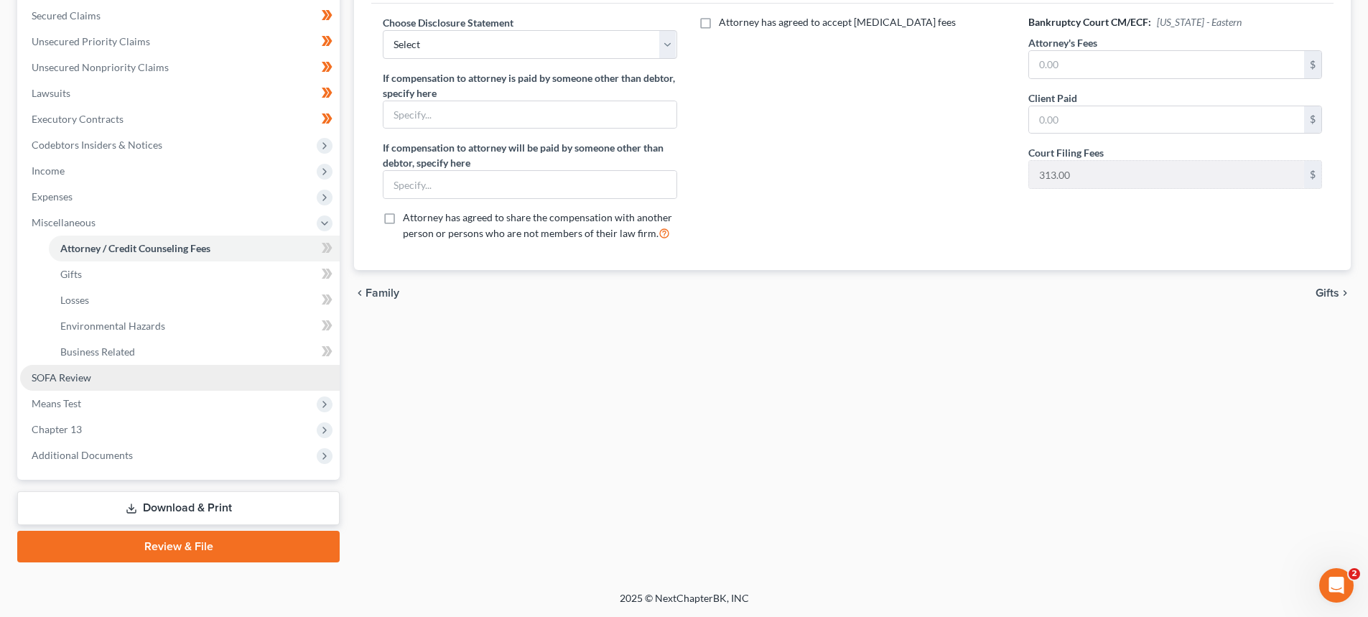
click at [93, 370] on link "SOFA Review" at bounding box center [180, 378] width 320 height 26
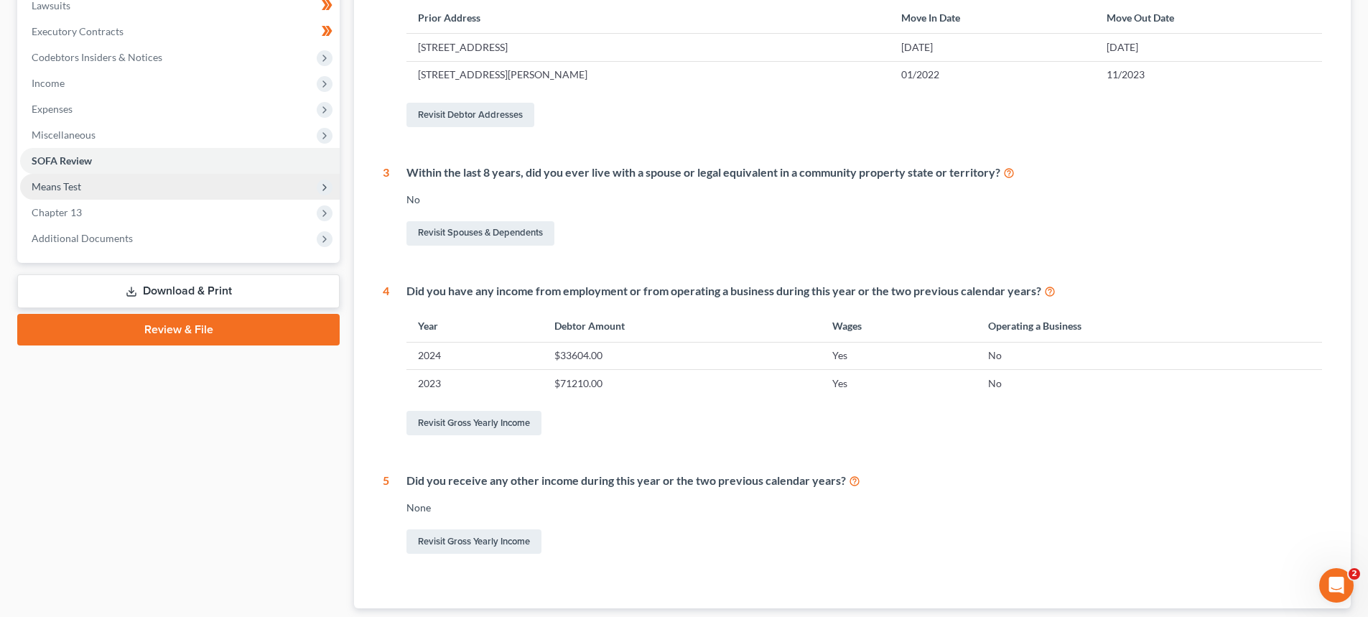
scroll to position [431, 0]
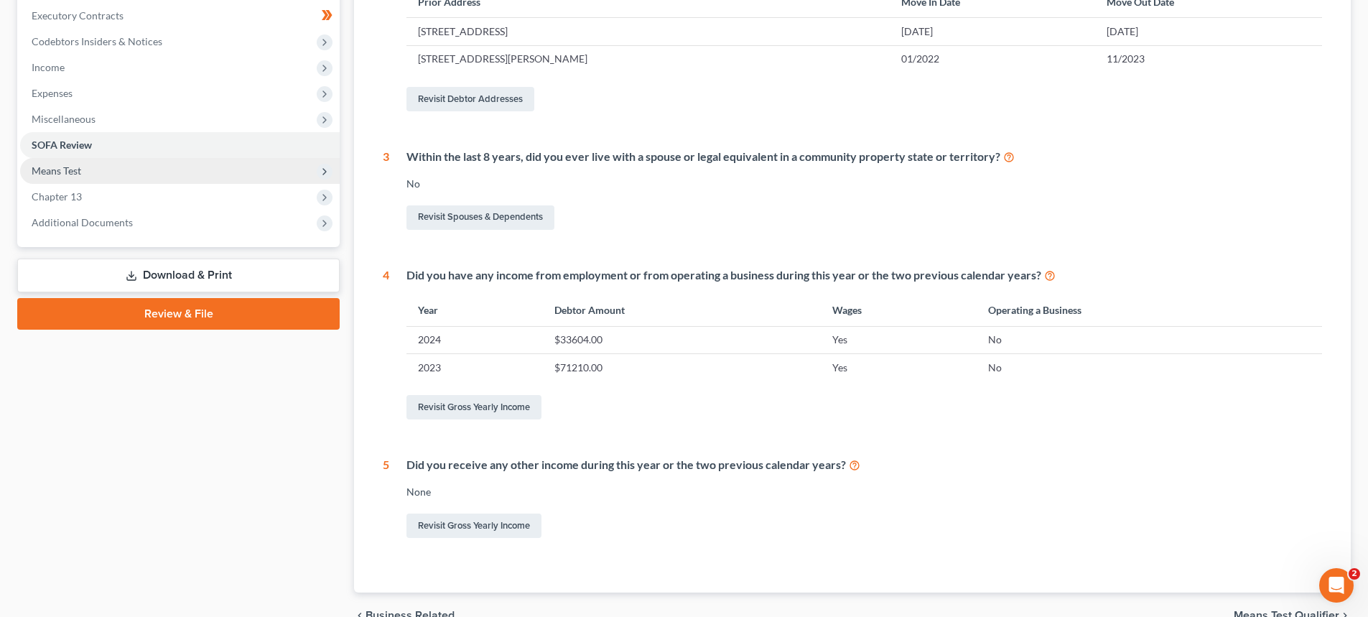
click at [70, 177] on span "Means Test" at bounding box center [180, 171] width 320 height 26
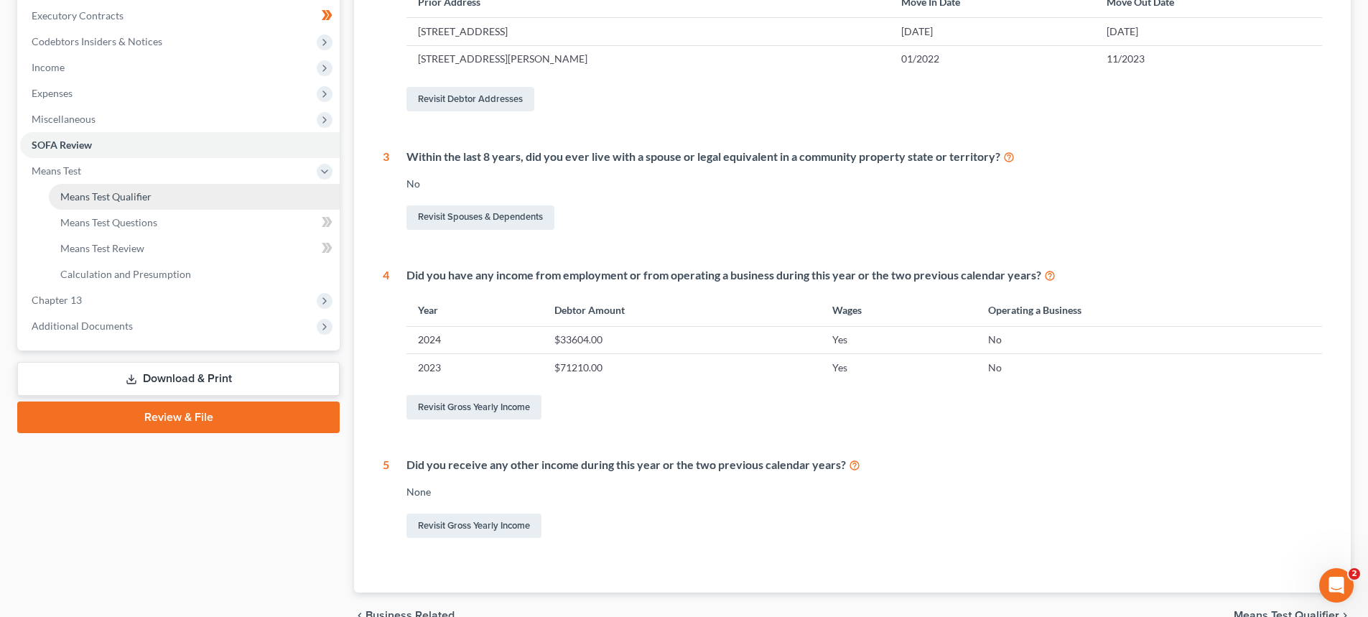
click at [75, 199] on span "Means Test Qualifier" at bounding box center [105, 196] width 91 height 12
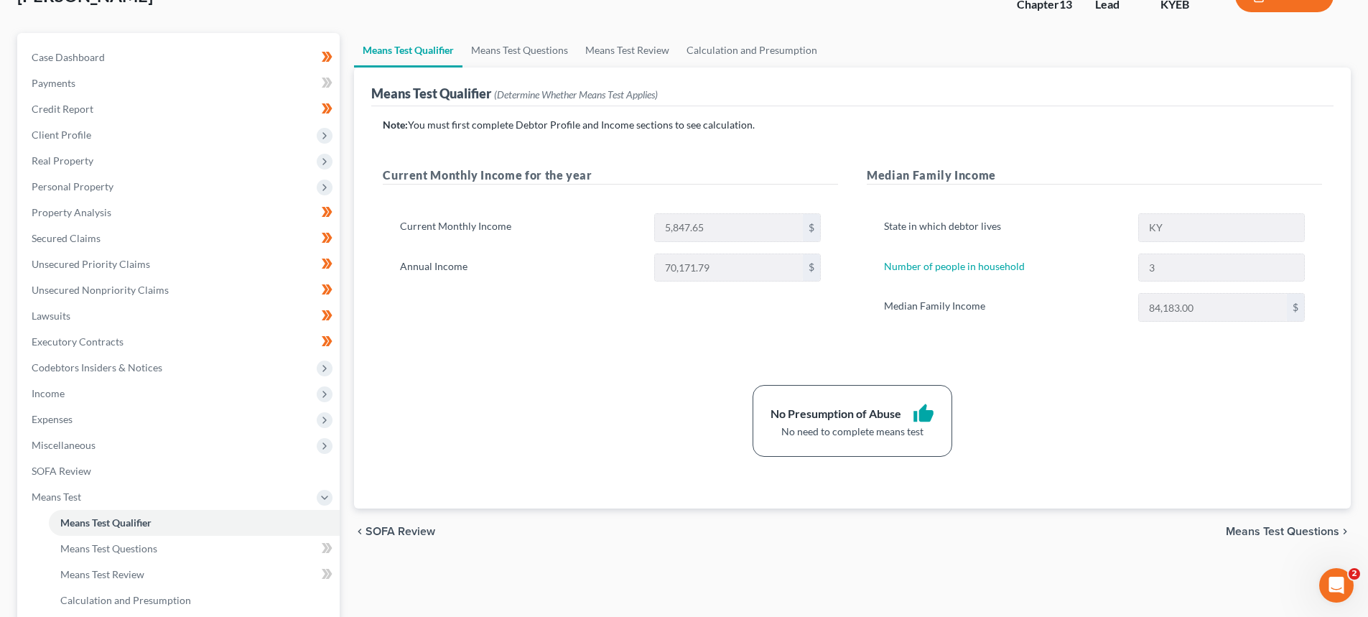
scroll to position [287, 0]
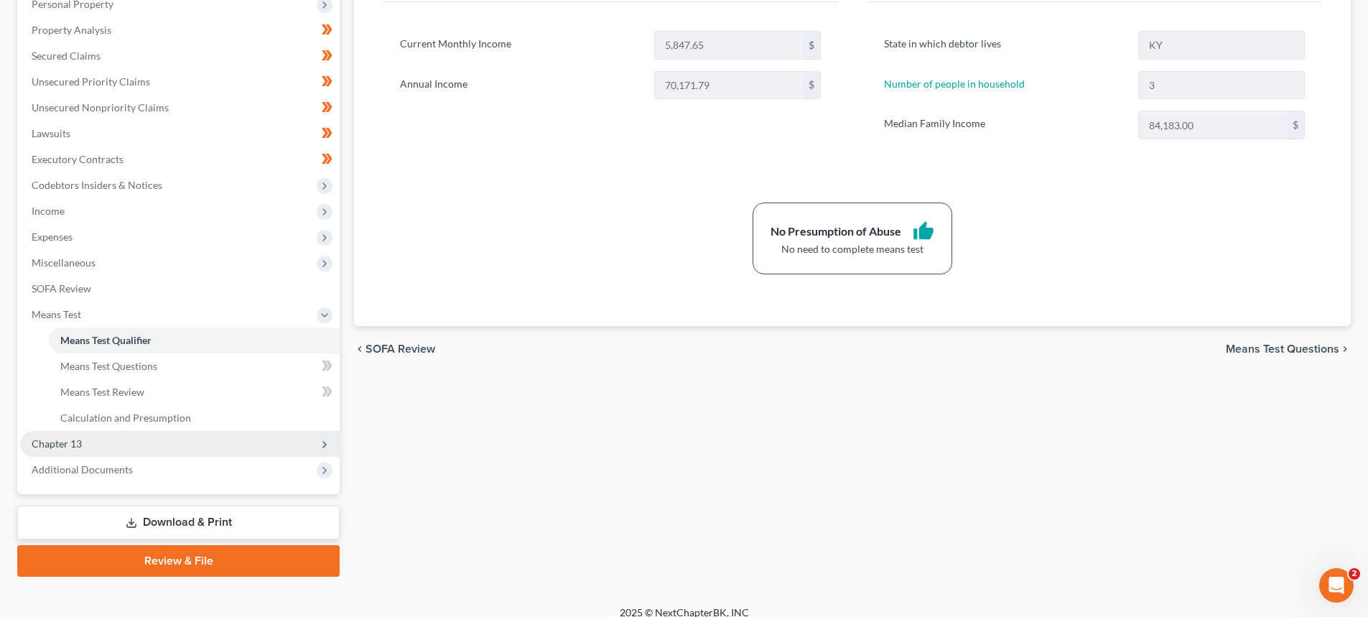
click at [84, 442] on span "Chapter 13" at bounding box center [180, 444] width 320 height 26
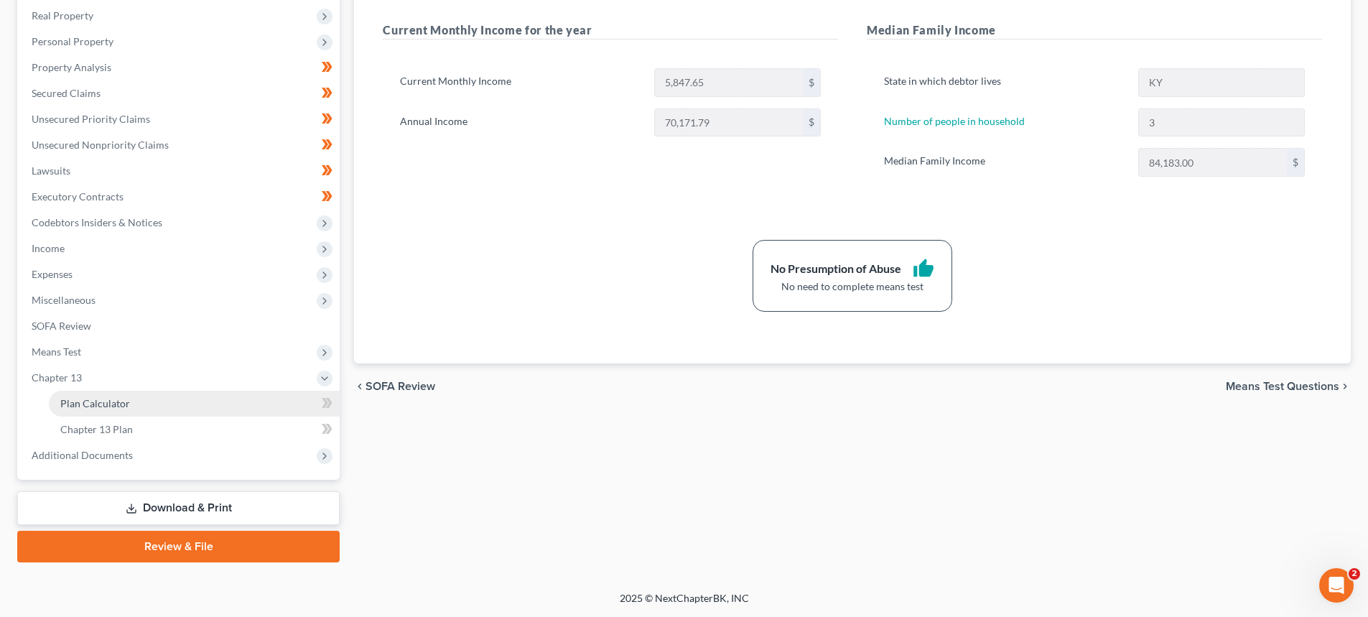
click at [110, 405] on span "Plan Calculator" at bounding box center [95, 403] width 70 height 12
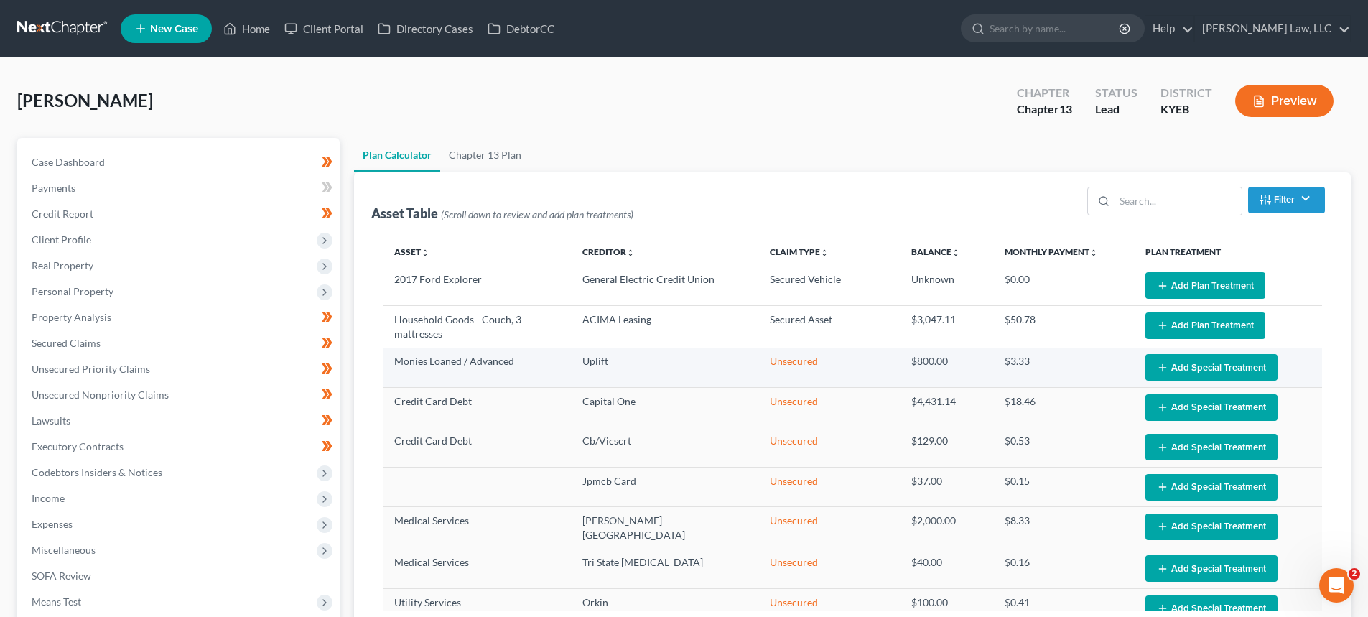
select select "59"
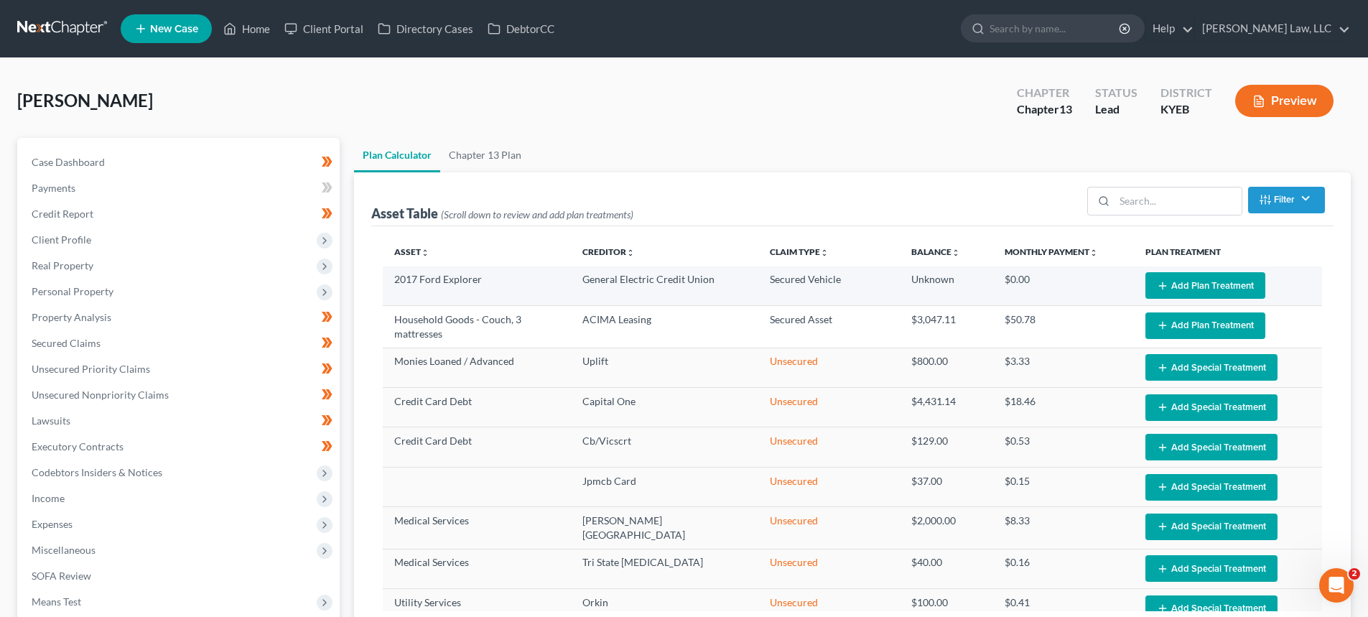
click at [1170, 281] on button "Add Plan Treatment" at bounding box center [1205, 285] width 120 height 27
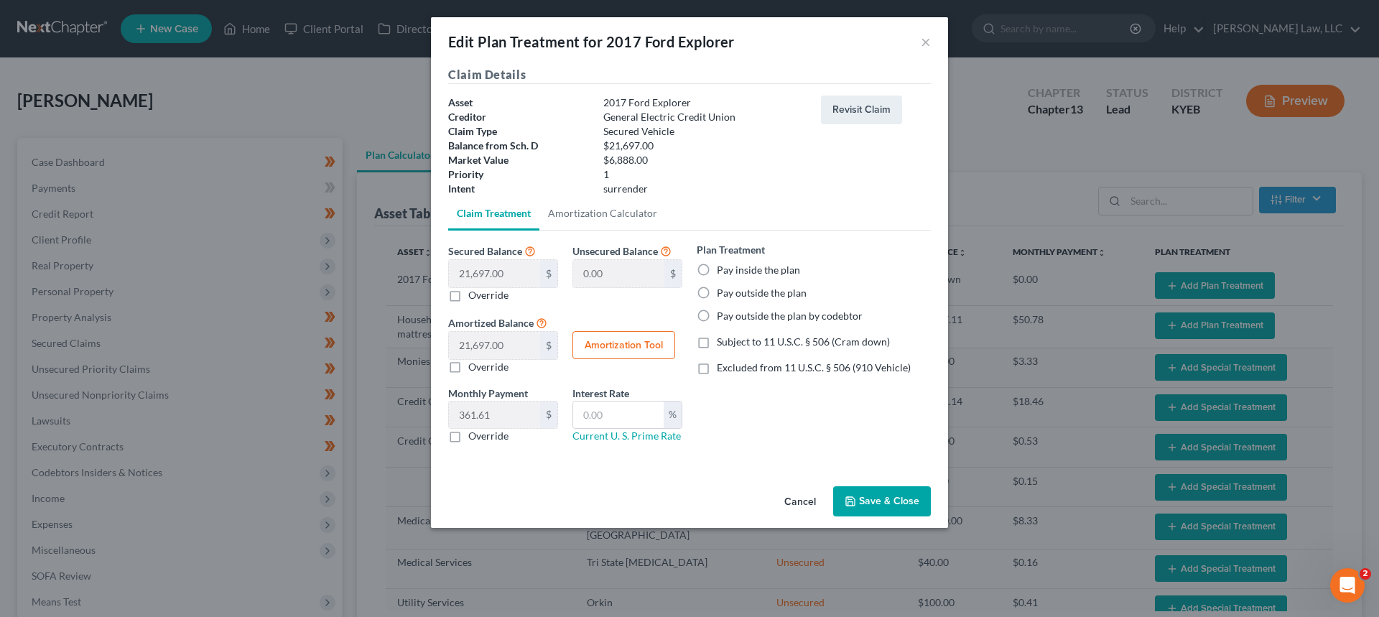
click at [717, 264] on label "Pay inside the plan" at bounding box center [758, 270] width 83 height 14
click at [722, 264] on input "Pay inside the plan" at bounding box center [726, 267] width 9 height 9
radio input "true"
click at [895, 504] on button "Save & Close" at bounding box center [882, 501] width 98 height 30
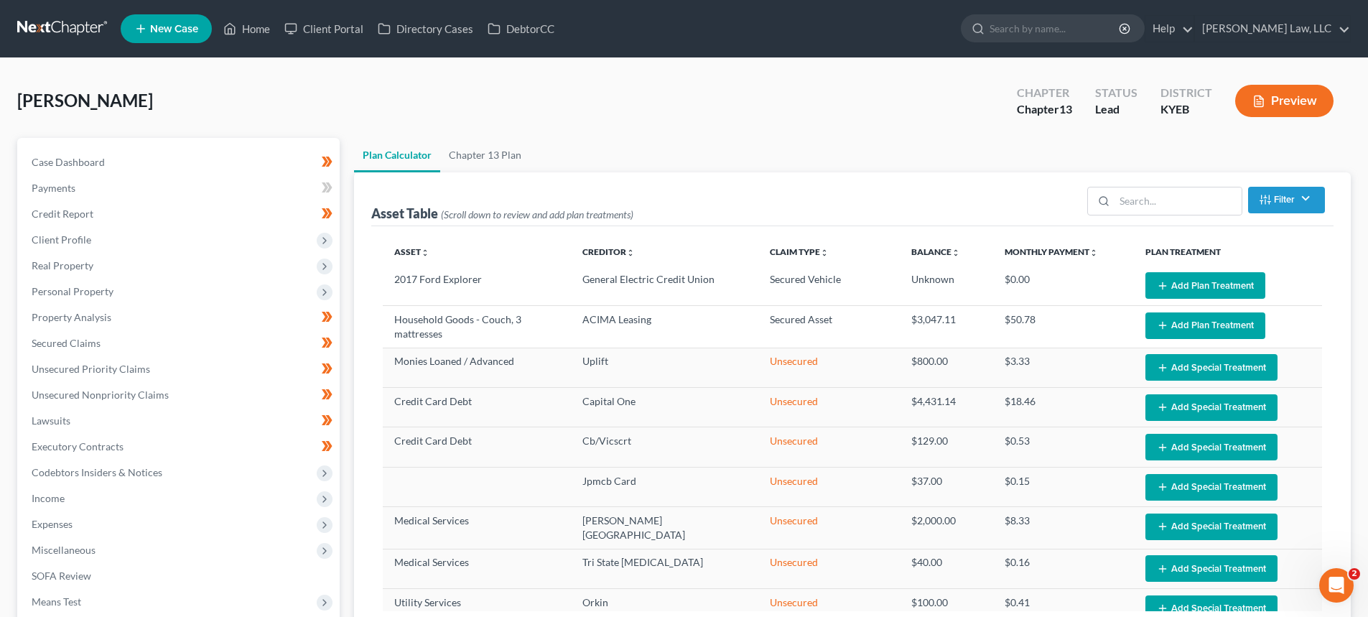
select select "59"
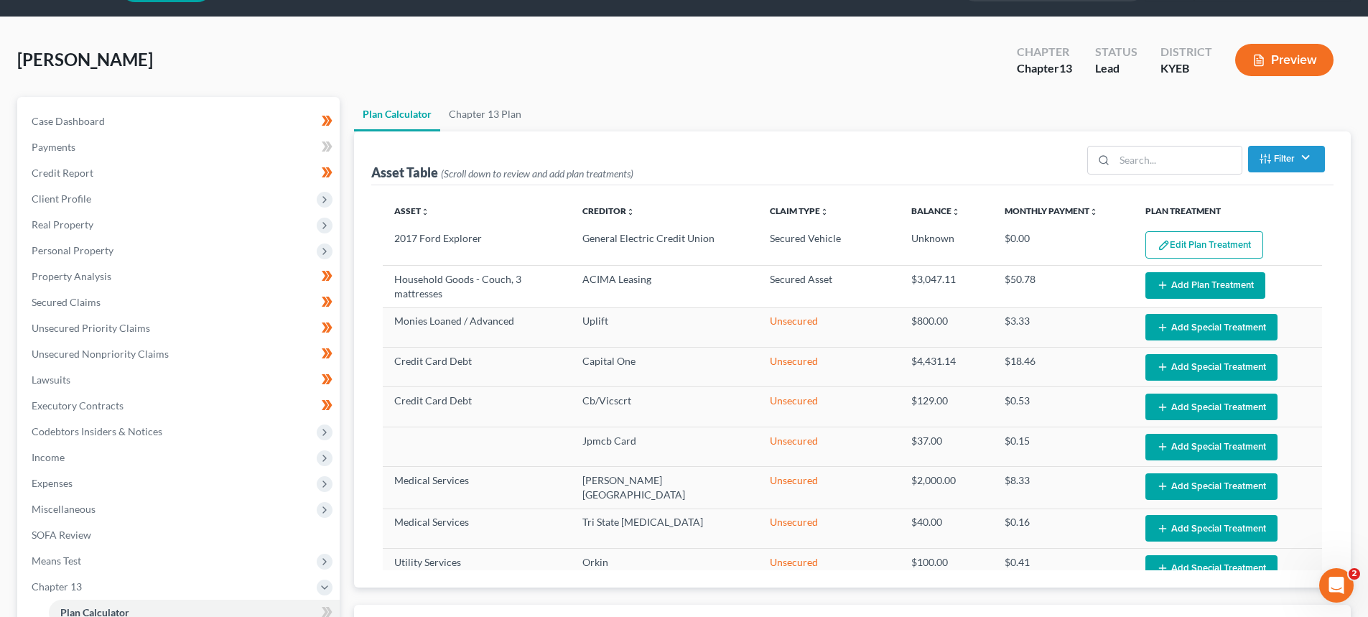
scroll to position [55, 0]
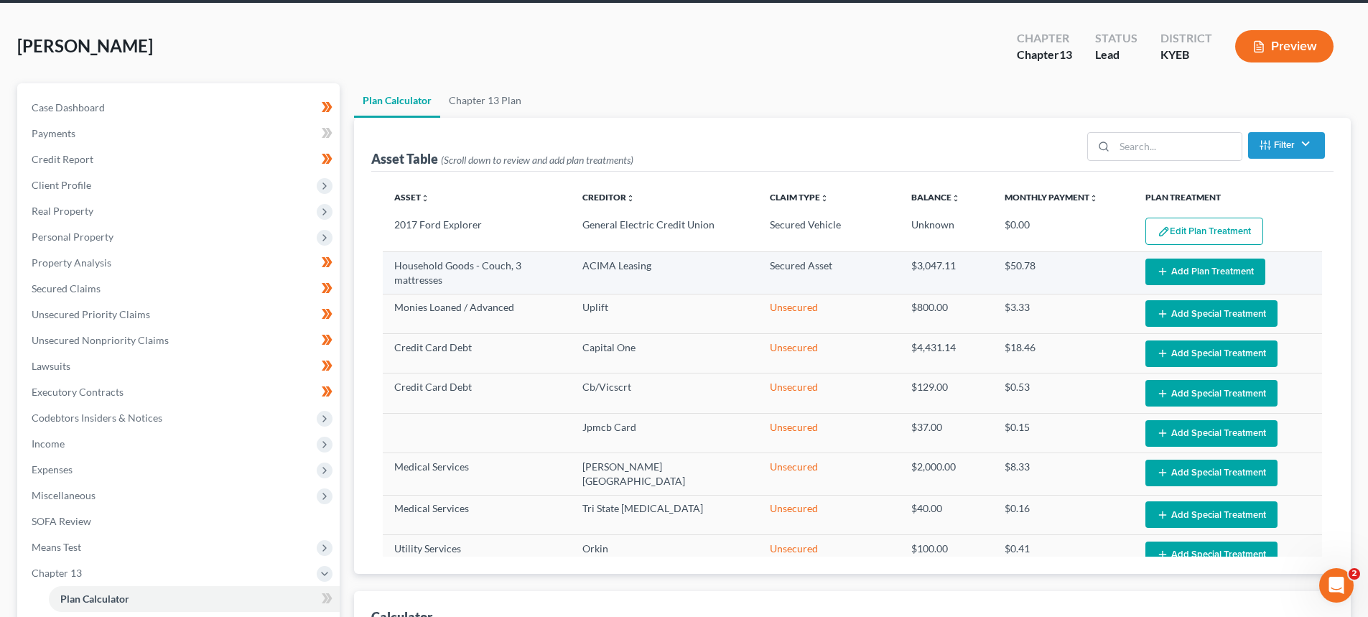
click at [1193, 279] on button "Add Plan Treatment" at bounding box center [1205, 271] width 120 height 27
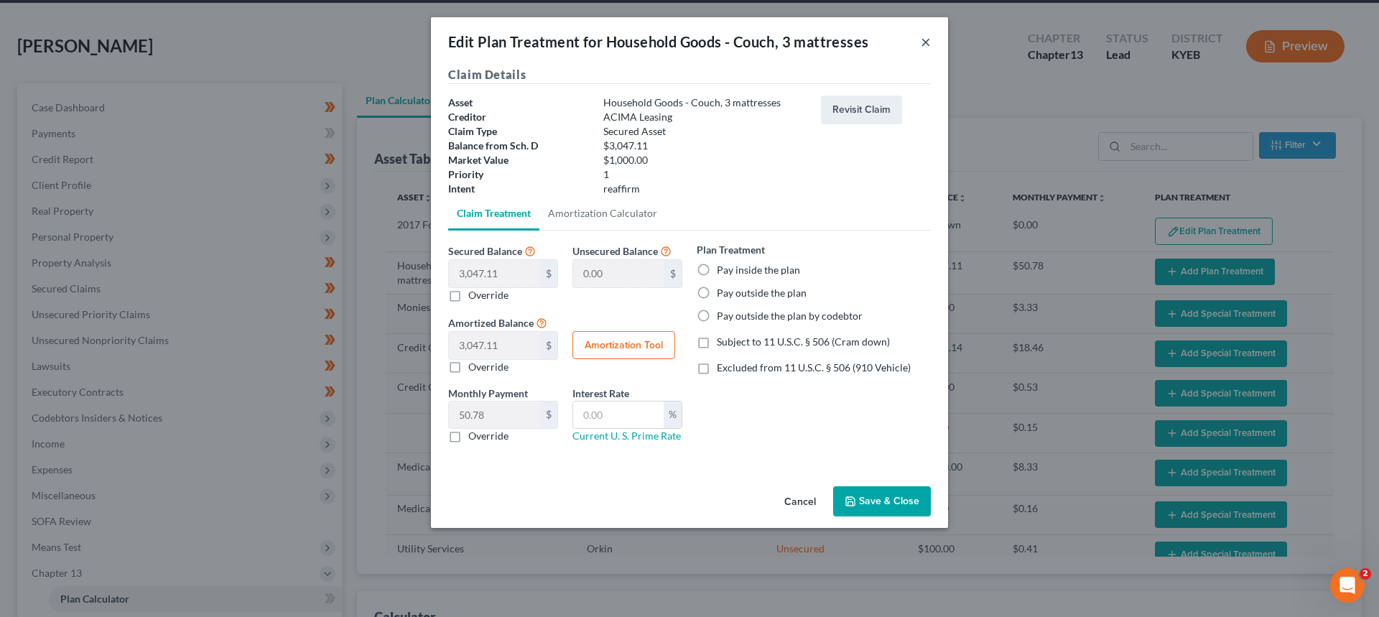
click at [926, 38] on button "×" at bounding box center [925, 41] width 10 height 17
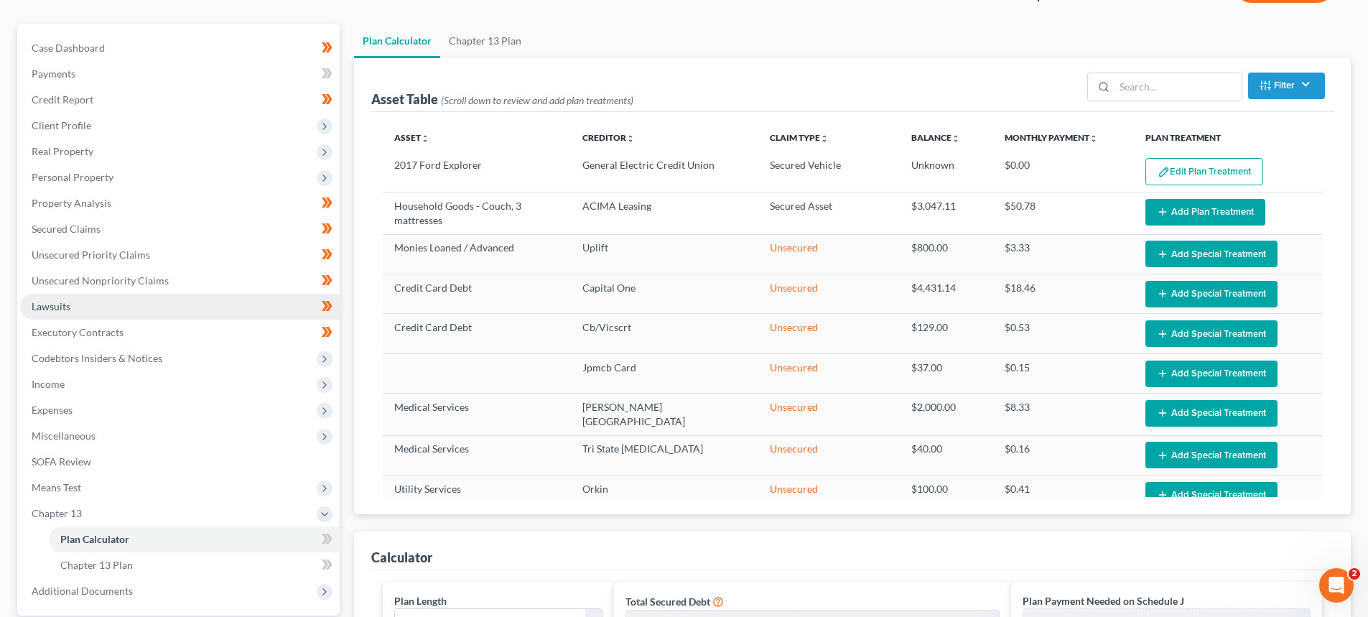
scroll to position [126, 0]
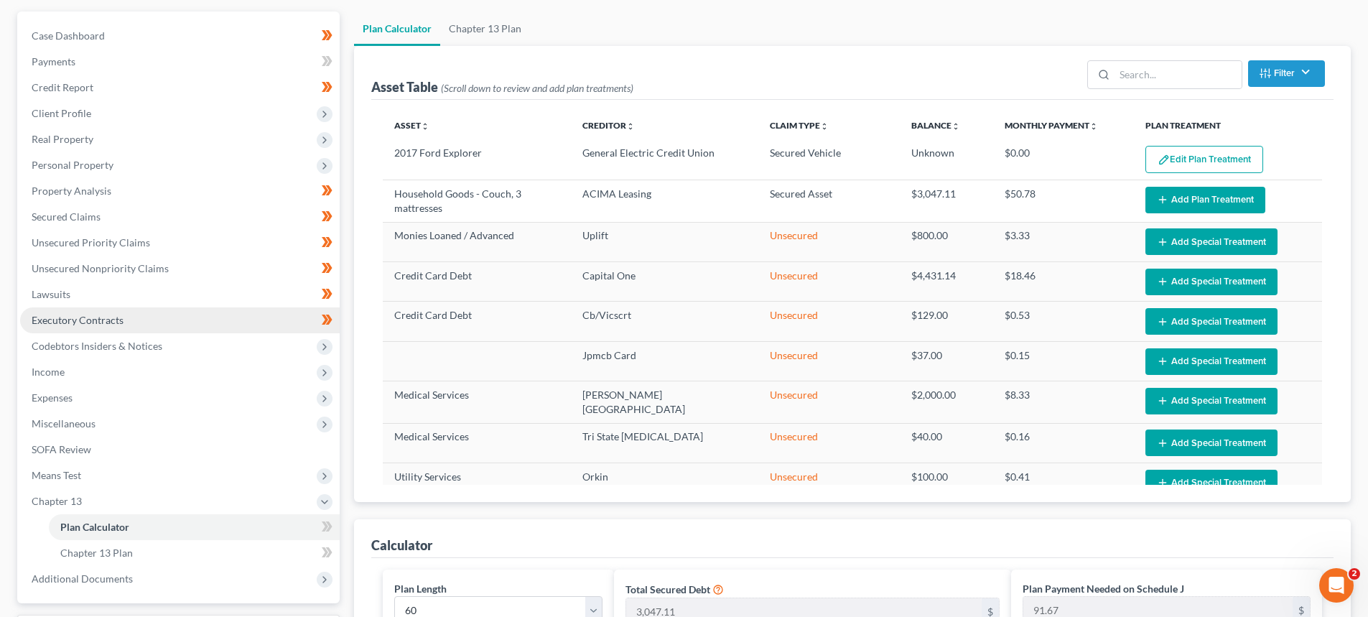
click at [72, 309] on link "Executory Contracts" at bounding box center [180, 320] width 320 height 26
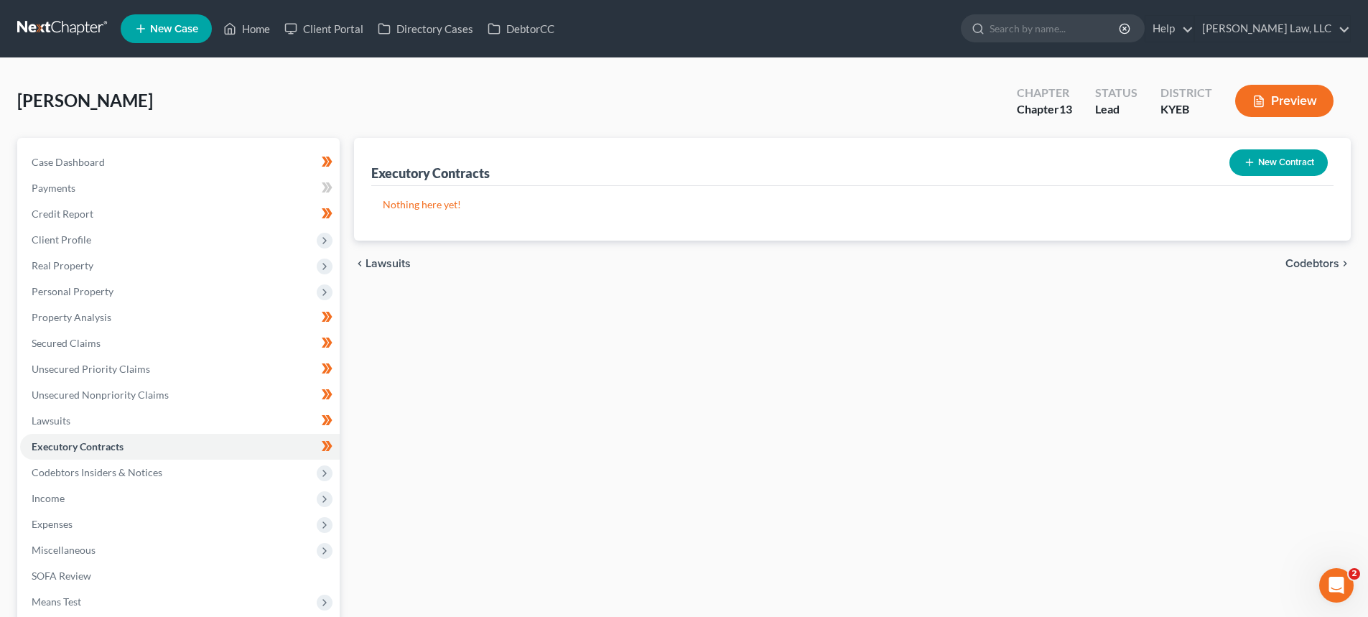
click at [1295, 167] on button "New Contract" at bounding box center [1278, 162] width 98 height 27
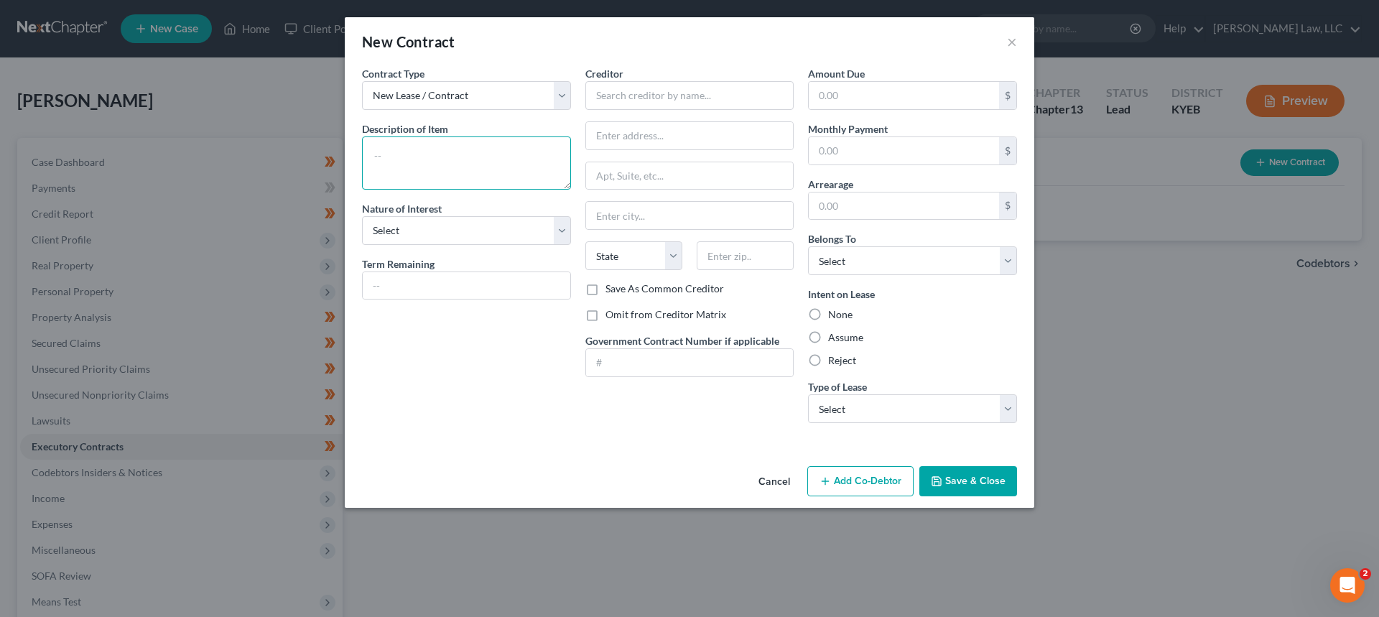
click at [436, 159] on textarea at bounding box center [466, 162] width 209 height 53
type textarea "Couch, 3 Mattresses"
click at [411, 233] on select "Select Purchaser Agent Lessor Lessee" at bounding box center [466, 230] width 209 height 29
select select "3"
click at [362, 216] on select "Select Purchaser Agent Lessor Lessee" at bounding box center [466, 230] width 209 height 29
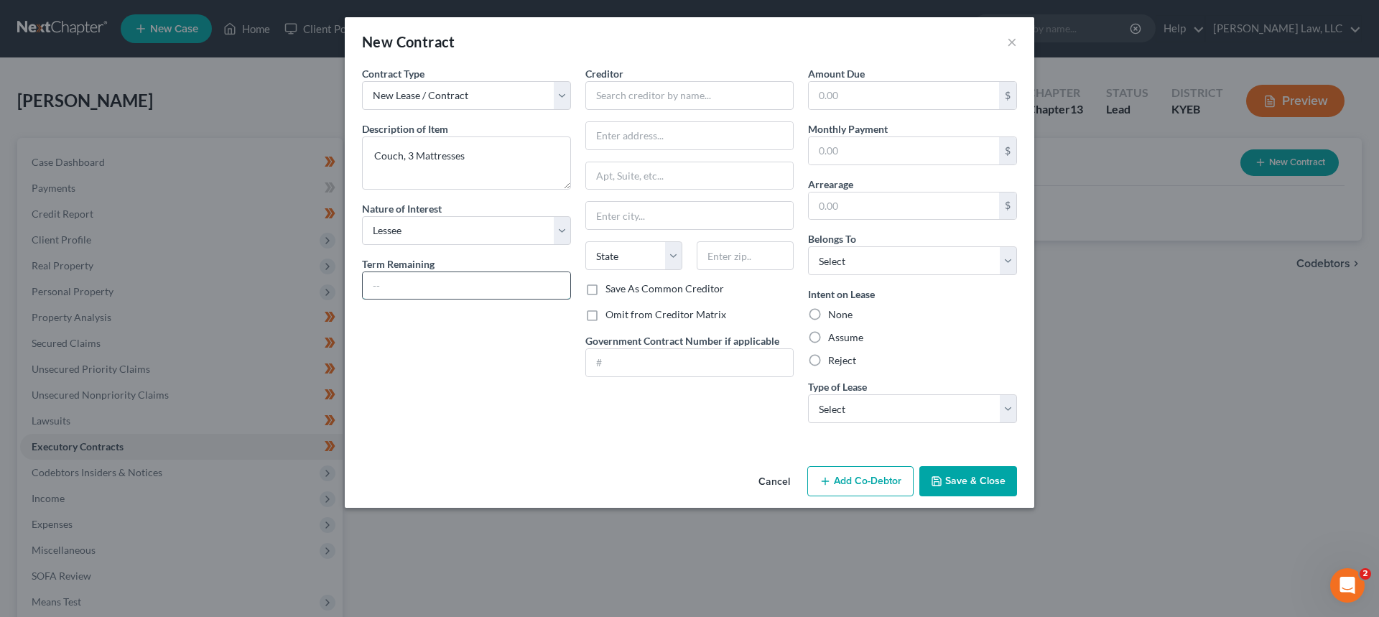
click at [411, 294] on input "text" at bounding box center [467, 285] width 208 height 27
click at [625, 109] on input "text" at bounding box center [689, 95] width 209 height 29
type input "Acima"
click at [953, 477] on button "Save & Close" at bounding box center [968, 481] width 98 height 30
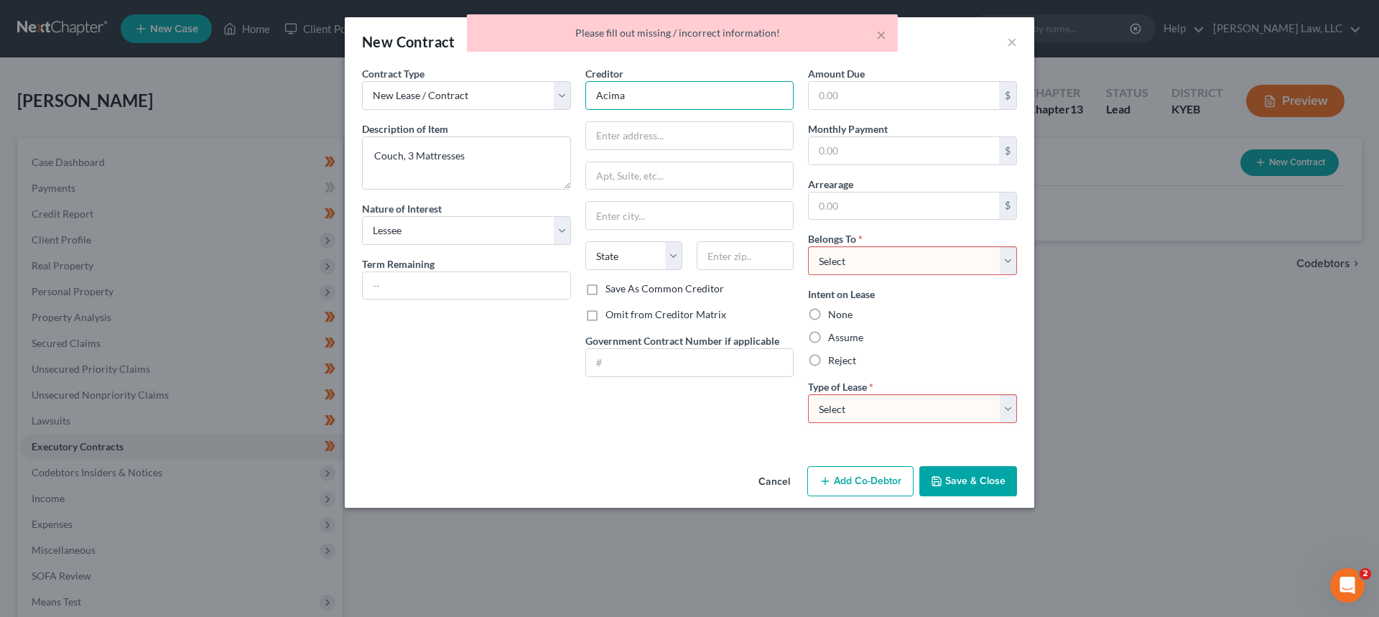
click at [674, 87] on input "Acima" at bounding box center [689, 95] width 209 height 29
click at [776, 476] on button "Cancel" at bounding box center [774, 481] width 55 height 29
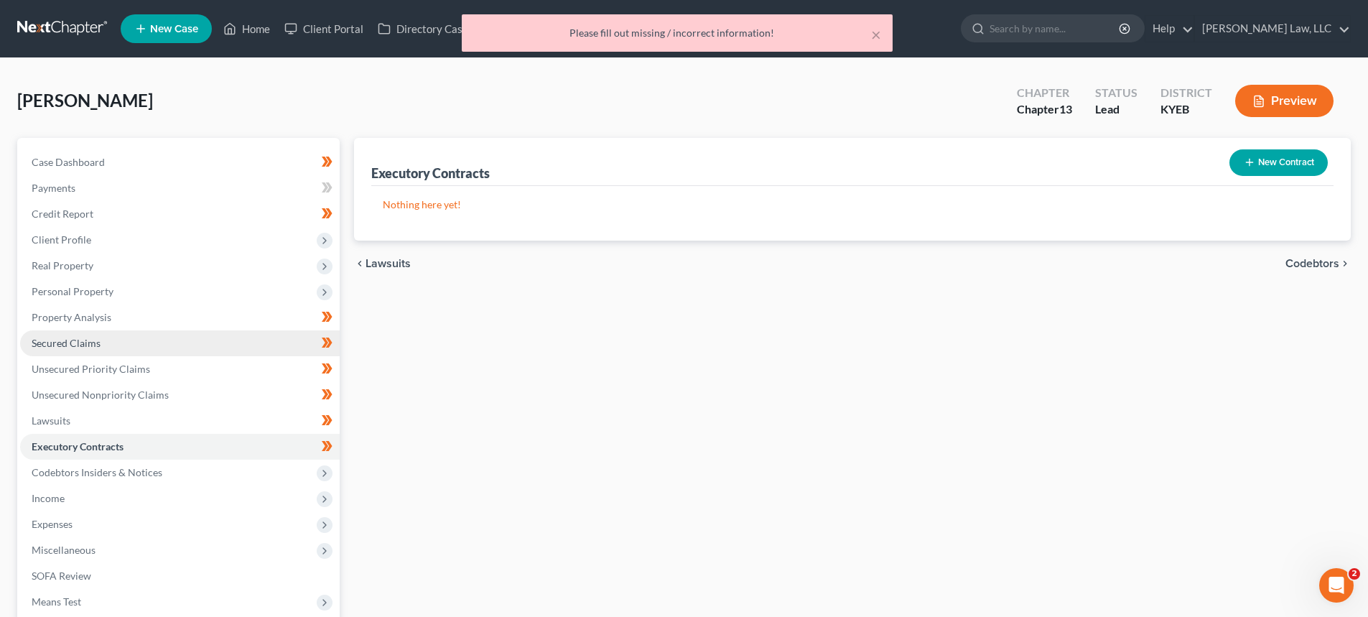
click at [82, 349] on link "Secured Claims" at bounding box center [180, 343] width 320 height 26
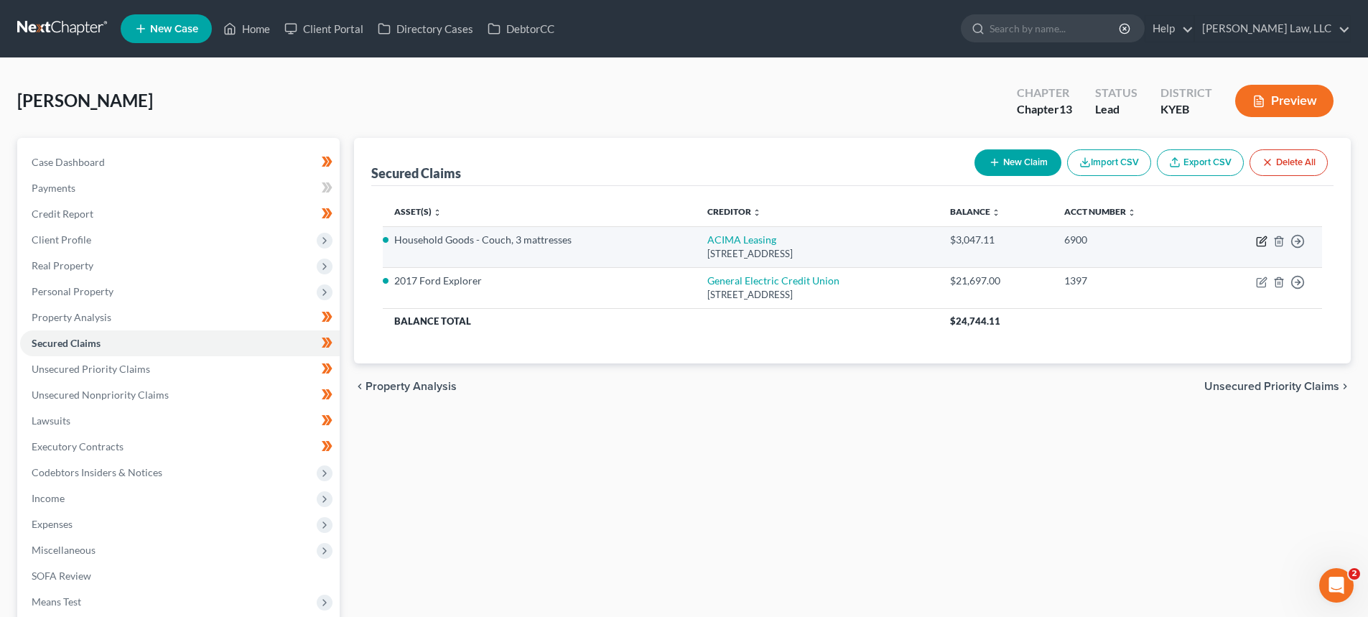
click at [1264, 246] on icon "button" at bounding box center [1261, 242] width 9 height 9
select select "46"
select select "11"
select select "2"
select select "0"
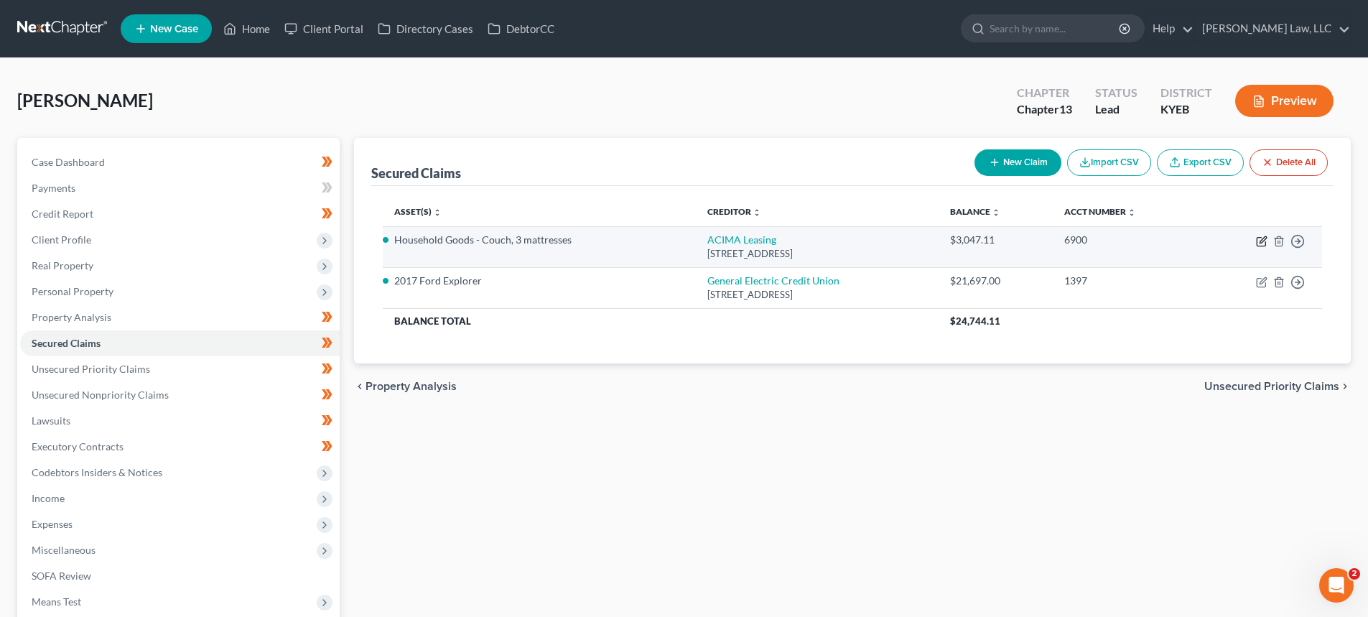
select select "0"
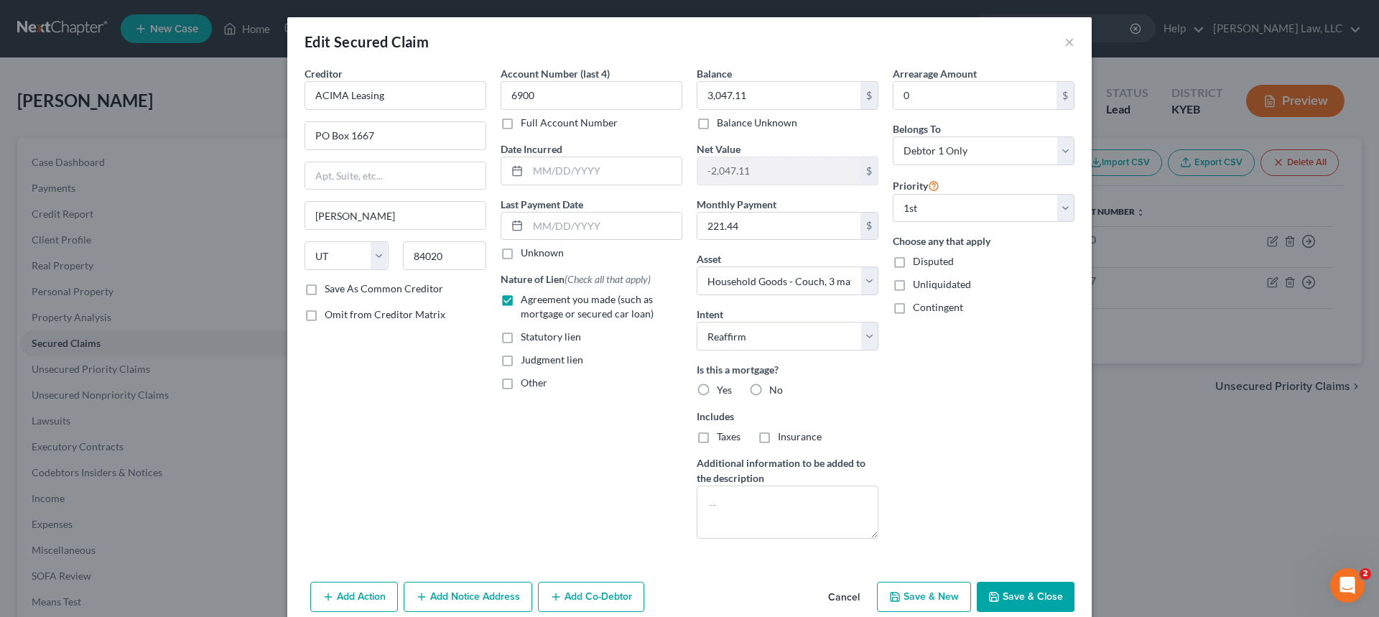
click at [325, 289] on label "Save As Common Creditor" at bounding box center [384, 288] width 118 height 14
click at [330, 289] on input "Save As Common Creditor" at bounding box center [334, 285] width 9 height 9
checkbox input "true"
drag, startPoint x: 1003, startPoint y: 597, endPoint x: 71, endPoint y: 461, distance: 941.9
click at [1003, 597] on button "Save & Close" at bounding box center [1025, 597] width 98 height 30
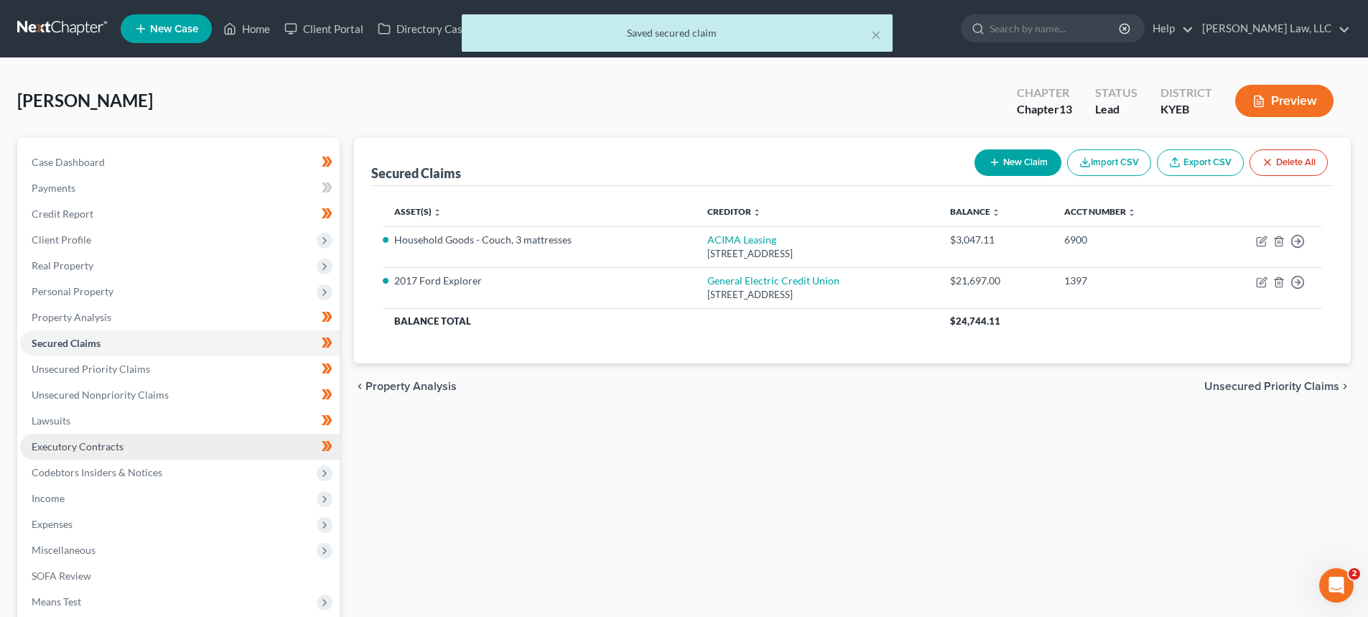
click at [62, 447] on span "Executory Contracts" at bounding box center [78, 446] width 92 height 12
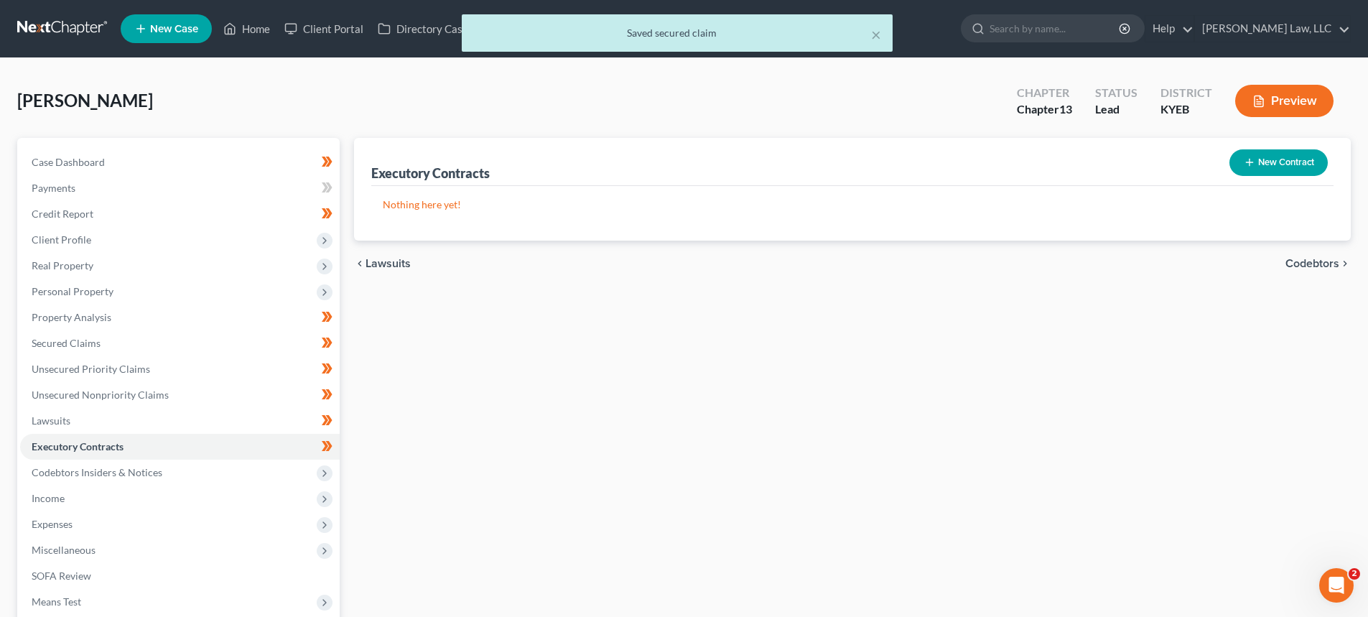
click at [1275, 162] on button "New Contract" at bounding box center [1278, 162] width 98 height 27
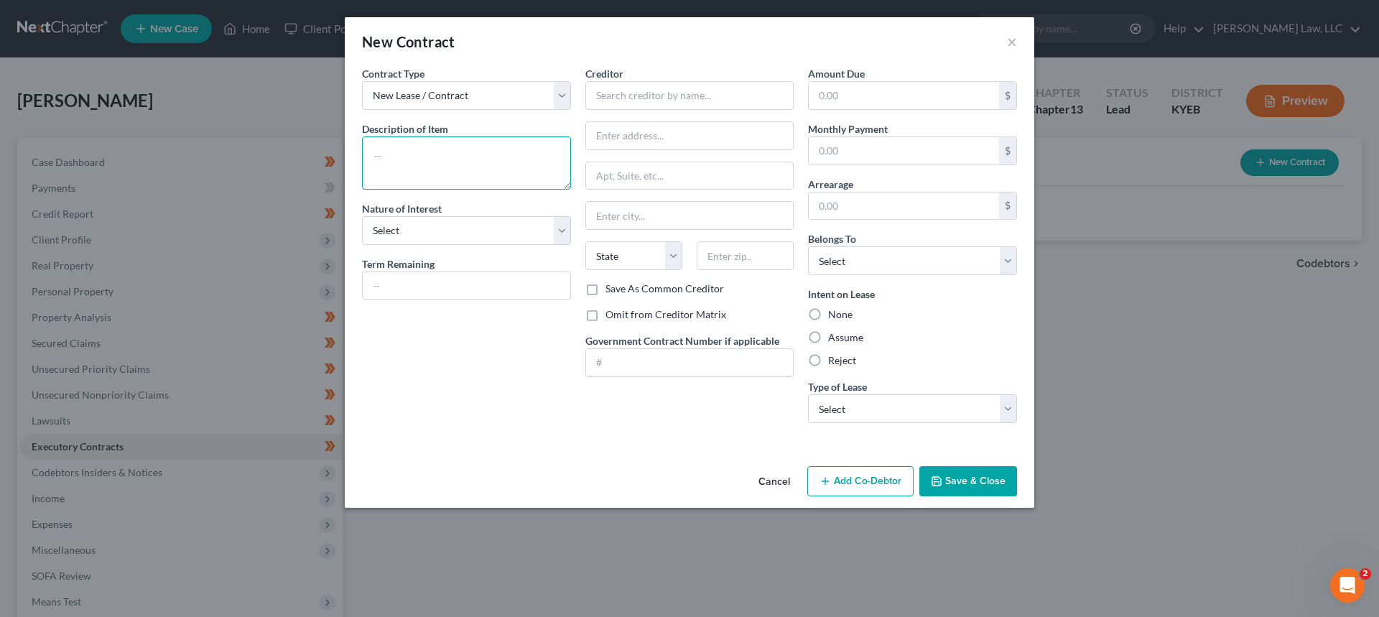
click at [441, 174] on textarea at bounding box center [466, 162] width 209 height 53
type textarea "A"
type textarea "Couch, 3 mattresses"
click at [442, 220] on select "Select Purchaser Agent Lessor Lessee" at bounding box center [466, 230] width 209 height 29
select select "3"
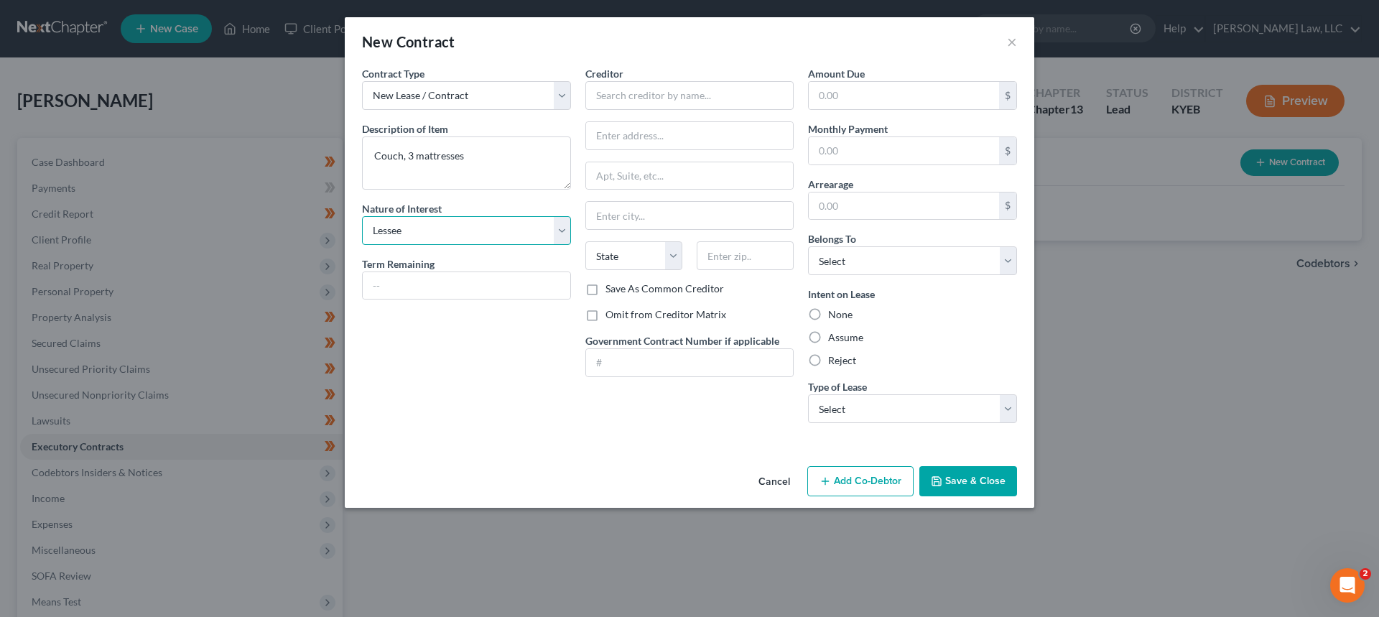
click at [362, 216] on select "Select Purchaser Agent Lessor Lessee" at bounding box center [466, 230] width 209 height 29
click at [699, 93] on input "text" at bounding box center [689, 95] width 209 height 29
click at [661, 124] on div "ACIMA Leasing" at bounding box center [671, 120] width 149 height 14
type input "ACIMA Leasing"
type input "PO Box 1667"
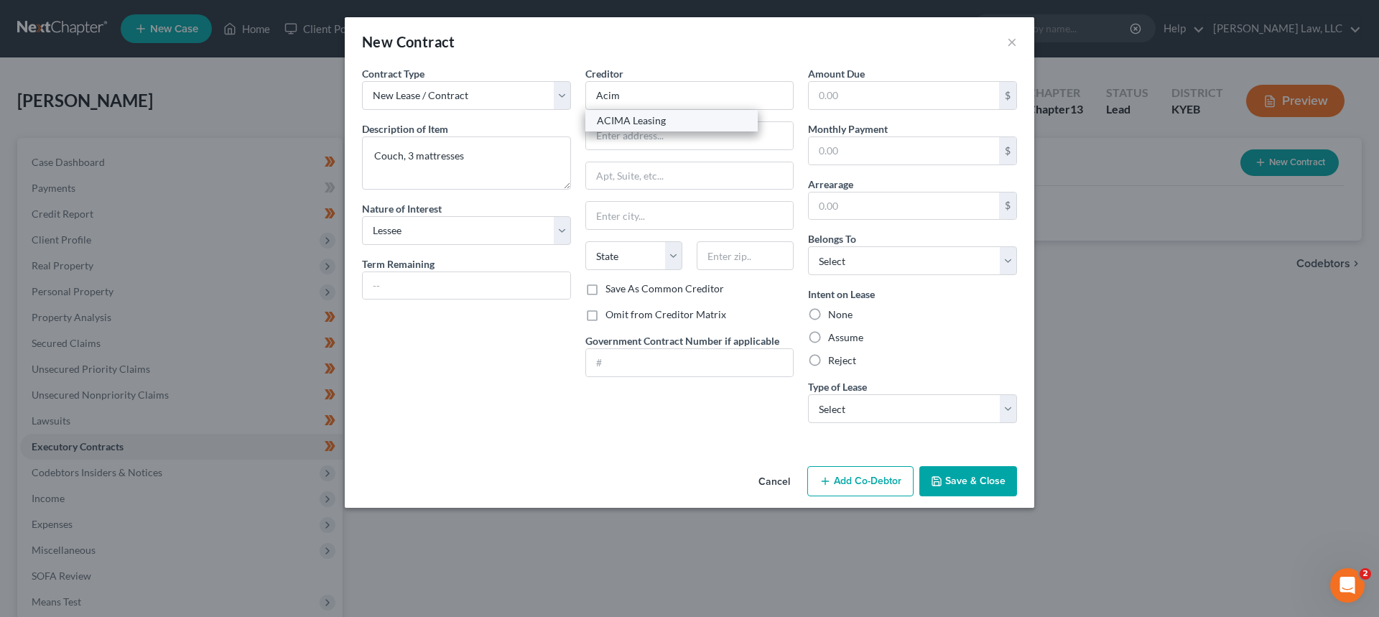
type input "Draper"
select select "46"
type input "84020"
click at [826, 95] on input "text" at bounding box center [903, 95] width 190 height 27
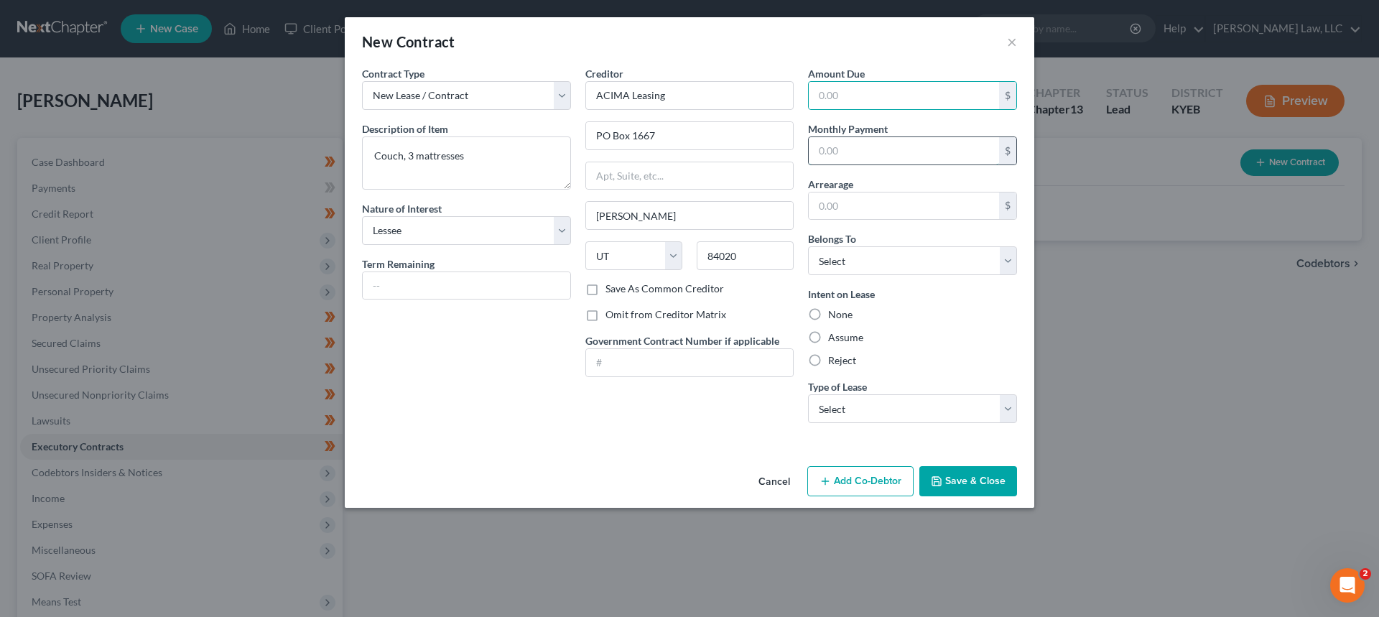
click at [842, 145] on input "text" at bounding box center [903, 150] width 190 height 27
drag, startPoint x: 846, startPoint y: 266, endPoint x: 844, endPoint y: 274, distance: 7.3
click at [846, 266] on select "Select Debtor 1 Only Debtor 2 Only Debtor 1 And Debtor 2 Only At Least One Of T…" at bounding box center [912, 260] width 209 height 29
select select "0"
click at [808, 246] on select "Select Debtor 1 Only Debtor 2 Only Debtor 1 And Debtor 2 Only At Least One Of T…" at bounding box center [912, 260] width 209 height 29
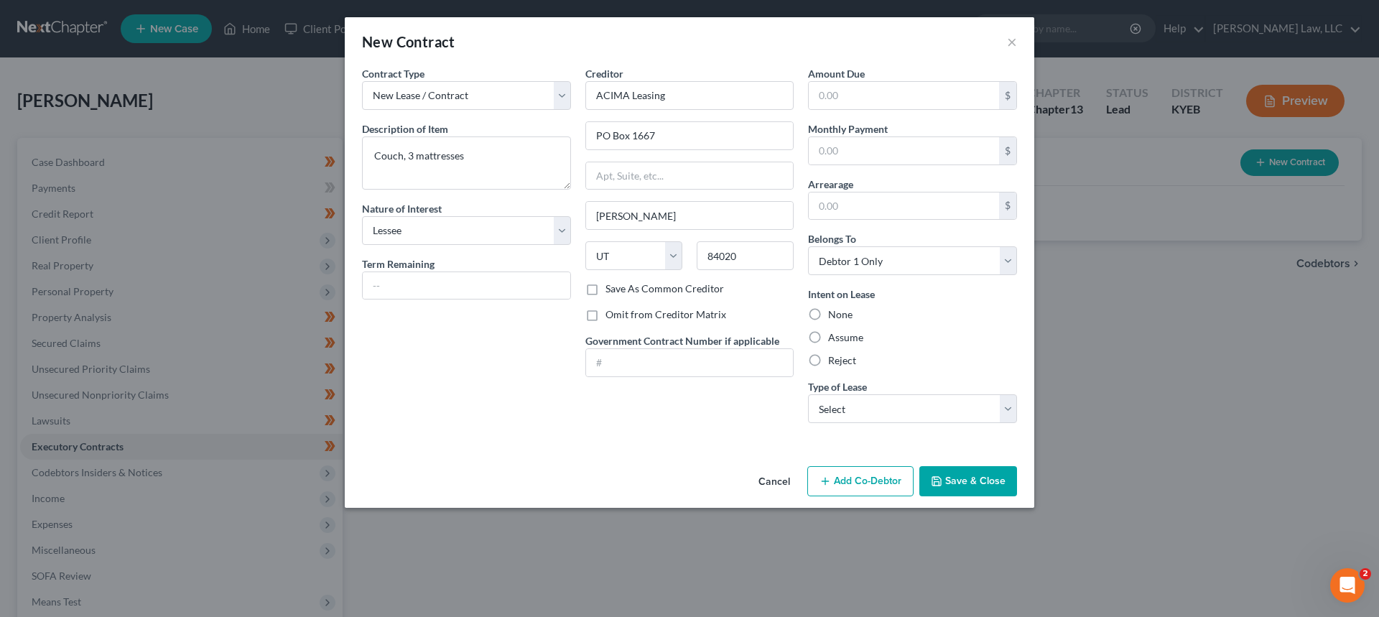
click at [983, 316] on div "None" at bounding box center [912, 314] width 209 height 14
click at [828, 340] on label "Assume" at bounding box center [845, 337] width 35 height 14
click at [834, 340] on input "Assume" at bounding box center [838, 334] width 9 height 9
radio input "true"
click at [863, 424] on div "Amount Due $ Monthly Payment $ Arrearage $ Belongs To * Select Debtor 1 Only De…" at bounding box center [912, 250] width 223 height 368
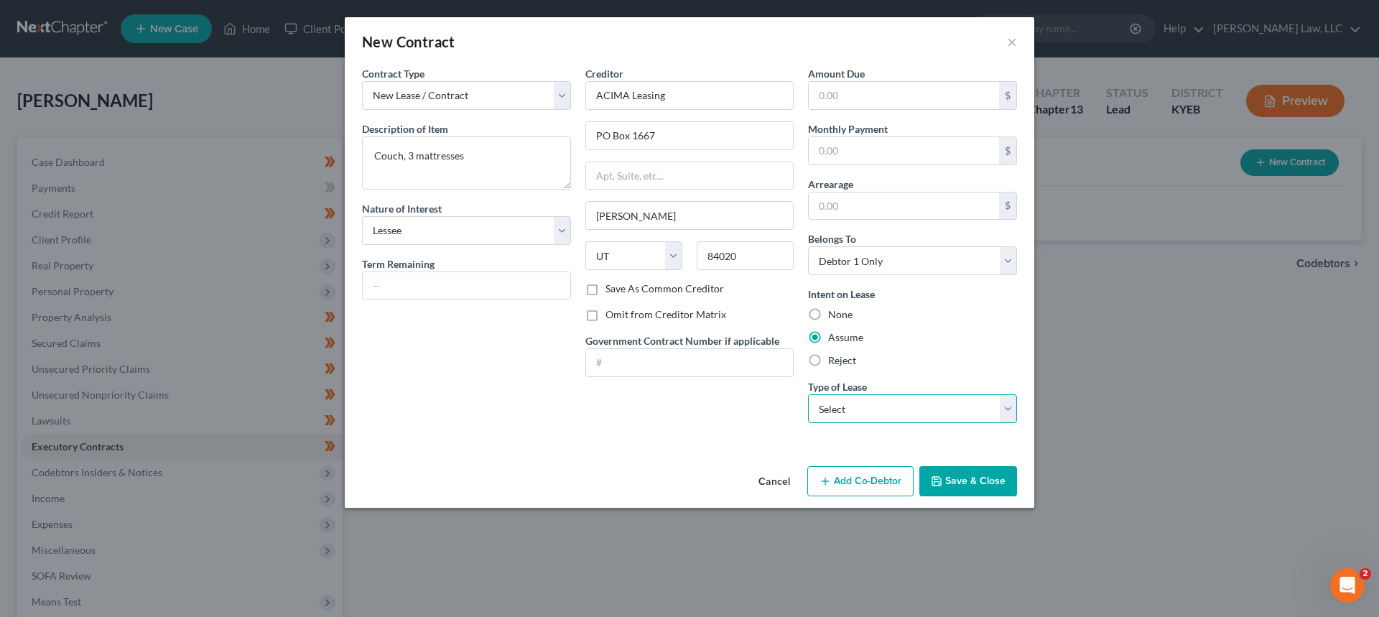
click at [862, 414] on select "Select Real Estate Car Other" at bounding box center [912, 408] width 209 height 29
select select "2"
click at [808, 394] on select "Select Real Estate Car Other" at bounding box center [912, 408] width 209 height 29
click at [889, 101] on input "text" at bounding box center [903, 95] width 190 height 27
drag, startPoint x: 856, startPoint y: 97, endPoint x: 832, endPoint y: 100, distance: 23.9
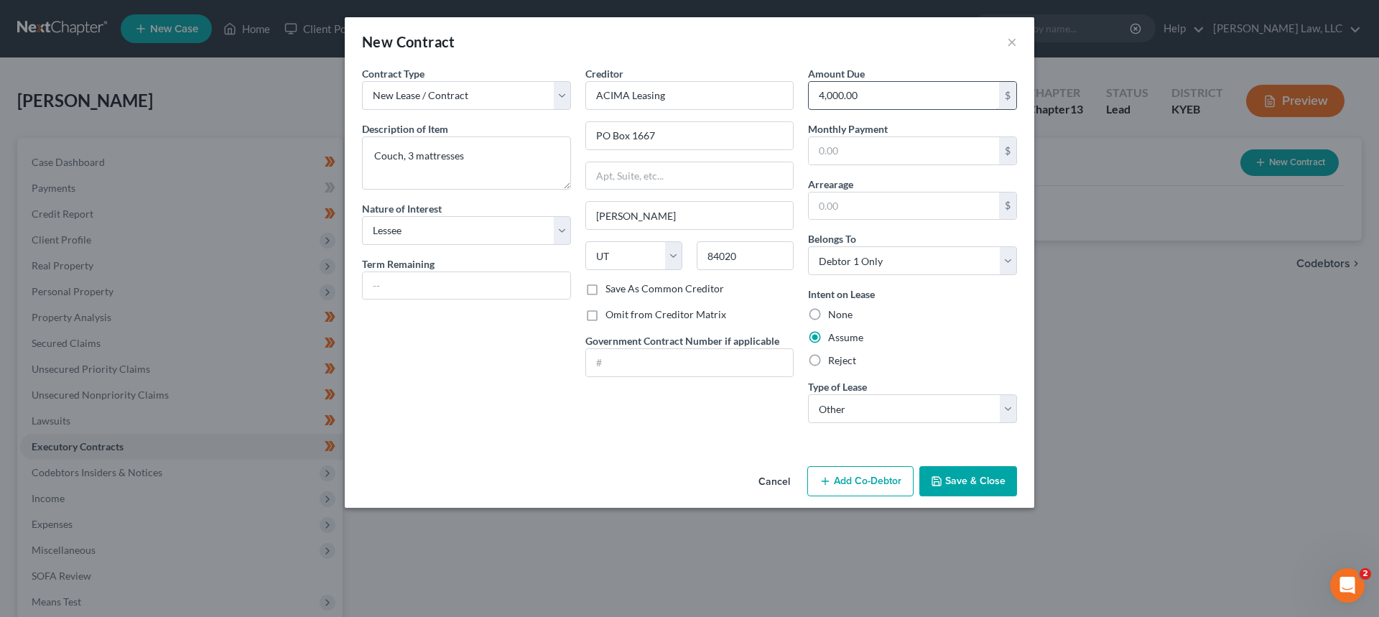
click at [832, 100] on input "4,000.00" at bounding box center [903, 95] width 190 height 27
click at [918, 101] on input "4,000.00" at bounding box center [903, 95] width 190 height 27
type input "4,000.00"
click at [1004, 486] on button "Save & Close" at bounding box center [968, 481] width 98 height 30
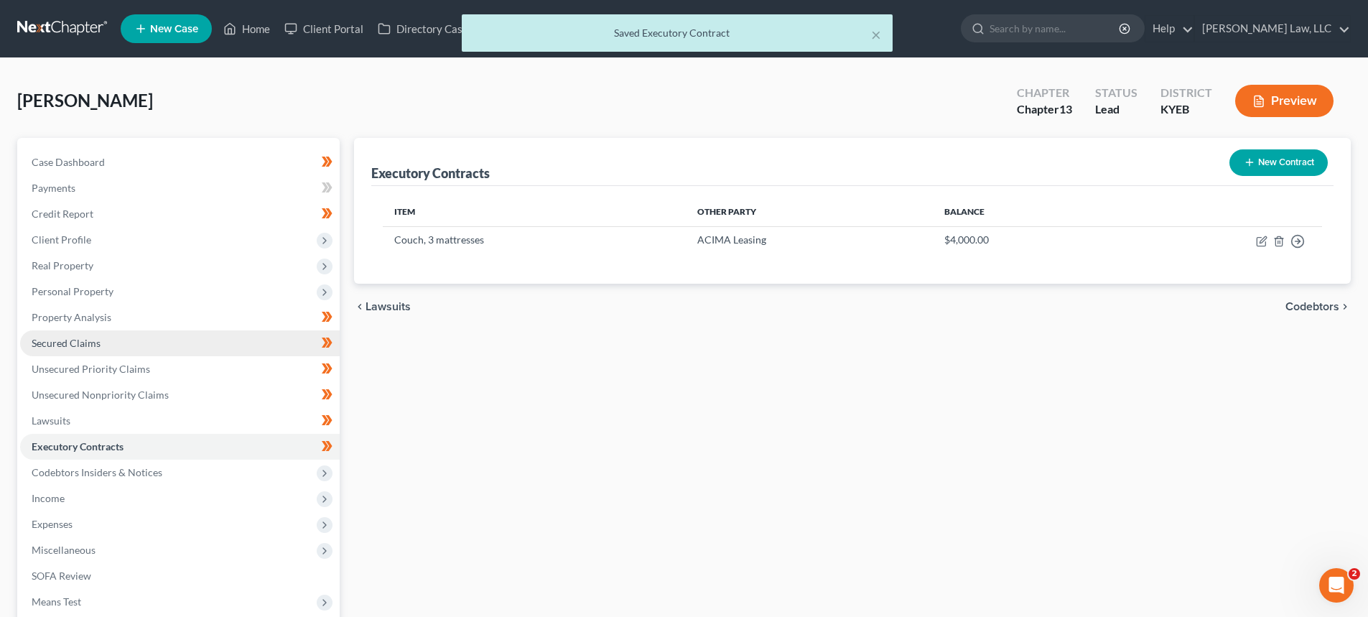
click at [95, 343] on span "Secured Claims" at bounding box center [66, 343] width 69 height 12
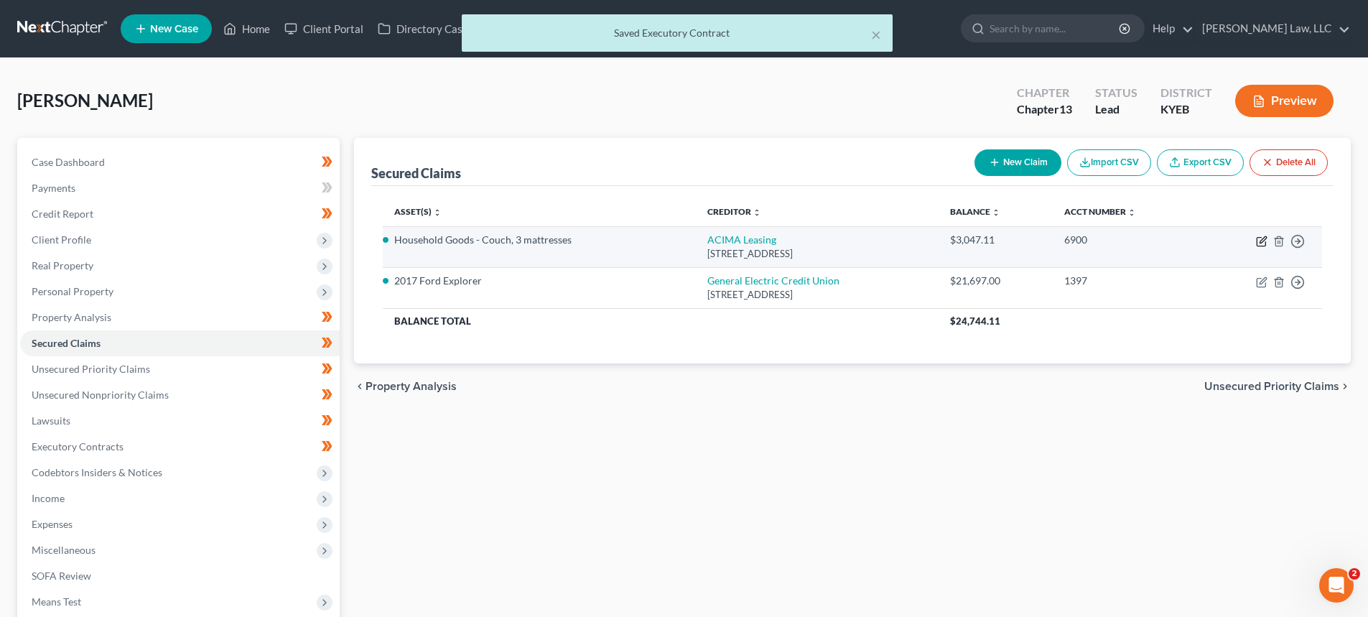
click at [1262, 240] on icon "button" at bounding box center [1261, 241] width 11 height 11
select select "46"
select select "11"
select select "2"
select select "0"
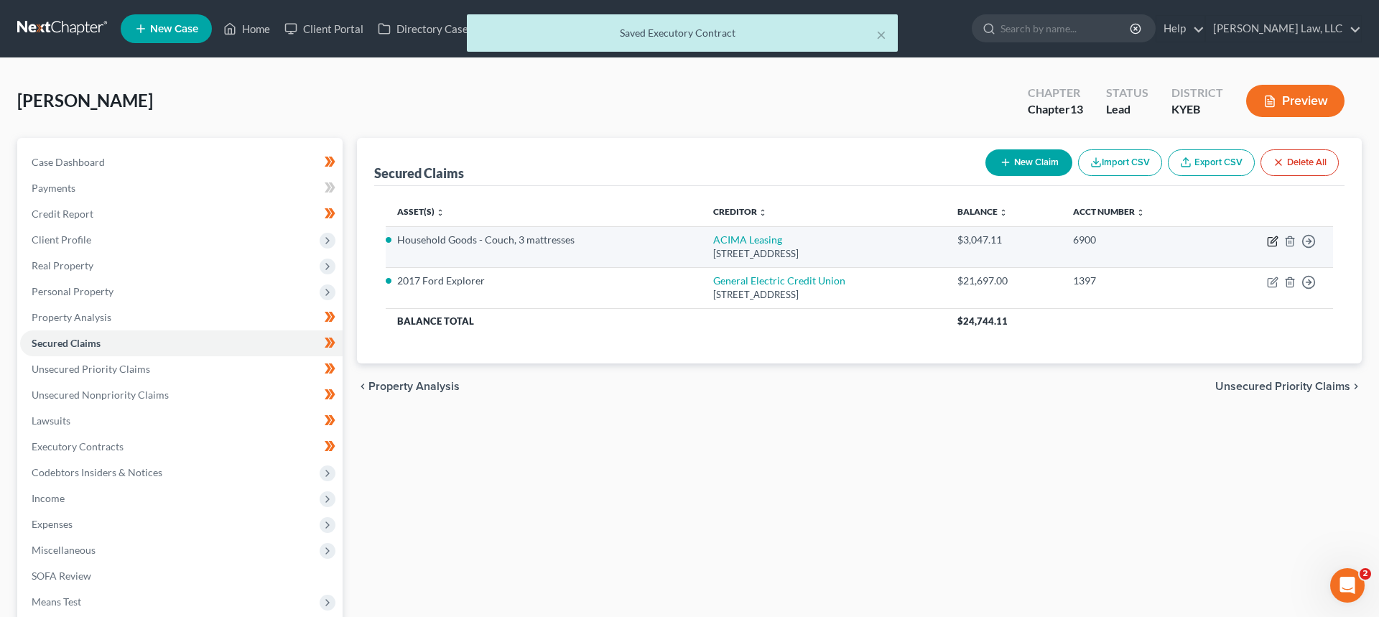
select select "0"
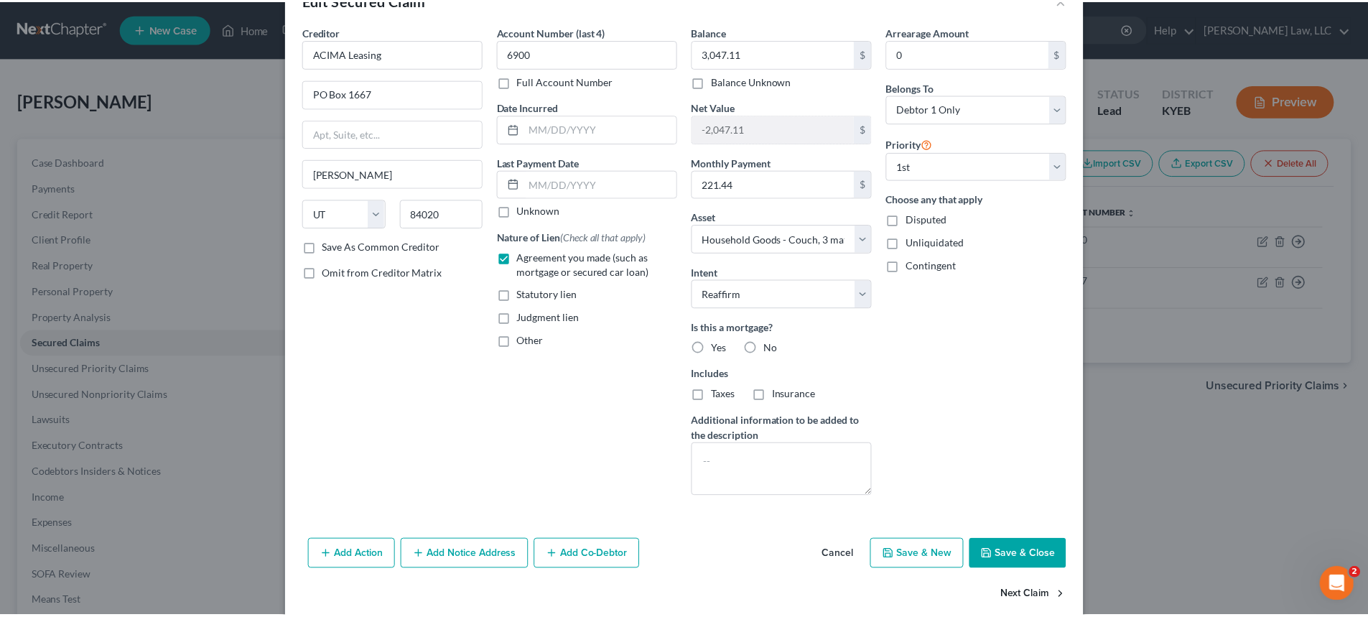
scroll to position [65, 0]
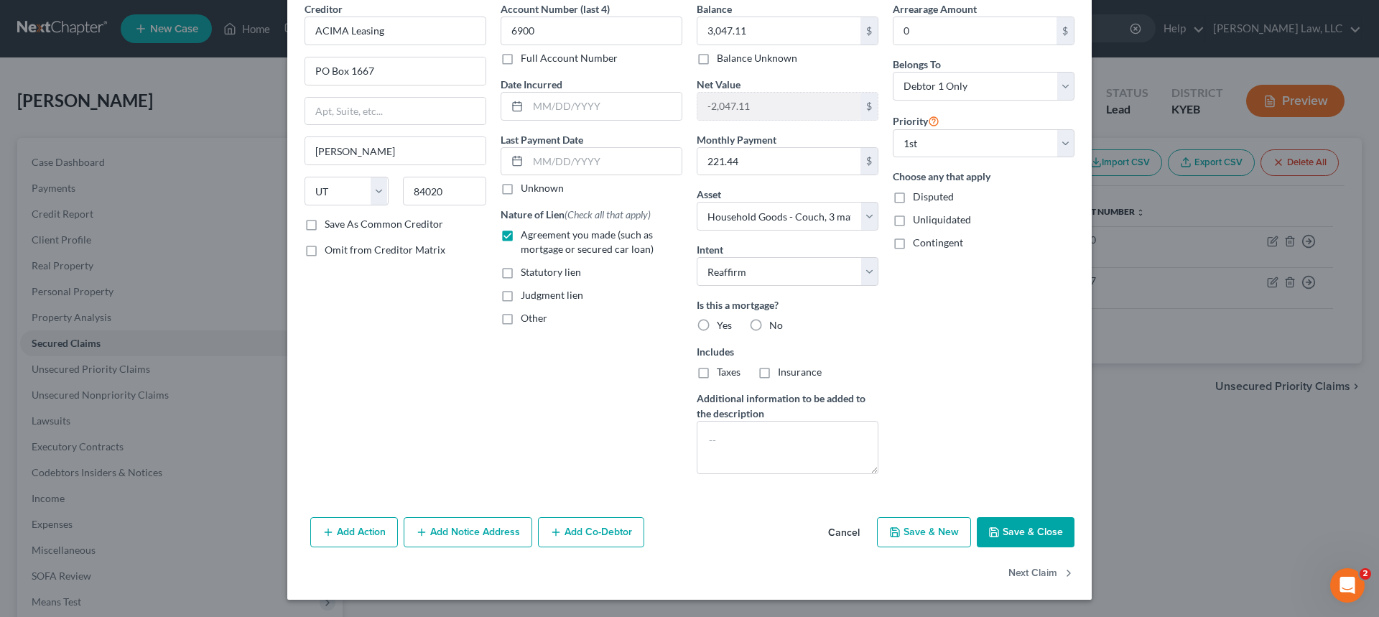
click at [1035, 525] on button "Save & Close" at bounding box center [1025, 532] width 98 height 30
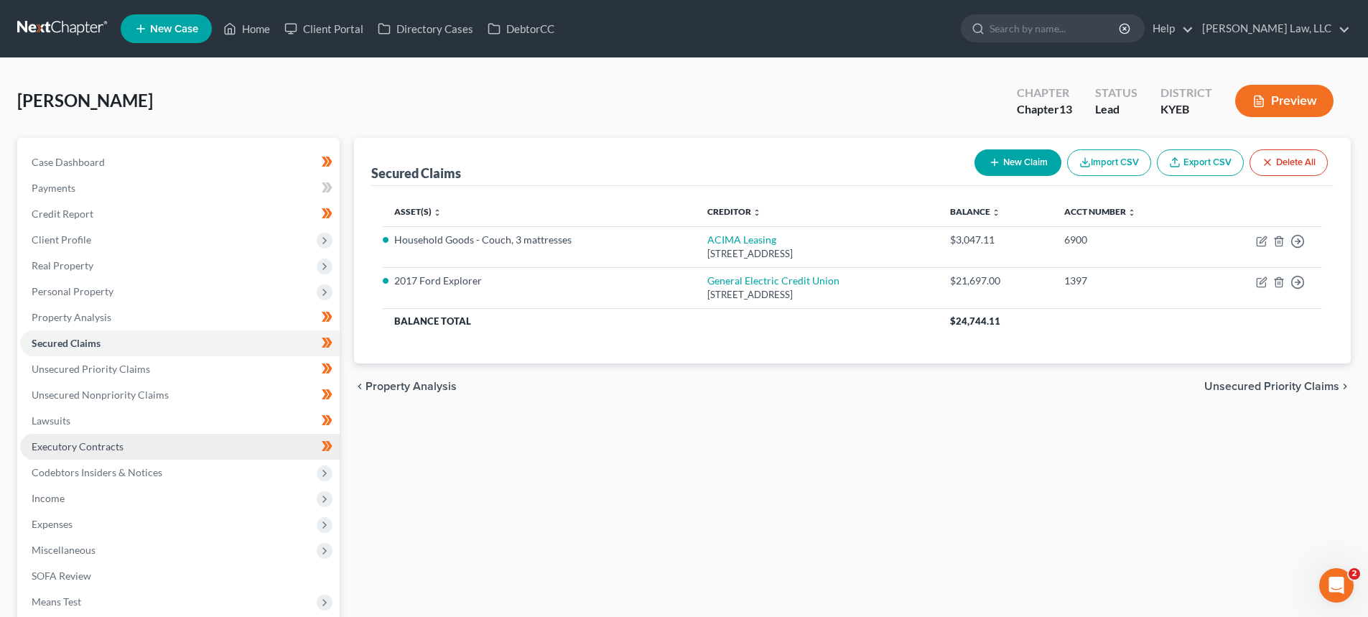
click at [83, 452] on link "Executory Contracts" at bounding box center [180, 447] width 320 height 26
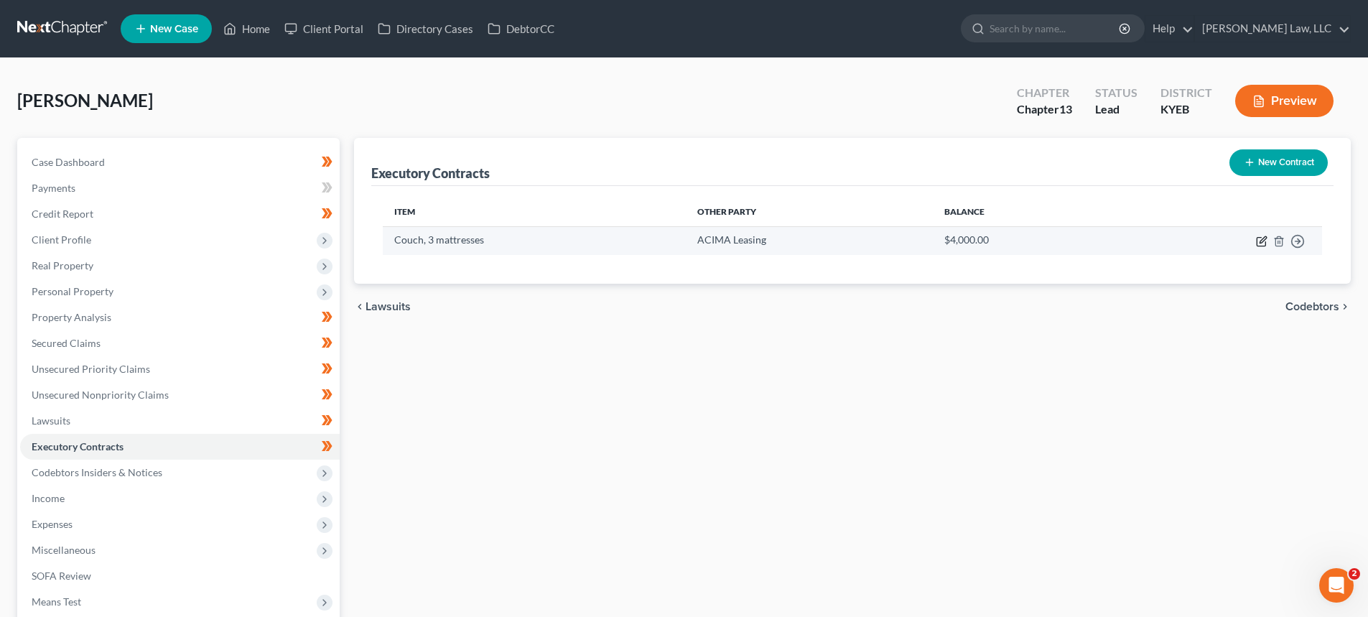
click at [1264, 239] on icon "button" at bounding box center [1261, 241] width 11 height 11
select select "3"
select select "46"
select select "0"
select select "2"
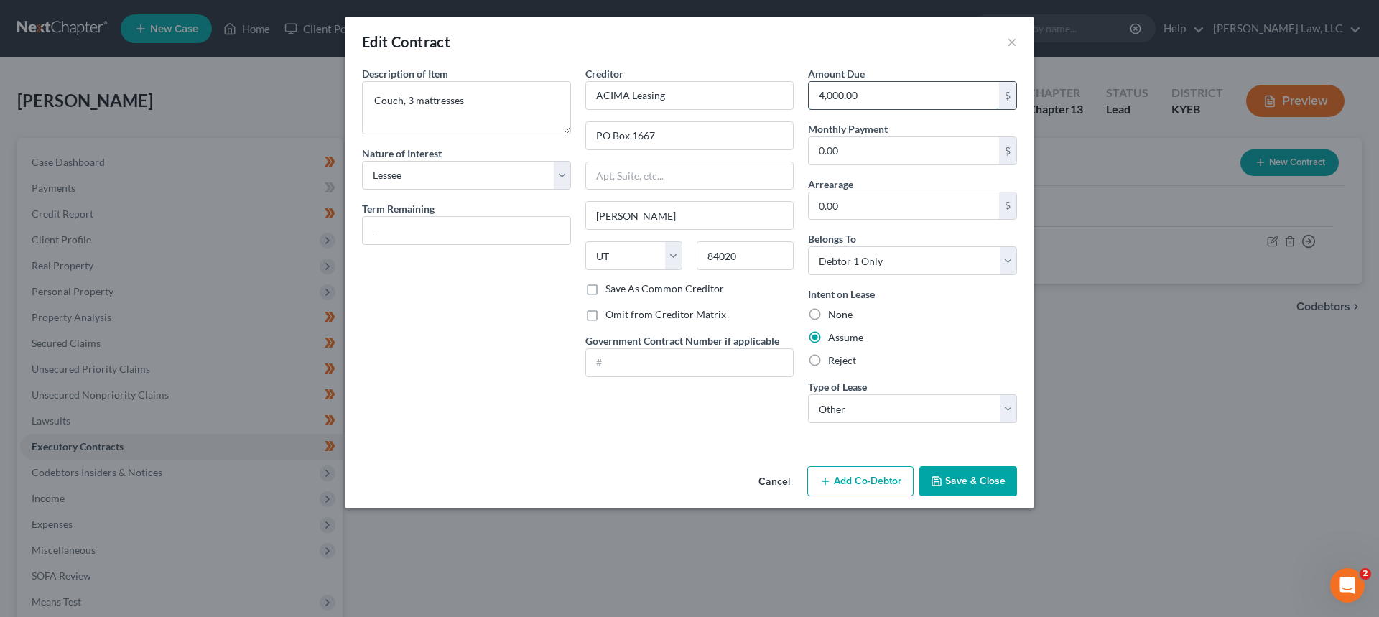
click at [919, 93] on input "4,000.00" at bounding box center [903, 95] width 190 height 27
type input "3,047.00"
click at [964, 482] on button "Save & Close" at bounding box center [968, 481] width 98 height 30
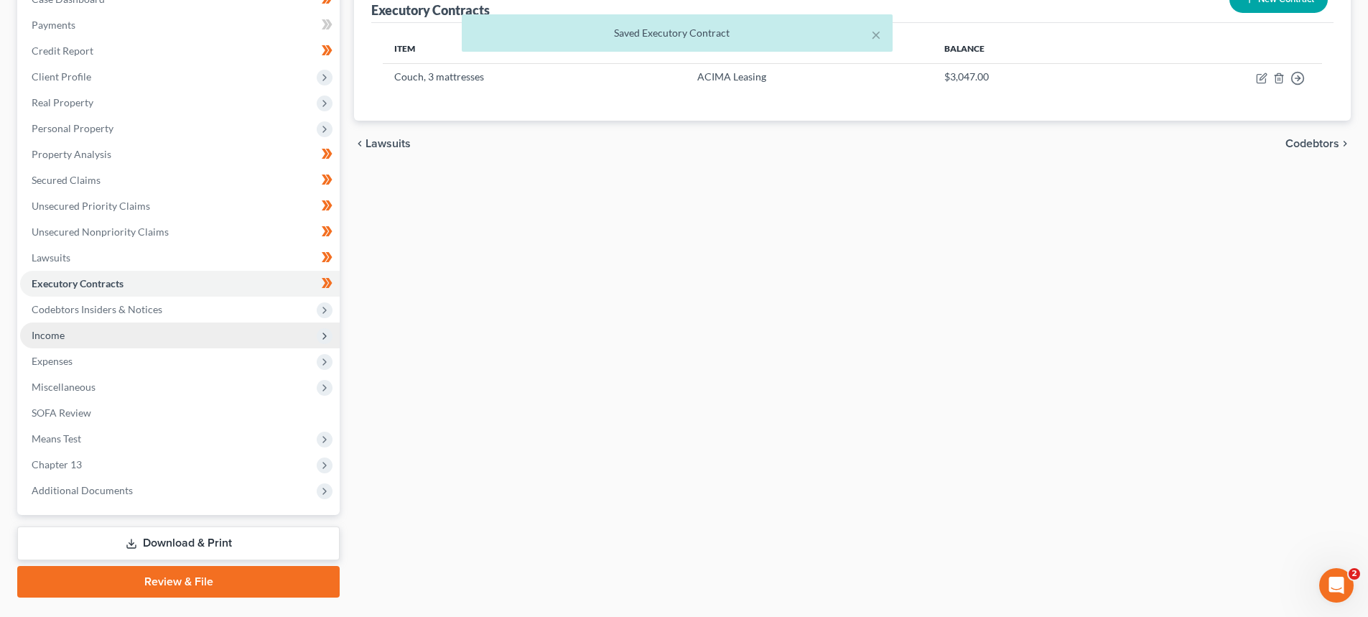
scroll to position [198, 0]
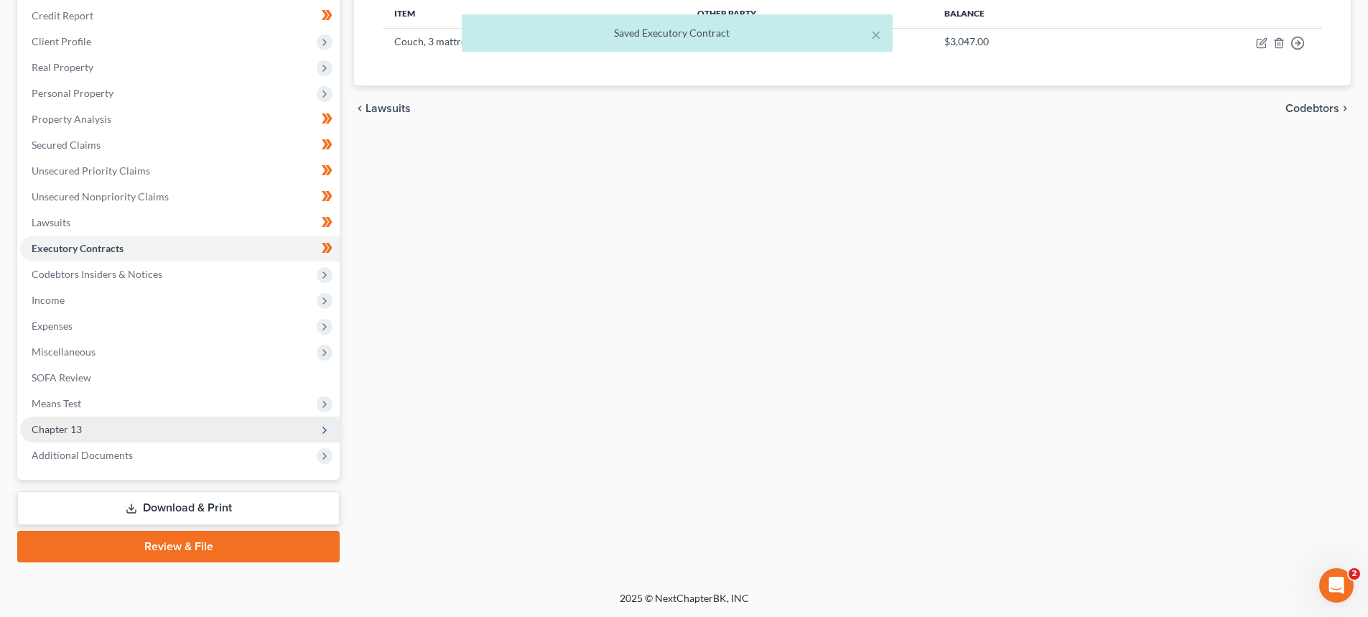
click at [91, 439] on span "Chapter 13" at bounding box center [180, 429] width 320 height 26
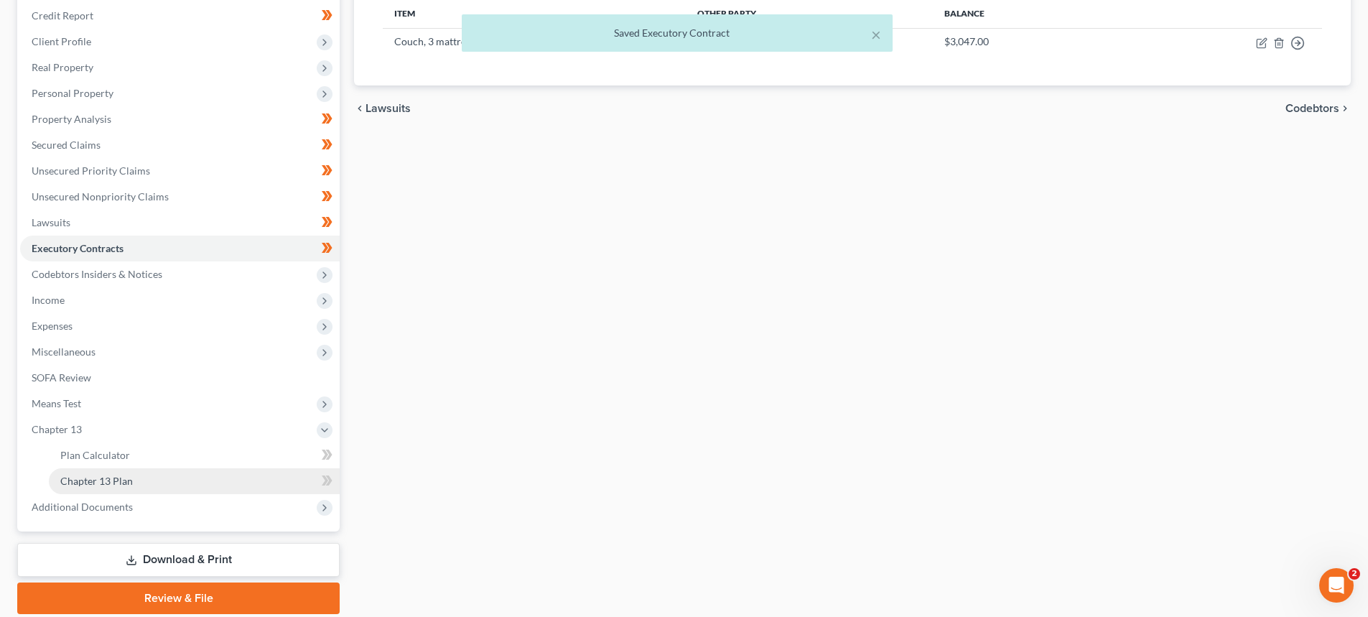
click at [105, 480] on span "Chapter 13 Plan" at bounding box center [96, 481] width 73 height 12
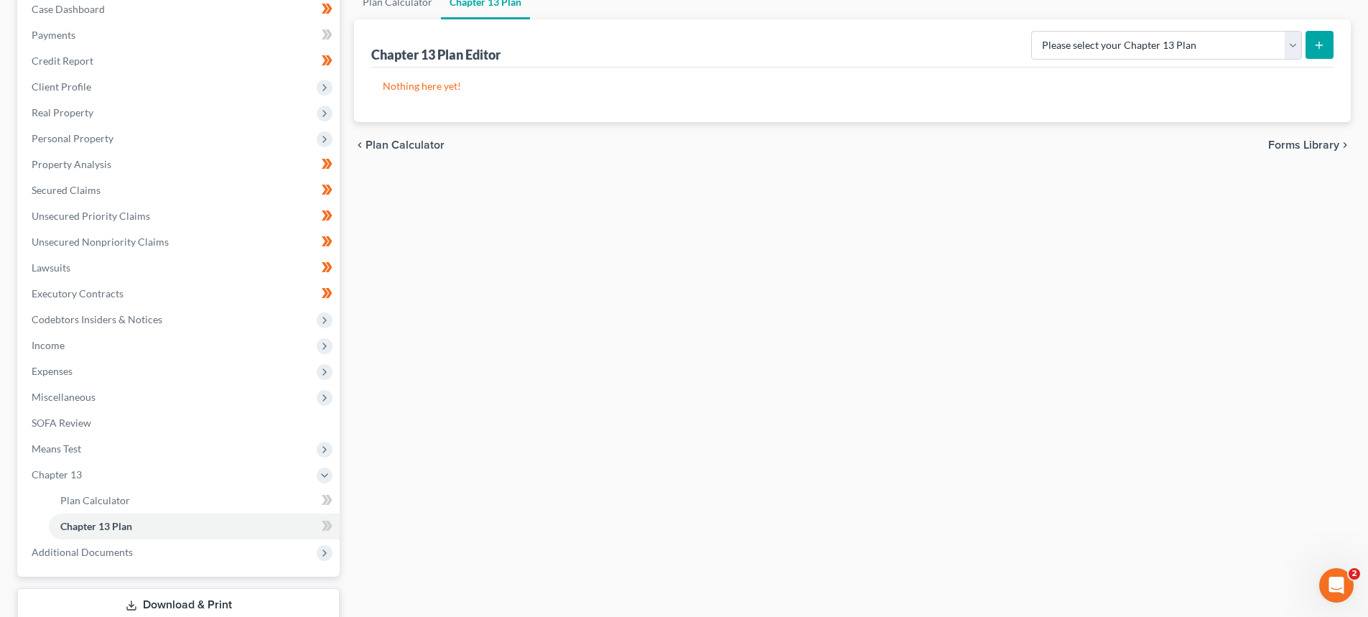
scroll to position [250, 0]
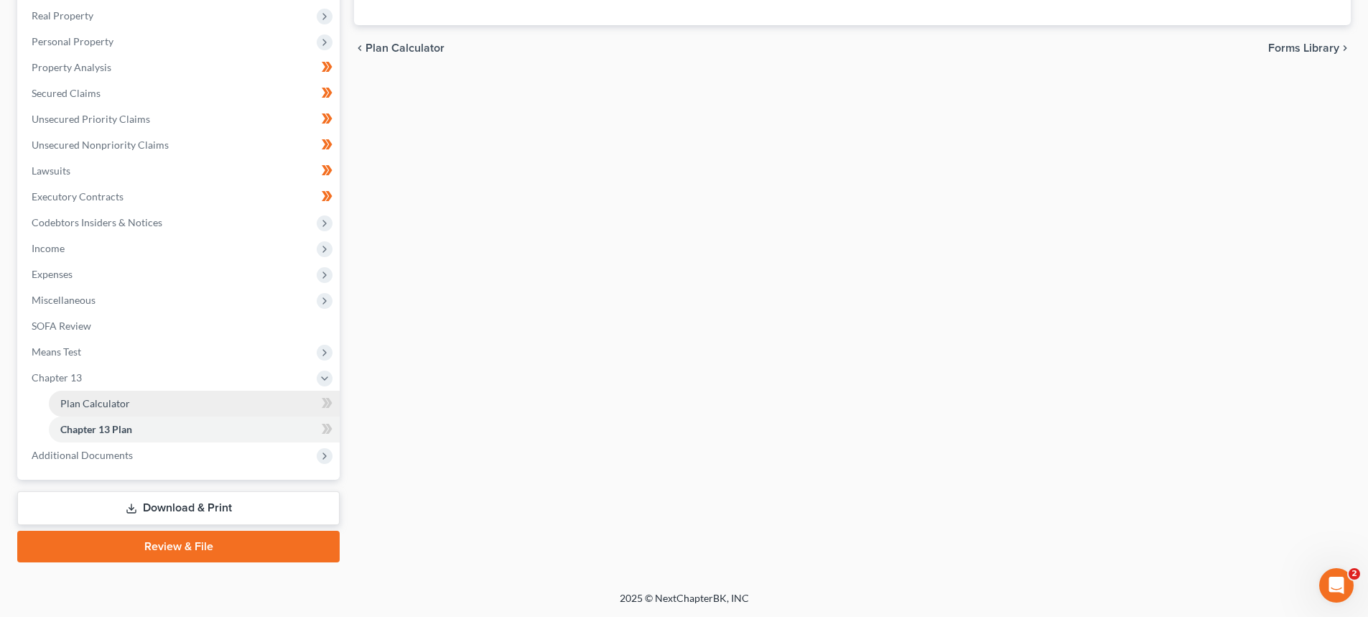
click at [97, 403] on span "Plan Calculator" at bounding box center [95, 403] width 70 height 12
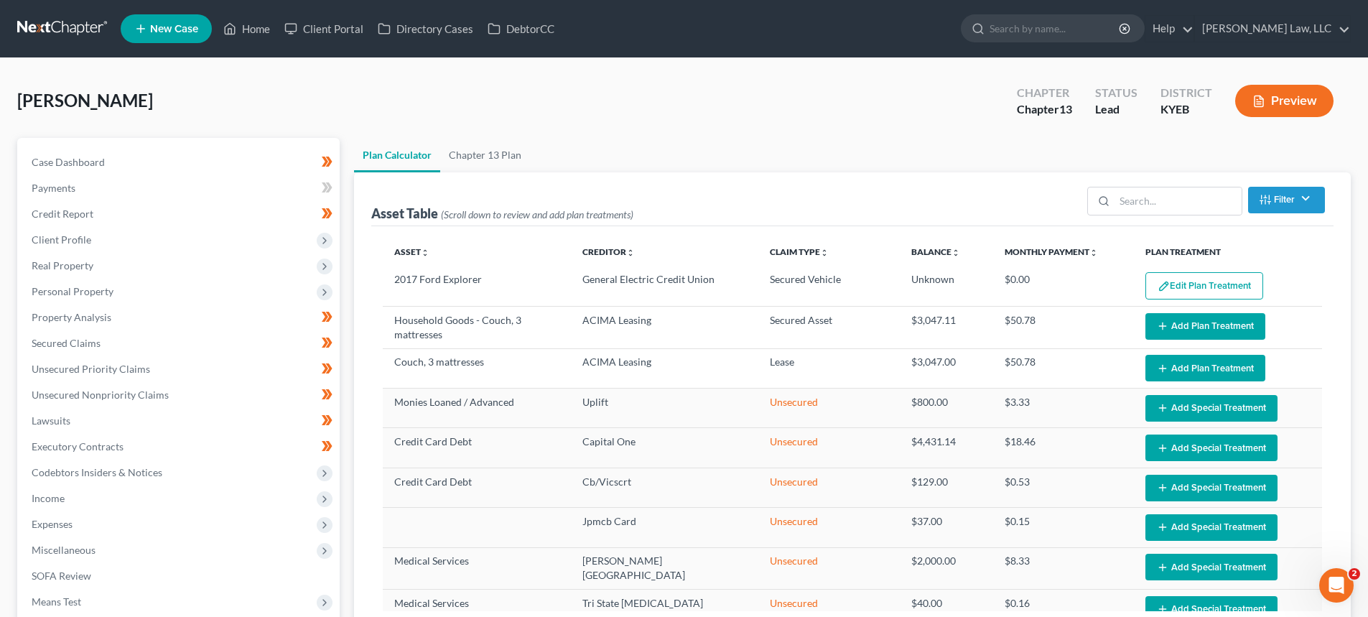
select select "59"
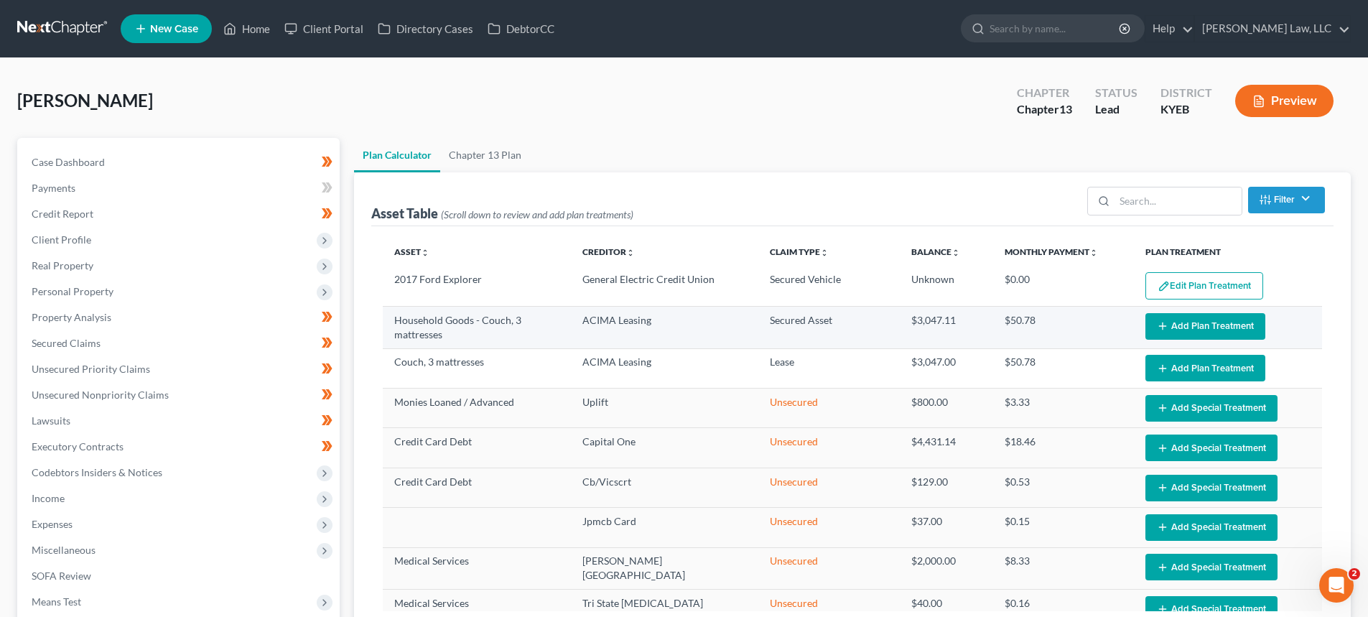
click at [1173, 324] on button "Add Plan Treatment" at bounding box center [1205, 326] width 120 height 27
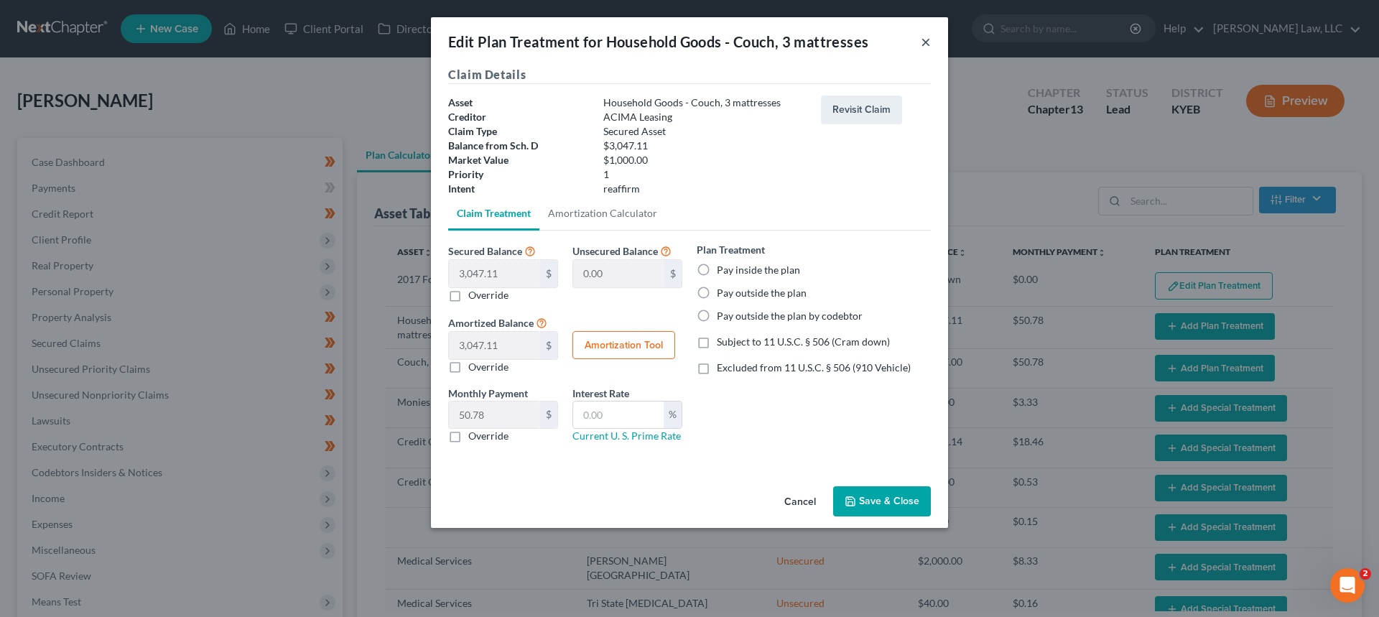
click at [929, 42] on button "×" at bounding box center [925, 41] width 10 height 17
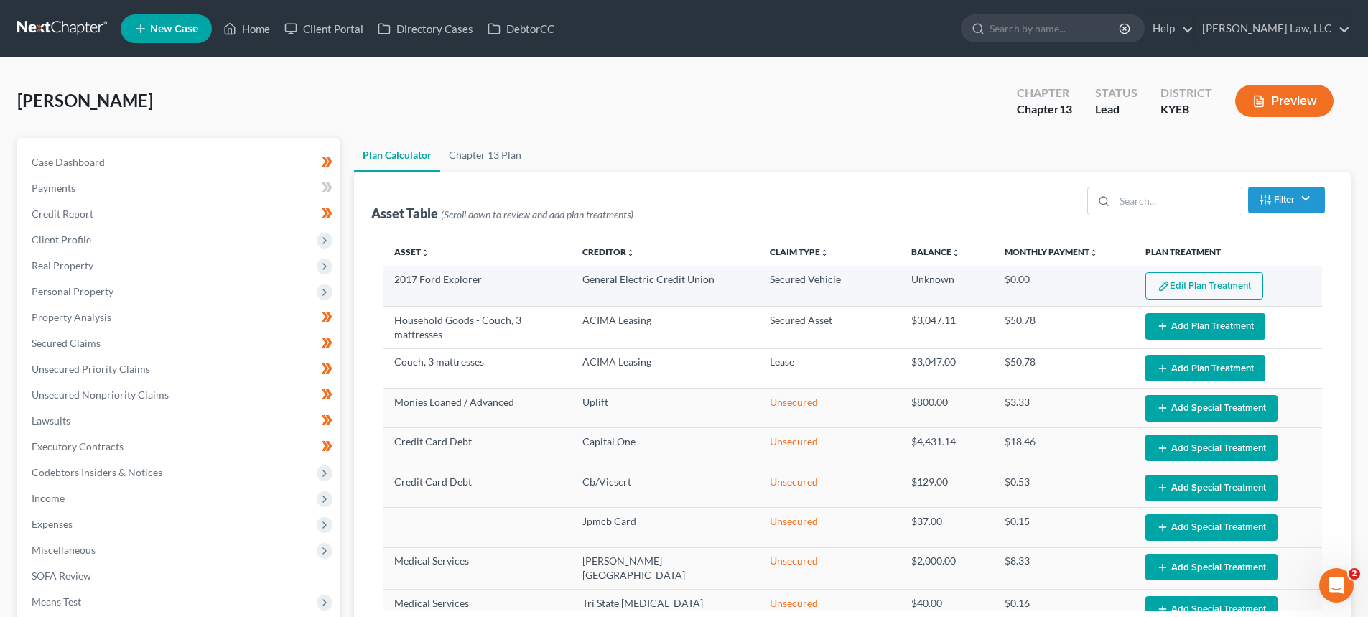
click at [1227, 280] on button "Edit Plan Treatment" at bounding box center [1204, 285] width 118 height 27
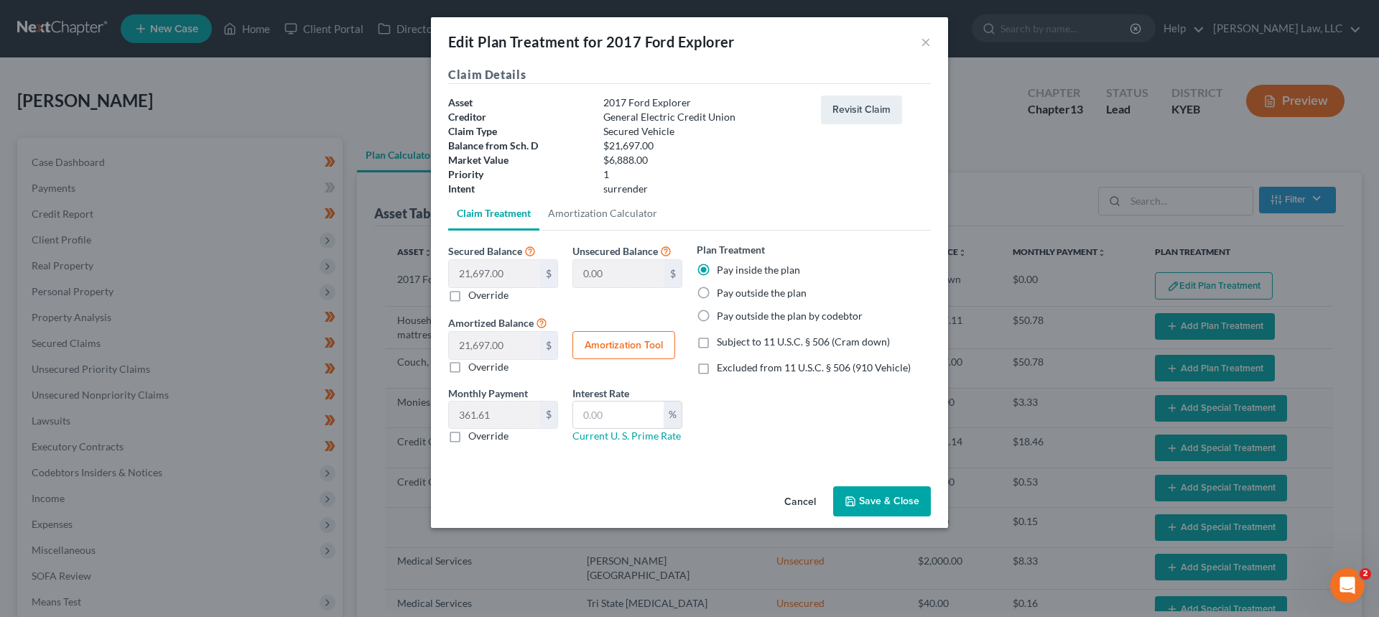
click at [886, 500] on button "Save & Close" at bounding box center [882, 501] width 98 height 30
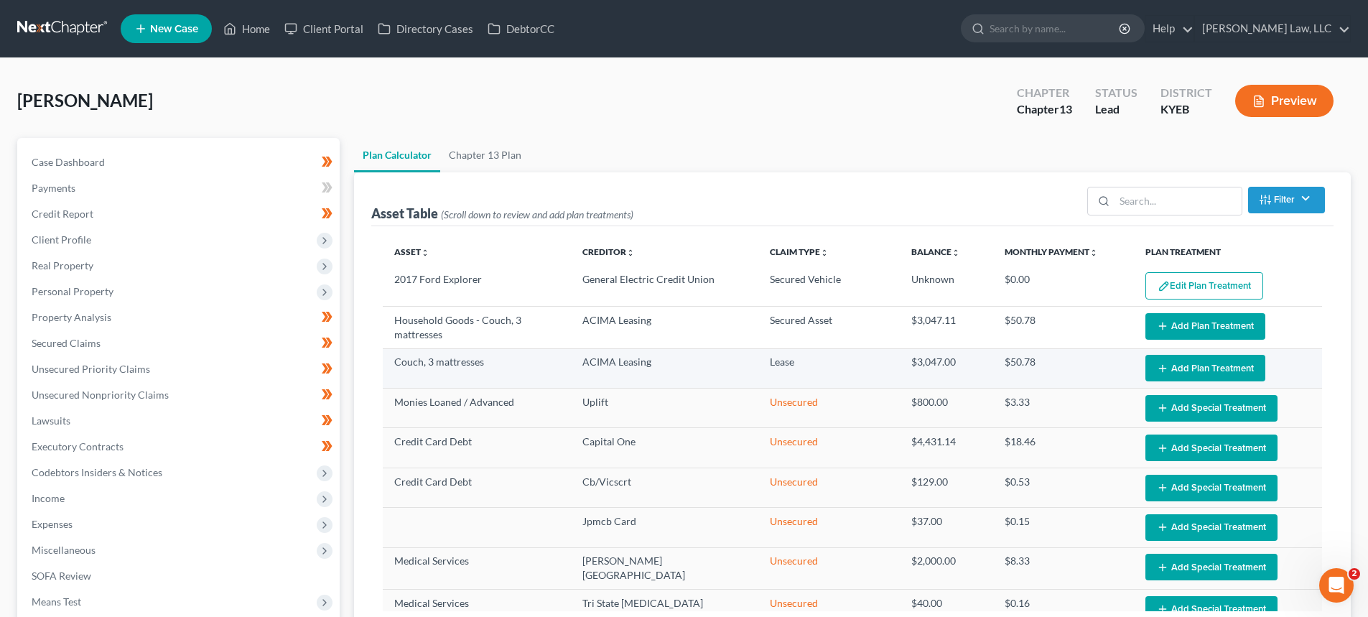
select select "59"
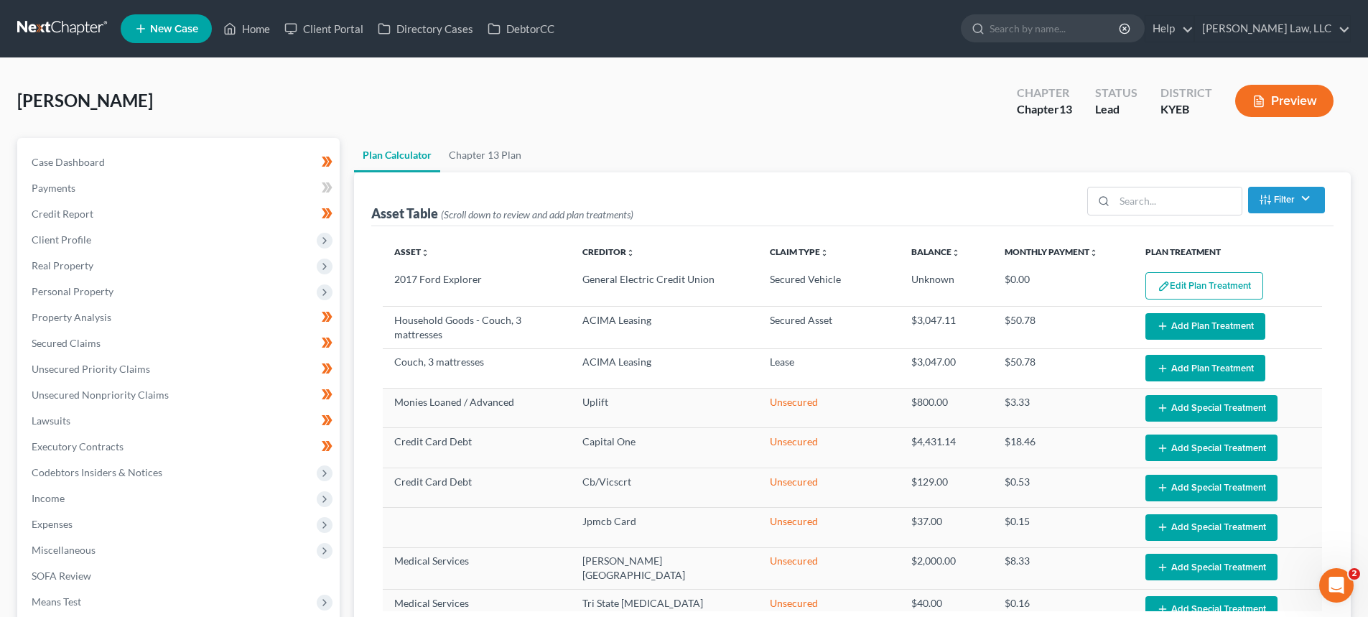
click at [1203, 375] on button "Add Plan Treatment" at bounding box center [1205, 368] width 120 height 27
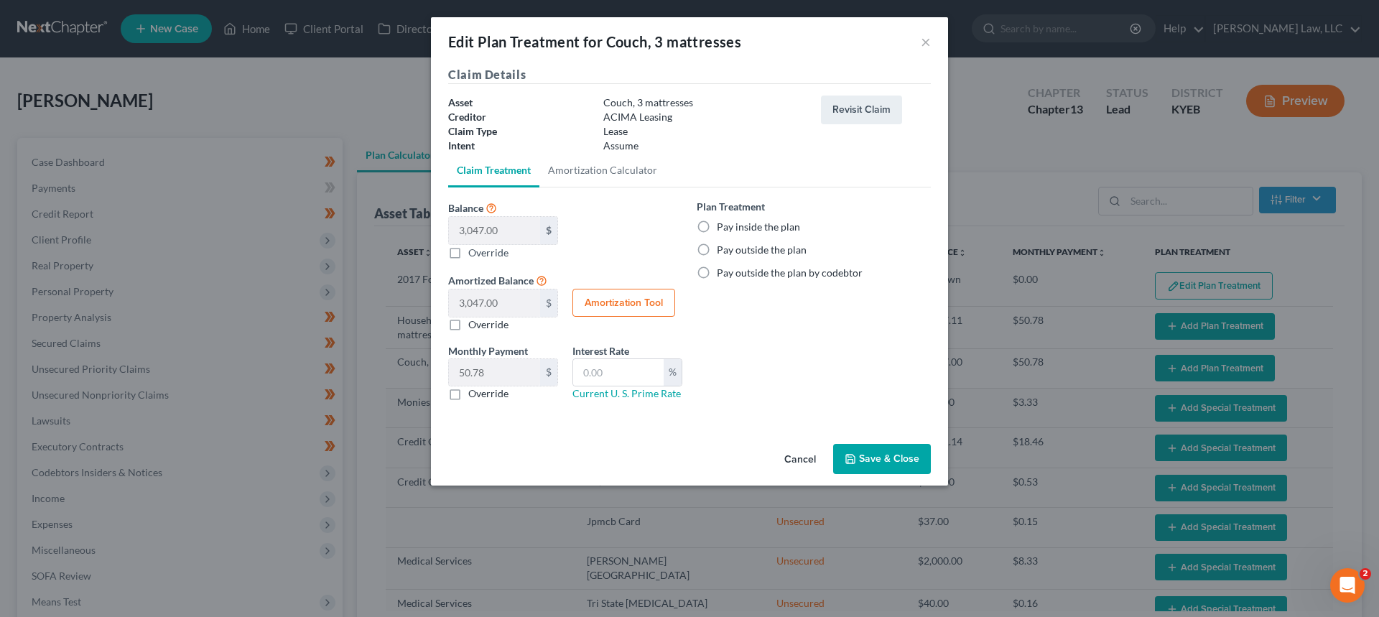
drag, startPoint x: 705, startPoint y: 223, endPoint x: 680, endPoint y: 309, distance: 89.8
click at [717, 223] on label "Pay inside the plan" at bounding box center [758, 227] width 83 height 14
click at [722, 223] on input "Pay inside the plan" at bounding box center [726, 224] width 9 height 9
radio input "true"
click at [605, 370] on input "text" at bounding box center [618, 372] width 90 height 27
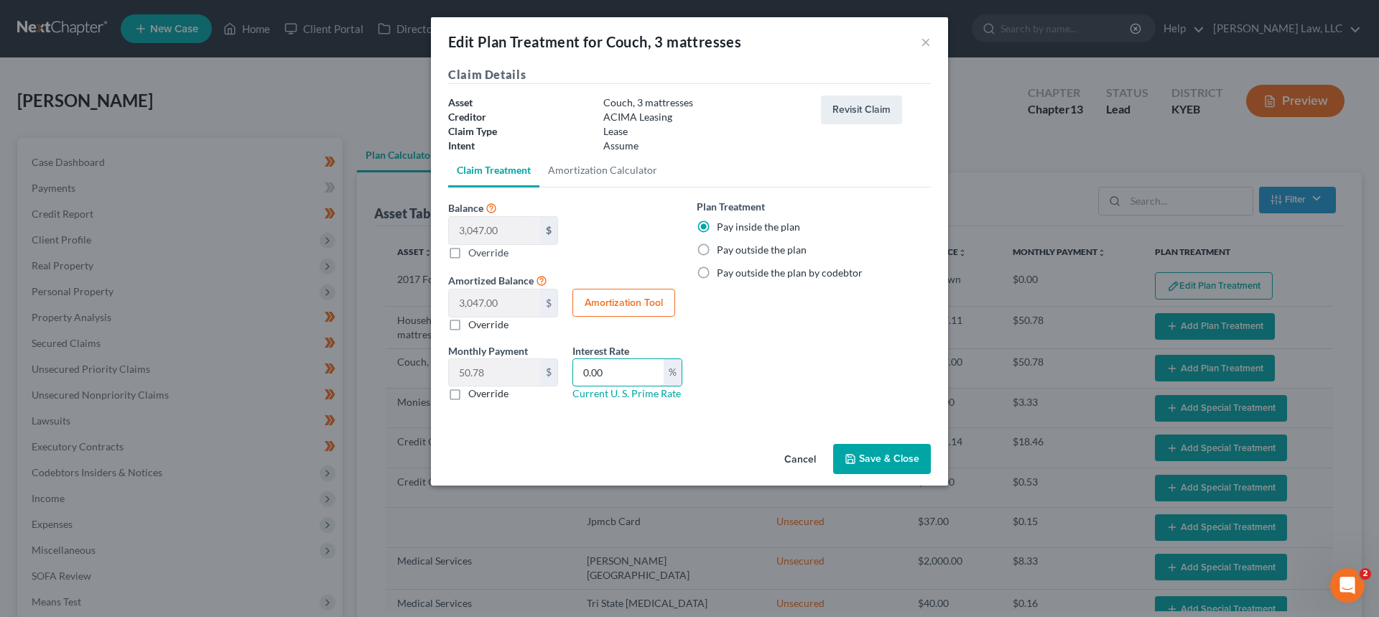
type input "0.00"
click at [857, 452] on button "Save & Close" at bounding box center [882, 459] width 98 height 30
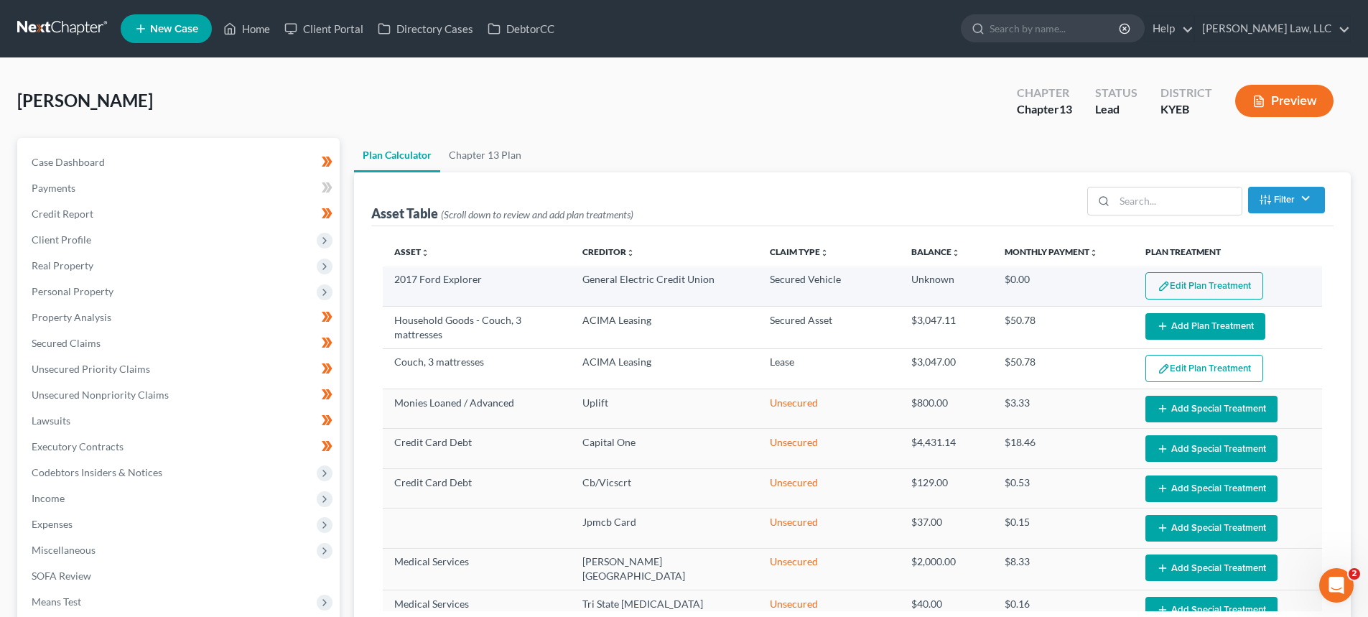
select select "59"
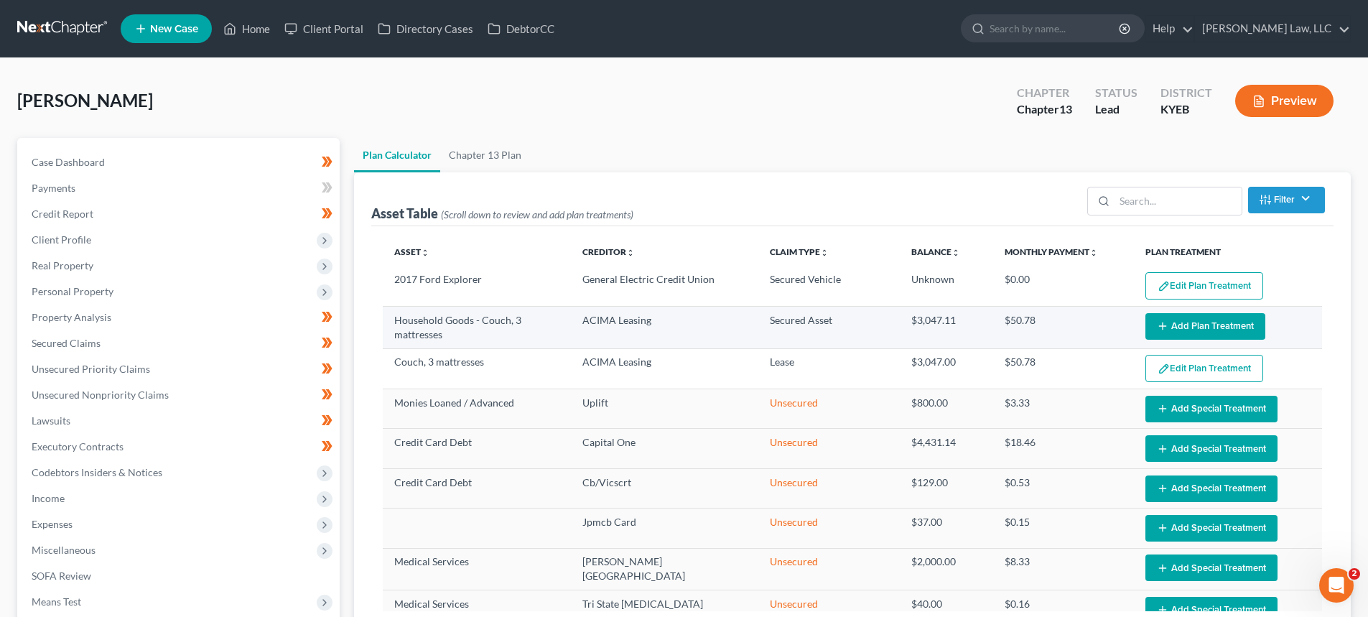
click at [1220, 322] on button "Add Plan Treatment" at bounding box center [1205, 326] width 120 height 27
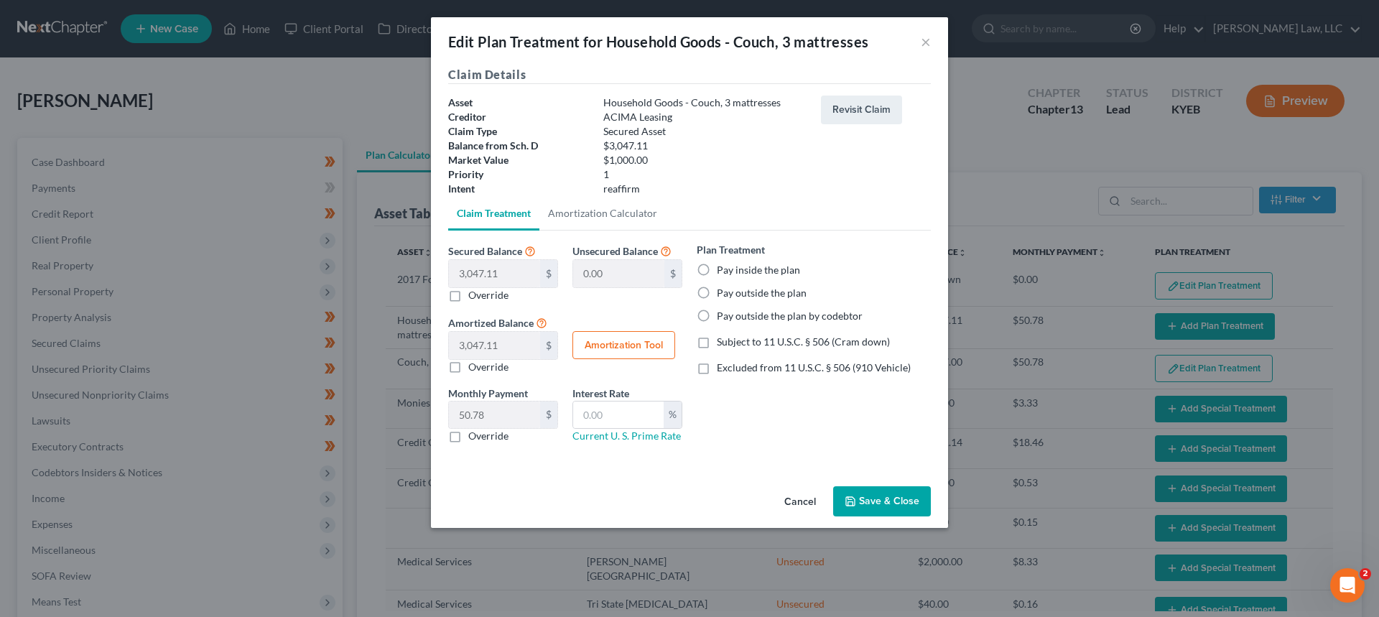
click at [717, 268] on label "Pay inside the plan" at bounding box center [758, 270] width 83 height 14
click at [722, 268] on input "Pay inside the plan" at bounding box center [726, 267] width 9 height 9
radio input "true"
click at [468, 299] on label "Override" at bounding box center [488, 295] width 40 height 14
click at [474, 297] on input "Override" at bounding box center [478, 292] width 9 height 9
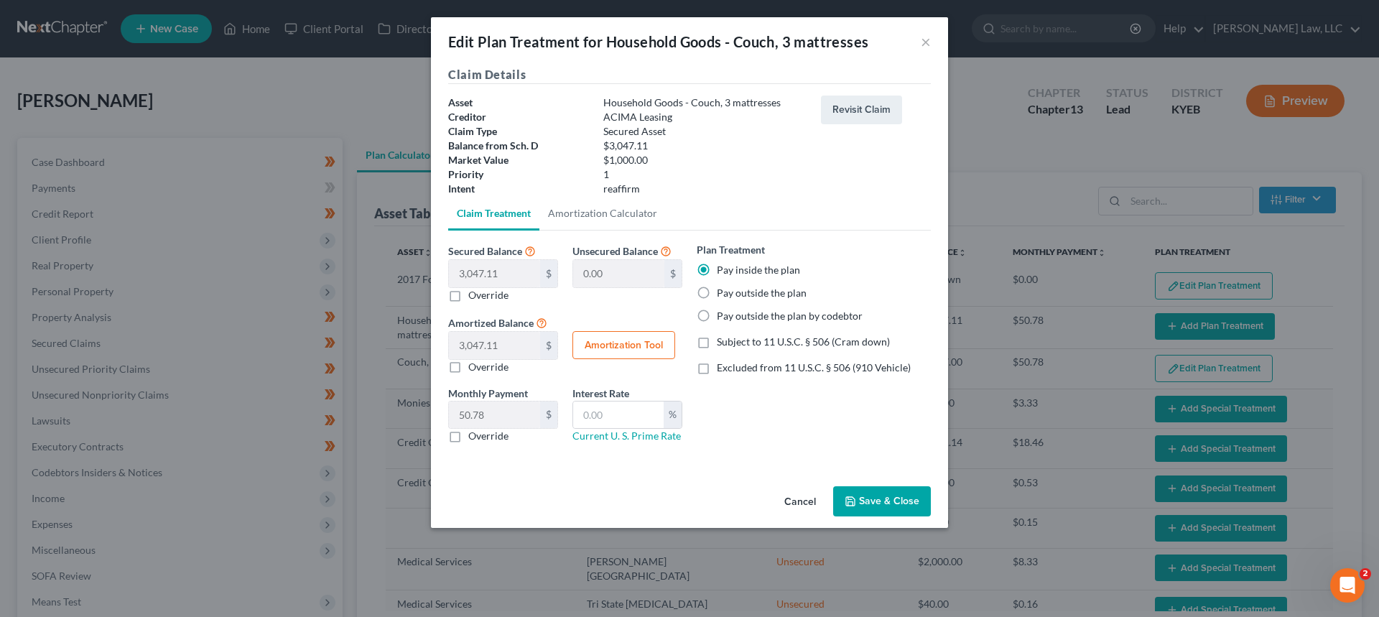
checkbox input "true"
click at [522, 278] on input "text" at bounding box center [494, 273] width 91 height 27
click at [862, 497] on button "Save & Close" at bounding box center [882, 501] width 98 height 30
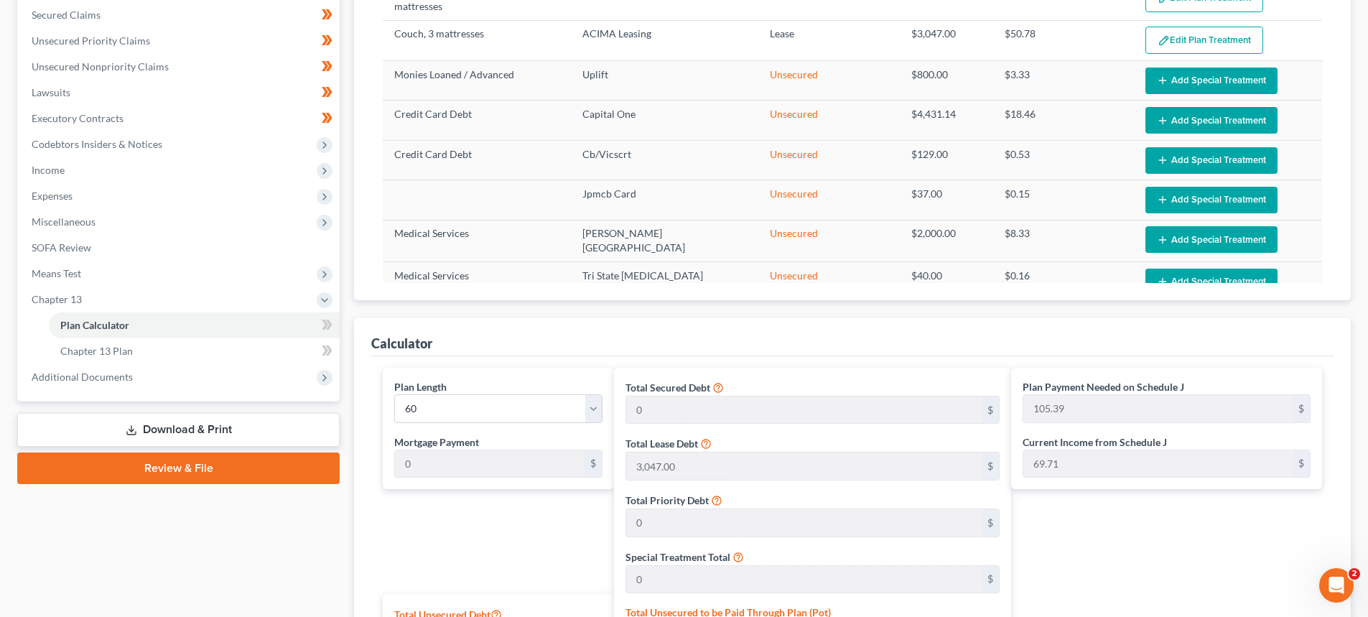
scroll to position [431, 0]
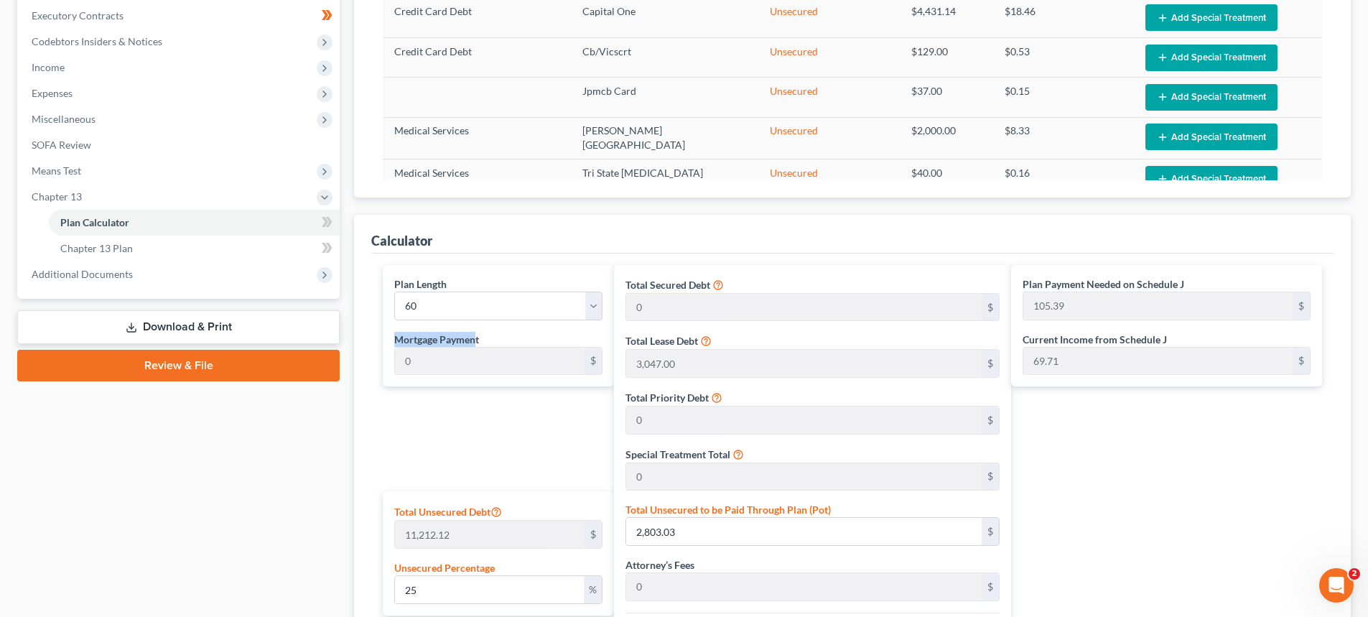
drag, startPoint x: 478, startPoint y: 340, endPoint x: 493, endPoint y: 340, distance: 15.1
click at [386, 331] on div "Plan Length 1 2 3 4 5 6 7 8 9 10 11 12 13 14 15 16 17 18 19 20 21 22 23 24 25 2…" at bounding box center [498, 326] width 231 height 122
click at [483, 338] on div "Mortgage Payment 0 $" at bounding box center [498, 354] width 208 height 44
drag, startPoint x: 488, startPoint y: 341, endPoint x: 397, endPoint y: 340, distance: 91.2
click at [397, 340] on div "Mortgage Payment 0 $" at bounding box center [498, 354] width 208 height 44
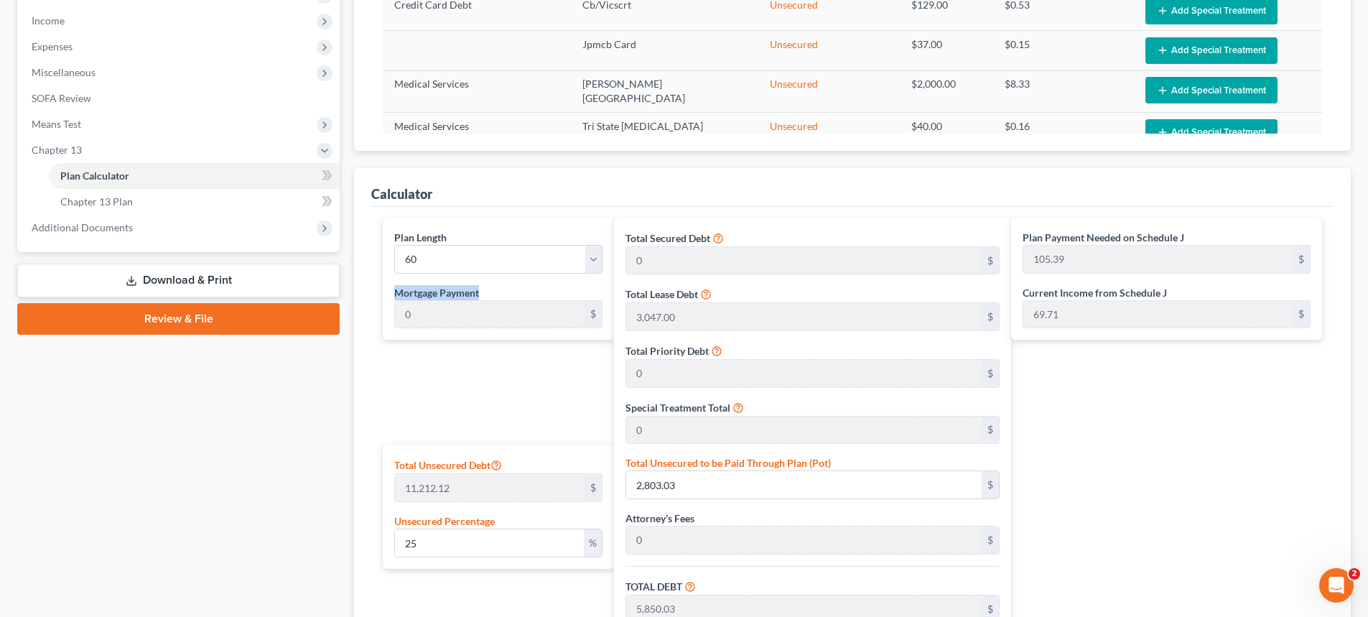
scroll to position [503, 0]
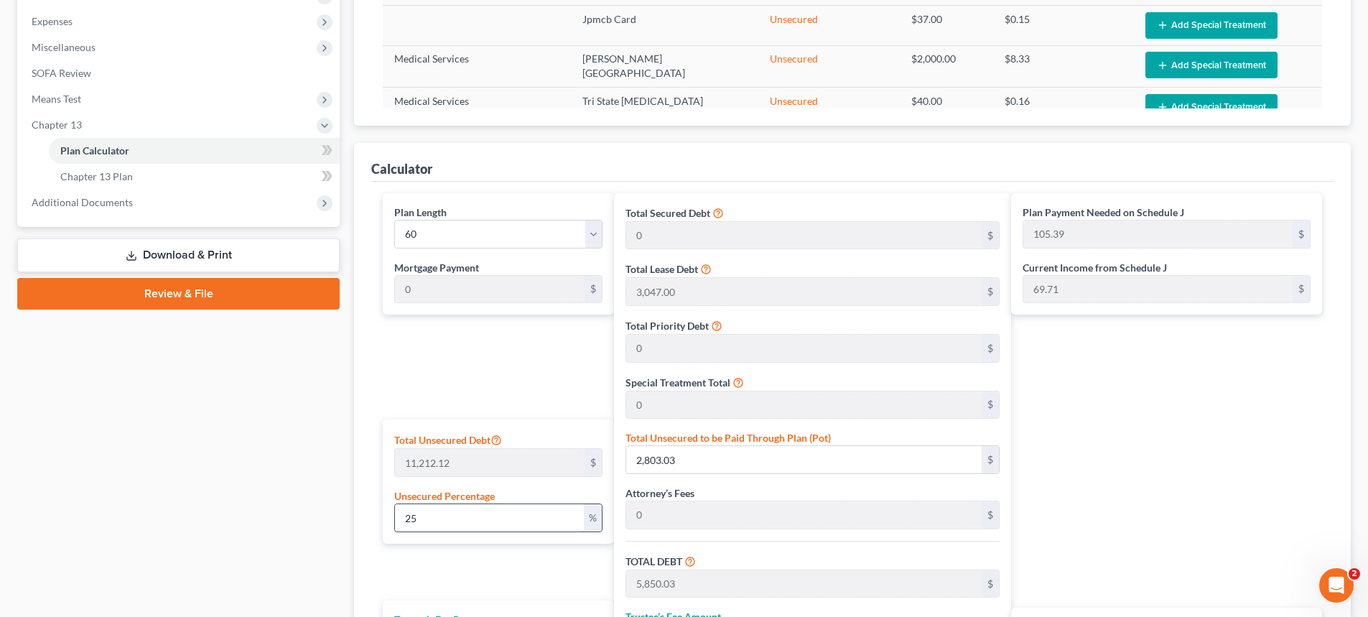
click at [463, 514] on input "25" at bounding box center [489, 517] width 189 height 27
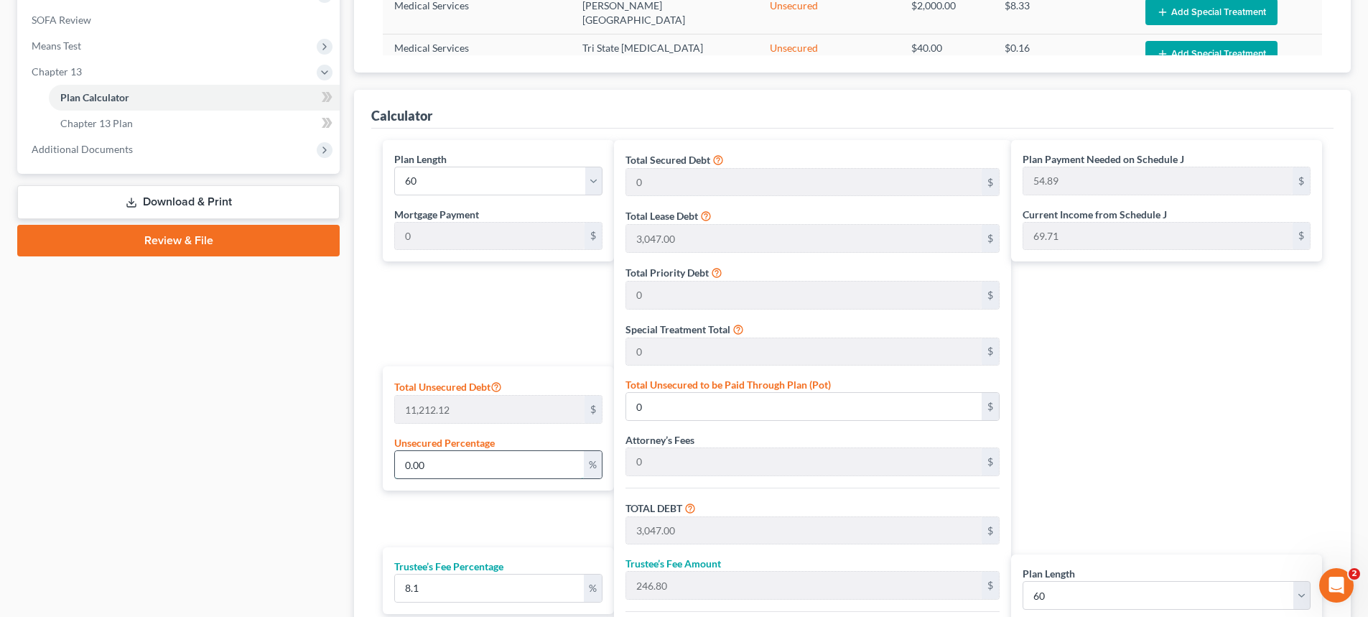
scroll to position [718, 0]
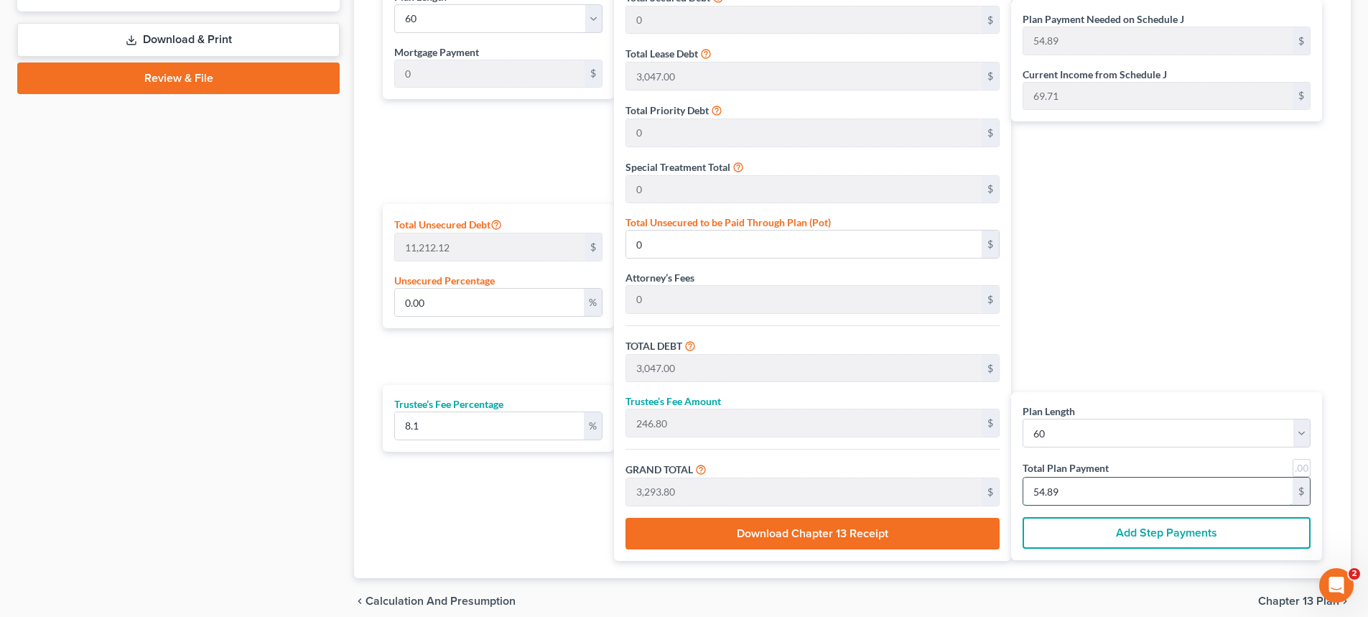
click at [1095, 497] on input "54.89" at bounding box center [1157, 490] width 269 height 27
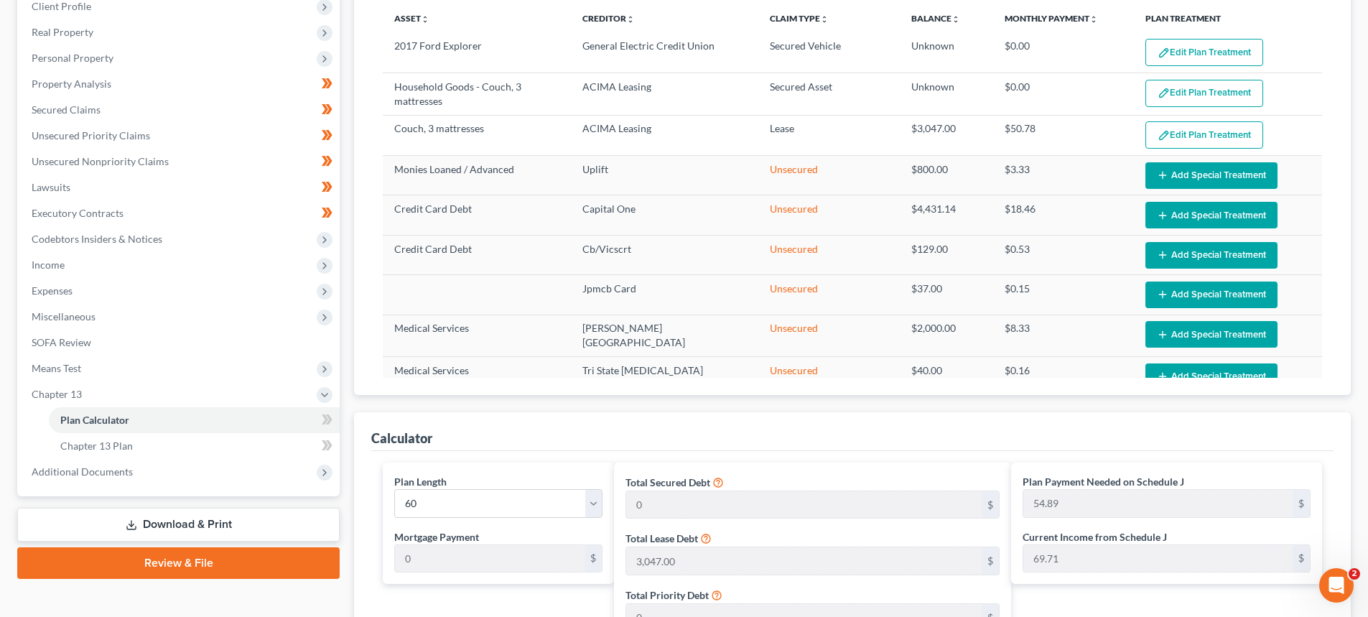
scroll to position [215, 0]
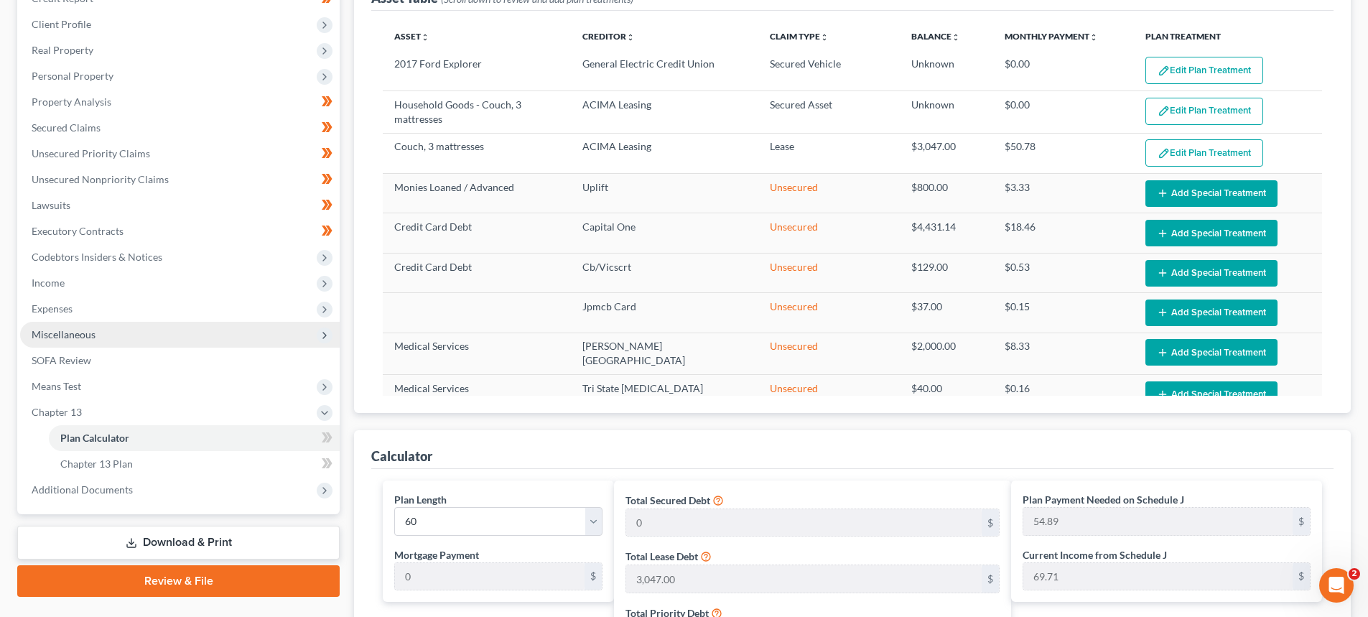
click at [91, 334] on span "Miscellaneous" at bounding box center [64, 334] width 64 height 12
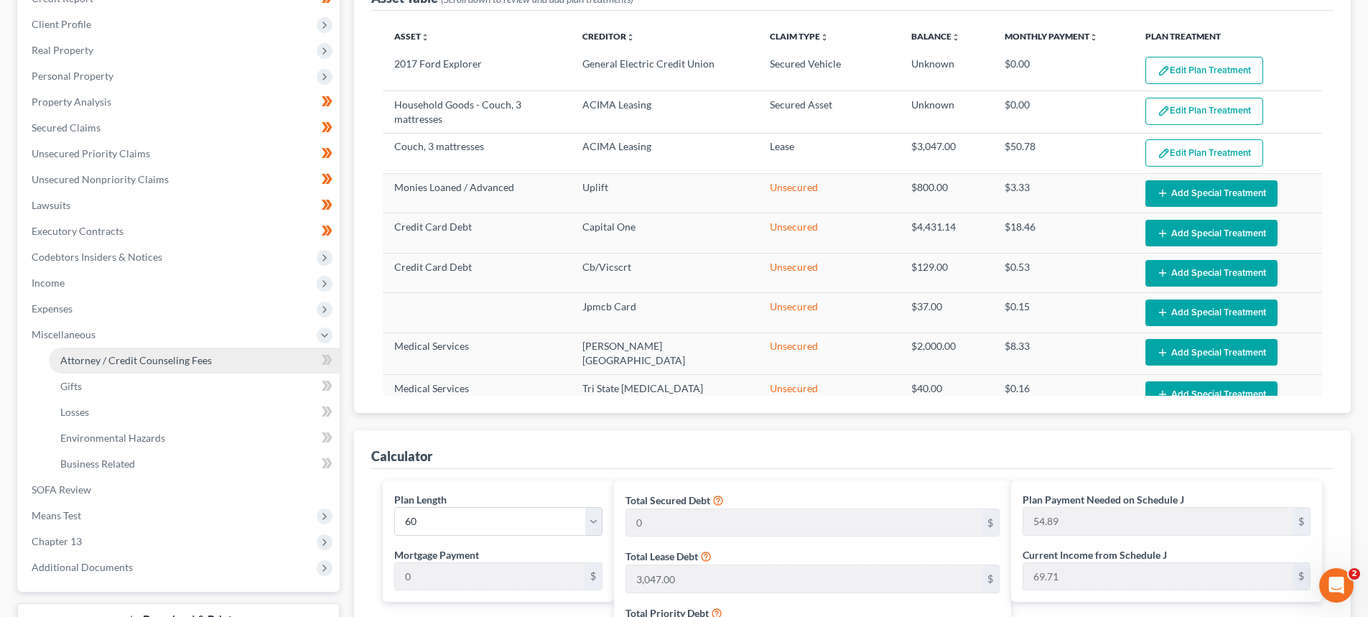
click at [113, 353] on link "Attorney / Credit Counseling Fees" at bounding box center [194, 361] width 291 height 26
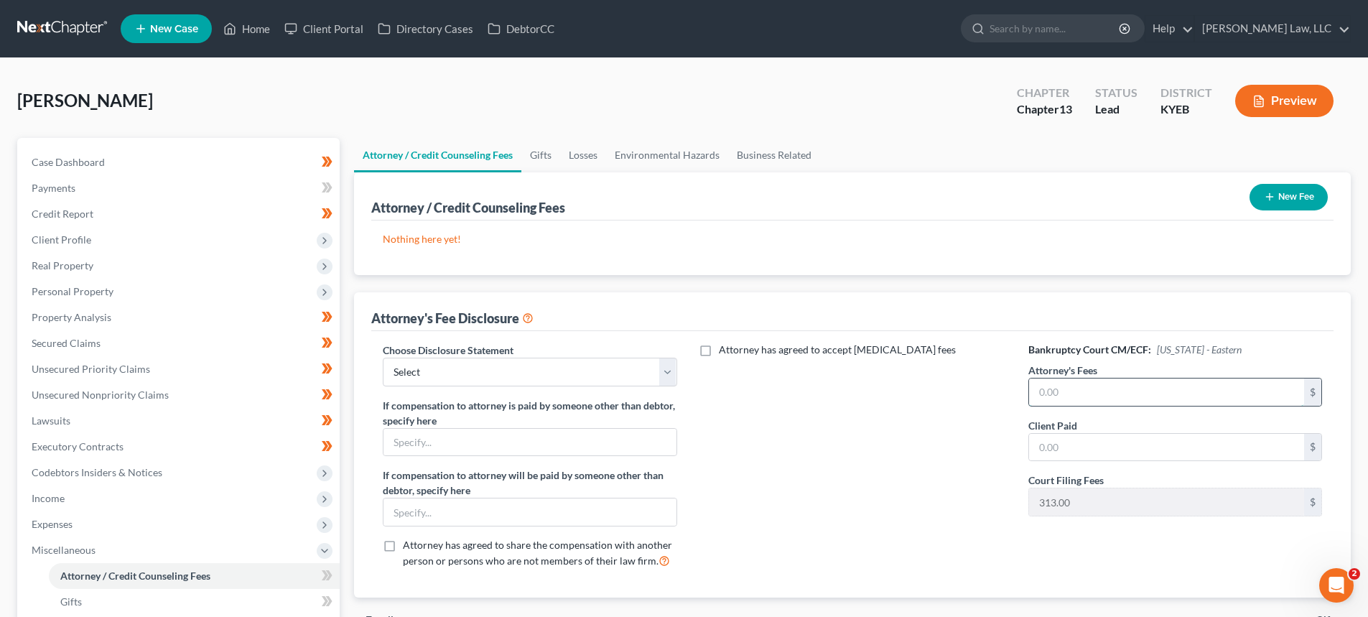
click at [1059, 391] on input "text" at bounding box center [1166, 391] width 275 height 27
click at [1063, 447] on input "text" at bounding box center [1166, 447] width 275 height 27
click at [528, 376] on select "Select Chapter 7 Payment Plan Fee Disclosure Conversion Chapter 7 Attorney Fee …" at bounding box center [530, 372] width 294 height 29
click at [383, 358] on select "Select Chapter 7 Payment Plan Fee Disclosure Conversion Chapter 7 Attorney Fee …" at bounding box center [530, 372] width 294 height 29
click at [796, 439] on div "Attorney has agreed to accept retainer fees" at bounding box center [852, 461] width 322 height 238
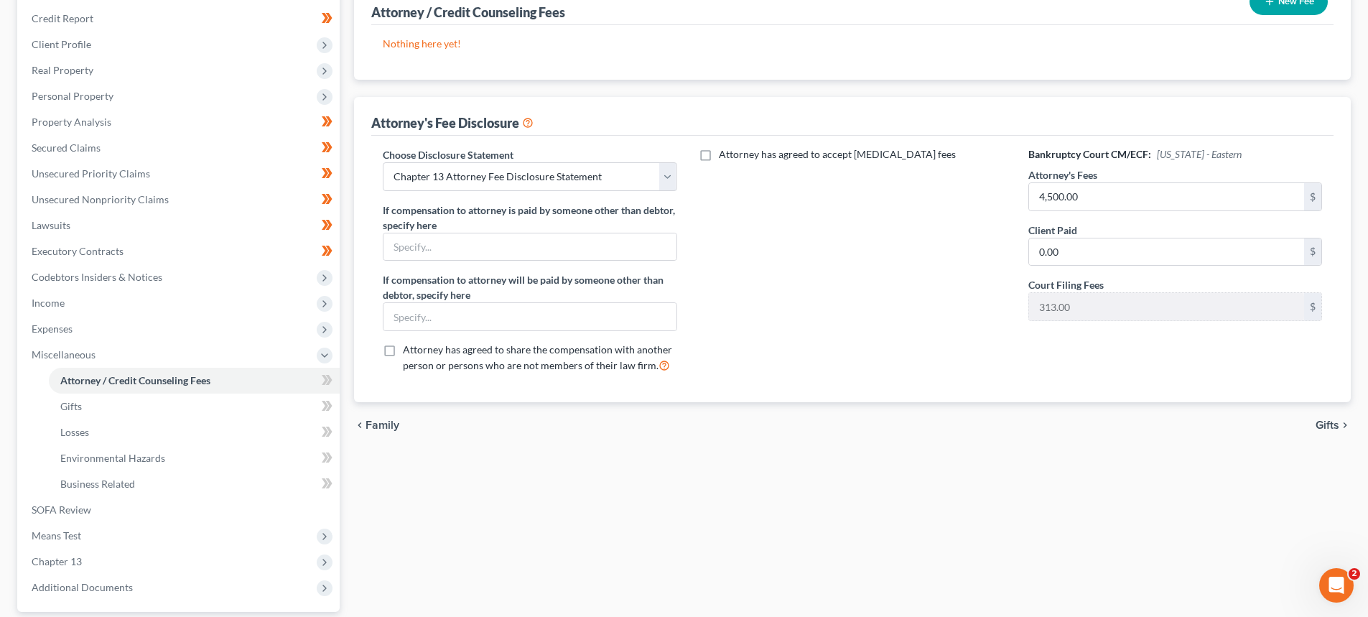
scroll to position [287, 0]
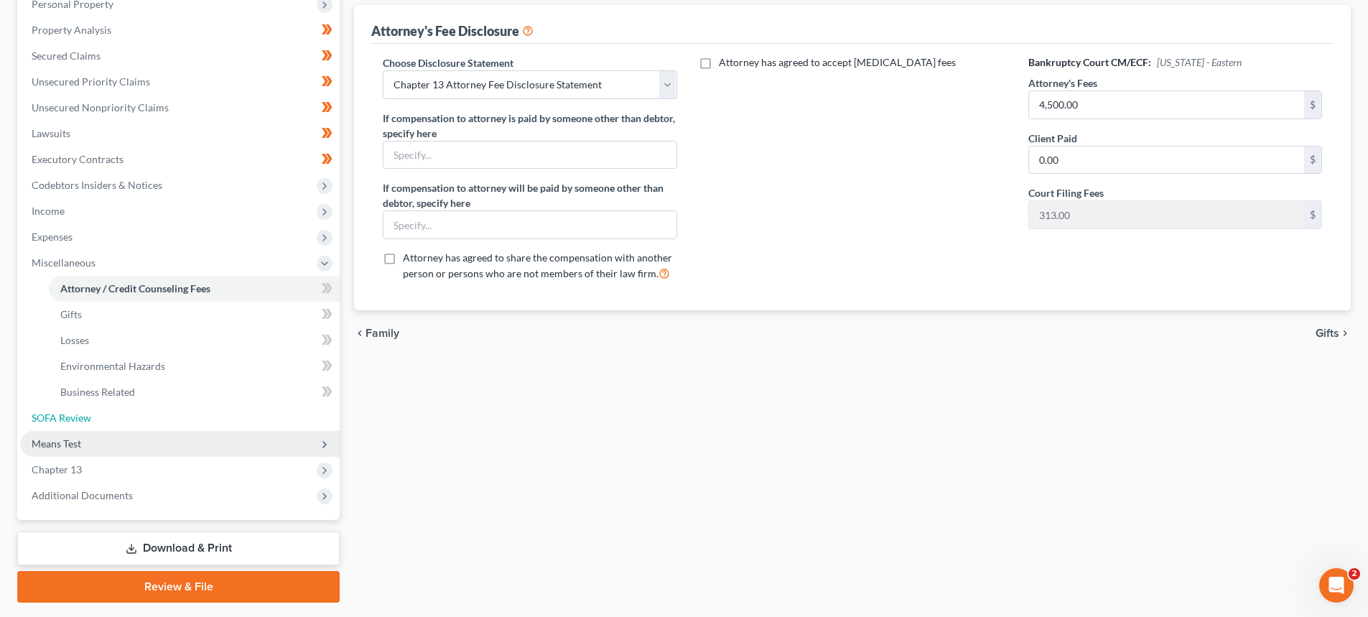
drag, startPoint x: 88, startPoint y: 419, endPoint x: 87, endPoint y: 447, distance: 28.7
click at [88, 419] on span "SOFA Review" at bounding box center [62, 417] width 60 height 12
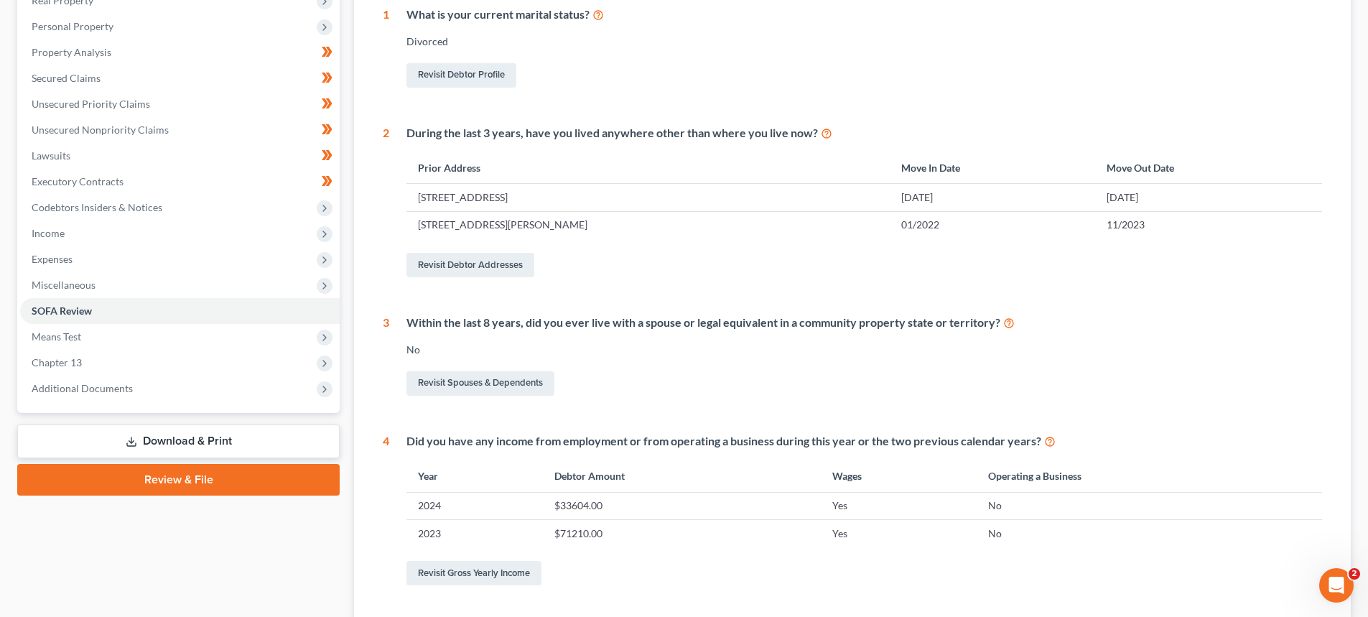
scroll to position [359, 0]
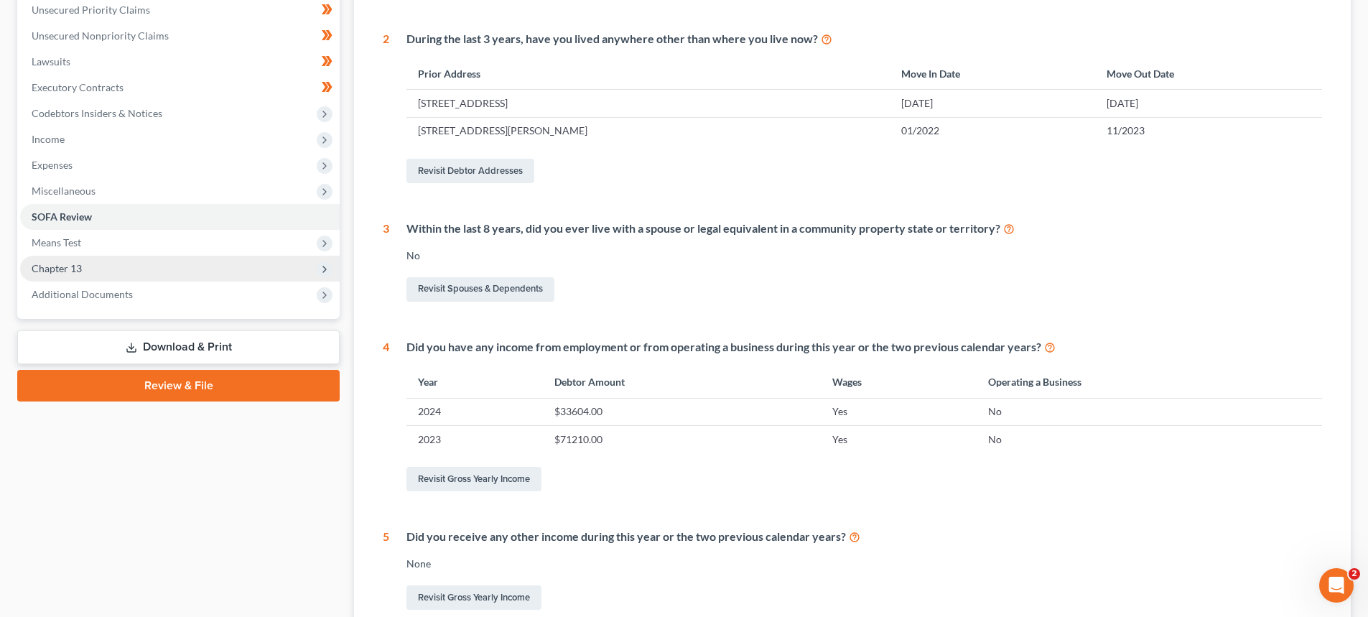
click at [41, 266] on span "Chapter 13" at bounding box center [57, 268] width 50 height 12
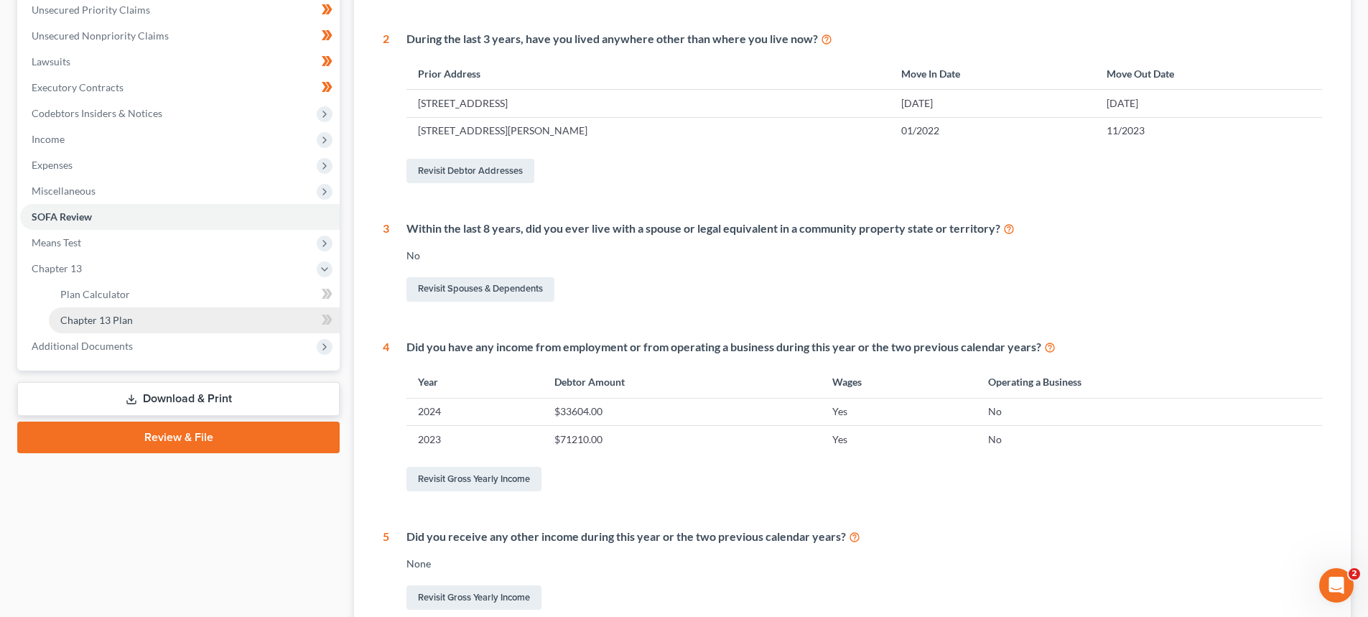
click at [103, 315] on span "Chapter 13 Plan" at bounding box center [96, 320] width 73 height 12
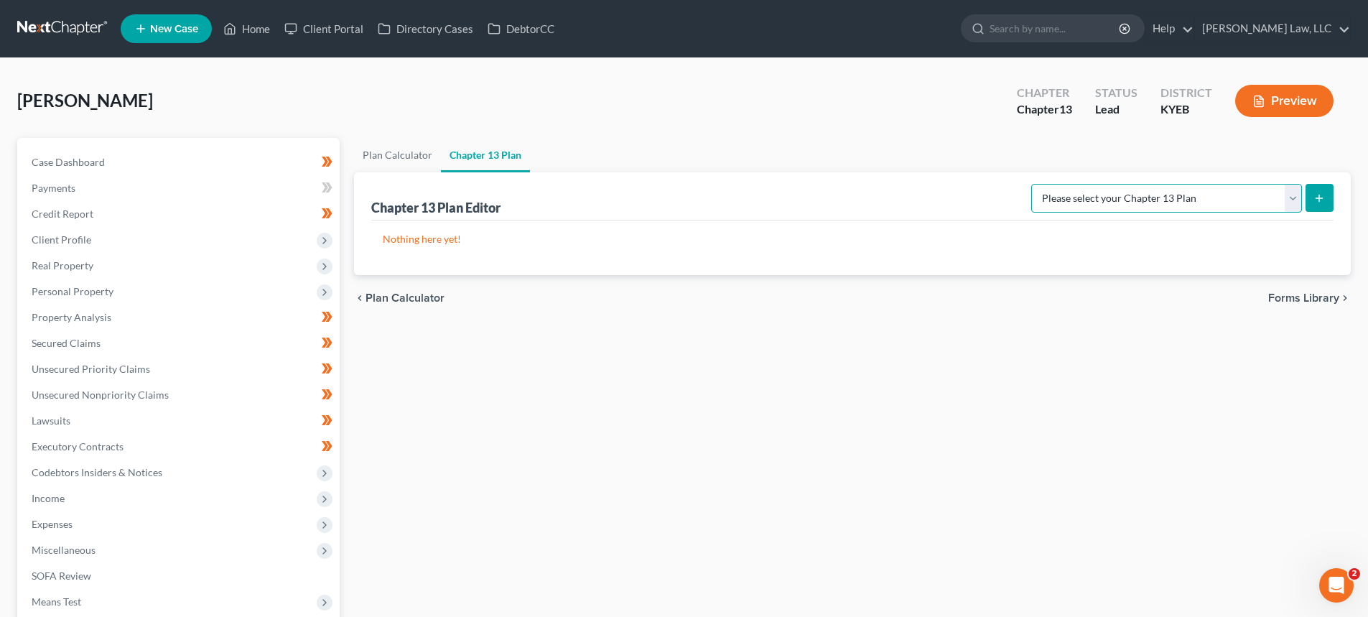
click at [1081, 197] on select "Please select your Chapter 13 Plan Eastern District of Kentucky - Plan Revised …" at bounding box center [1166, 198] width 271 height 29
click at [1031, 184] on select "Please select your Chapter 13 Plan Eastern District of Kentucky - Plan Revised …" at bounding box center [1166, 198] width 271 height 29
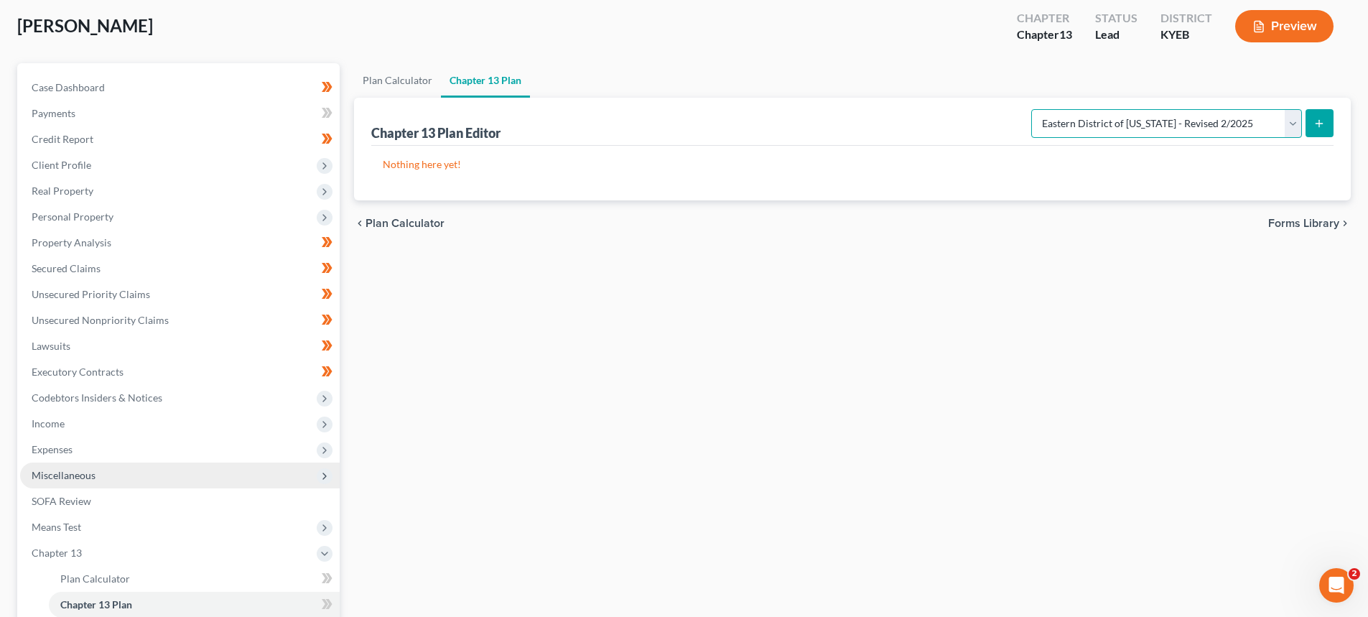
scroll to position [215, 0]
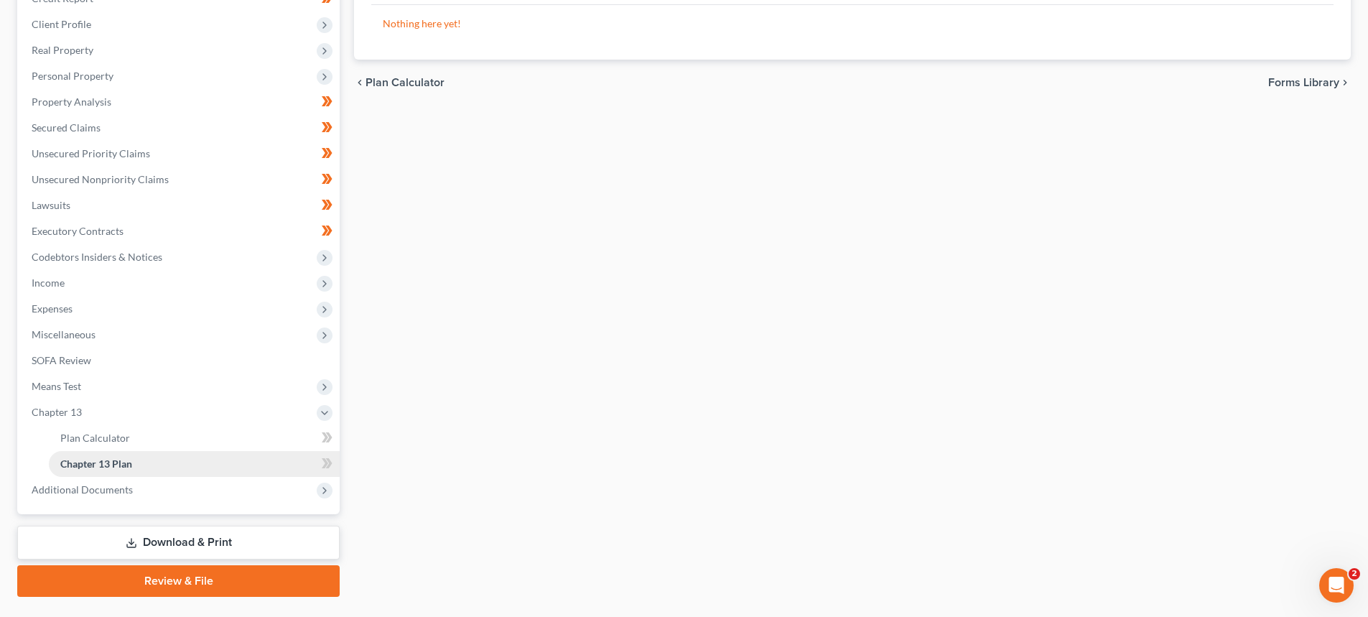
click at [78, 462] on span "Chapter 13 Plan" at bounding box center [96, 463] width 72 height 12
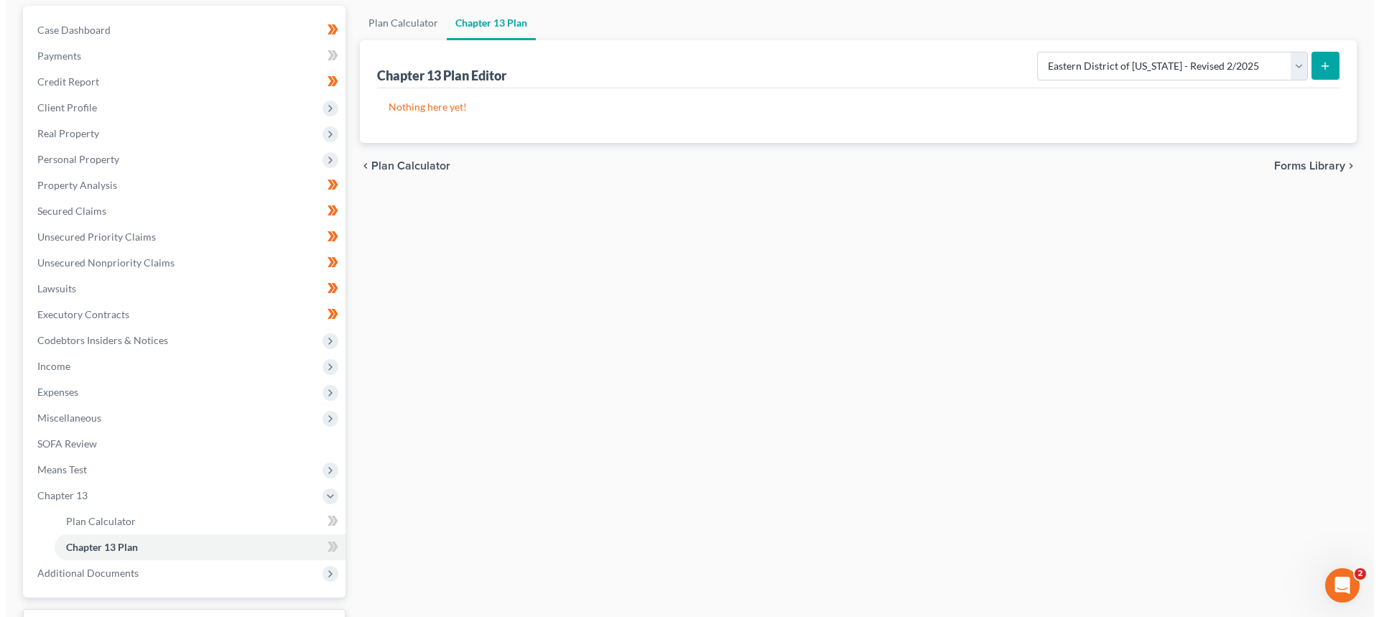
scroll to position [0, 0]
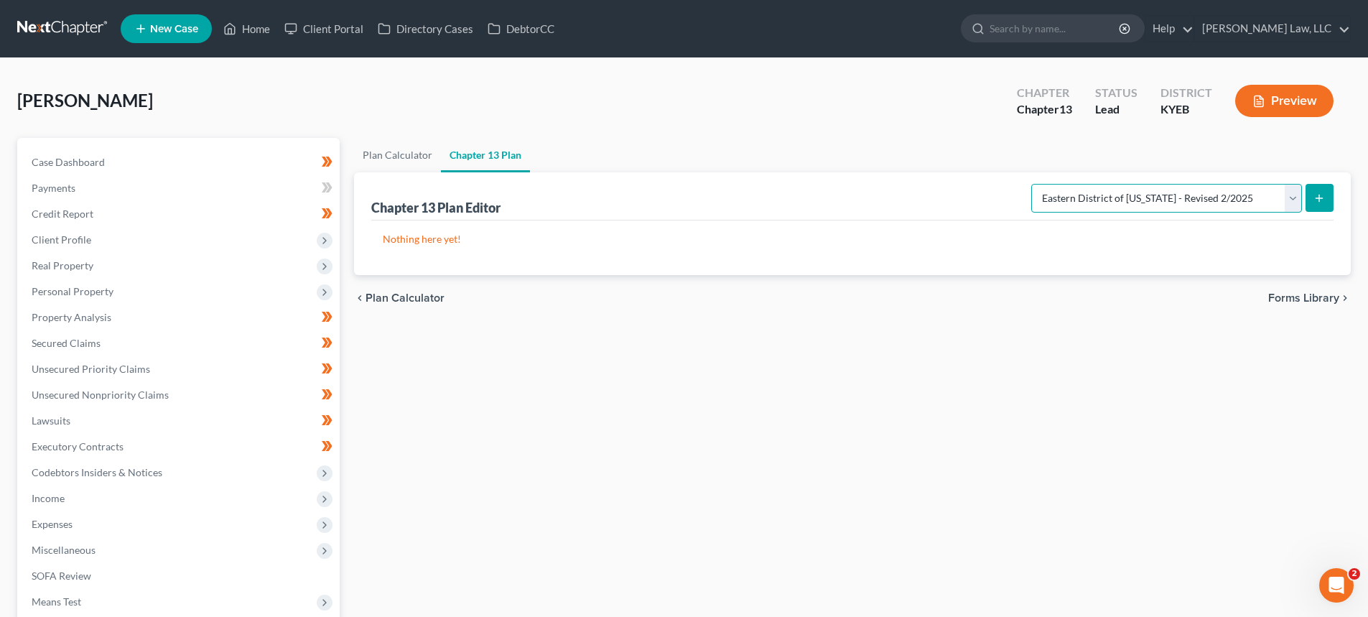
click at [1068, 203] on select "Please select your Chapter 13 Plan Eastern District of Kentucky - Plan Revised …" at bounding box center [1166, 198] width 271 height 29
click at [1031, 184] on select "Please select your Chapter 13 Plan Eastern District of Kentucky - Plan Revised …" at bounding box center [1166, 198] width 271 height 29
click at [1317, 188] on button "submit" at bounding box center [1319, 198] width 28 height 28
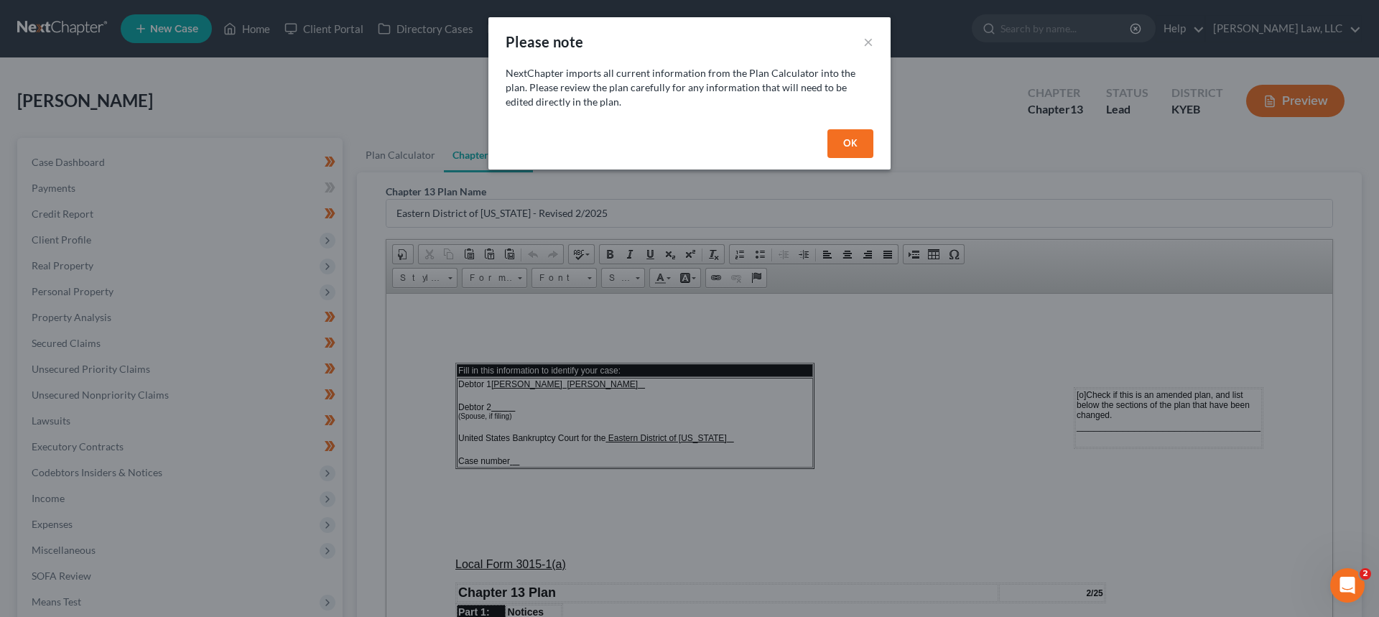
click at [850, 141] on button "OK" at bounding box center [850, 143] width 46 height 29
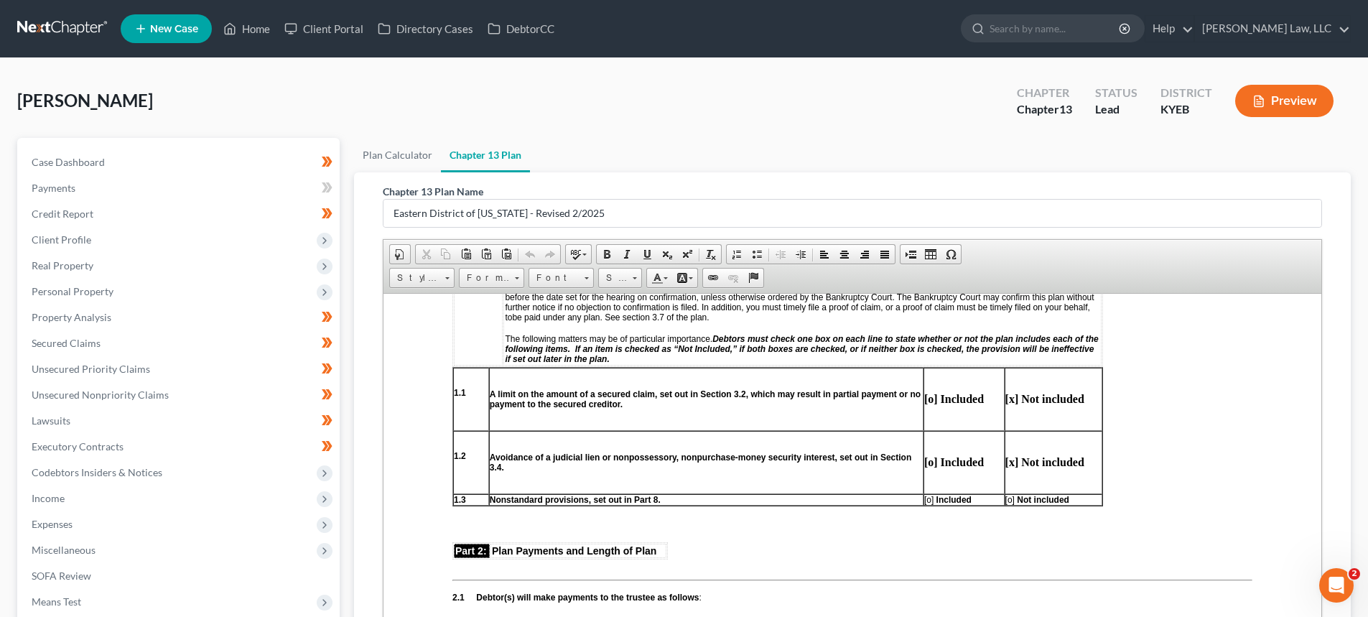
scroll to position [503, 0]
click at [928, 495] on span "[o]" at bounding box center [928, 498] width 9 height 10
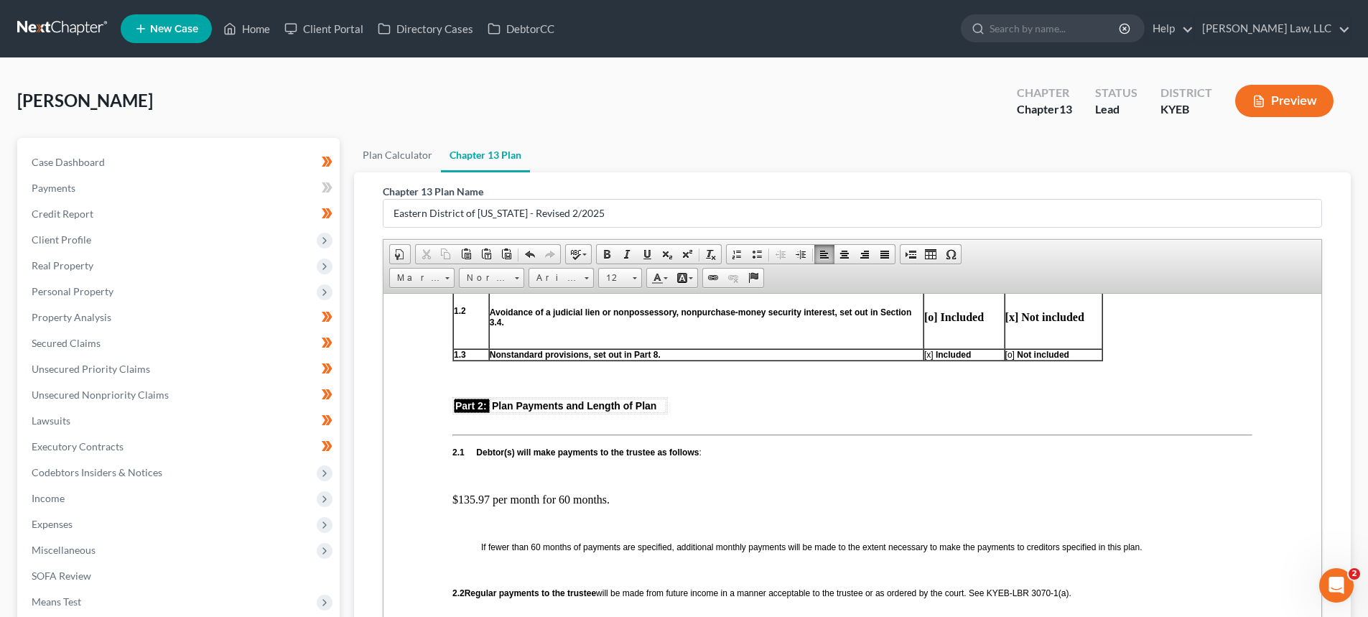
scroll to position [718, 0]
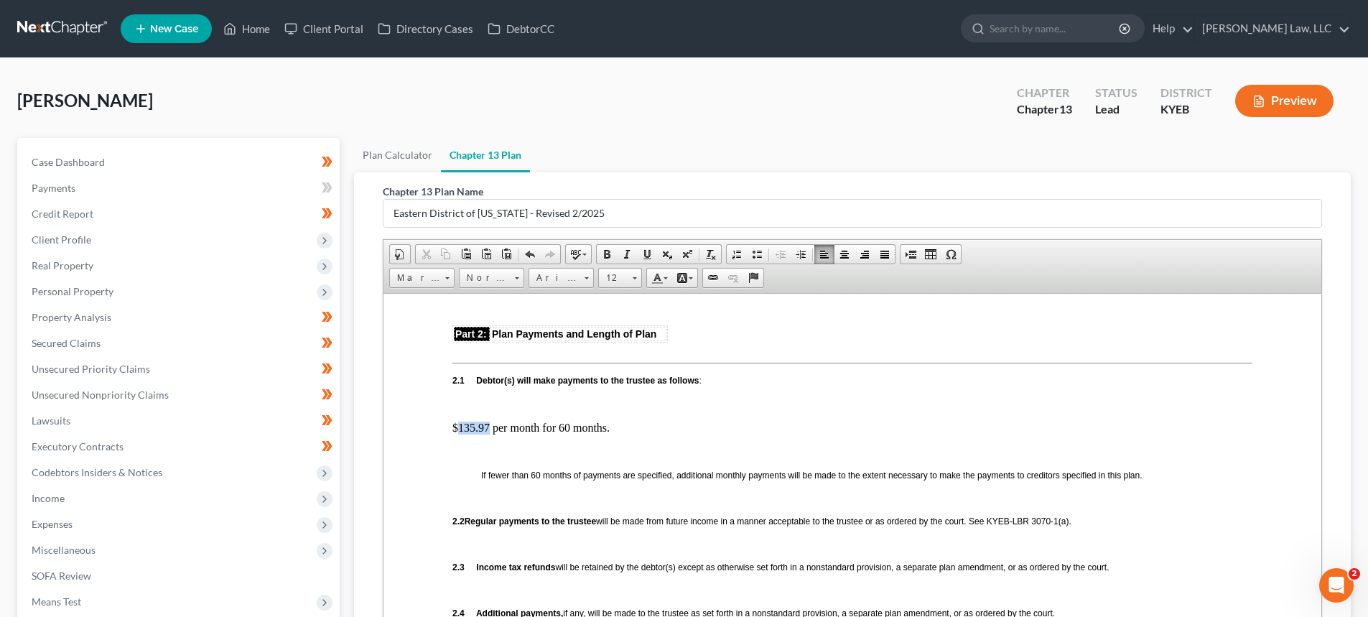
drag, startPoint x: 490, startPoint y: 427, endPoint x: 459, endPoint y: 423, distance: 31.2
click at [459, 423] on p "$135.97 per month for 60 months." at bounding box center [852, 427] width 800 height 13
drag, startPoint x: 564, startPoint y: 425, endPoint x: 553, endPoint y: 425, distance: 10.8
click at [553, 425] on p "$20.00 per month for 60 months." at bounding box center [852, 427] width 800 height 13
click at [613, 425] on p "$20.00 per month for 6 months." at bounding box center [852, 427] width 800 height 13
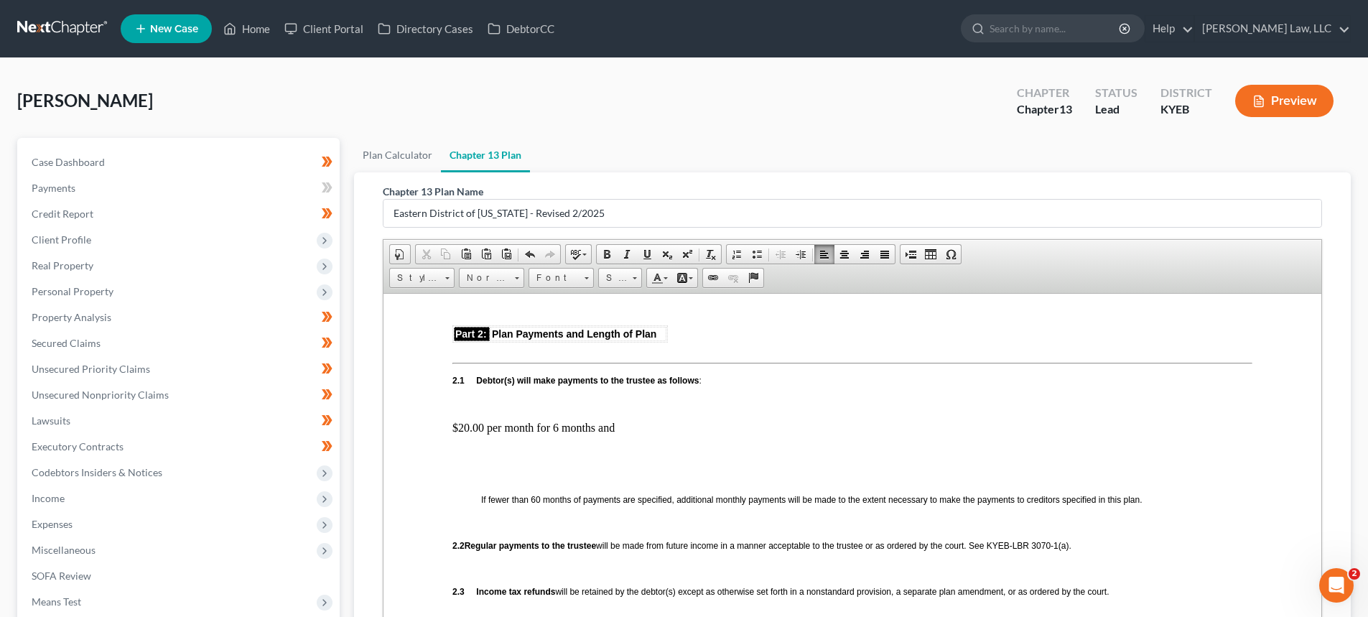
click at [461, 424] on p "$20.00 per month for 6 months and" at bounding box center [852, 427] width 800 height 13
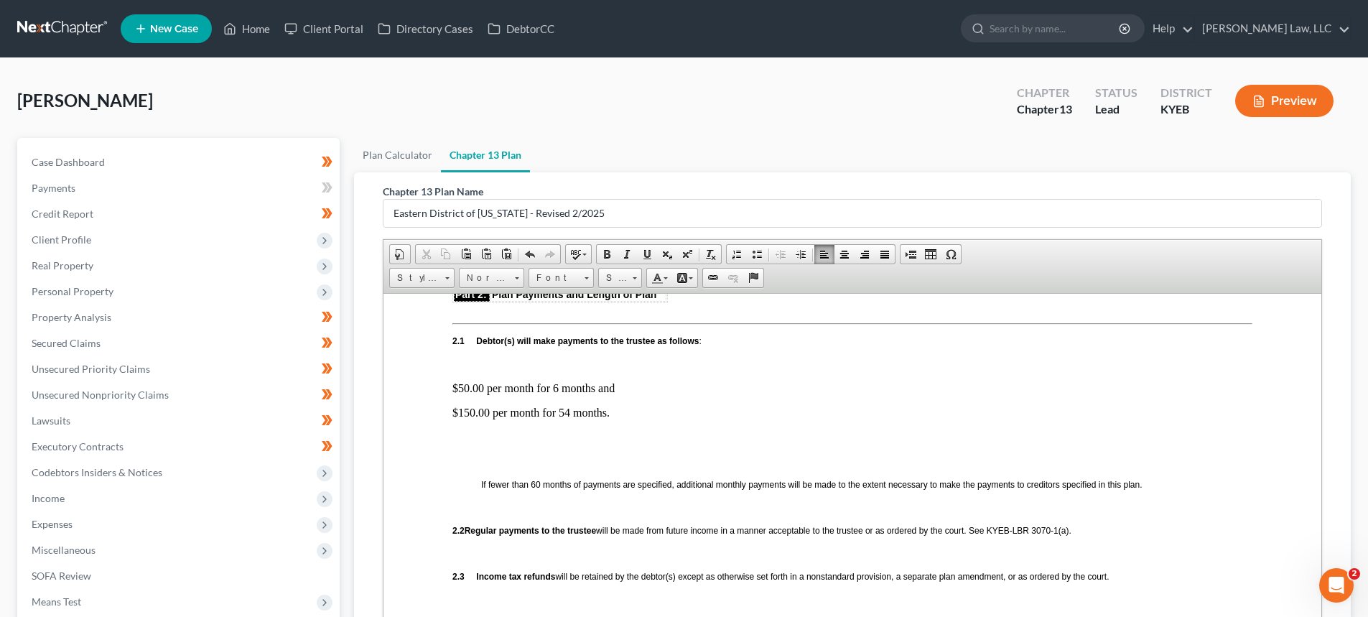
scroll to position [790, 0]
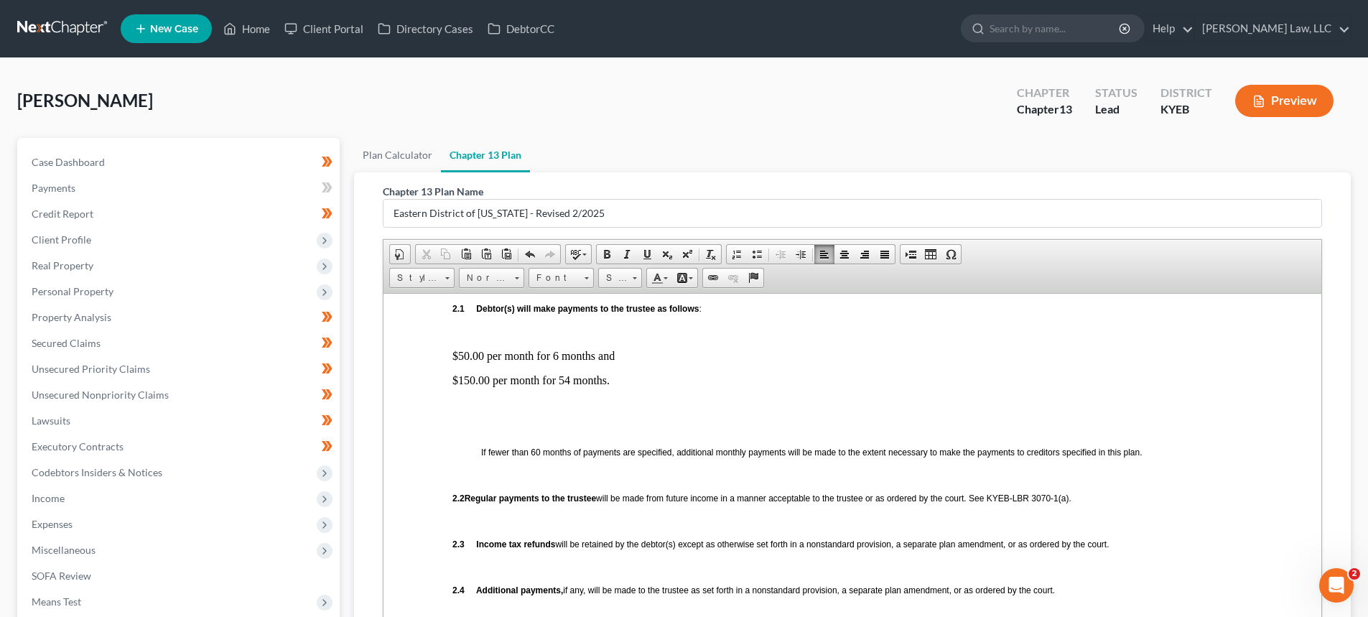
drag, startPoint x: 623, startPoint y: 386, endPoint x: 451, endPoint y: 384, distance: 171.6
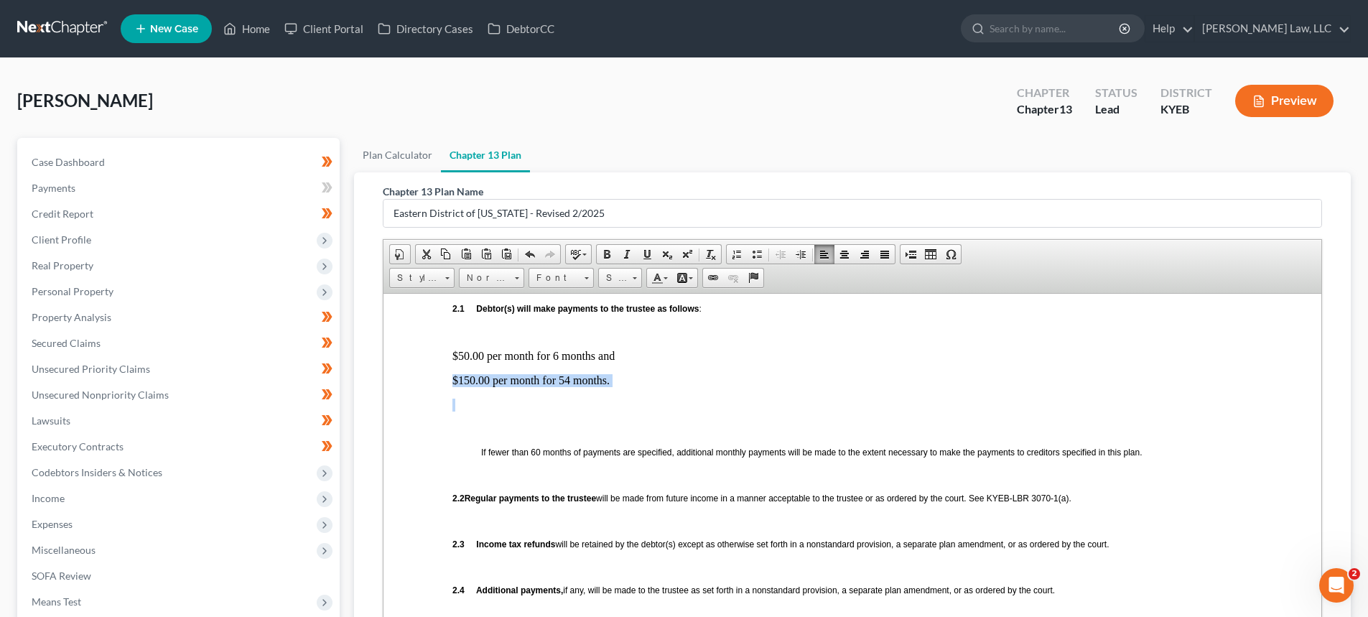
click at [496, 404] on p at bounding box center [852, 404] width 800 height 13
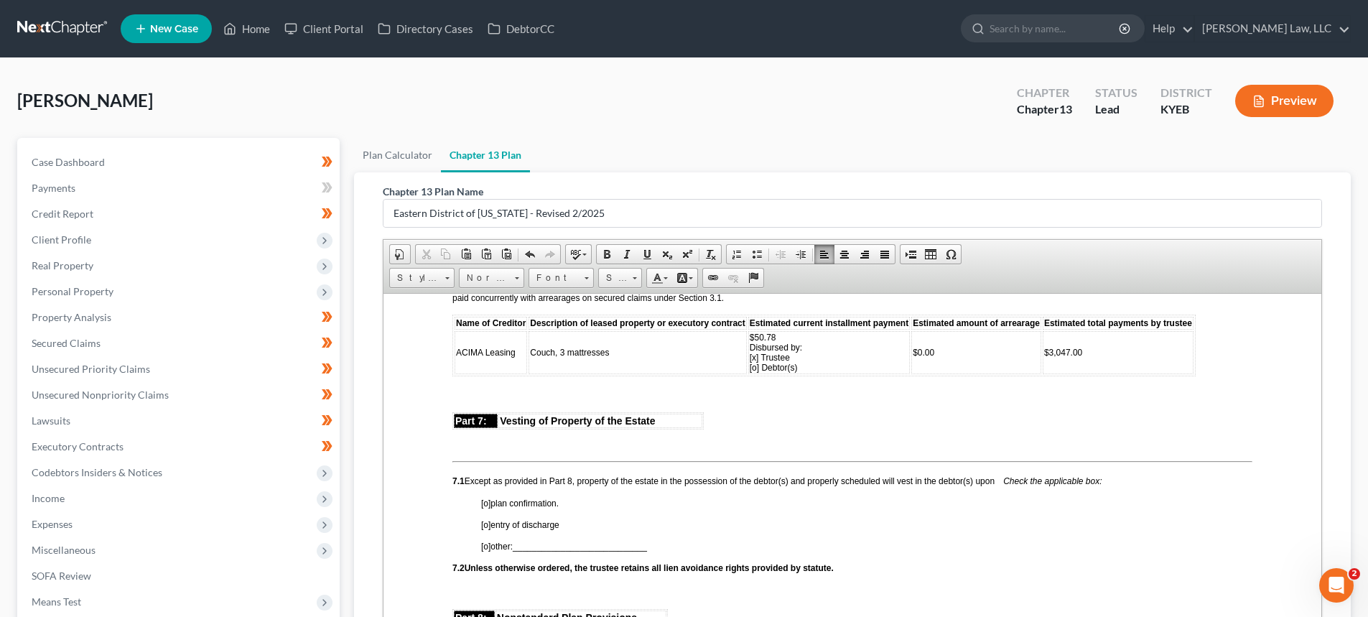
scroll to position [3016, 0]
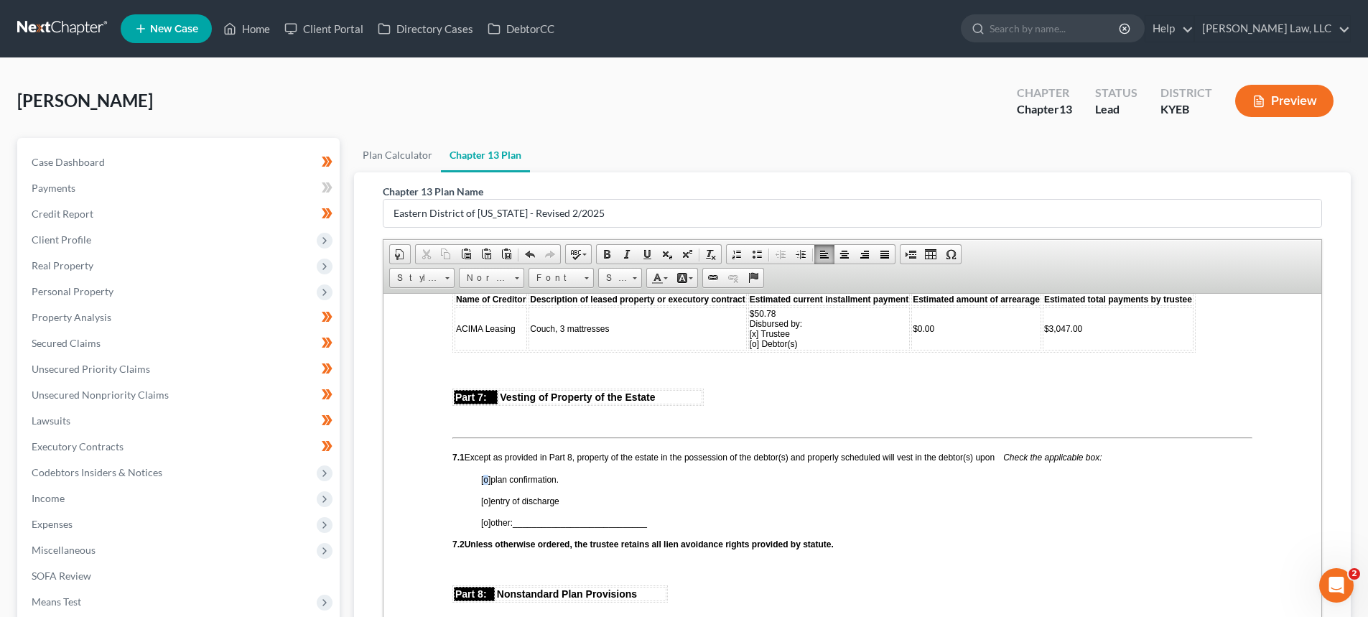
click at [484, 484] on span "[o]" at bounding box center [485, 479] width 9 height 10
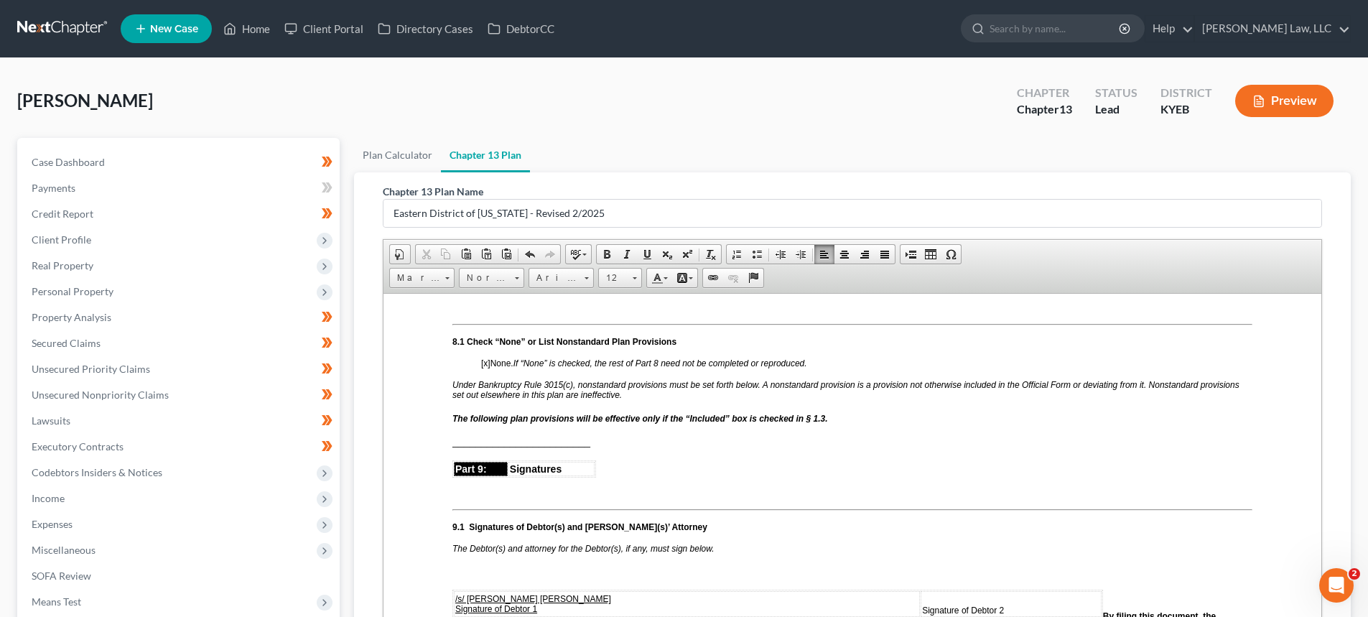
scroll to position [3375, 0]
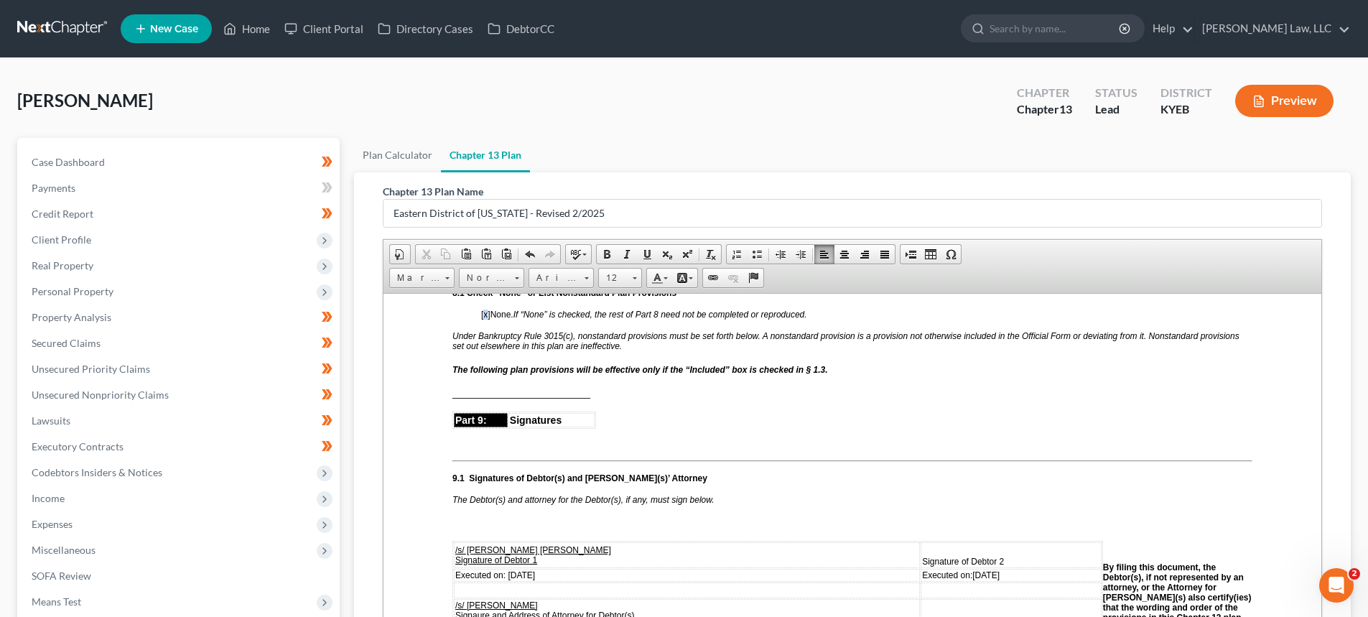
click at [483, 319] on span "[x]" at bounding box center [485, 314] width 9 height 10
click at [522, 398] on span "________________________" at bounding box center [521, 392] width 138 height 12
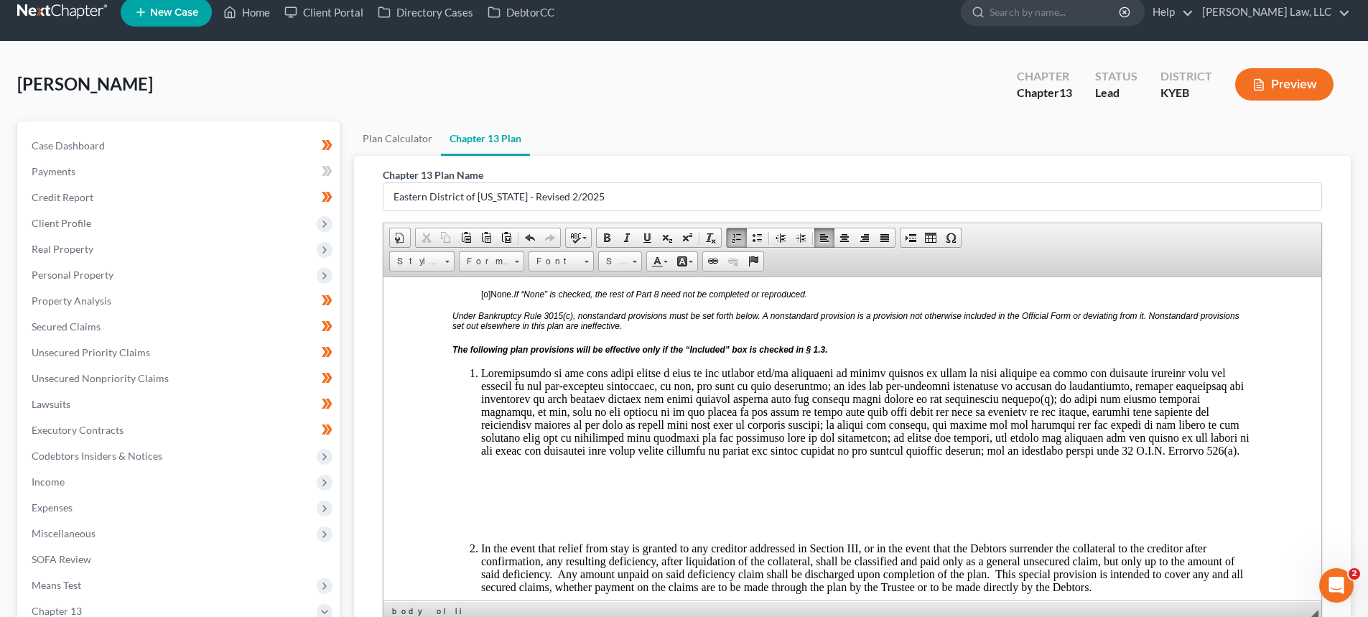
click at [533, 530] on p at bounding box center [852, 523] width 800 height 13
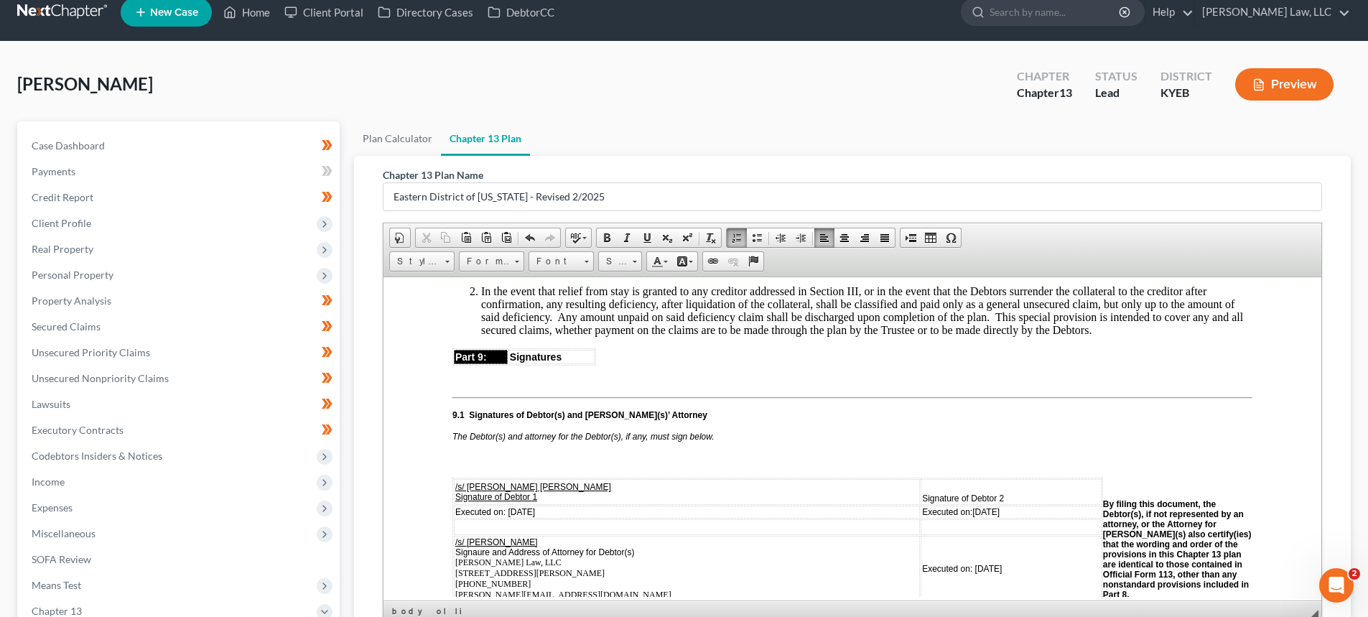
scroll to position [3662, 0]
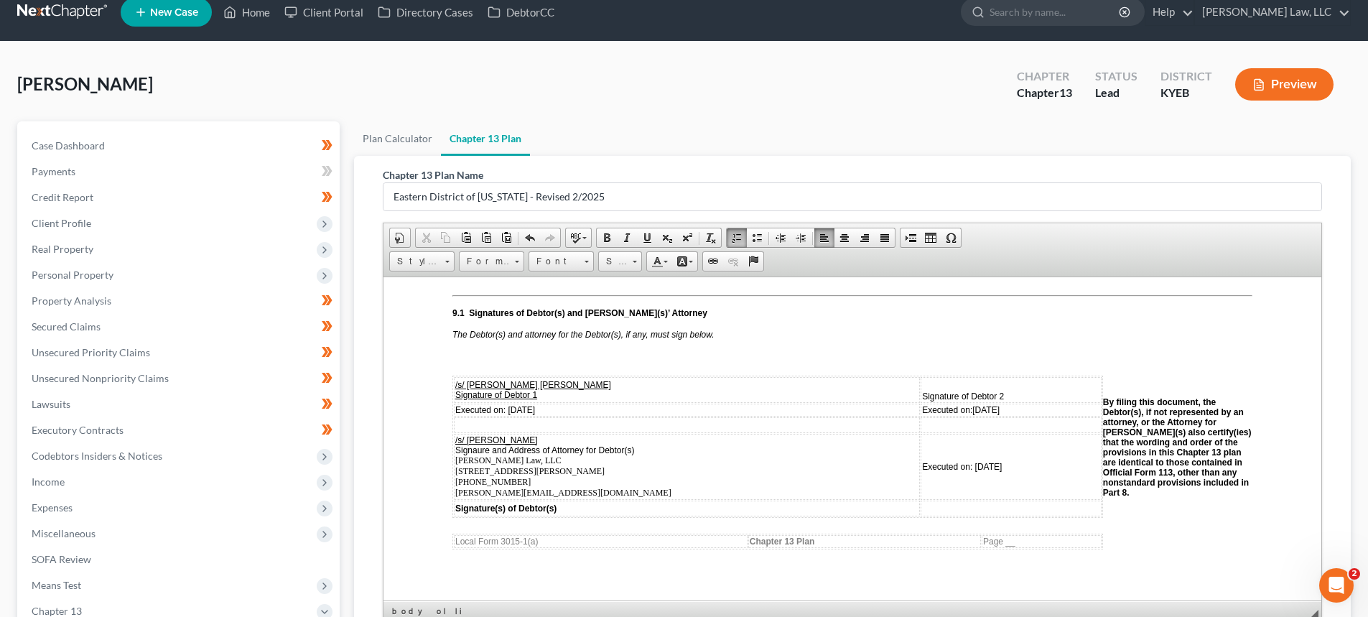
click at [559, 416] on td "Executed on: 10/02/2025" at bounding box center [687, 409] width 466 height 13
click at [997, 416] on td "Executed on: 10/02/2025" at bounding box center [1010, 409] width 181 height 13
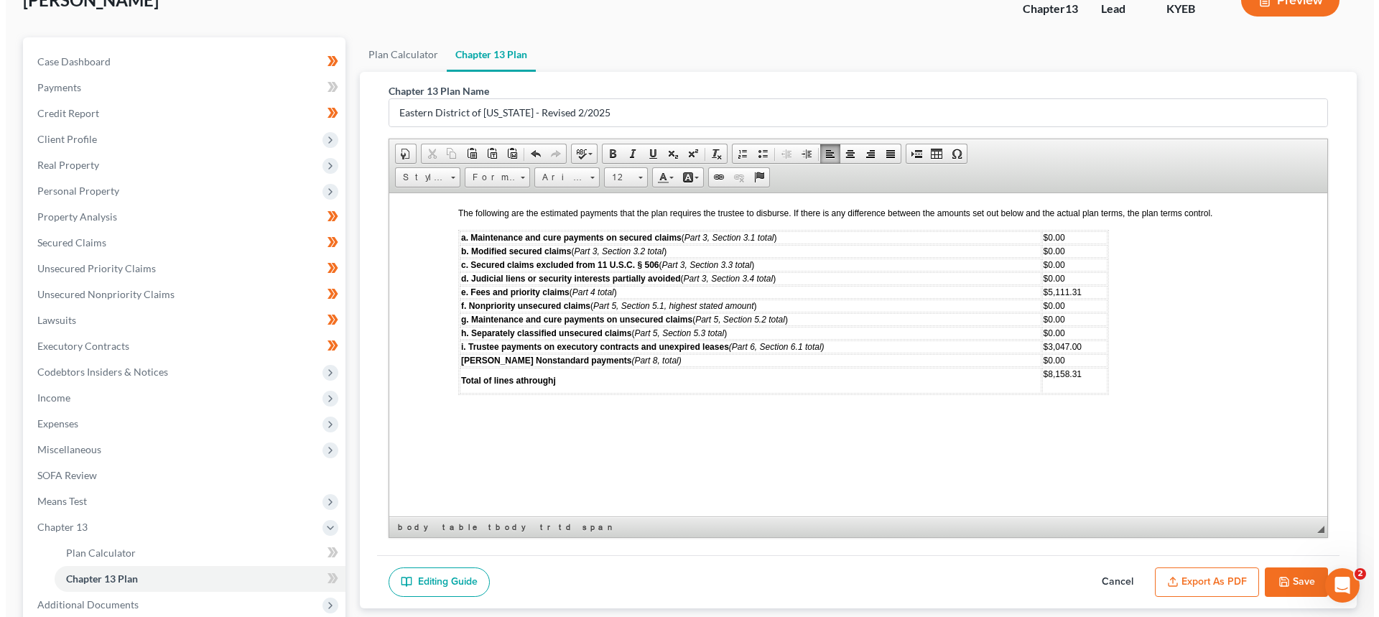
scroll to position [250, 0]
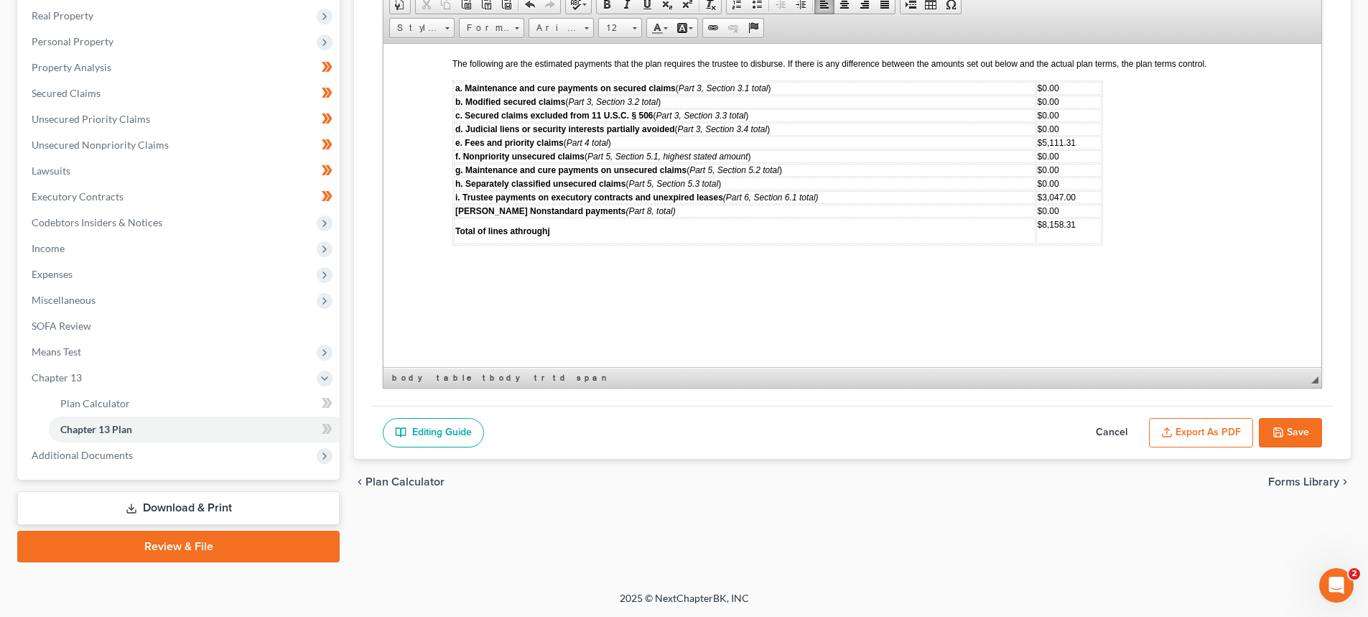
click at [1204, 433] on button "Export as PDF" at bounding box center [1201, 433] width 104 height 30
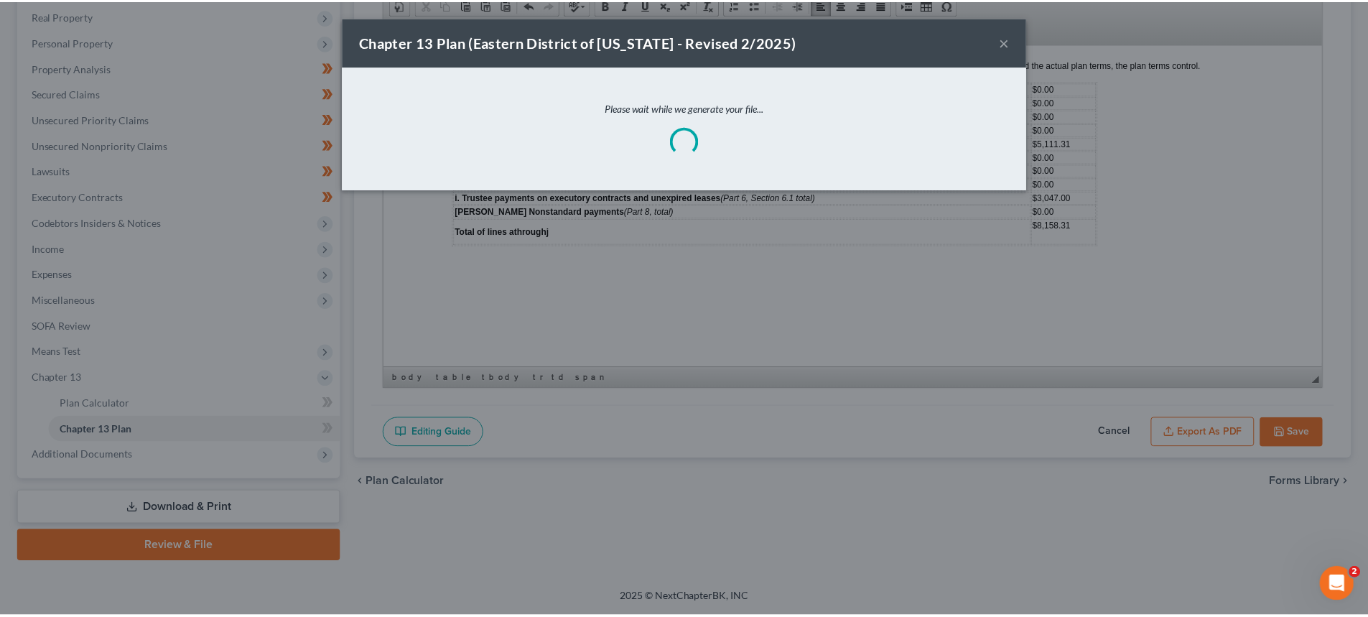
scroll to position [4080, 0]
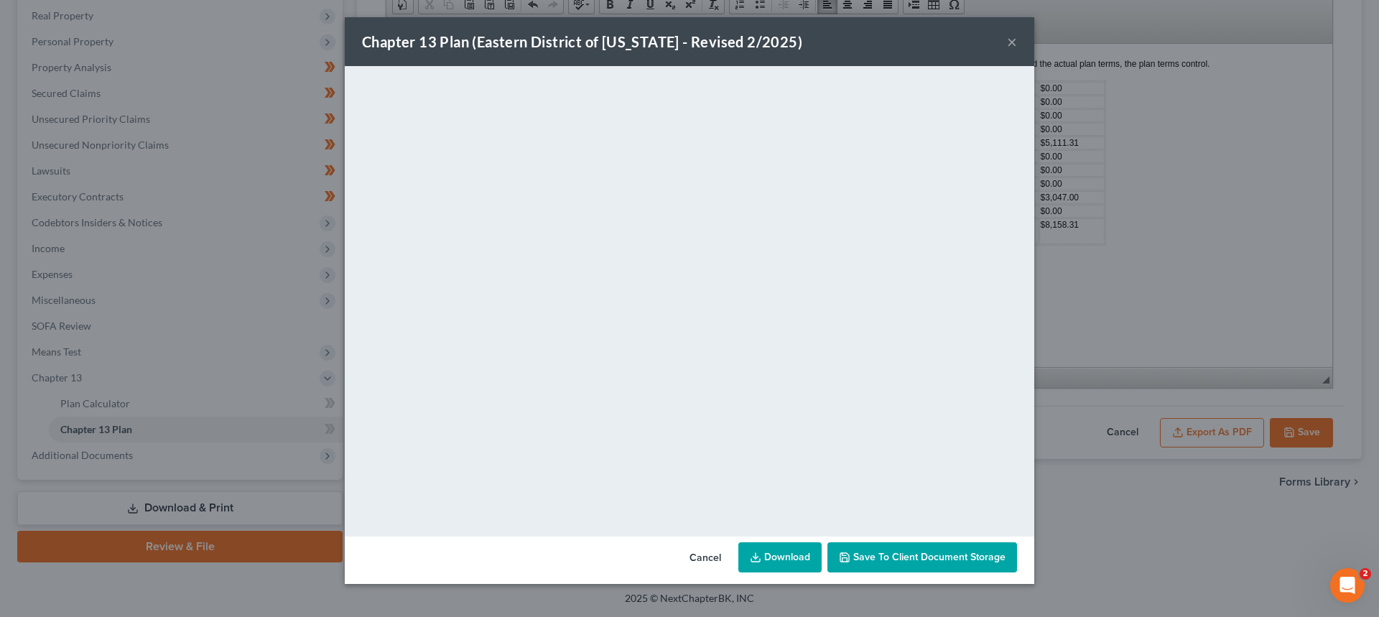
click at [953, 565] on button "Save to Client Document Storage" at bounding box center [922, 557] width 190 height 30
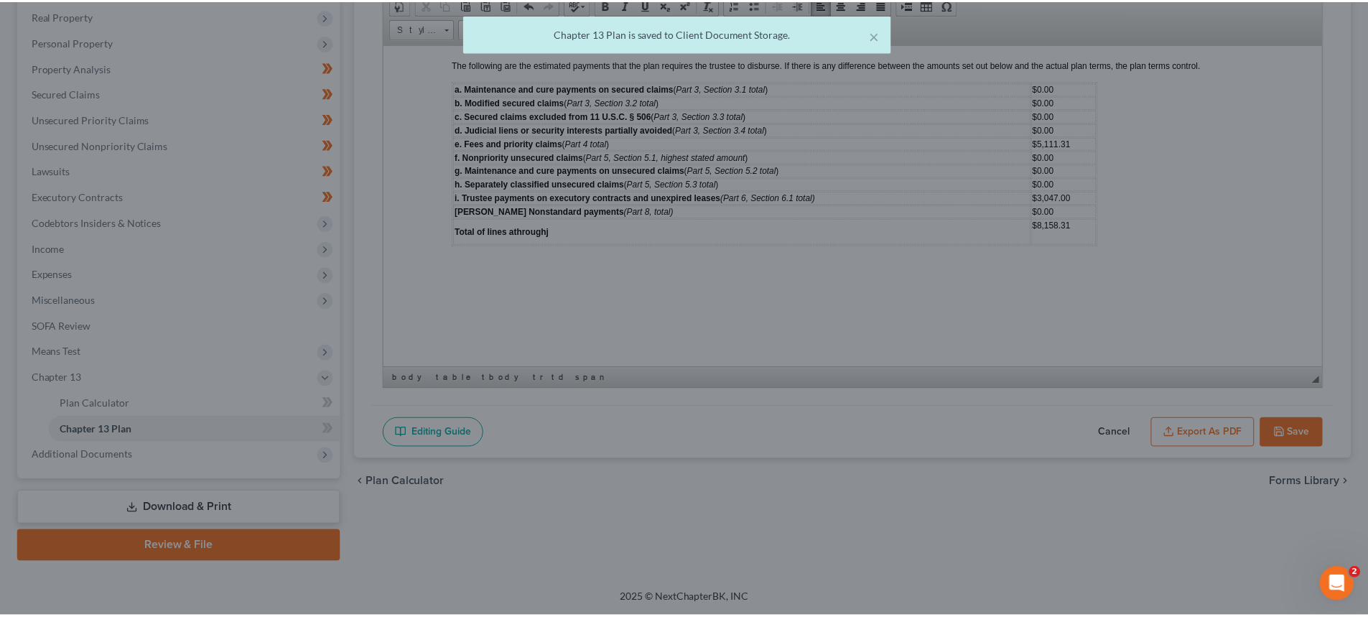
scroll to position [4090, 0]
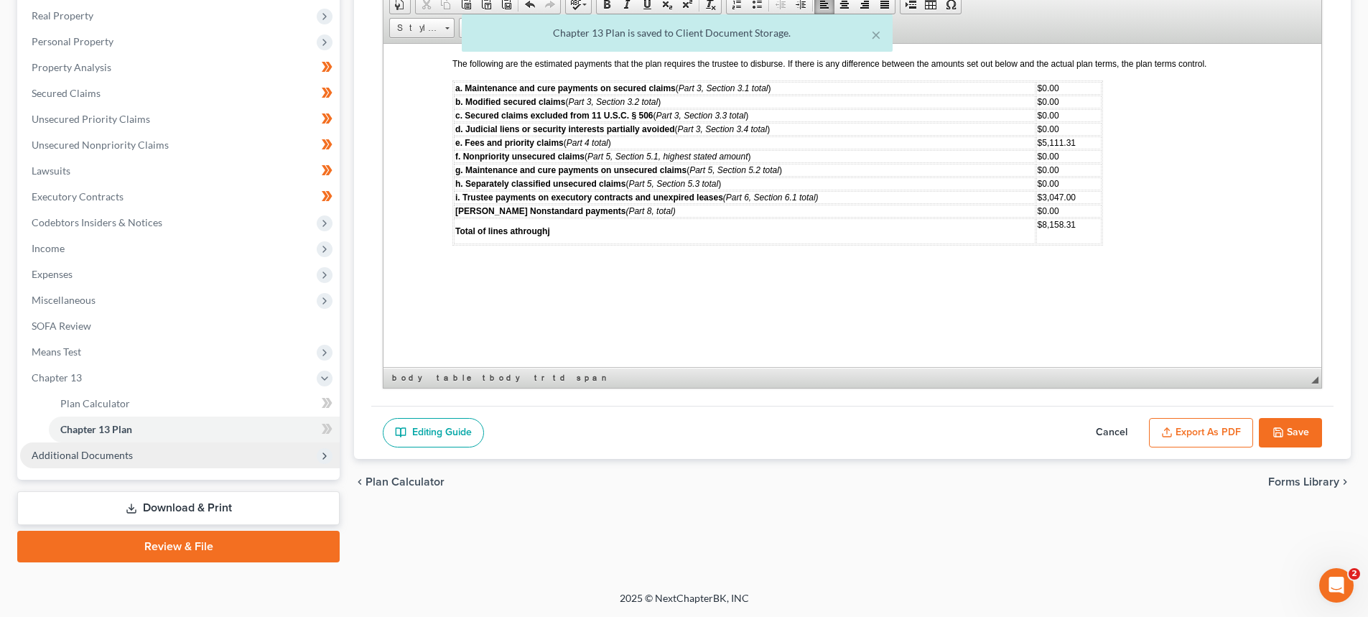
click at [101, 452] on span "Additional Documents" at bounding box center [82, 455] width 101 height 12
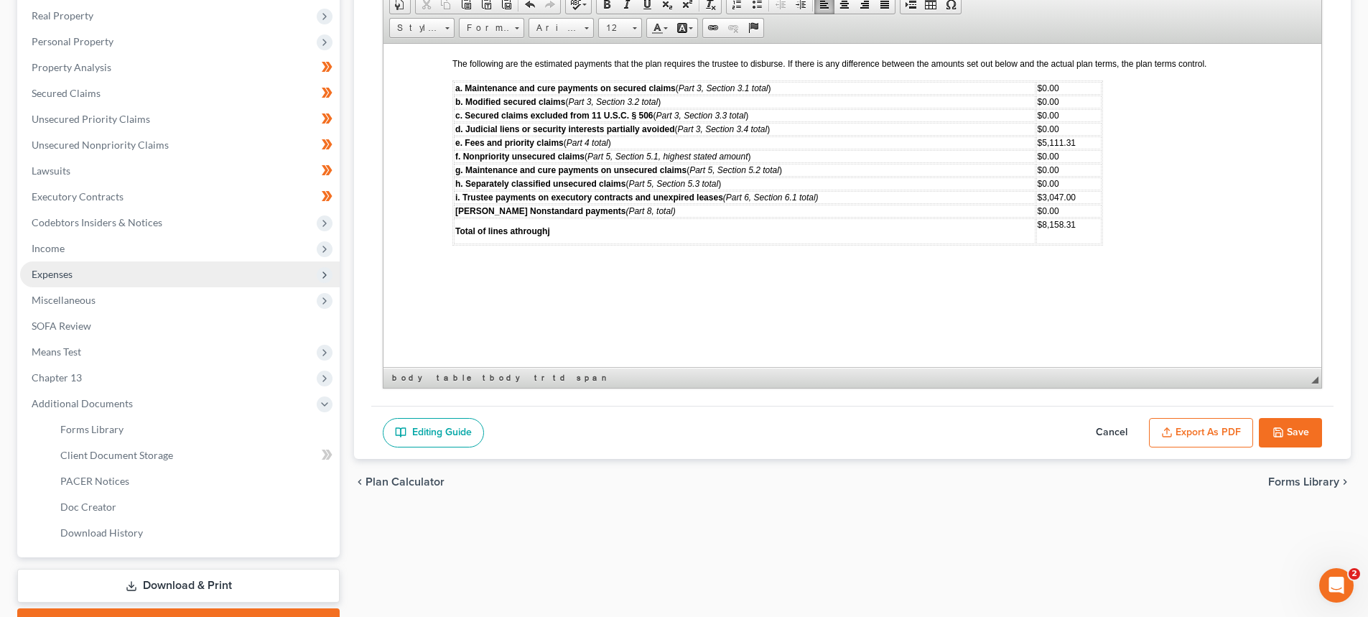
click at [68, 271] on span "Expenses" at bounding box center [52, 274] width 41 height 12
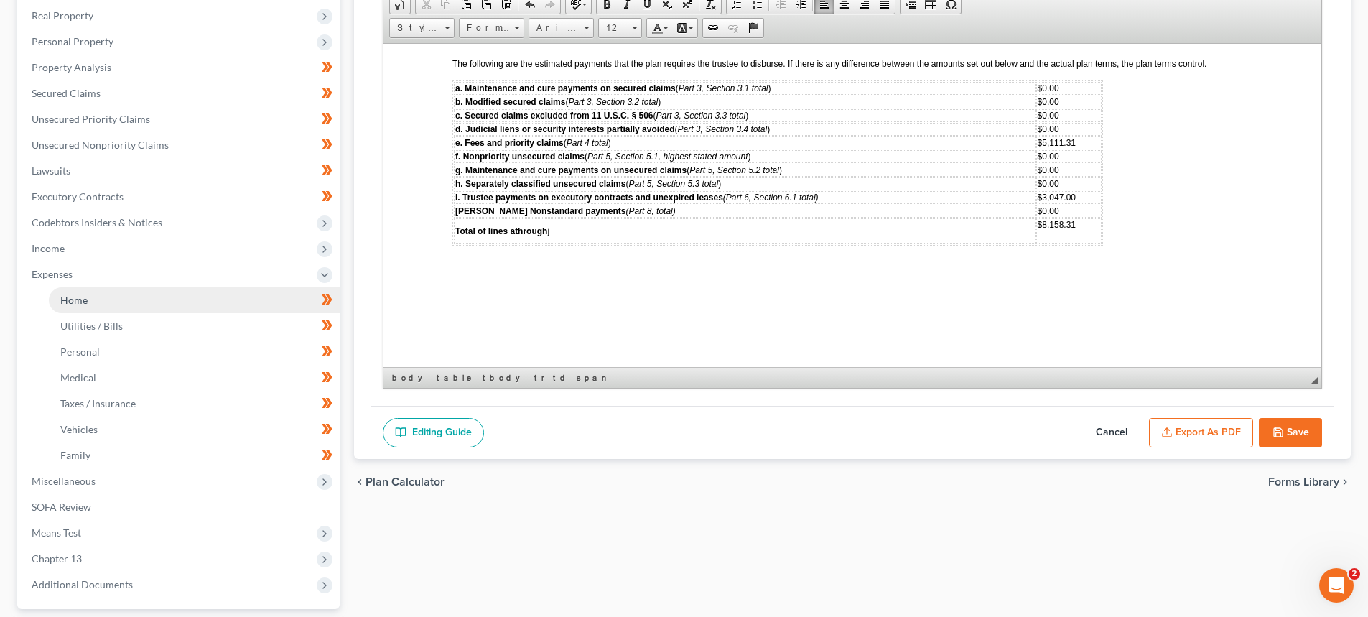
click at [69, 300] on span "Home" at bounding box center [73, 300] width 27 height 12
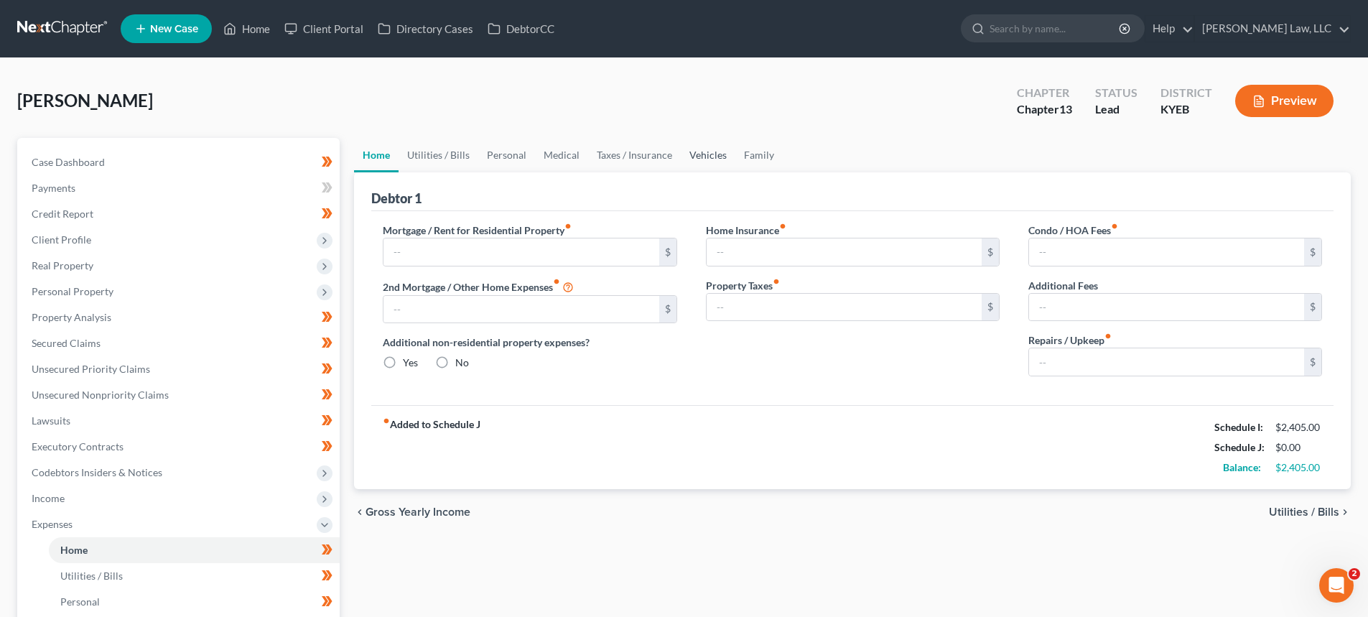
click at [724, 162] on link "Vehicles" at bounding box center [708, 155] width 55 height 34
click at [739, 153] on link "Family" at bounding box center [758, 155] width 47 height 34
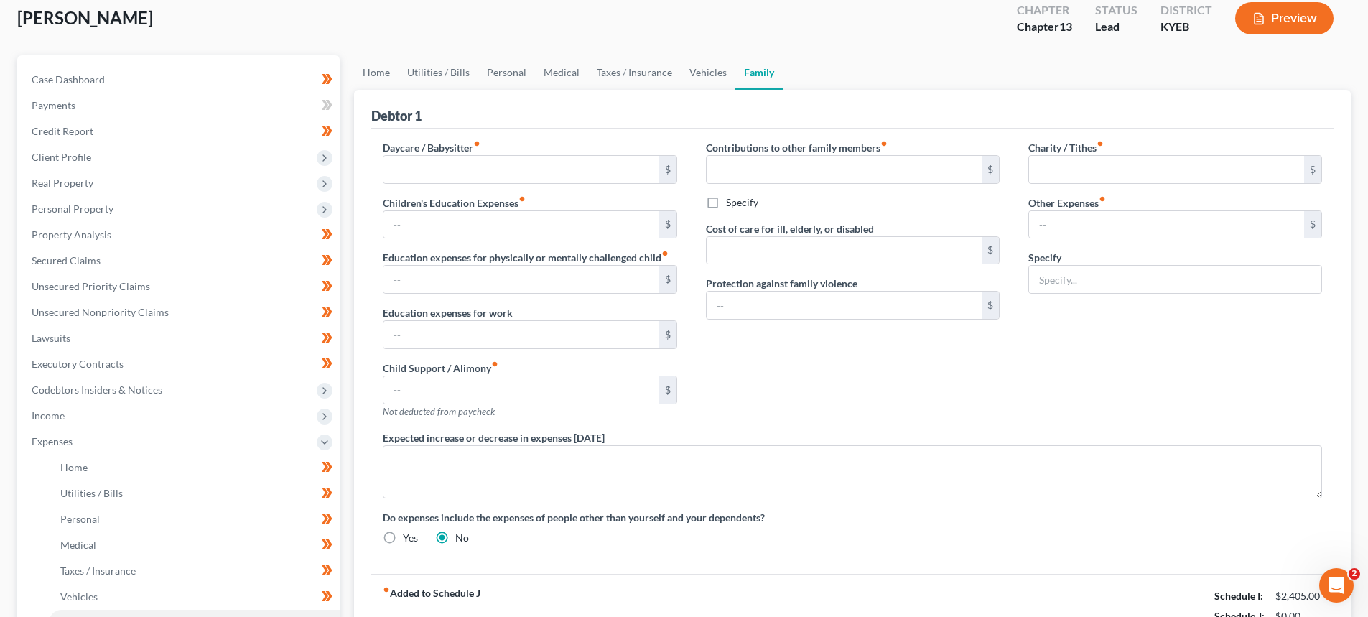
scroll to position [144, 0]
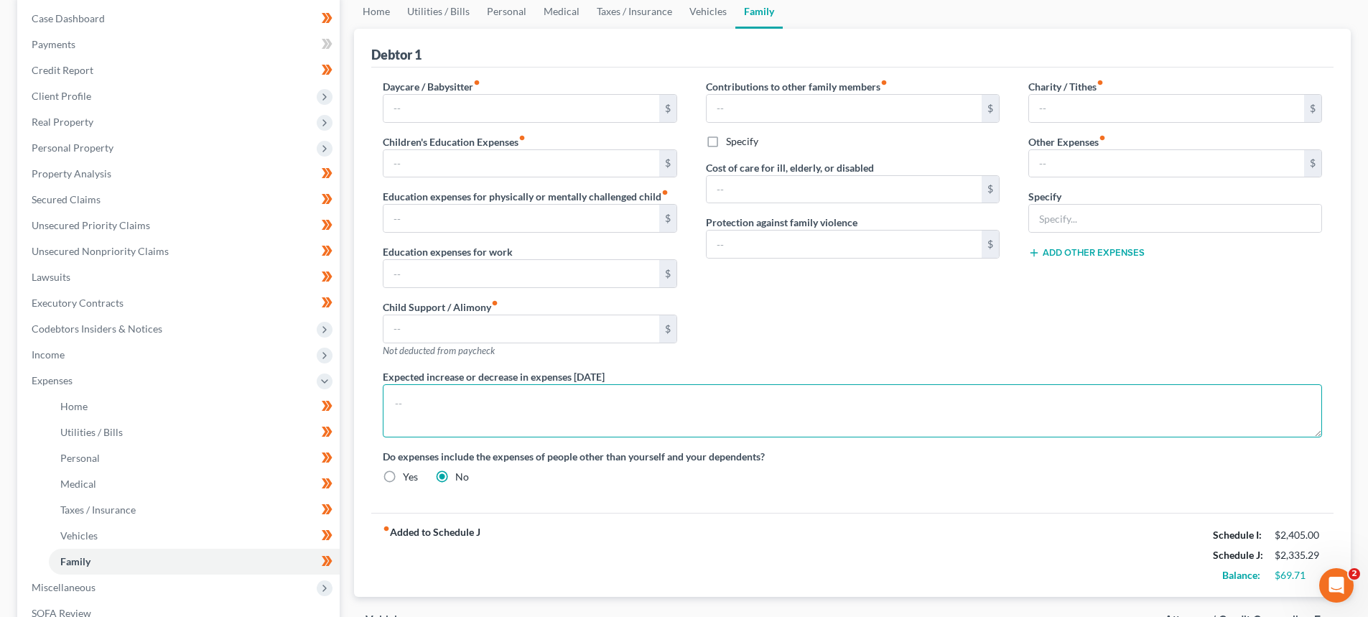
click at [448, 417] on textarea at bounding box center [852, 410] width 939 height 53
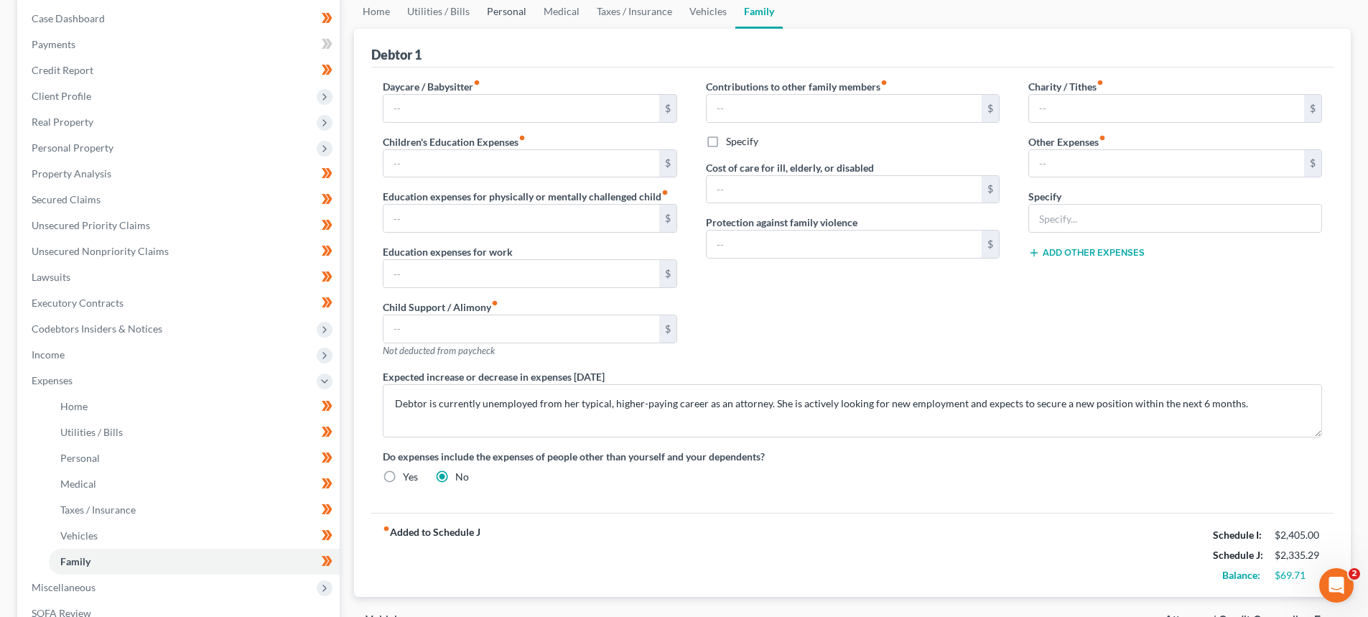
click at [510, 14] on link "Personal" at bounding box center [506, 11] width 57 height 34
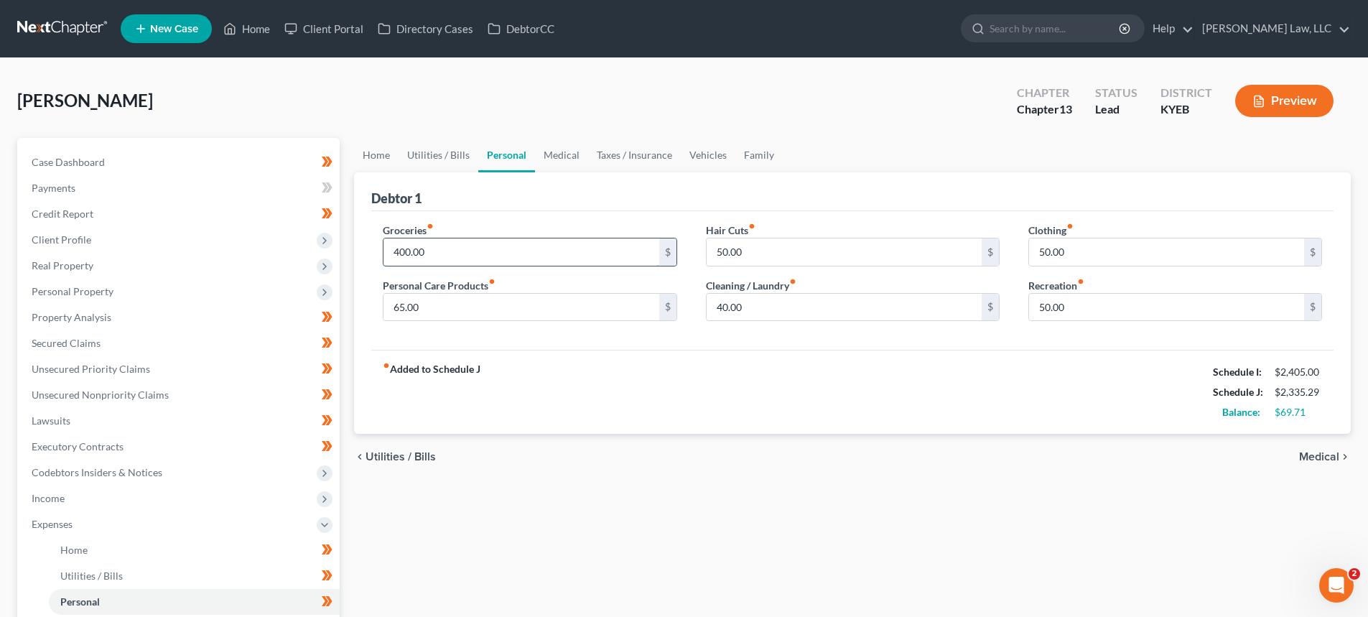
click at [406, 256] on input "400.00" at bounding box center [520, 251] width 275 height 27
click at [407, 251] on input "400.00" at bounding box center [520, 251] width 275 height 27
click at [409, 261] on input "400.00" at bounding box center [520, 251] width 275 height 27
click at [401, 251] on input "400.00" at bounding box center [520, 251] width 275 height 27
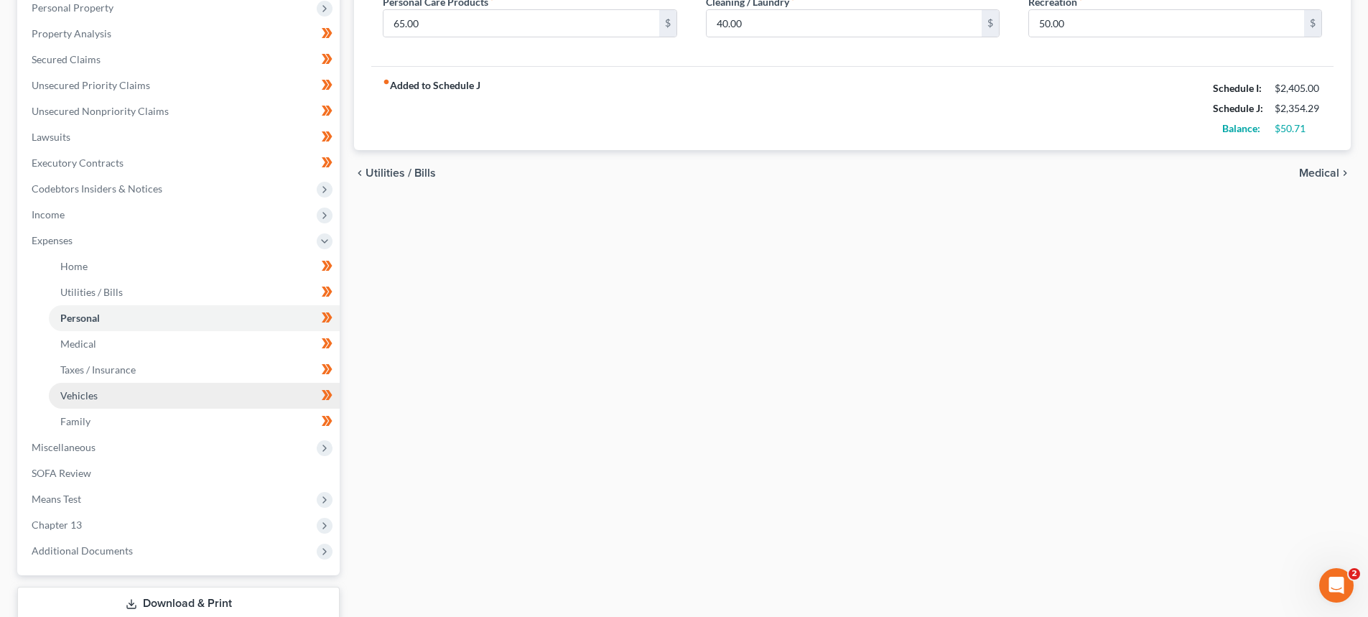
scroll to position [287, 0]
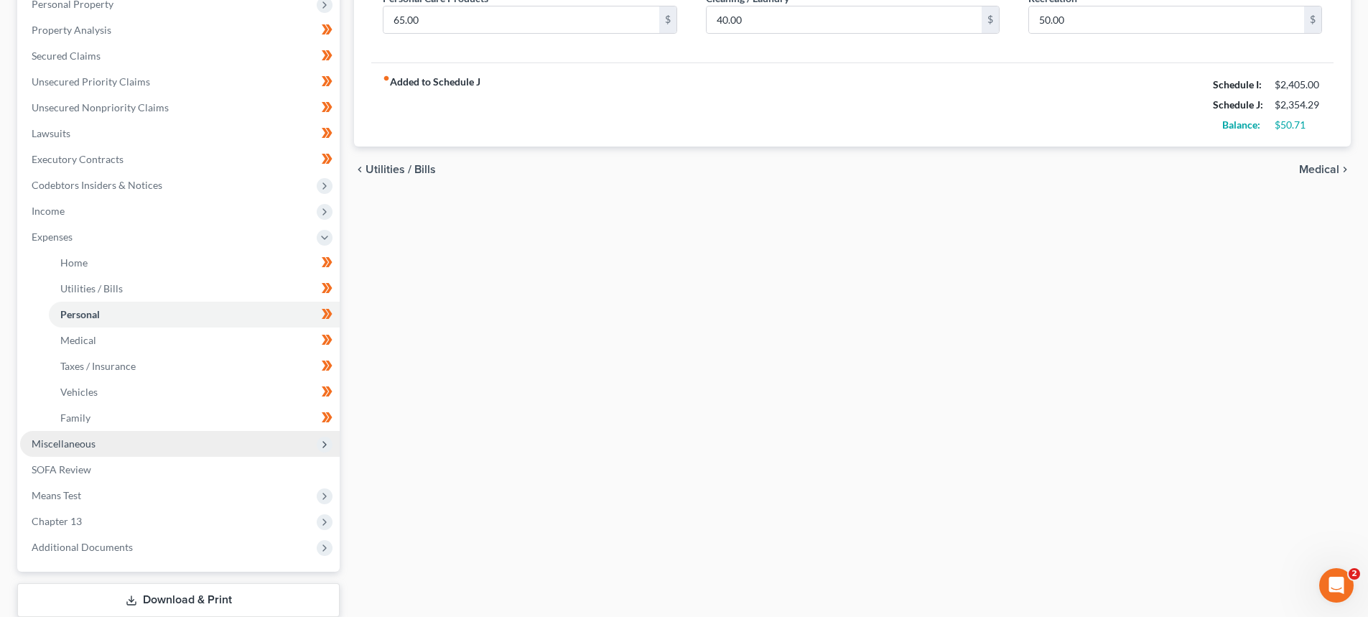
click at [86, 443] on span "Miscellaneous" at bounding box center [64, 443] width 64 height 12
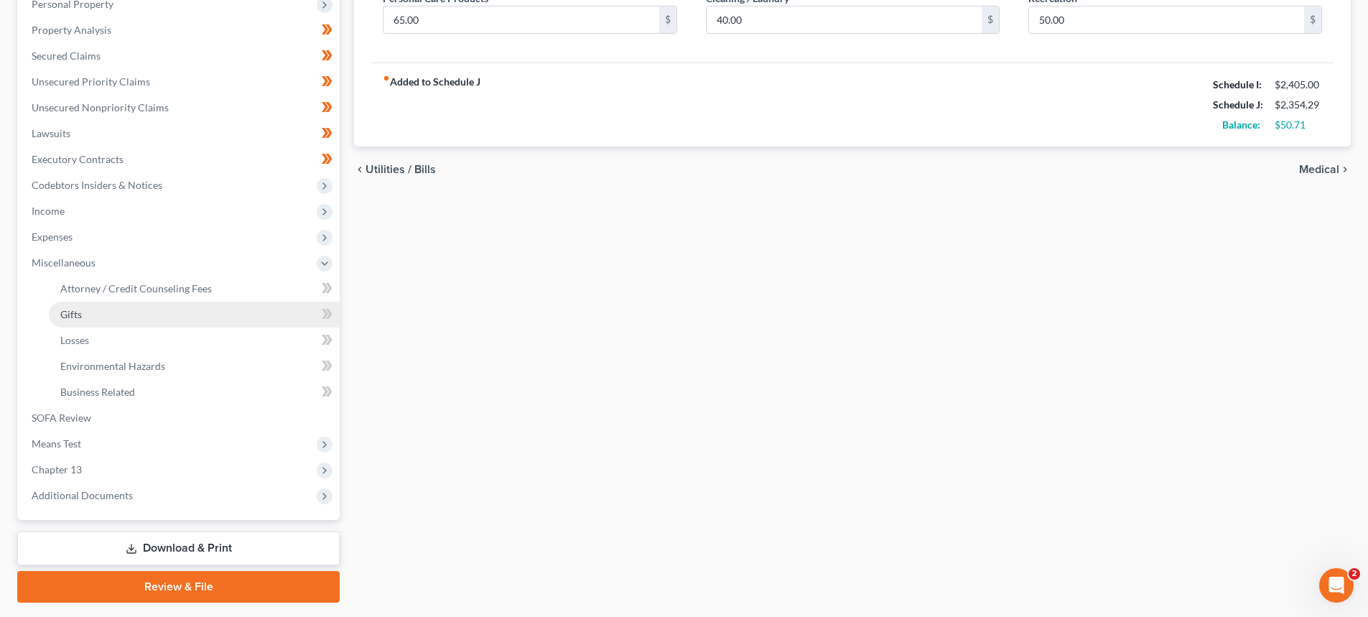
click at [81, 312] on span "Gifts" at bounding box center [71, 314] width 22 height 12
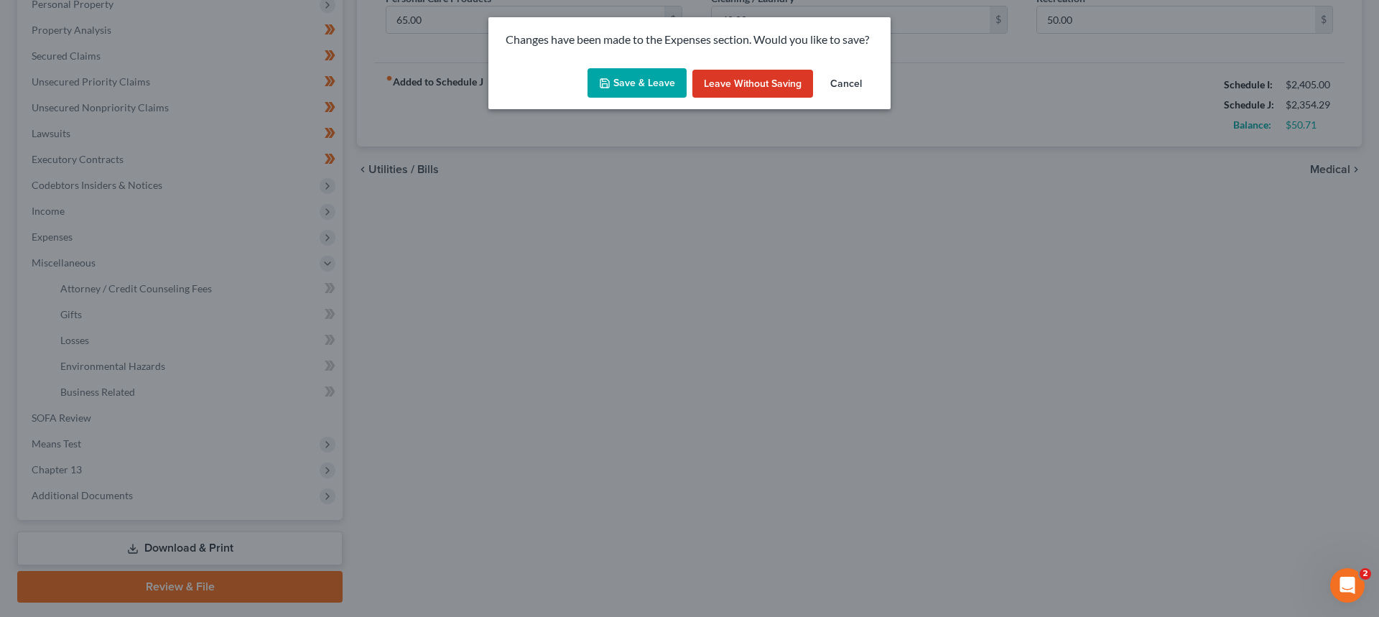
click at [637, 83] on button "Save & Leave" at bounding box center [636, 83] width 99 height 30
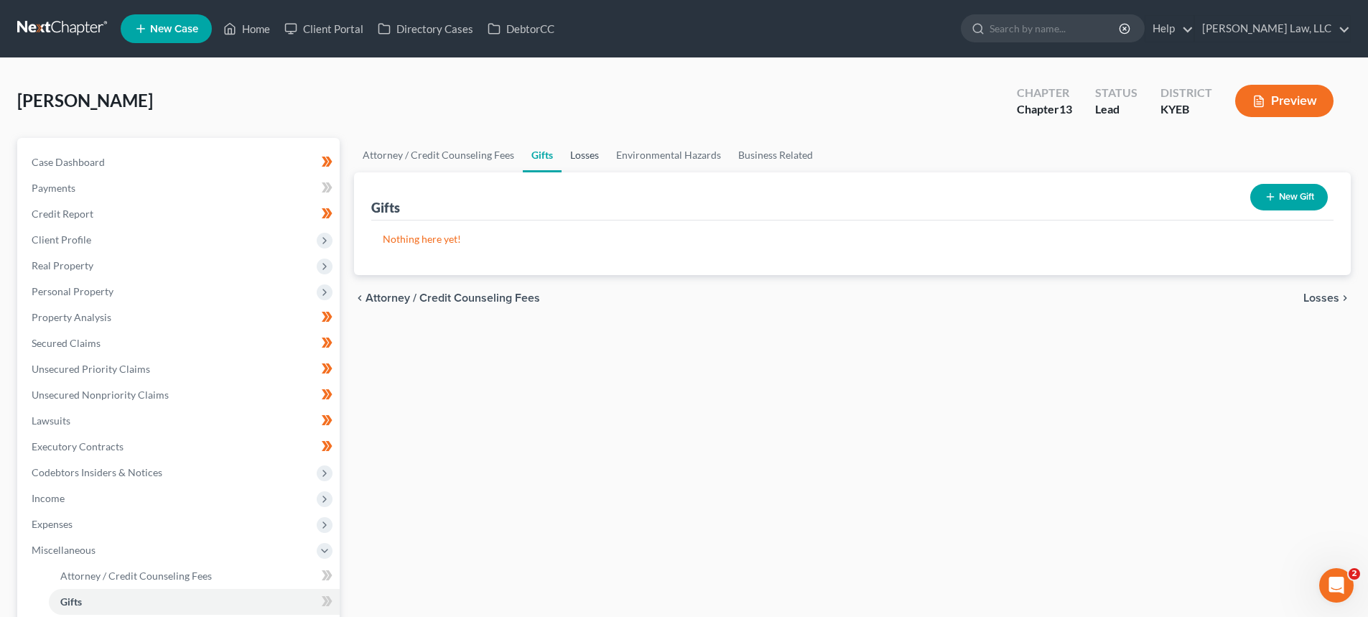
click at [588, 157] on link "Losses" at bounding box center [584, 155] width 46 height 34
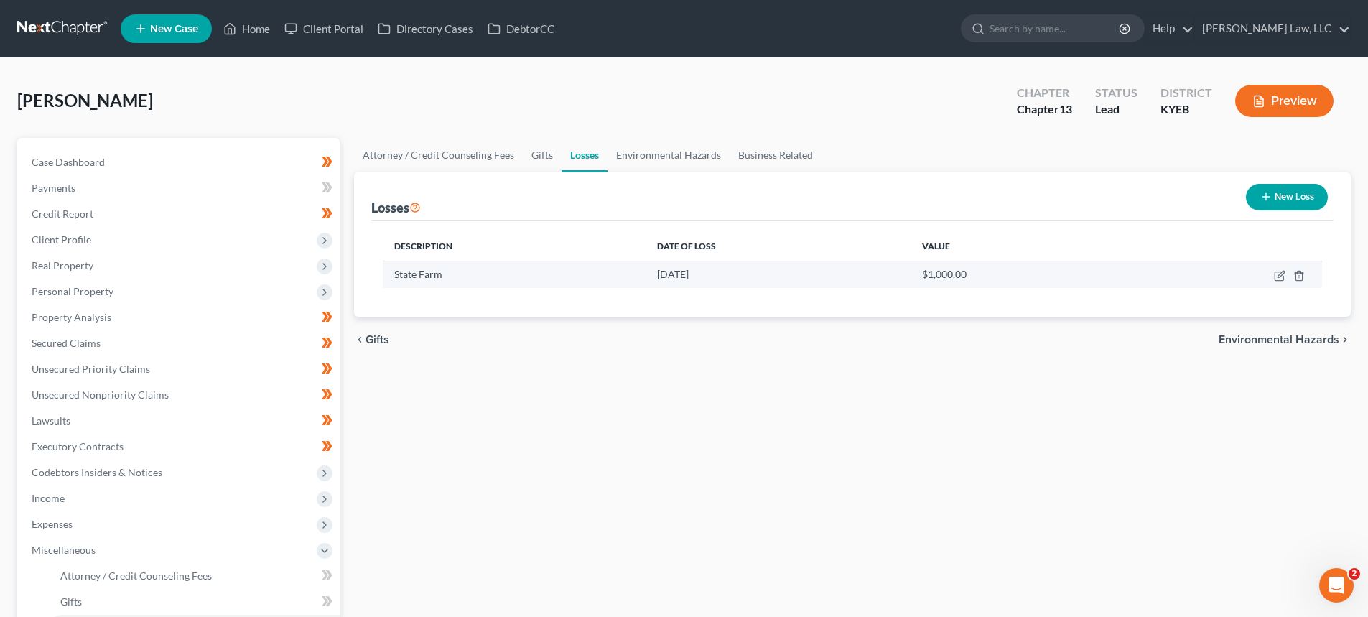
click at [1257, 270] on td at bounding box center [1225, 274] width 193 height 27
drag, startPoint x: 1272, startPoint y: 280, endPoint x: 1282, endPoint y: 280, distance: 10.1
click at [1273, 280] on td at bounding box center [1225, 274] width 193 height 27
click at [1282, 280] on icon "button" at bounding box center [1278, 276] width 9 height 9
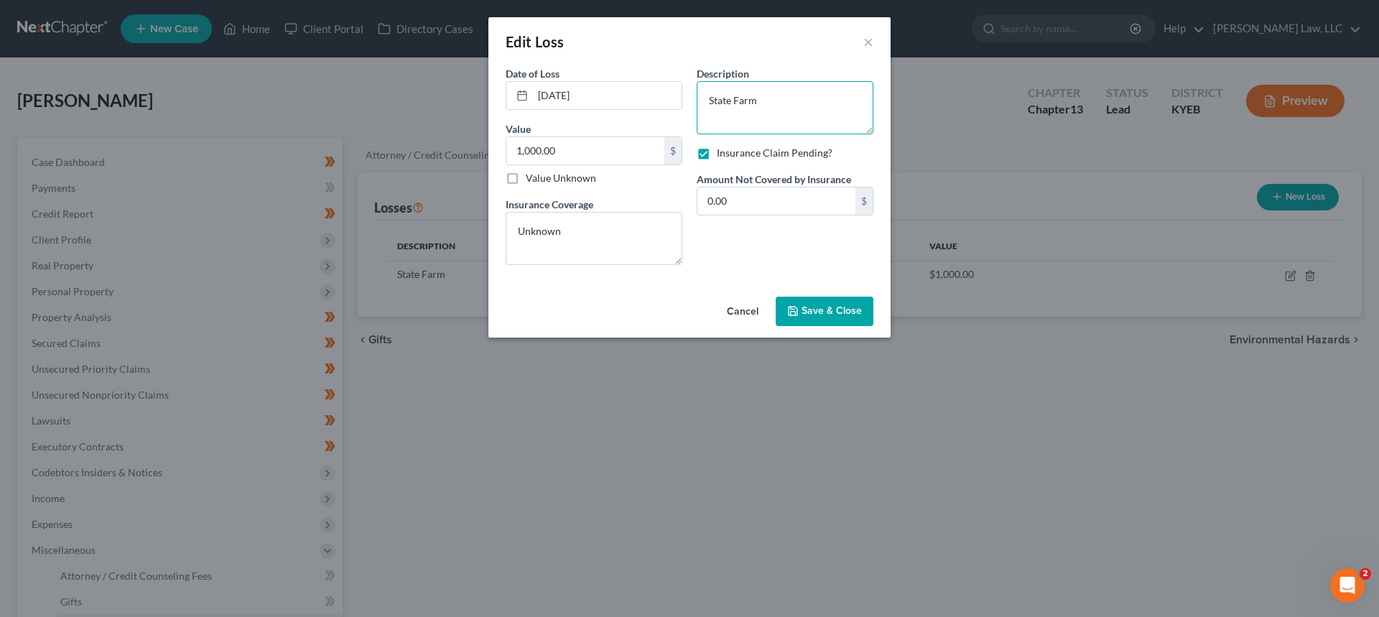
click at [774, 103] on textarea "State Farm" at bounding box center [784, 107] width 177 height 53
drag, startPoint x: 768, startPoint y: 104, endPoint x: 505, endPoint y: 162, distance: 269.0
click at [644, 94] on div "Date of Loss * 08/11/2025 Value 1,000.00 $ Value Unknown Balance Undetermined 1…" at bounding box center [689, 171] width 382 height 210
click at [525, 148] on input "1,000.00" at bounding box center [585, 150] width 158 height 27
click at [531, 151] on input "1,000.00" at bounding box center [585, 150] width 158 height 27
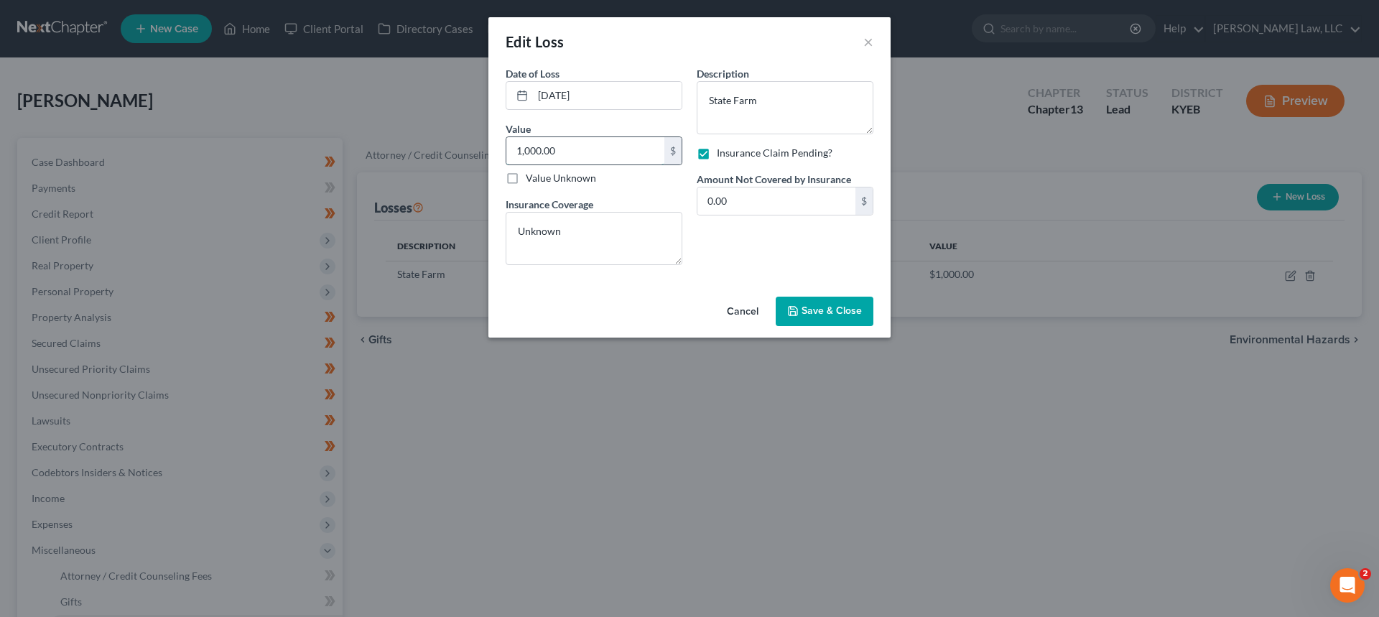
click at [531, 151] on input "1,000.00" at bounding box center [585, 150] width 158 height 27
click at [532, 146] on input "1,000.00" at bounding box center [585, 150] width 158 height 27
click at [629, 145] on input "1,000.00" at bounding box center [585, 150] width 158 height 27
click at [530, 150] on input "1,000.00" at bounding box center [585, 150] width 158 height 27
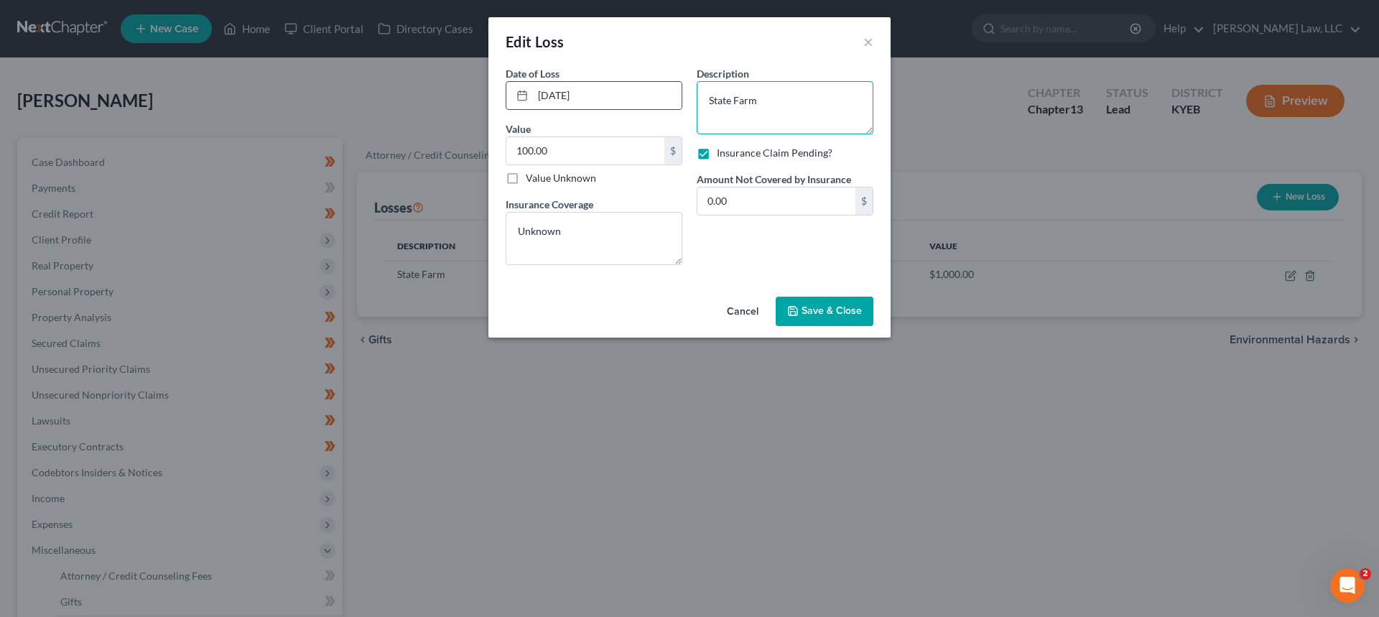
drag, startPoint x: 798, startPoint y: 106, endPoint x: 640, endPoint y: 81, distance: 159.8
click at [643, 85] on div "Date of Loss * 08/11/2025 Value 100.00 $ Value Unknown Balance Undetermined 100…" at bounding box center [689, 171] width 382 height 210
click at [521, 149] on input "100.00" at bounding box center [585, 150] width 158 height 27
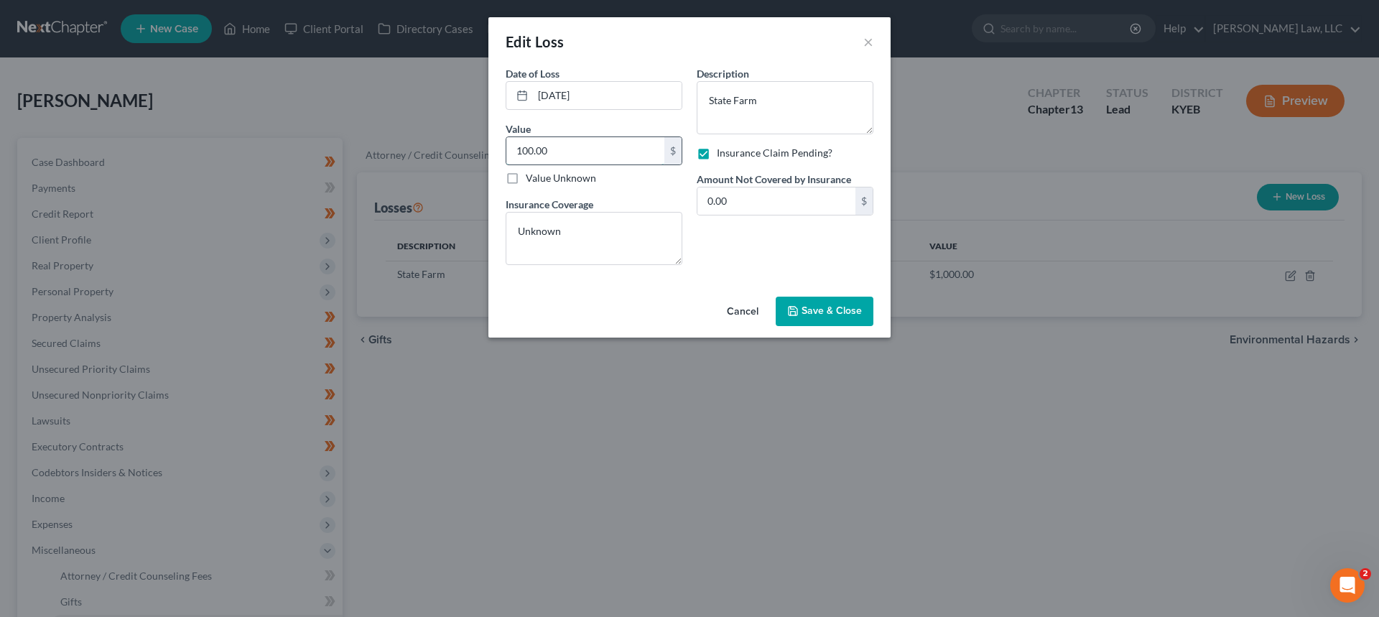
drag, startPoint x: 529, startPoint y: 149, endPoint x: 547, endPoint y: 159, distance: 20.6
click at [530, 149] on input "100.00" at bounding box center [585, 150] width 158 height 27
click at [548, 159] on input "100.00" at bounding box center [585, 150] width 158 height 27
click at [567, 158] on input "100.00" at bounding box center [585, 150] width 158 height 27
click at [521, 144] on input "100.00" at bounding box center [585, 150] width 158 height 27
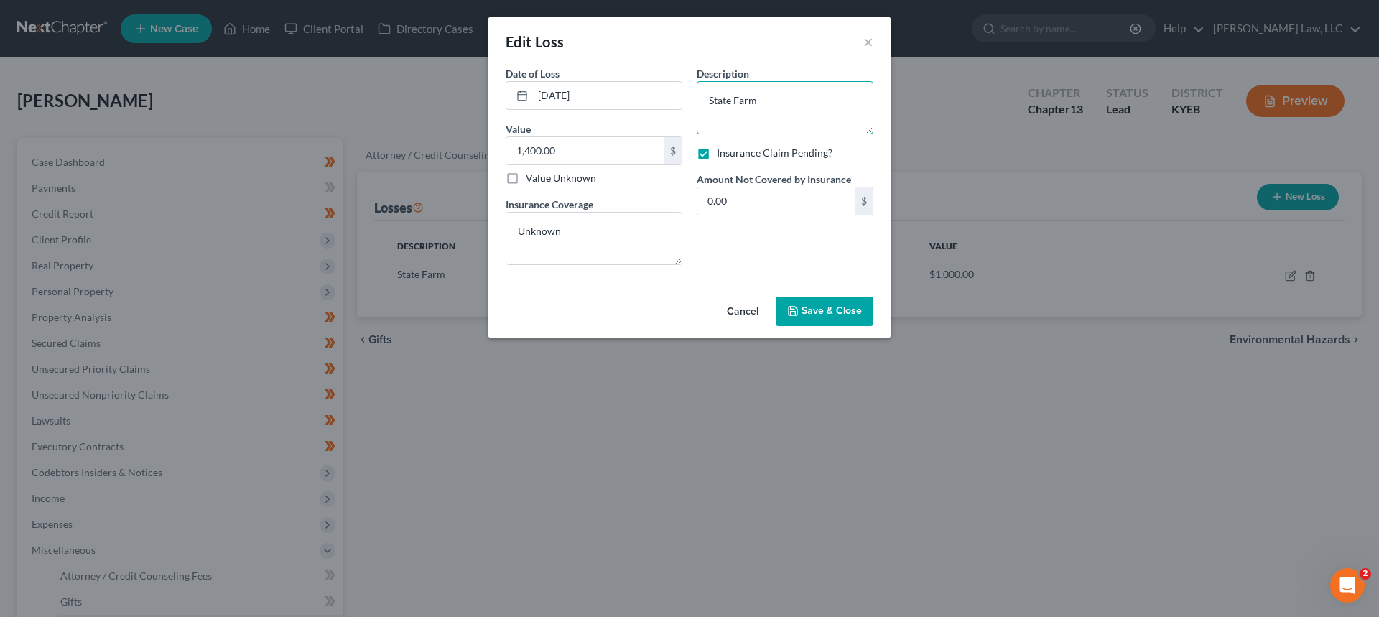
drag, startPoint x: 745, startPoint y: 113, endPoint x: 775, endPoint y: 106, distance: 30.1
click at [745, 112] on textarea "State Farm" at bounding box center [784, 107] width 177 height 53
drag, startPoint x: 775, startPoint y: 106, endPoint x: 653, endPoint y: 116, distance: 121.8
click at [653, 116] on div "Date of Loss * 08/11/2025 Value 1,400.00 $ Value Unknown Balance Undetermined 1…" at bounding box center [689, 171] width 382 height 210
click at [885, 93] on div "Date of Loss * 08/11/2025 Value 1,400.00 $ Value Unknown Balance Undetermined 1…" at bounding box center [689, 178] width 402 height 225
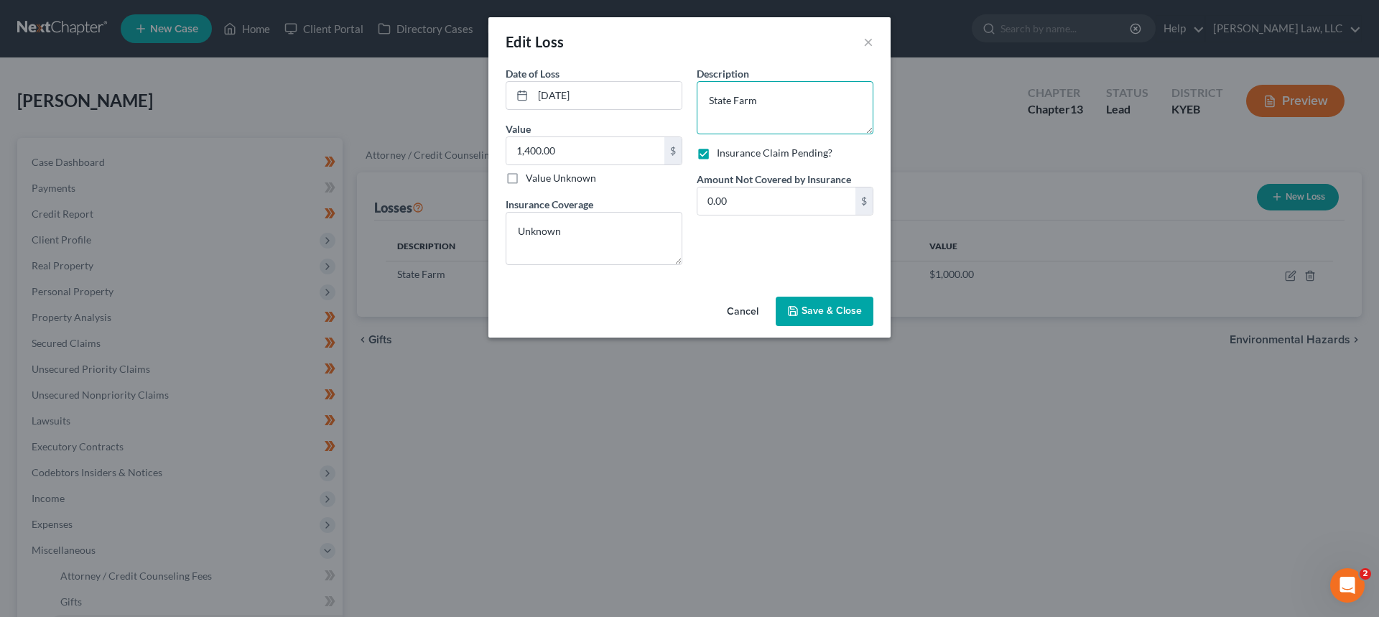
click at [839, 98] on textarea "State Farm" at bounding box center [784, 107] width 177 height 53
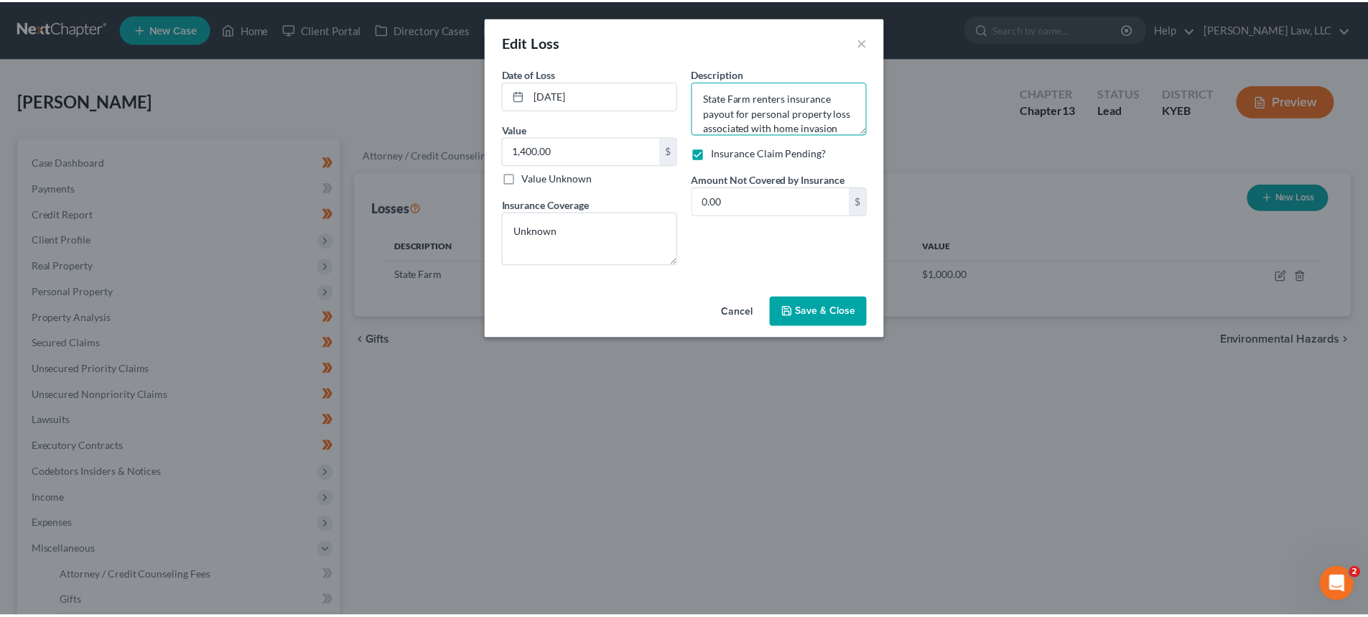
scroll to position [18, 0]
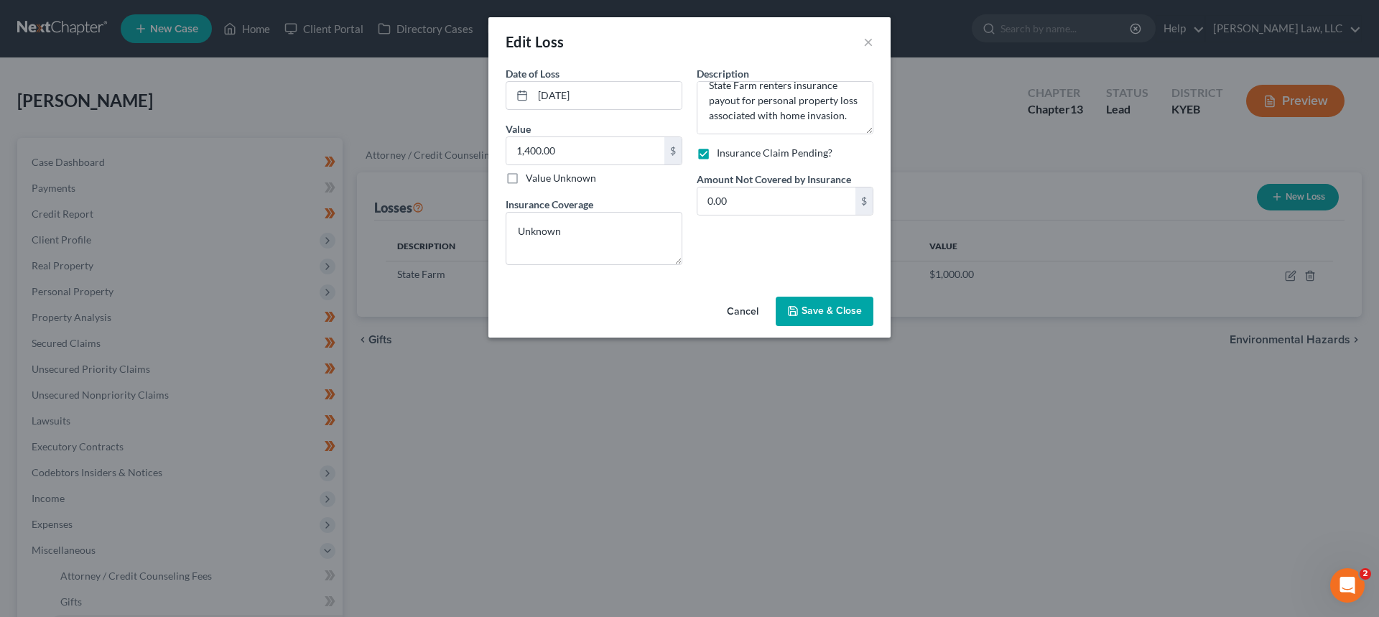
click at [825, 308] on span "Save & Close" at bounding box center [831, 311] width 60 height 12
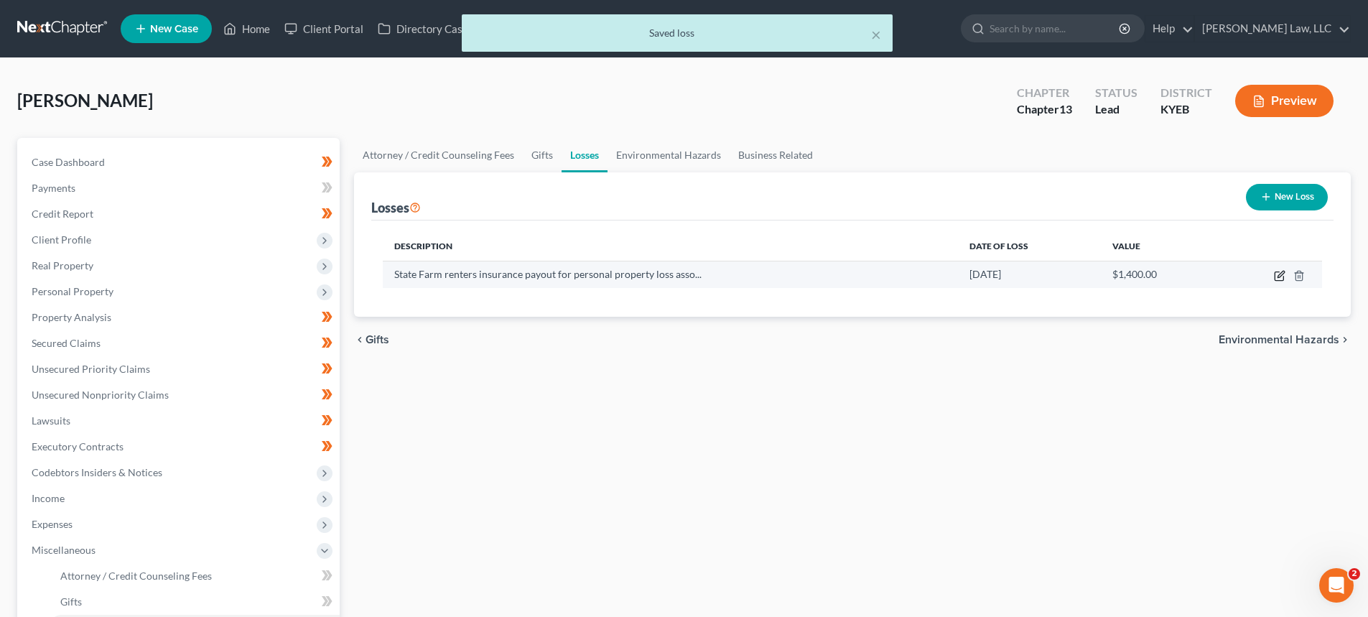
click at [1281, 279] on icon "button" at bounding box center [1279, 275] width 11 height 11
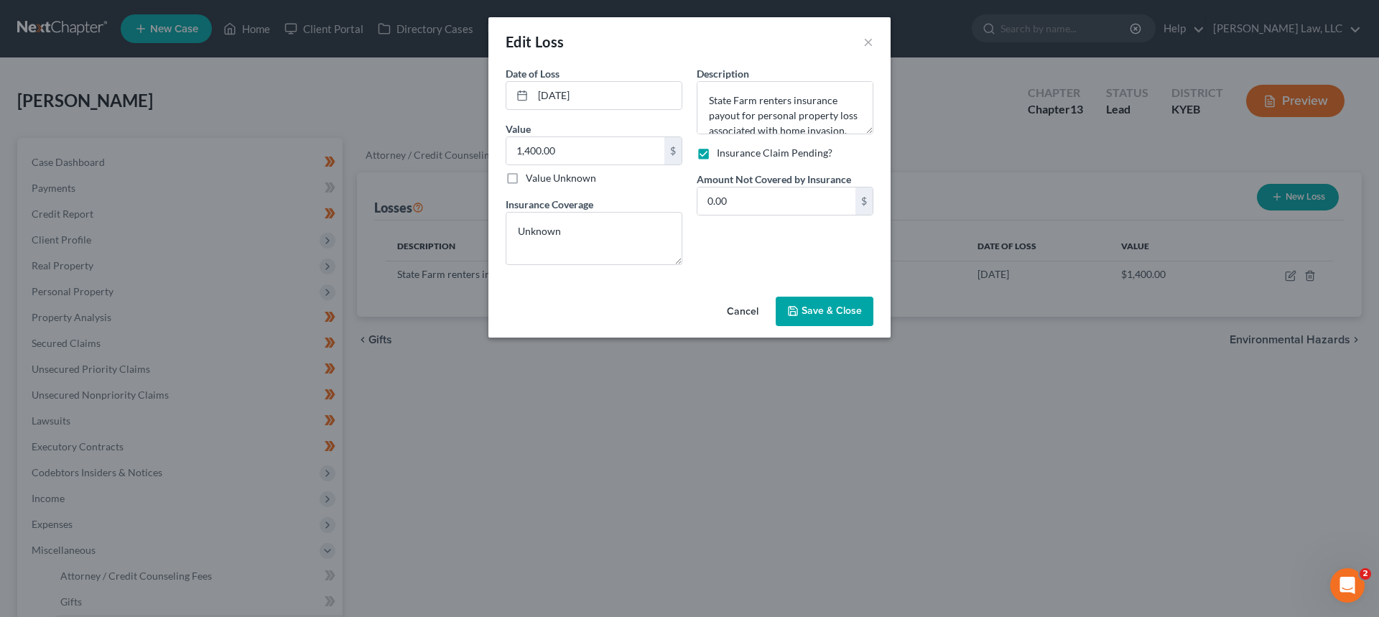
click at [832, 306] on span "Save & Close" at bounding box center [831, 311] width 60 height 12
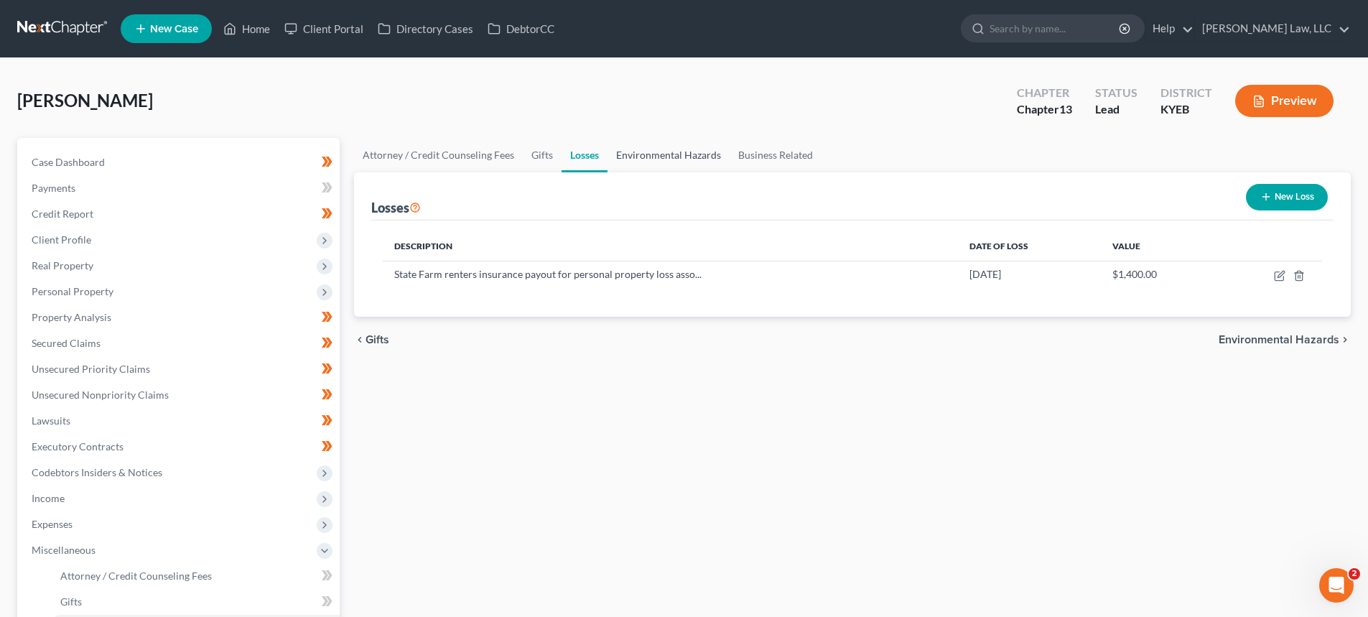
click at [663, 159] on link "Environmental Hazards" at bounding box center [668, 155] width 122 height 34
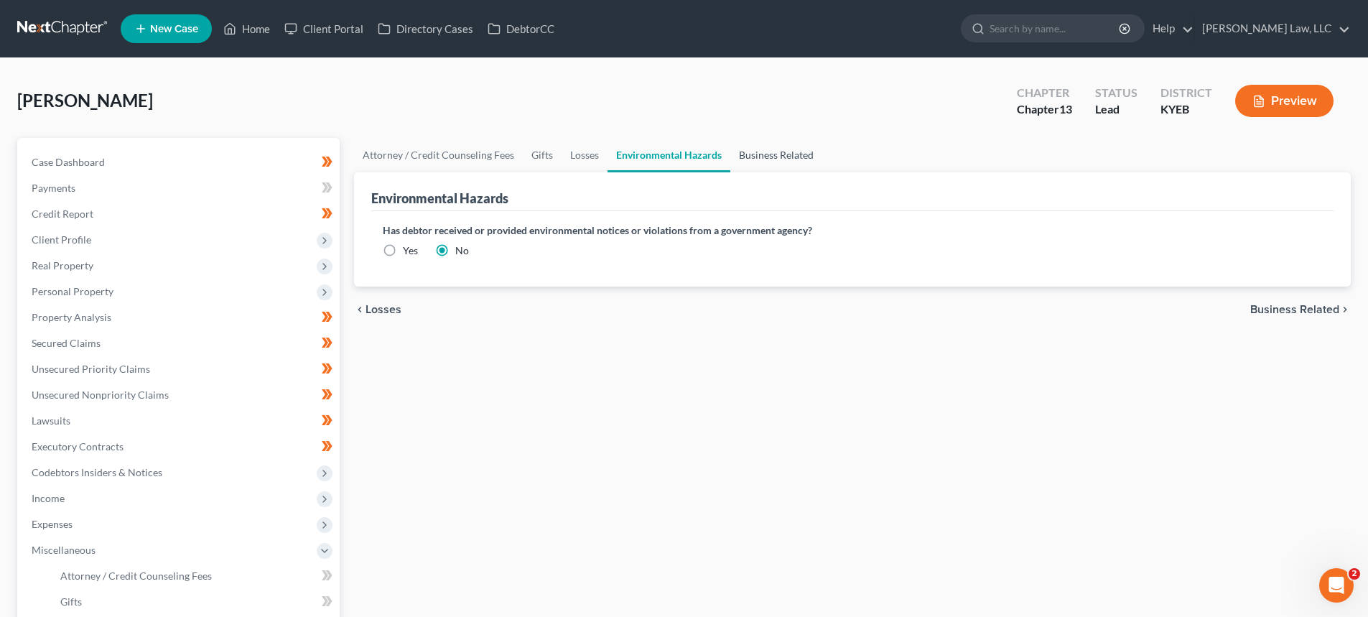
click at [793, 158] on link "Business Related" at bounding box center [776, 155] width 92 height 34
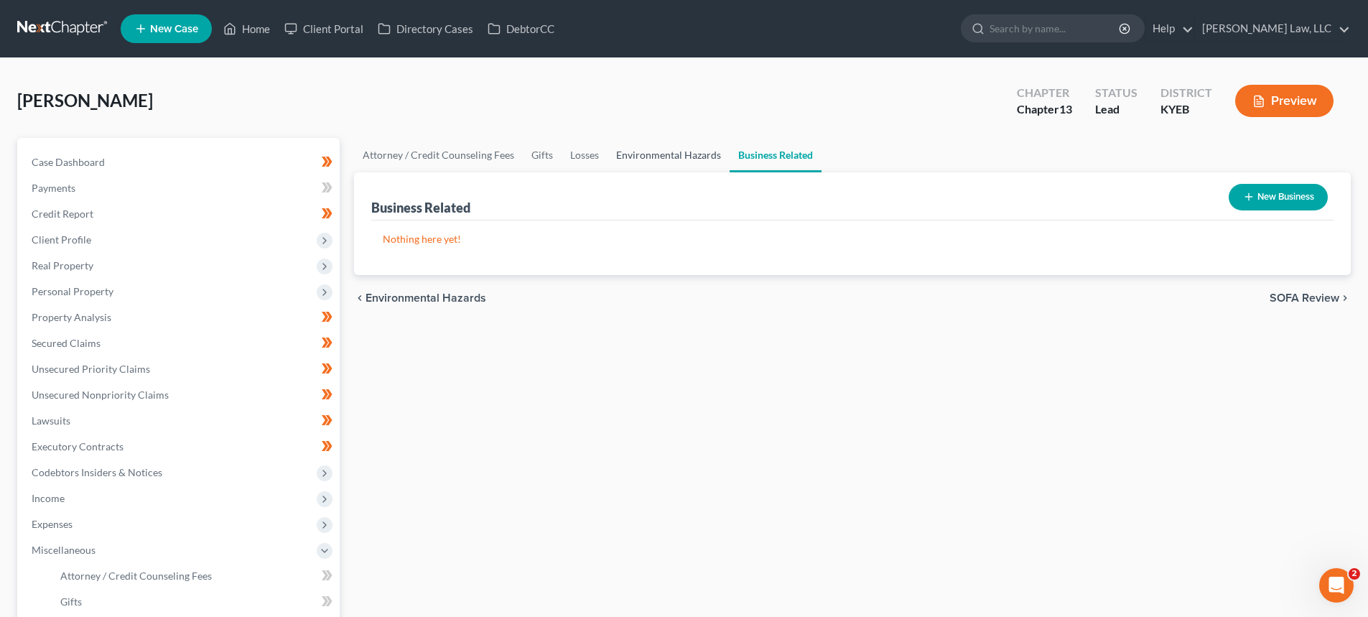
click at [687, 155] on link "Environmental Hazards" at bounding box center [668, 155] width 122 height 34
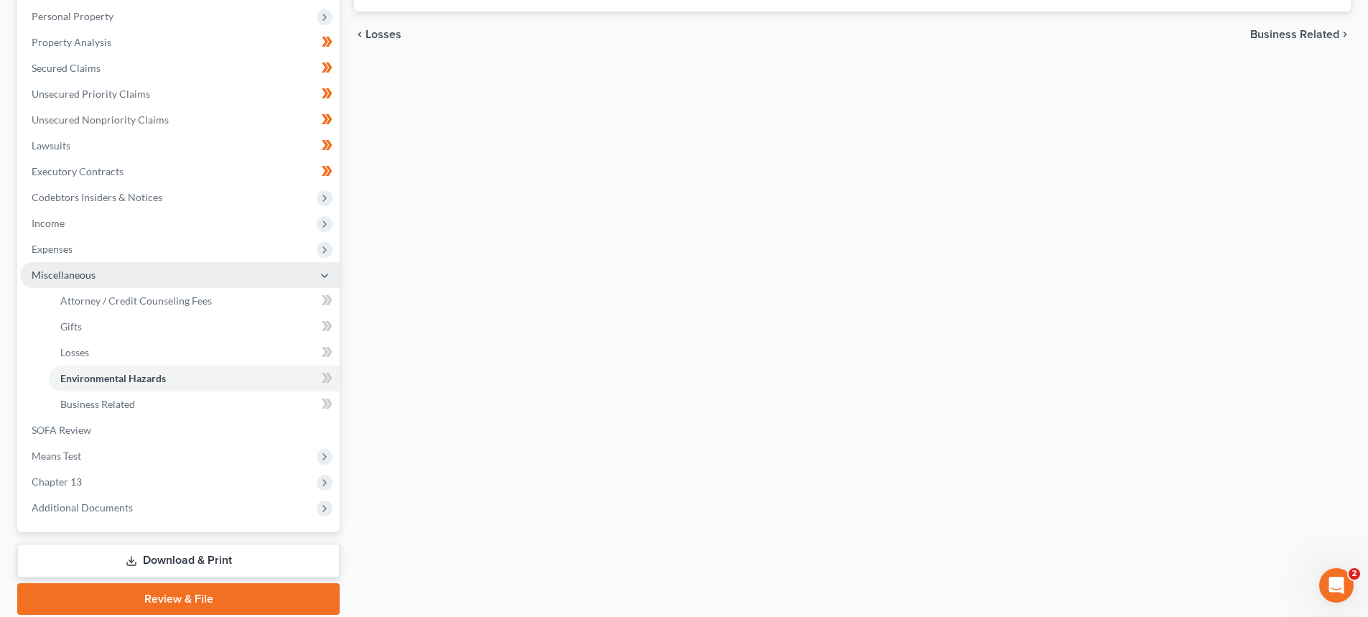
scroll to position [287, 0]
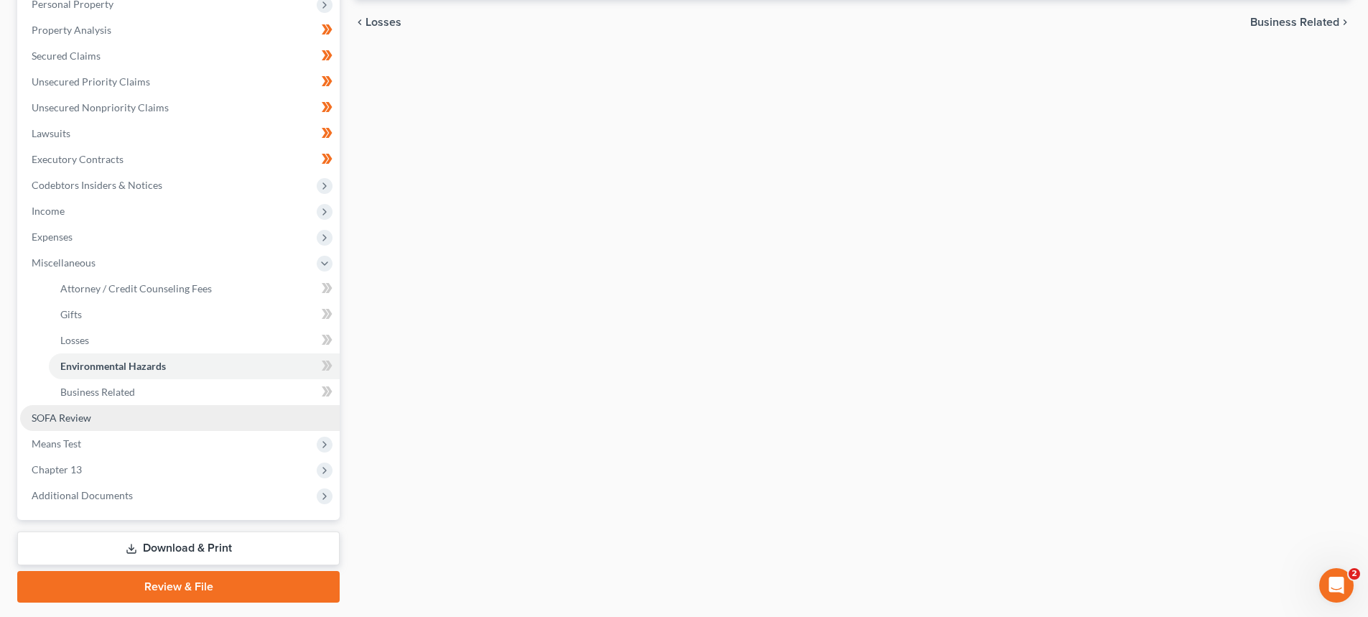
click at [101, 414] on link "SOFA Review" at bounding box center [180, 418] width 320 height 26
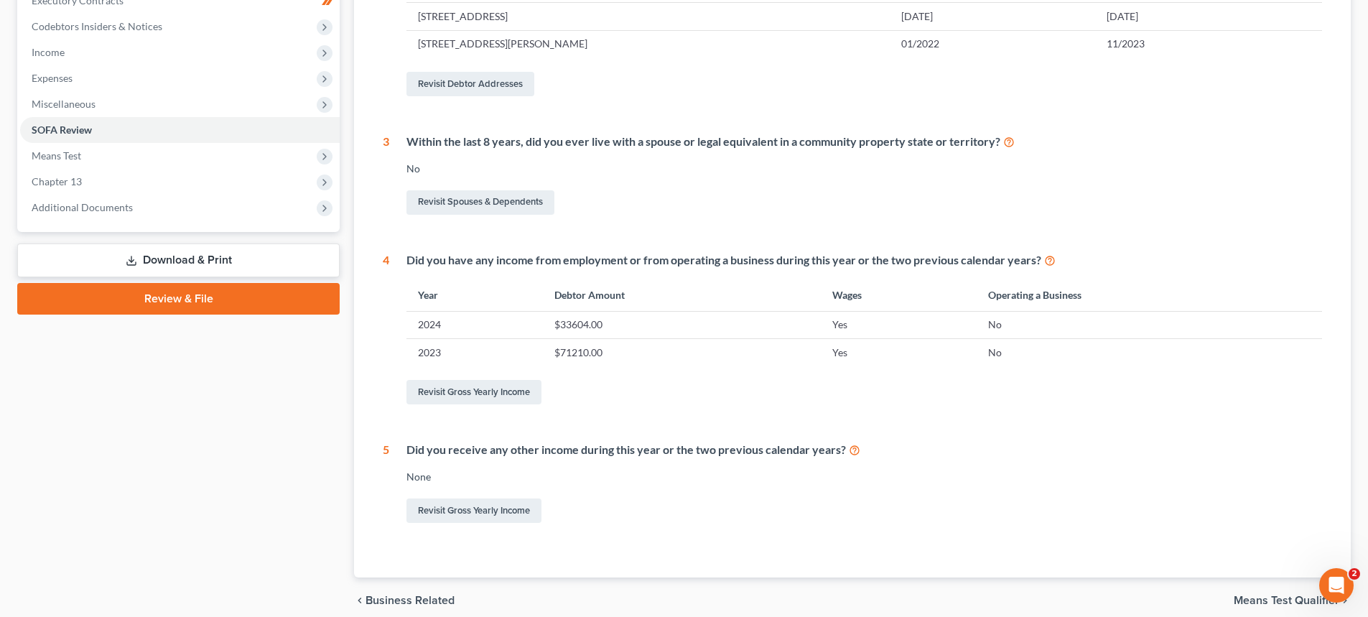
scroll to position [503, 0]
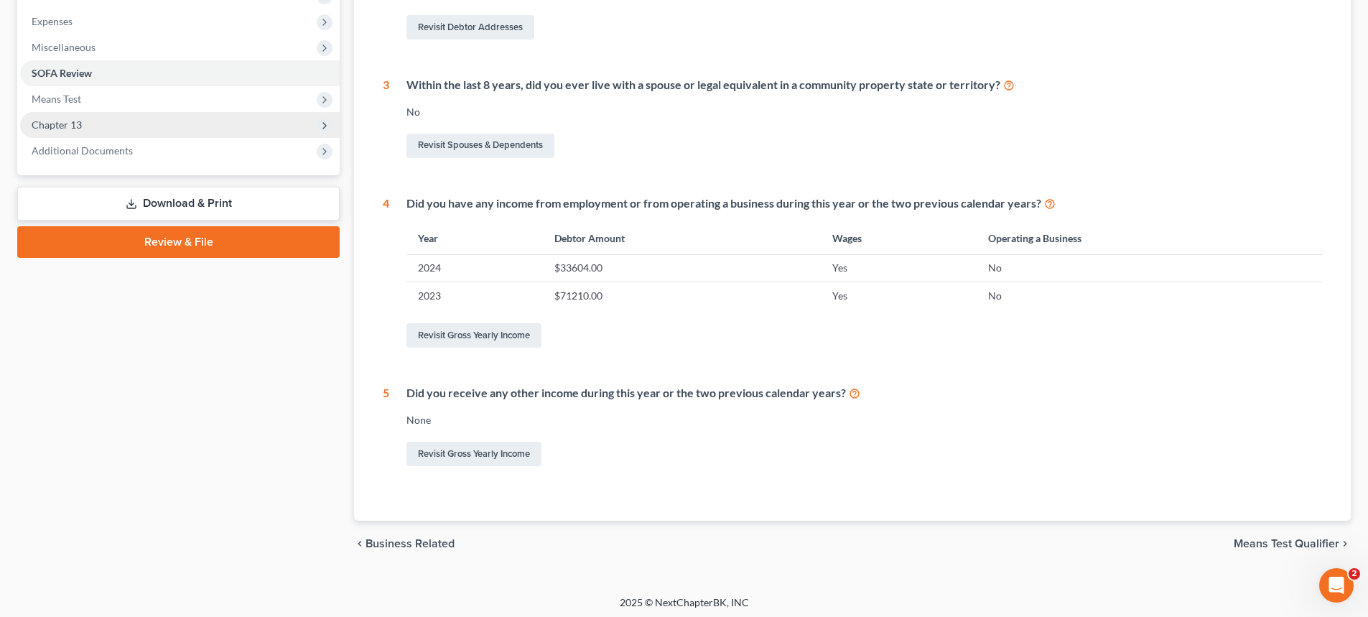
click at [86, 131] on span "Chapter 13" at bounding box center [180, 125] width 320 height 26
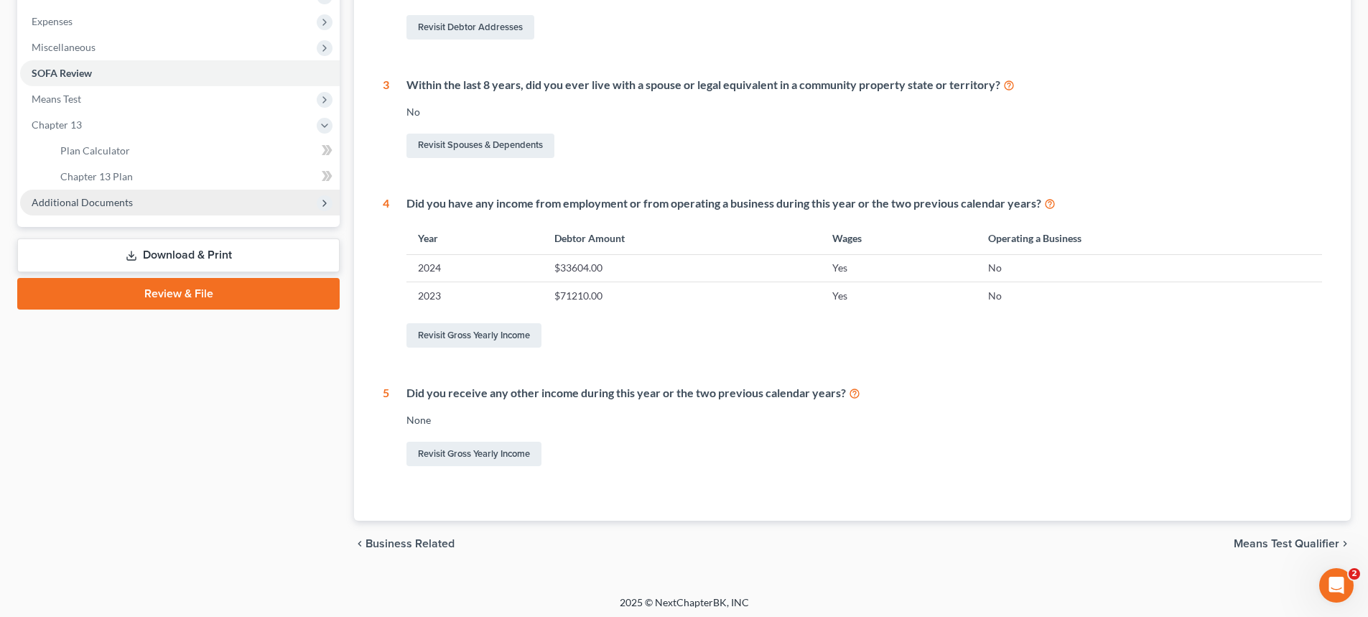
click at [74, 206] on span "Additional Documents" at bounding box center [82, 202] width 101 height 12
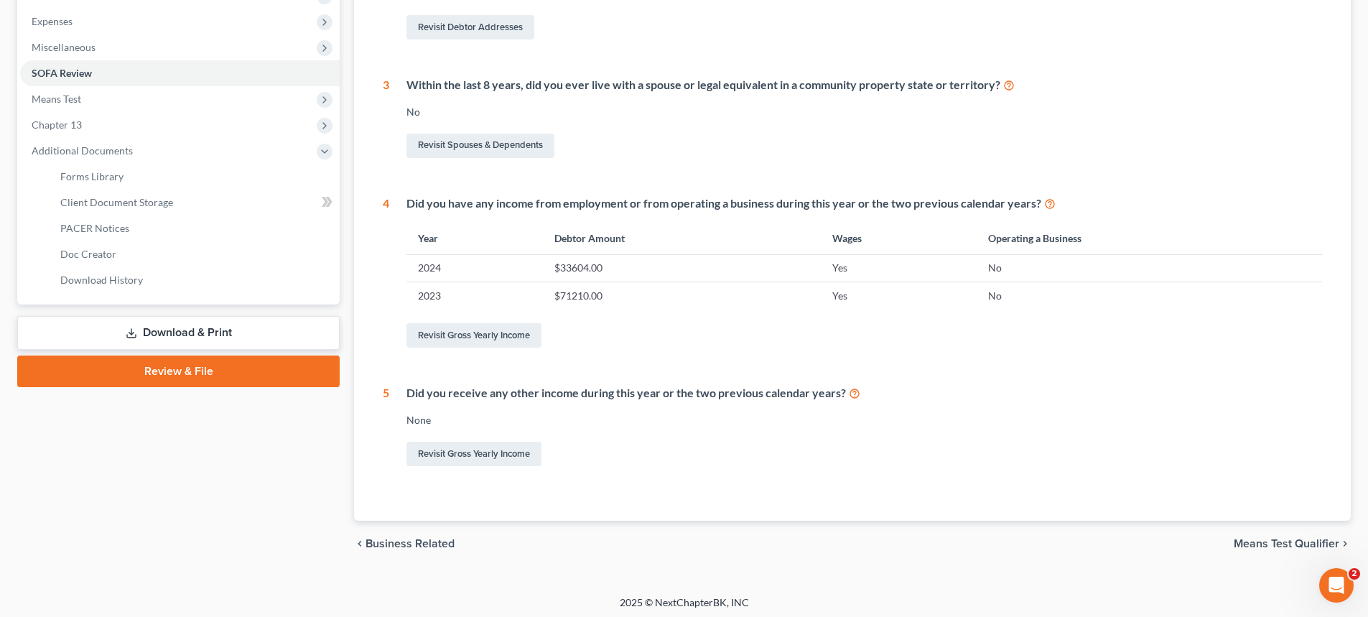
click at [124, 323] on link "Download & Print" at bounding box center [178, 333] width 322 height 34
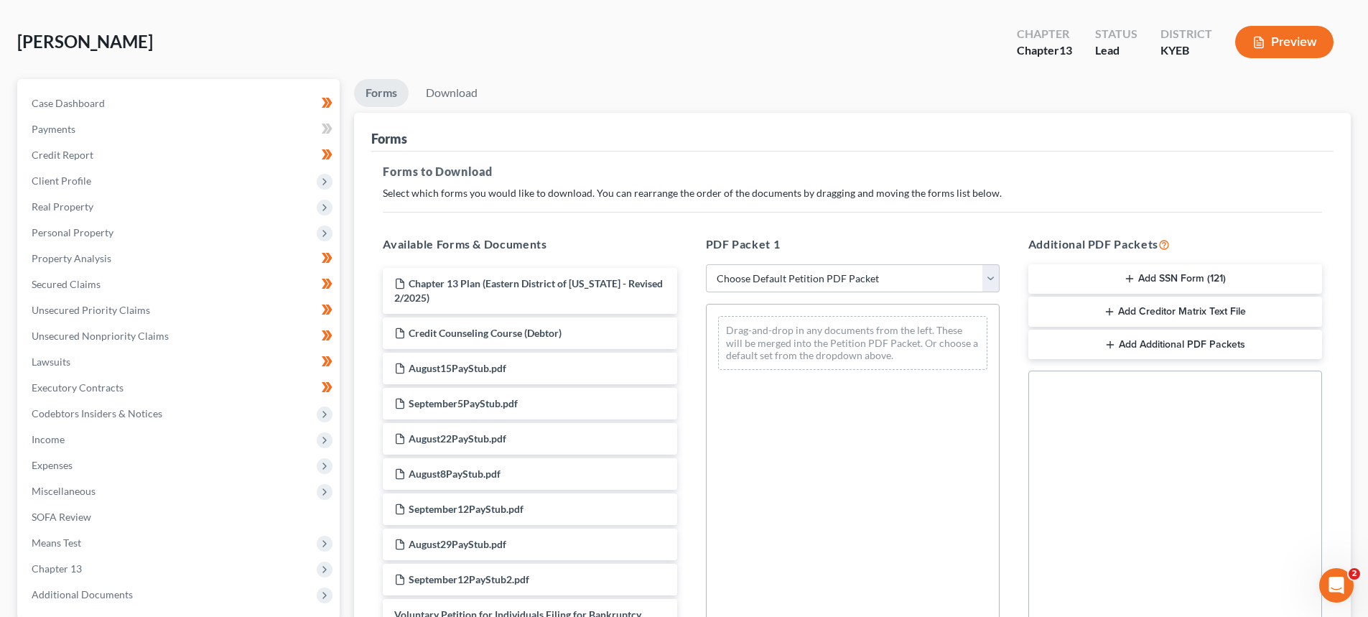
scroll to position [144, 0]
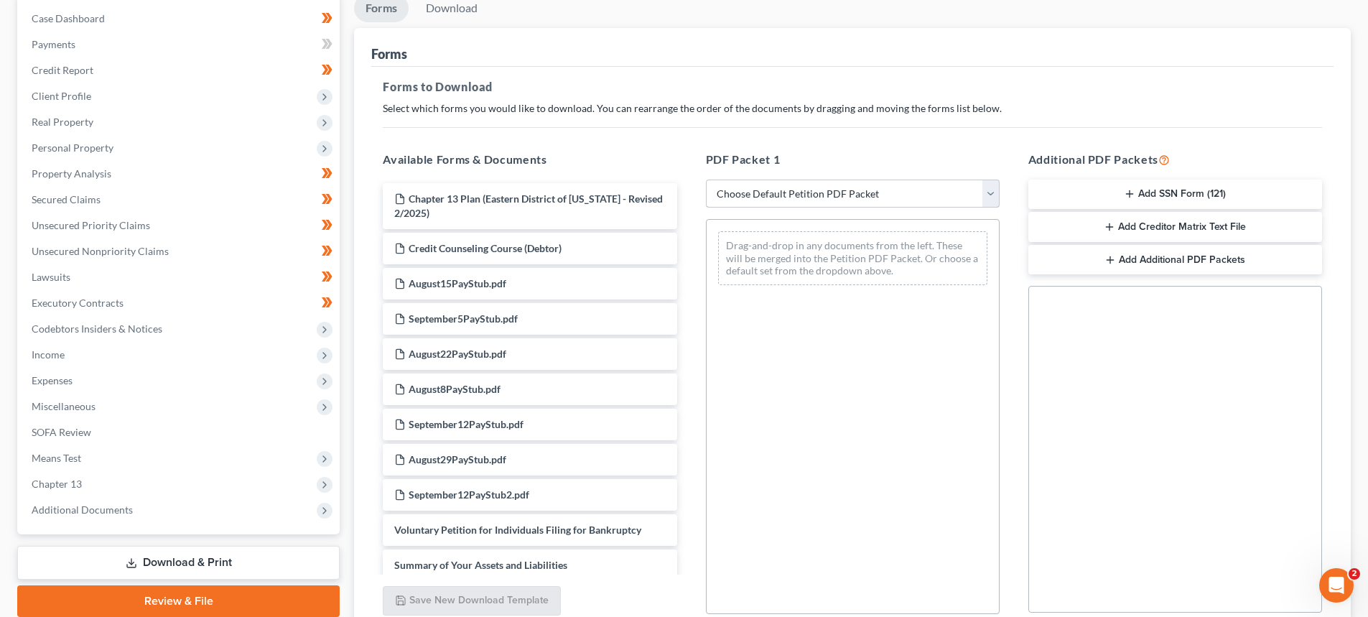
drag, startPoint x: 872, startPoint y: 202, endPoint x: 864, endPoint y: 206, distance: 9.0
click at [869, 200] on select "Choose Default Petition PDF Packet Complete Bankruptcy Petition (all forms and …" at bounding box center [853, 194] width 294 height 29
click at [706, 180] on select "Choose Default Petition PDF Packet Complete Bankruptcy Petition (all forms and …" at bounding box center [853, 194] width 294 height 29
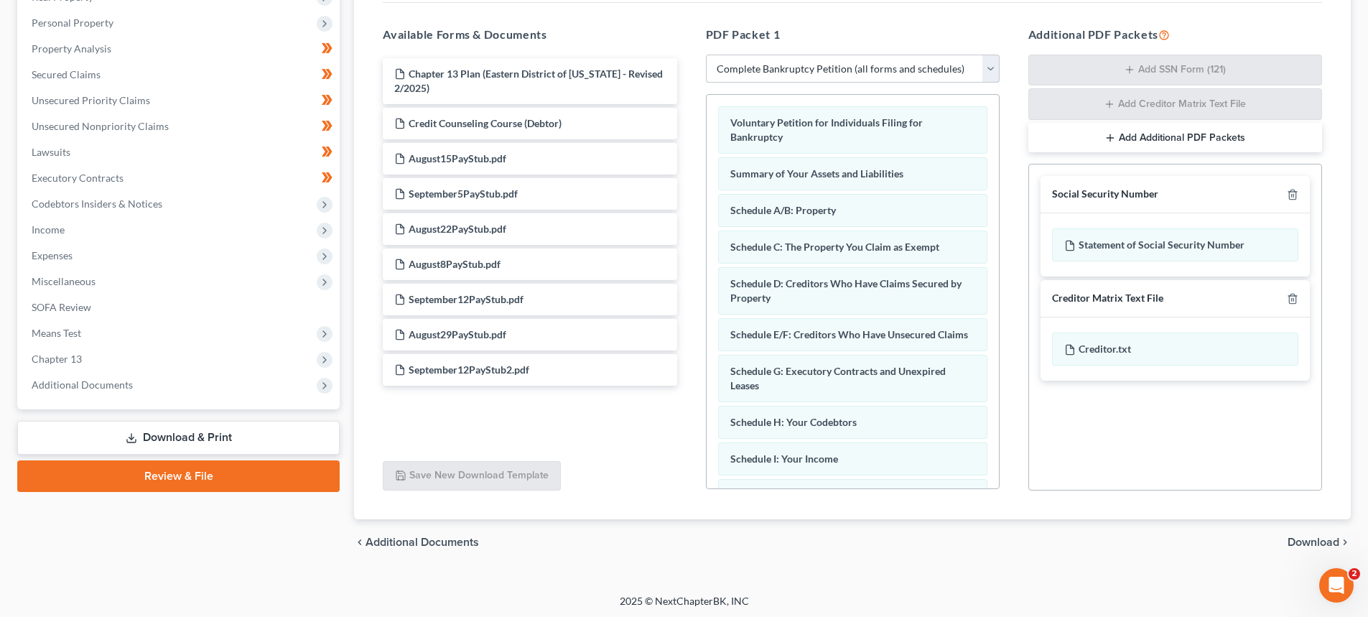
scroll to position [271, 0]
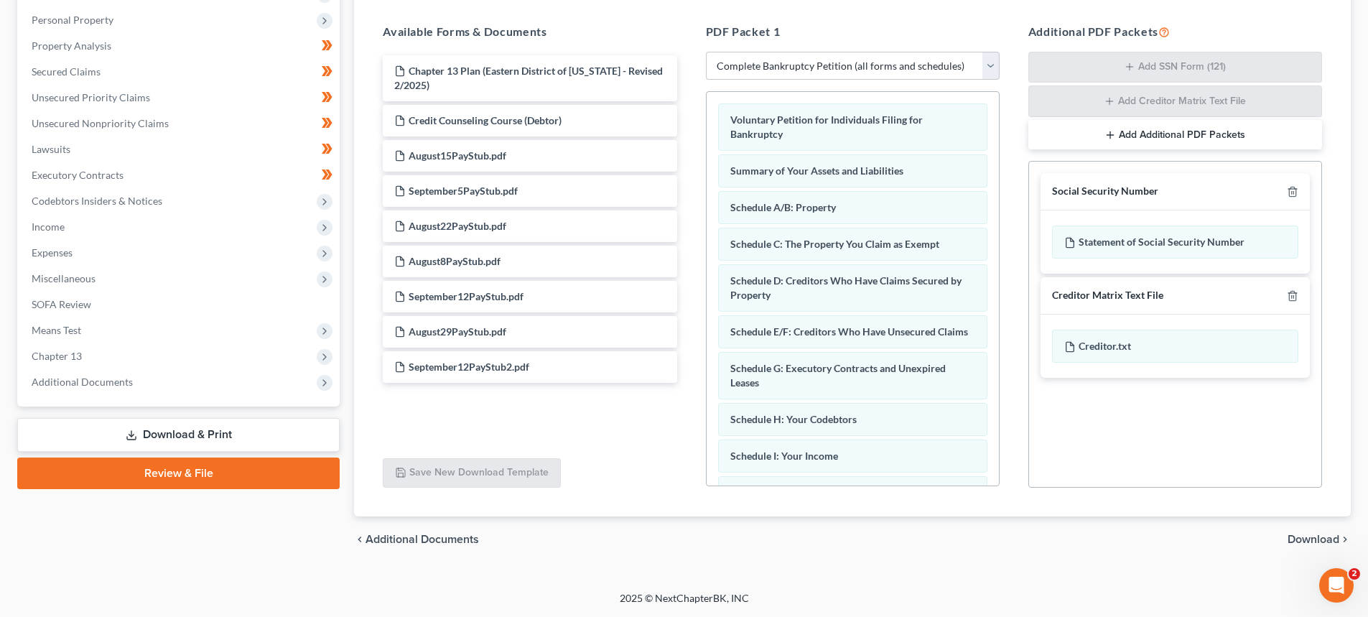
click at [1311, 533] on span "Download" at bounding box center [1313, 538] width 52 height 11
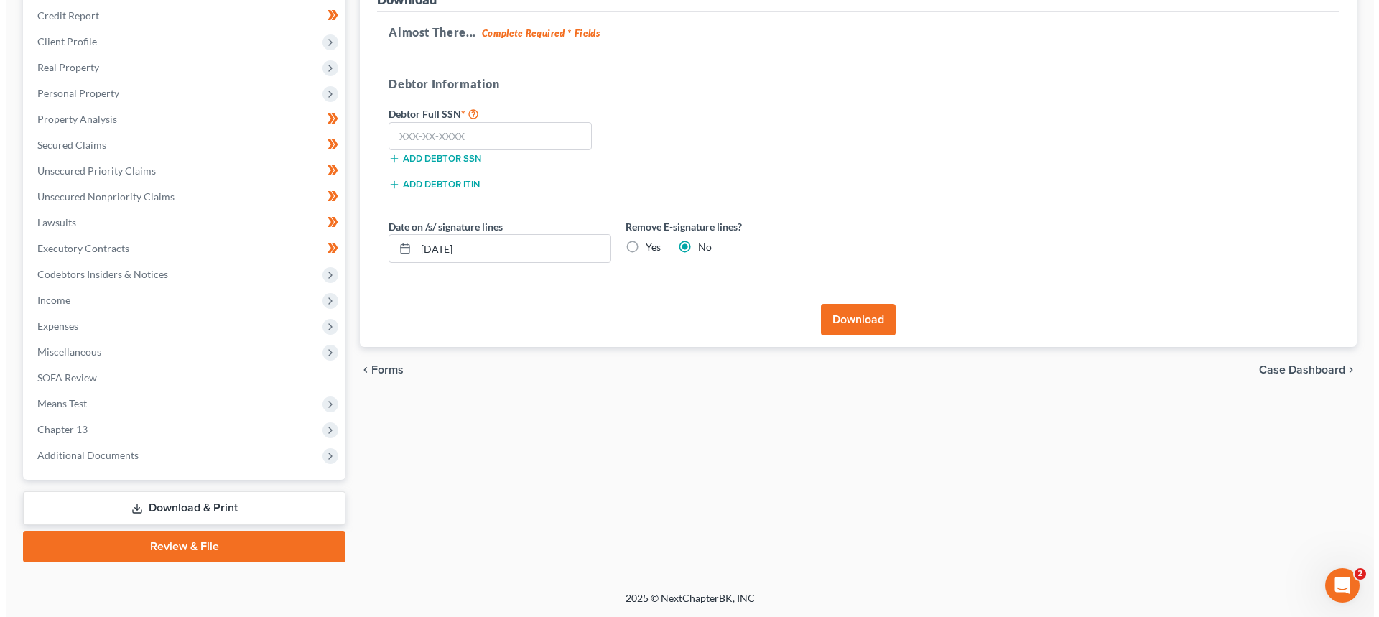
scroll to position [198, 0]
click at [431, 136] on input "text" at bounding box center [484, 136] width 203 height 29
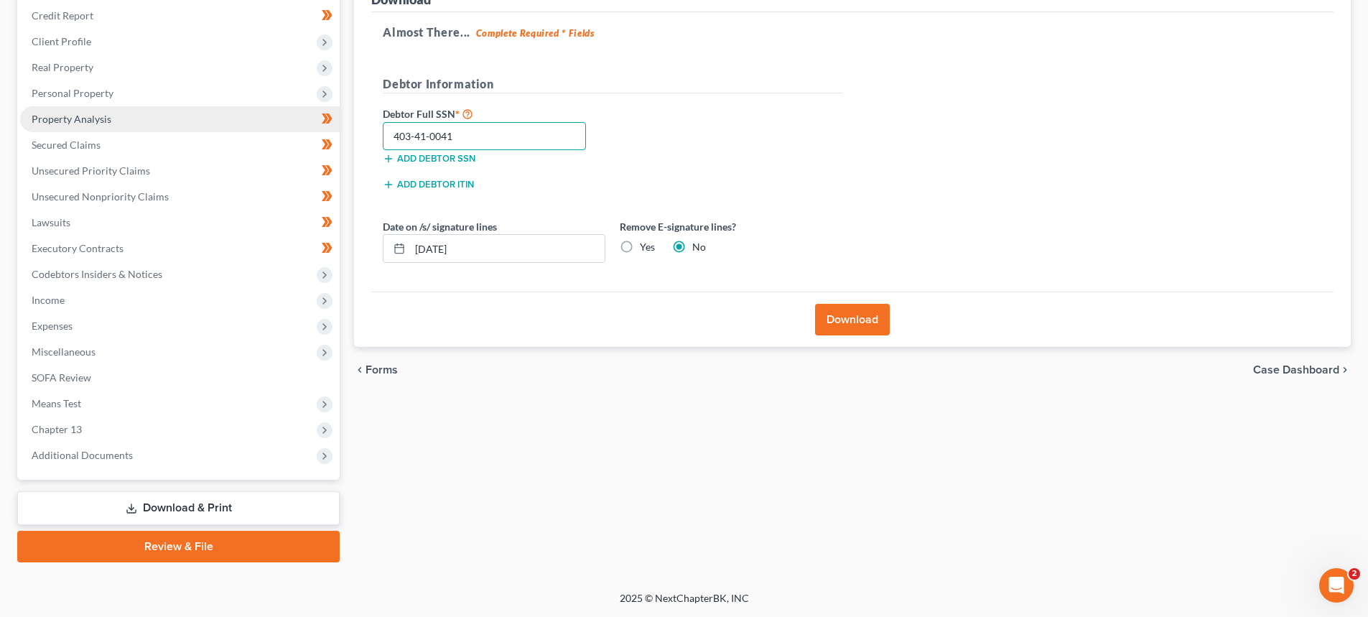
drag, startPoint x: 472, startPoint y: 132, endPoint x: 286, endPoint y: 131, distance: 186.0
click at [289, 129] on div "Petition Navigation Case Dashboard Payments Invoices Payments Payments Credit R…" at bounding box center [684, 251] width 1348 height 623
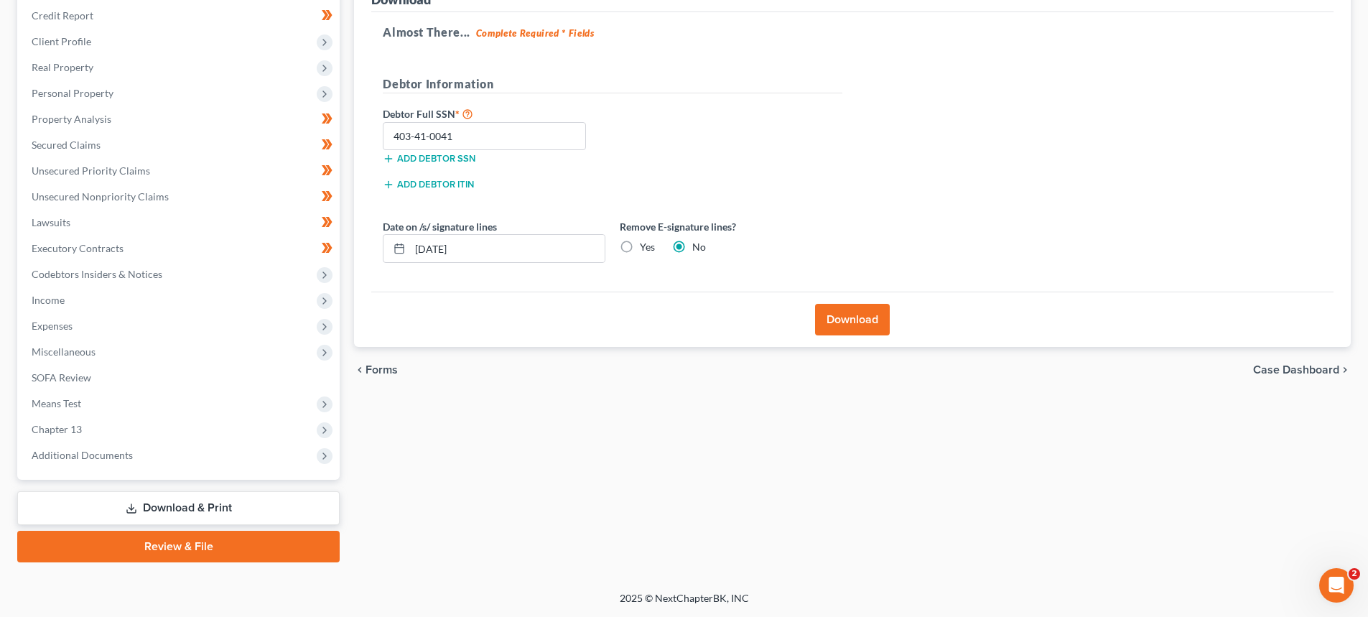
click at [869, 323] on button "Download" at bounding box center [852, 320] width 75 height 32
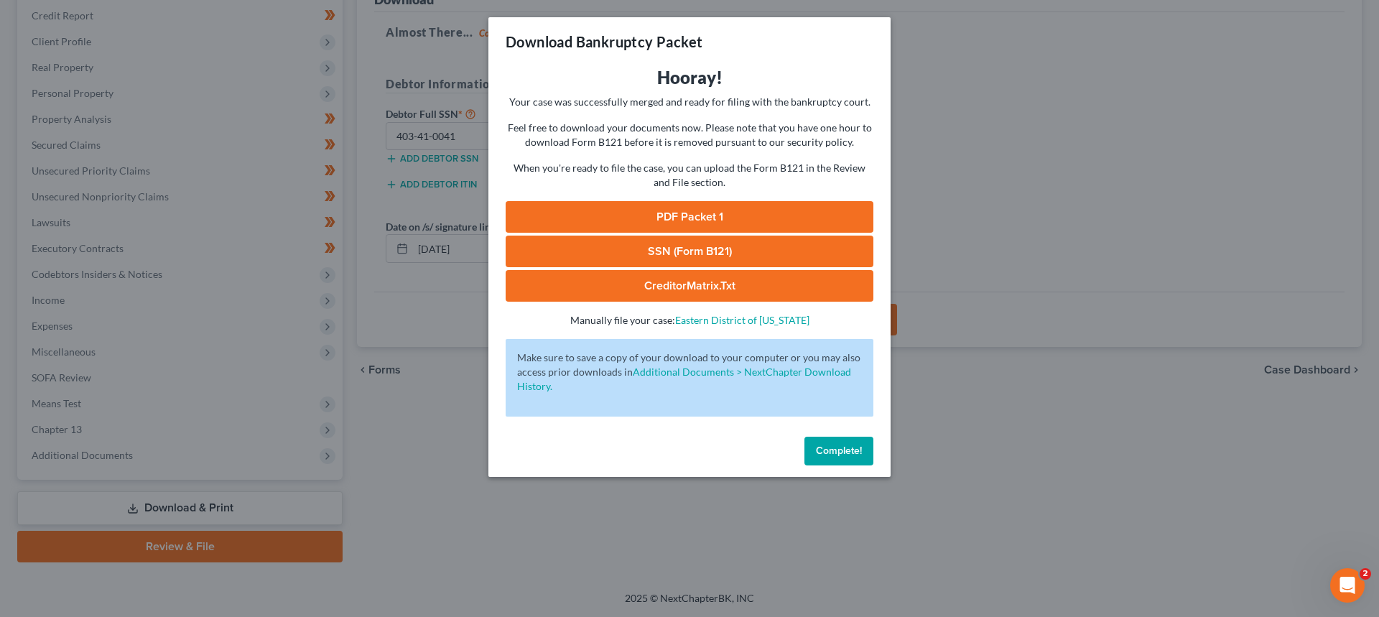
click at [695, 210] on link "PDF Packet 1" at bounding box center [689, 217] width 368 height 32
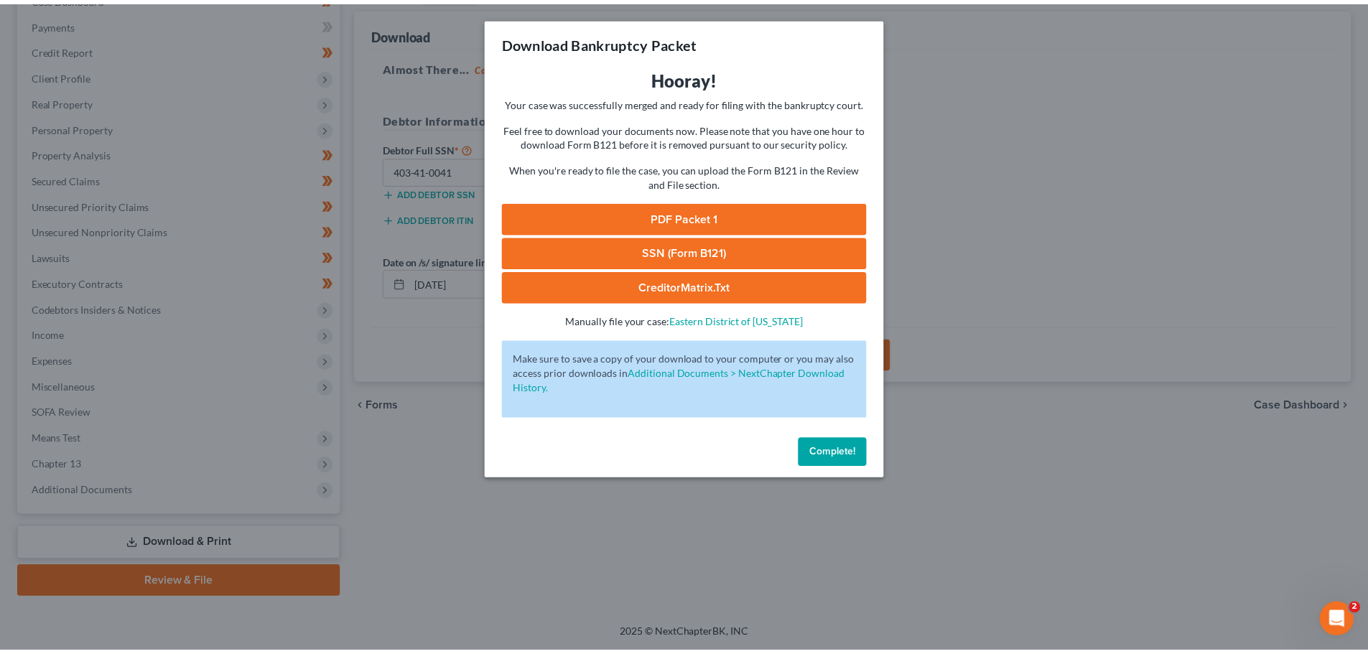
scroll to position [161, 0]
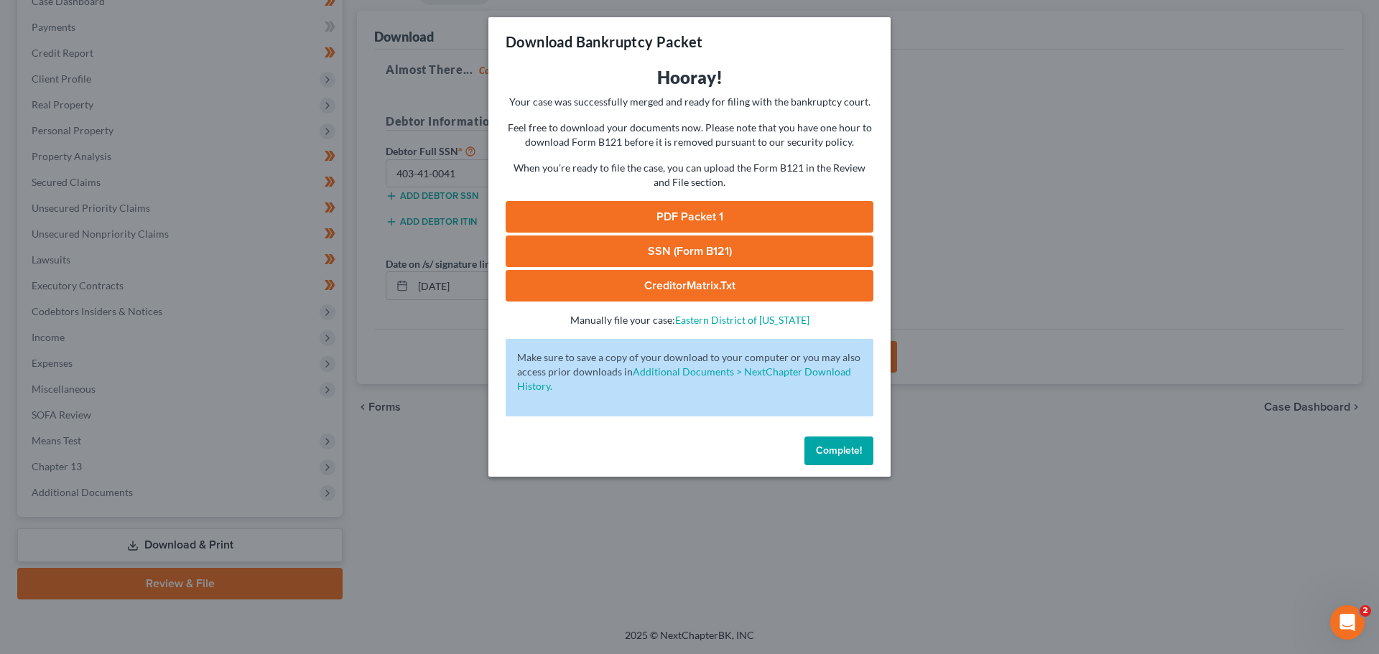
click at [696, 261] on link "SSN (Form B121)" at bounding box center [689, 252] width 368 height 32
click at [858, 457] on button "Complete!" at bounding box center [838, 451] width 69 height 29
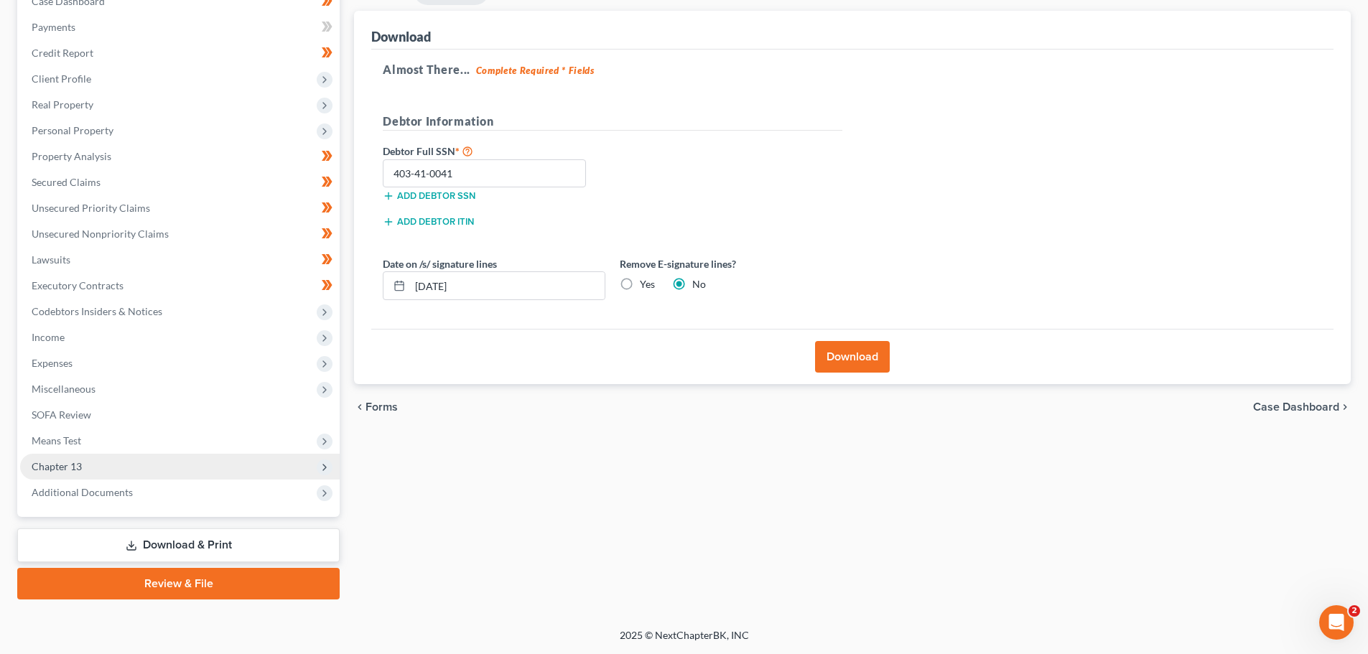
click at [104, 461] on span "Chapter 13" at bounding box center [180, 467] width 320 height 26
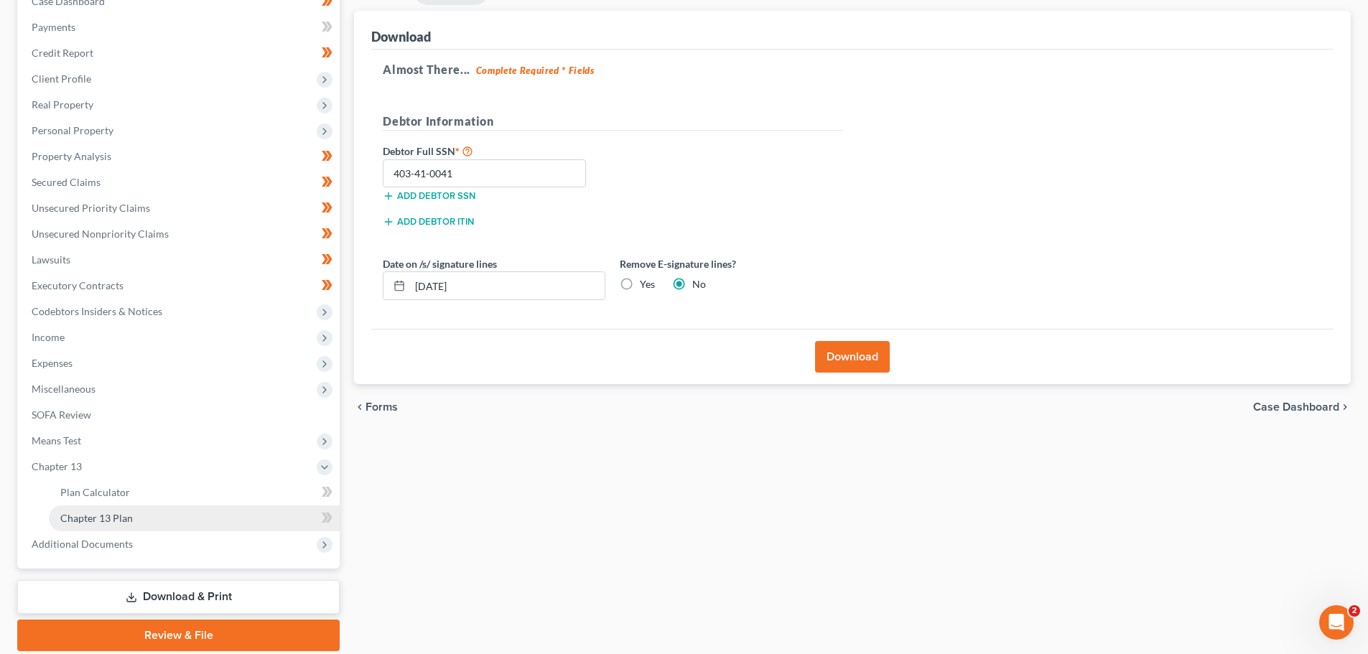
scroll to position [213, 0]
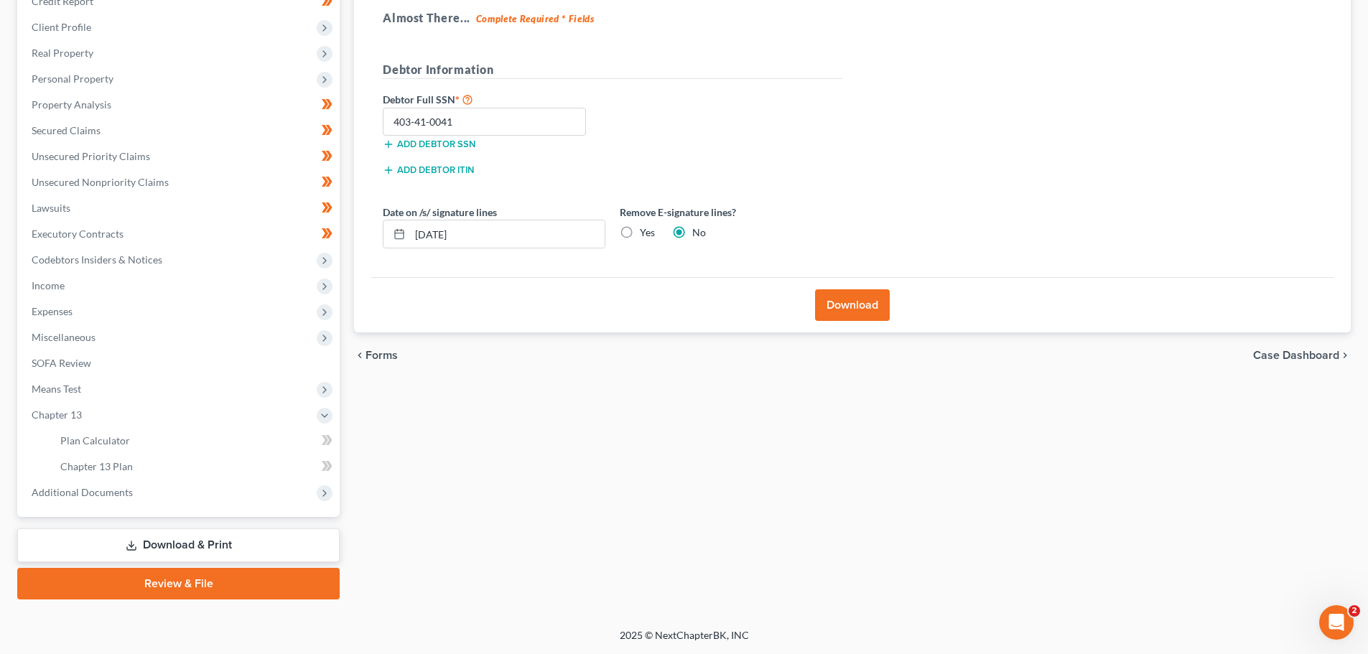
drag, startPoint x: 159, startPoint y: 590, endPoint x: 156, endPoint y: 601, distance: 11.1
click at [159, 590] on link "Review & File" at bounding box center [178, 584] width 322 height 32
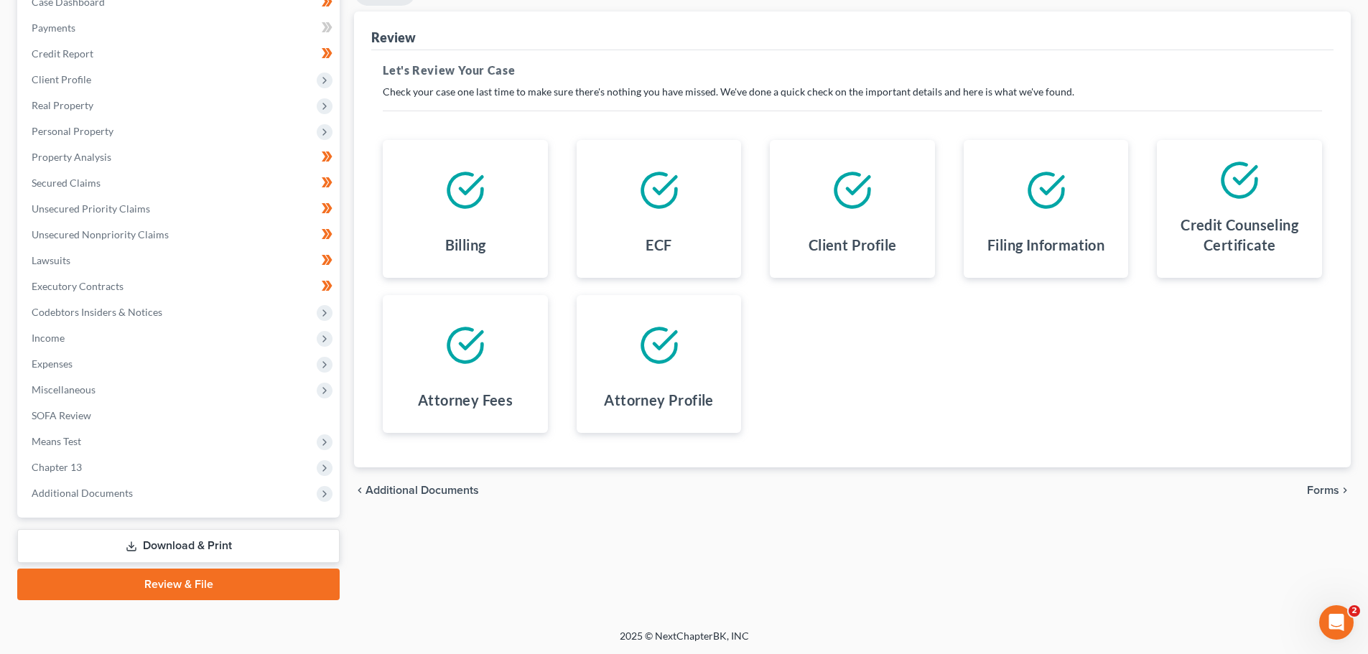
scroll to position [161, 0]
click at [1333, 486] on span "Forms" at bounding box center [1323, 489] width 32 height 11
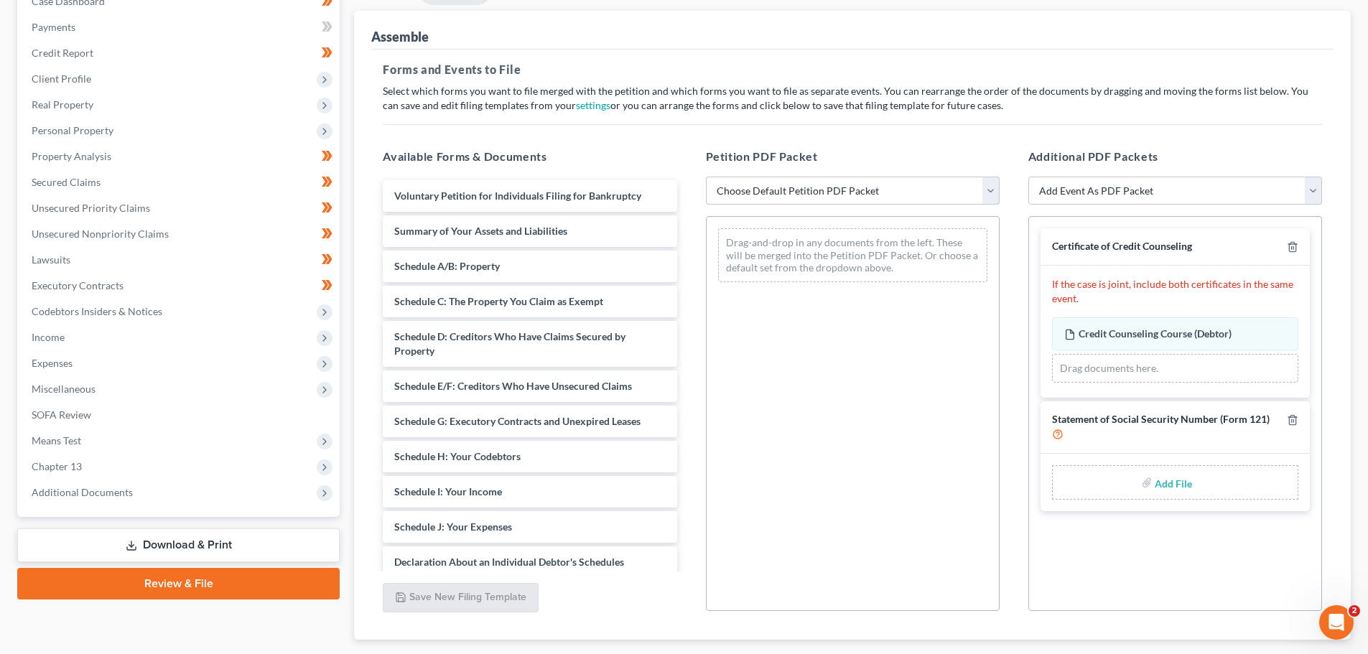
drag, startPoint x: 806, startPoint y: 177, endPoint x: 803, endPoint y: 202, distance: 24.5
click at [806, 177] on select "Choose Default Petition PDF Packet Complete Bankruptcy Petition (all forms and …" at bounding box center [853, 191] width 294 height 29
click at [706, 177] on select "Choose Default Petition PDF Packet Complete Bankruptcy Petition (all forms and …" at bounding box center [853, 191] width 294 height 29
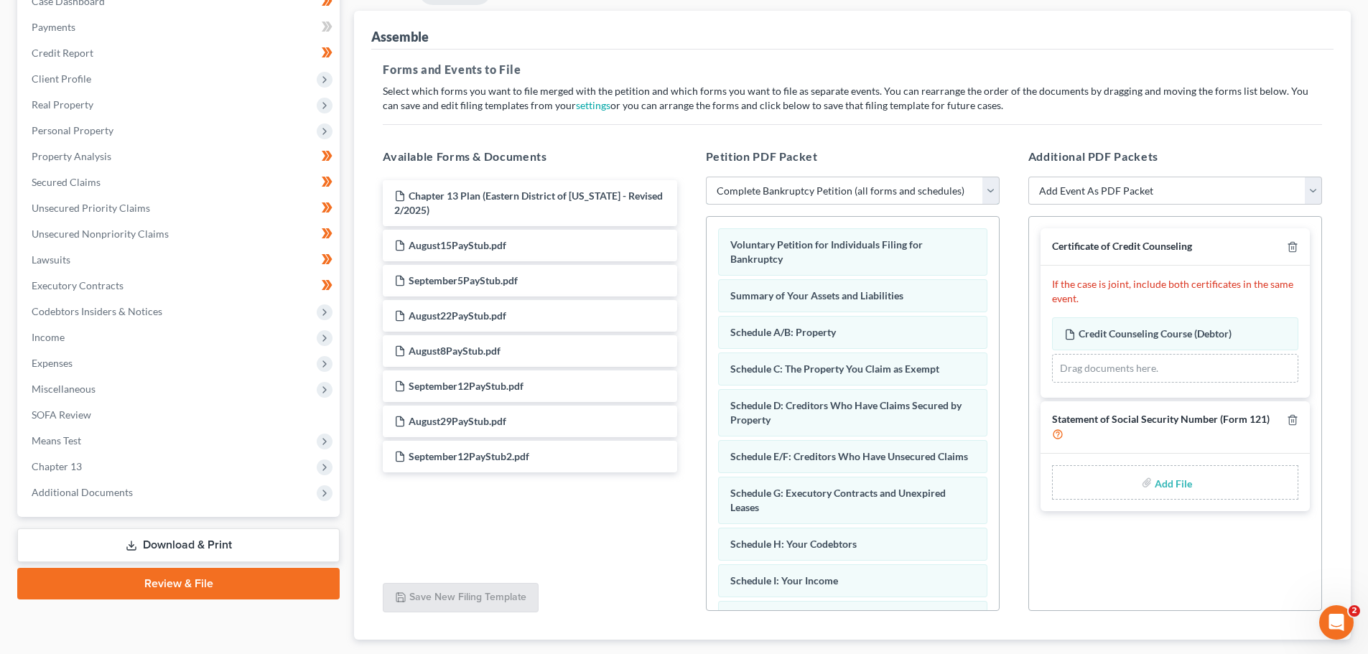
scroll to position [247, 0]
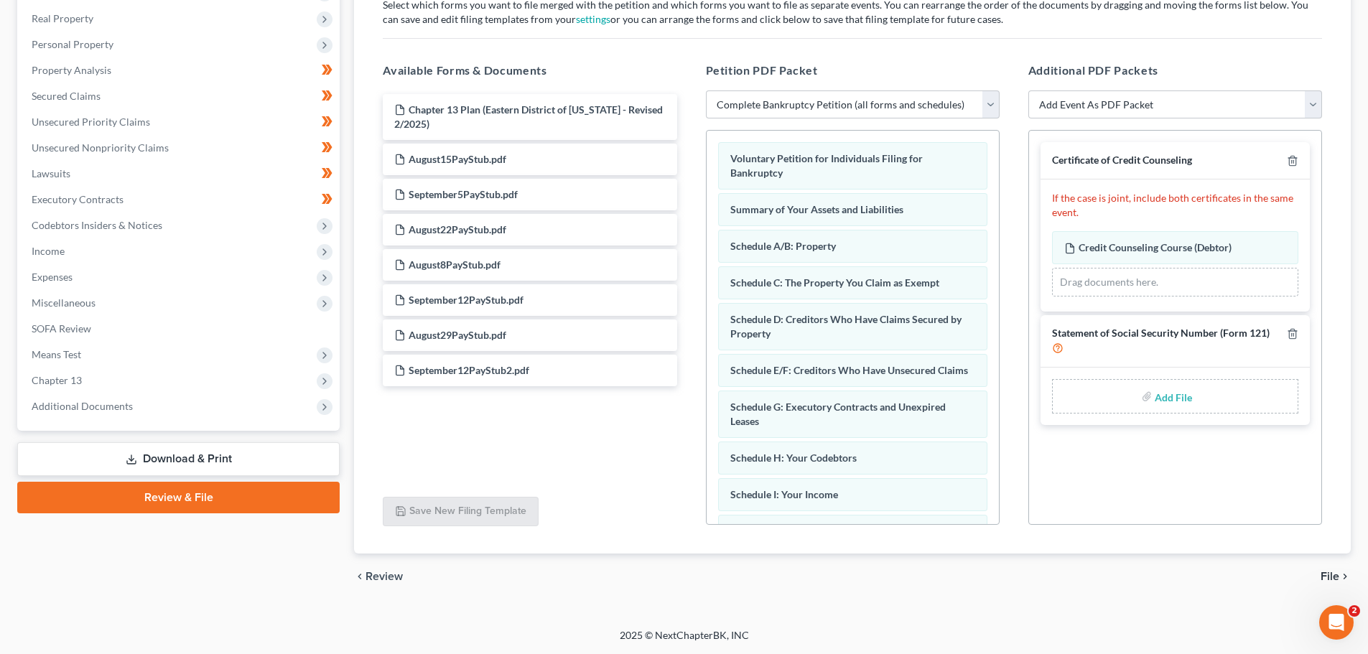
click at [1181, 397] on input "file" at bounding box center [1172, 396] width 34 height 26
click at [1325, 572] on span "File" at bounding box center [1329, 576] width 19 height 11
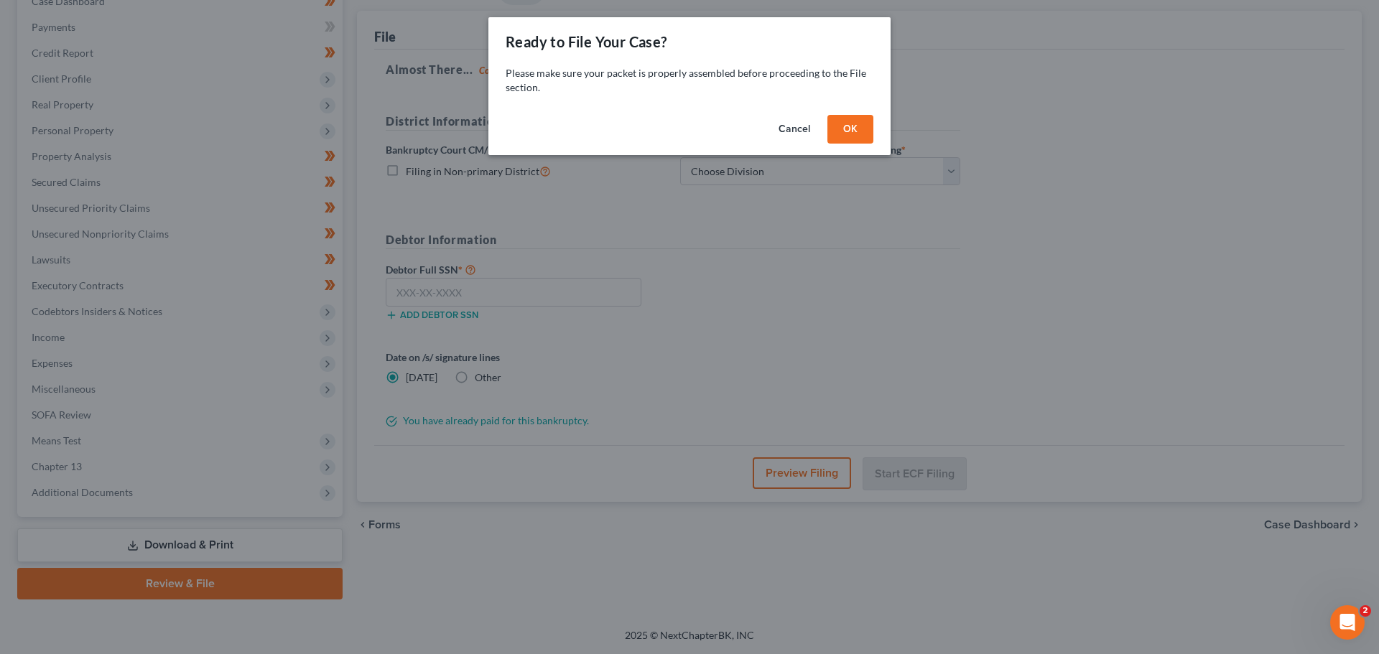
click at [826, 138] on div "Cancel OK" at bounding box center [689, 132] width 402 height 46
click at [834, 138] on button "OK" at bounding box center [850, 129] width 46 height 29
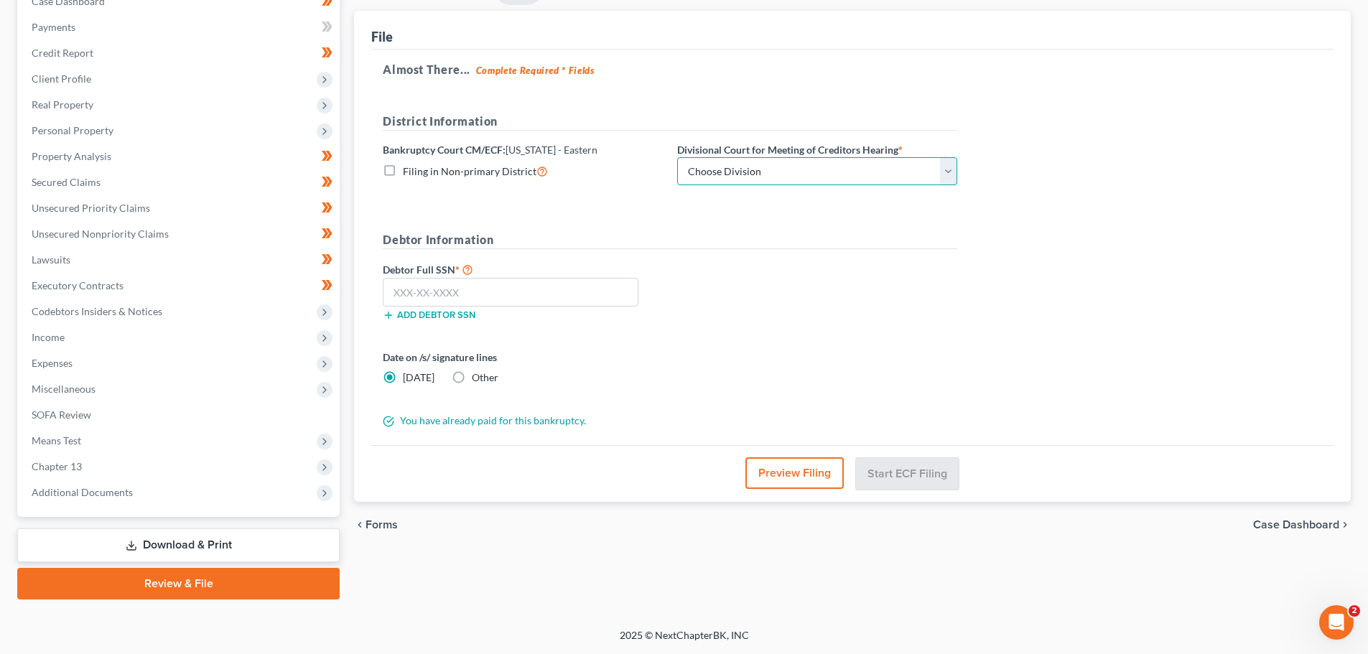
click at [813, 161] on select "Choose Division Ashland Covington Frankfort Lexington London Pikeville" at bounding box center [817, 171] width 280 height 29
click at [677, 157] on select "Choose Division Ashland Covington Frankfort Lexington London Pikeville" at bounding box center [817, 171] width 280 height 29
click at [410, 302] on input "text" at bounding box center [511, 292] width 256 height 29
paste input "403-41-0041"
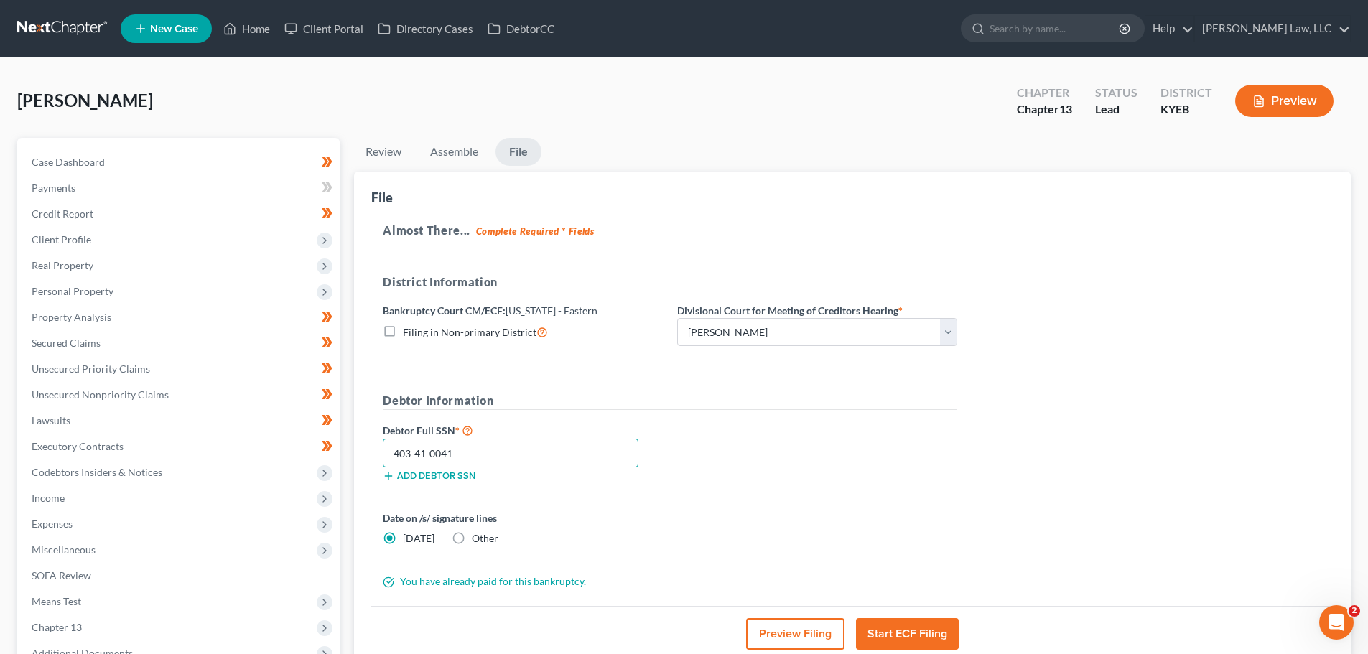
scroll to position [144, 0]
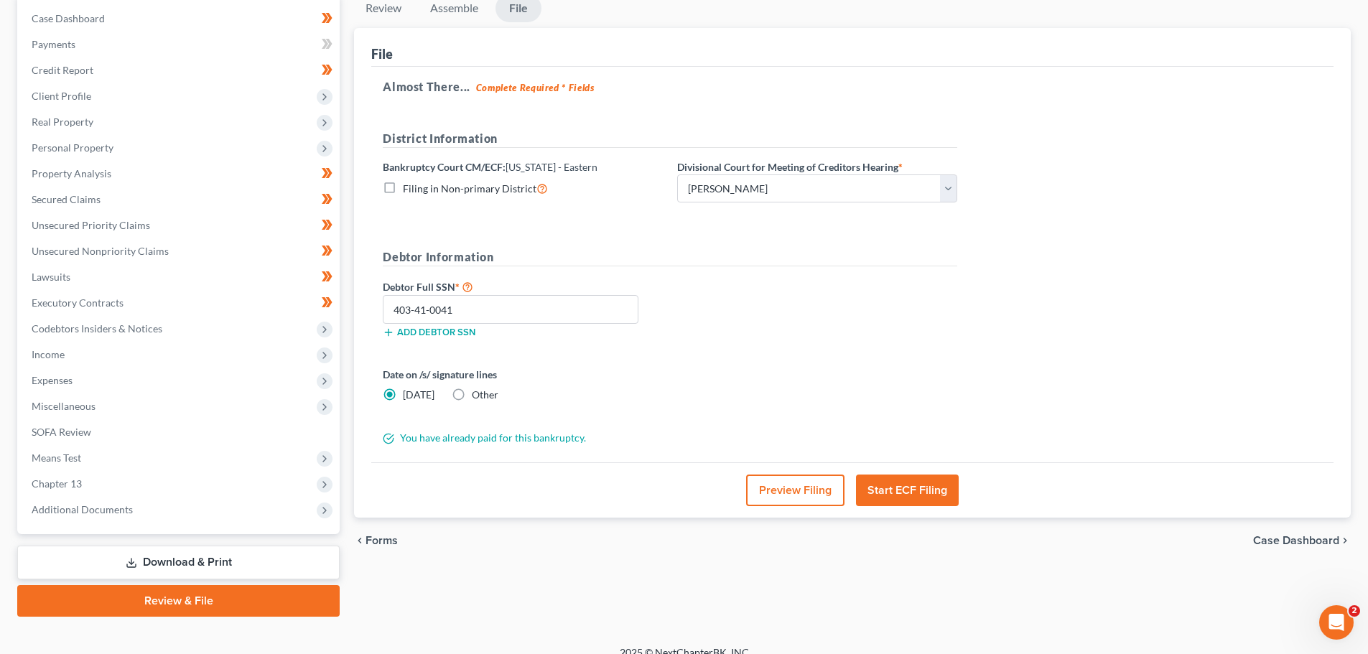
click at [906, 485] on button "Start ECF Filing" at bounding box center [907, 491] width 103 height 32
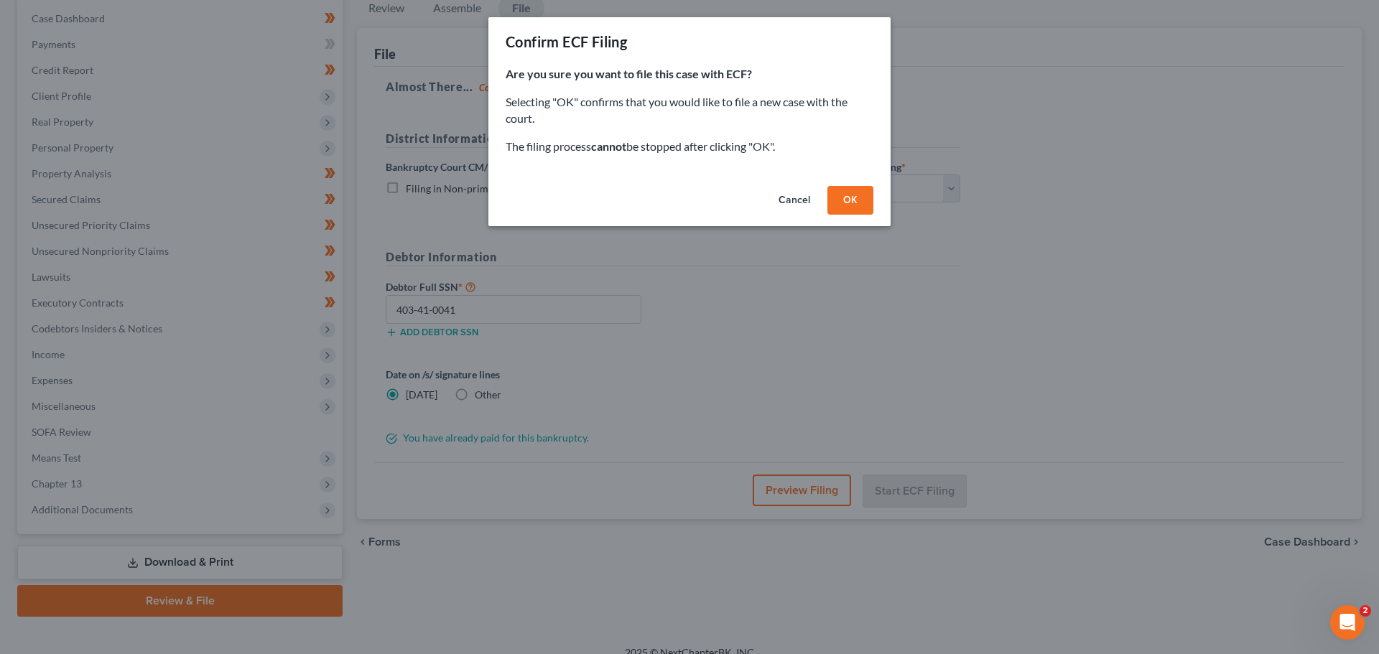
click at [864, 195] on button "OK" at bounding box center [850, 200] width 46 height 29
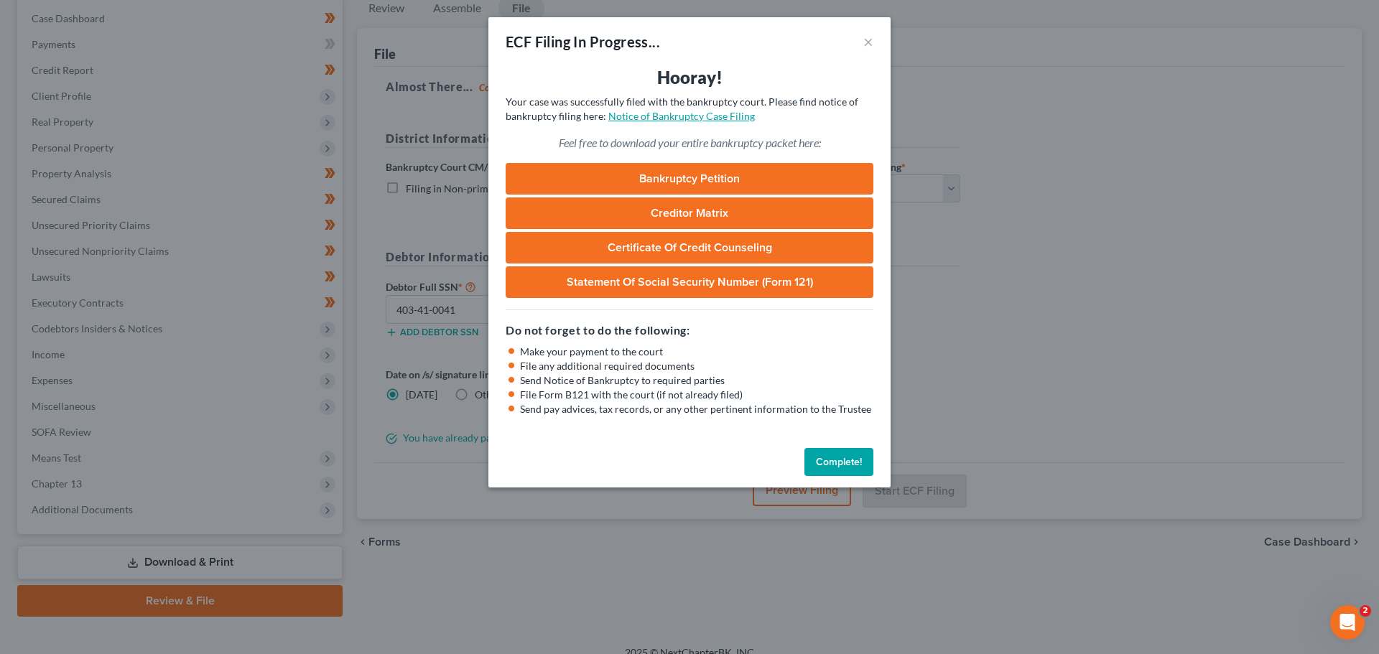
click at [698, 115] on link "Notice of Bankruptcy Case Filing" at bounding box center [681, 116] width 146 height 12
click at [842, 467] on button "Complete!" at bounding box center [838, 462] width 69 height 29
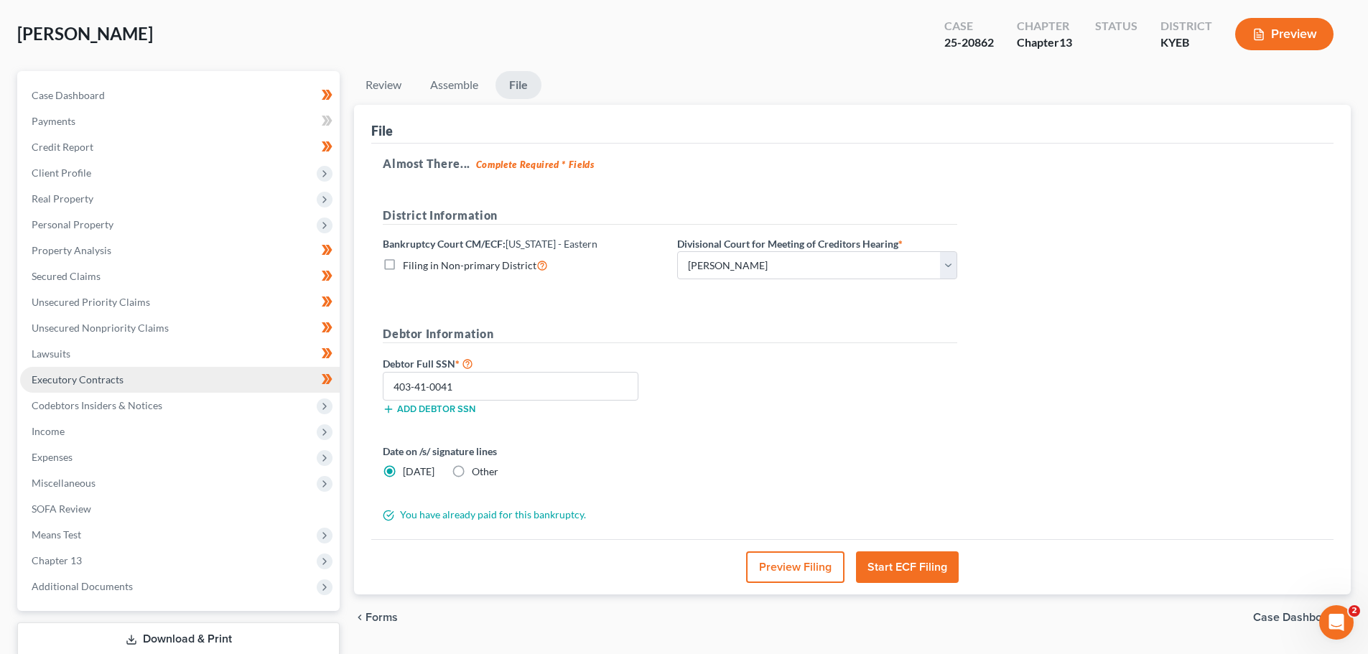
scroll to position [0, 0]
